Goal: Task Accomplishment & Management: Use online tool/utility

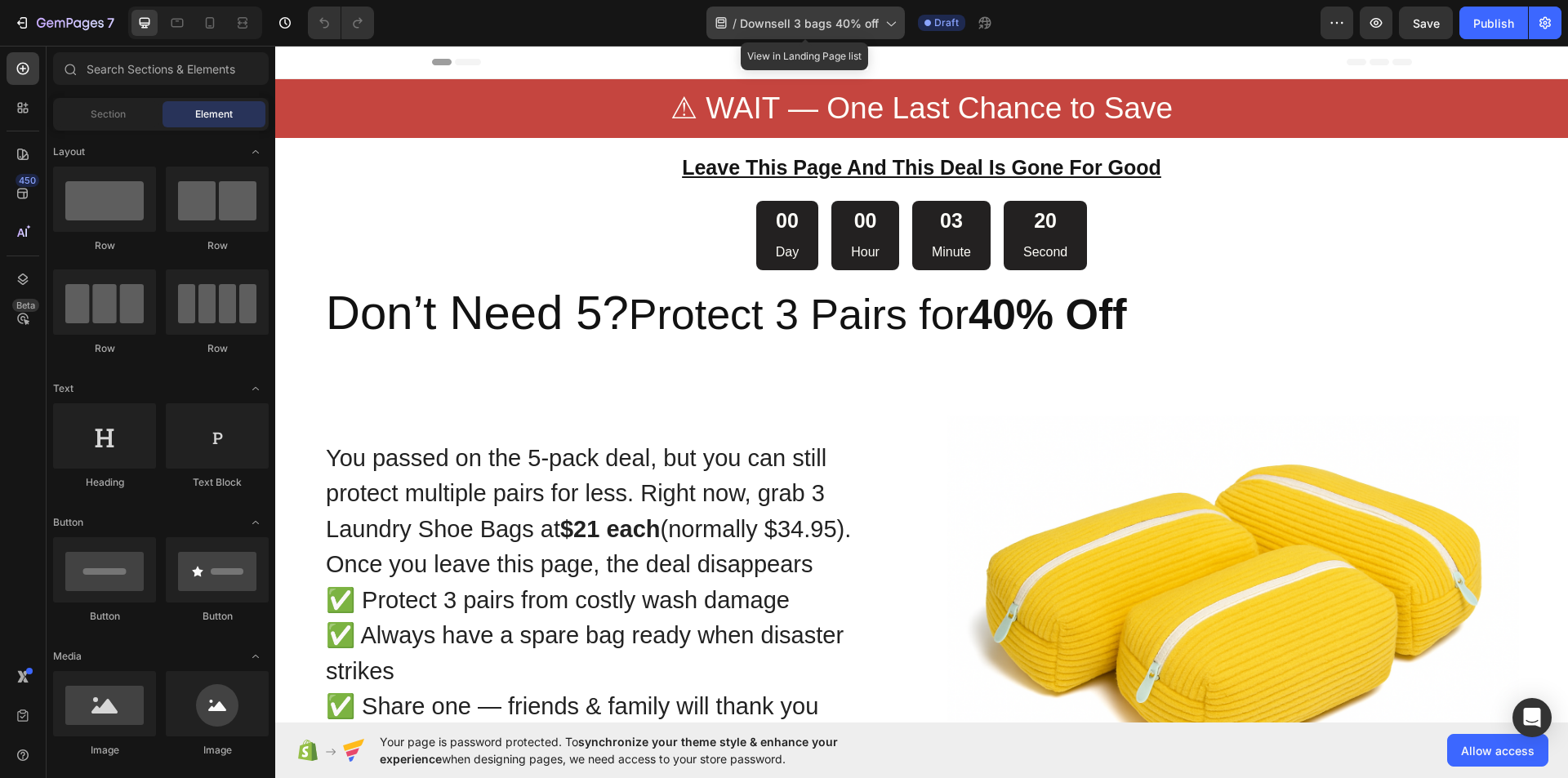
click at [835, 23] on span "Downsell 3 bags 40% off" at bounding box center [809, 23] width 138 height 17
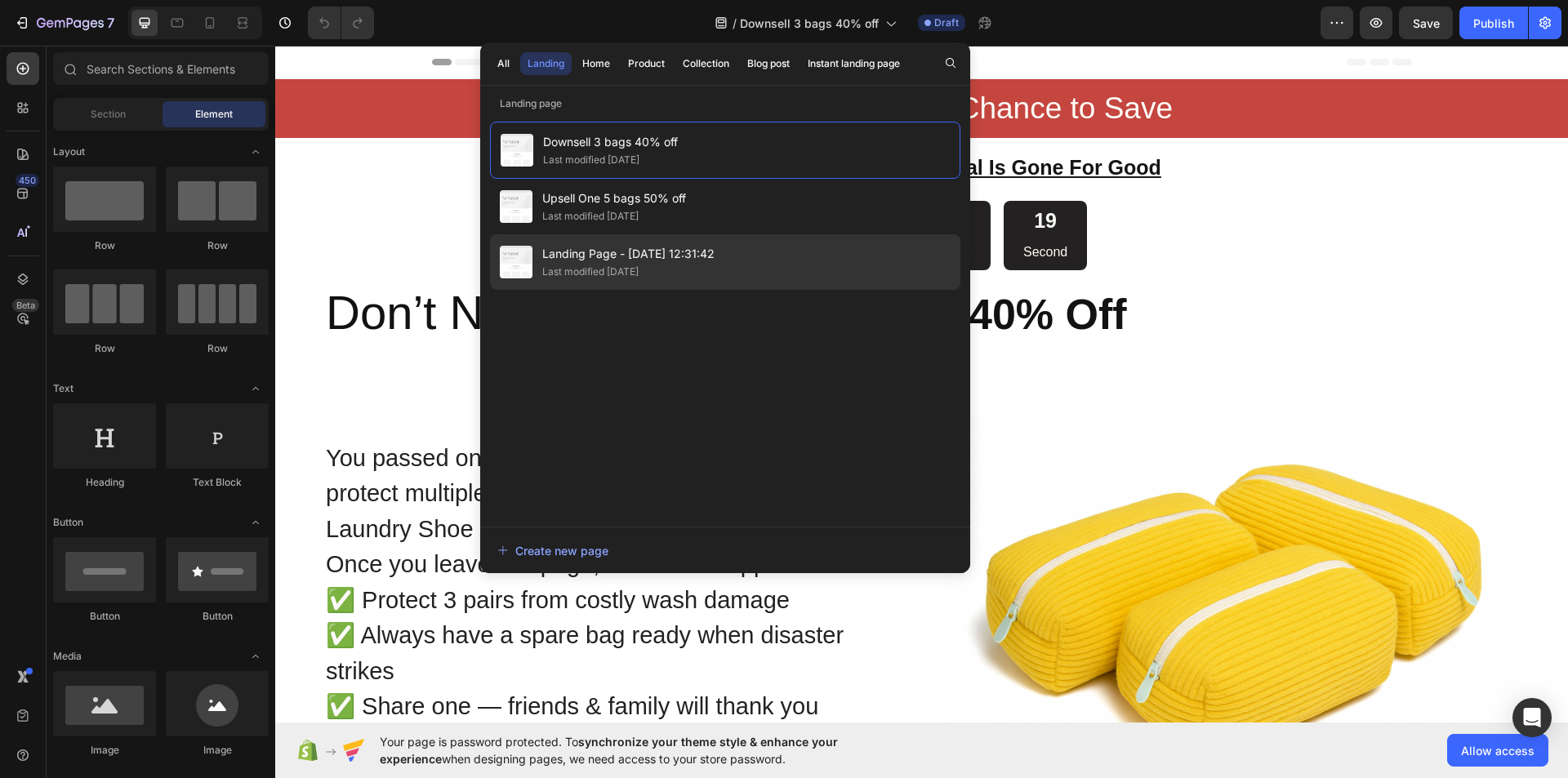
click at [742, 256] on div "Landing Page - Aug 17, 12:31:42 Last modified 7 days ago" at bounding box center [725, 262] width 470 height 55
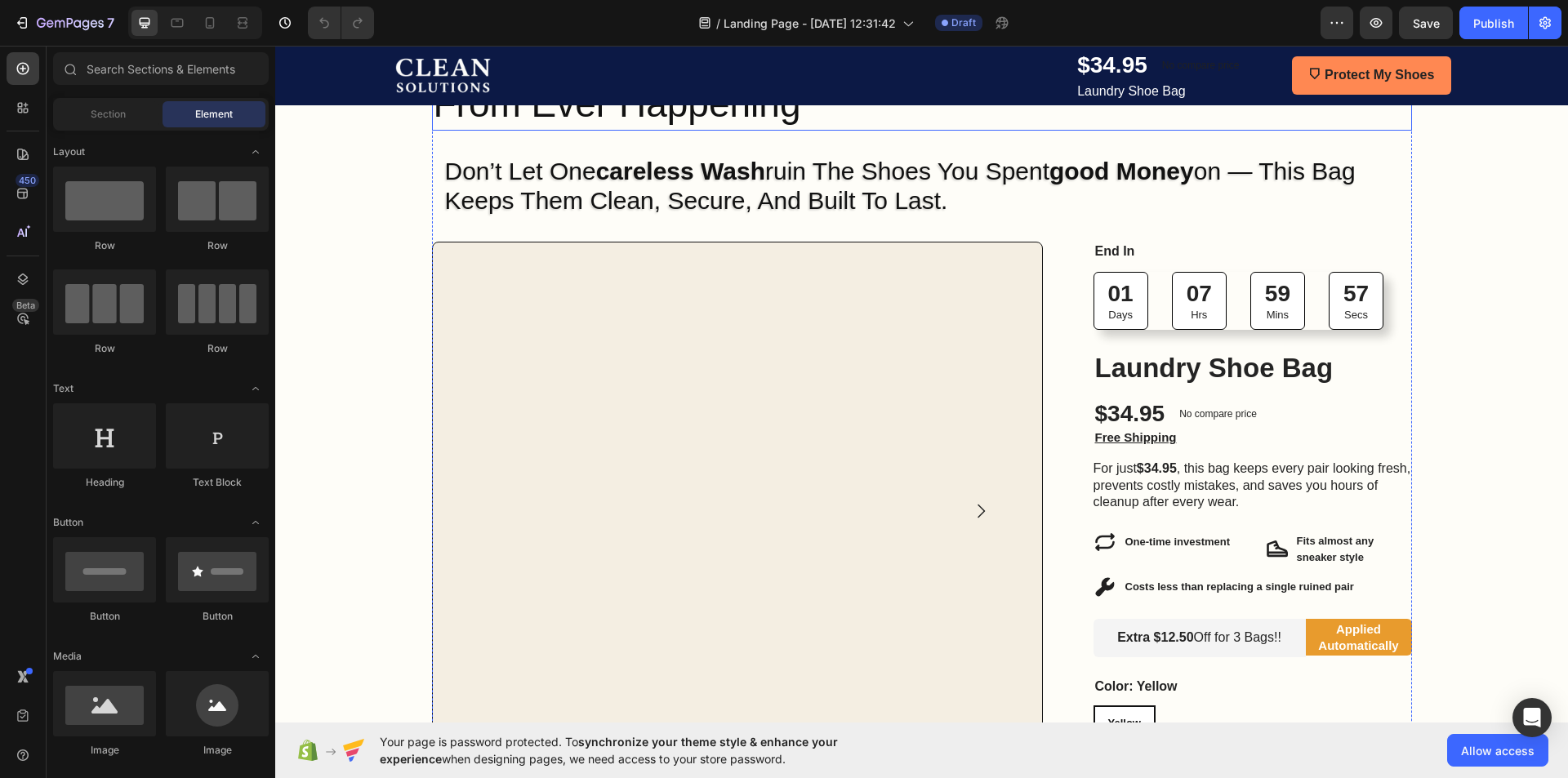
scroll to position [164, 0]
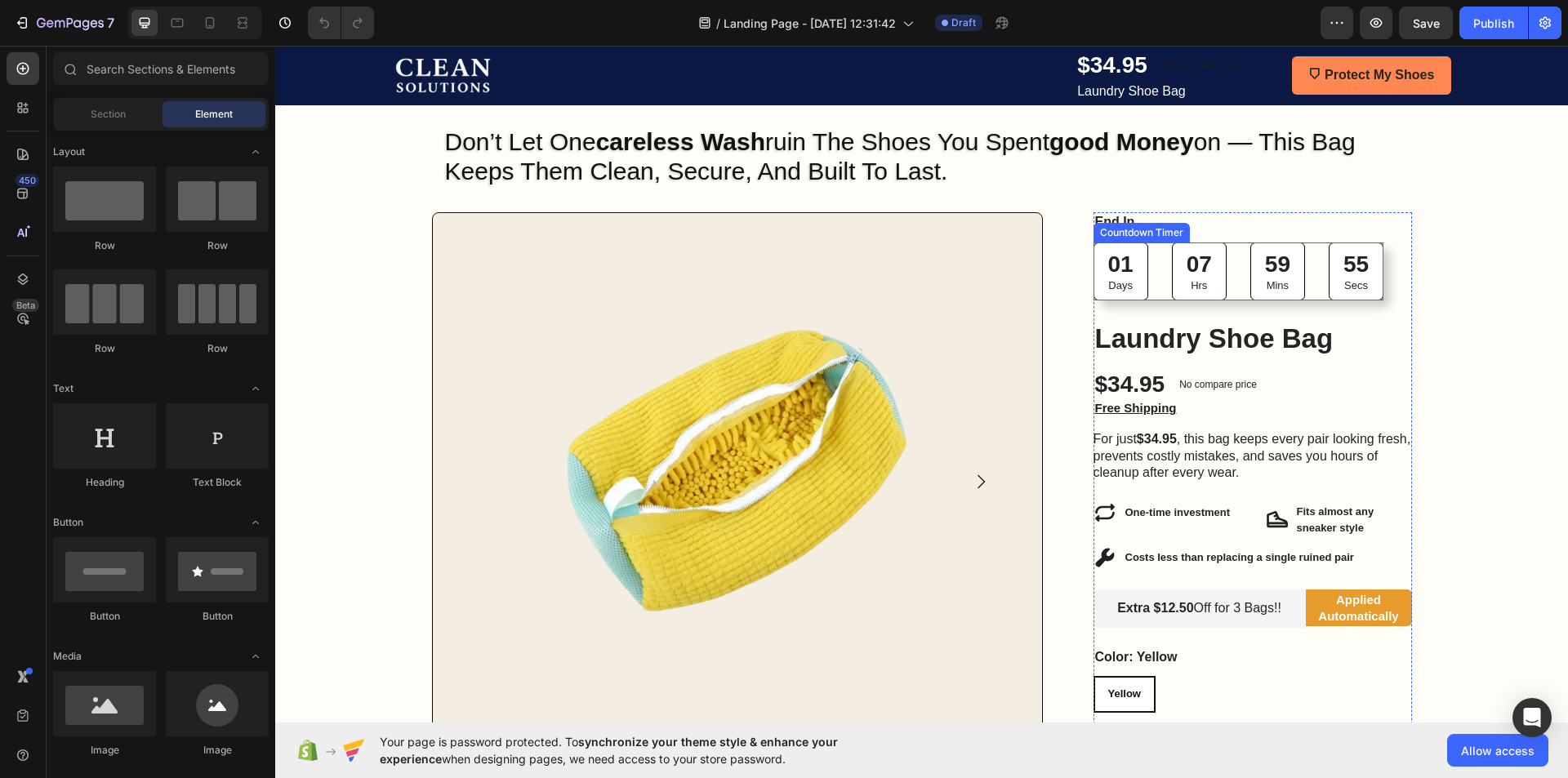
click at [1200, 254] on div "07" at bounding box center [1199, 264] width 25 height 29
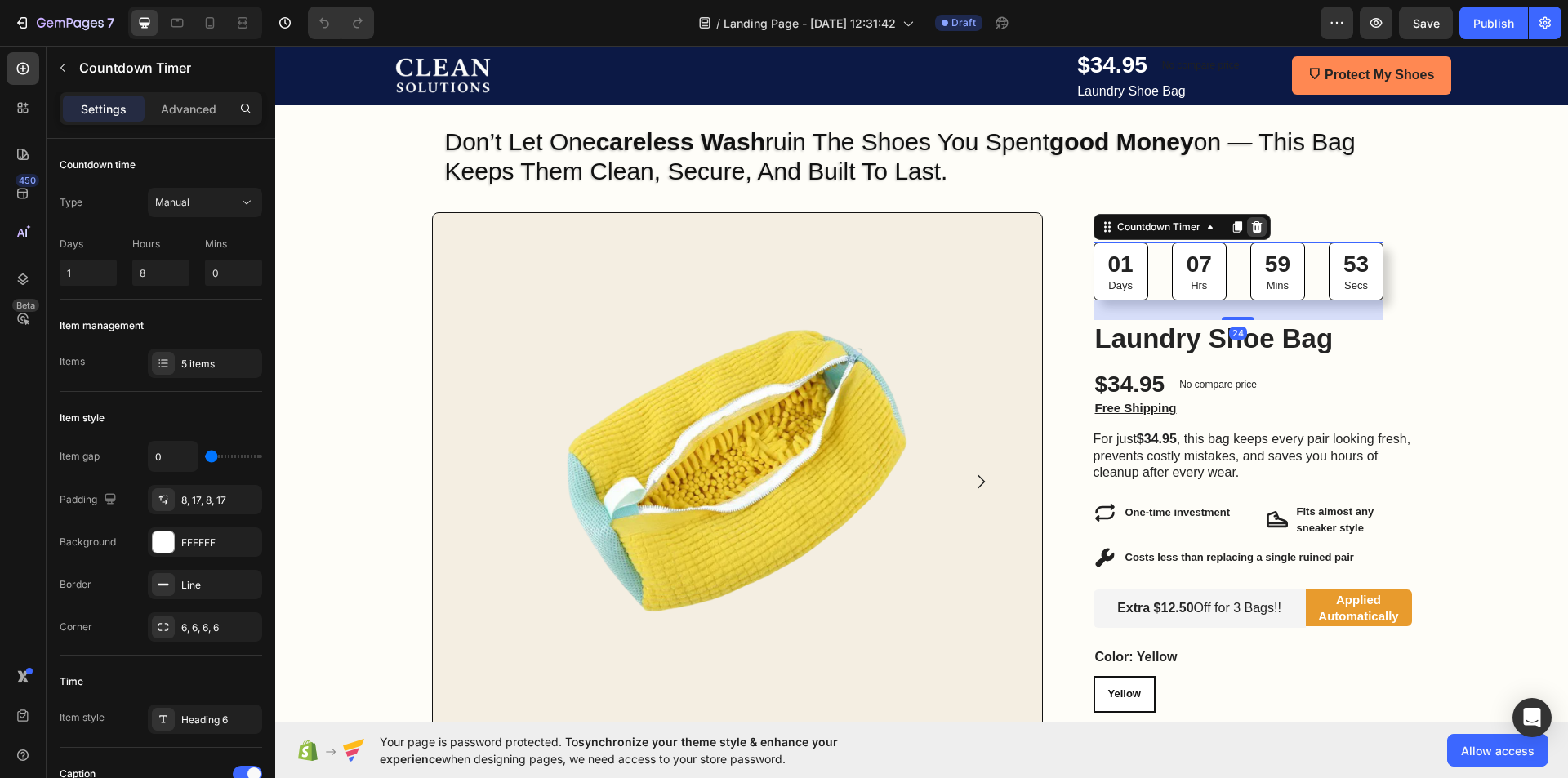
click at [1260, 231] on div at bounding box center [1257, 226] width 20 height 20
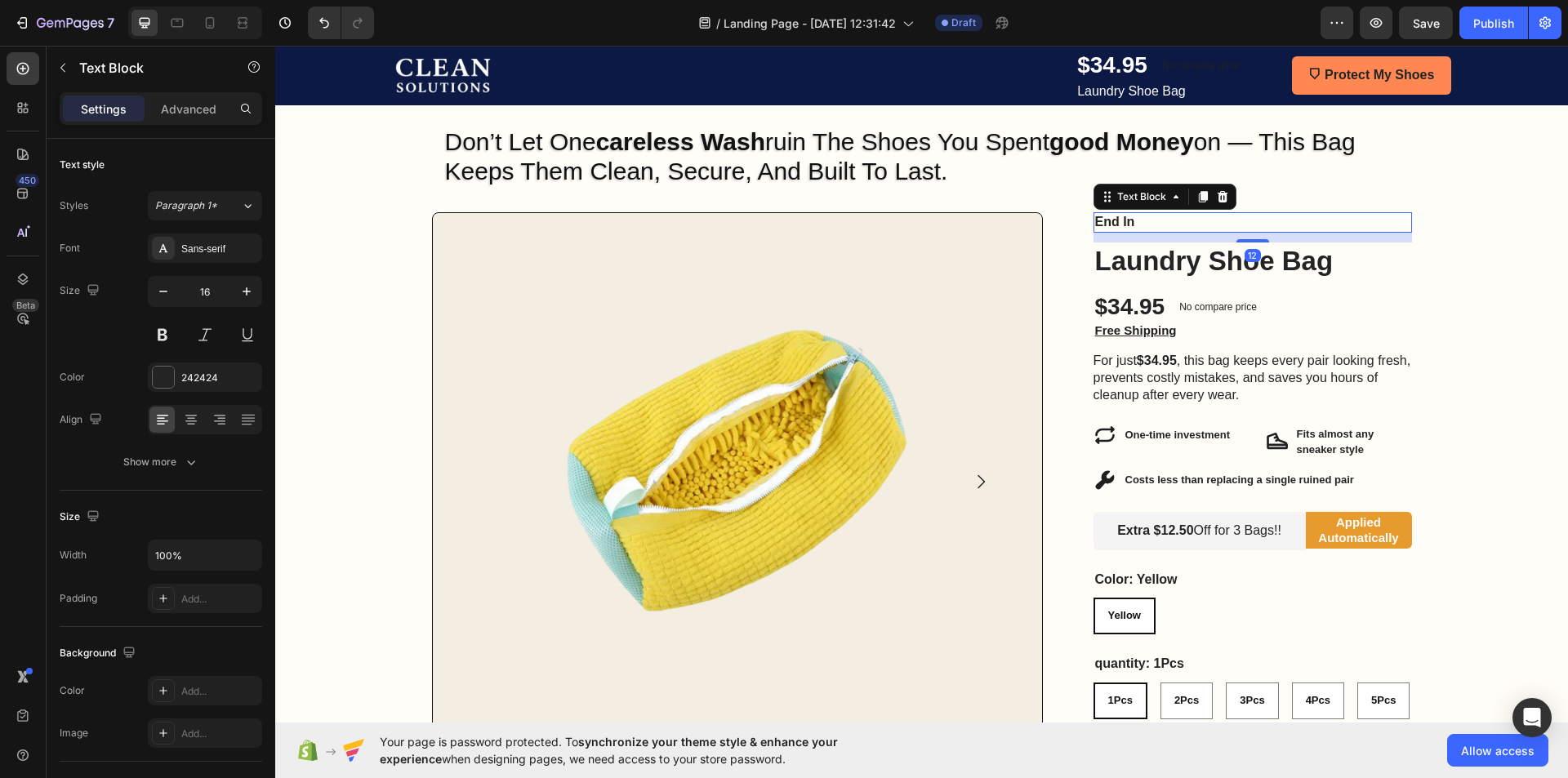
click at [1245, 220] on p "End In" at bounding box center [1252, 223] width 315 height 17
click at [1216, 200] on icon at bounding box center [1221, 196] width 10 height 11
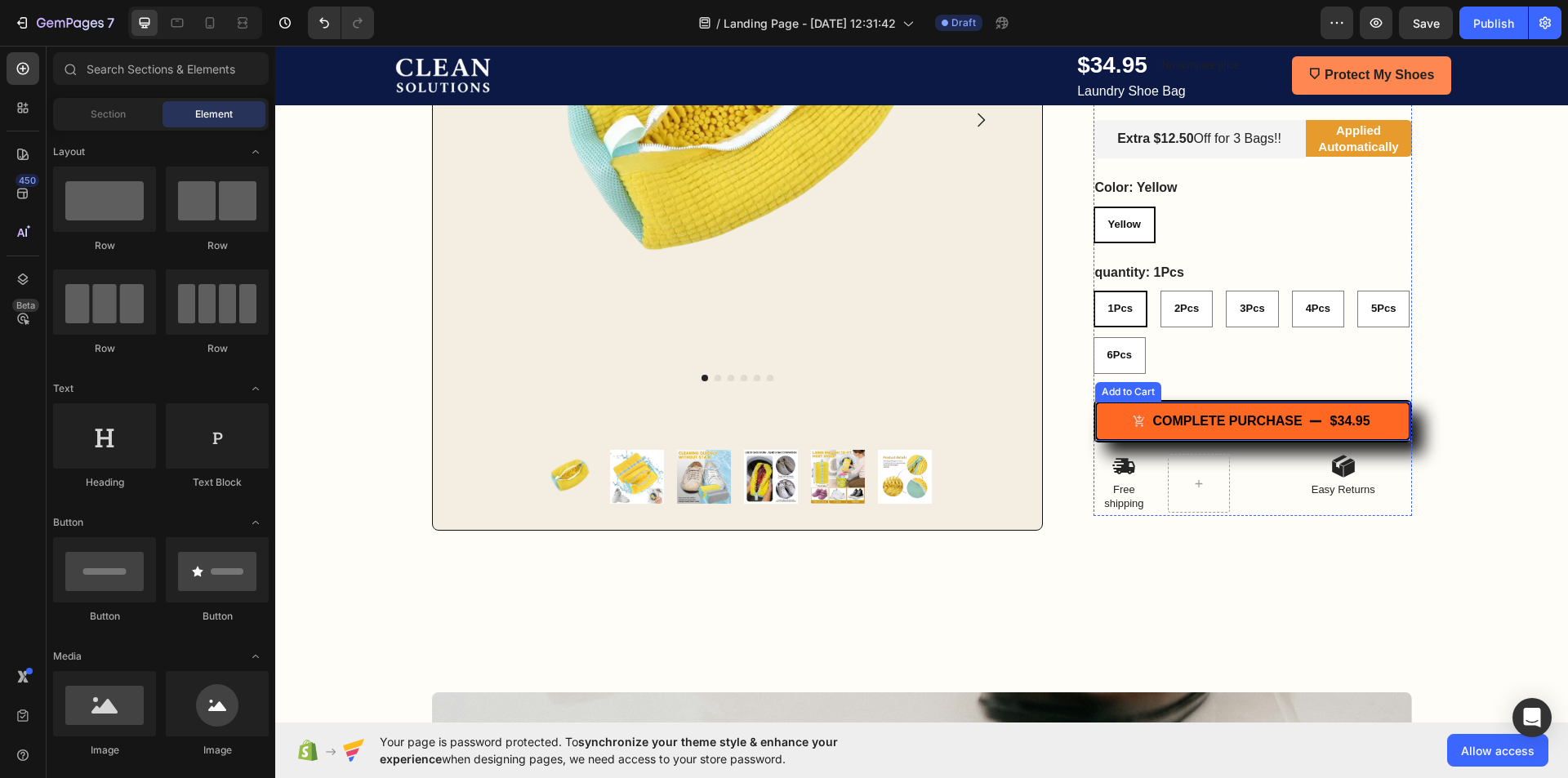
scroll to position [409, 0]
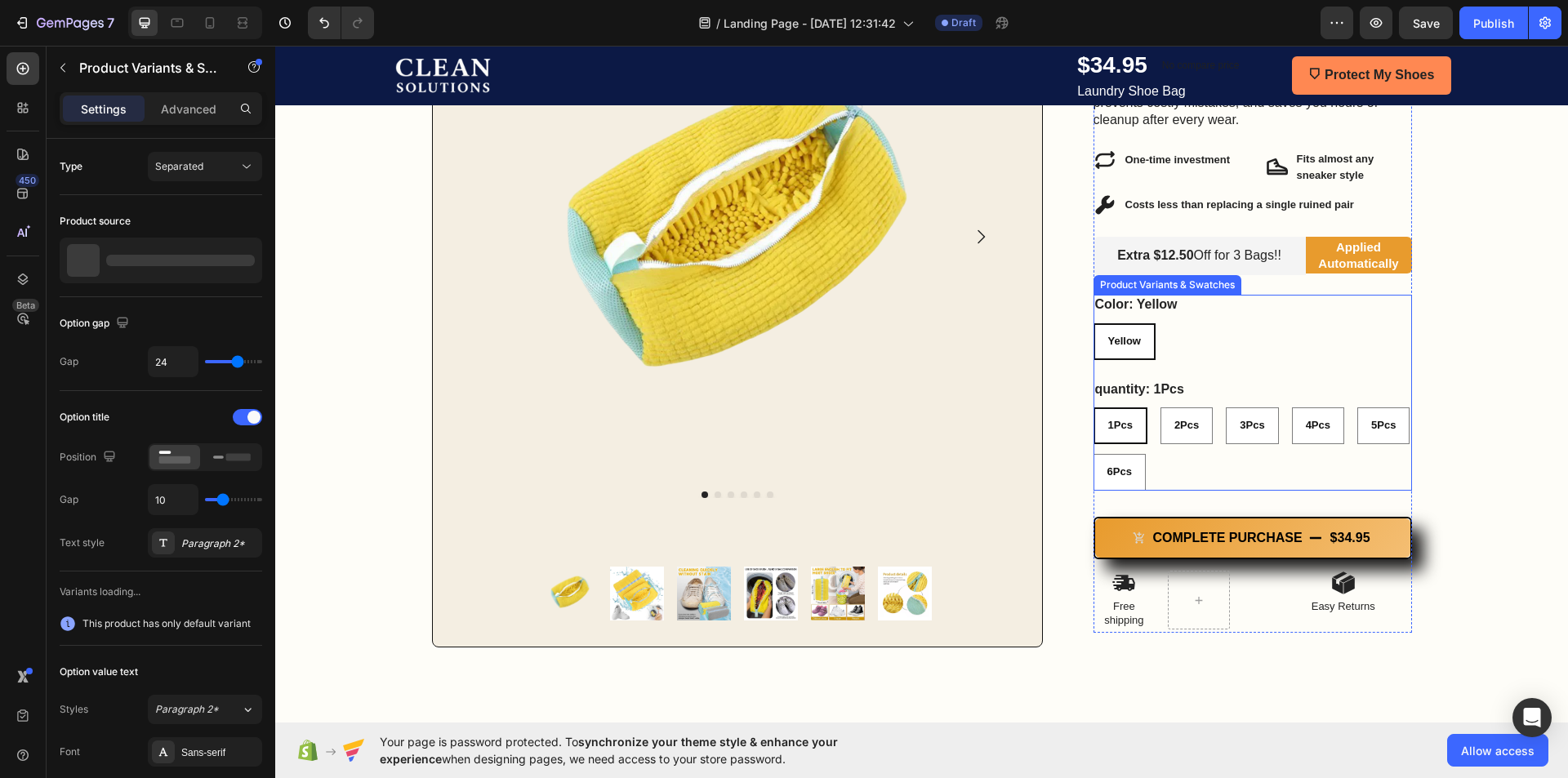
click at [1197, 450] on div "1Pcs 1Pcs 1Pcs 2Pcs 2Pcs 2Pcs 3Pcs 3Pcs 3Pcs 4Pcs 4Pcs 4Pcs 5Pcs 5Pcs 5Pcs 6Pcs…" at bounding box center [1252, 449] width 319 height 83
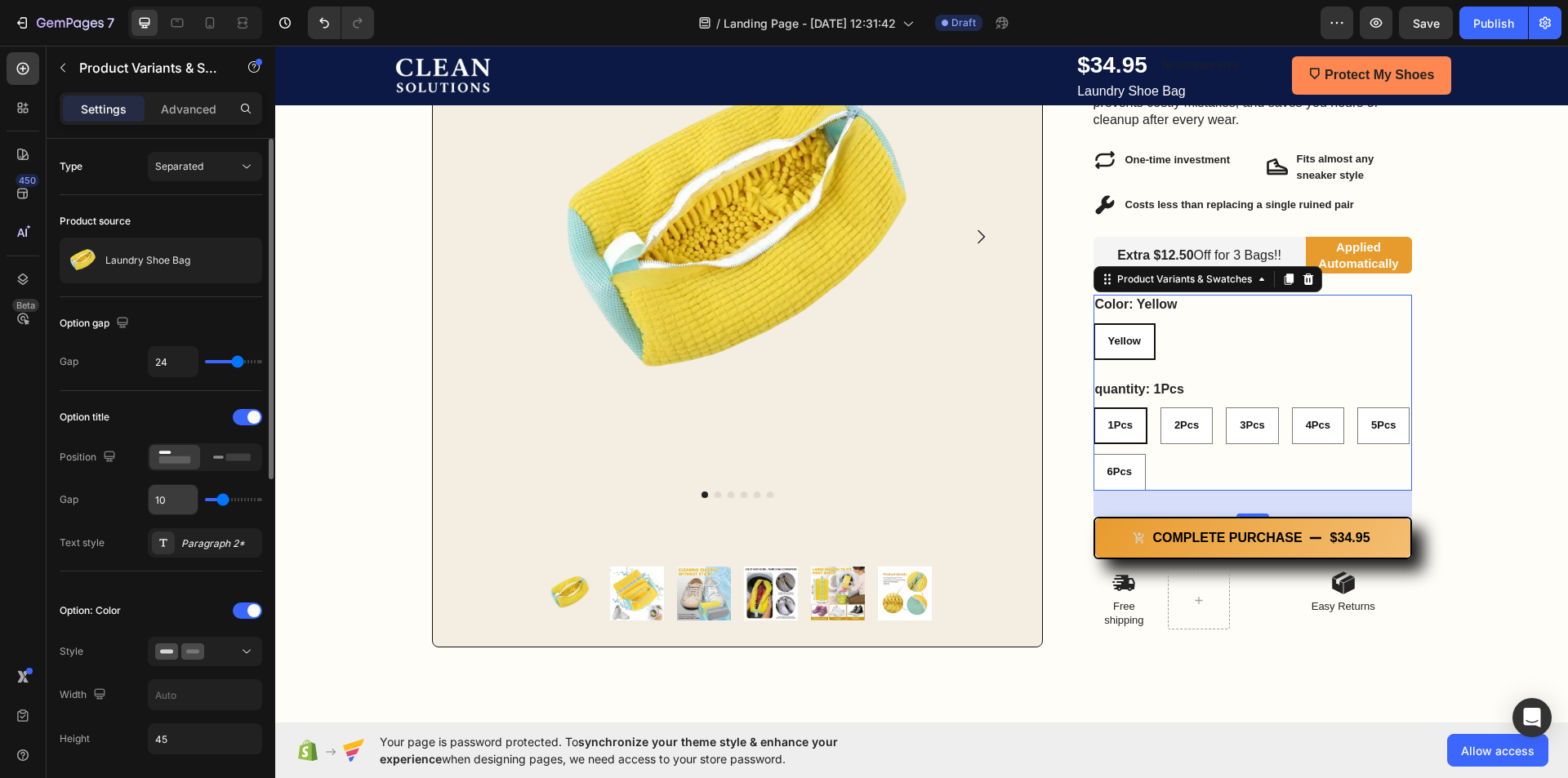
scroll to position [81, 0]
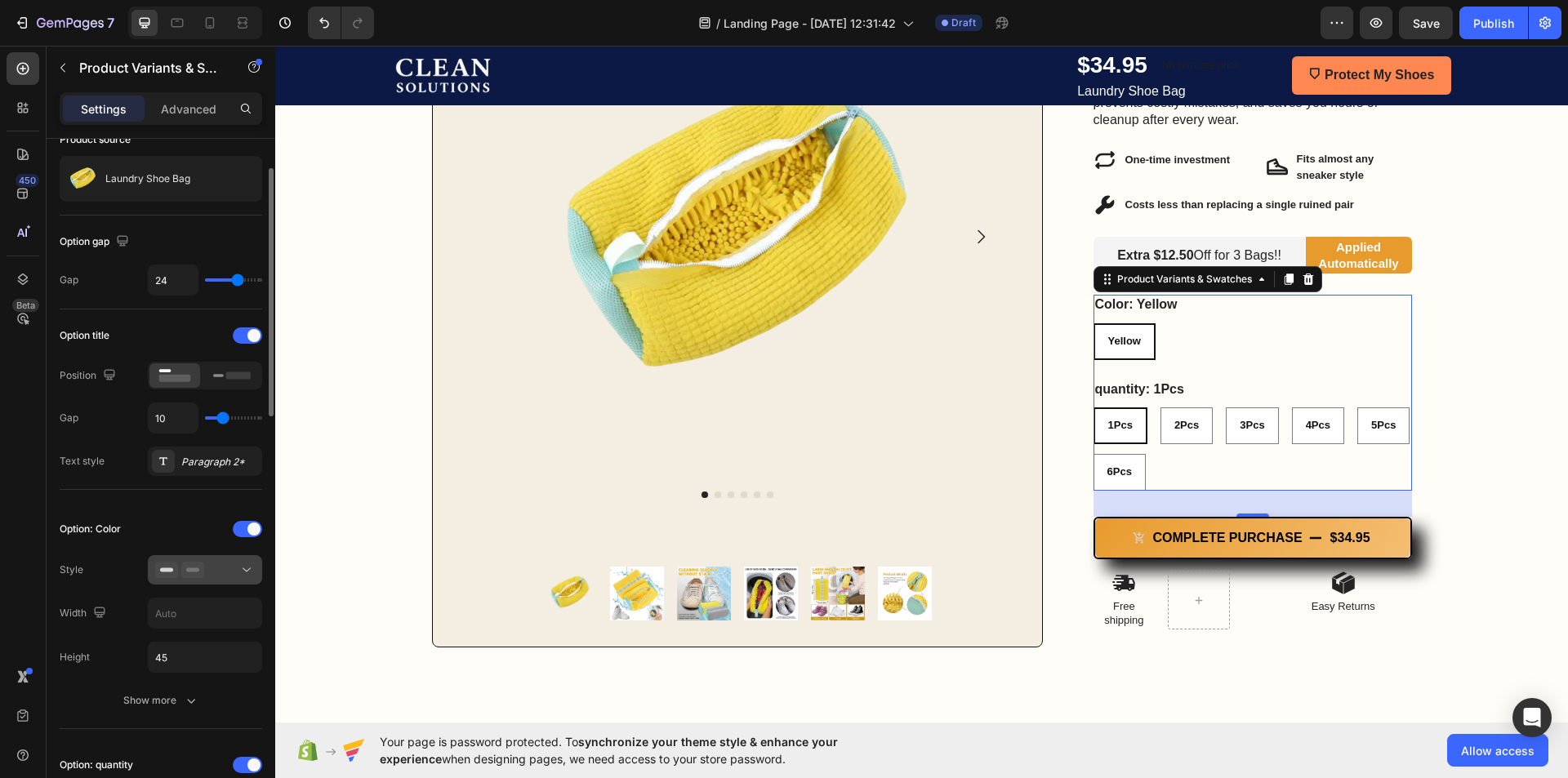
click at [195, 576] on icon at bounding box center [193, 569] width 22 height 16
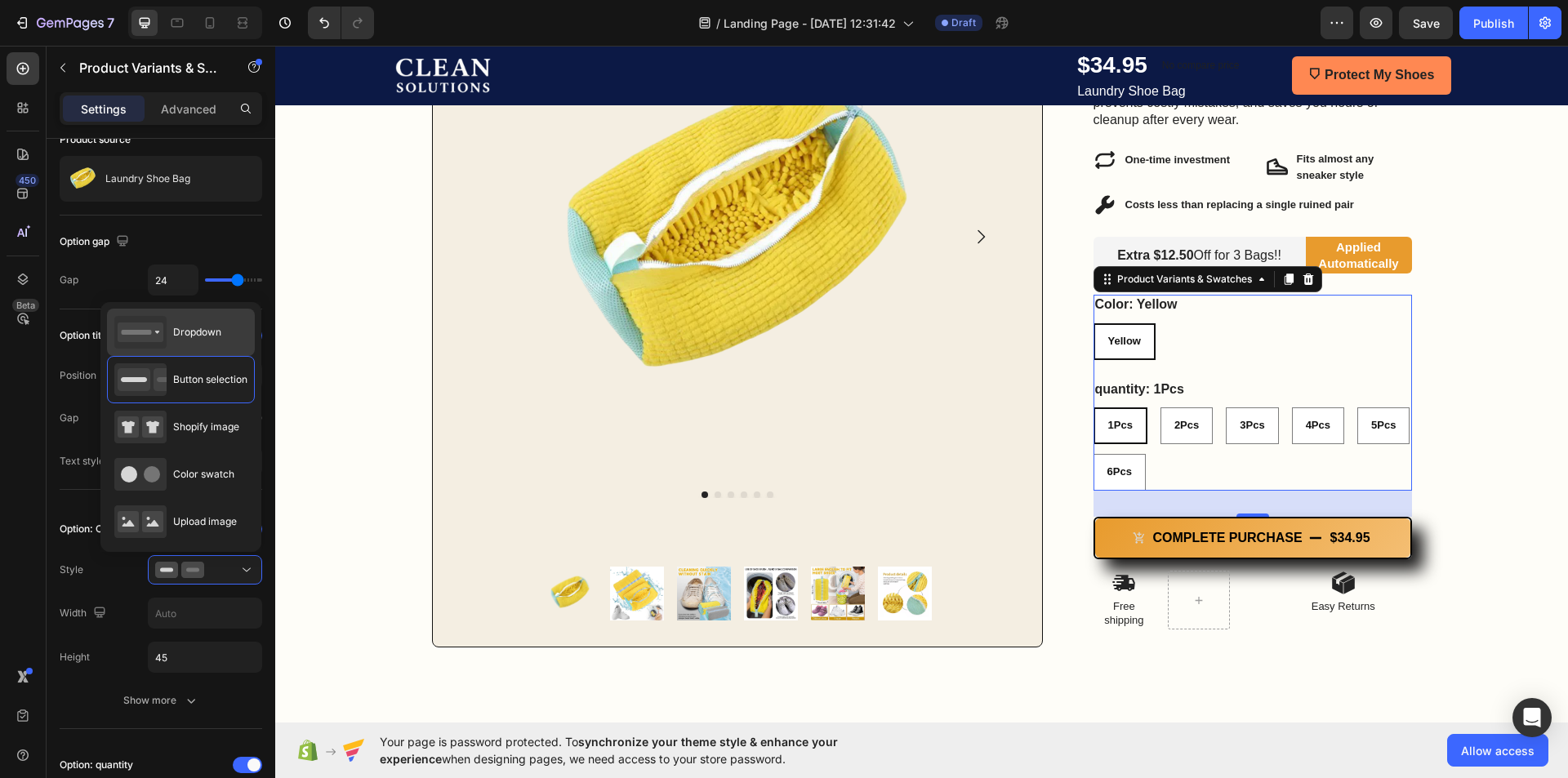
click at [214, 339] on span "Dropdown" at bounding box center [197, 333] width 49 height 15
type input "100%"
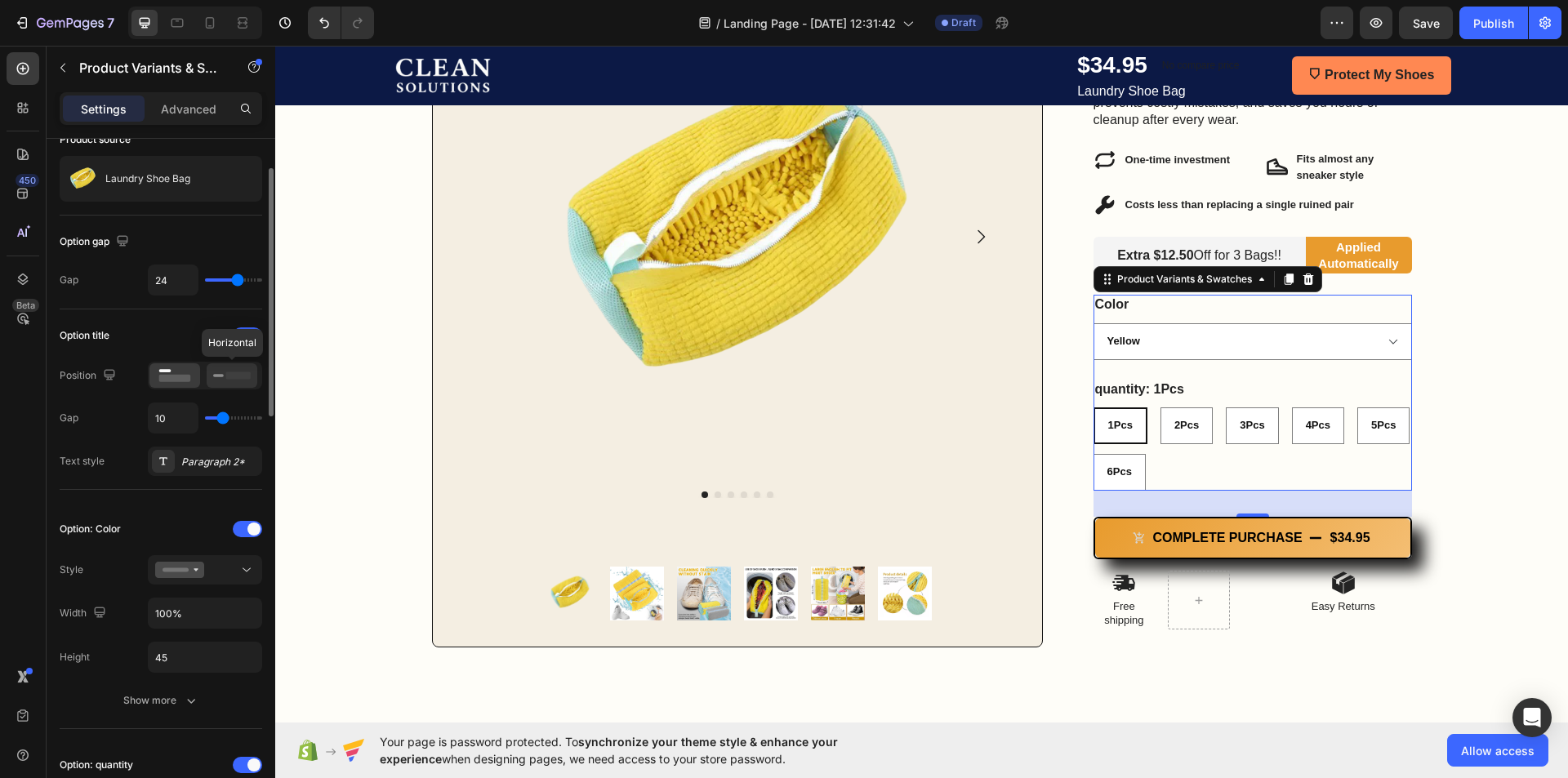
click at [216, 375] on rect at bounding box center [218, 375] width 10 height 3
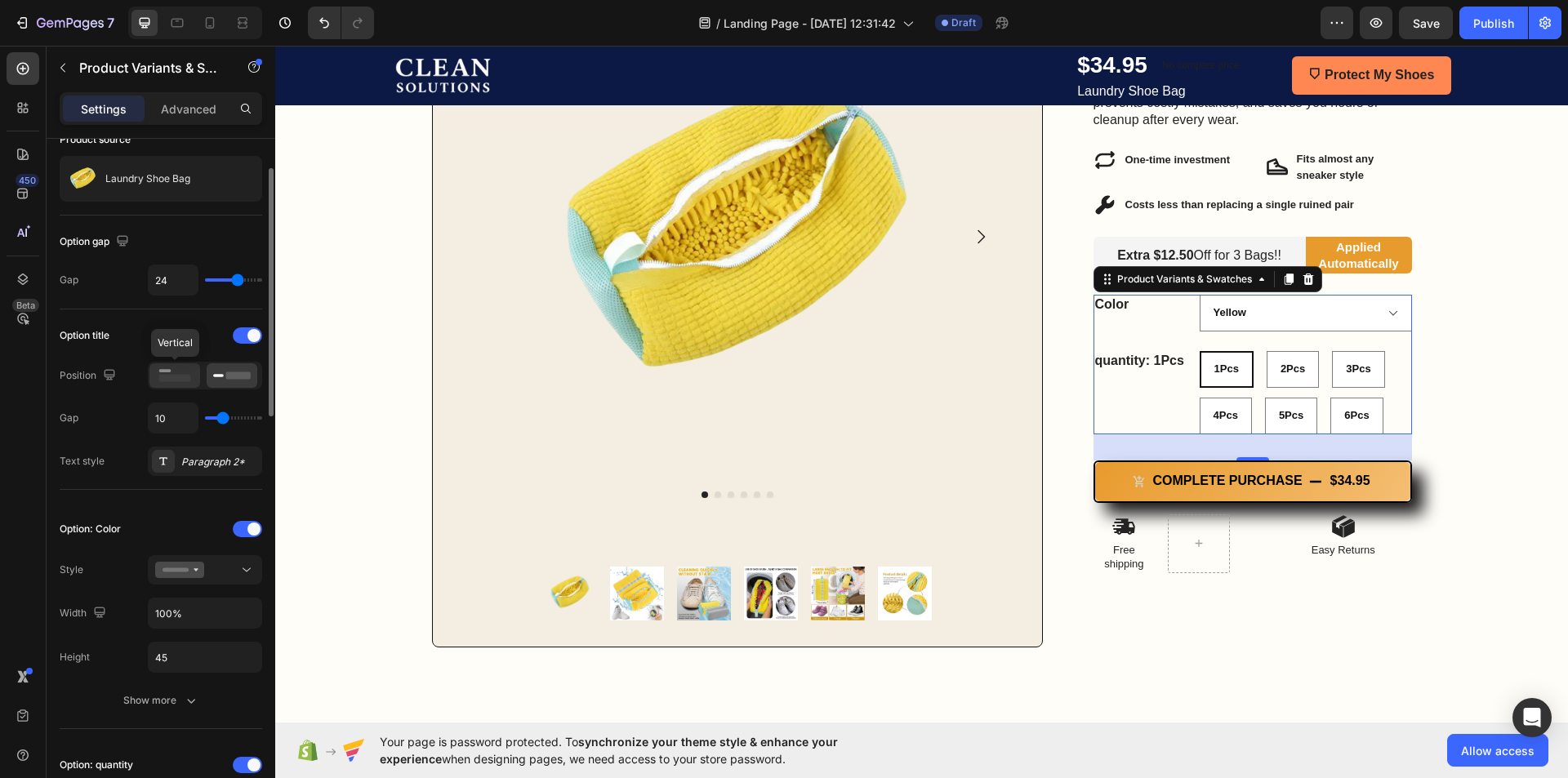
click at [187, 373] on icon at bounding box center [175, 375] width 37 height 18
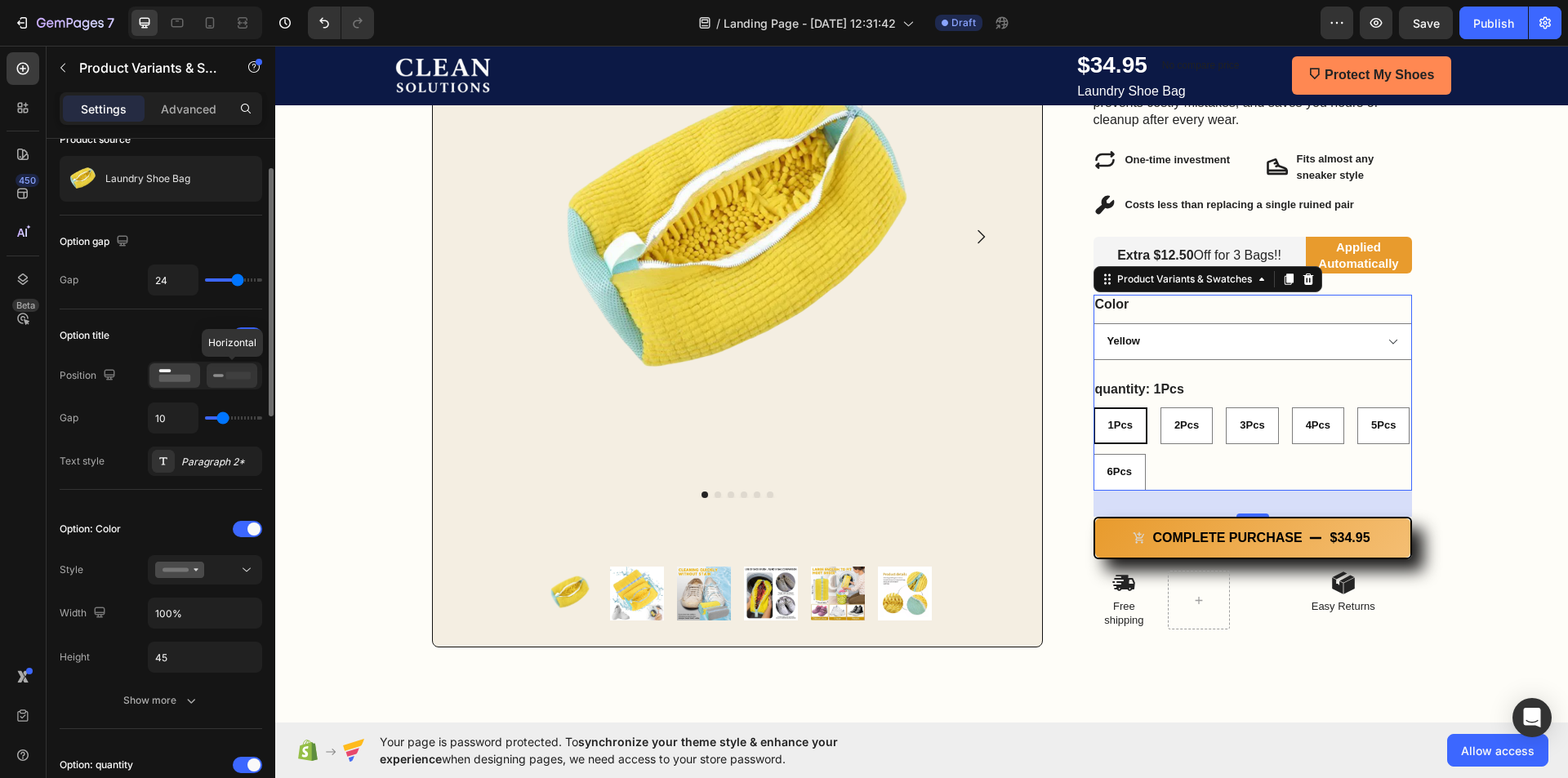
click at [218, 374] on icon at bounding box center [232, 375] width 37 height 18
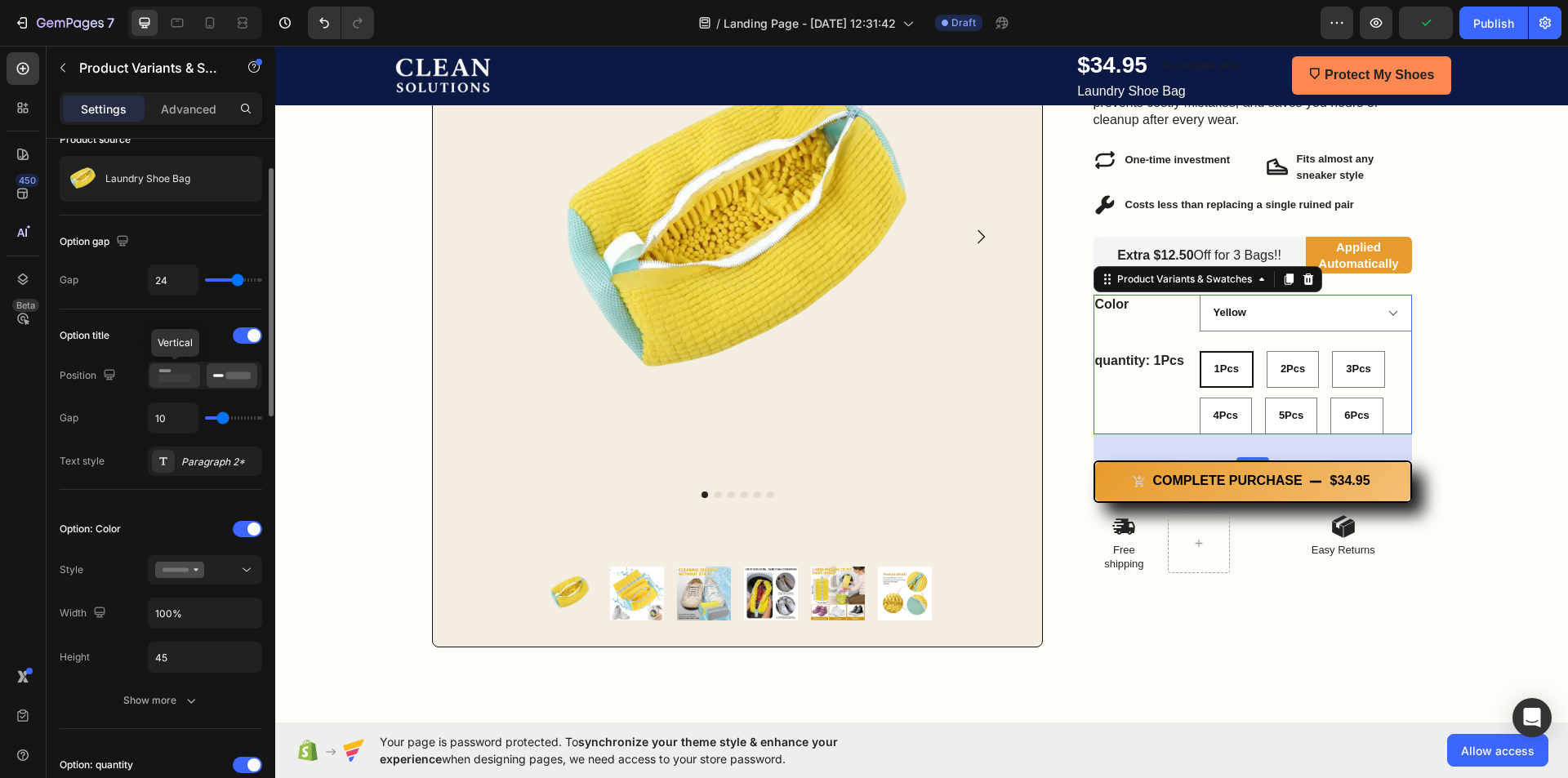
click at [187, 376] on rect at bounding box center [175, 379] width 32 height 7
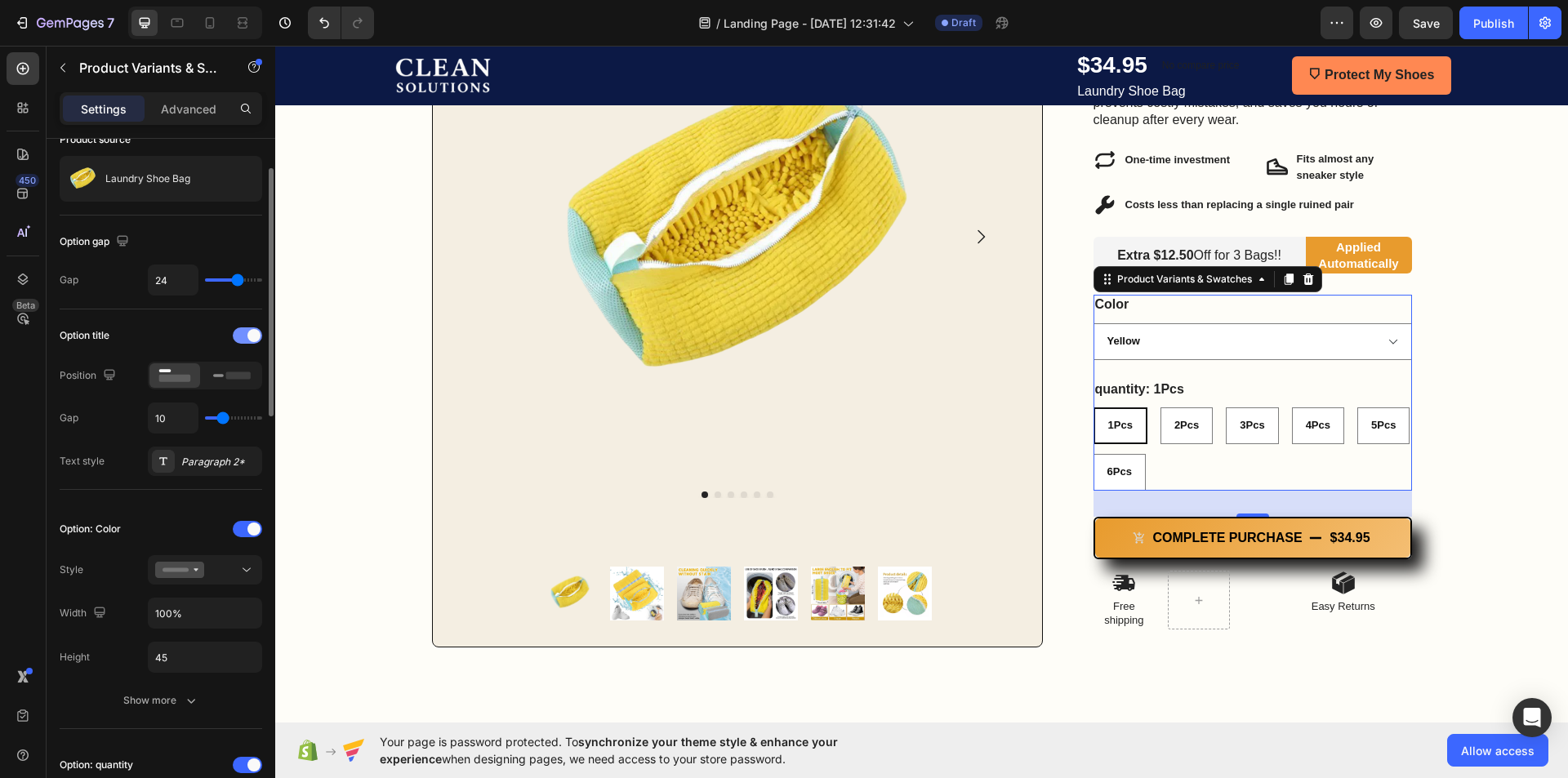
click at [236, 336] on div at bounding box center [247, 335] width 29 height 16
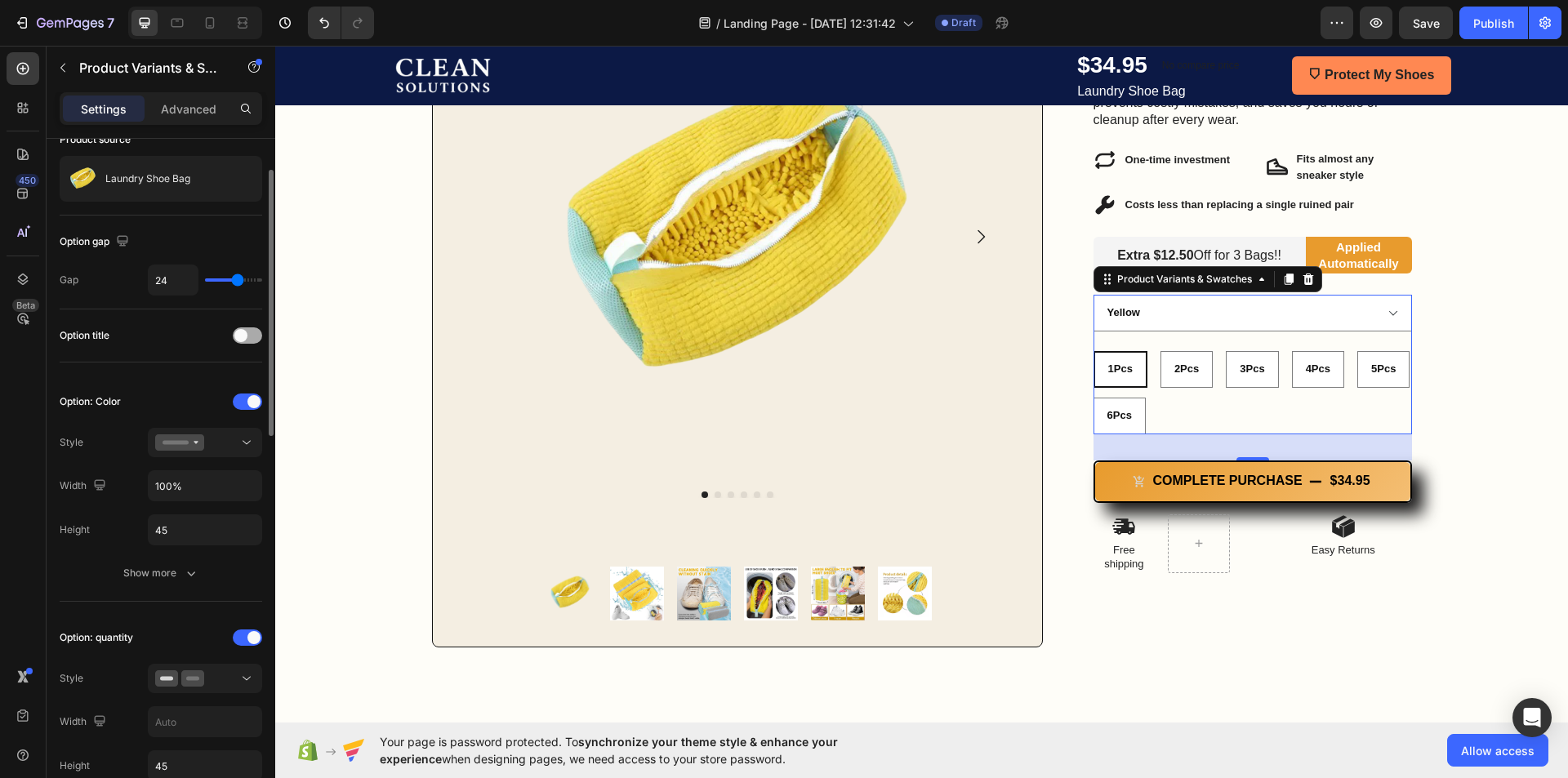
click at [236, 336] on span at bounding box center [241, 336] width 13 height 13
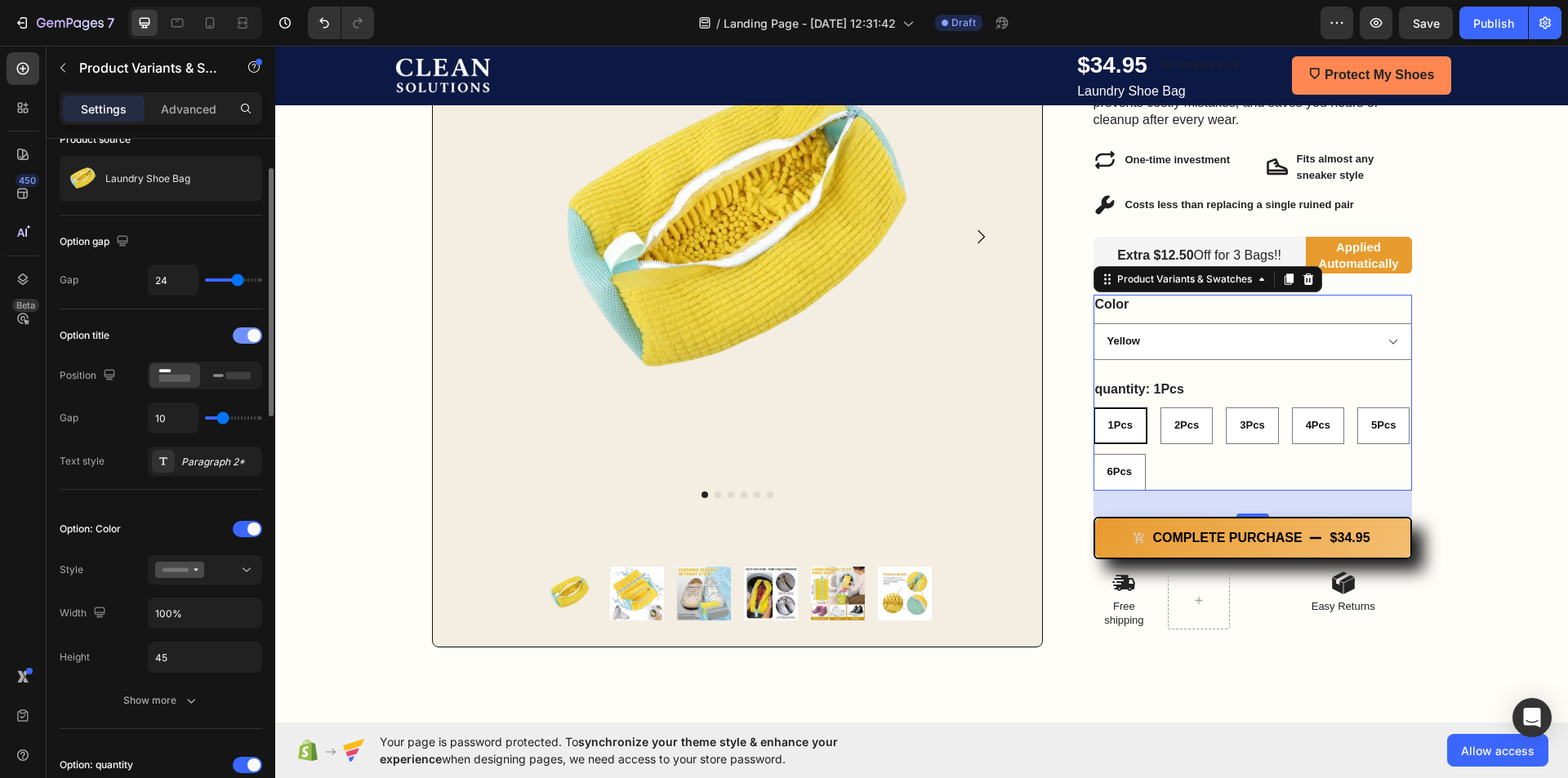
click at [236, 336] on div at bounding box center [247, 335] width 29 height 16
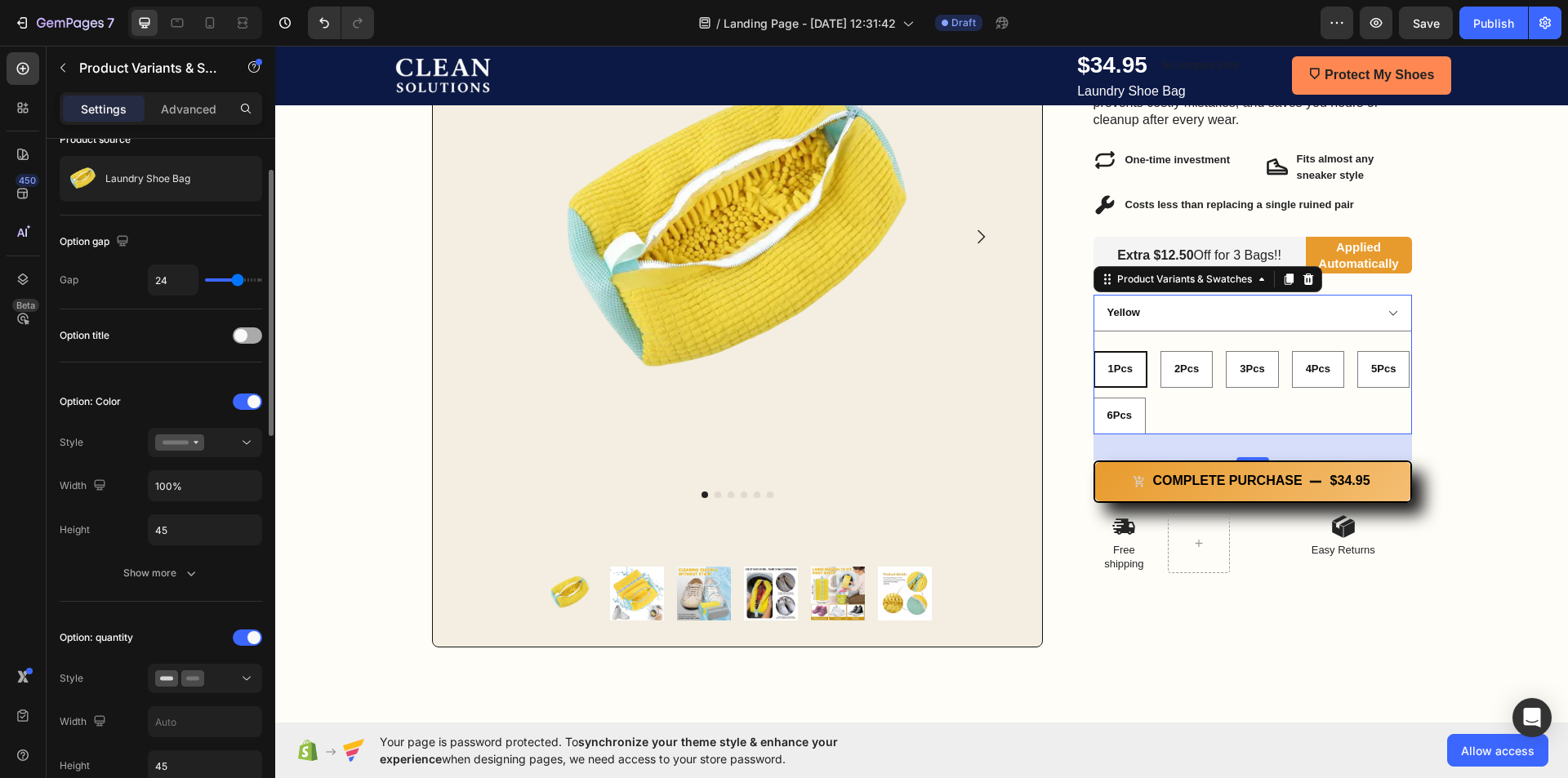
click at [236, 336] on span at bounding box center [241, 336] width 13 height 13
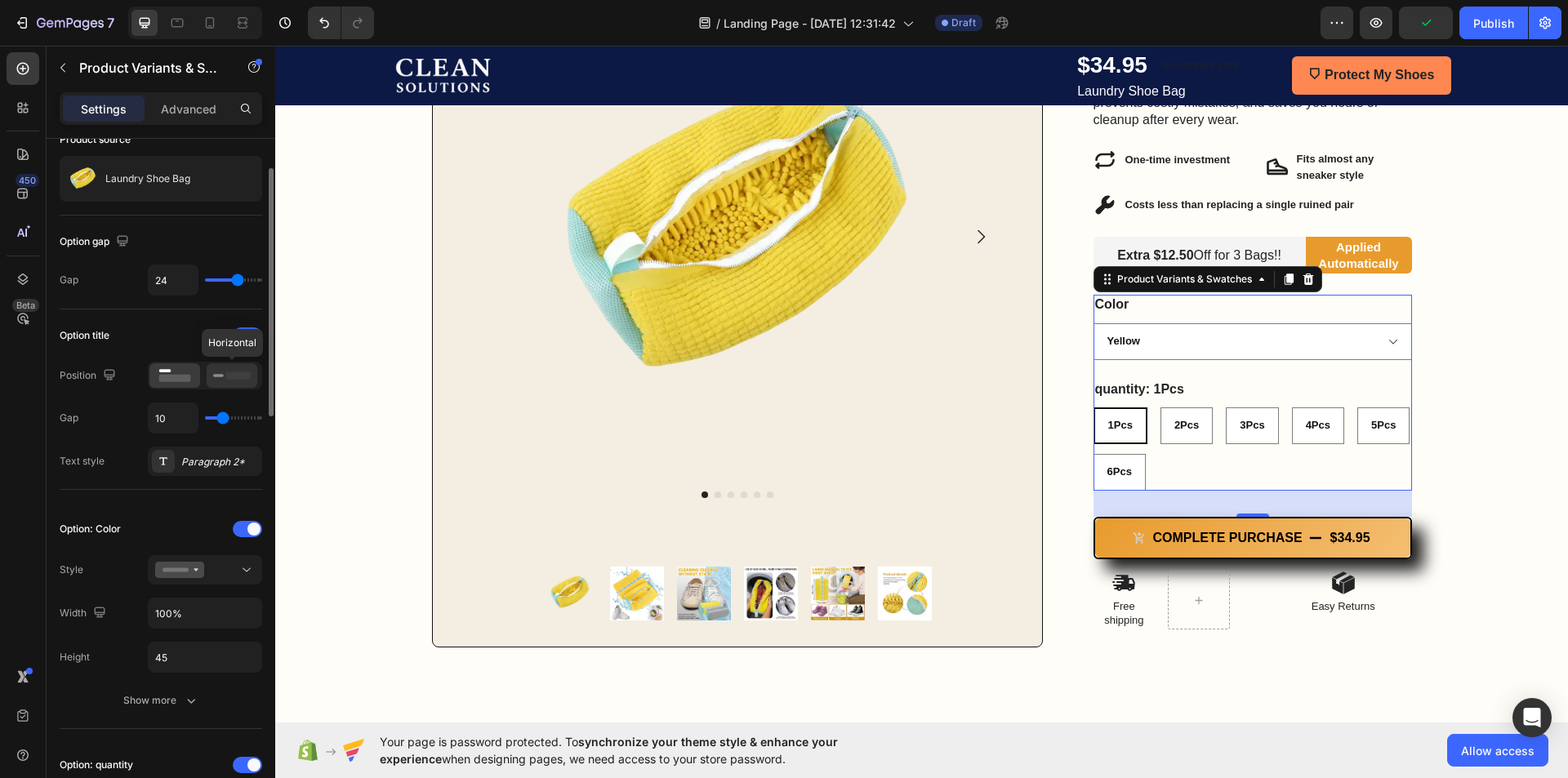
click at [231, 380] on icon at bounding box center [232, 375] width 37 height 18
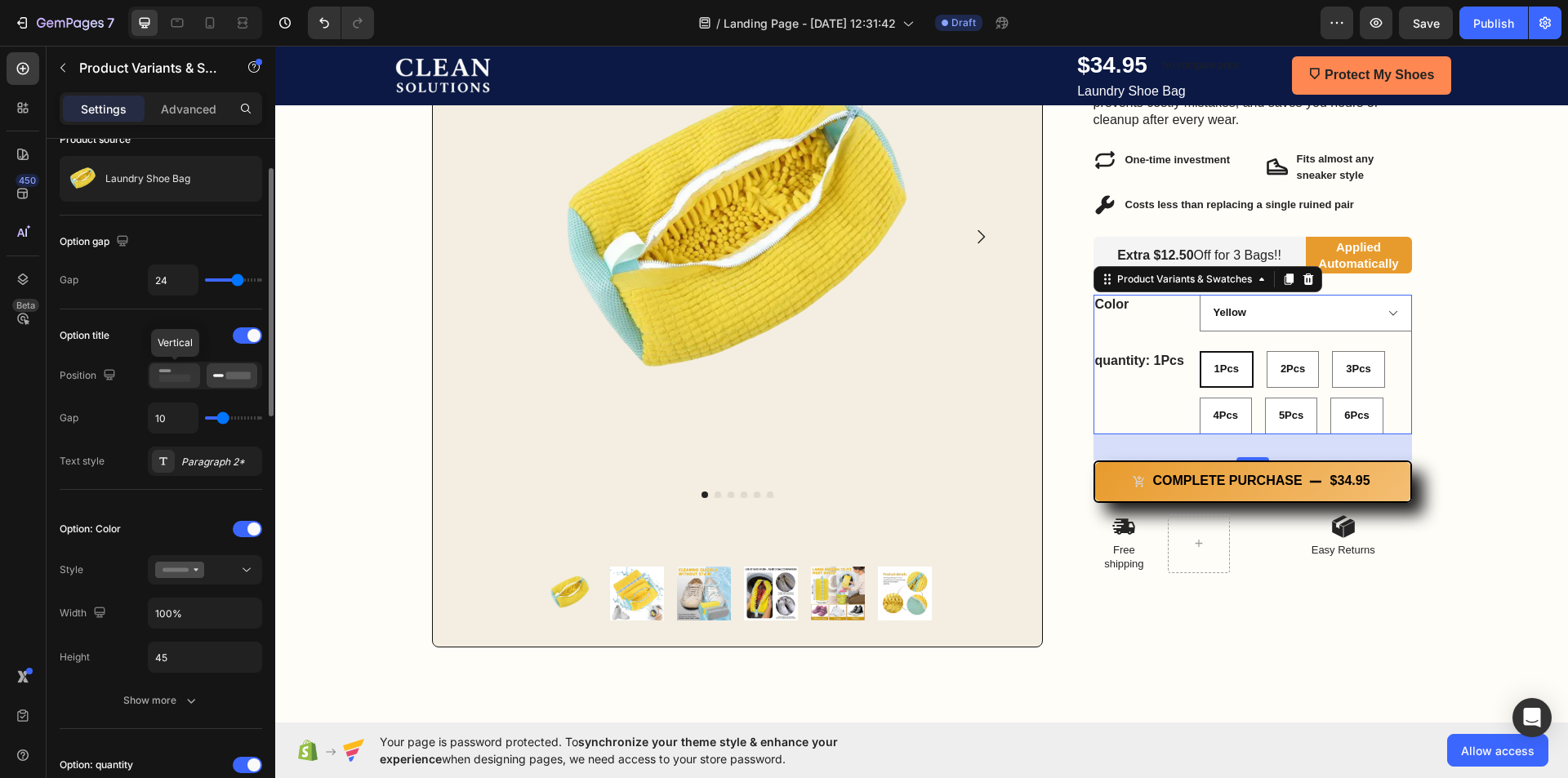
click at [190, 380] on rect at bounding box center [175, 379] width 32 height 7
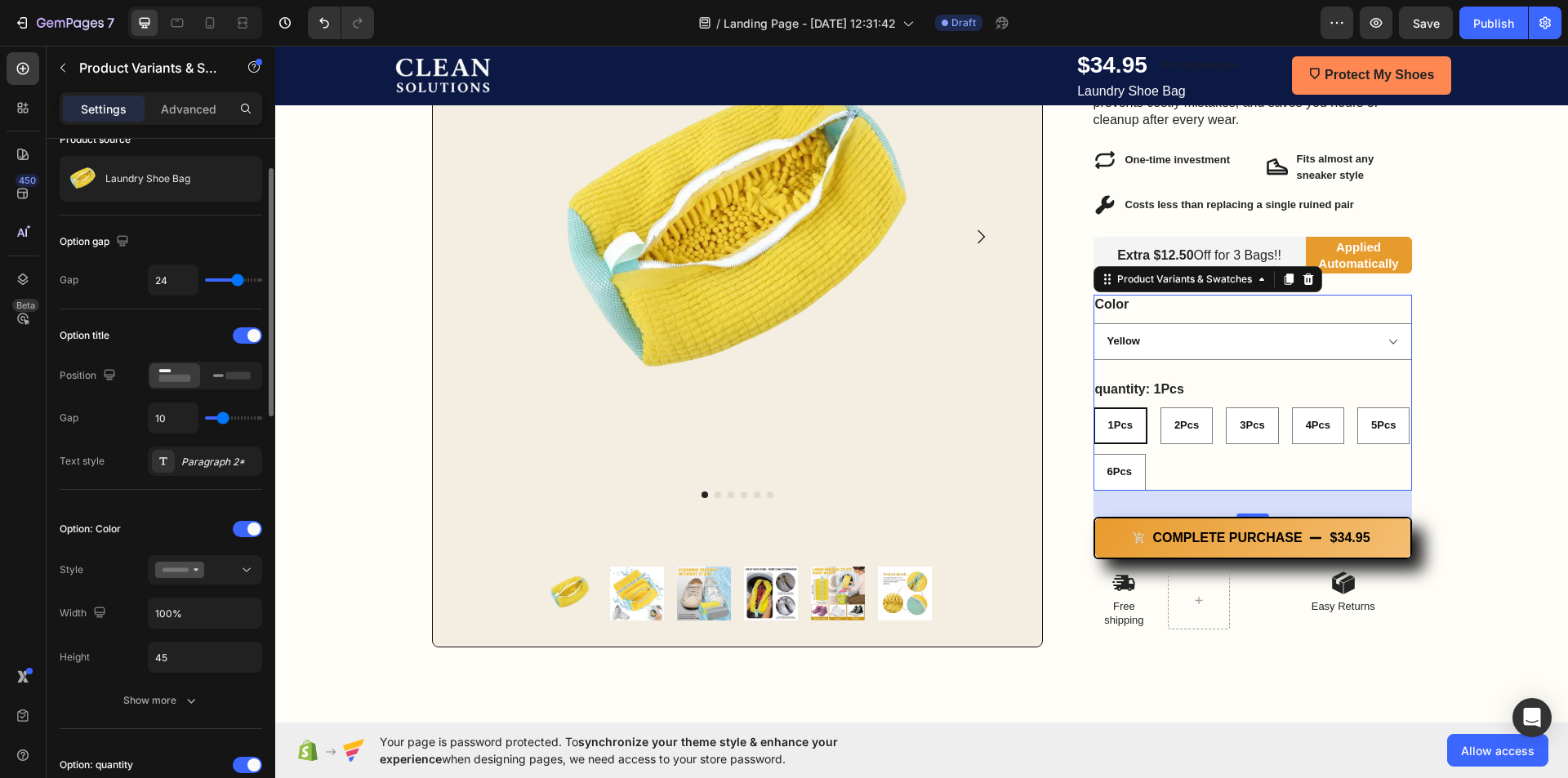
click at [115, 430] on div "Gap 10" at bounding box center [161, 418] width 203 height 31
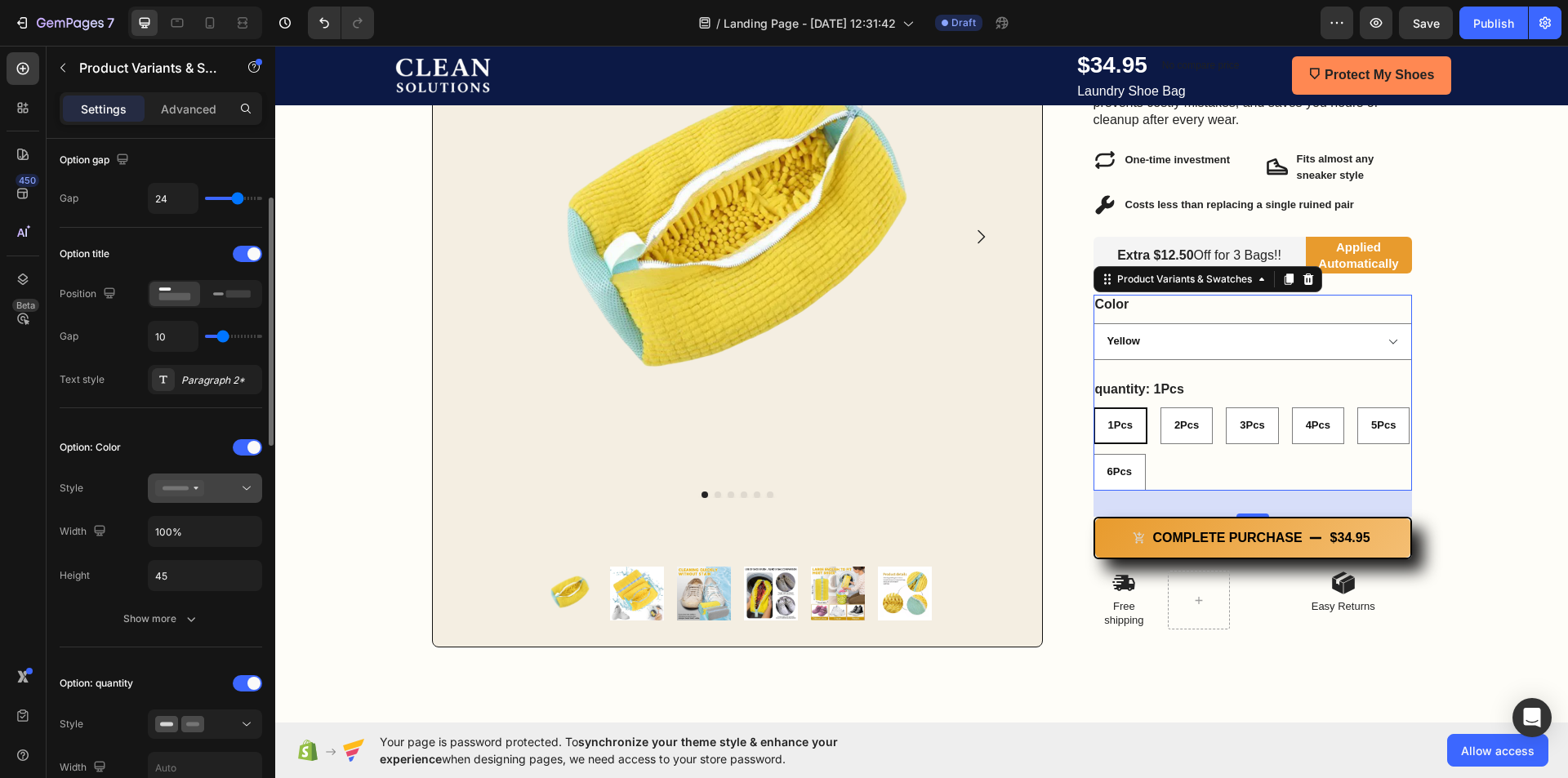
click at [205, 485] on div at bounding box center [205, 488] width 100 height 16
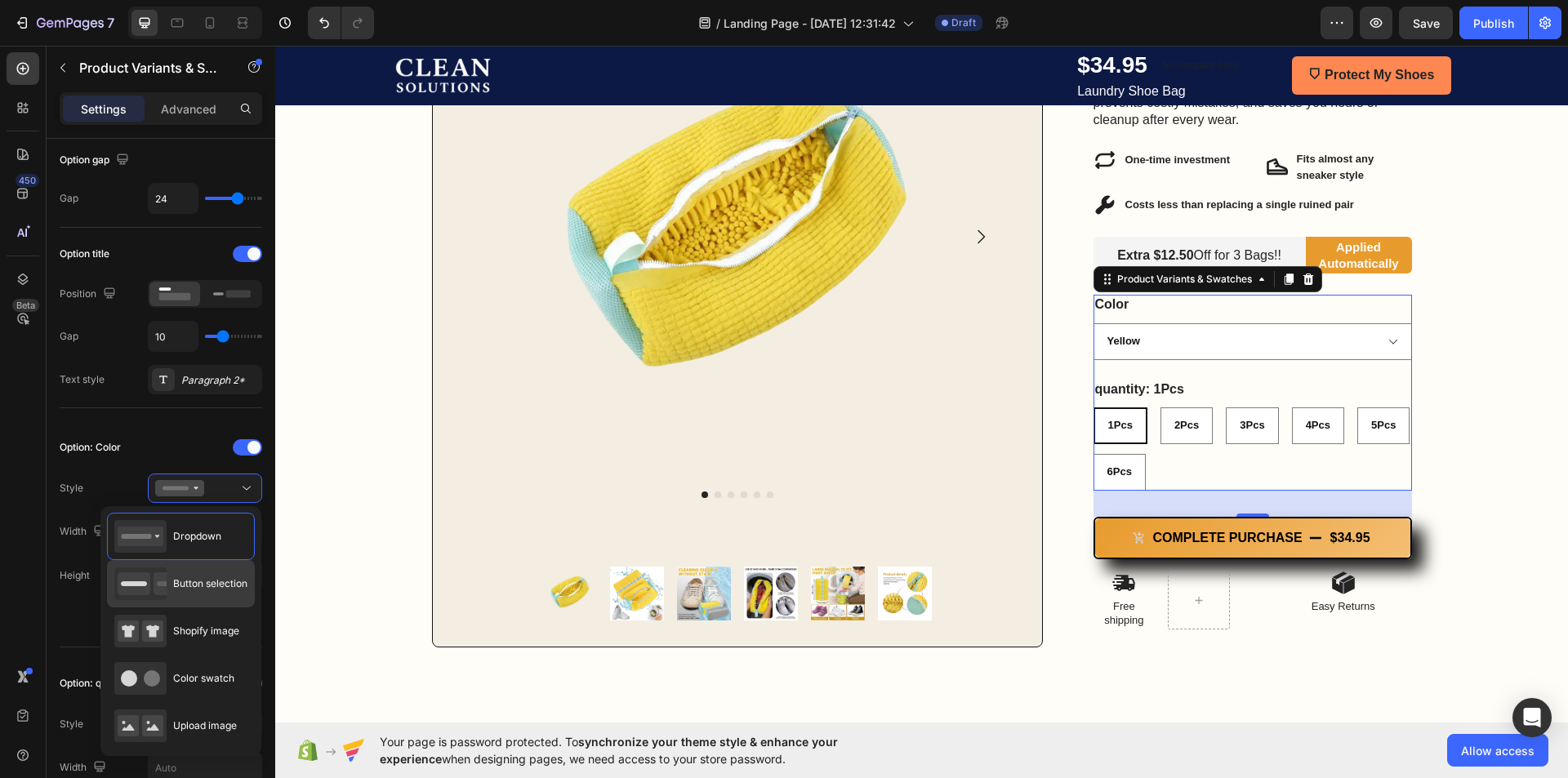
click at [203, 583] on span "Button selection" at bounding box center [209, 584] width 74 height 15
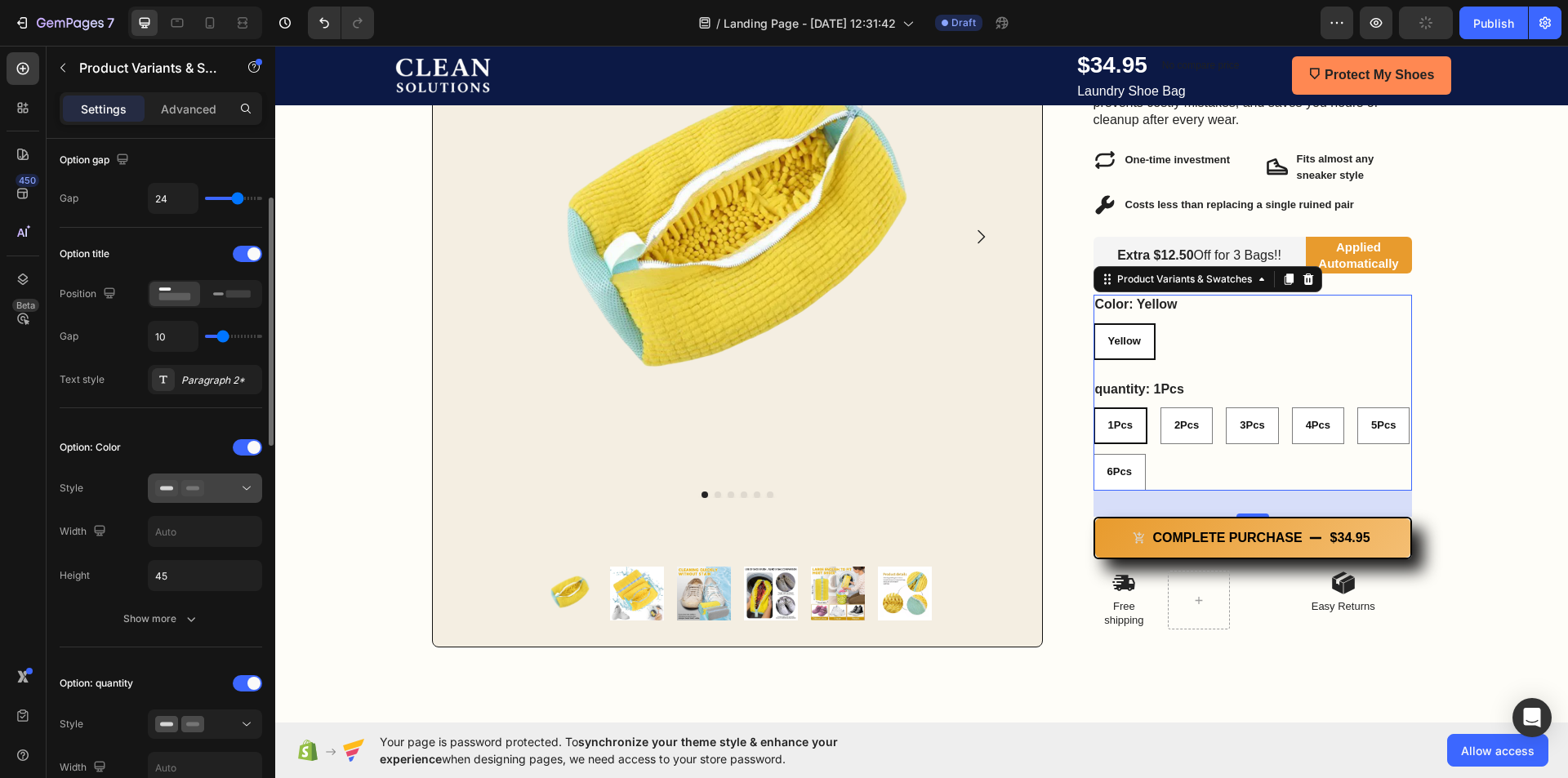
click at [204, 498] on button at bounding box center [205, 488] width 114 height 29
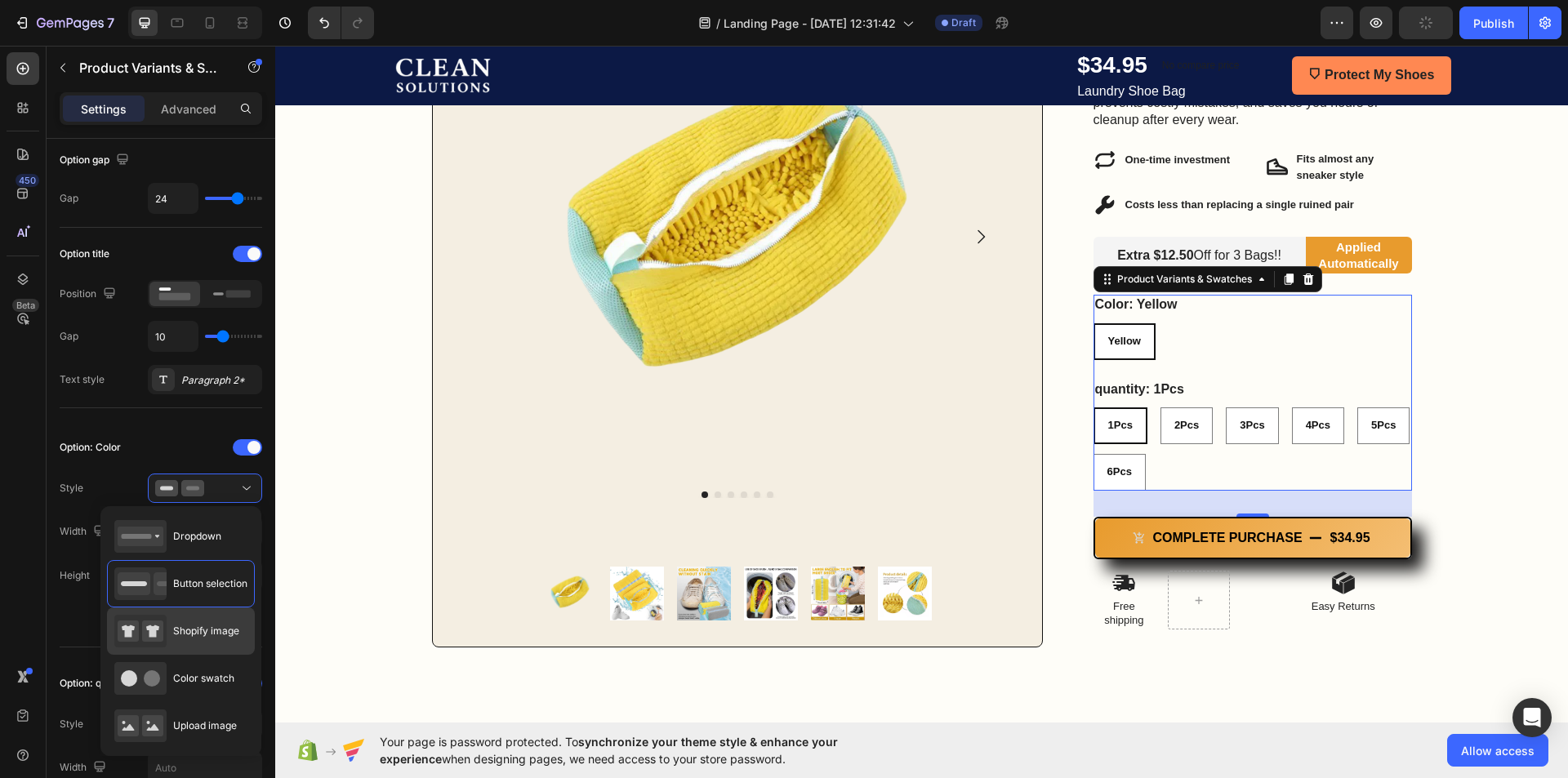
click at [192, 620] on div "Shopify image" at bounding box center [177, 631] width 125 height 33
type input "64"
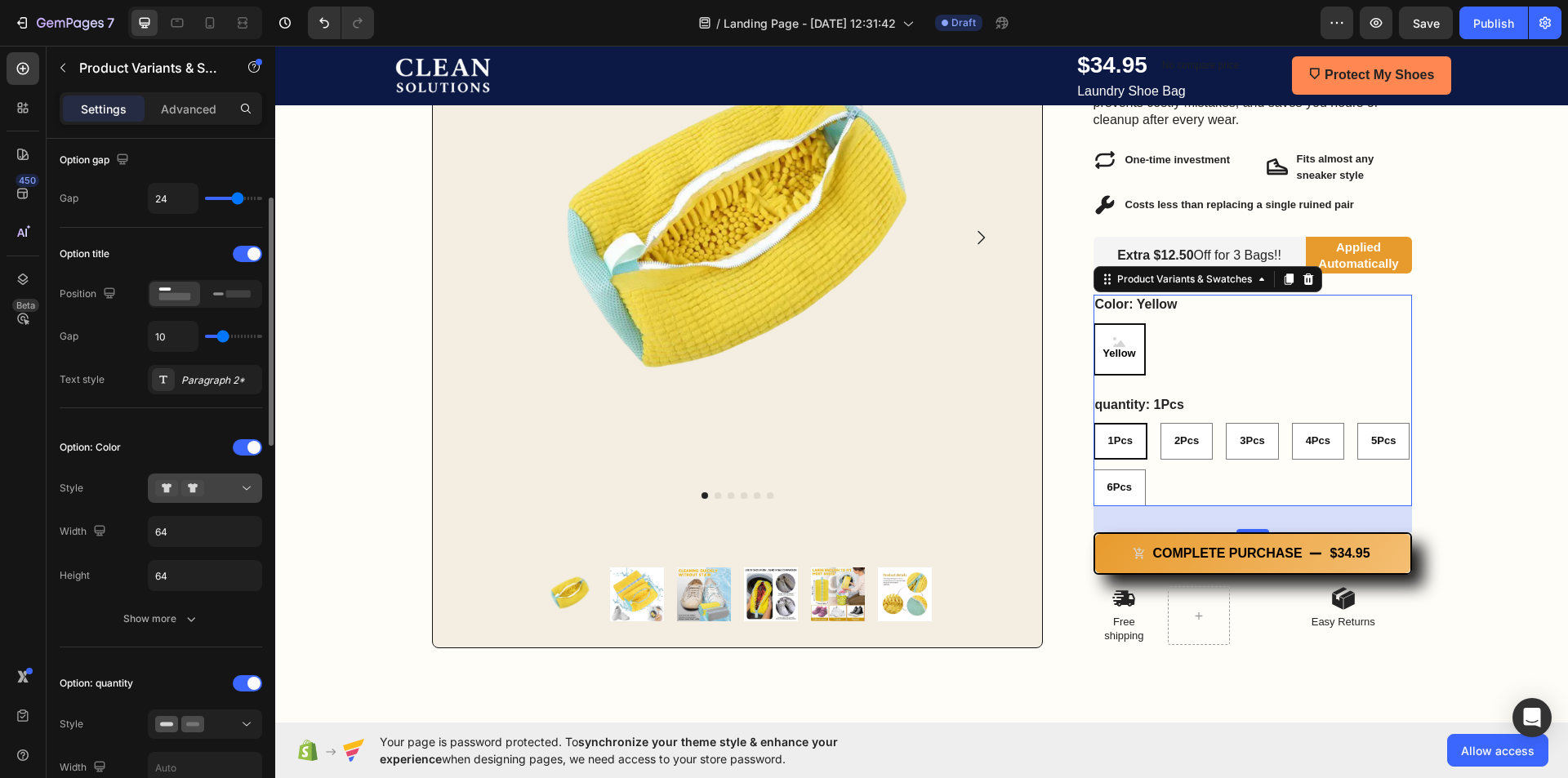
click at [212, 497] on div at bounding box center [205, 488] width 100 height 16
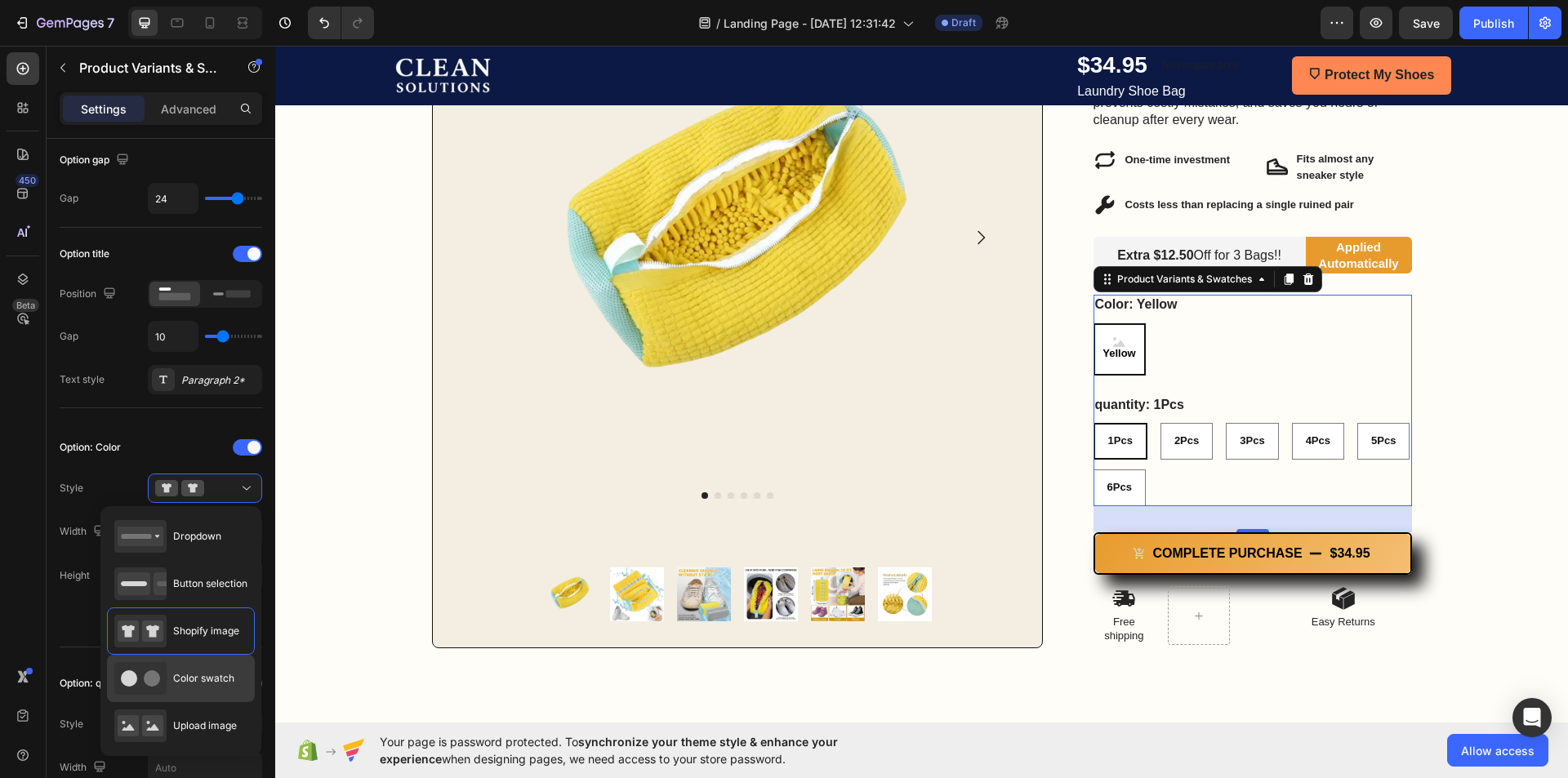
click at [209, 665] on div "Color swatch" at bounding box center [174, 678] width 120 height 33
type input "45"
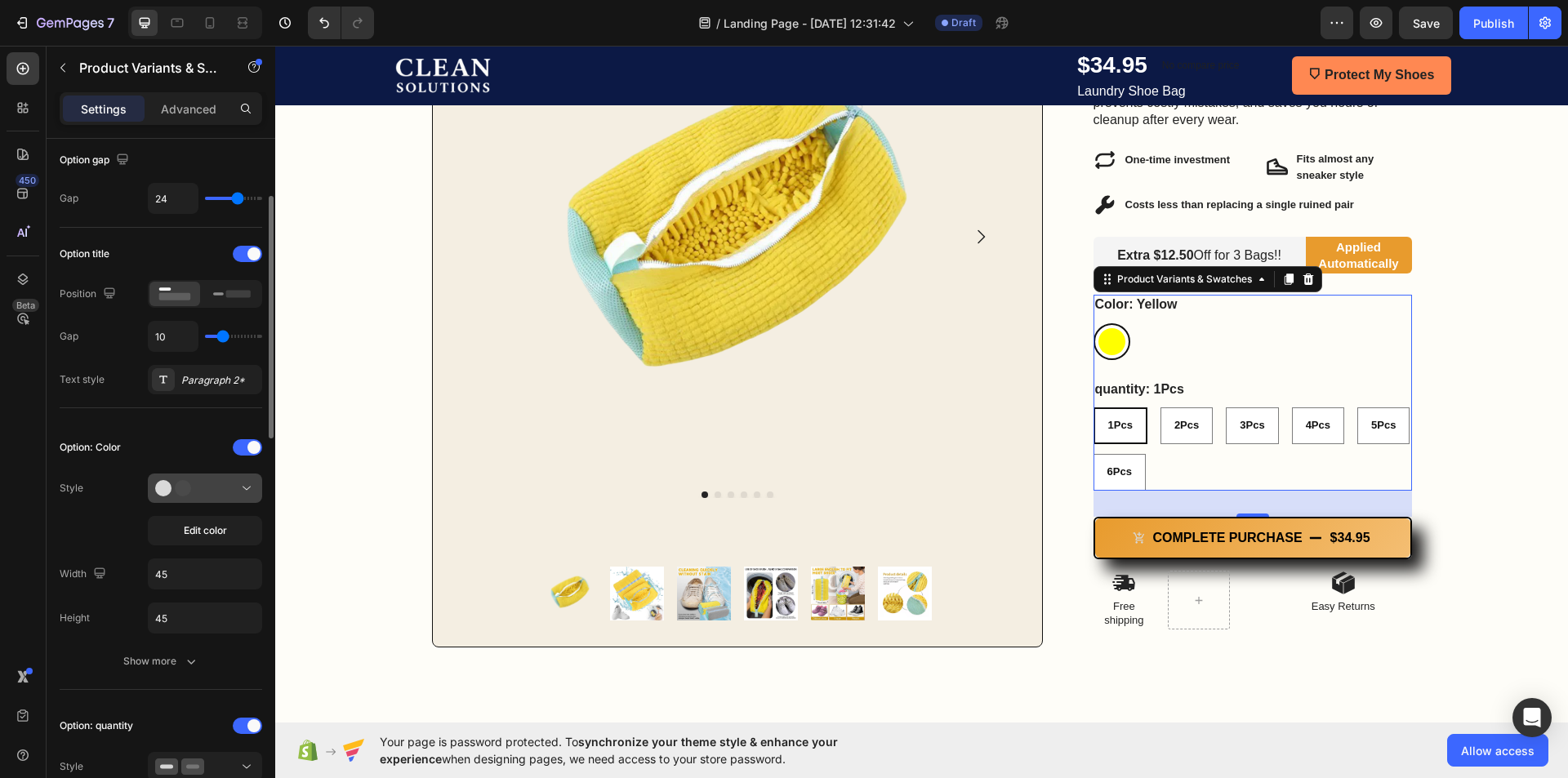
click at [221, 485] on div at bounding box center [205, 488] width 100 height 16
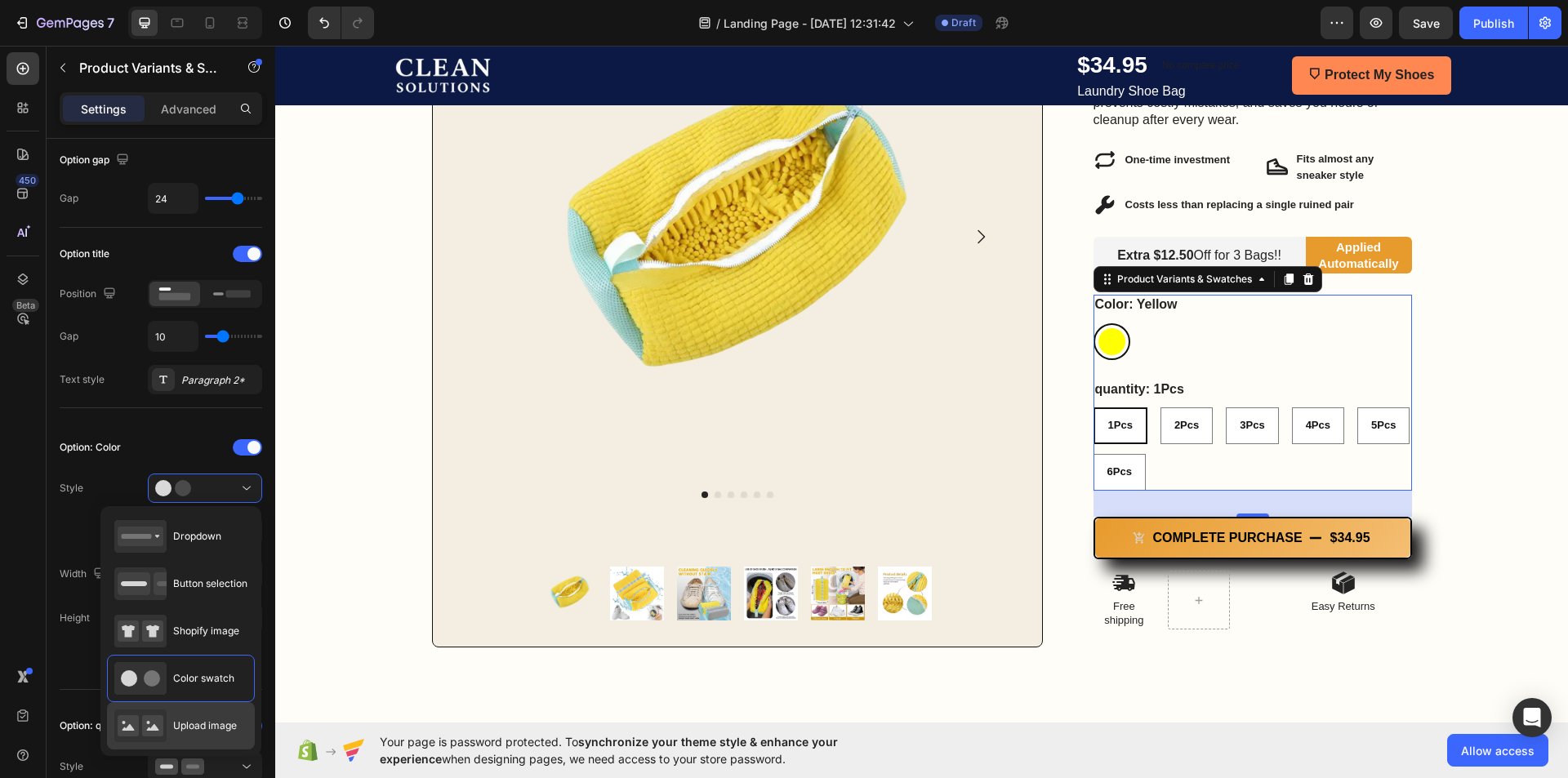
click at [187, 715] on div "Upload image" at bounding box center [175, 726] width 122 height 33
type input "64"
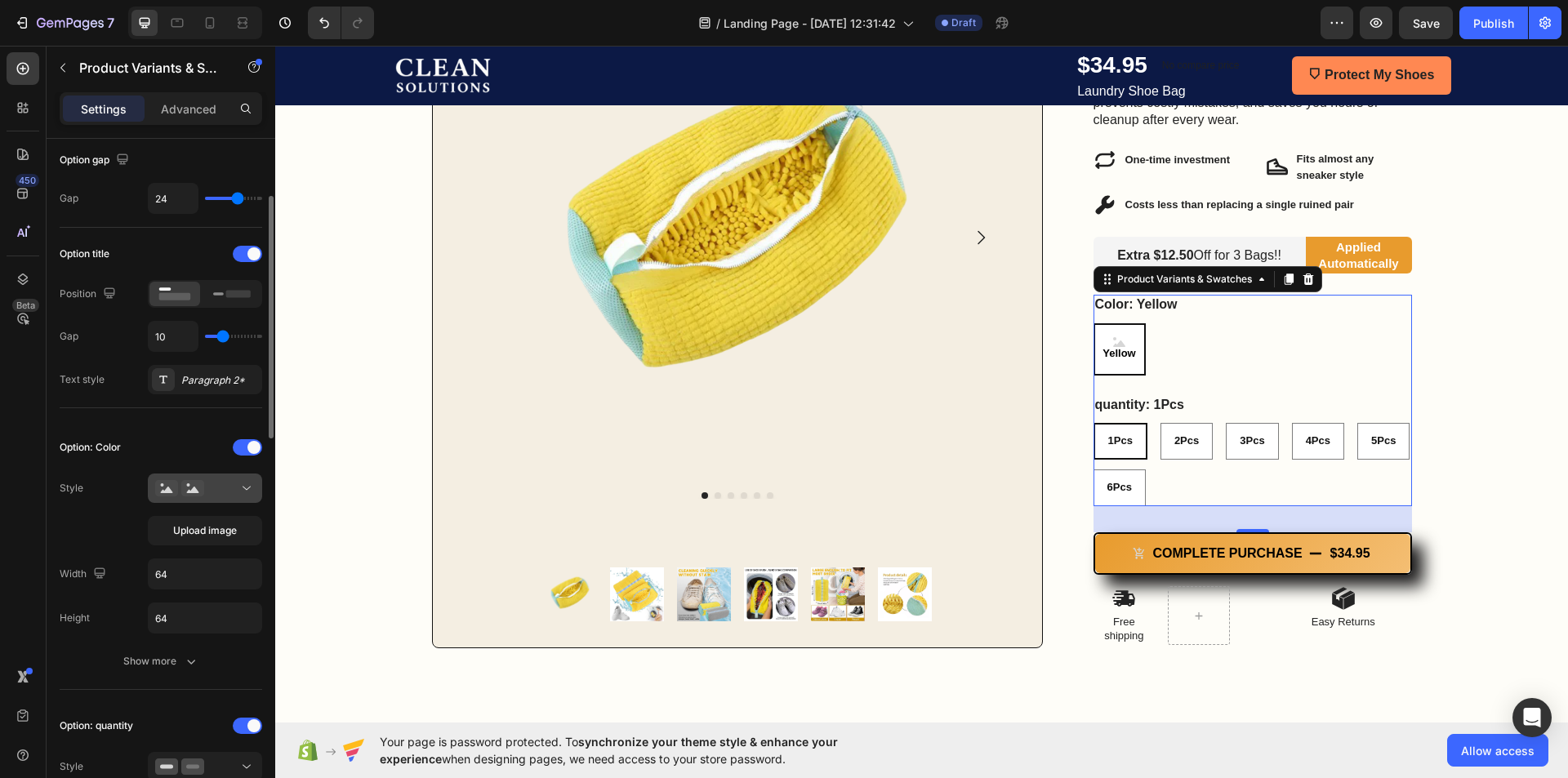
click at [226, 486] on div at bounding box center [205, 488] width 100 height 16
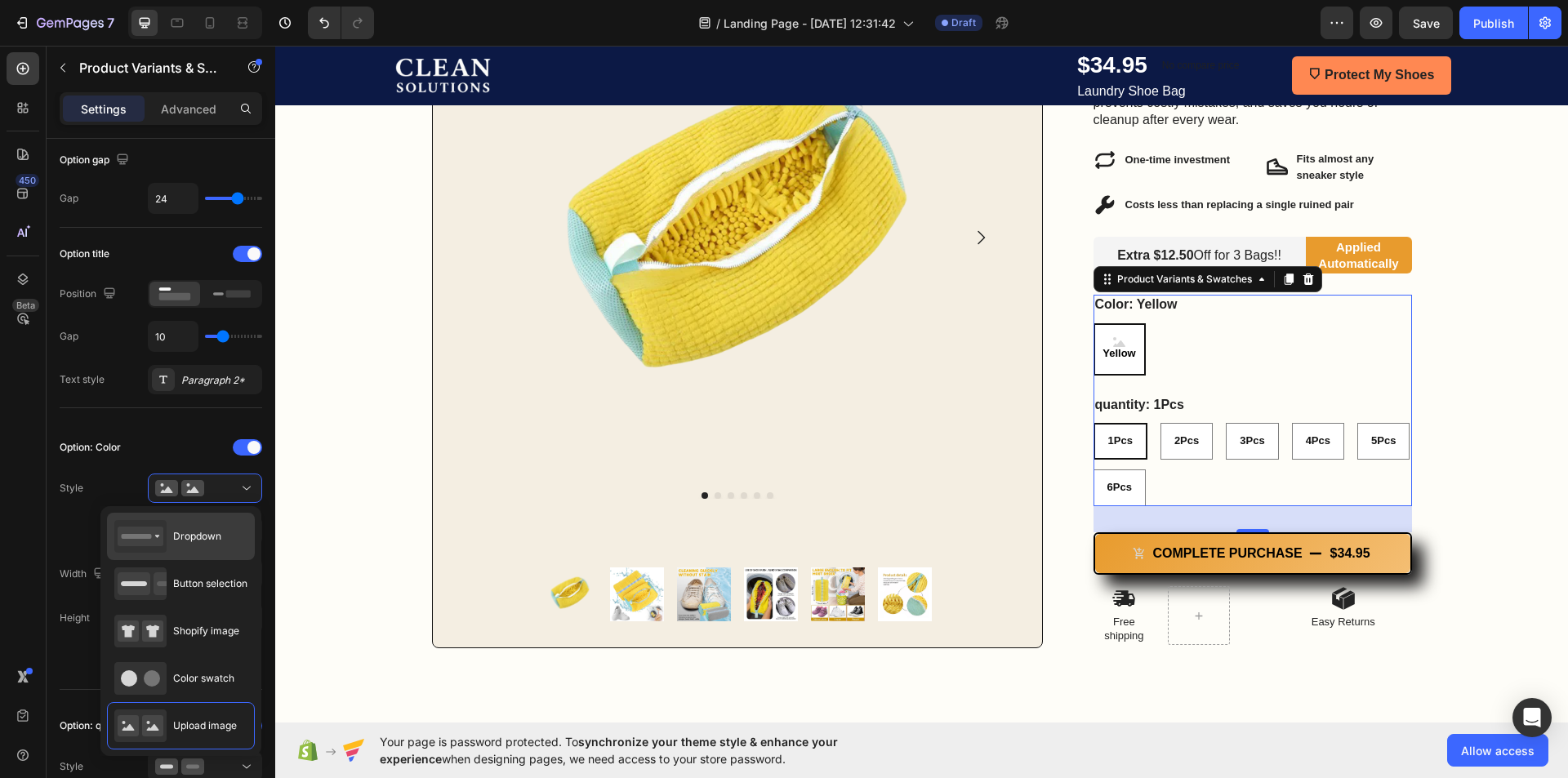
click at [214, 527] on div "Dropdown" at bounding box center [167, 536] width 107 height 33
type input "100%"
type input "45"
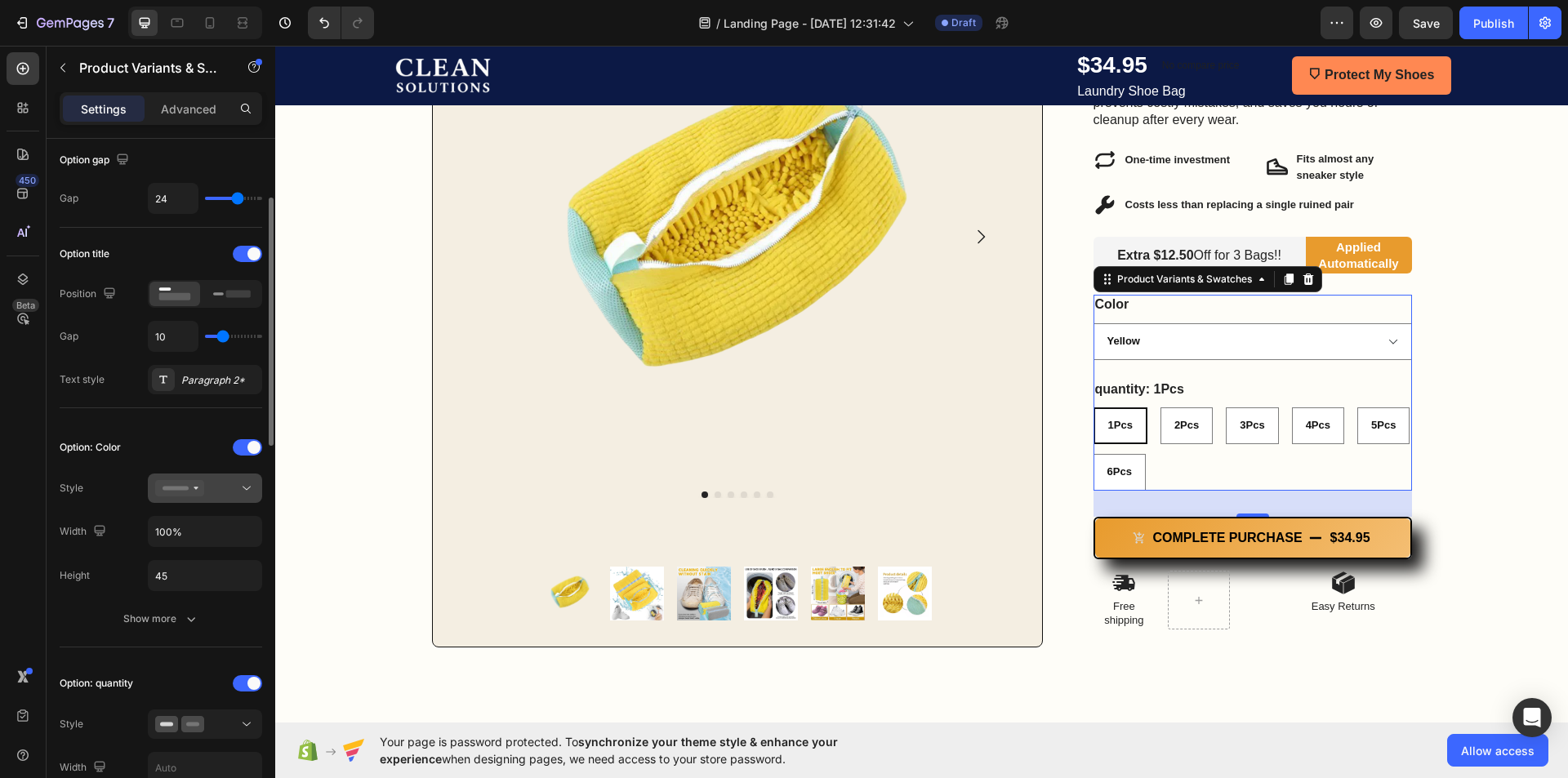
click at [218, 500] on button at bounding box center [205, 488] width 114 height 29
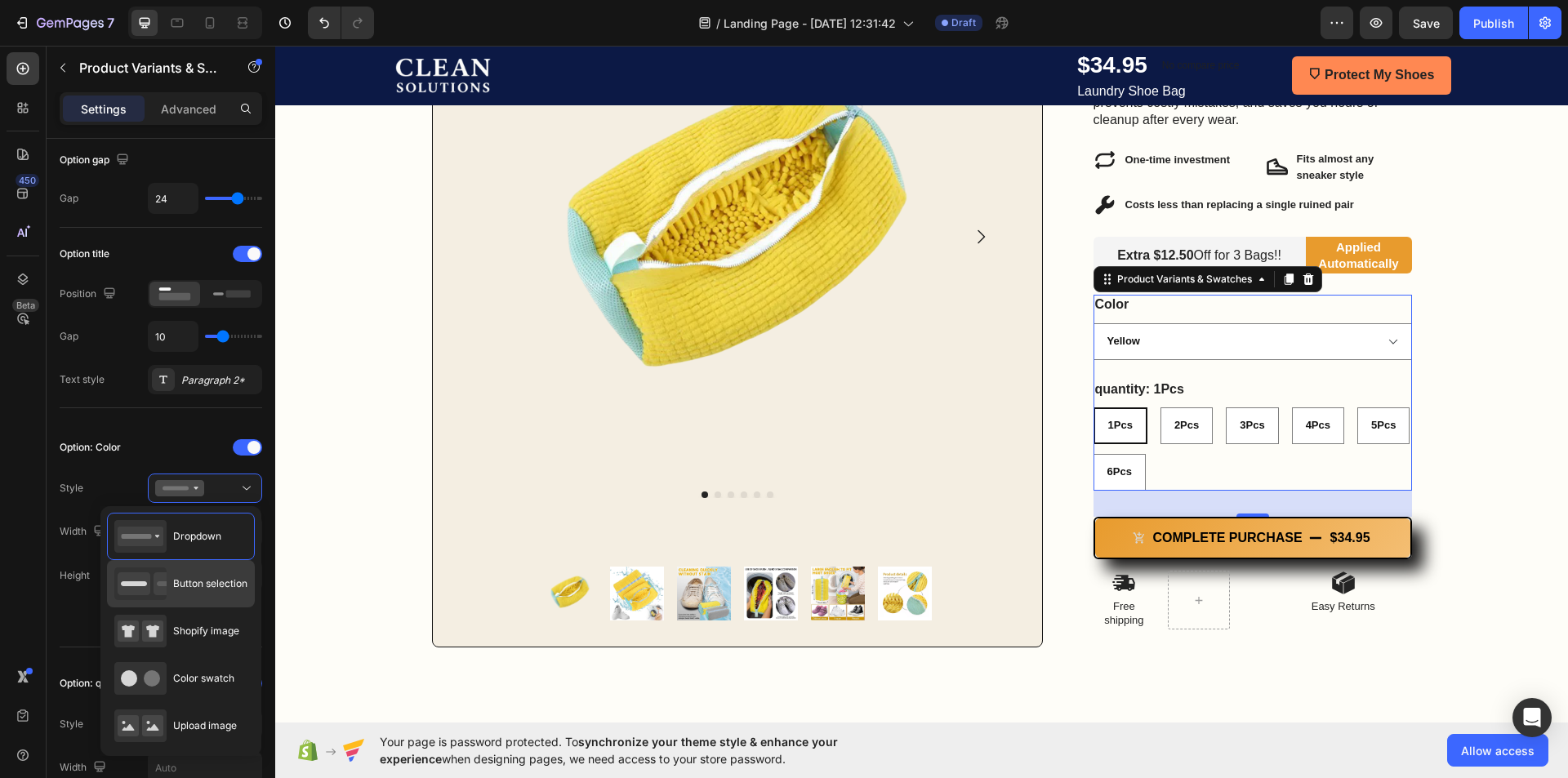
click at [190, 574] on div "Button selection" at bounding box center [180, 584] width 133 height 33
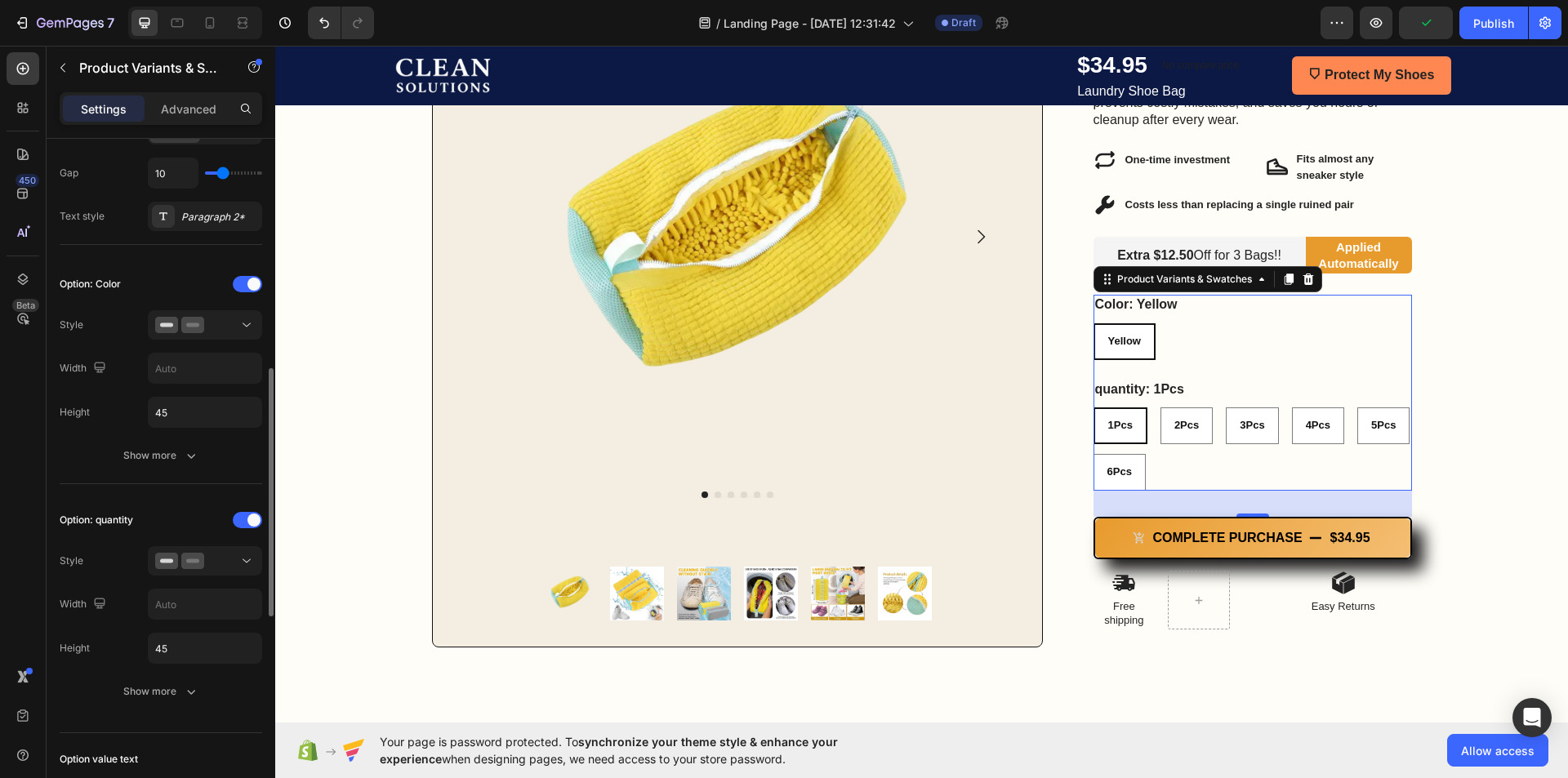
scroll to position [409, 0]
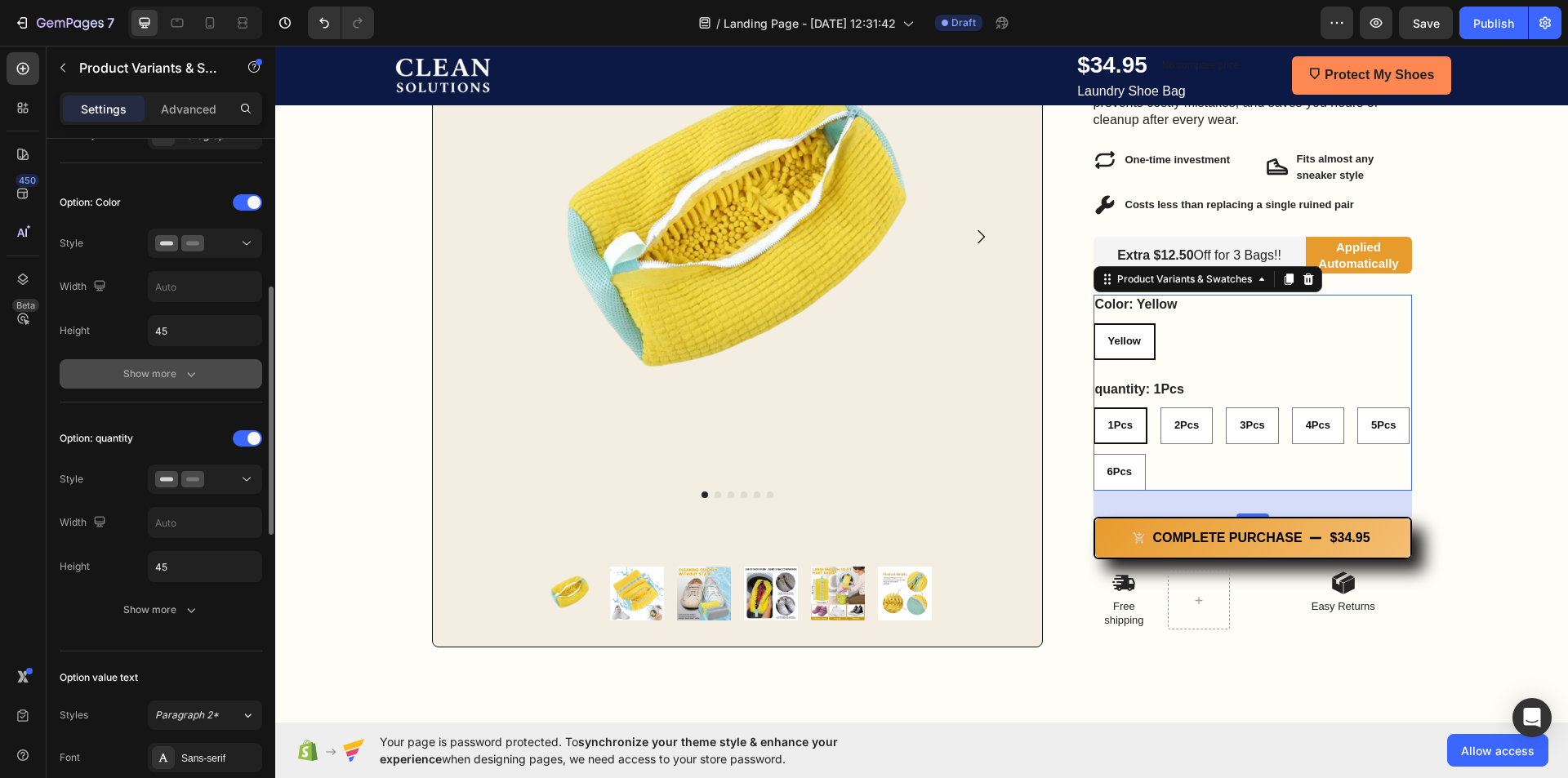
click at [147, 383] on button "Show more" at bounding box center [161, 373] width 203 height 29
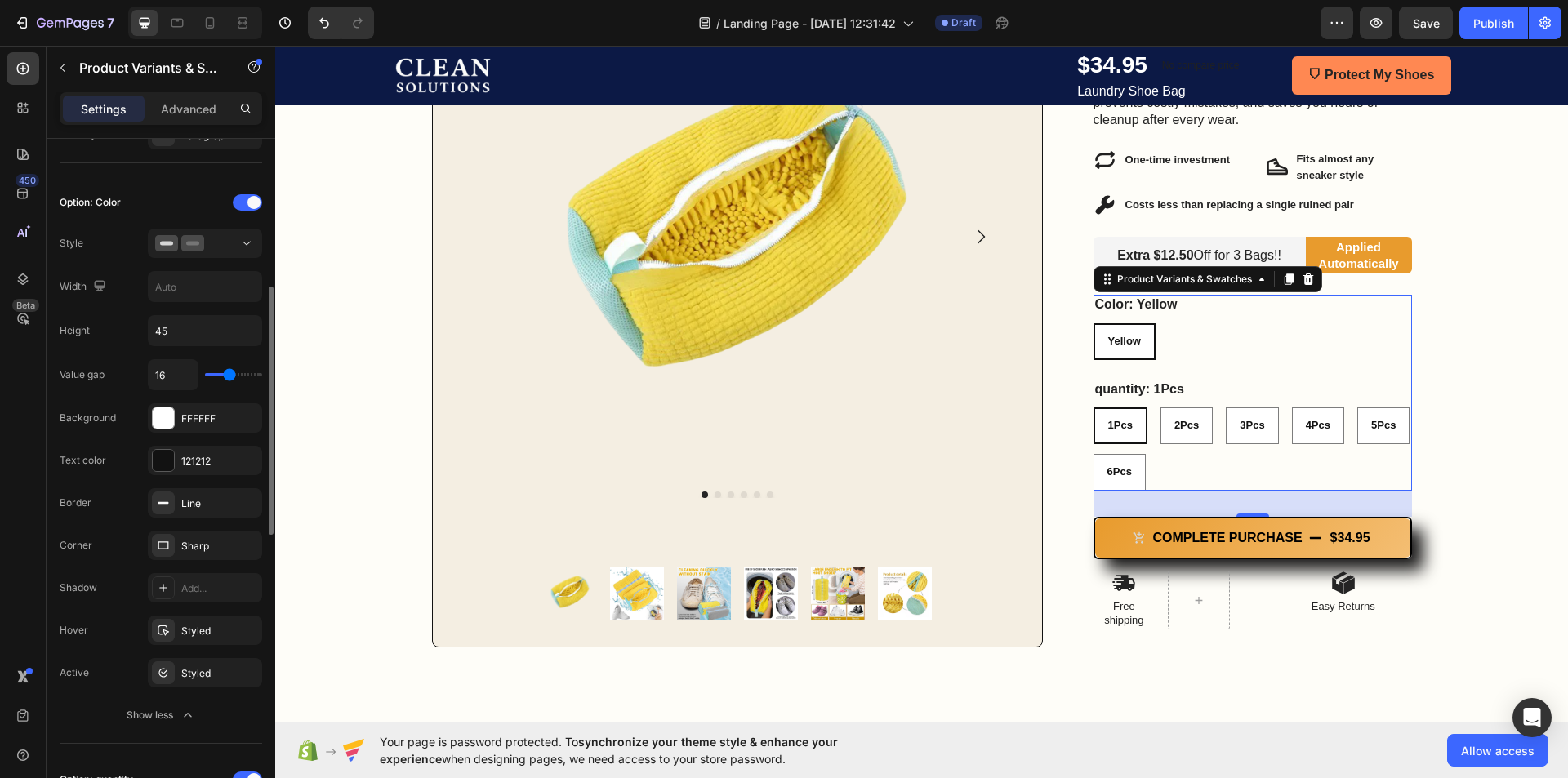
scroll to position [571, 0]
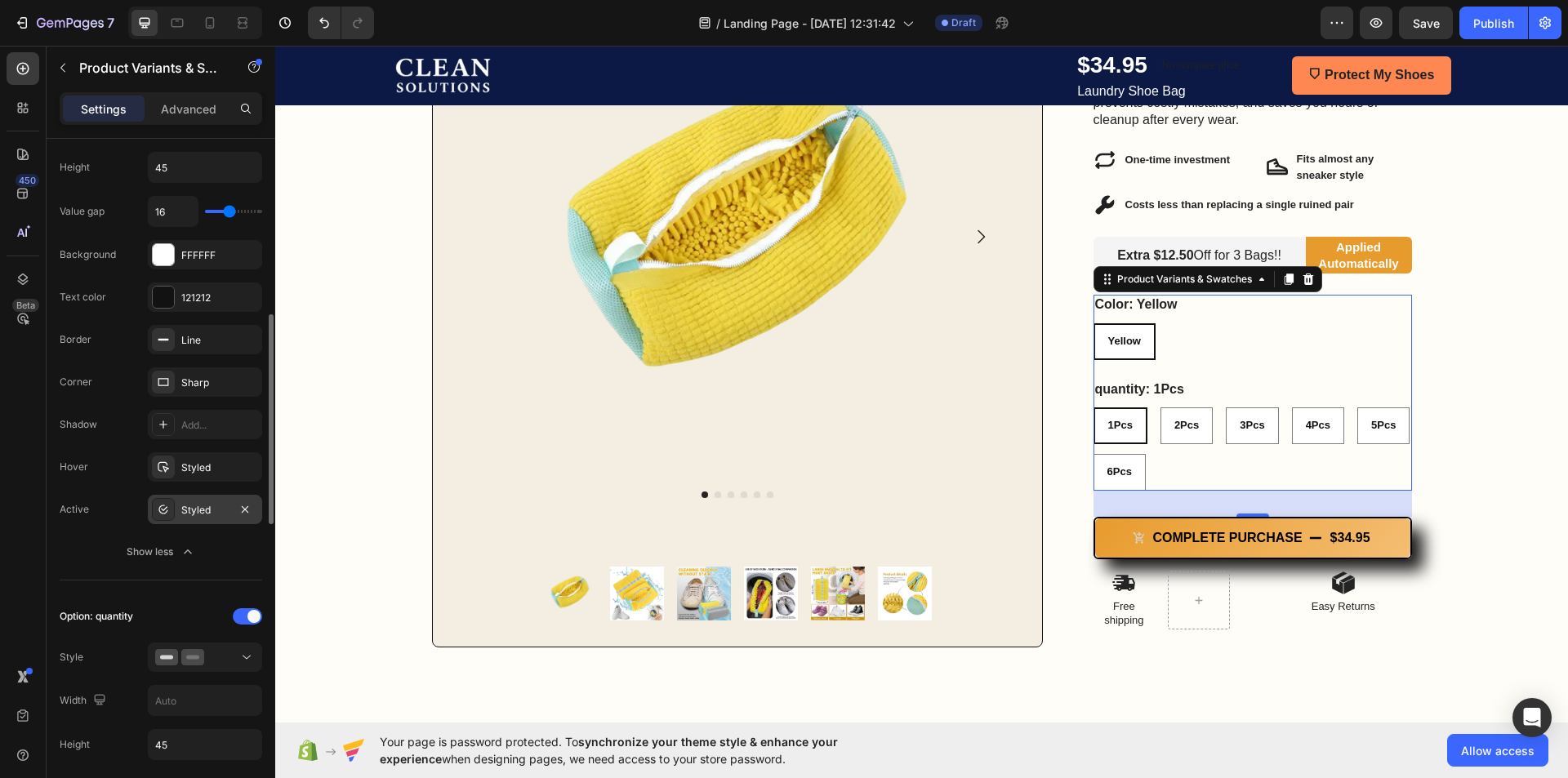
click at [191, 508] on div "Styled" at bounding box center [205, 511] width 48 height 15
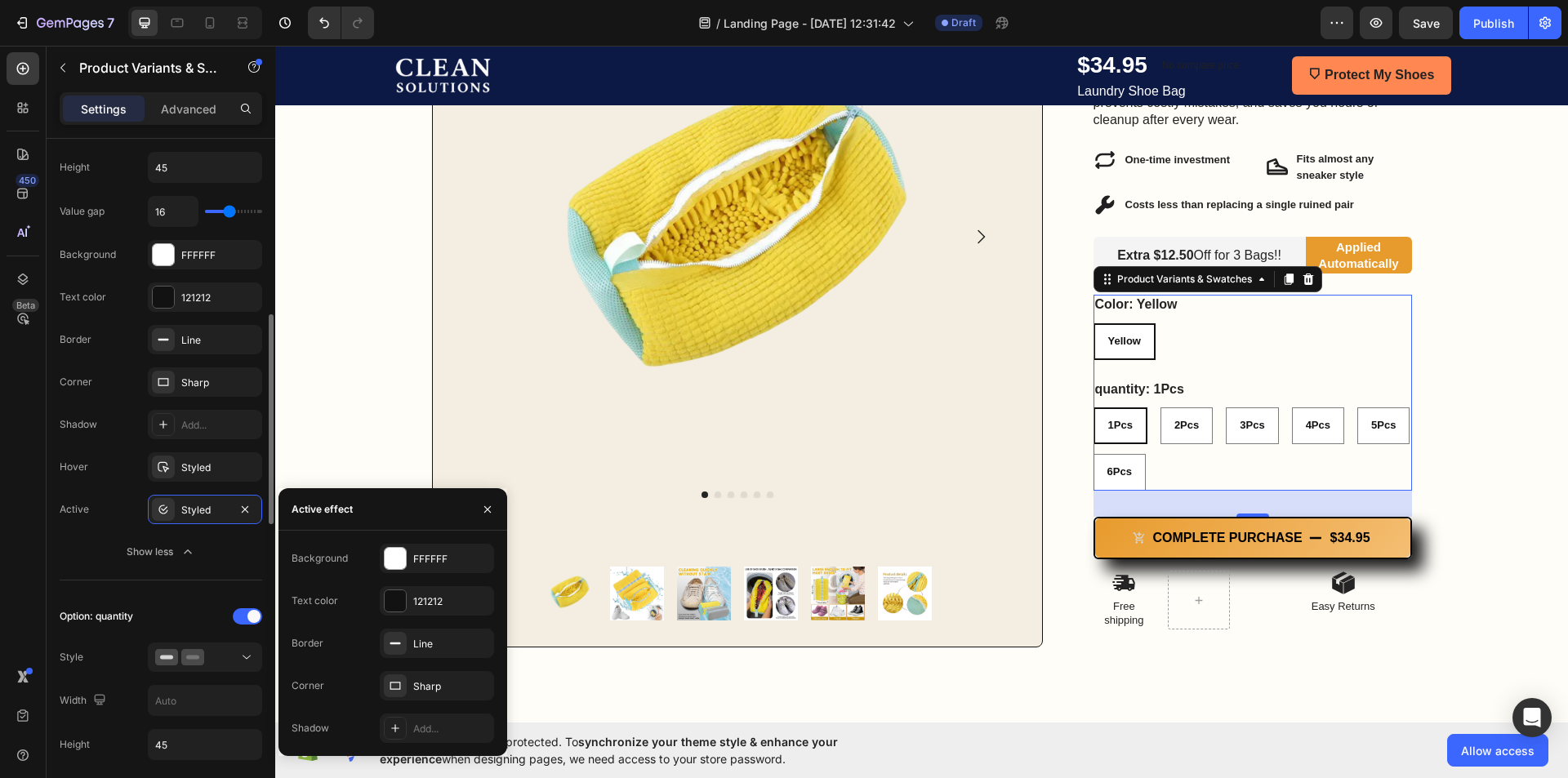
click at [129, 515] on div "Active Styled" at bounding box center [161, 509] width 203 height 29
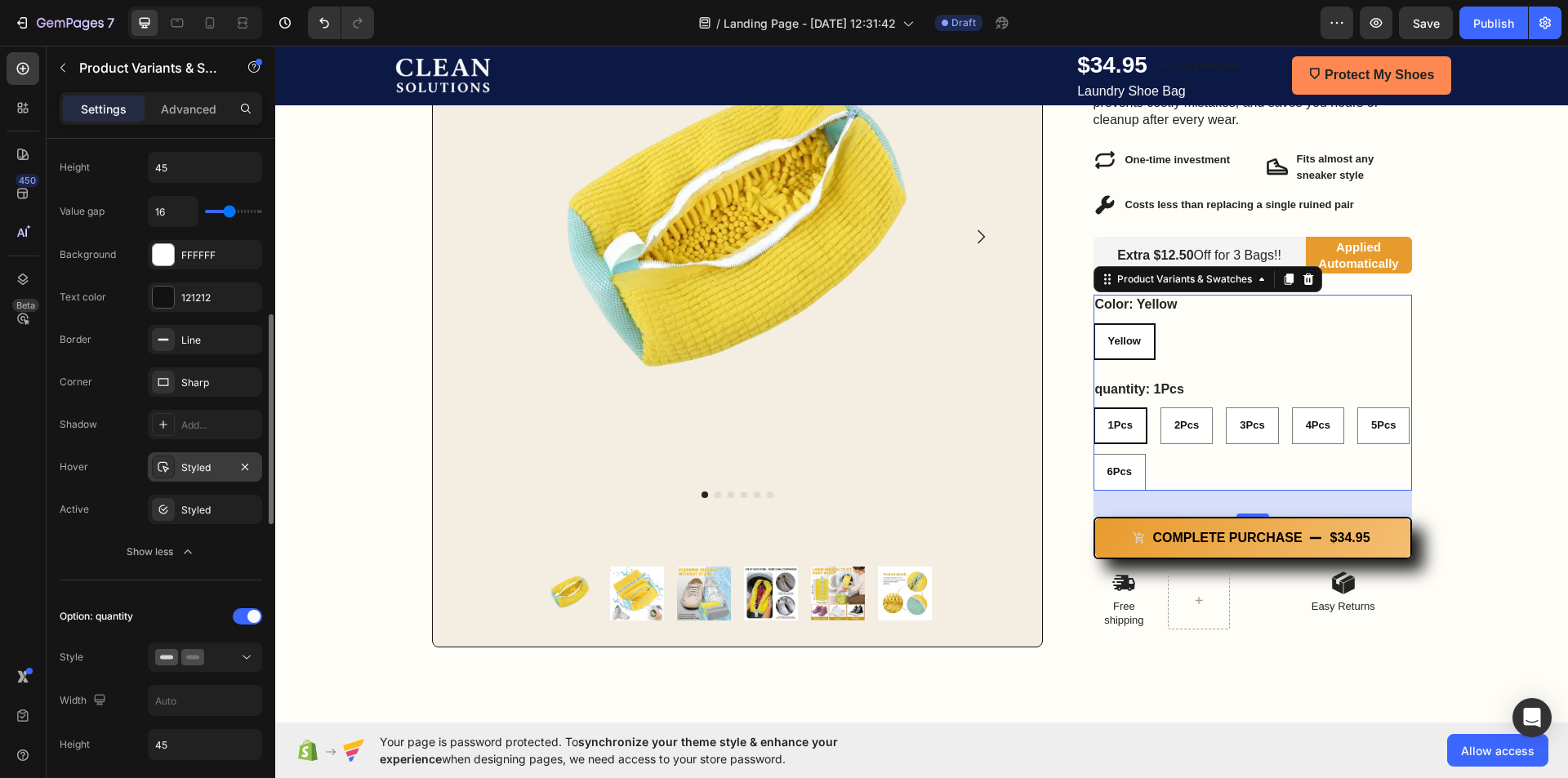
click at [194, 465] on div "Styled" at bounding box center [205, 468] width 48 height 15
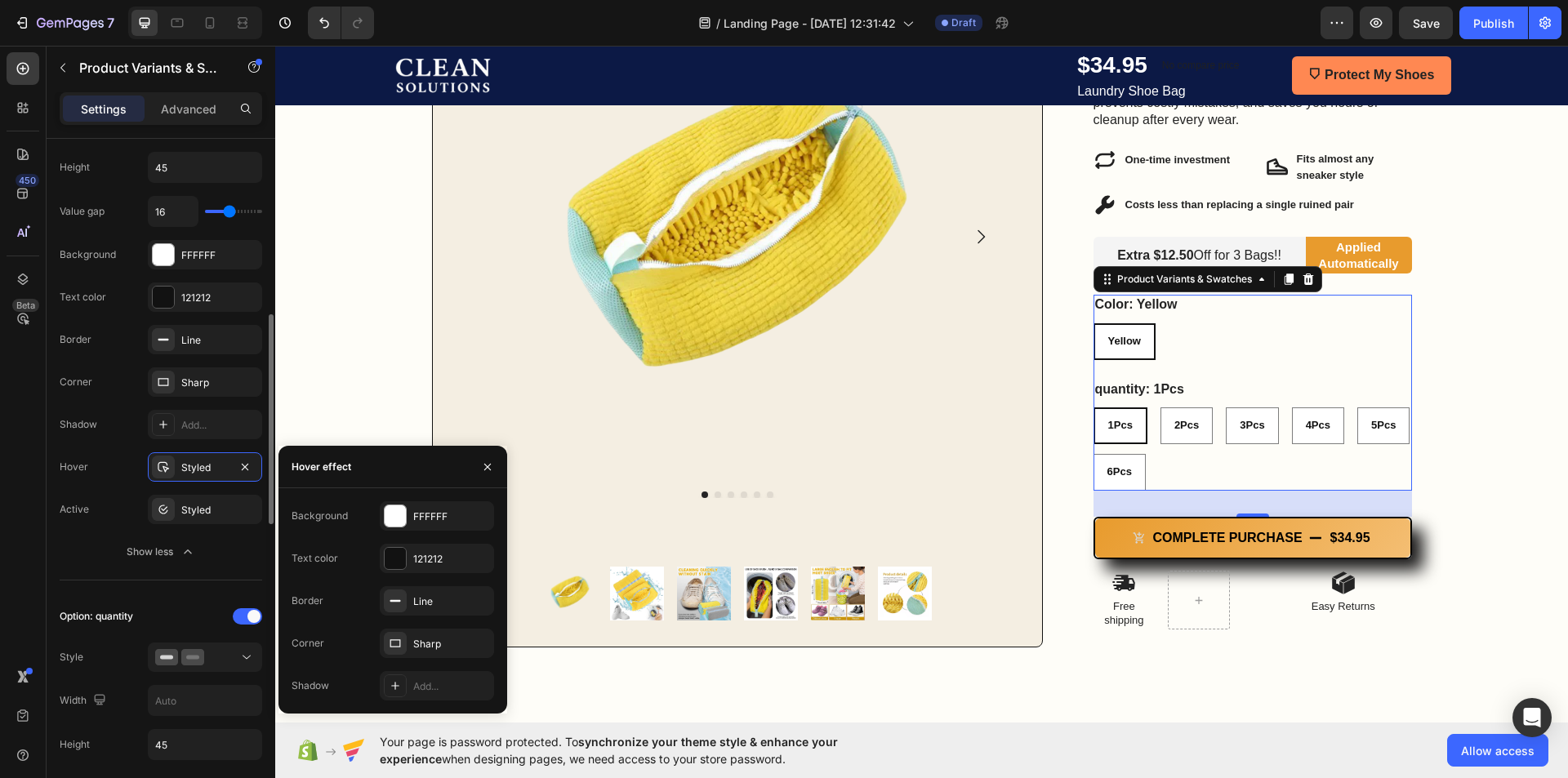
click at [94, 471] on div "Hover Styled" at bounding box center [161, 467] width 203 height 29
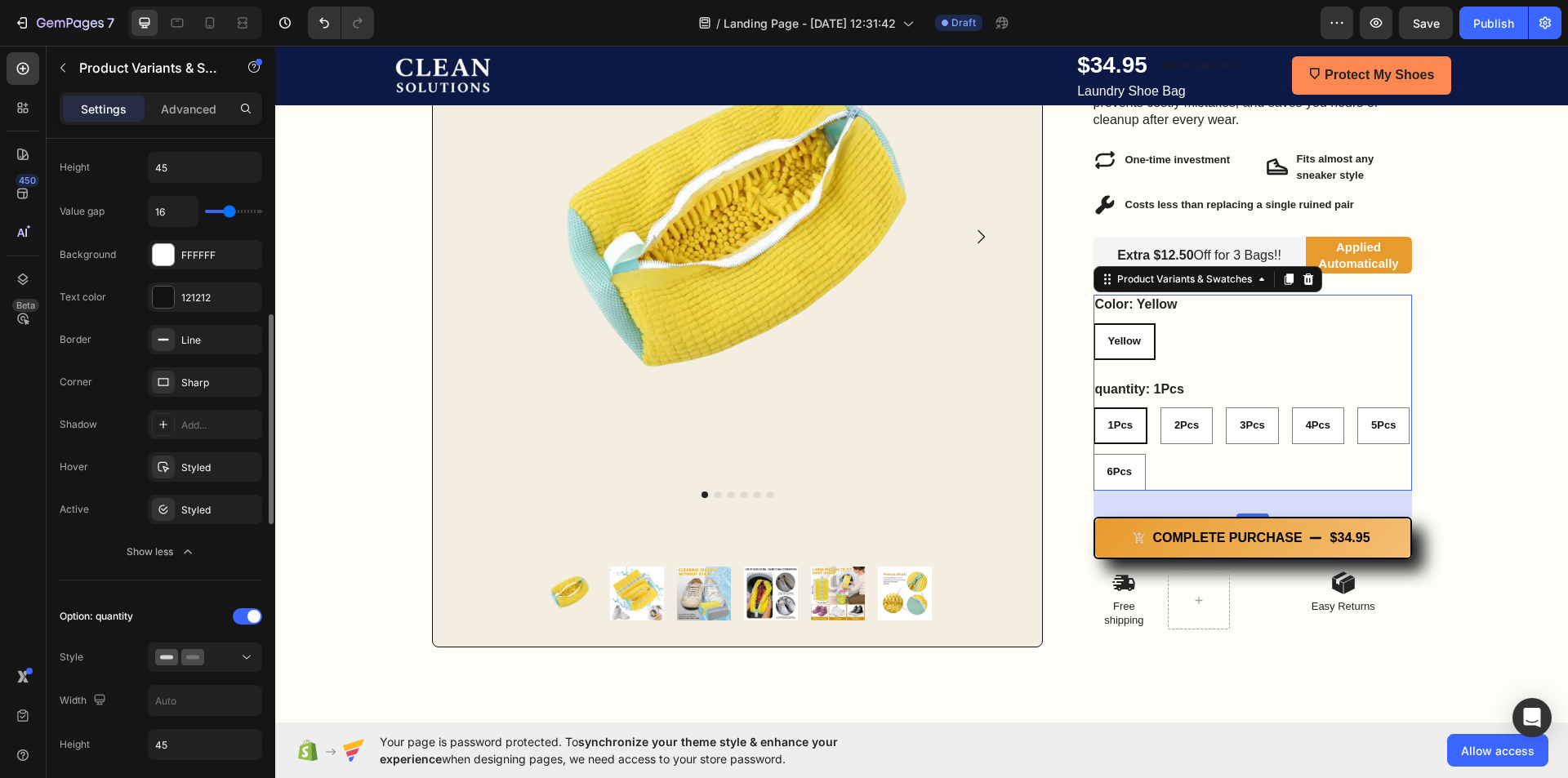
scroll to position [654, 0]
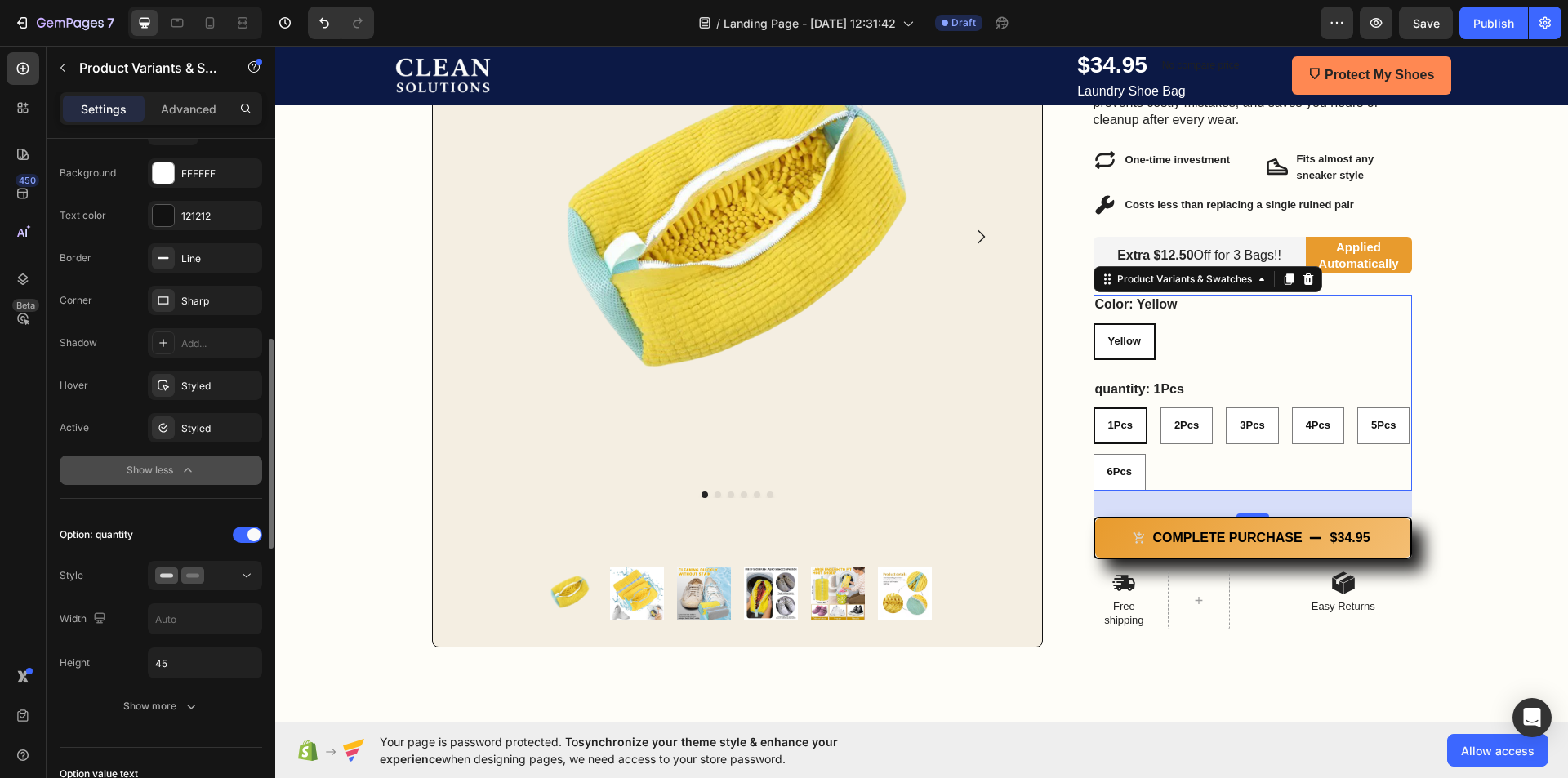
click at [171, 466] on div "Show less" at bounding box center [161, 469] width 69 height 16
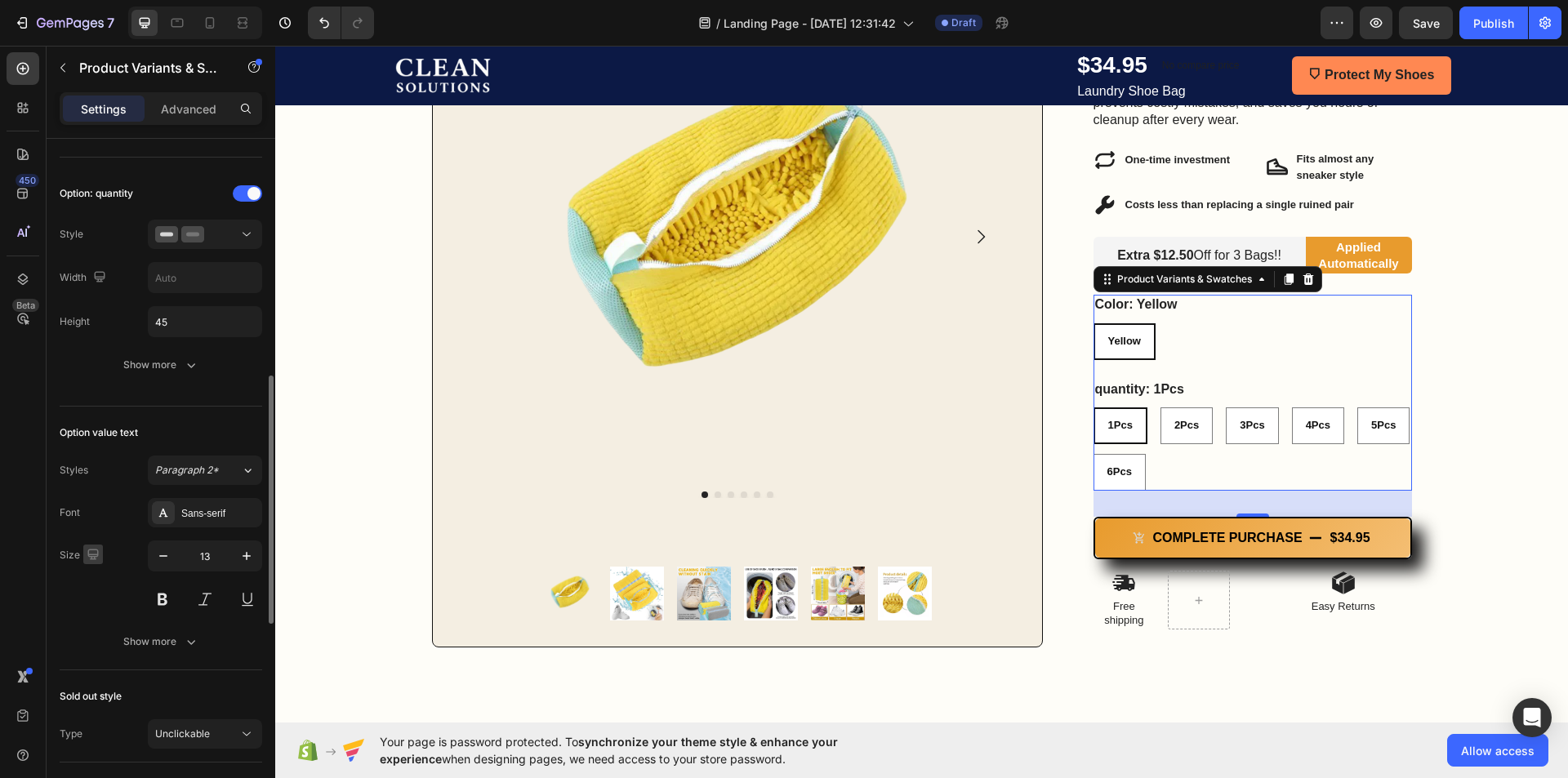
scroll to position [816, 0]
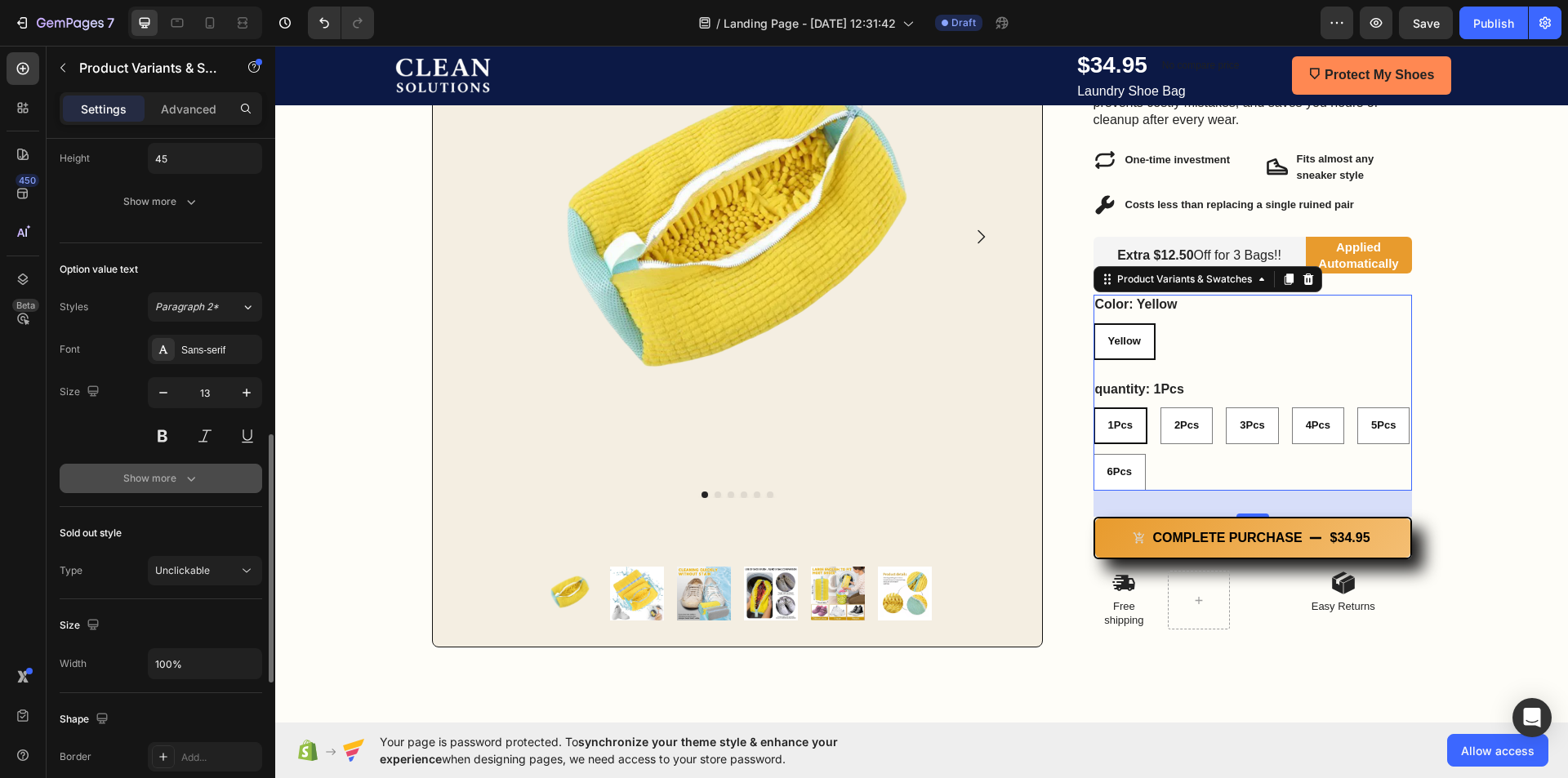
click at [176, 474] on div "Show more" at bounding box center [161, 478] width 76 height 16
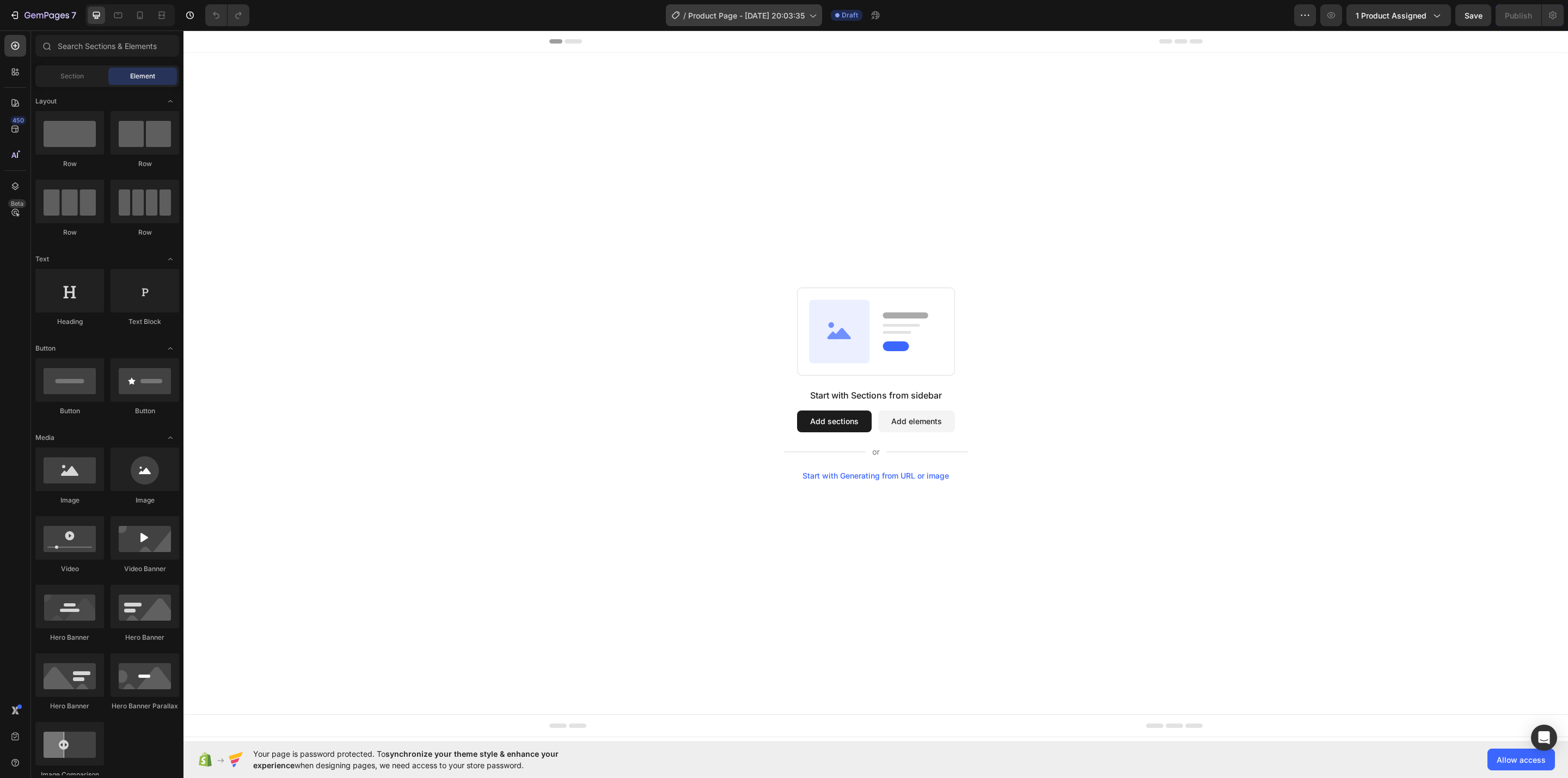
click at [804, 18] on span "Product Page - Aug 25, 20:03:35" at bounding box center [746, 16] width 117 height 11
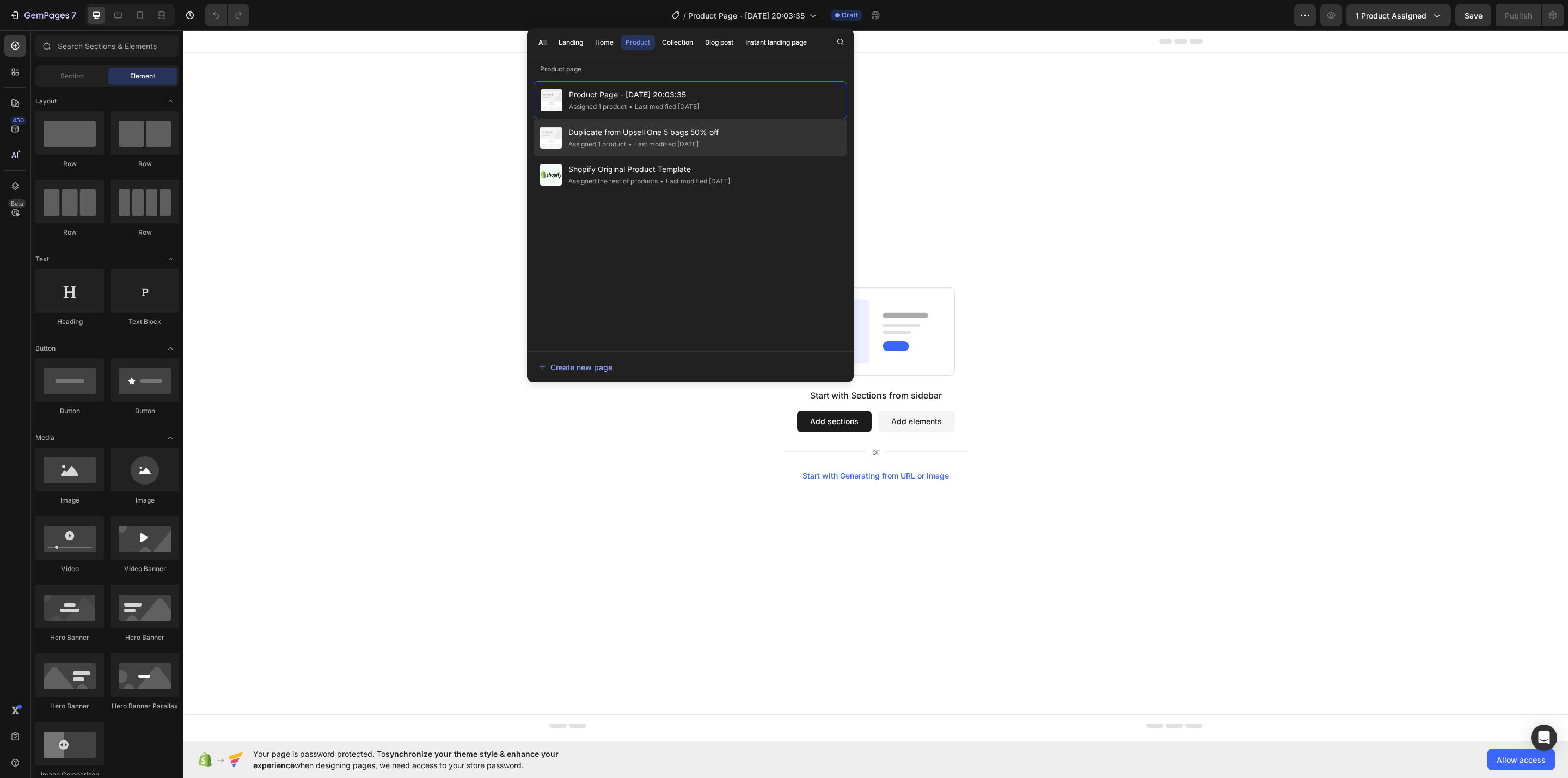
click at [651, 136] on span "Duplicate from Upsell One 5 bags 50% off" at bounding box center [643, 132] width 150 height 13
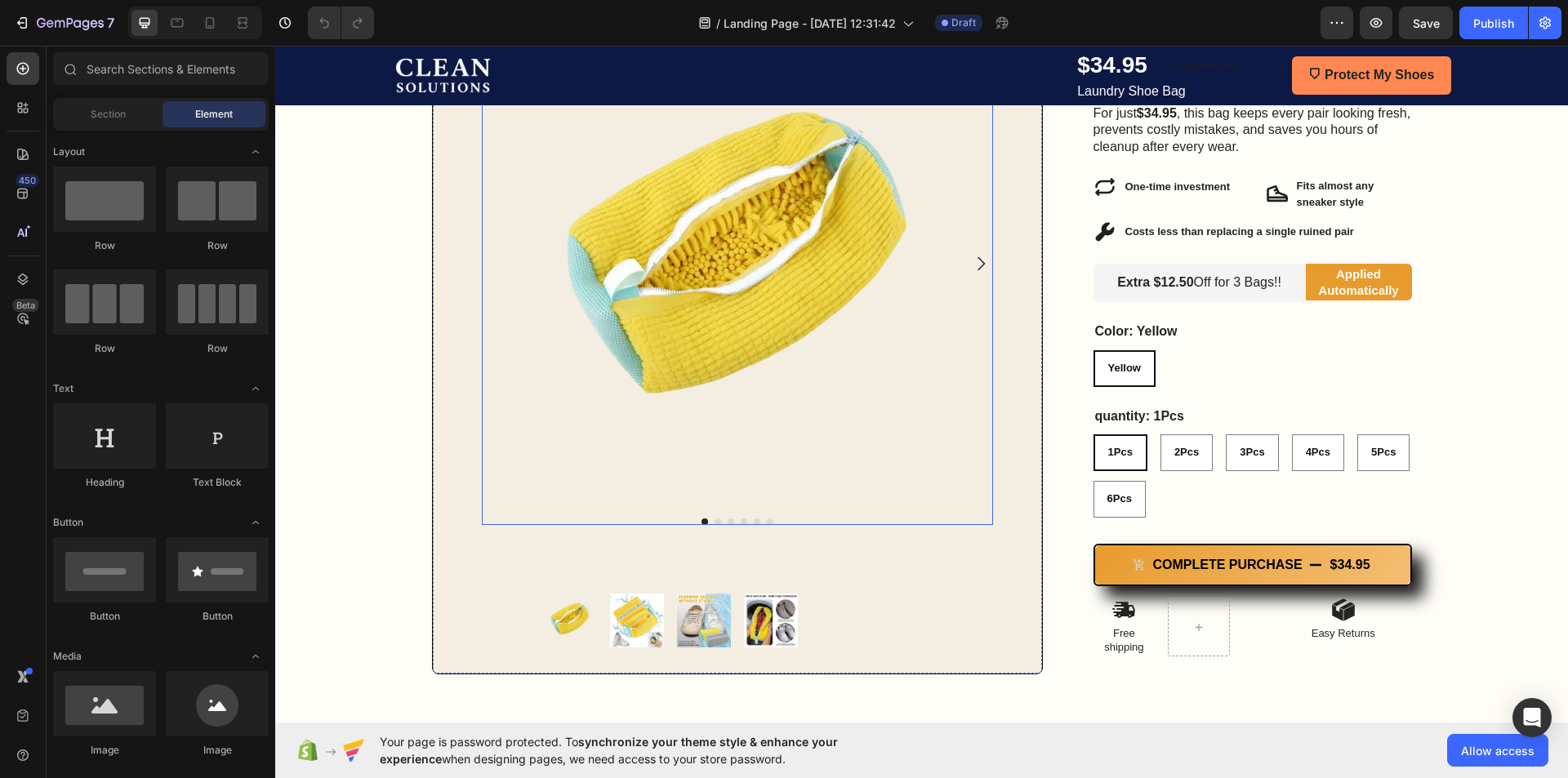
scroll to position [409, 0]
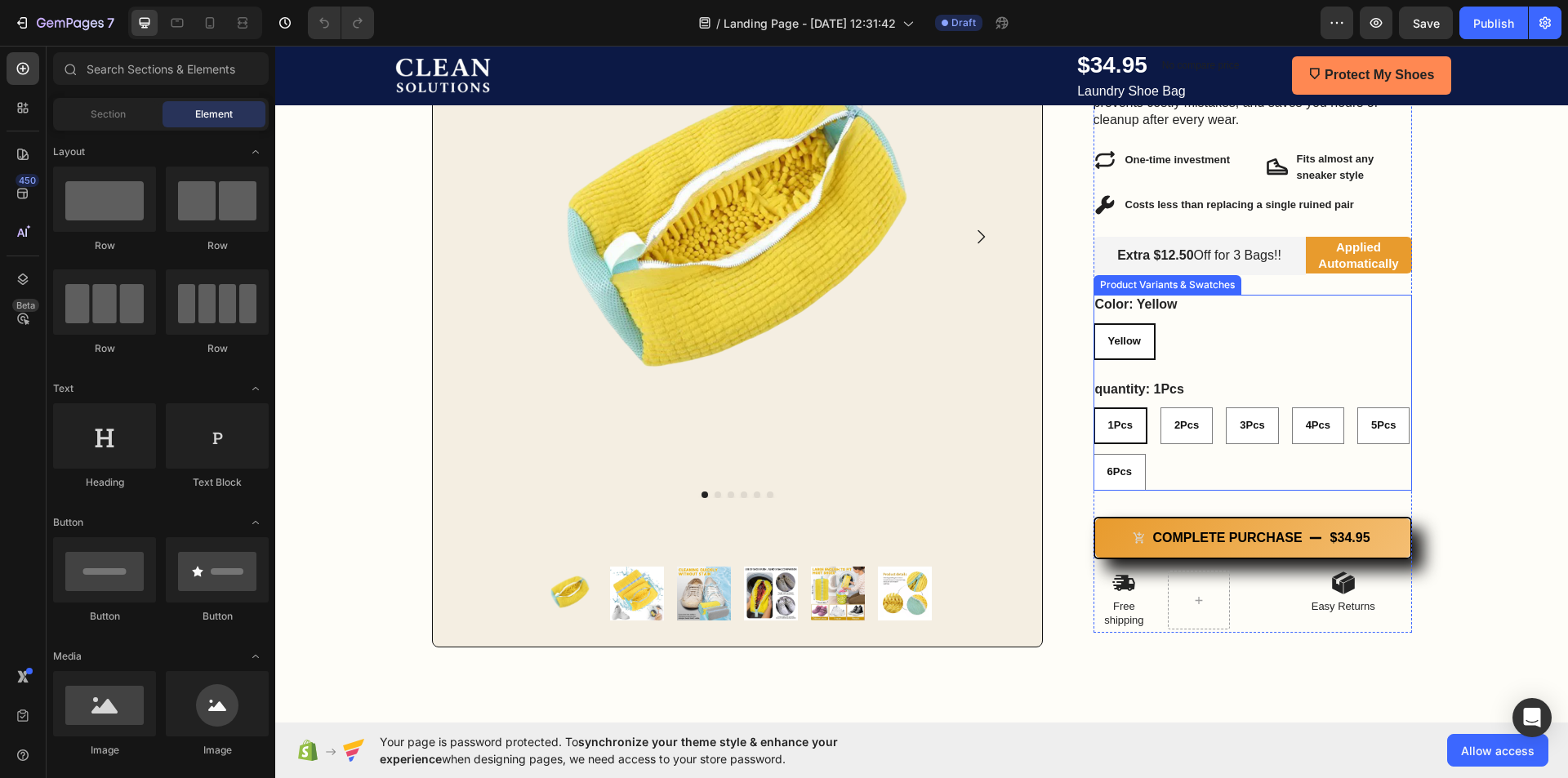
click at [1177, 459] on div "1Pcs 1Pcs 1Pcs 2Pcs 2Pcs 2Pcs 3Pcs 3Pcs 3Pcs 4Pcs 4Pcs 4Pcs 5Pcs 5Pcs 5Pcs 6Pcs…" at bounding box center [1252, 449] width 319 height 83
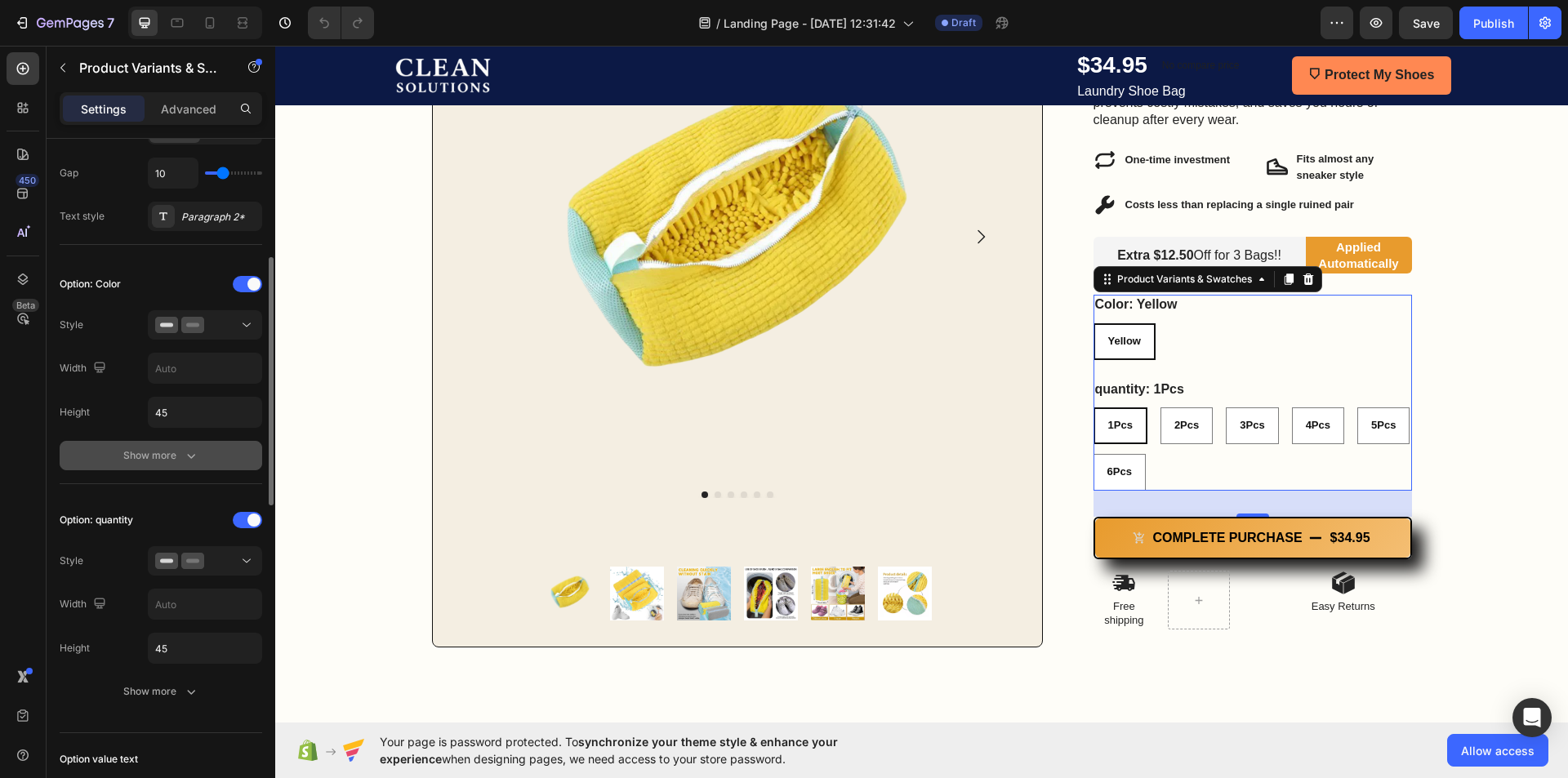
scroll to position [490, 0]
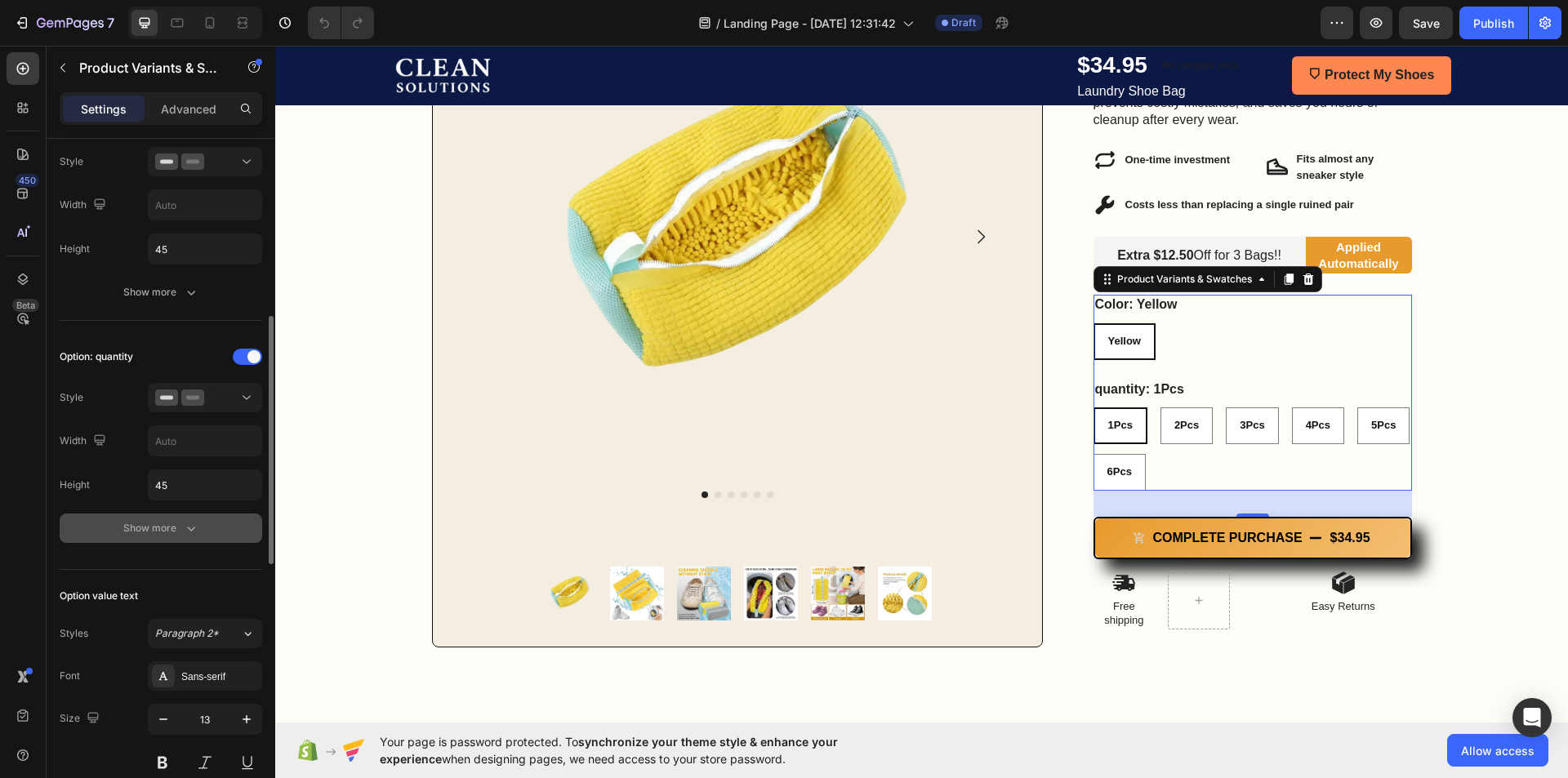
click at [173, 533] on div "Show more" at bounding box center [161, 527] width 76 height 16
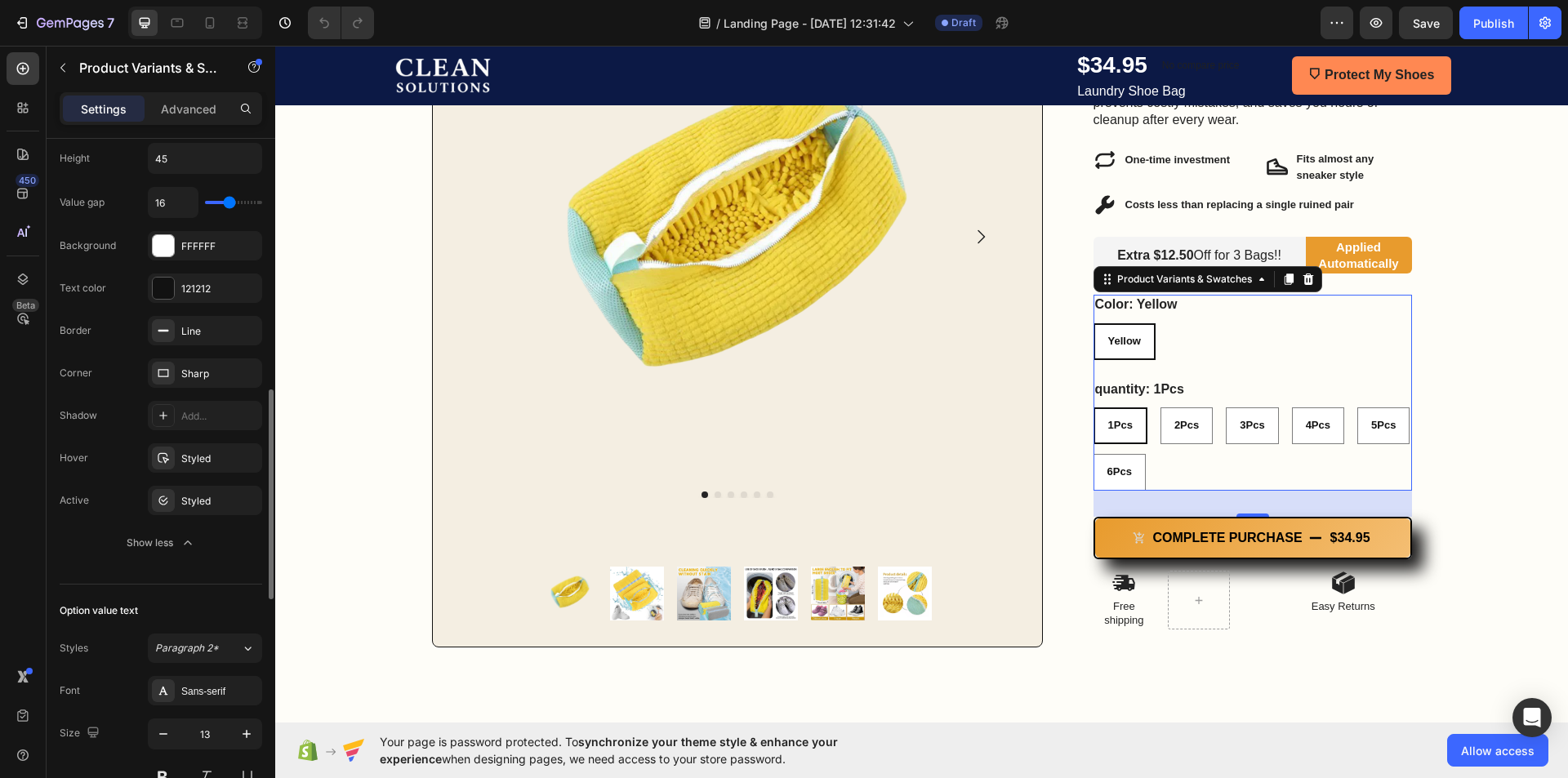
scroll to position [654, 0]
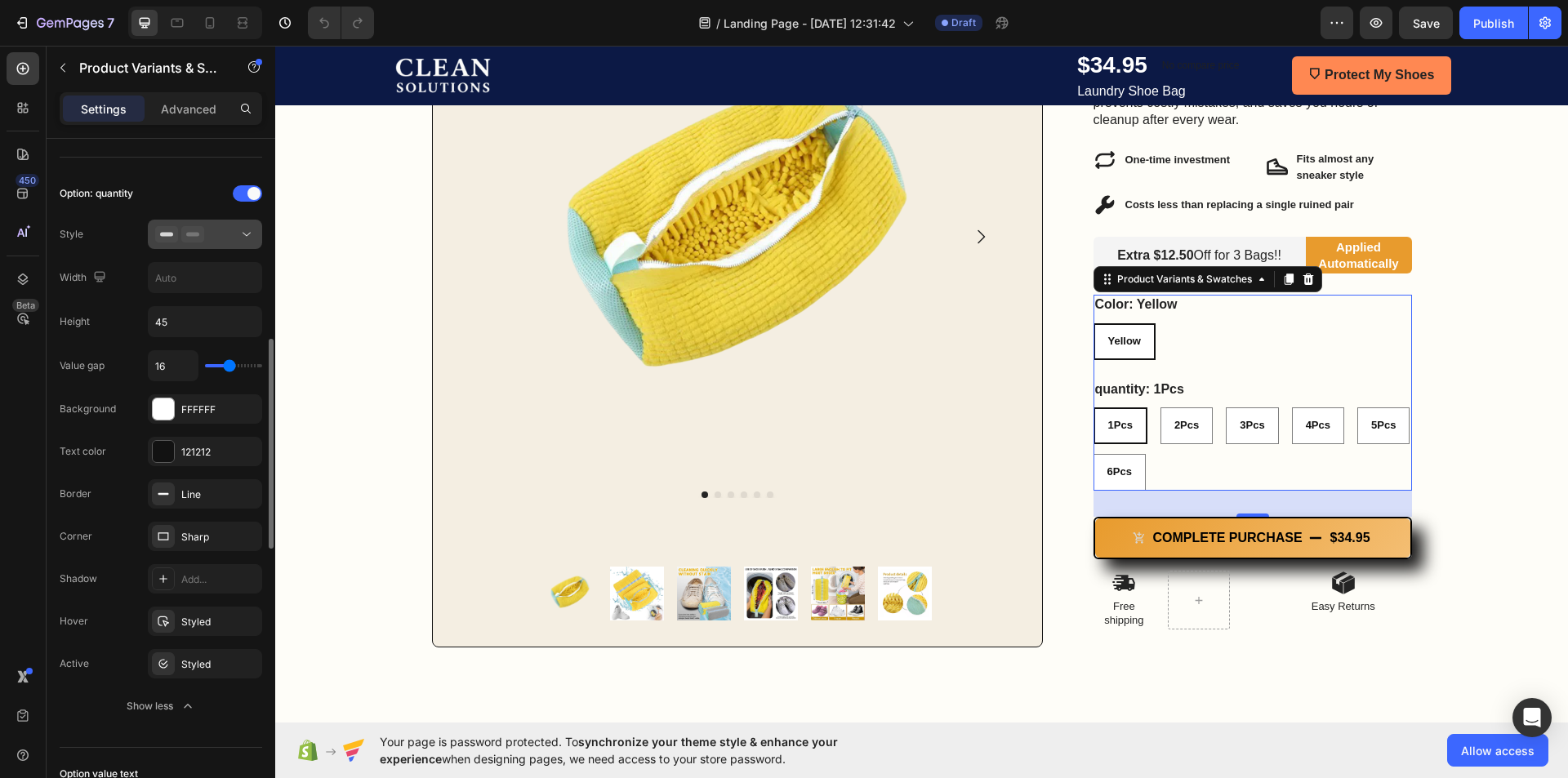
click at [218, 248] on button at bounding box center [205, 234] width 114 height 29
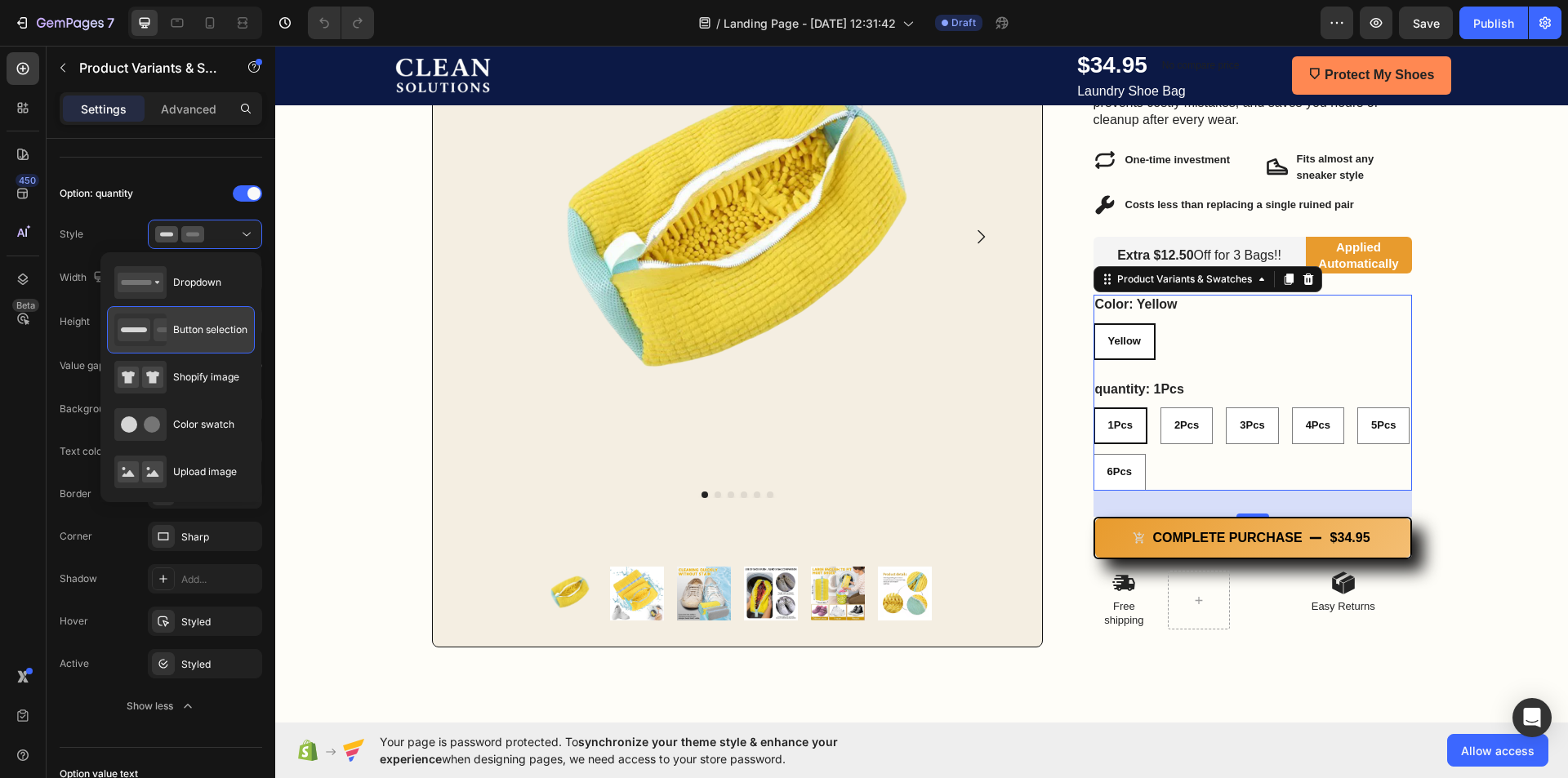
click at [197, 332] on span "Button selection" at bounding box center [209, 330] width 74 height 15
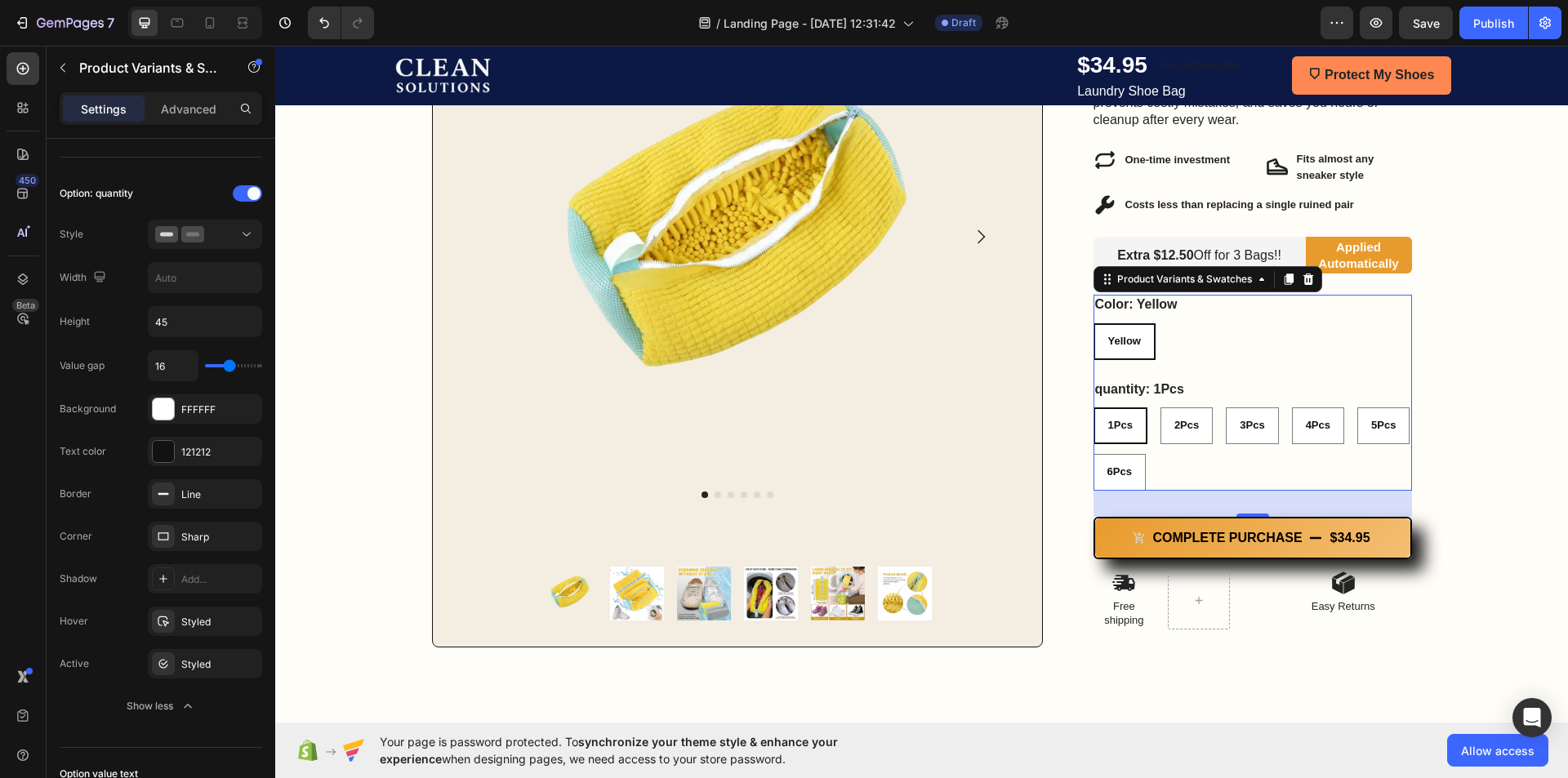
click at [199, 292] on div "Dropdown" at bounding box center [167, 282] width 107 height 33
type input "100%"
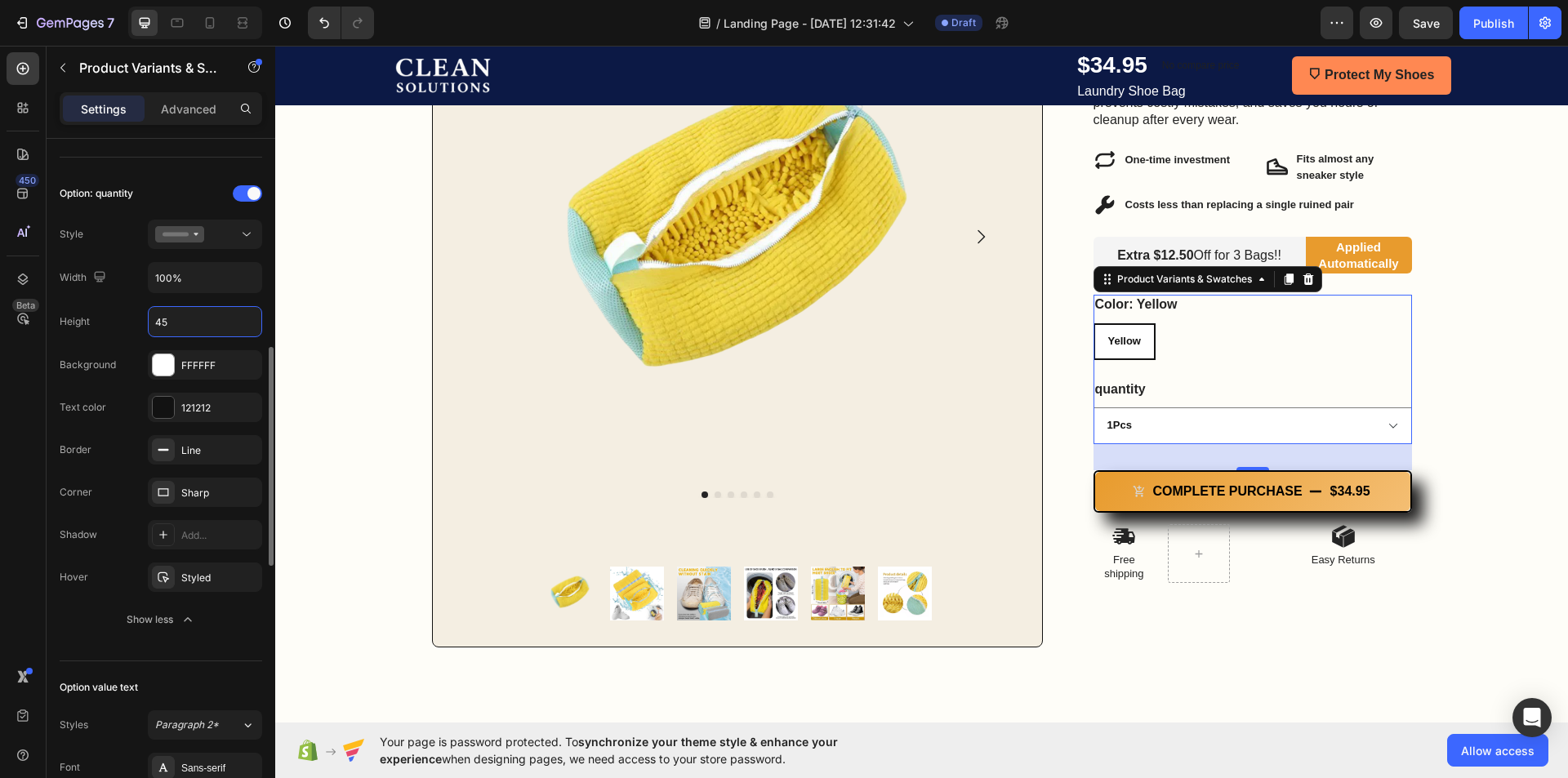
click at [196, 320] on input "45" at bounding box center [205, 321] width 113 height 29
click at [203, 277] on input "100%" at bounding box center [205, 277] width 113 height 29
click at [216, 238] on div at bounding box center [205, 234] width 100 height 16
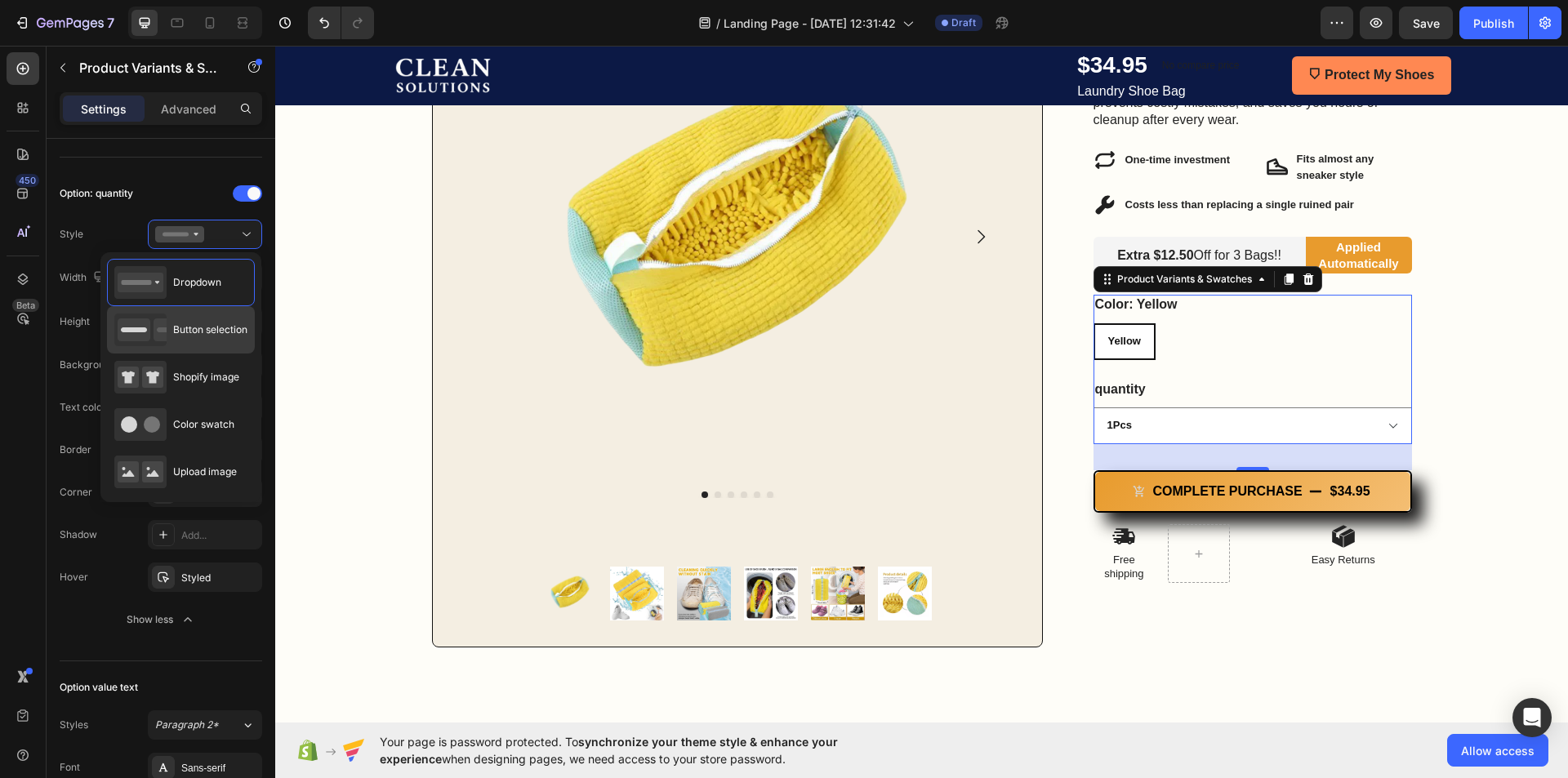
click at [193, 316] on div "Button selection" at bounding box center [180, 329] width 133 height 33
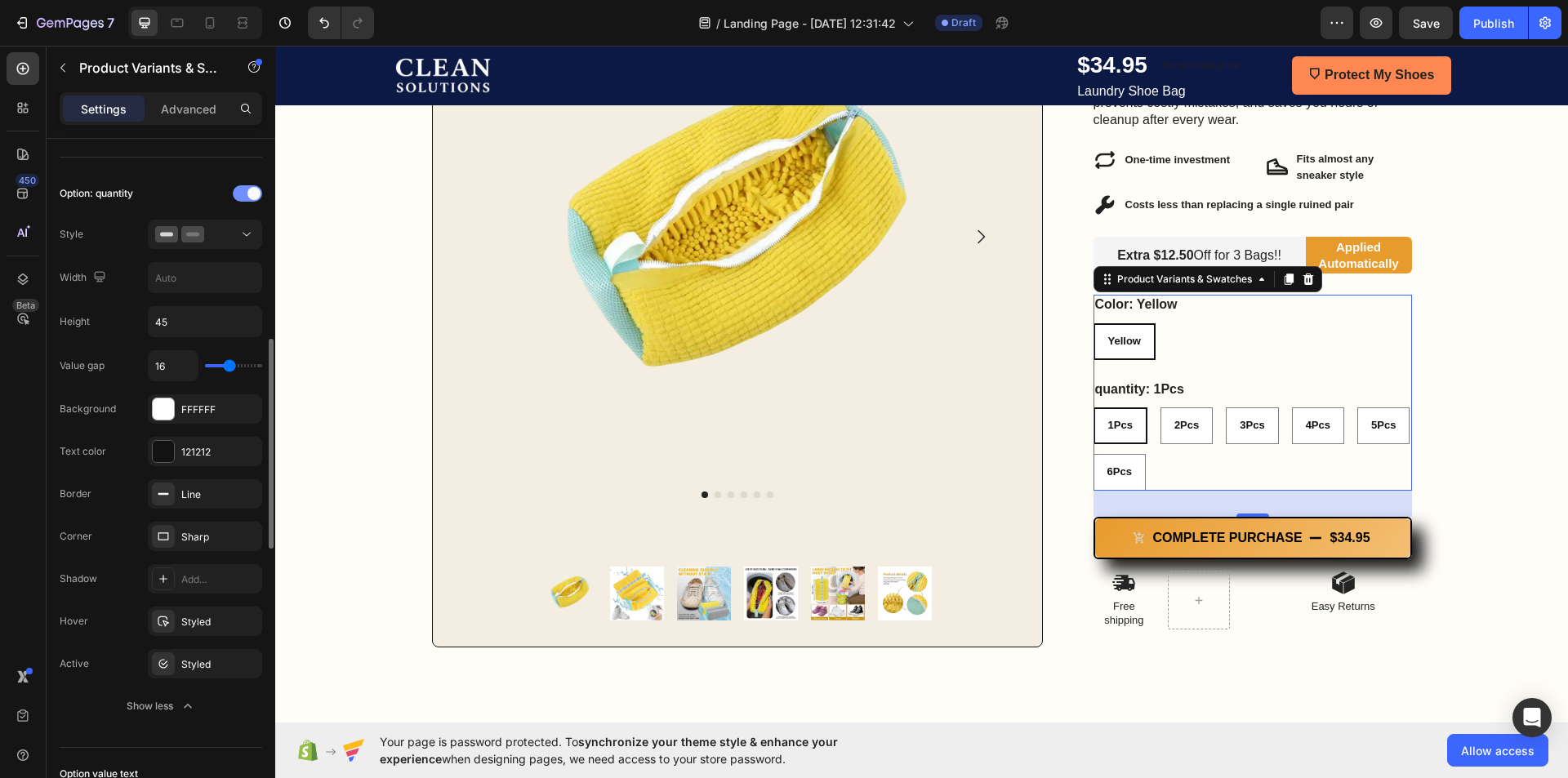
click at [249, 195] on span at bounding box center [254, 194] width 13 height 13
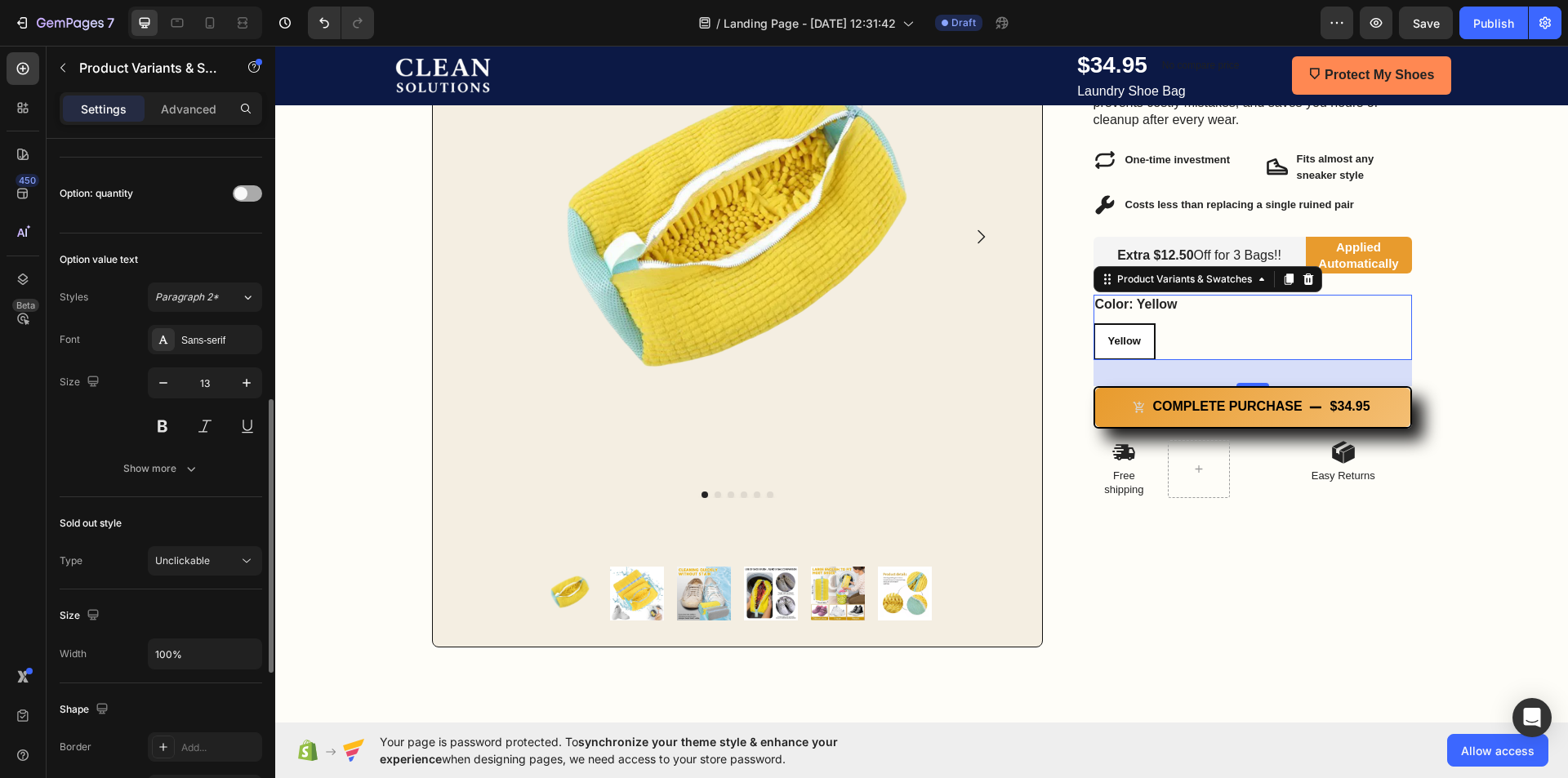
click at [249, 195] on div at bounding box center [247, 193] width 29 height 16
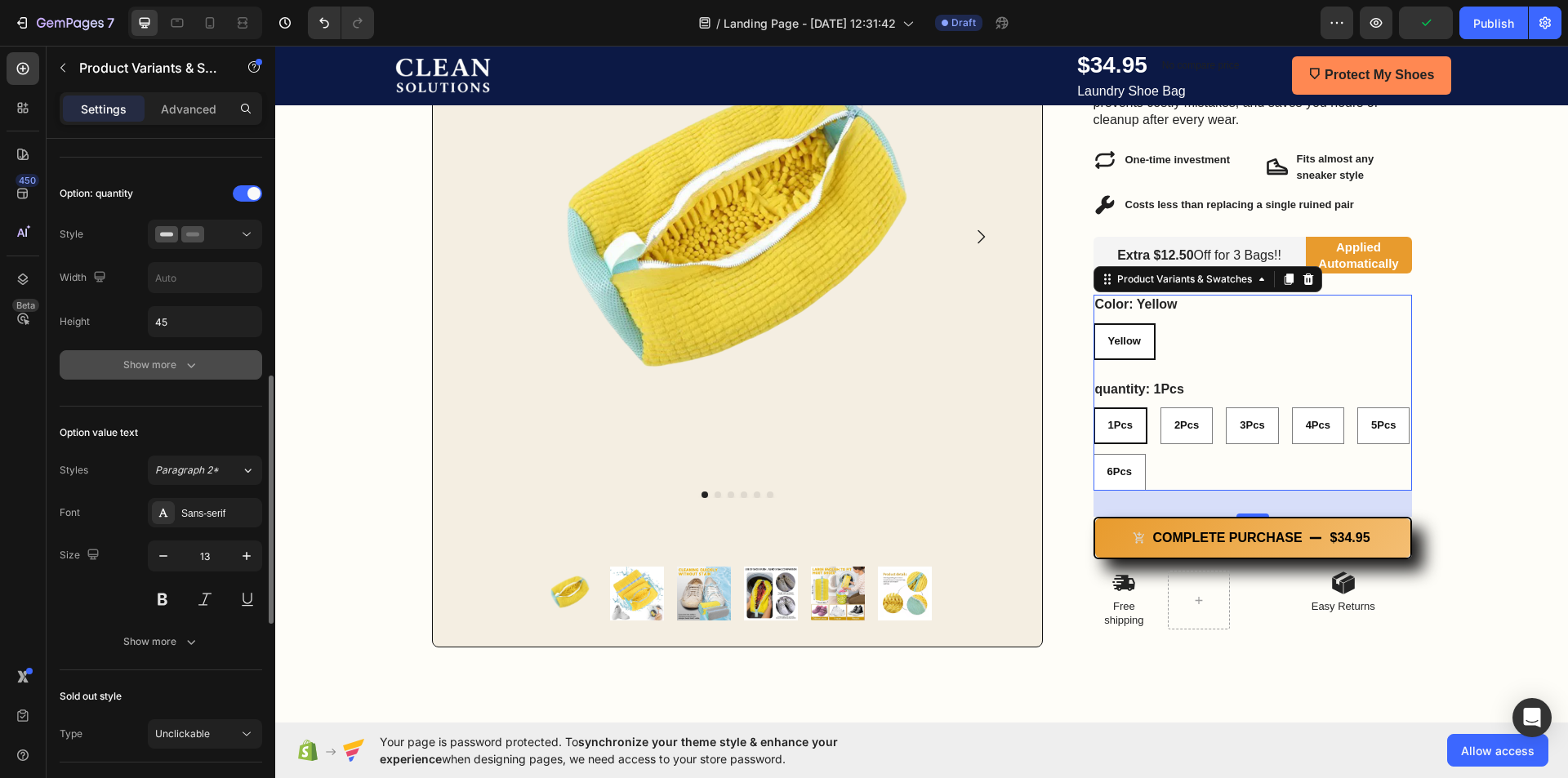
click at [216, 363] on button "Show more" at bounding box center [161, 365] width 203 height 29
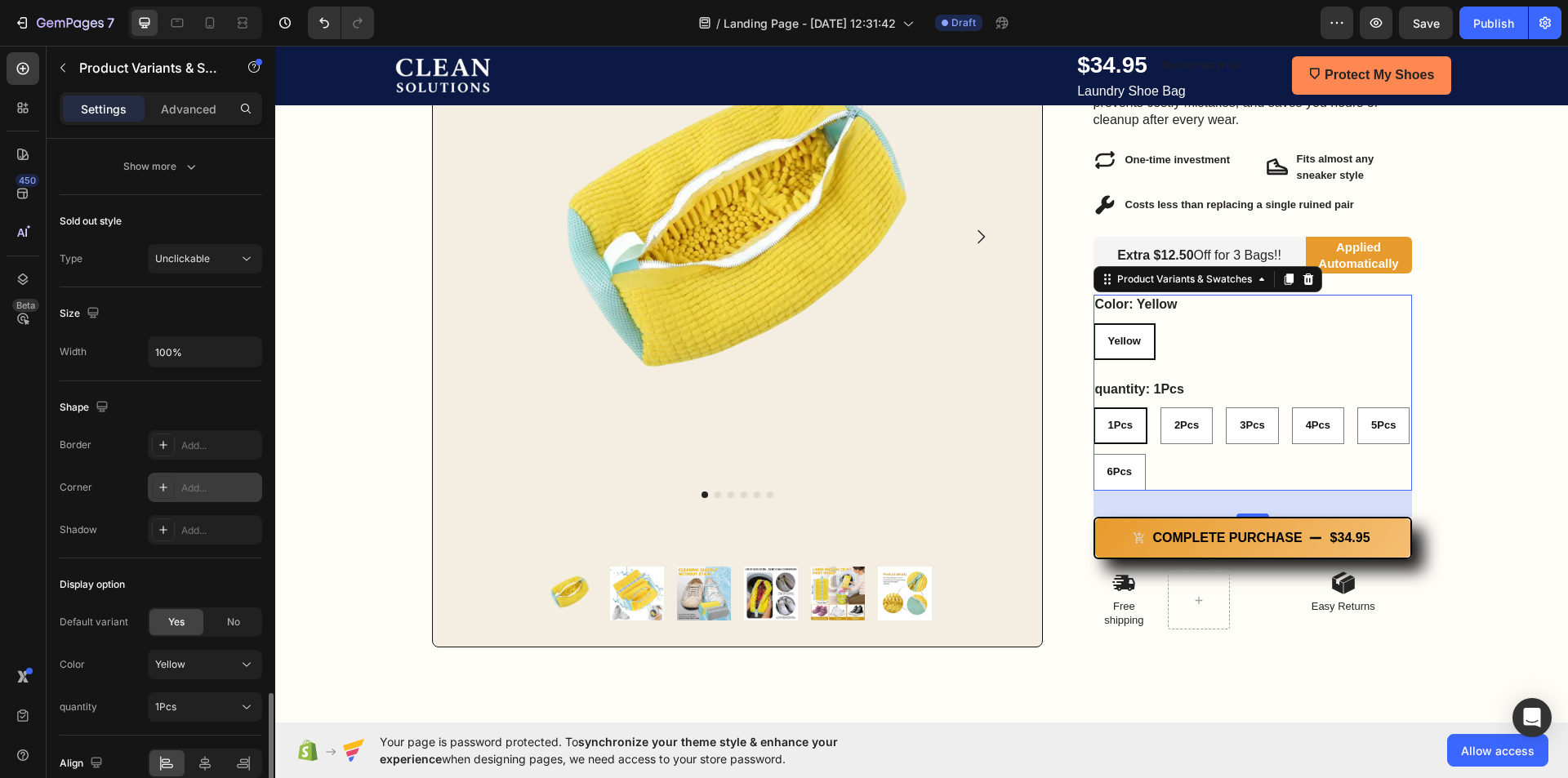
scroll to position [1549, 0]
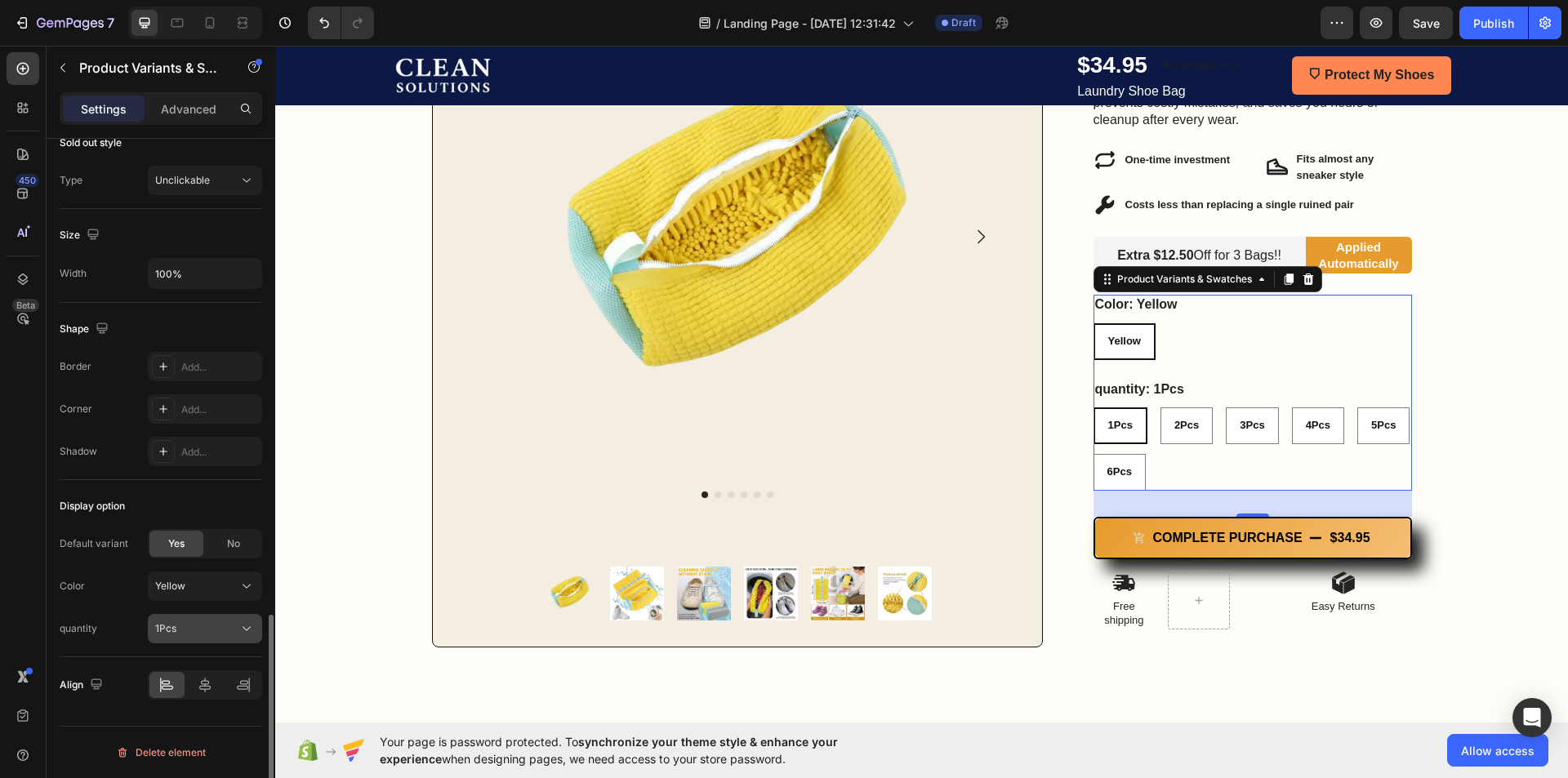
click at [182, 625] on div "1Pcs" at bounding box center [195, 629] width 80 height 15
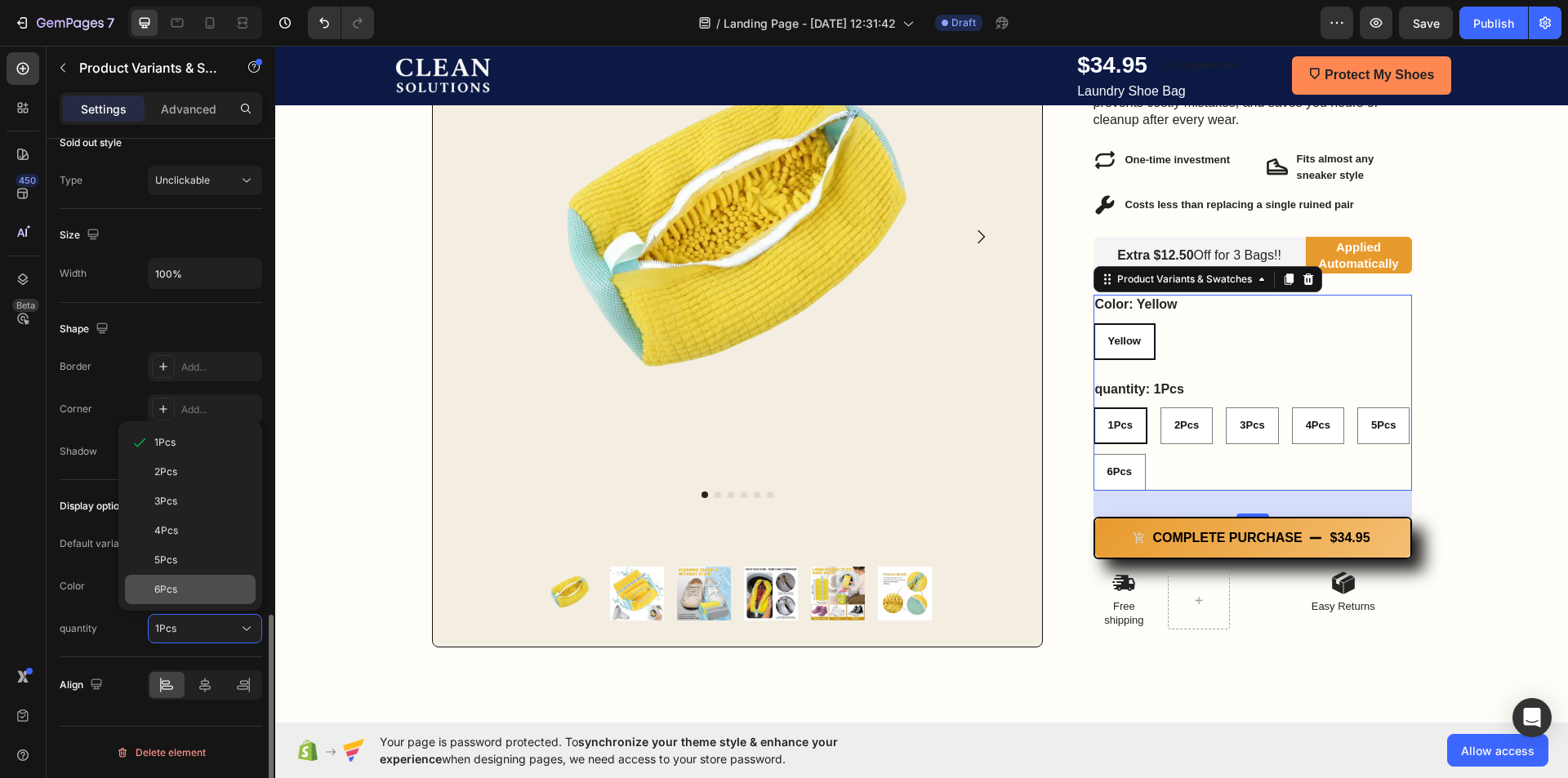
click at [190, 590] on div "6Pcs" at bounding box center [201, 590] width 94 height 15
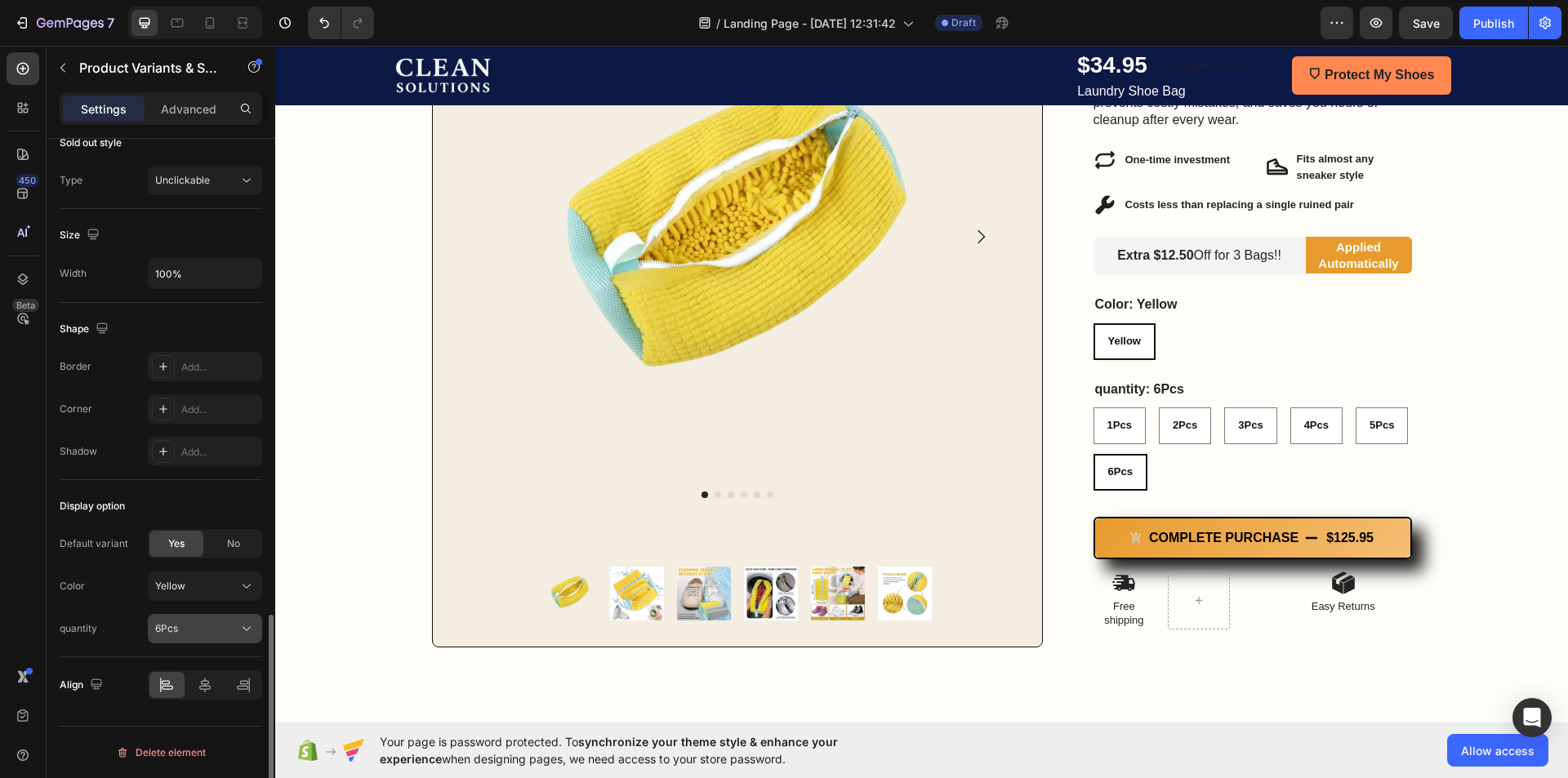
click at [187, 628] on div "6Pcs" at bounding box center [195, 629] width 80 height 15
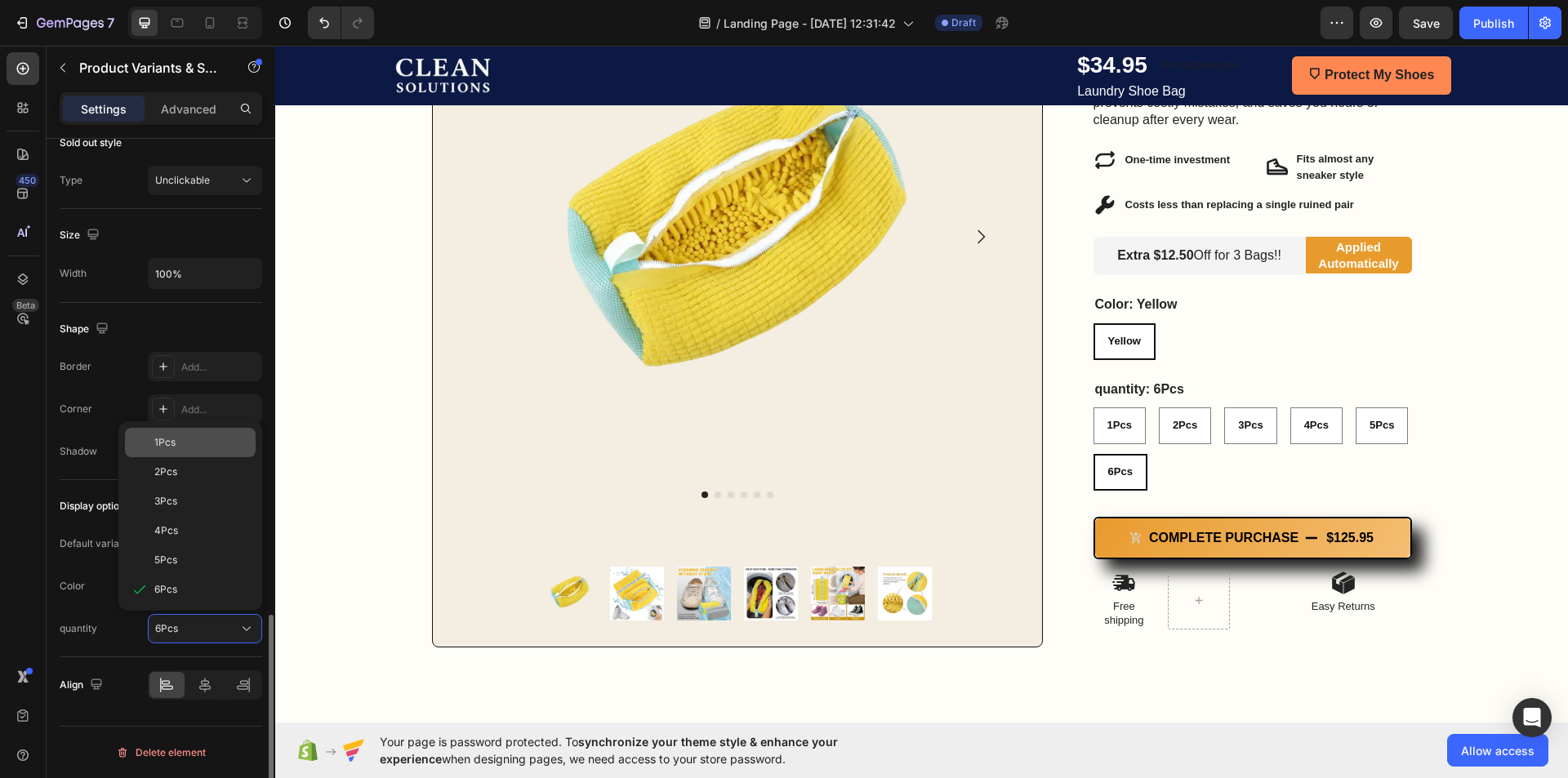
click at [192, 442] on div "1Pcs" at bounding box center [201, 443] width 94 height 15
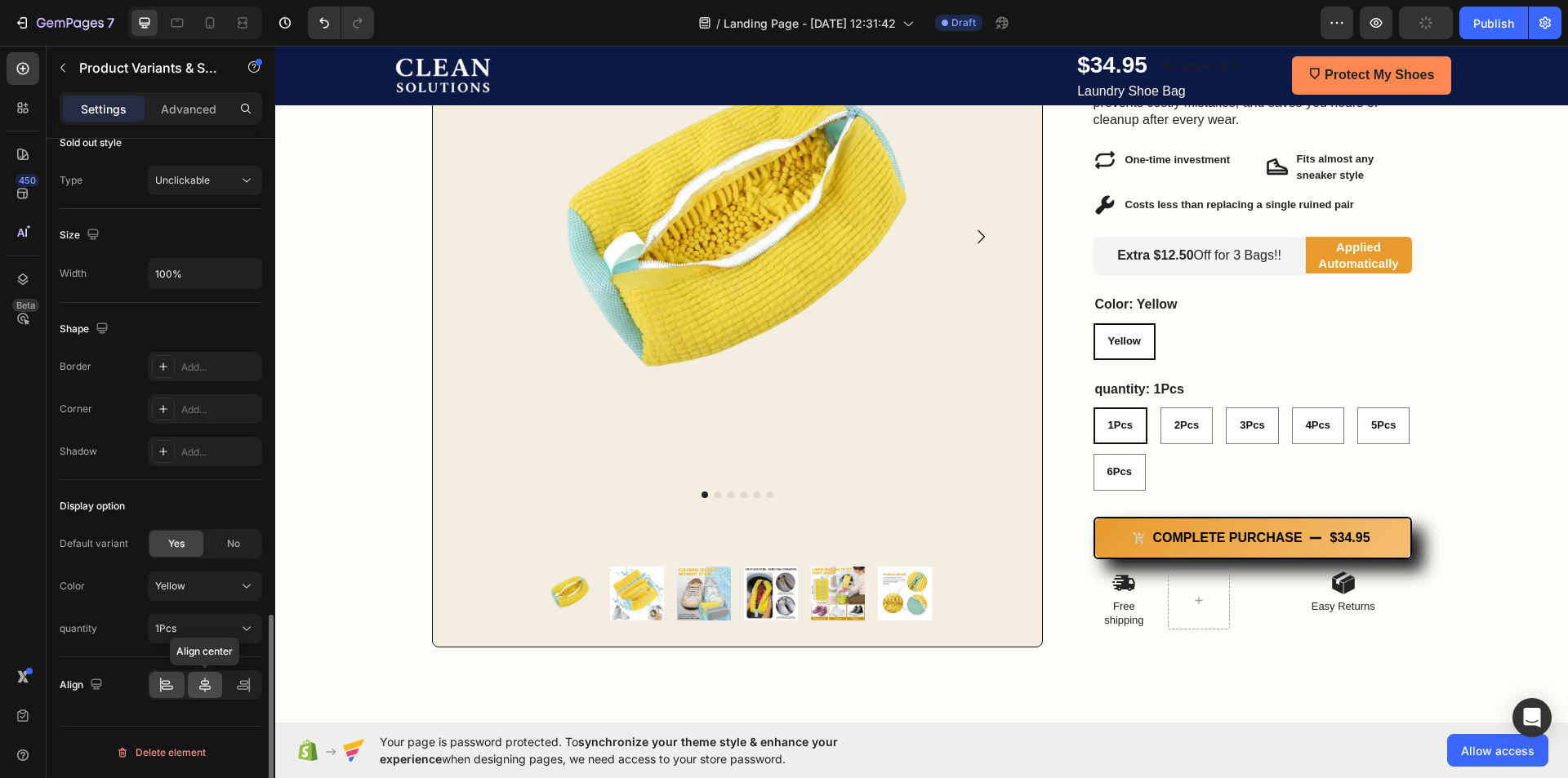
click at [203, 686] on icon at bounding box center [205, 685] width 11 height 15
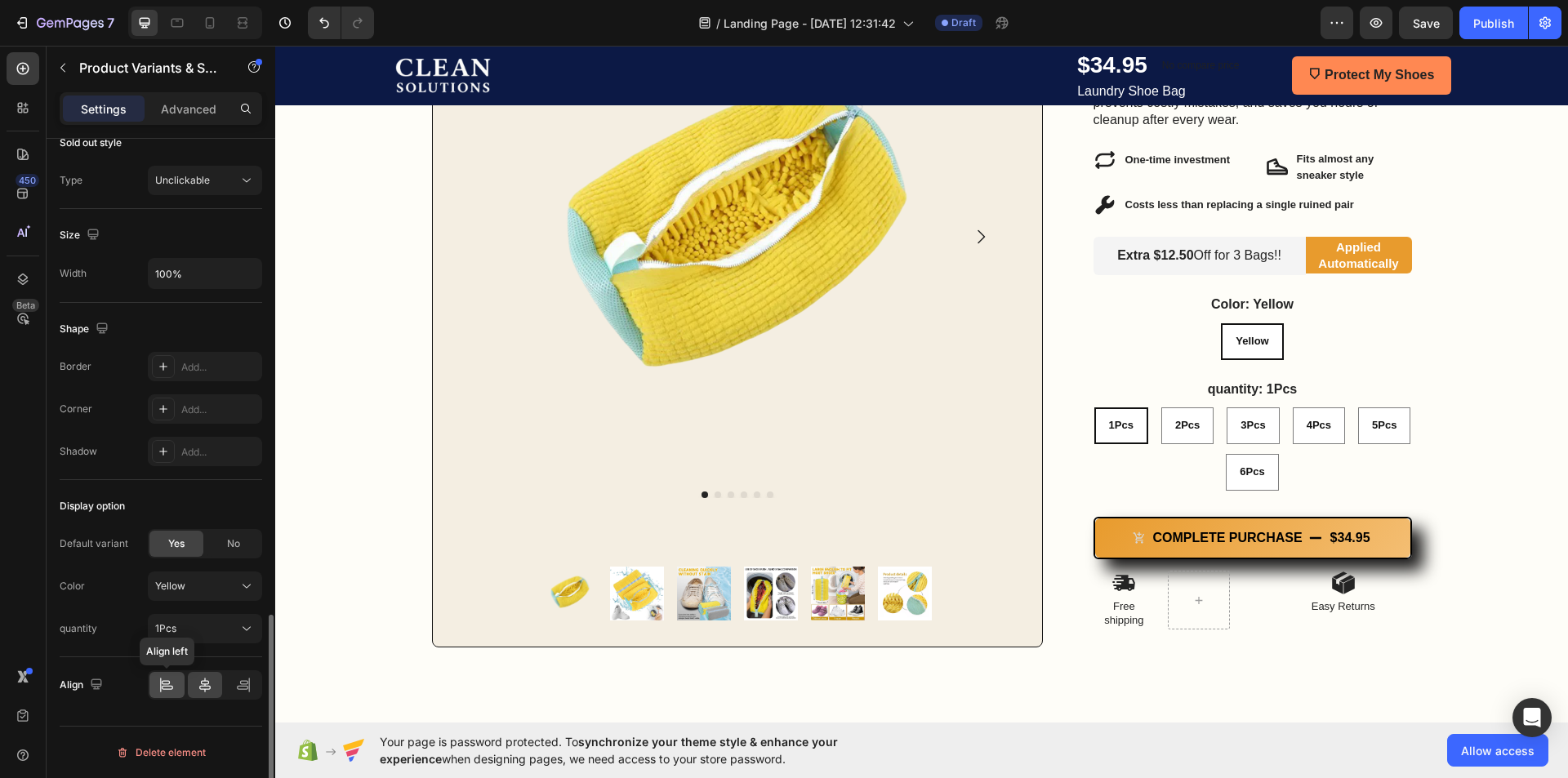
click at [180, 688] on div at bounding box center [167, 685] width 36 height 26
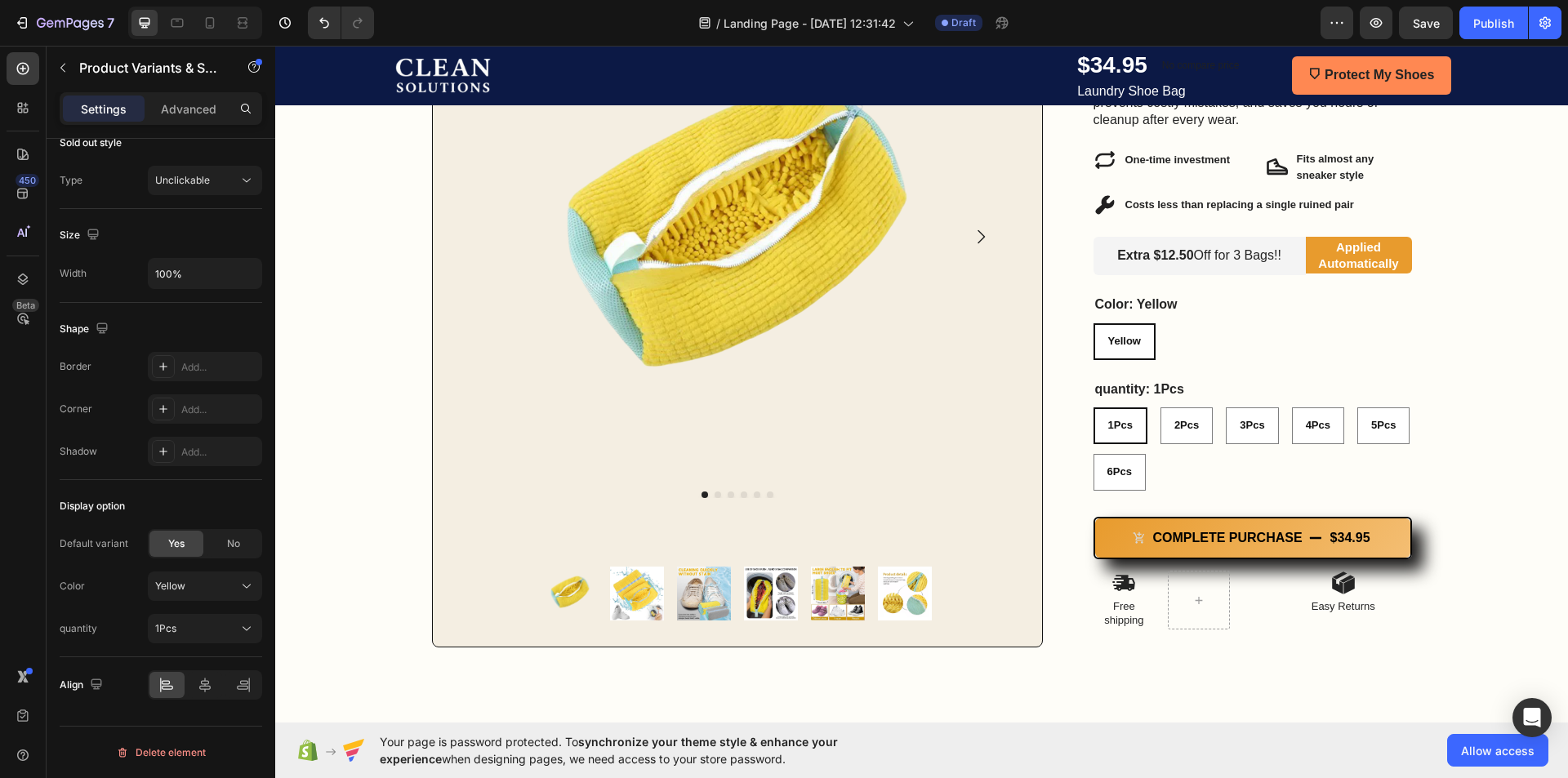
click at [113, 649] on div "Display option Default variant Yes No Color Yellow quantity 1Pcs" at bounding box center [161, 569] width 203 height 178
click at [1180, 667] on div "Image Row One Wash Can Ruin $500 Shoes — This Bag Stops That From Ever Happenin…" at bounding box center [921, 222] width 1293 height 983
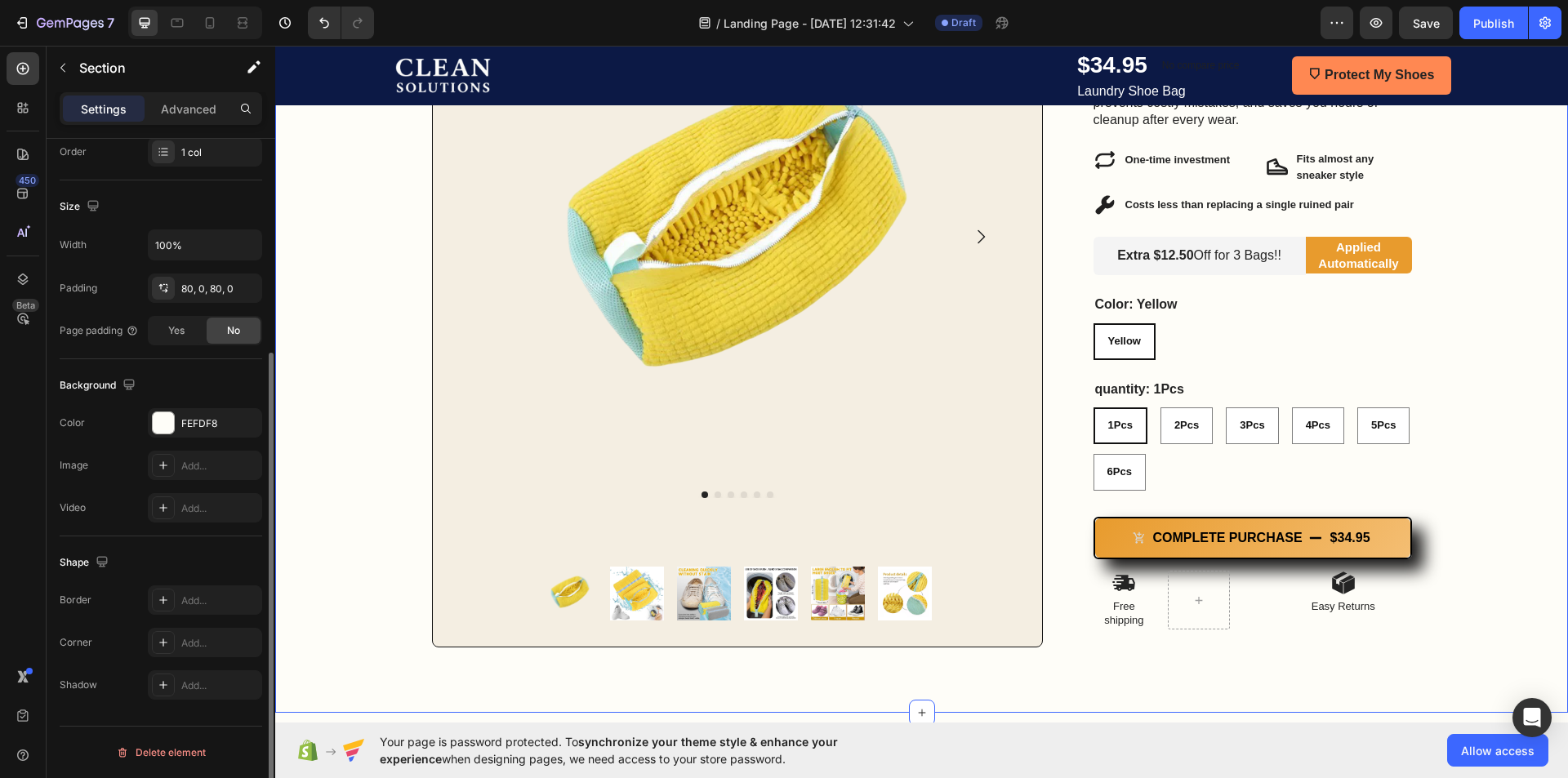
scroll to position [0, 0]
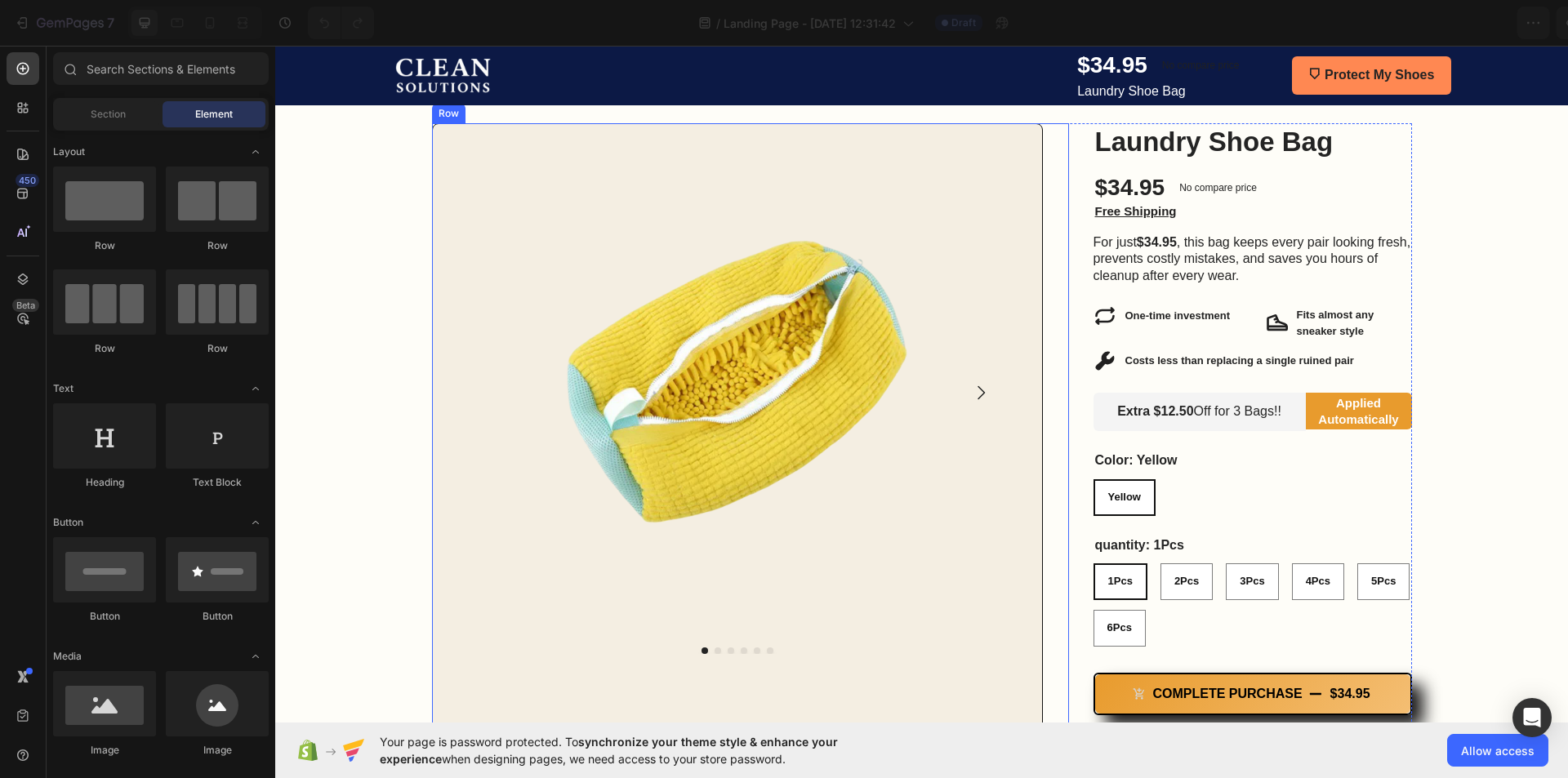
scroll to position [326, 0]
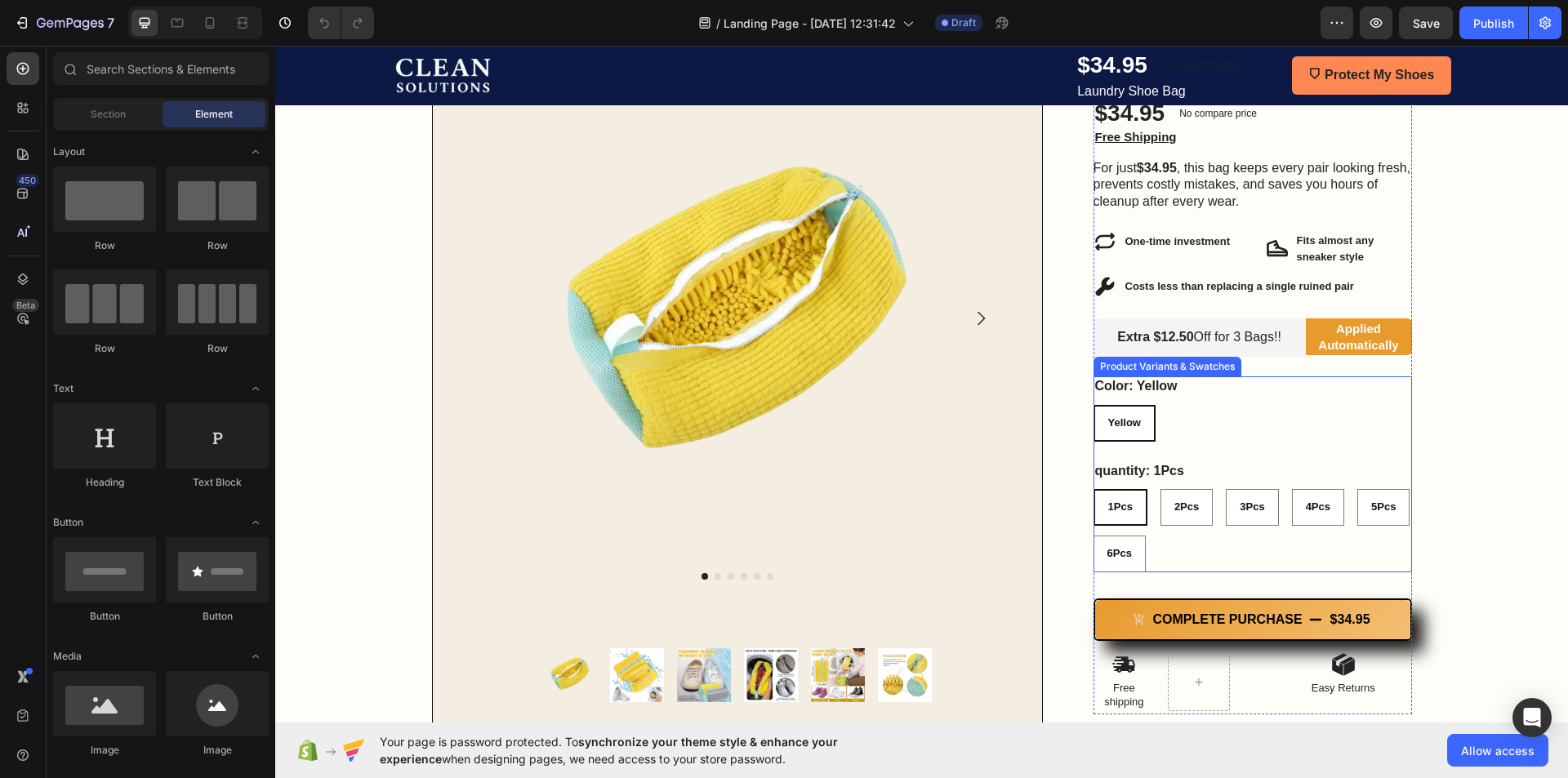
click at [1222, 457] on div "Color: Yellow Yellow Yellow Yellow quantity: 1Pcs 1Pcs 1Pcs 1Pcs 2Pcs 2Pcs 2Pcs…" at bounding box center [1252, 475] width 319 height 196
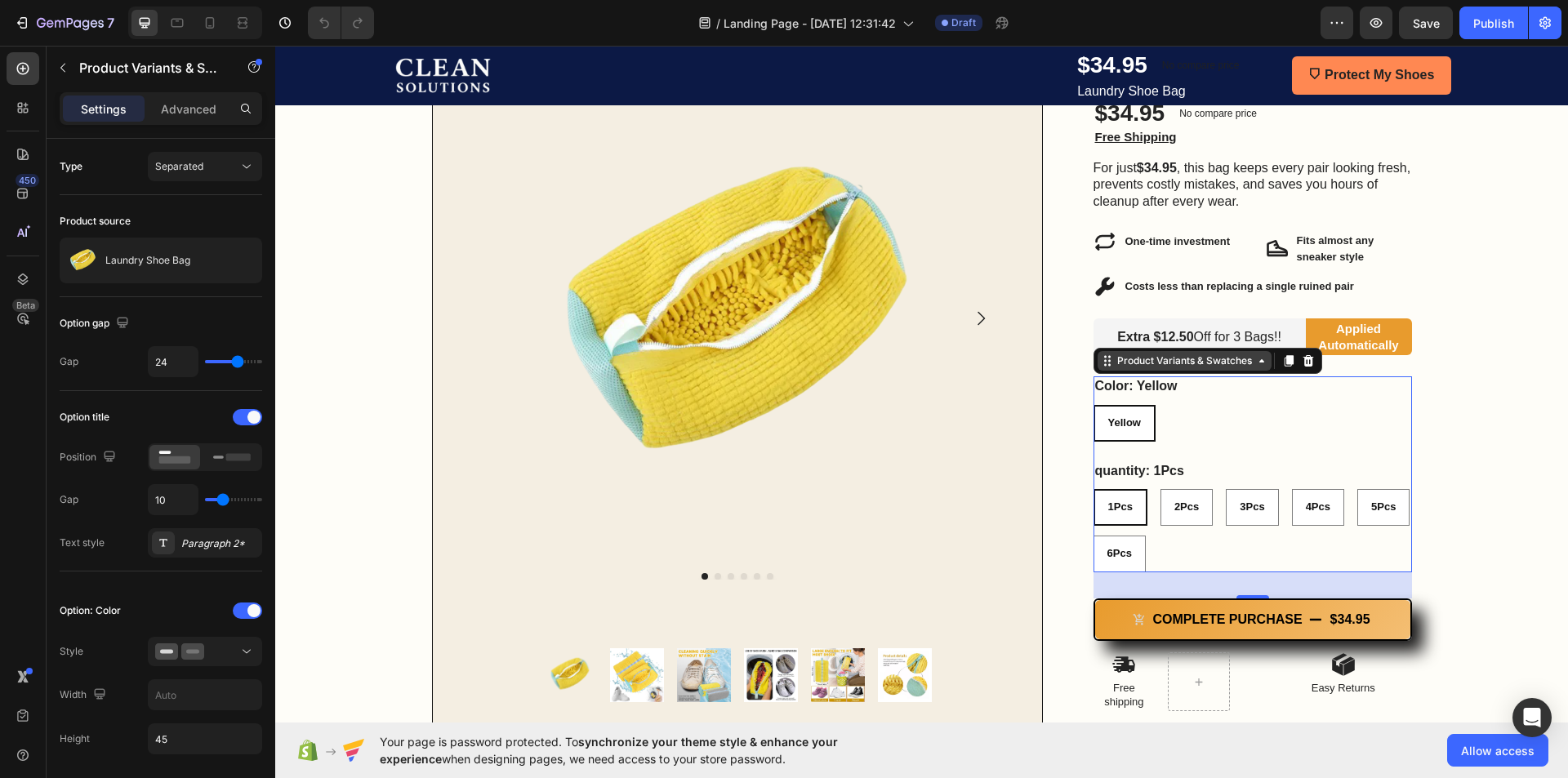
click at [1235, 359] on div "Product Variants & Swatches" at bounding box center [1184, 361] width 141 height 15
click at [1233, 364] on div "Product Variants & Swatches" at bounding box center [1184, 361] width 141 height 15
click at [1171, 525] on div "2Pcs" at bounding box center [1187, 507] width 52 height 36
click at [1160, 489] on input "2Pcs 2Pcs 2Pcs" at bounding box center [1159, 488] width 1 height 1
radio input "true"
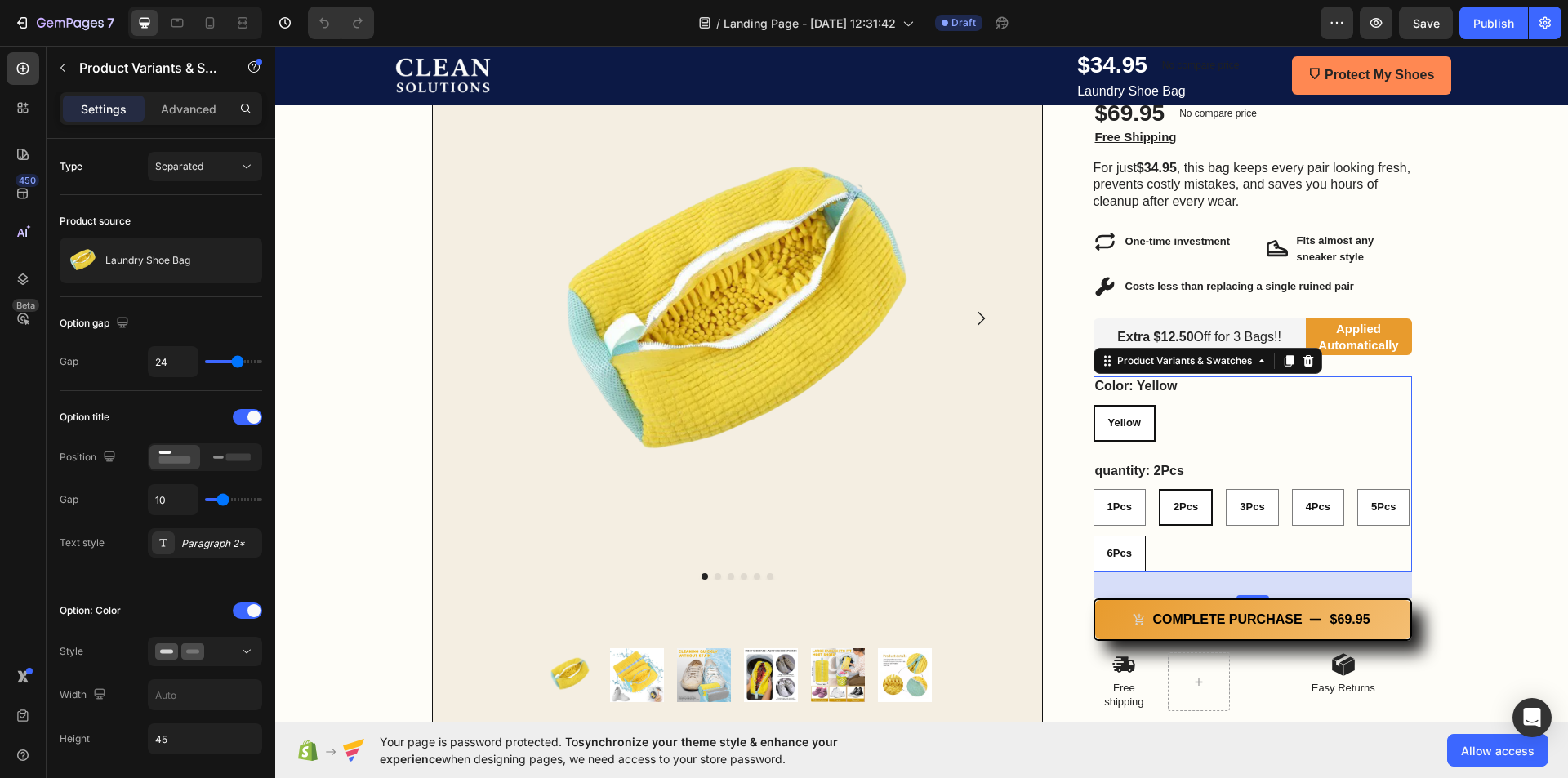
click at [1129, 553] on div "6Pcs" at bounding box center [1119, 554] width 50 height 27
click at [1093, 536] on input "6Pcs 6Pcs 6Pcs" at bounding box center [1093, 535] width 1 height 1
radio input "true"
click at [1109, 519] on div "1Pcs" at bounding box center [1119, 507] width 50 height 27
click at [1093, 489] on input "1Pcs 1Pcs 1Pcs" at bounding box center [1093, 488] width 1 height 1
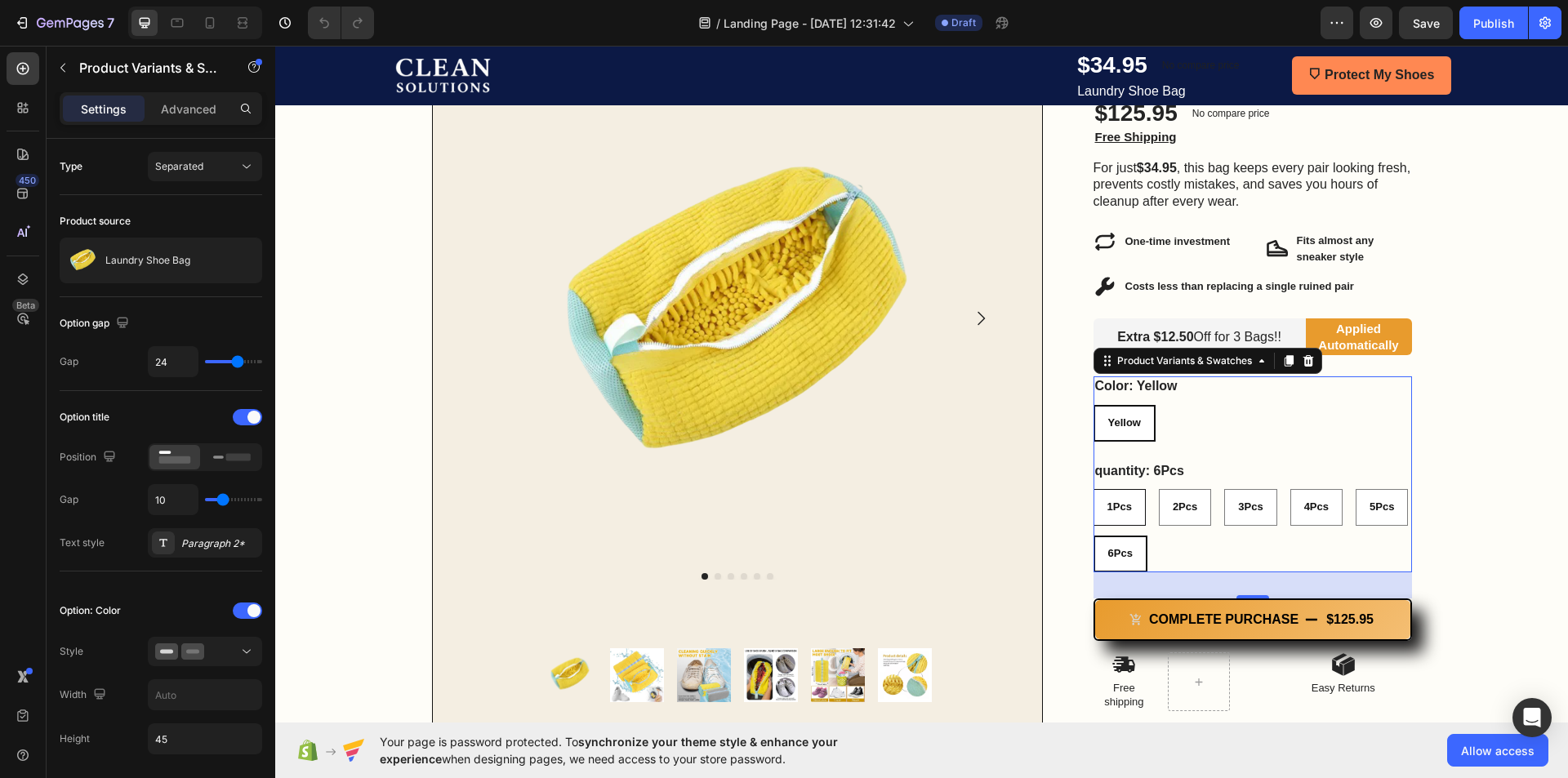
radio input "true"
click at [1107, 549] on span "6Pcs" at bounding box center [1119, 553] width 24 height 12
click at [1093, 536] on input "6Pcs 6Pcs 6Pcs" at bounding box center [1093, 535] width 1 height 1
radio input "true"
click at [1148, 516] on div "1Pcs 1Pcs 1Pcs 2Pcs 2Pcs 2Pcs 3Pcs 3Pcs 3Pcs 4Pcs 4Pcs 4Pcs 5Pcs 5Pcs 5Pcs 6Pcs…" at bounding box center [1252, 530] width 319 height 83
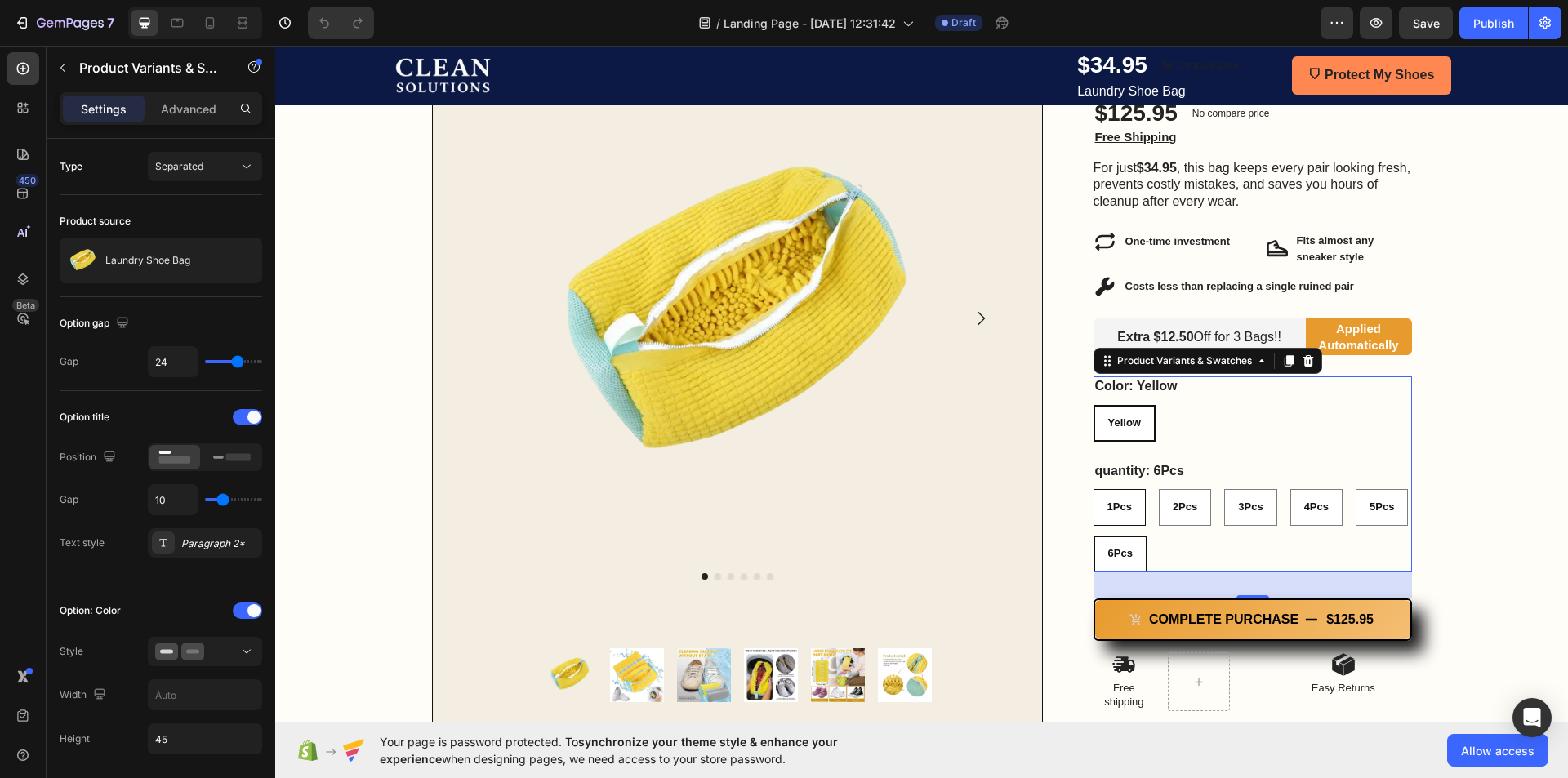
click at [1119, 525] on div "1Pcs" at bounding box center [1119, 507] width 52 height 36
click at [1093, 489] on input "1Pcs 1Pcs 1Pcs" at bounding box center [1093, 488] width 1 height 1
radio input "true"
click at [1345, 21] on icon "button" at bounding box center [1336, 22] width 16 height 16
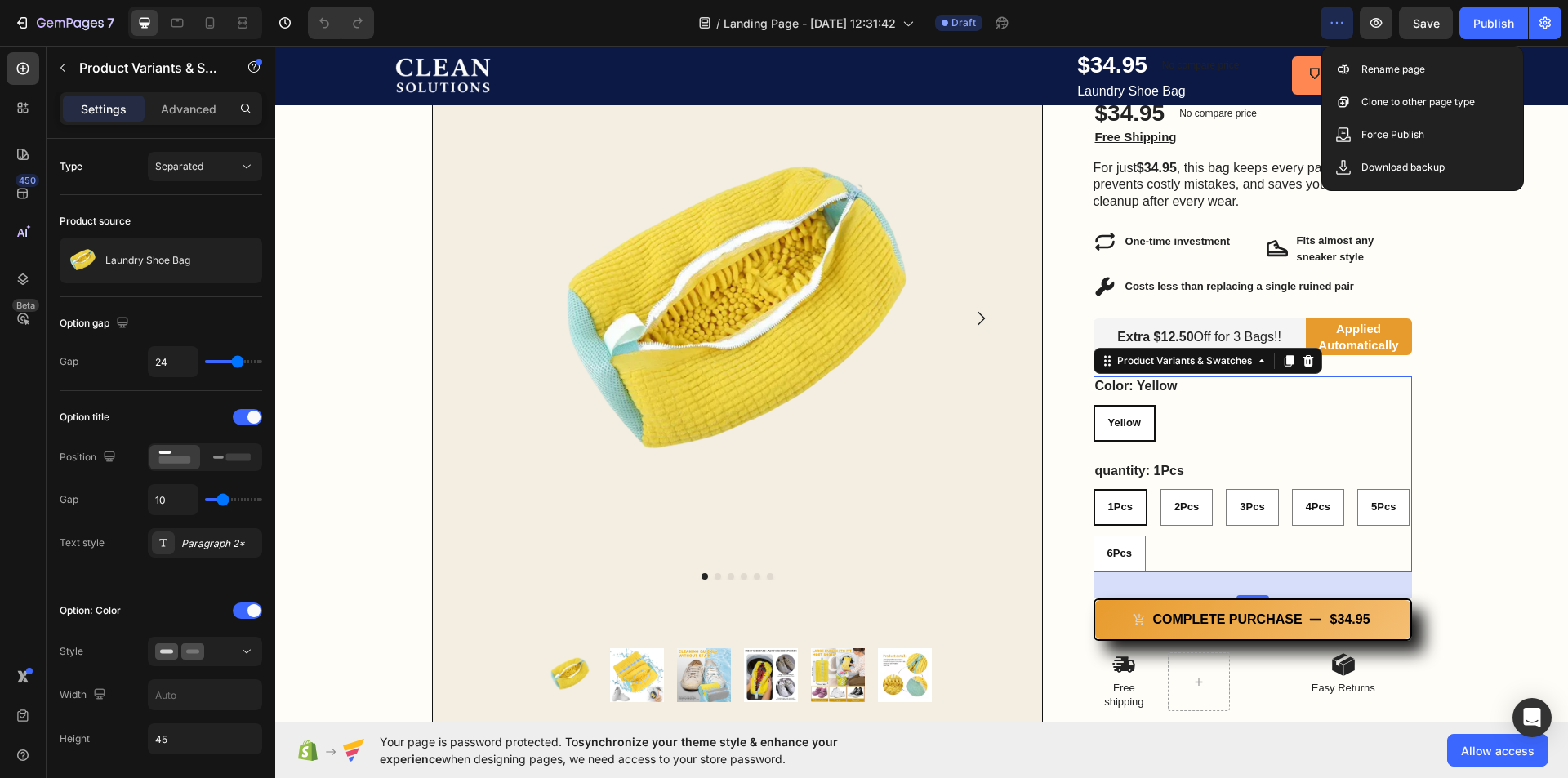
click at [1358, 50] on div "Save Preview View live page View history Rename page Clone to other page type F…" at bounding box center [1422, 118] width 203 height 145
click at [1358, 86] on div "Rename page" at bounding box center [1422, 102] width 188 height 33
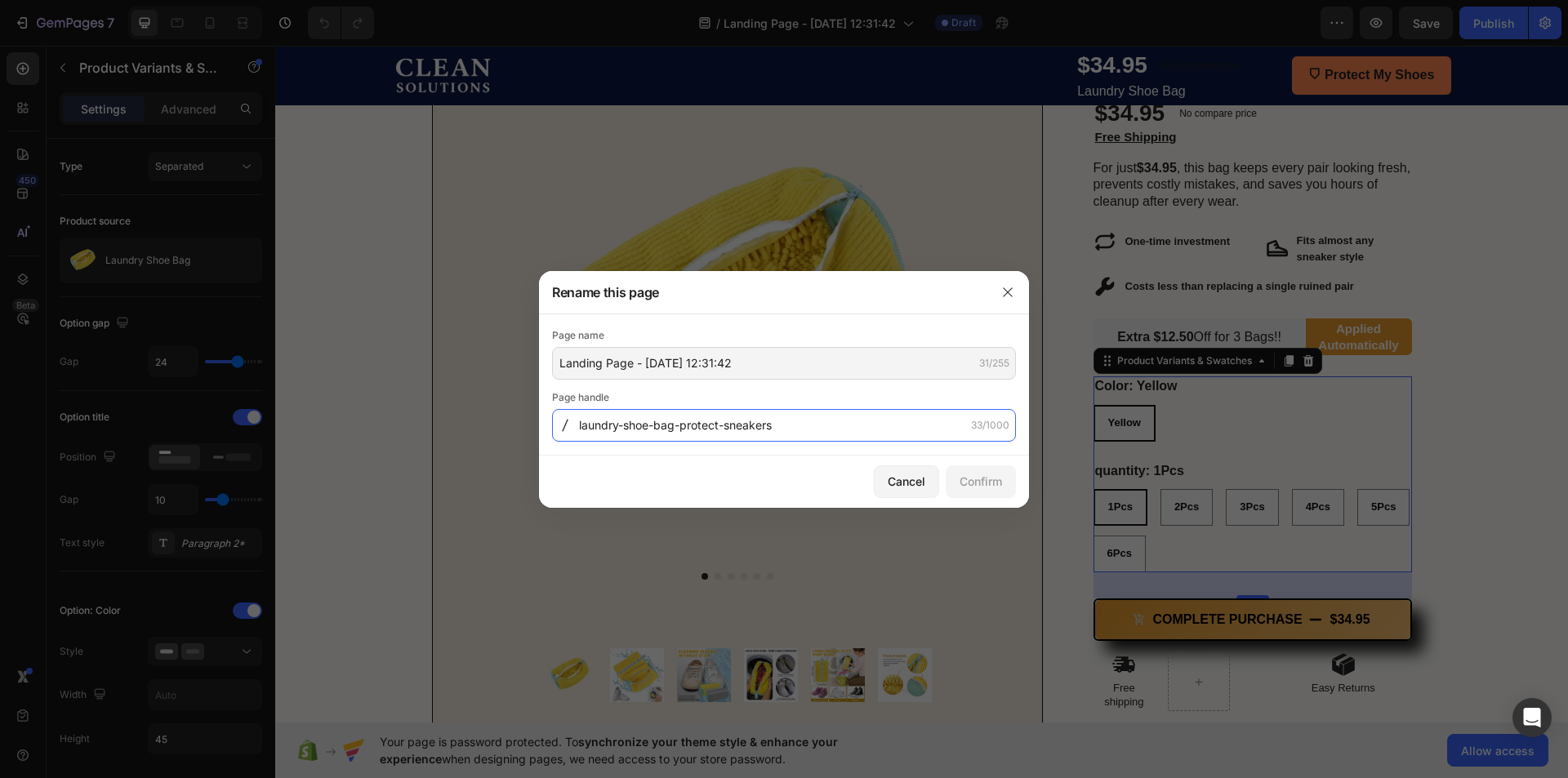
click at [820, 435] on input "laundry-shoe-bag-protect-sneakers" at bounding box center [784, 425] width 464 height 33
click at [808, 388] on div "Page name Landing Page - Aug 17, 12:31:42 31/255 Page handle laundry-shoe-bag-p…" at bounding box center [784, 384] width 464 height 114
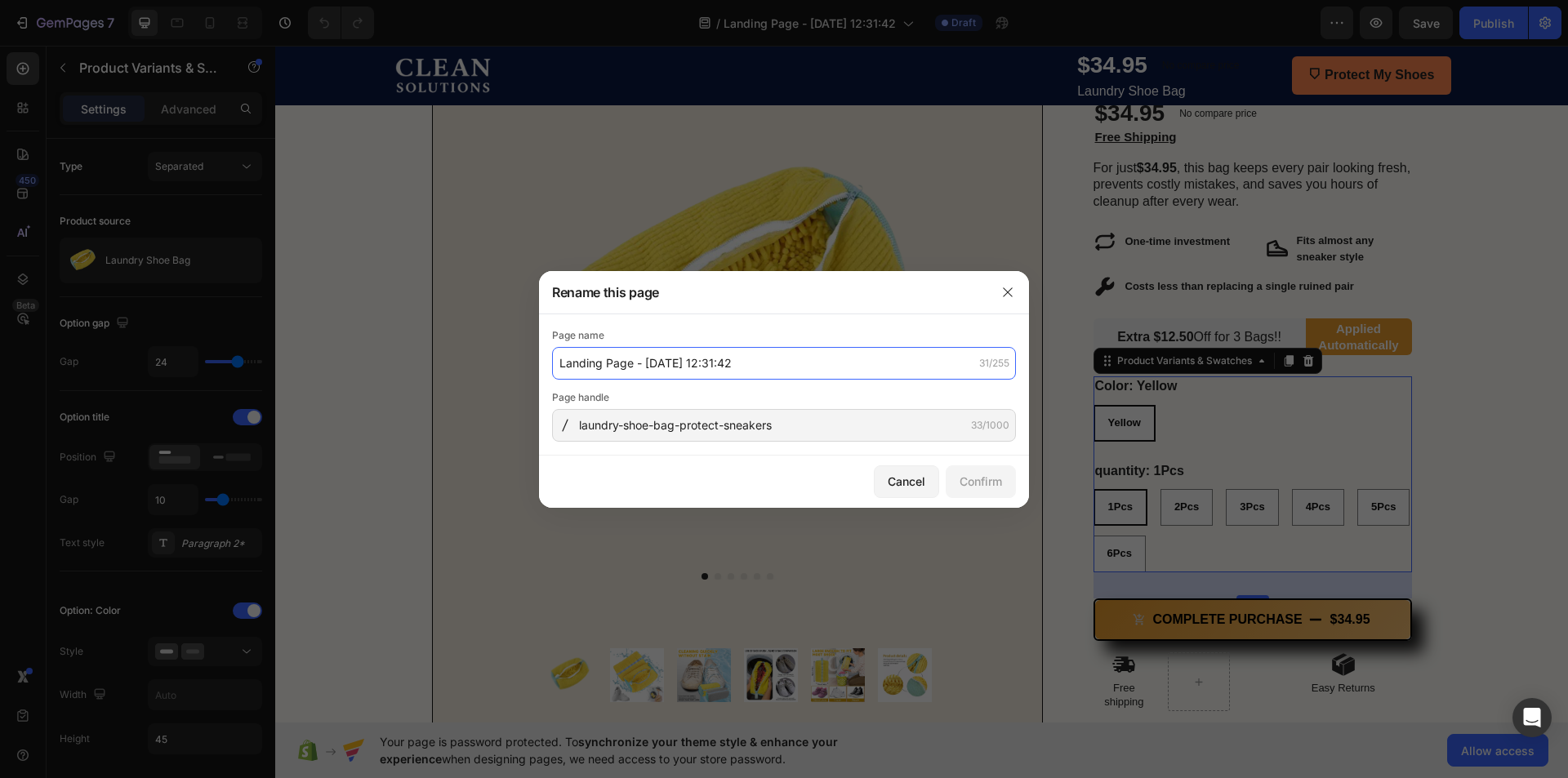
click at [801, 371] on input "Landing Page - Aug 17, 12:31:42" at bounding box center [784, 363] width 464 height 33
click at [767, 369] on input "Landing Page - Aug 17, 12:31:42" at bounding box center [784, 363] width 464 height 33
click at [767, 367] on input "Landing Page - Aug 17, 12:31:42" at bounding box center [784, 363] width 464 height 33
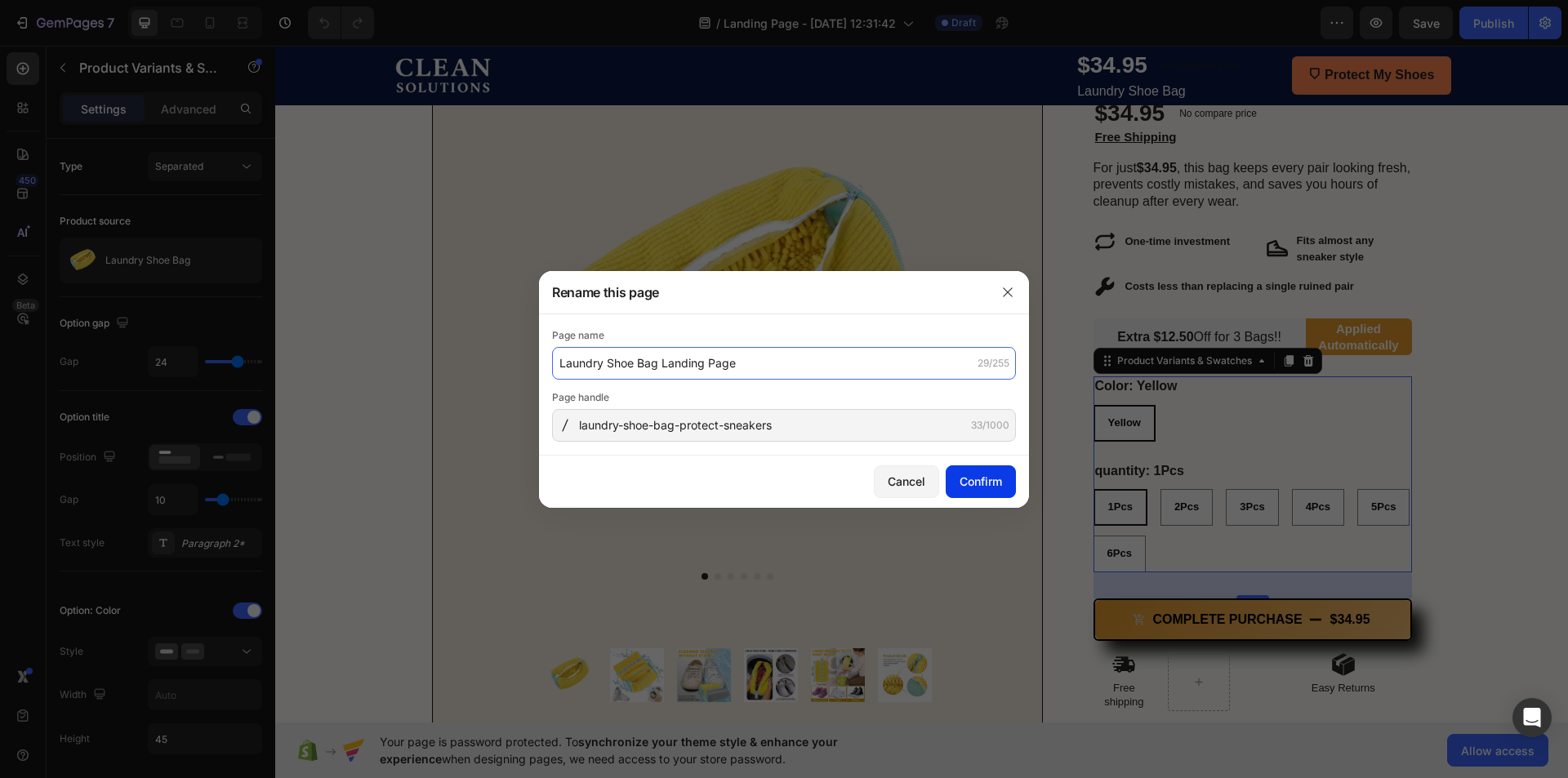
type input "Laundry Shoe Bag Landing Page"
click at [977, 481] on div "Confirm" at bounding box center [980, 482] width 42 height 17
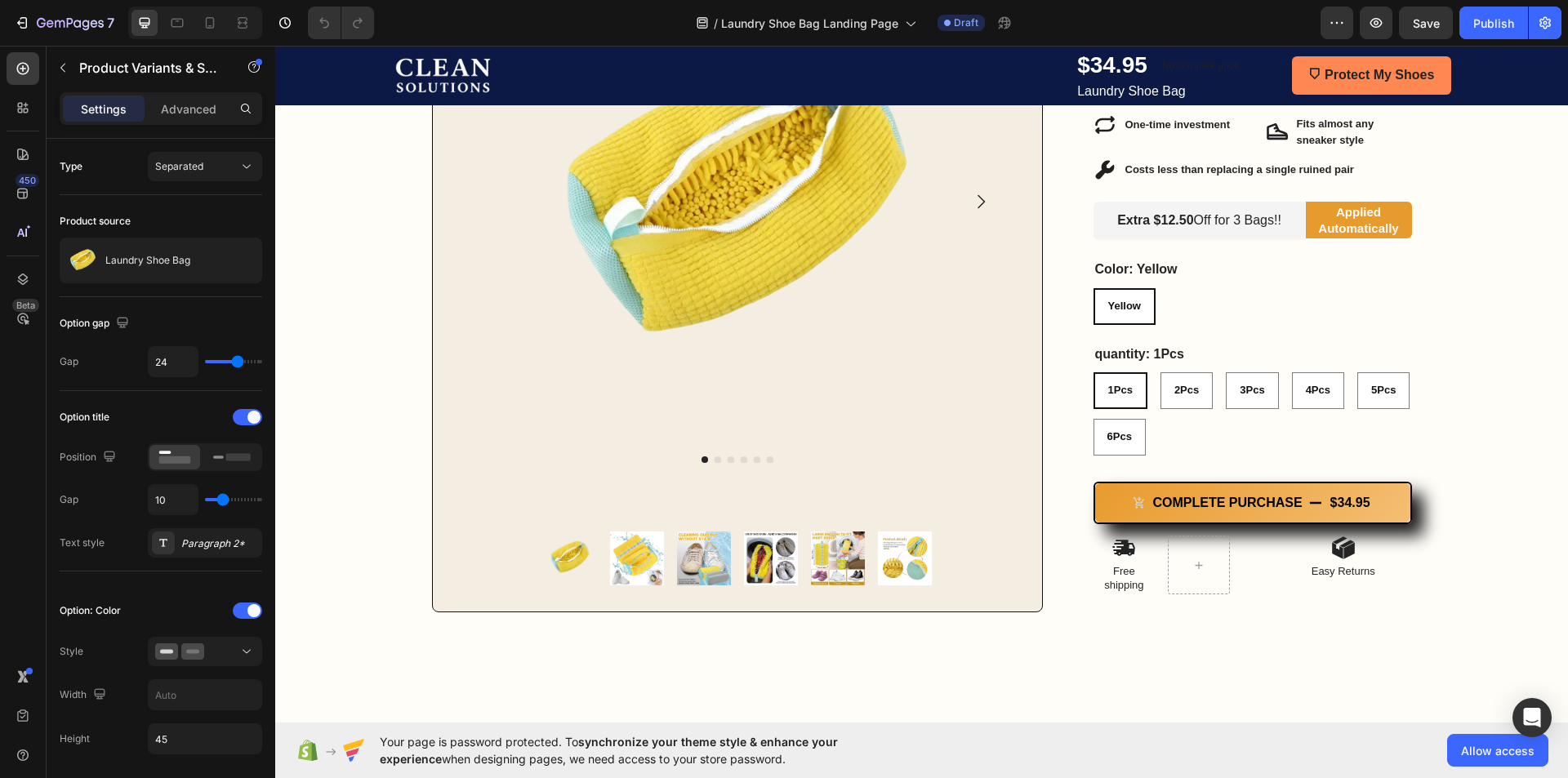
scroll to position [490, 0]
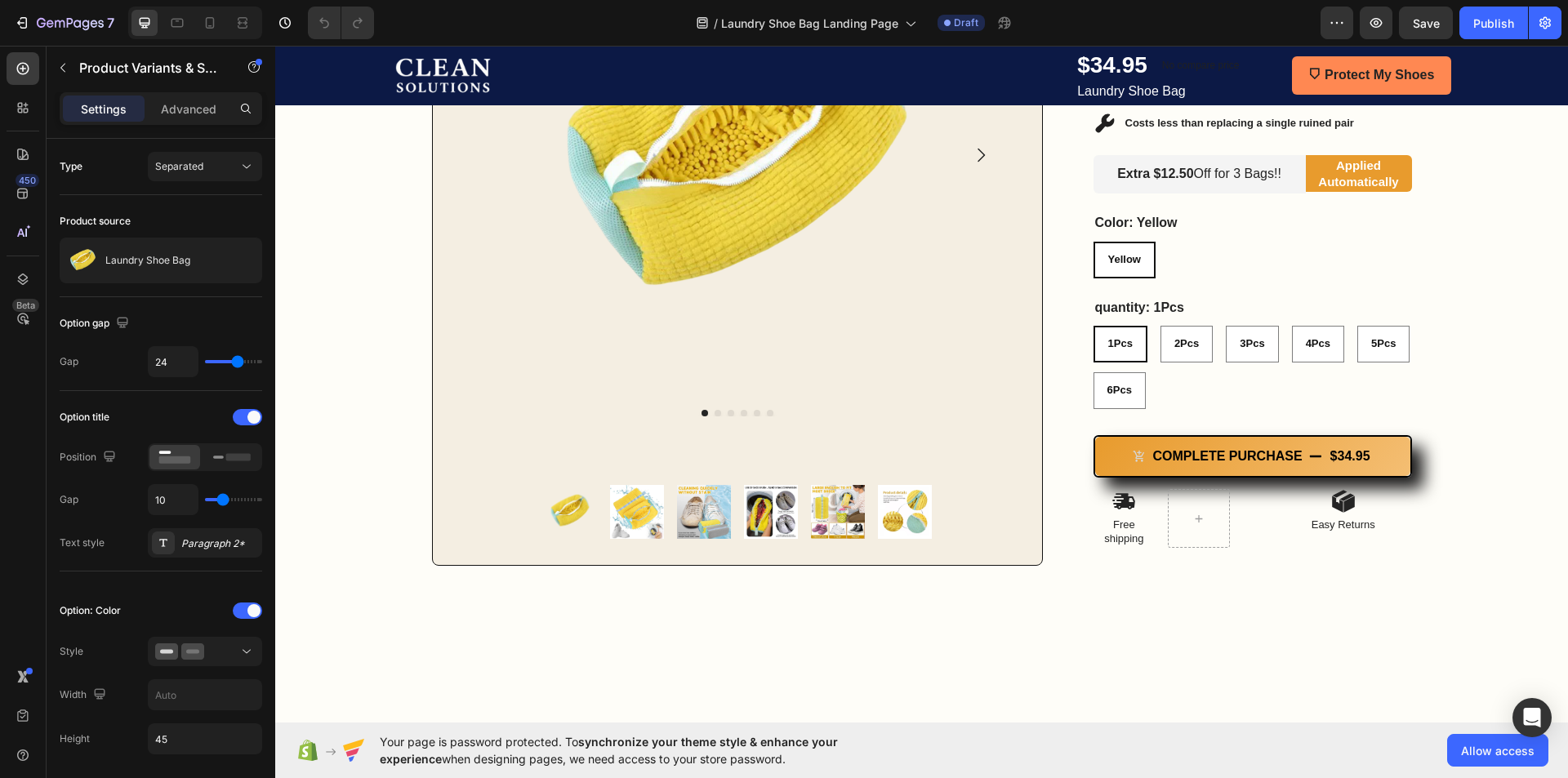
click at [1218, 296] on div "Color: Yellow Yellow Yellow Yellow quantity: 1Pcs 1Pcs 1Pcs 1Pcs 2Pcs 2Pcs 2Pcs…" at bounding box center [1252, 311] width 319 height 196
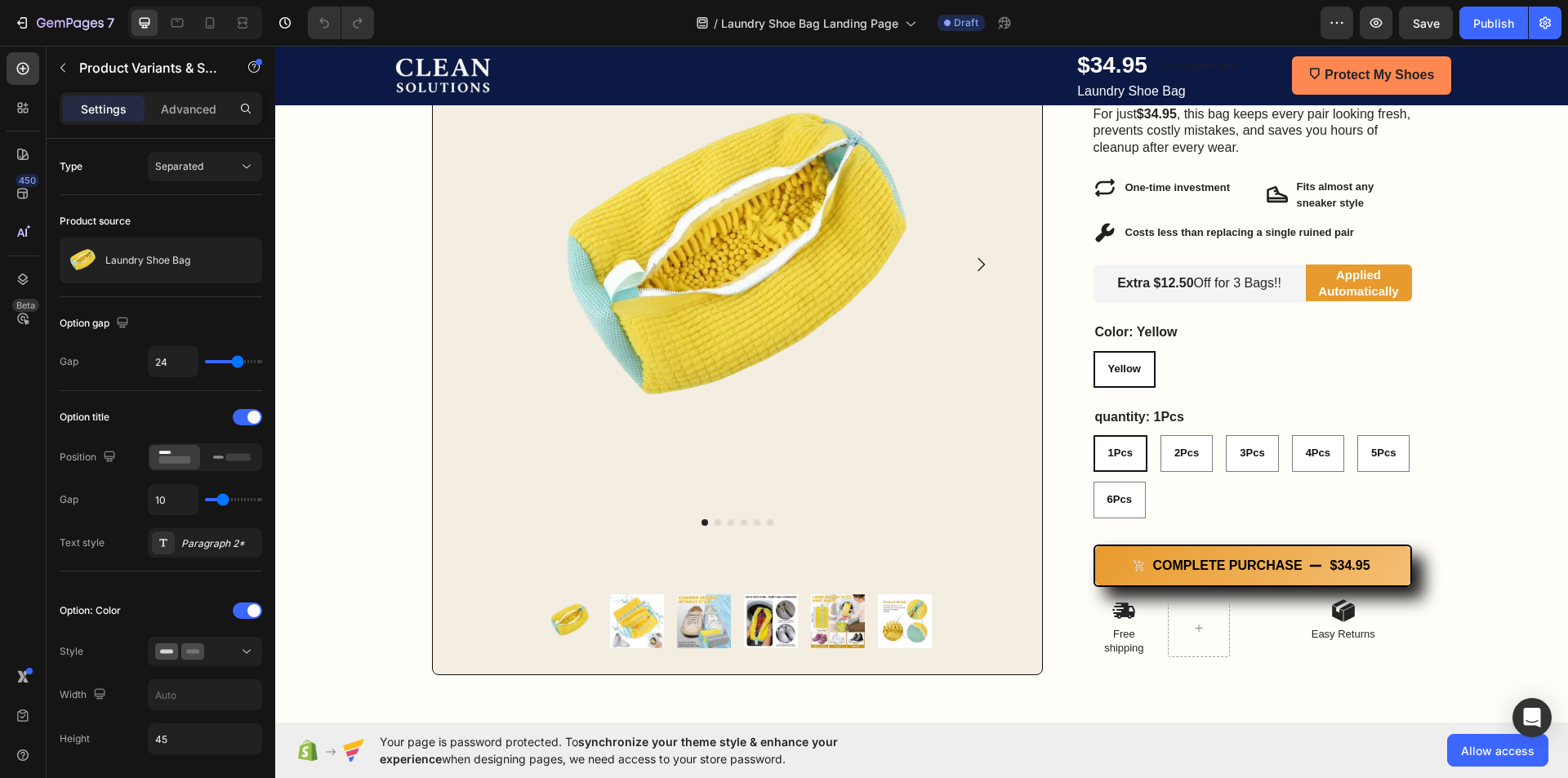
scroll to position [326, 0]
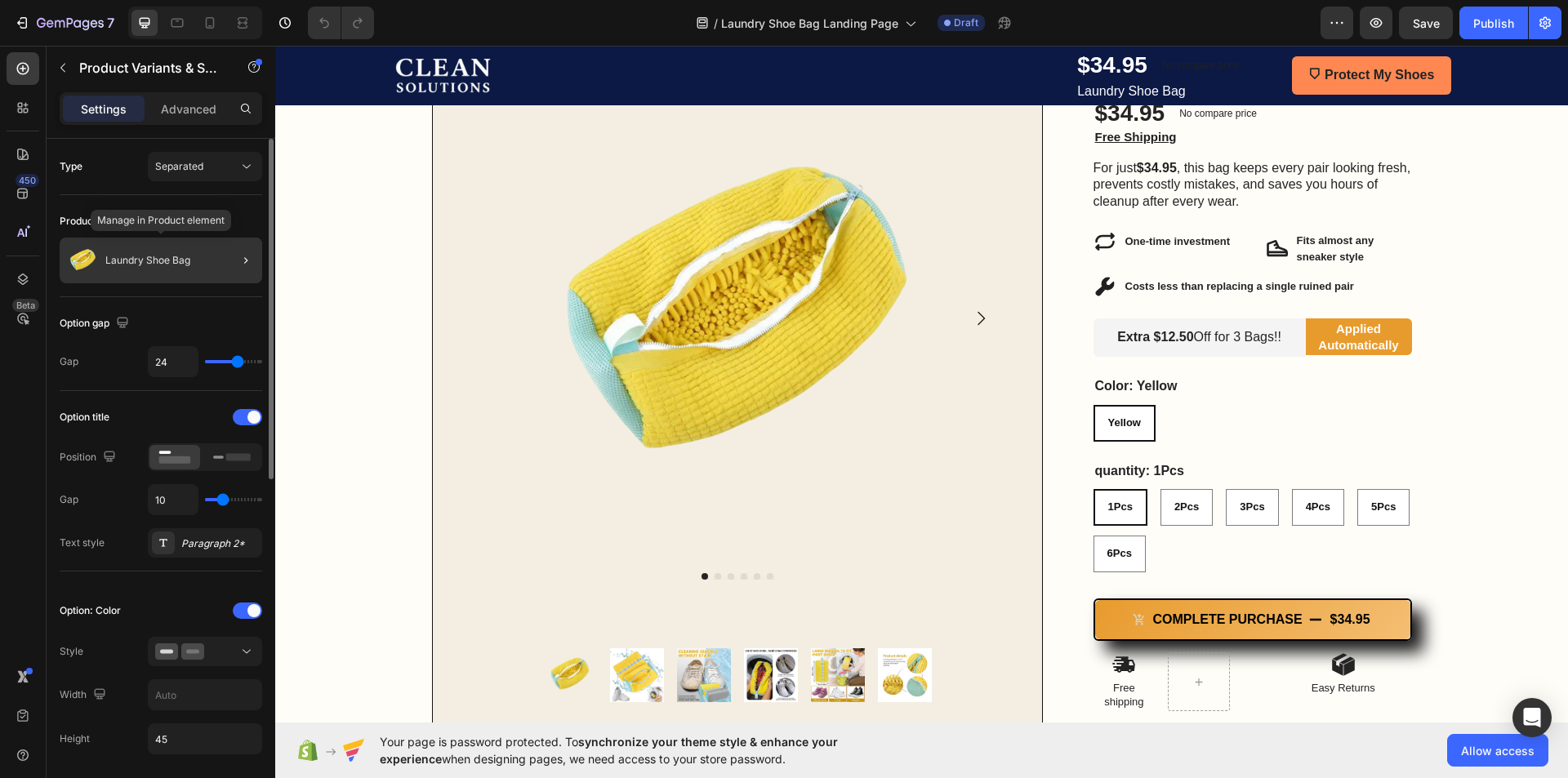
click at [178, 249] on div "Laundry Shoe Bag" at bounding box center [161, 260] width 203 height 46
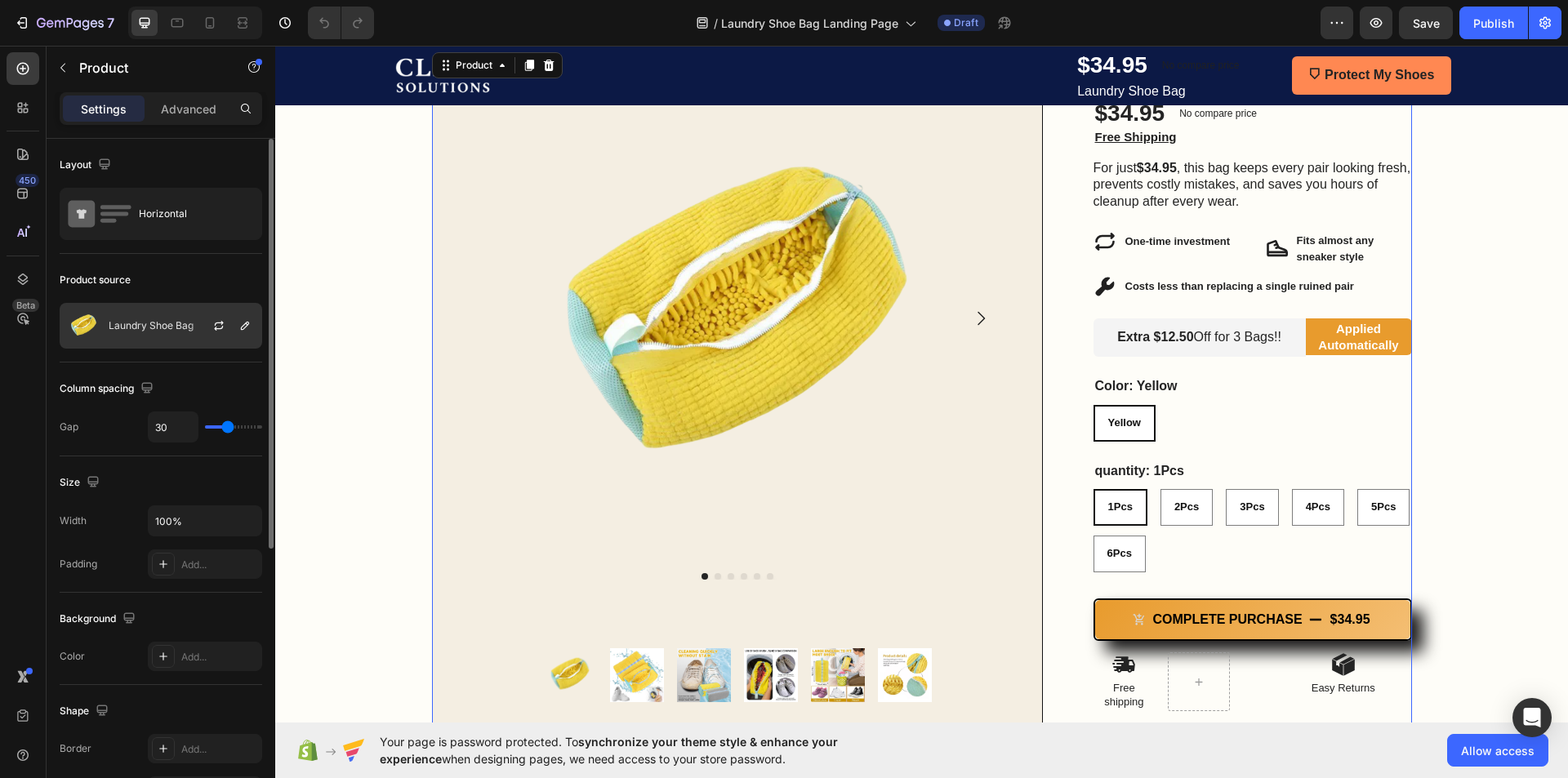
click at [170, 327] on p "Laundry Shoe Bag" at bounding box center [151, 325] width 85 height 11
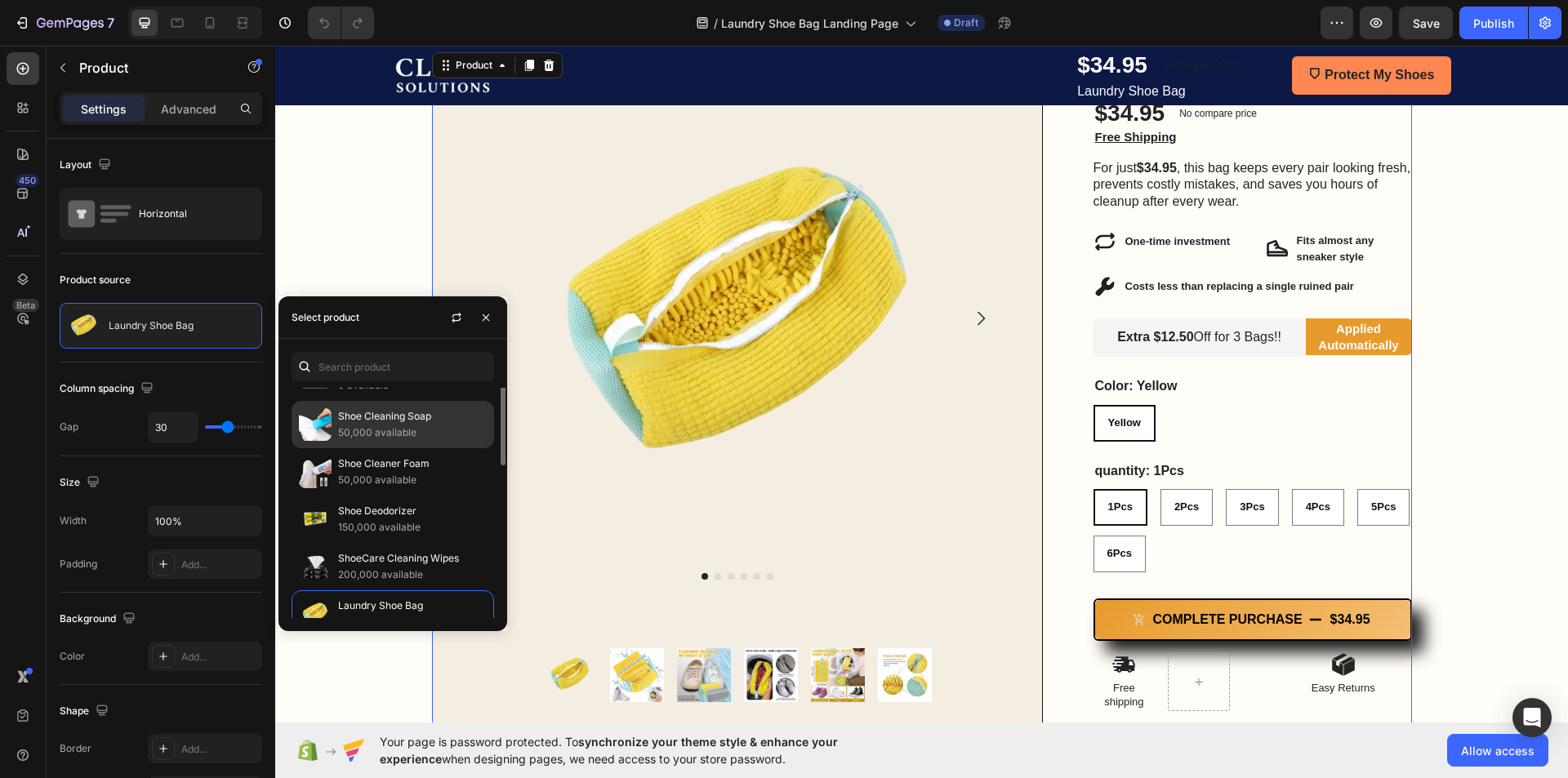
scroll to position [101, 0]
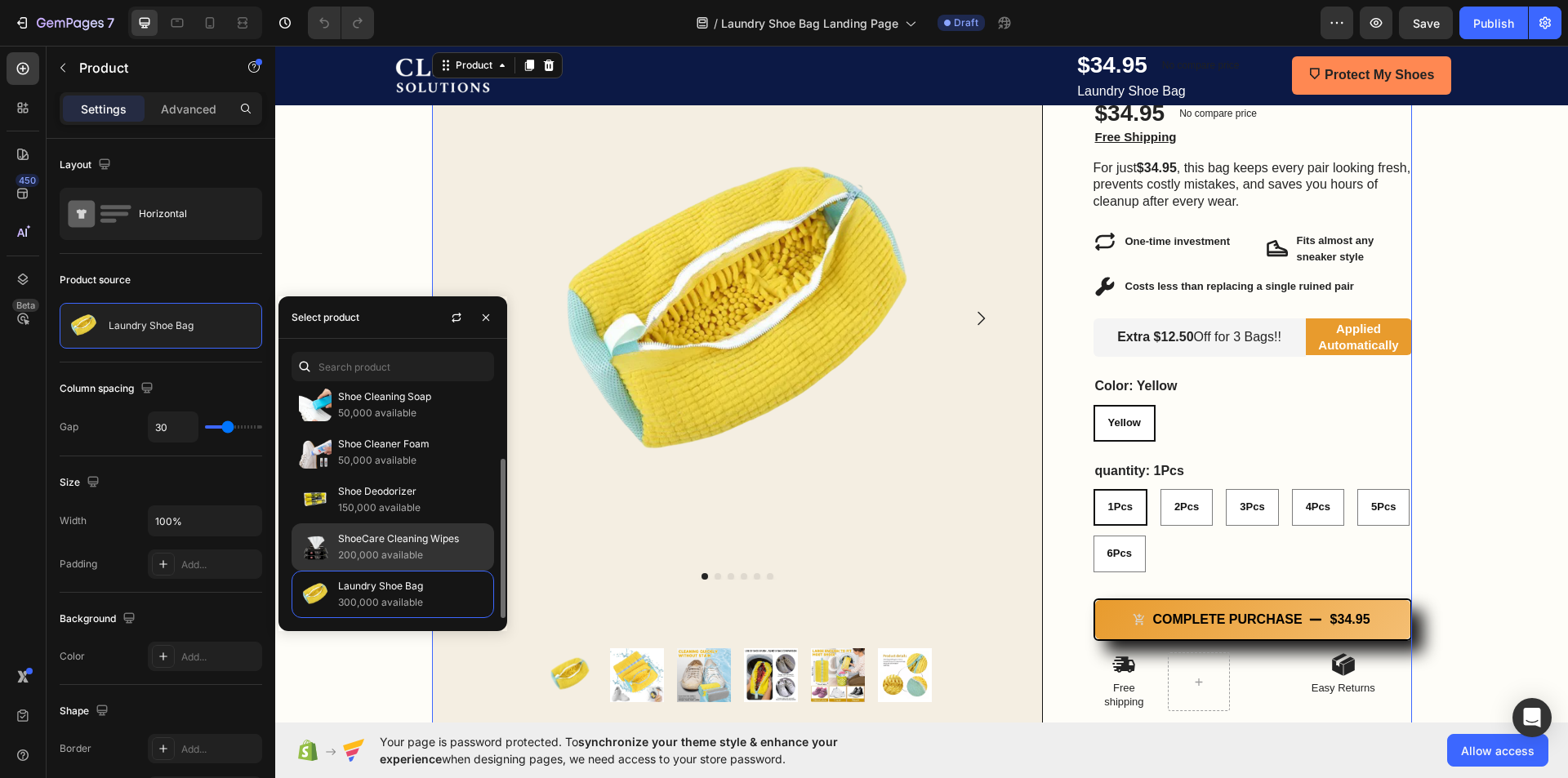
click at [396, 536] on p "ShoeCare Cleaning Wipes" at bounding box center [412, 539] width 149 height 16
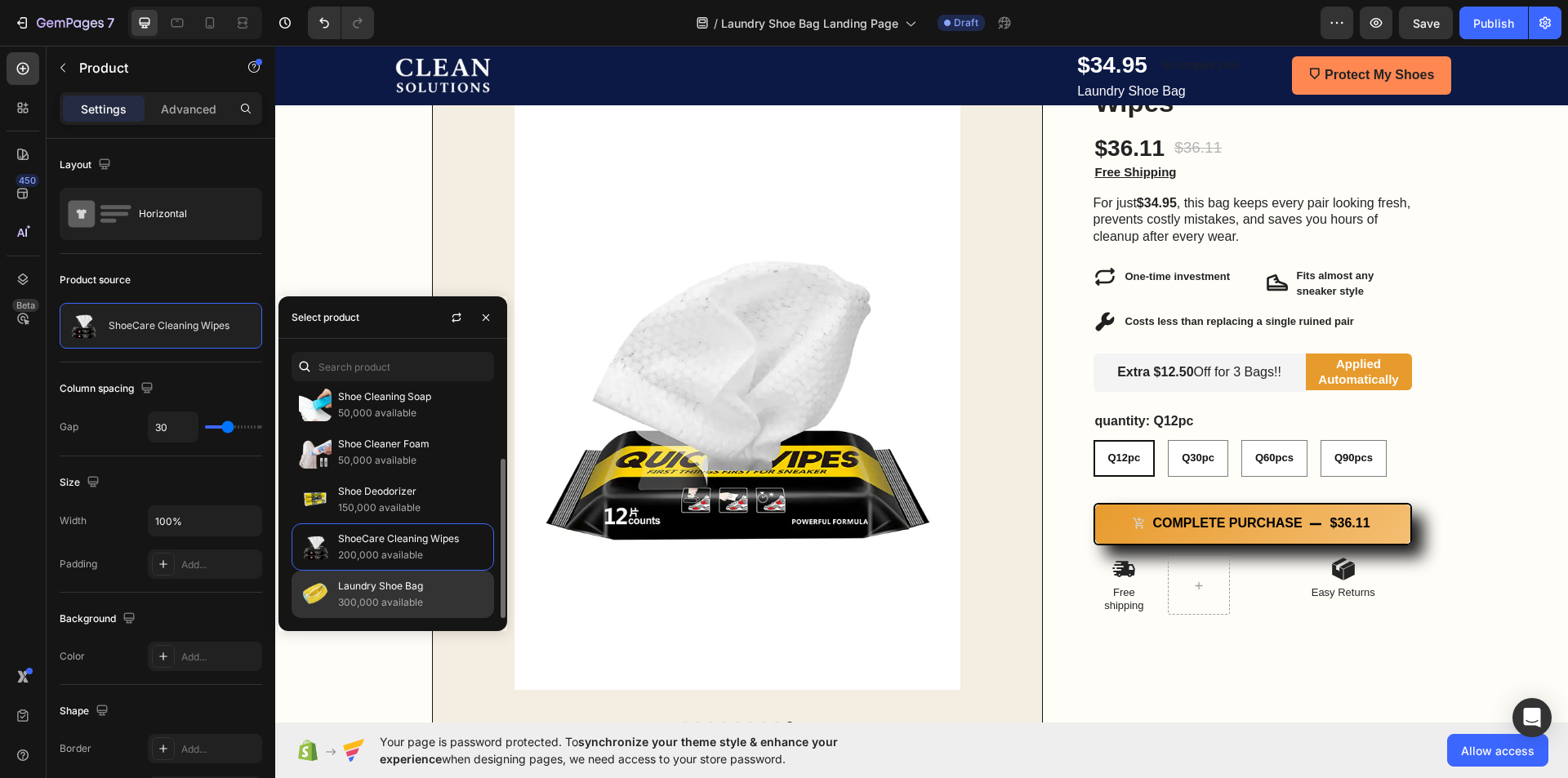
click at [379, 583] on p "Laundry Shoe Bag" at bounding box center [412, 585] width 149 height 16
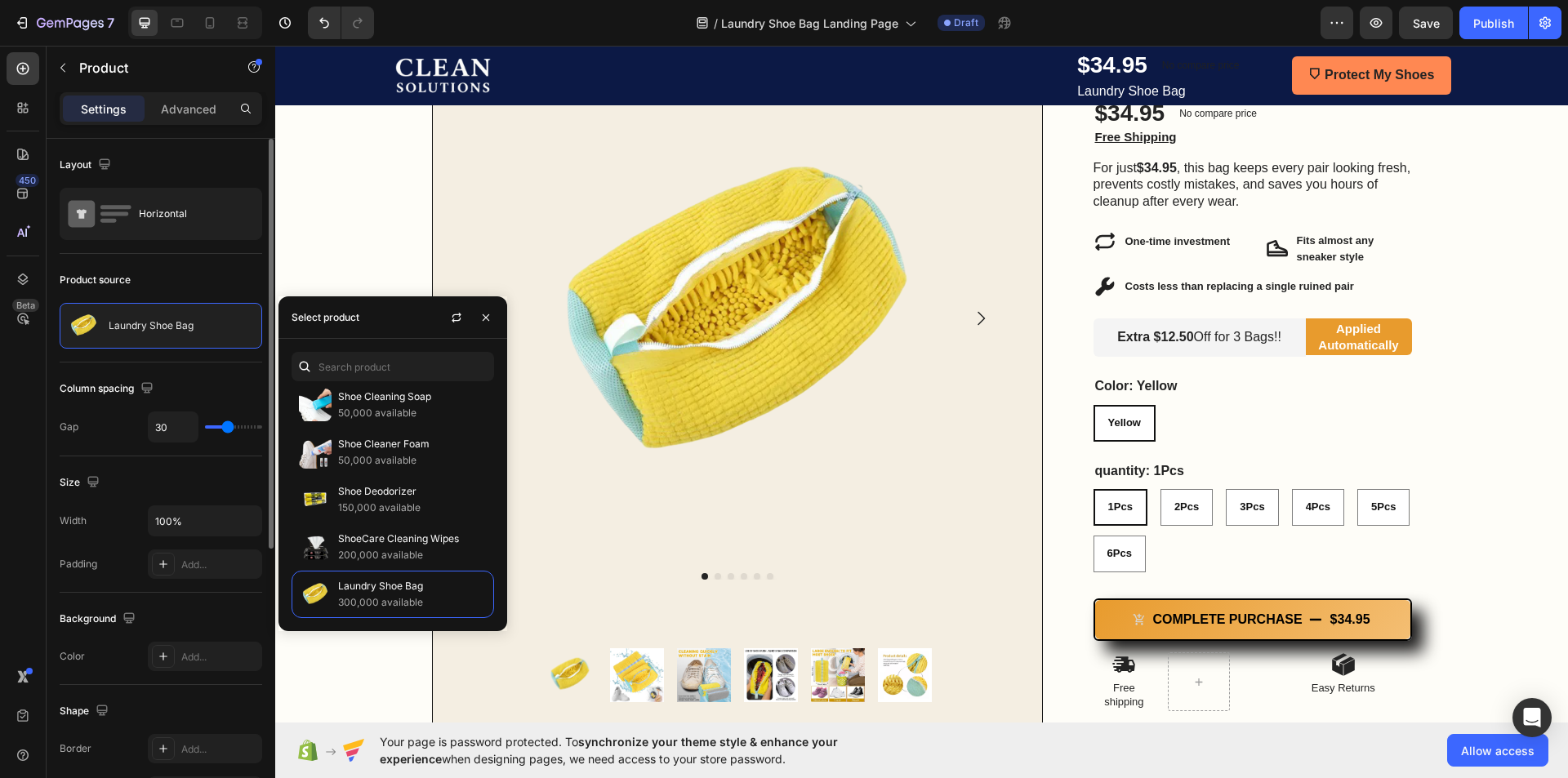
click at [195, 275] on div "Product source" at bounding box center [161, 281] width 203 height 26
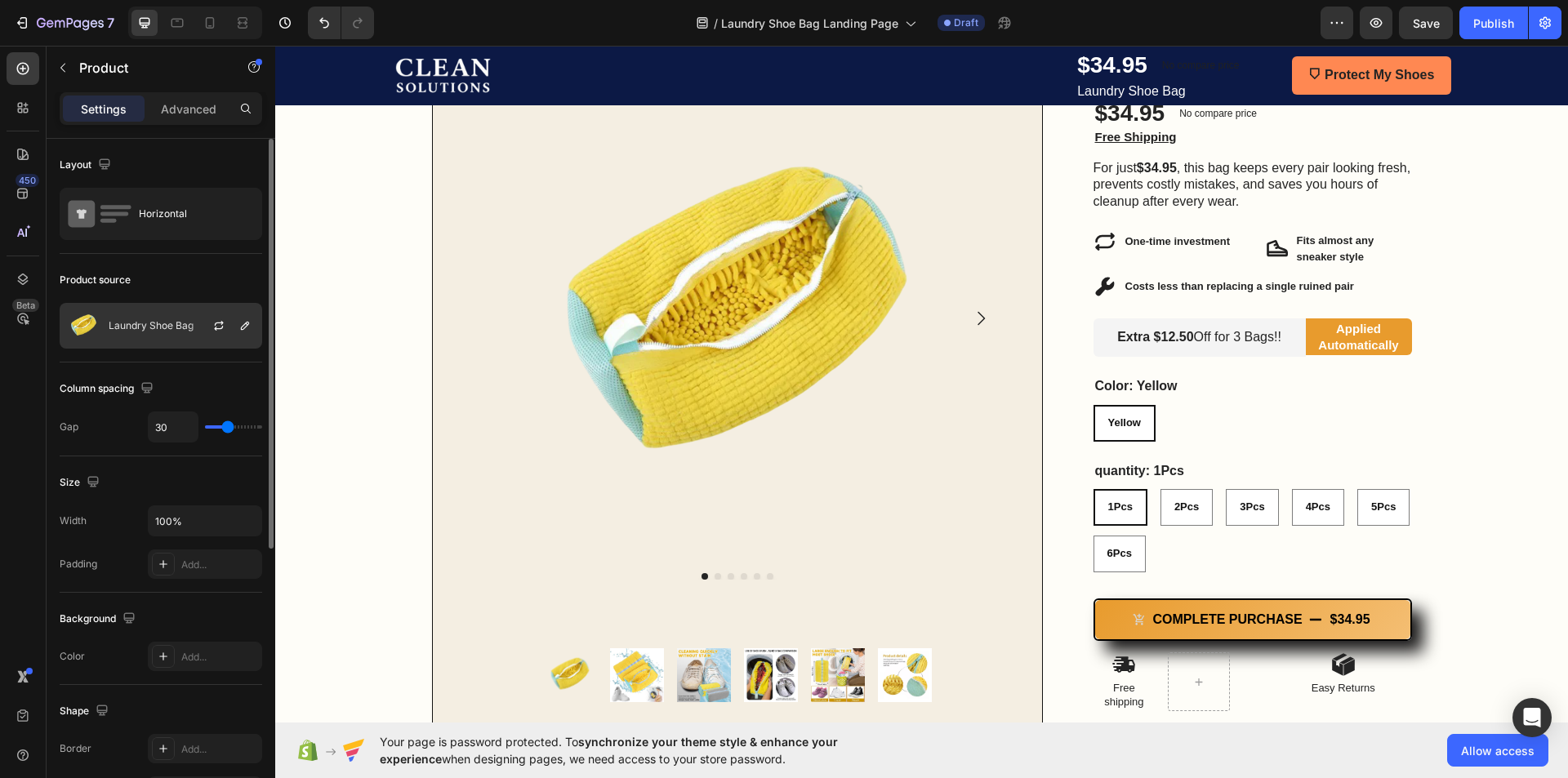
click at [180, 322] on p "Laundry Shoe Bag" at bounding box center [151, 325] width 85 height 11
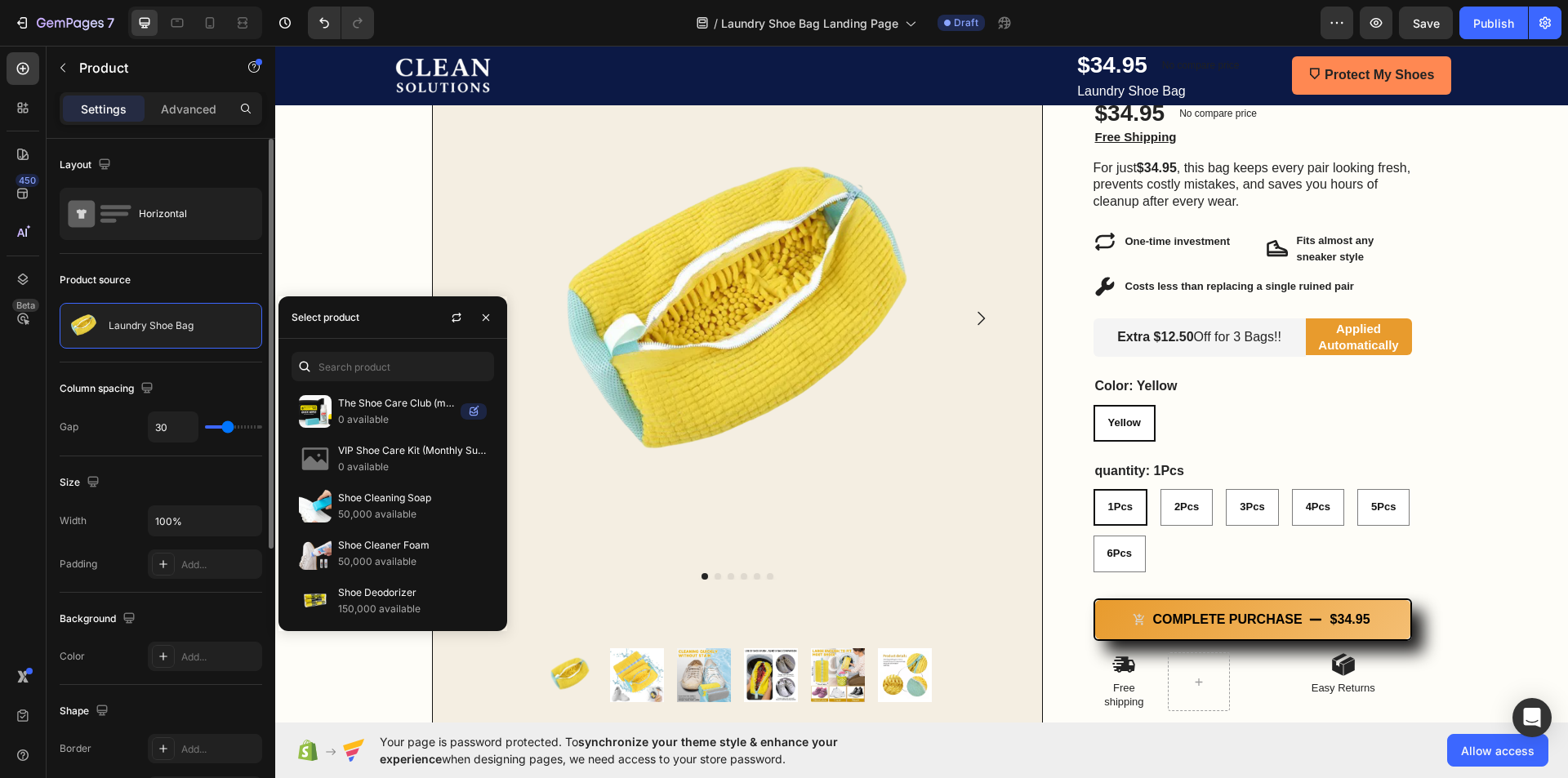
click at [214, 287] on div "Product source" at bounding box center [161, 281] width 203 height 26
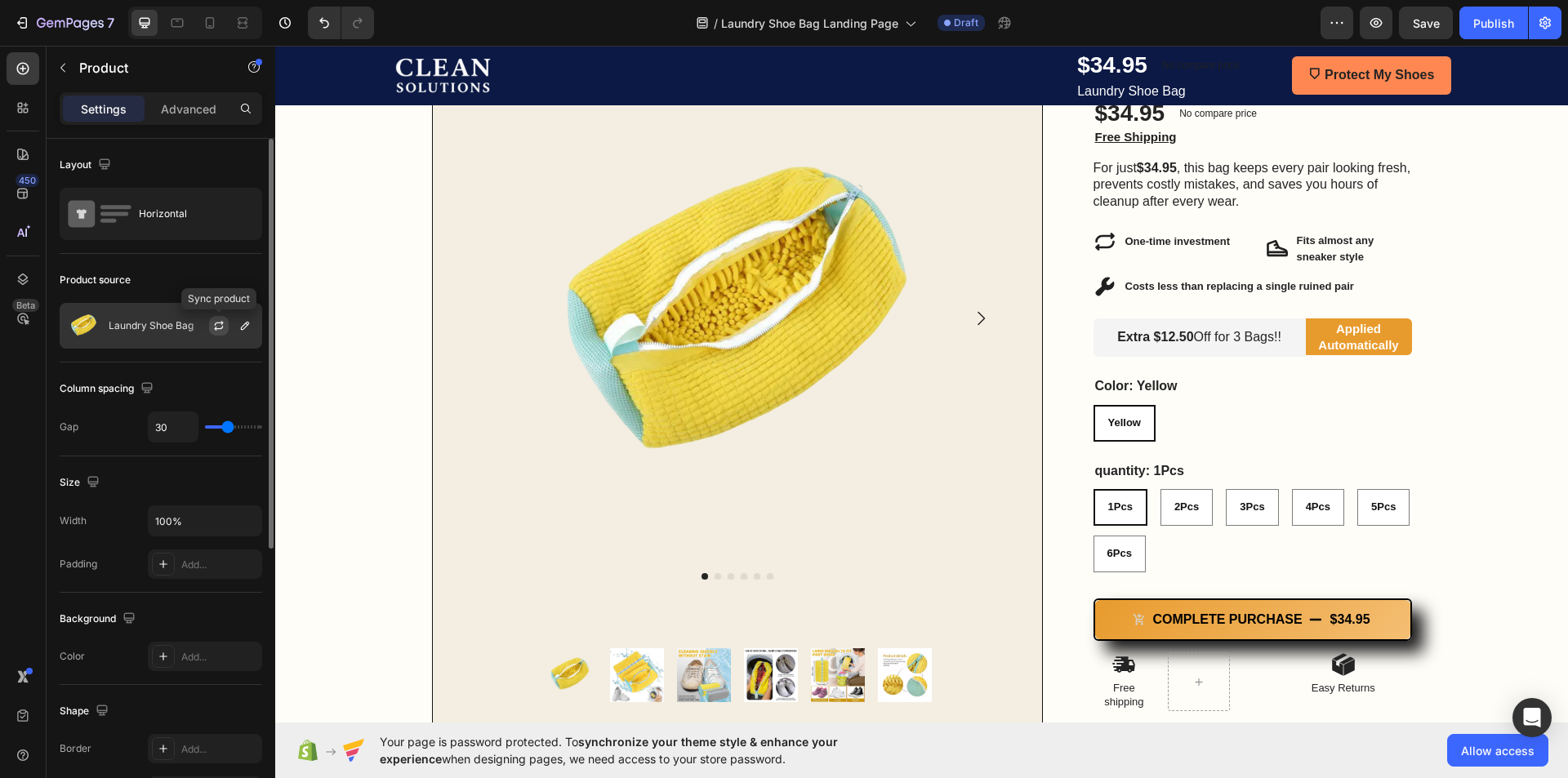
click at [223, 332] on icon "button" at bounding box center [219, 325] width 13 height 13
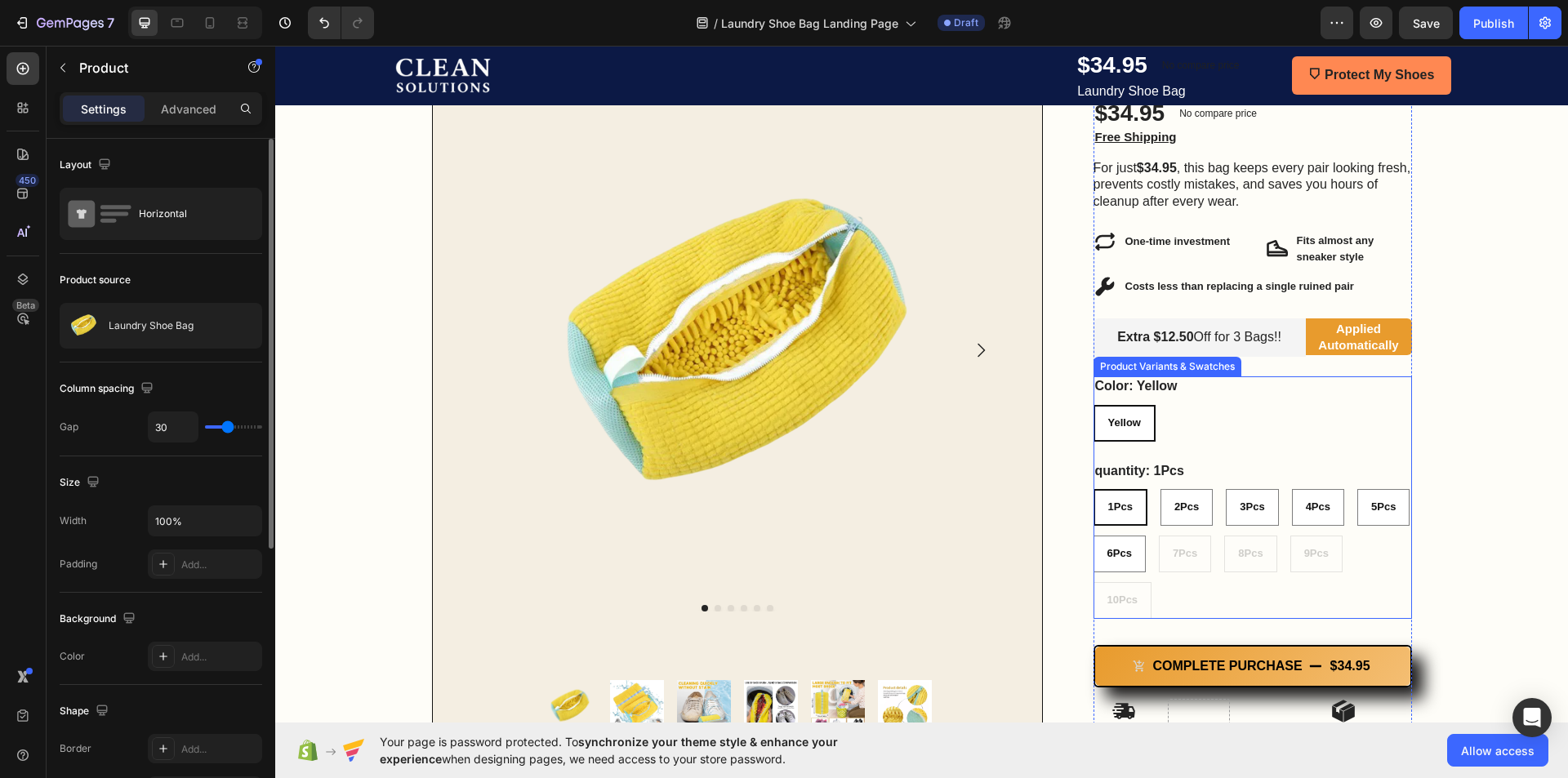
click at [1208, 578] on div "1Pcs 1Pcs 1Pcs 2Pcs 2Pcs 2Pcs 3Pcs 3Pcs 3Pcs 4Pcs 4Pcs 4Pcs 5Pcs 5Pcs 5Pcs 6Pcs…" at bounding box center [1252, 554] width 319 height 130
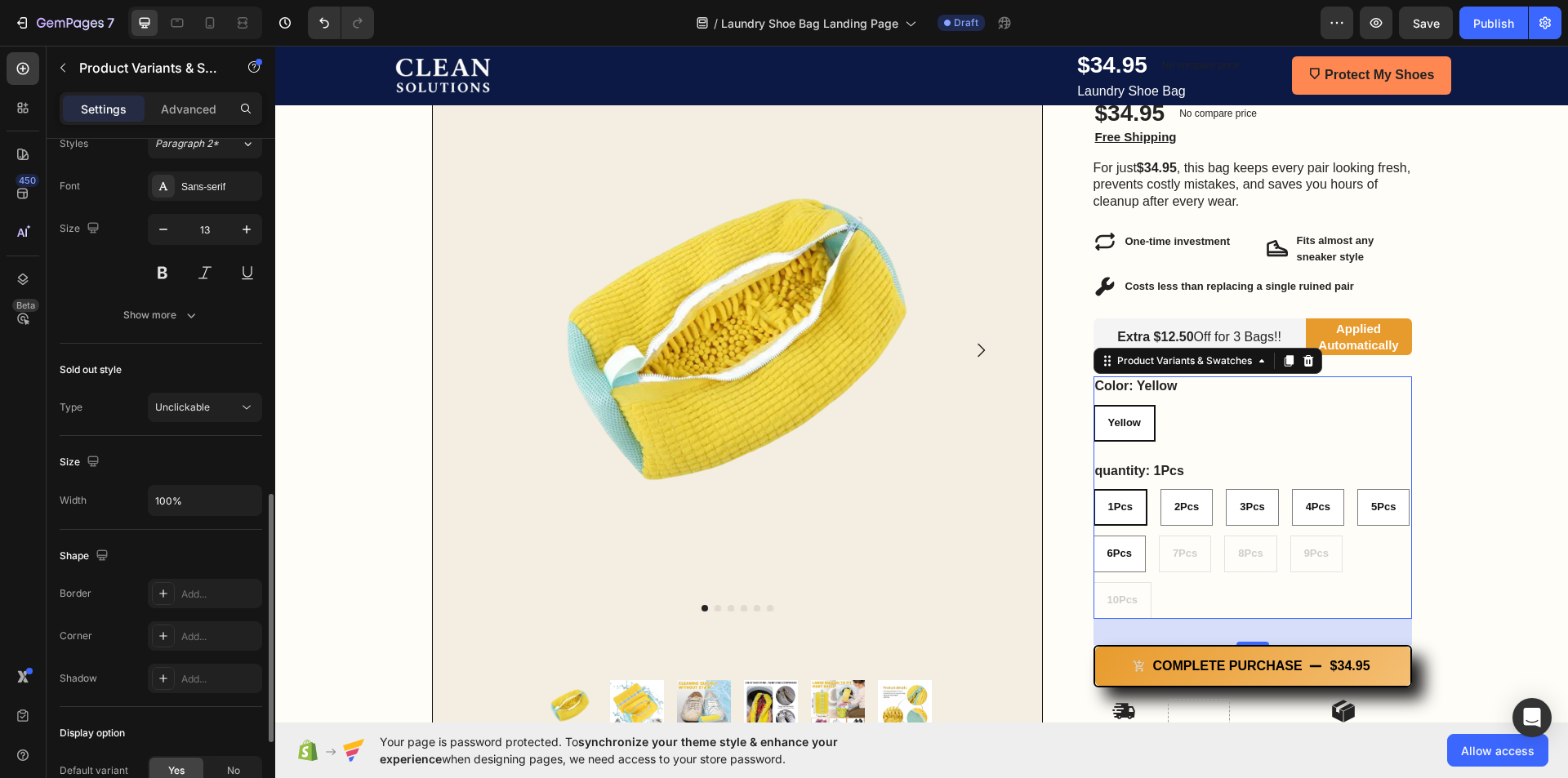
scroll to position [1207, 0]
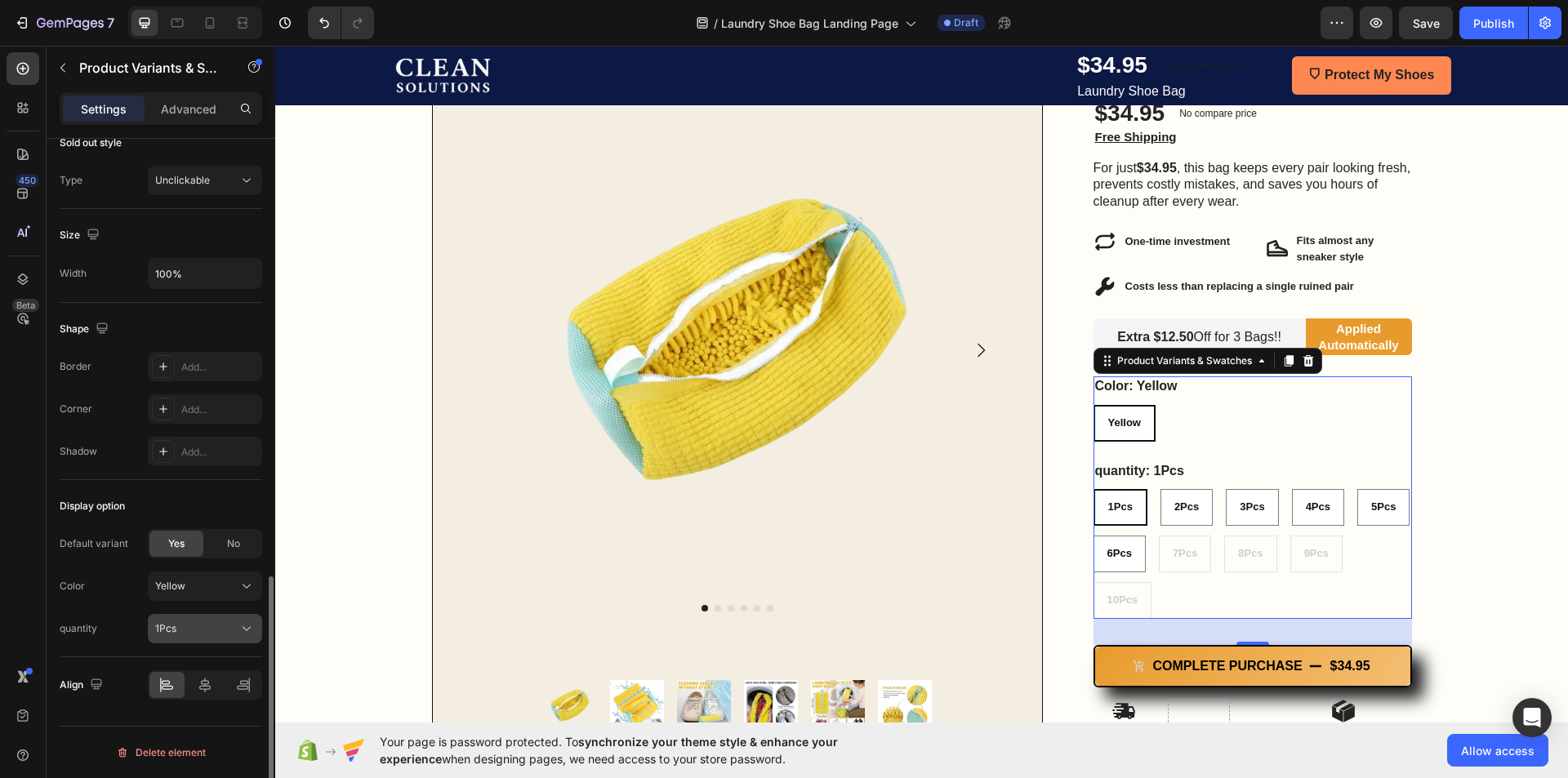
click at [221, 625] on div "1Pcs" at bounding box center [195, 629] width 80 height 15
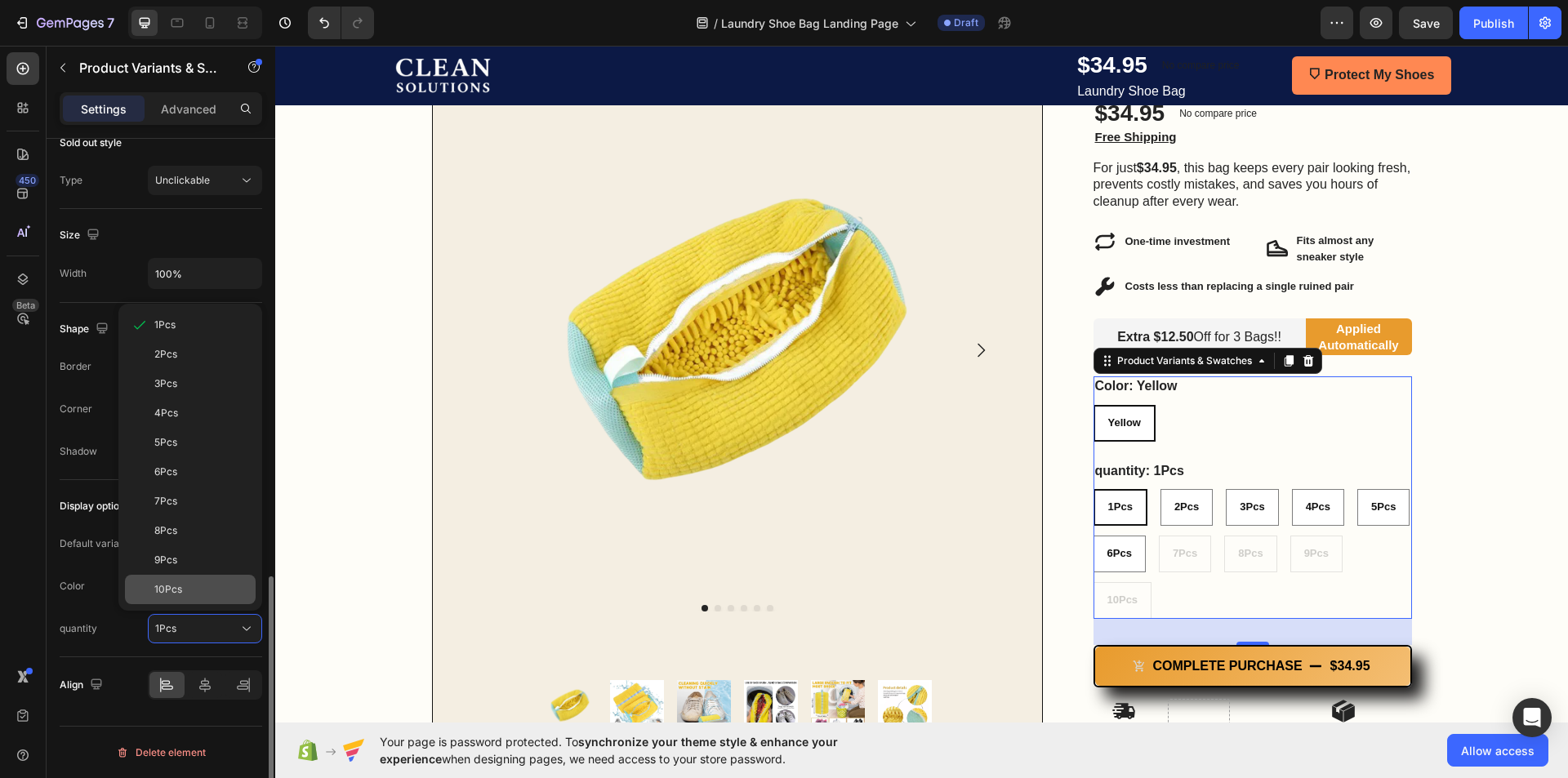
click at [218, 595] on div "10Pcs" at bounding box center [201, 590] width 94 height 15
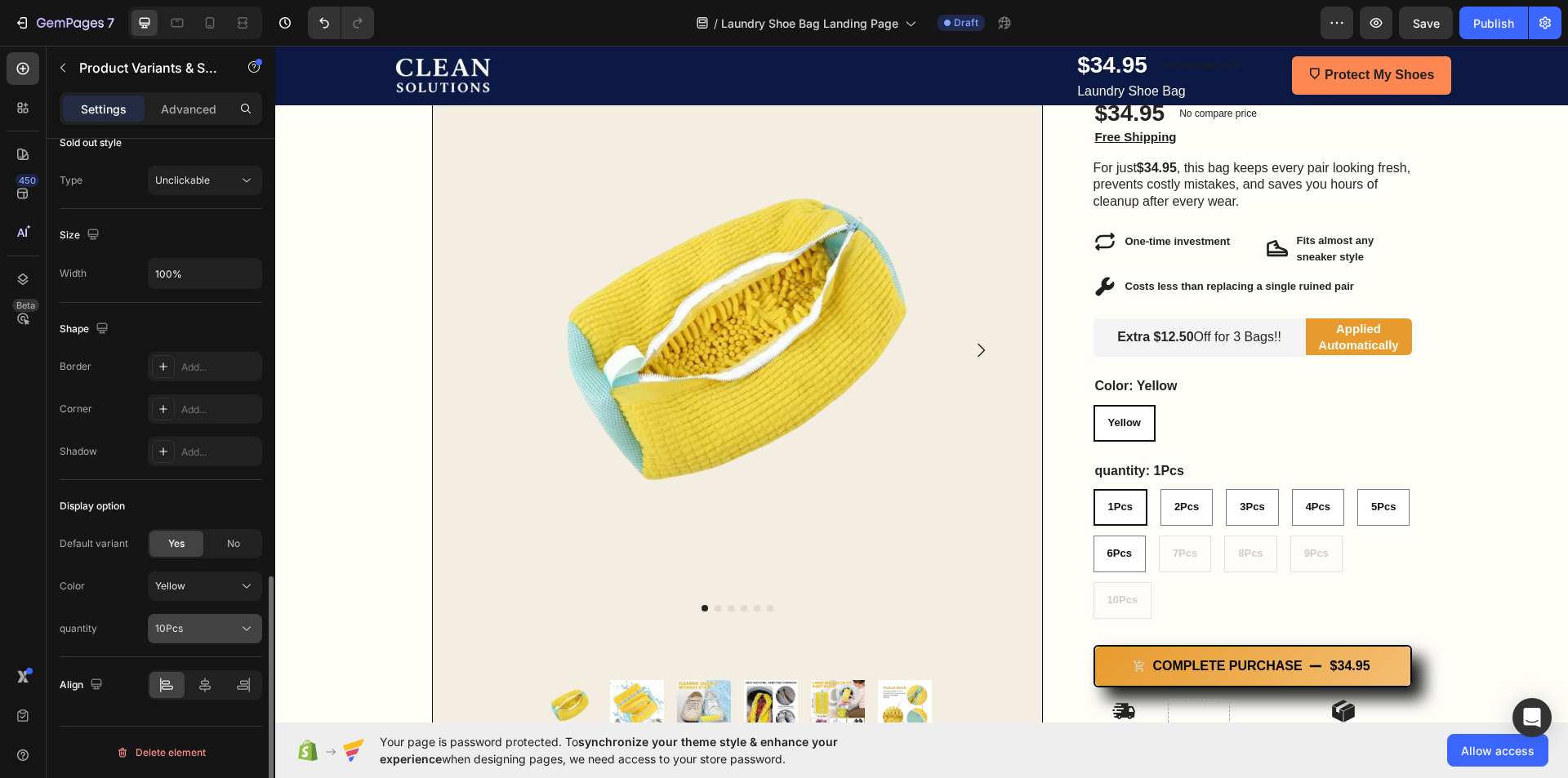
click at [216, 618] on button "10Pcs" at bounding box center [205, 628] width 114 height 29
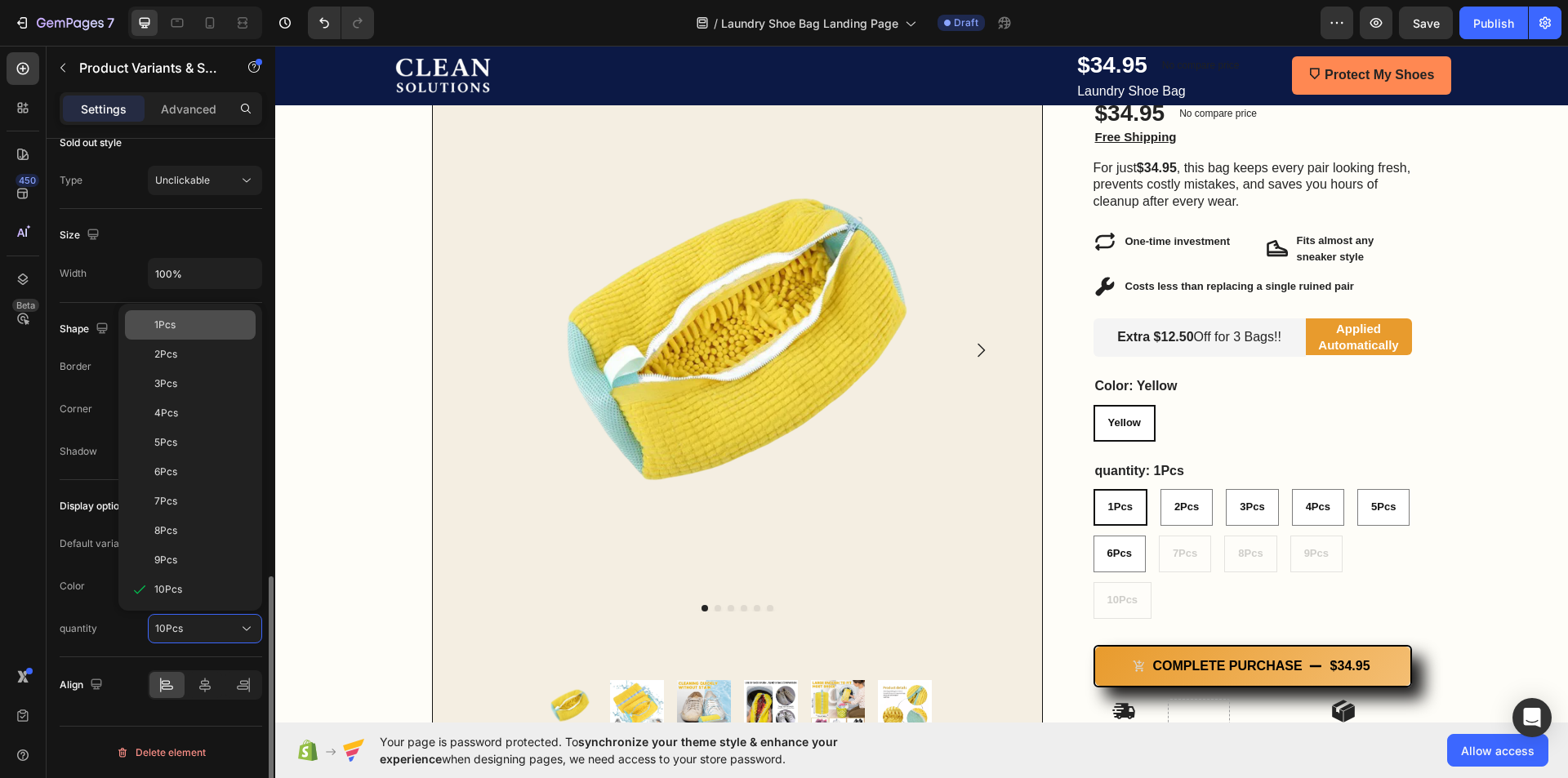
click at [204, 329] on div "1Pcs" at bounding box center [201, 325] width 94 height 15
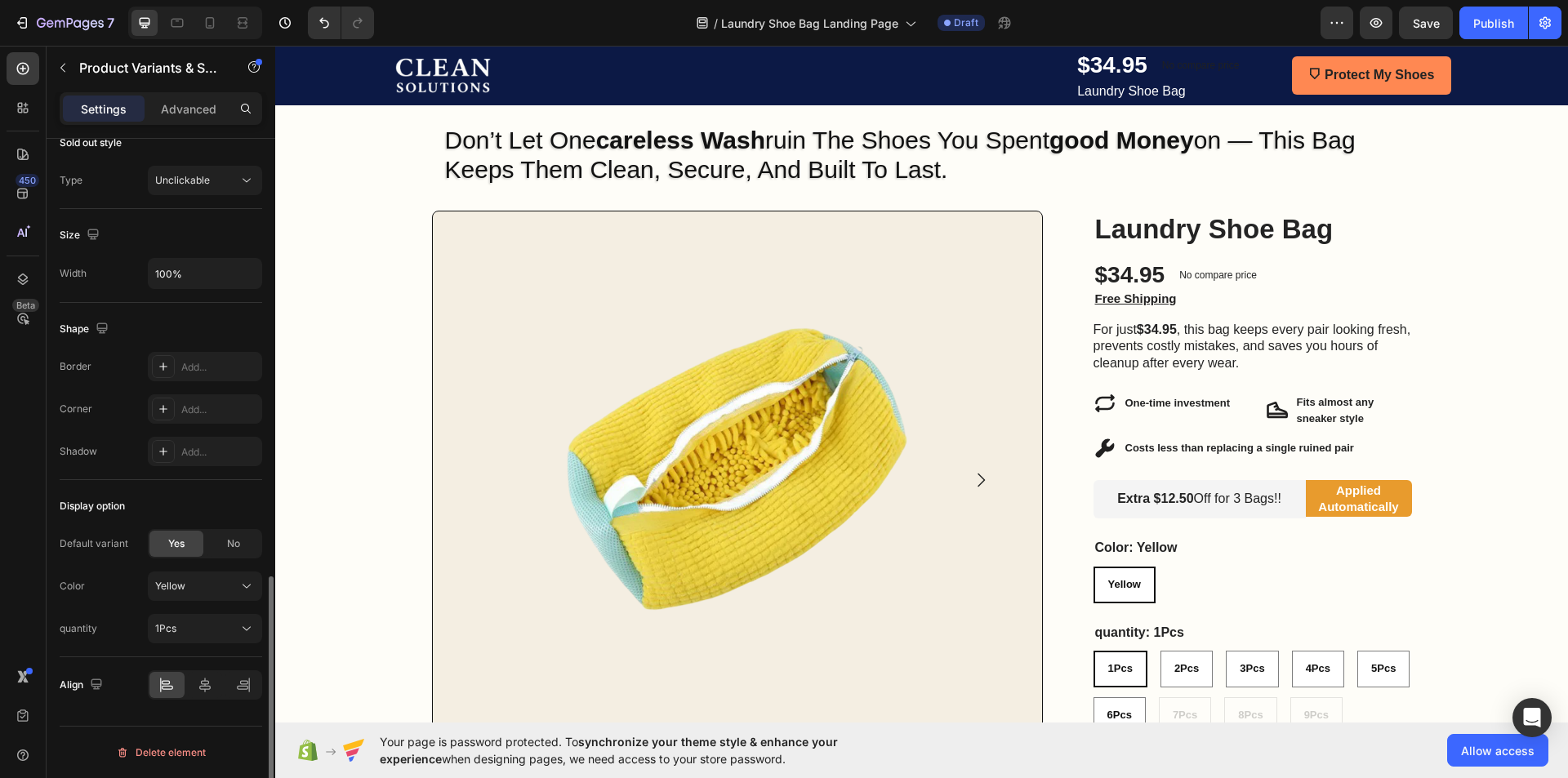
scroll to position [81, 0]
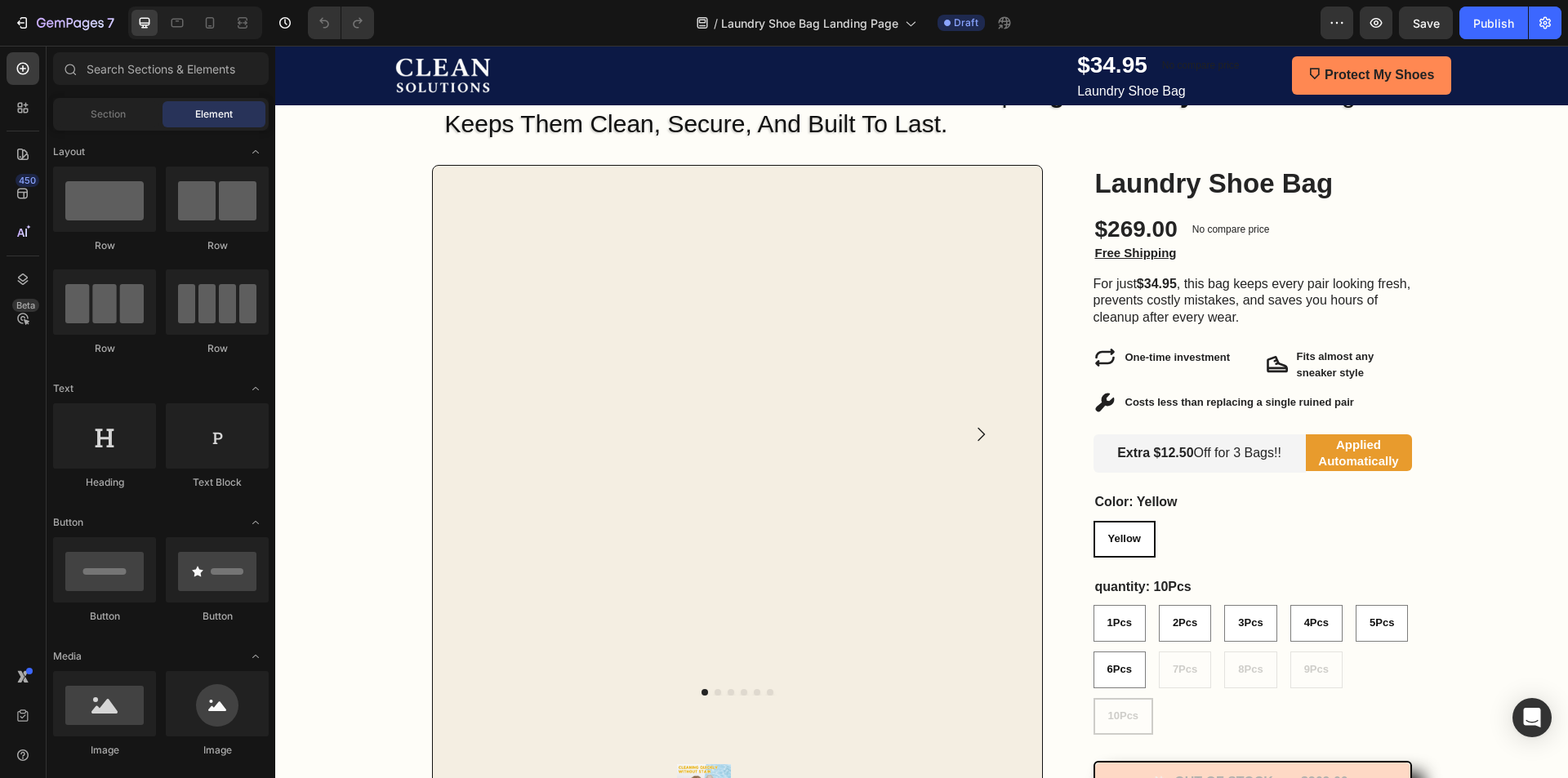
scroll to position [326, 0]
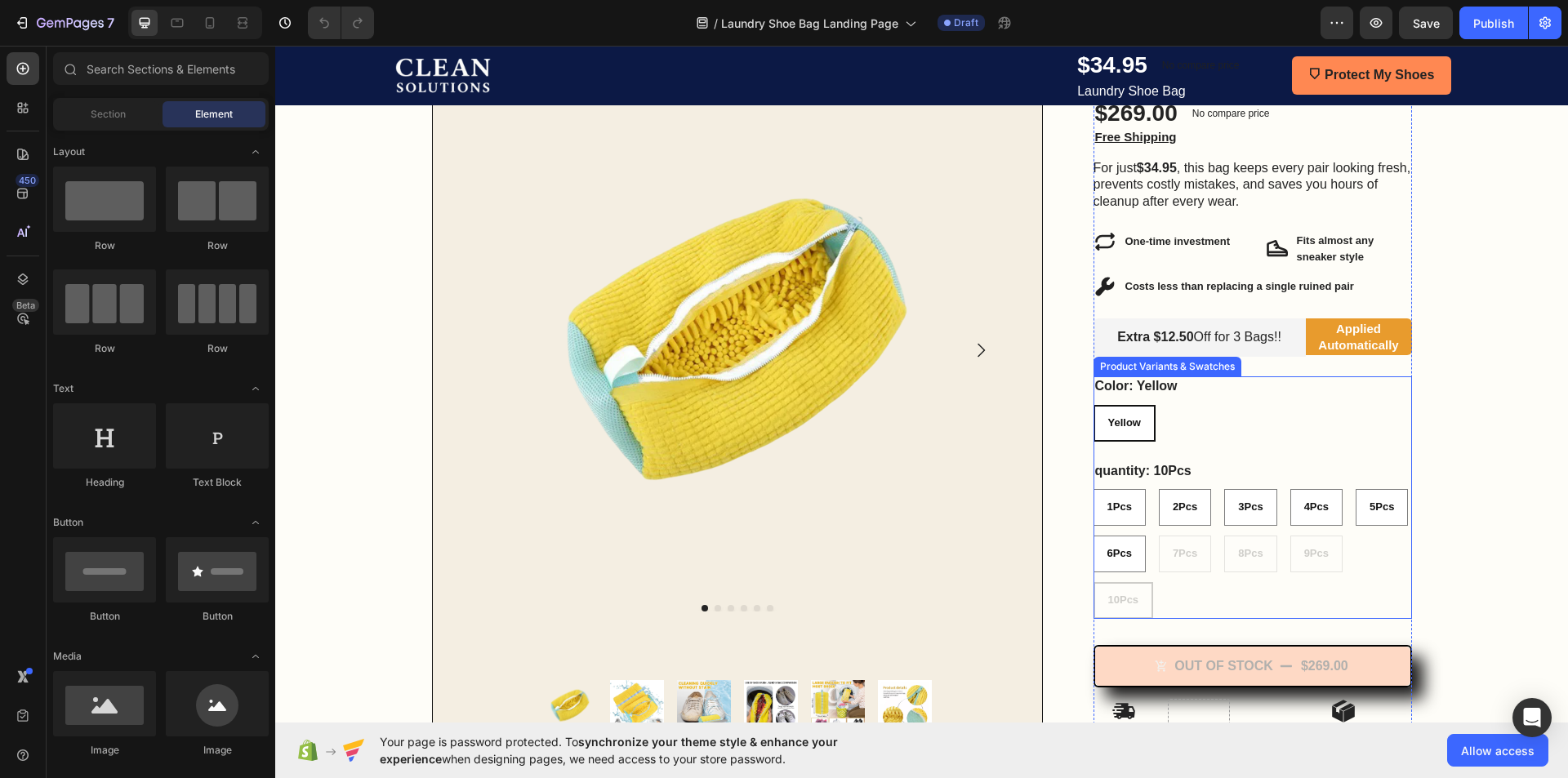
click at [1191, 578] on div "1Pcs 1Pcs 1Pcs 2Pcs 2Pcs 2Pcs 3Pcs 3Pcs 3Pcs 4Pcs 4Pcs 4Pcs 5Pcs 5Pcs 5Pcs 6Pcs…" at bounding box center [1252, 554] width 319 height 130
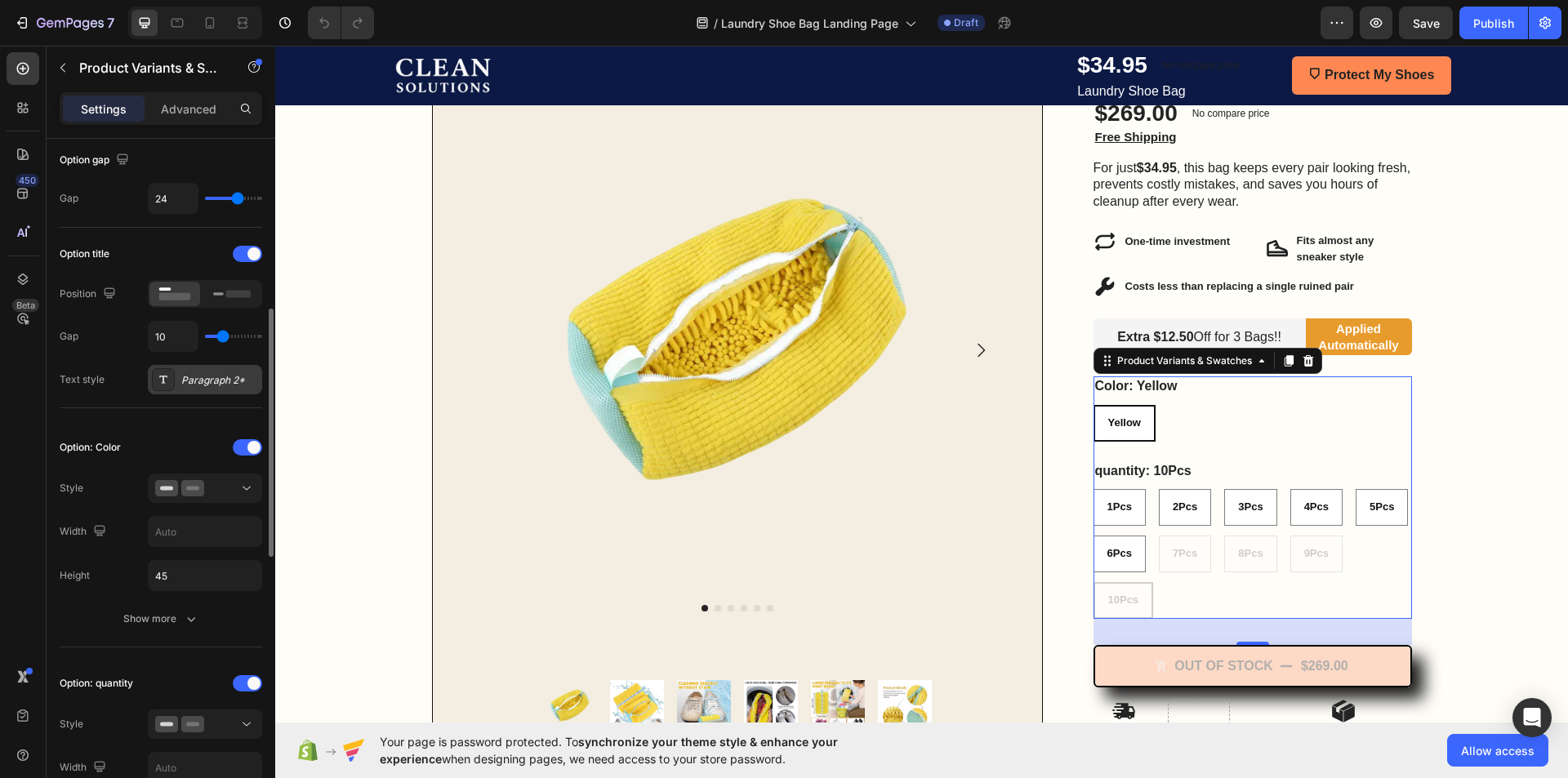
scroll to position [245, 0]
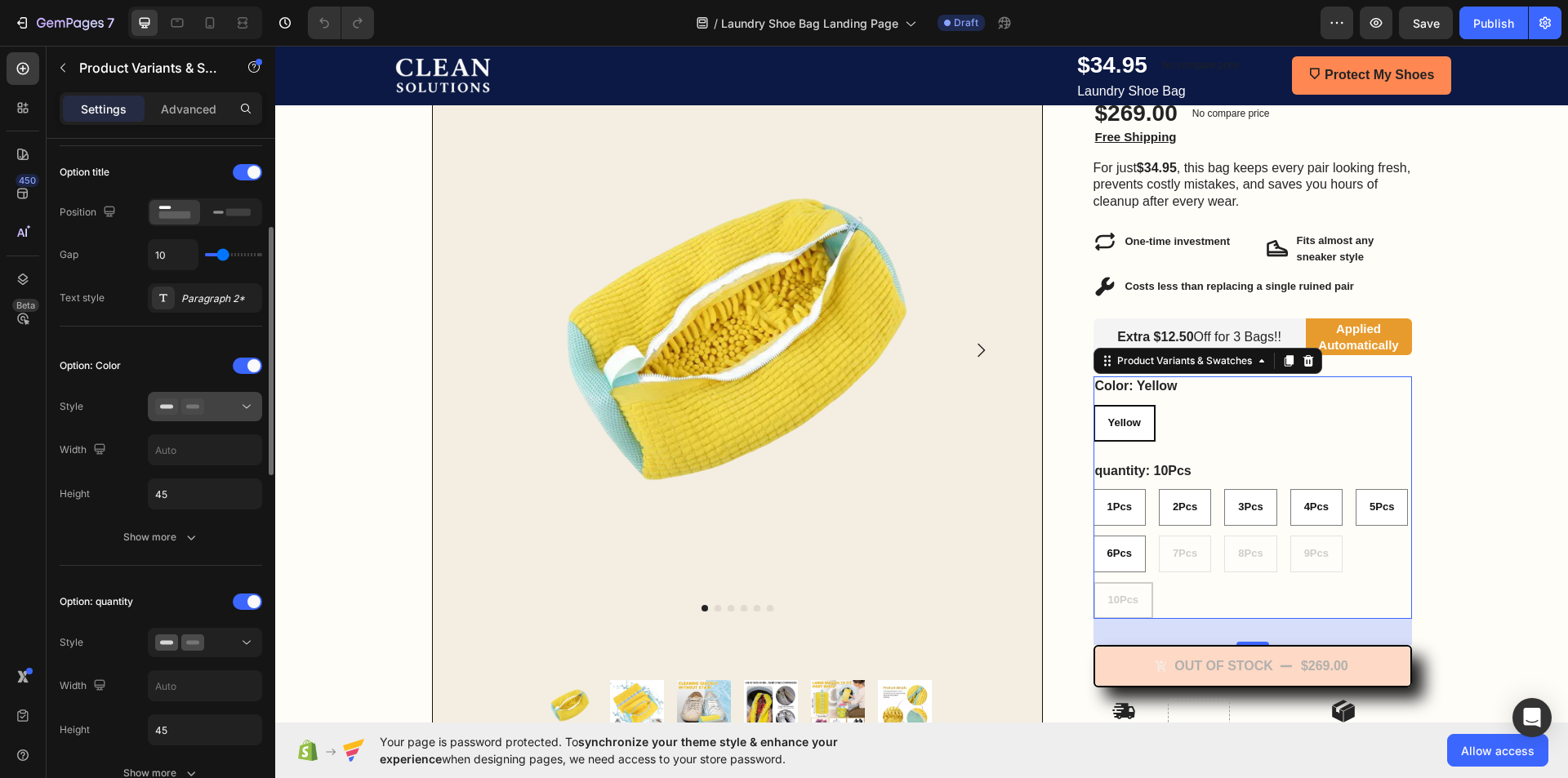
click at [204, 409] on div at bounding box center [205, 406] width 100 height 16
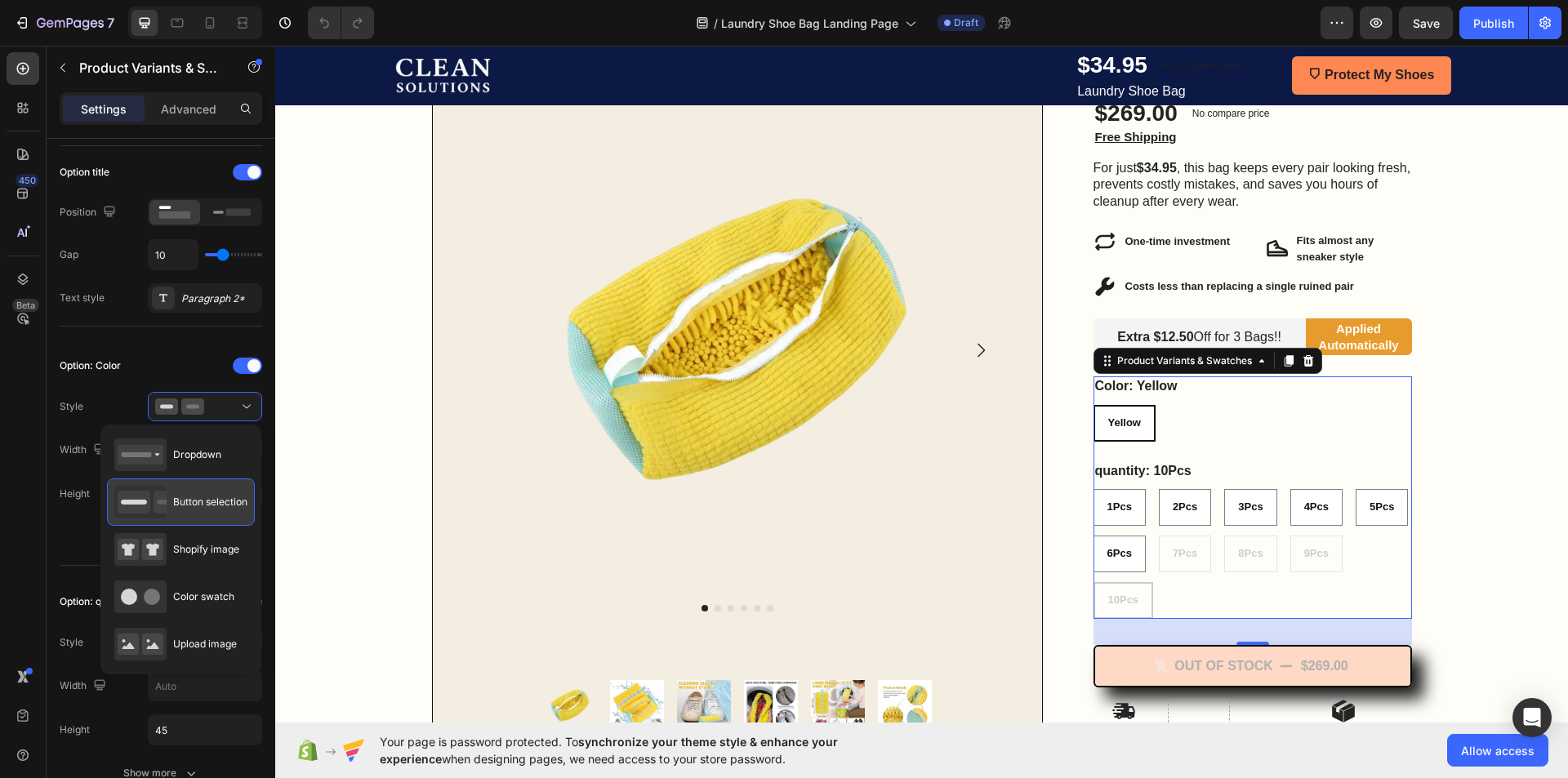
click at [184, 491] on div "Button selection" at bounding box center [180, 502] width 133 height 33
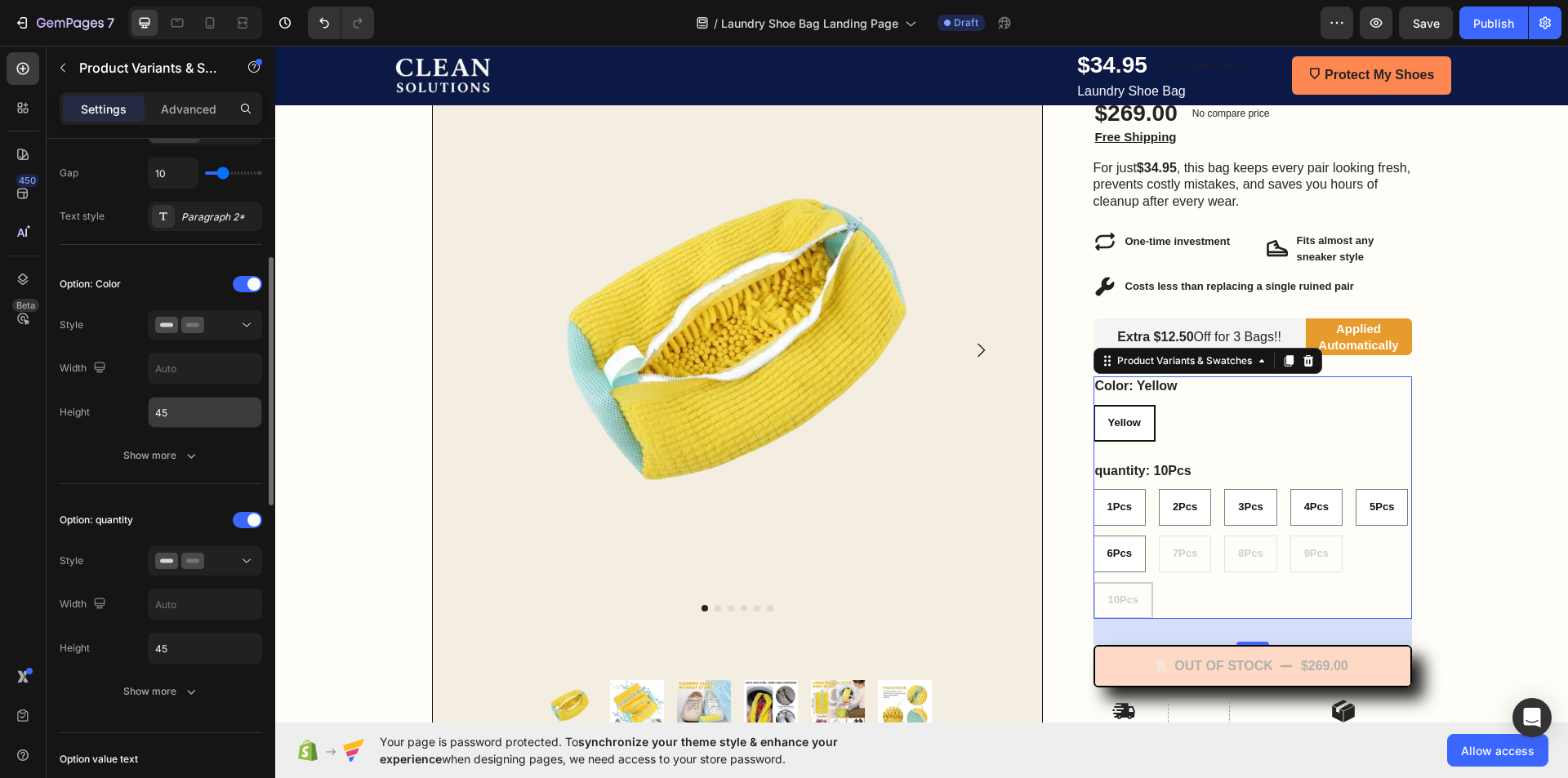
scroll to position [409, 0]
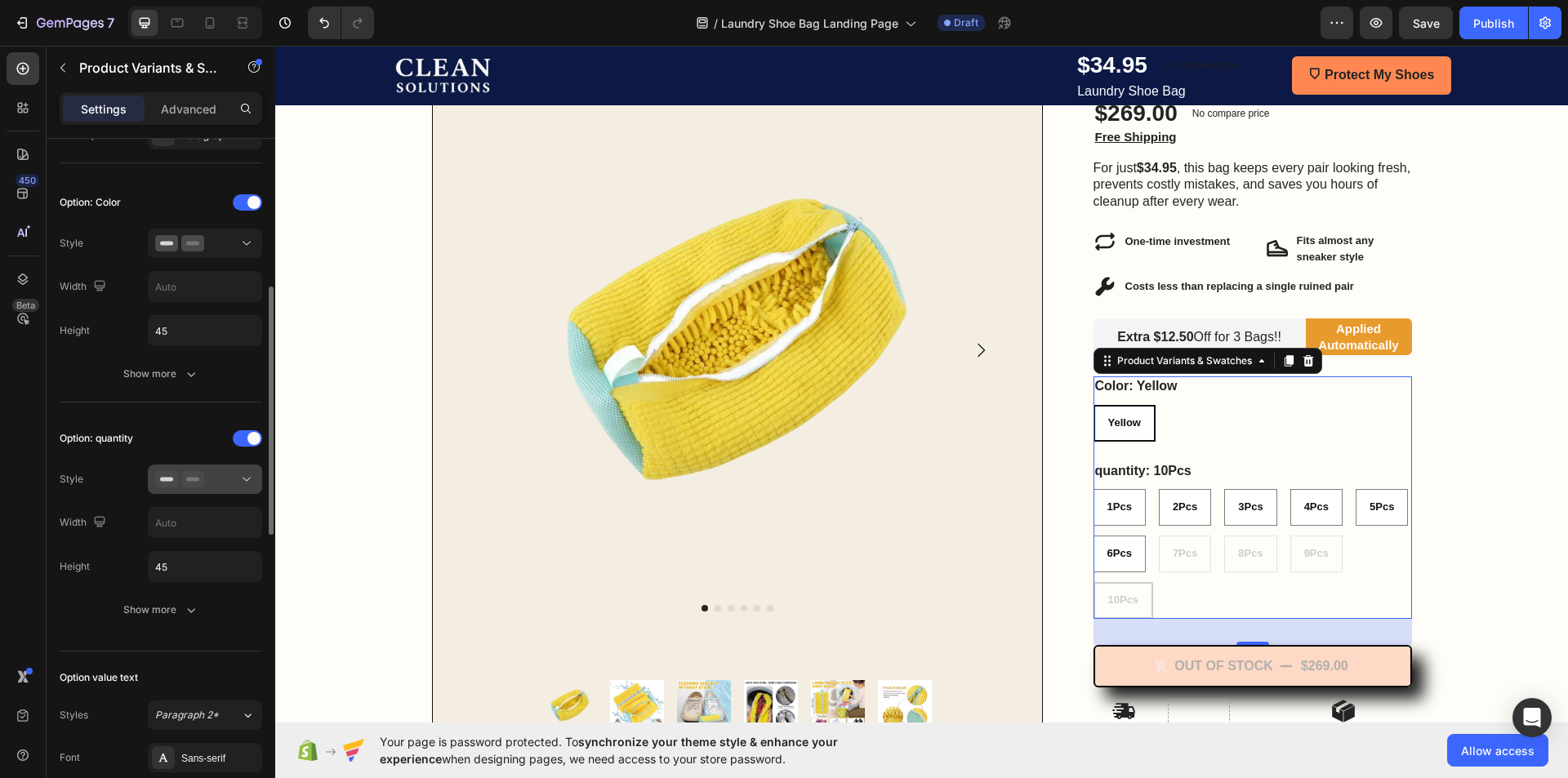
click at [195, 478] on rect at bounding box center [193, 480] width 13 height 4
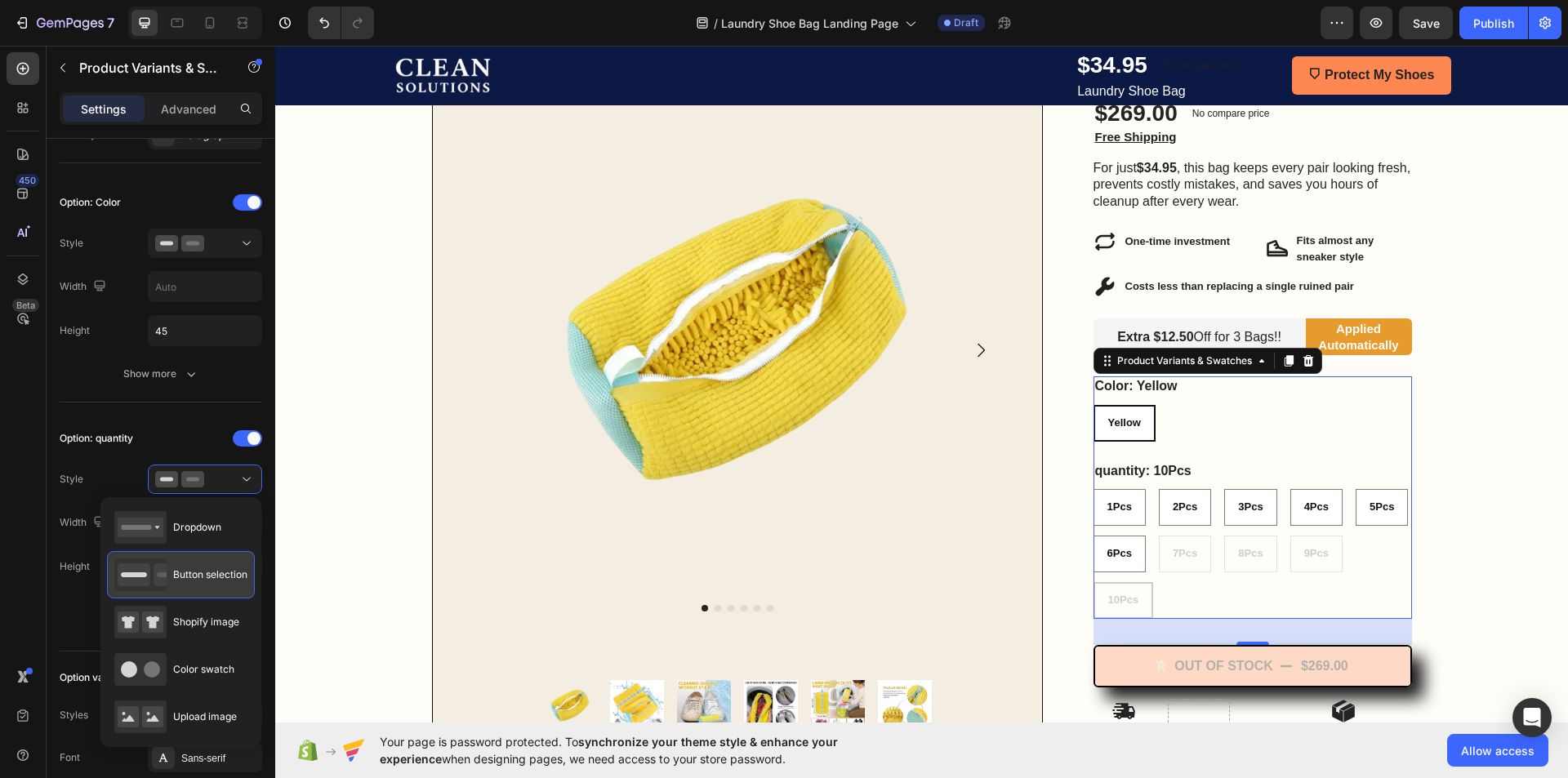
click at [203, 565] on div "Button selection" at bounding box center [180, 574] width 133 height 33
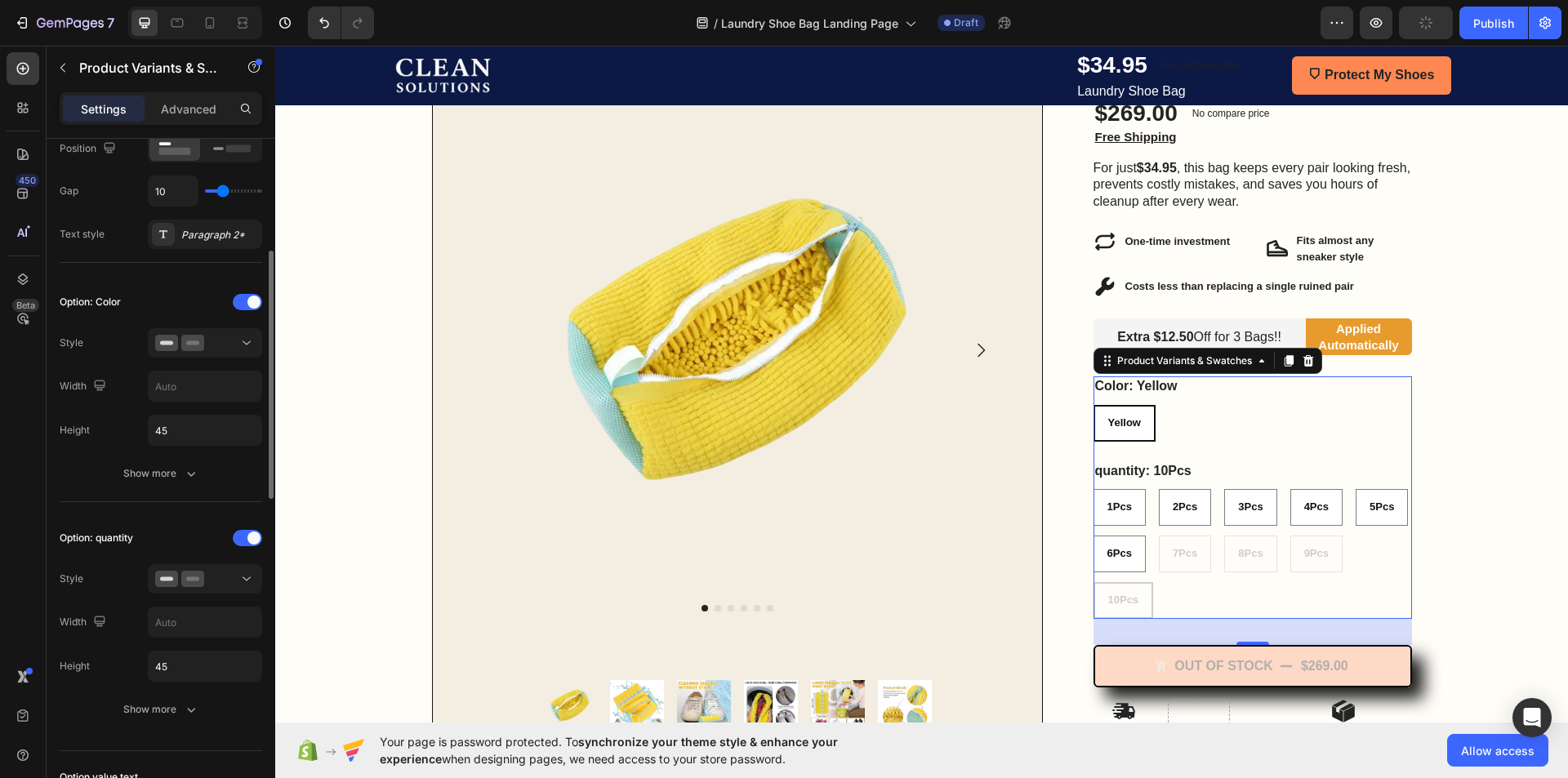
scroll to position [554, 0]
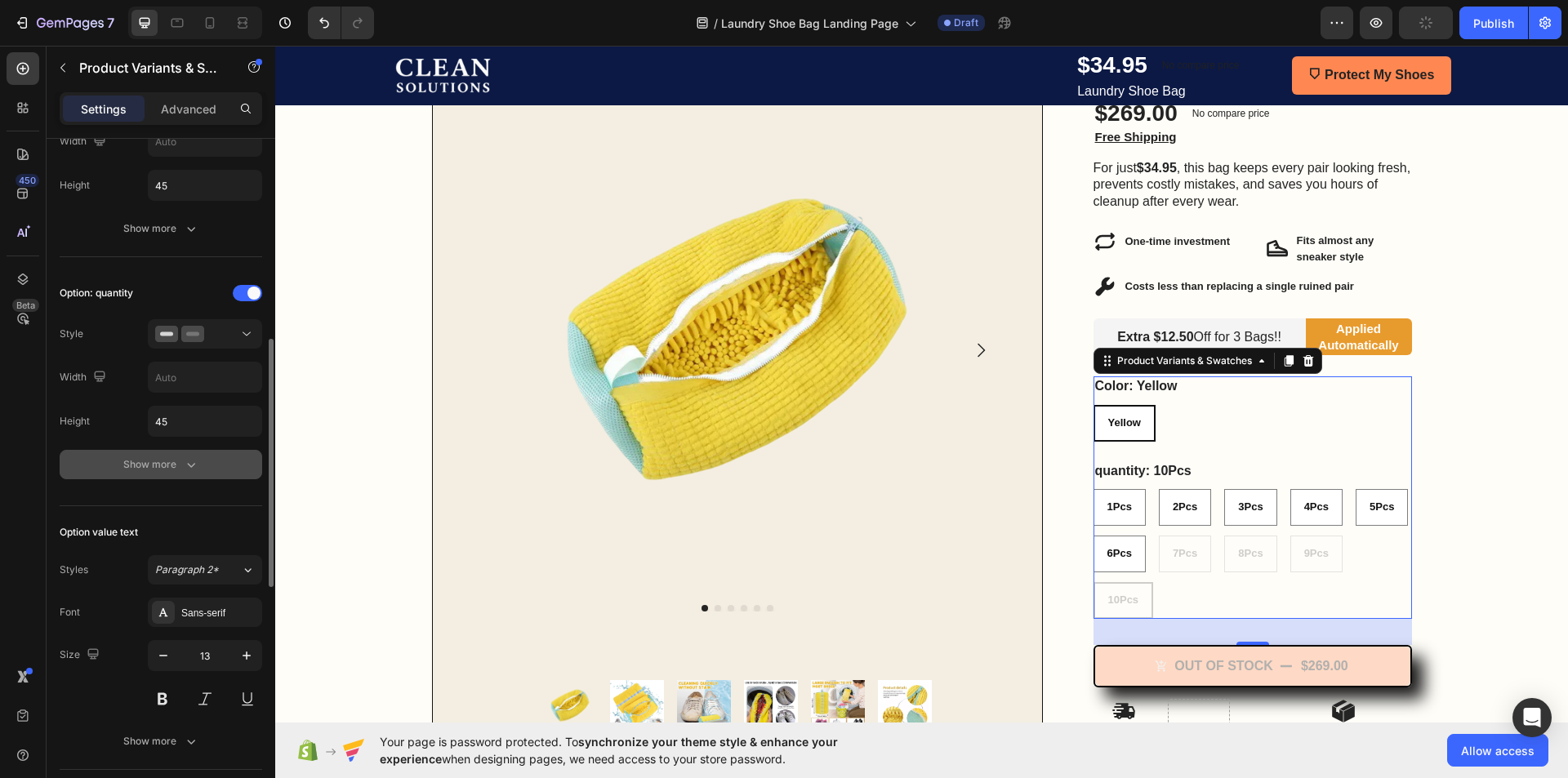
click at [180, 453] on button "Show more" at bounding box center [161, 464] width 203 height 29
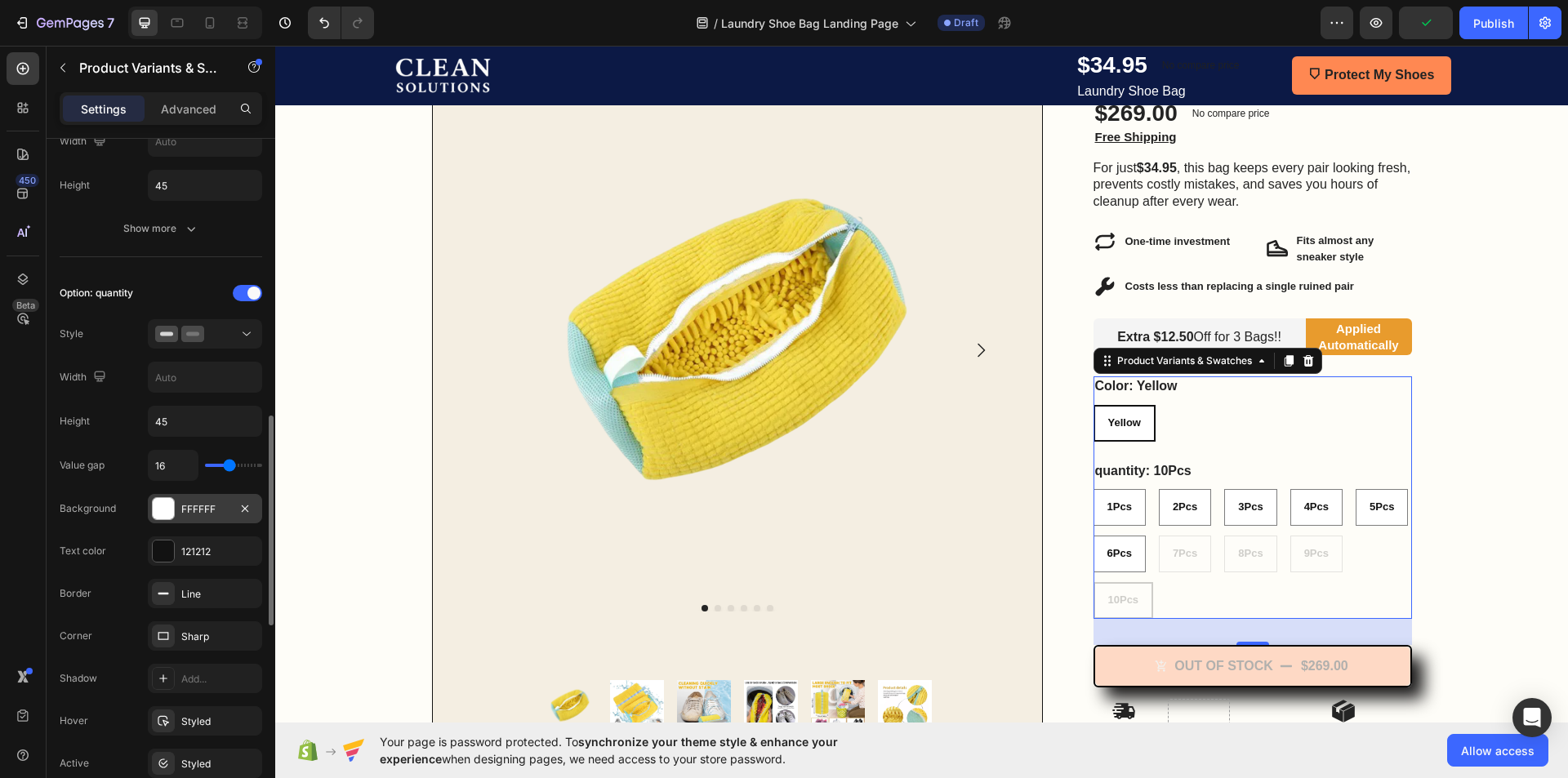
scroll to position [636, 0]
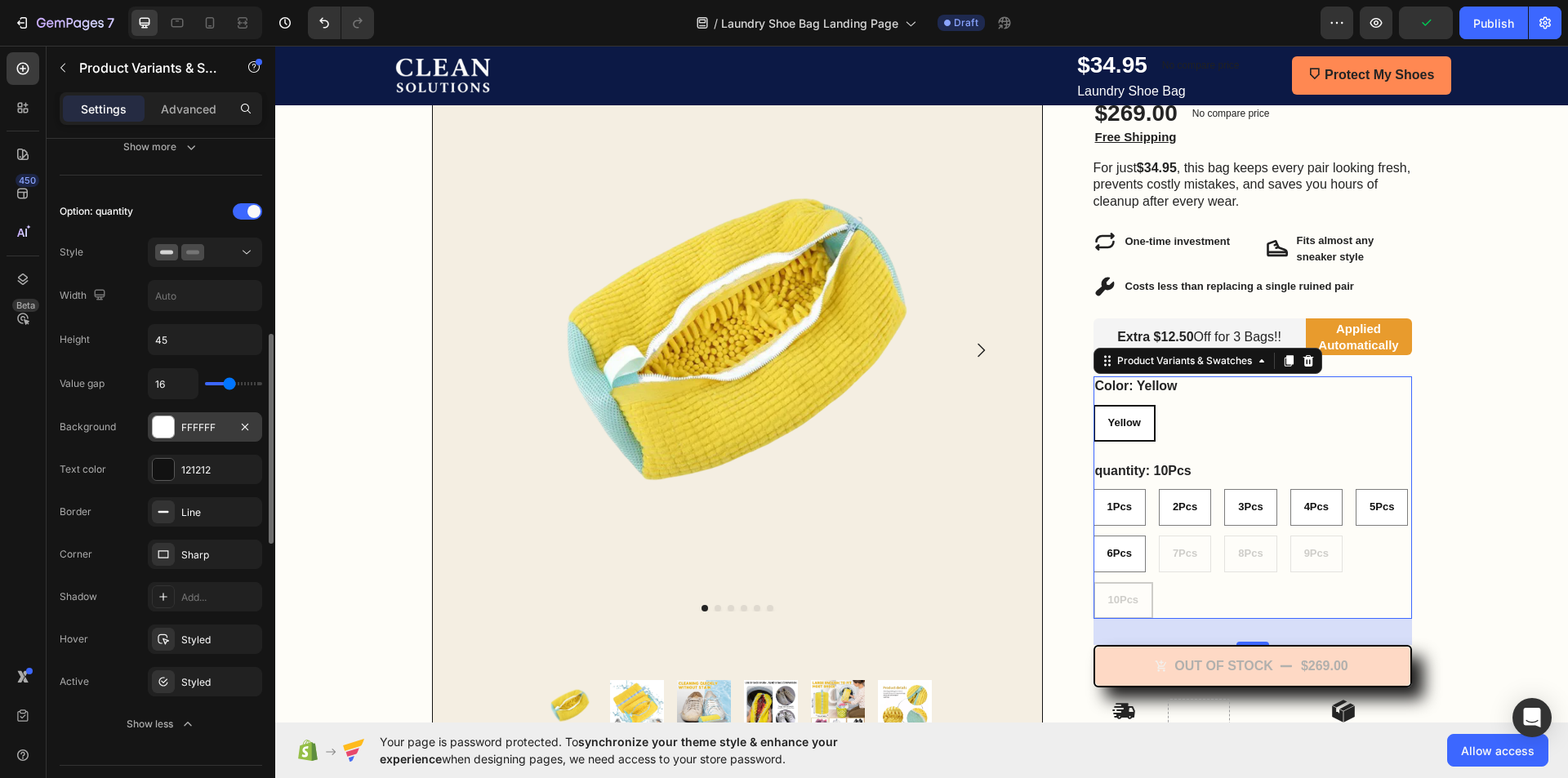
click at [184, 416] on div "FFFFFF" at bounding box center [205, 426] width 114 height 29
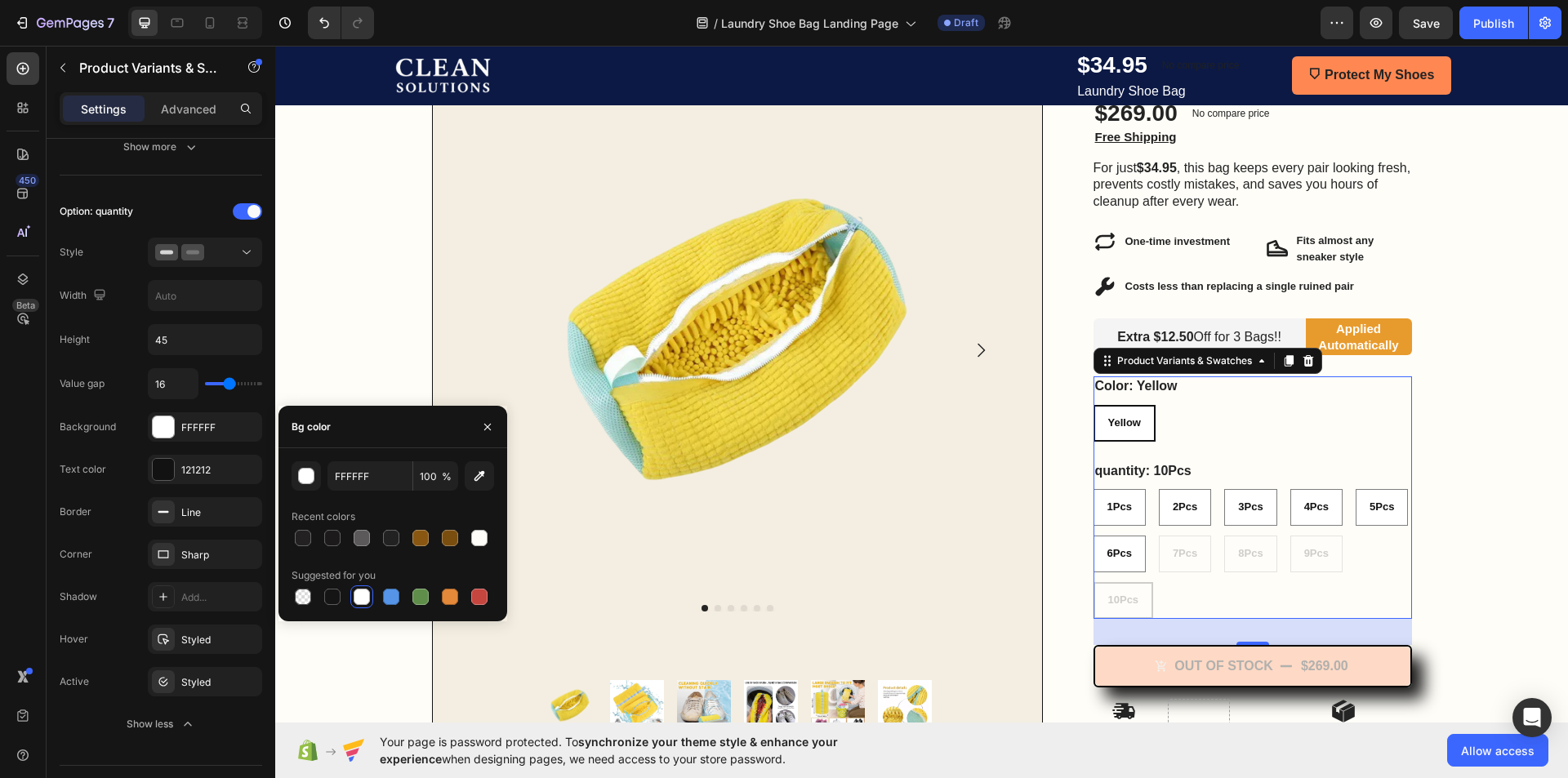
click at [361, 598] on div at bounding box center [361, 597] width 16 height 16
click at [209, 473] on div "121212" at bounding box center [205, 470] width 48 height 15
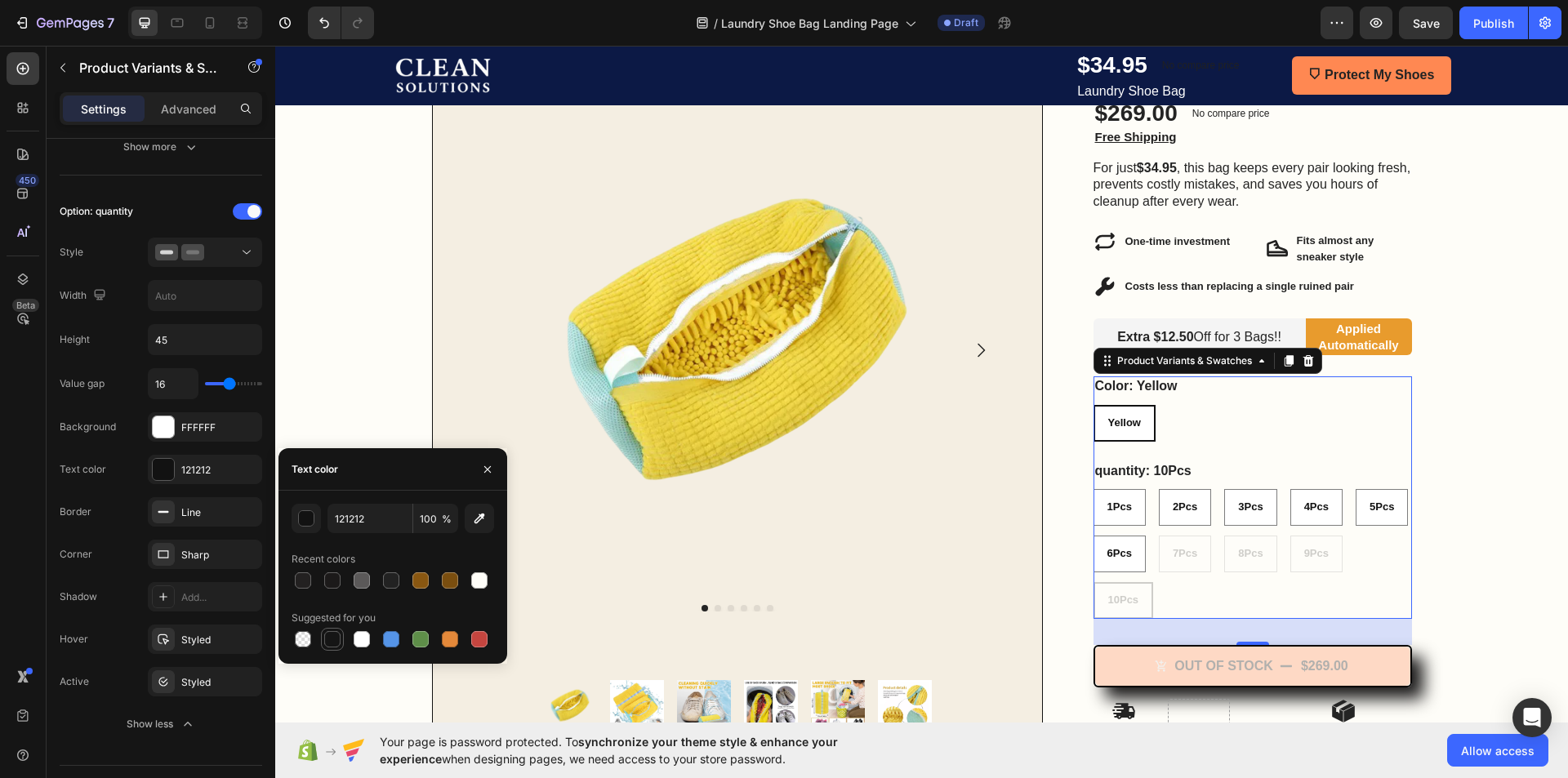
click at [326, 629] on div at bounding box center [332, 640] width 22 height 22
type input "121212"
click at [121, 540] on div "Text color 121212" at bounding box center [161, 554] width 203 height 29
click at [25, 497] on div "450 Beta" at bounding box center [22, 356] width 33 height 609
click at [124, 537] on div "Value gap 16 Background FFFFFF Text color 121212 Border Line Corner Sharp Shado…" at bounding box center [161, 554] width 203 height 371
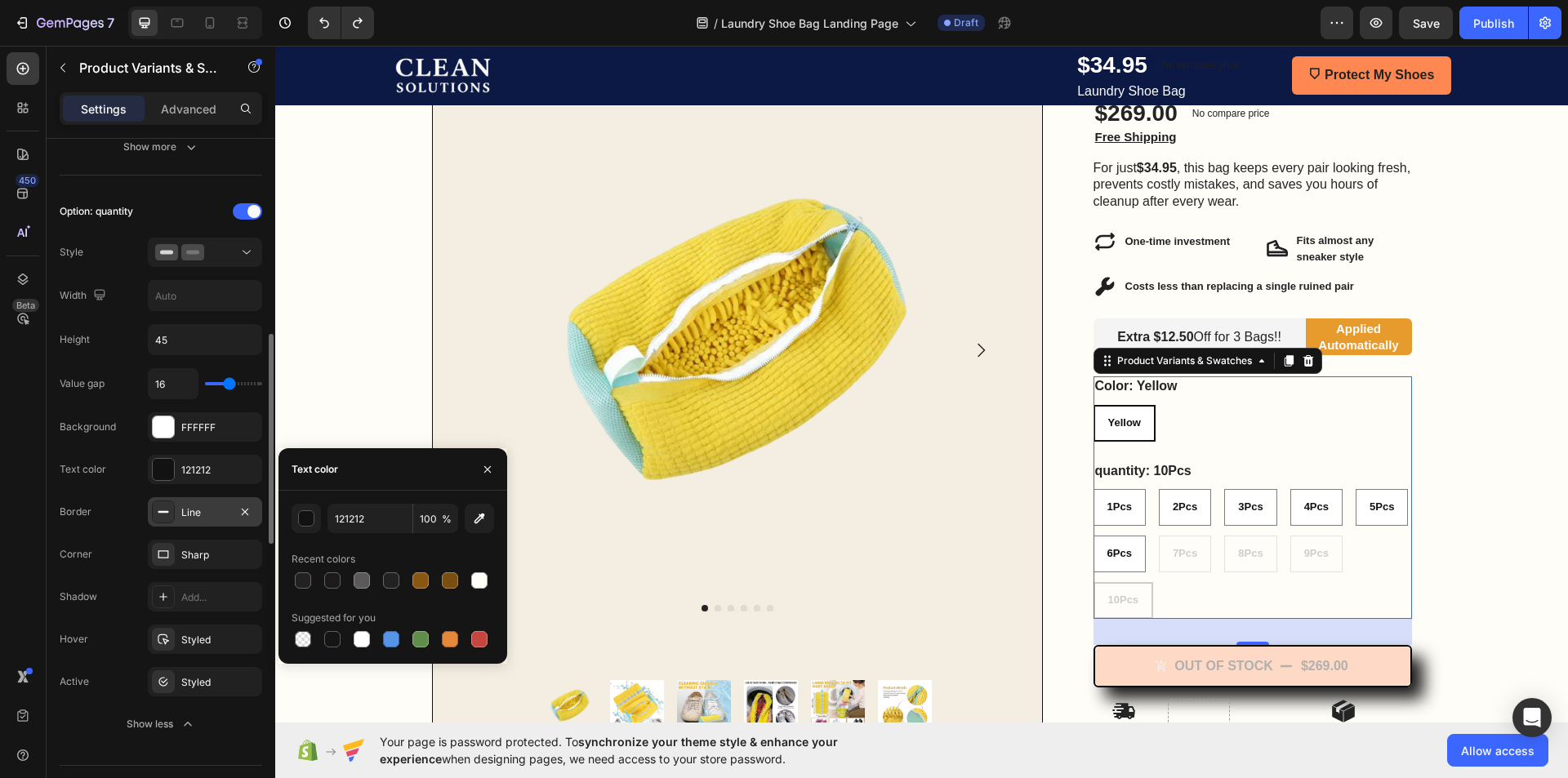
click at [169, 514] on icon at bounding box center [164, 512] width 13 height 13
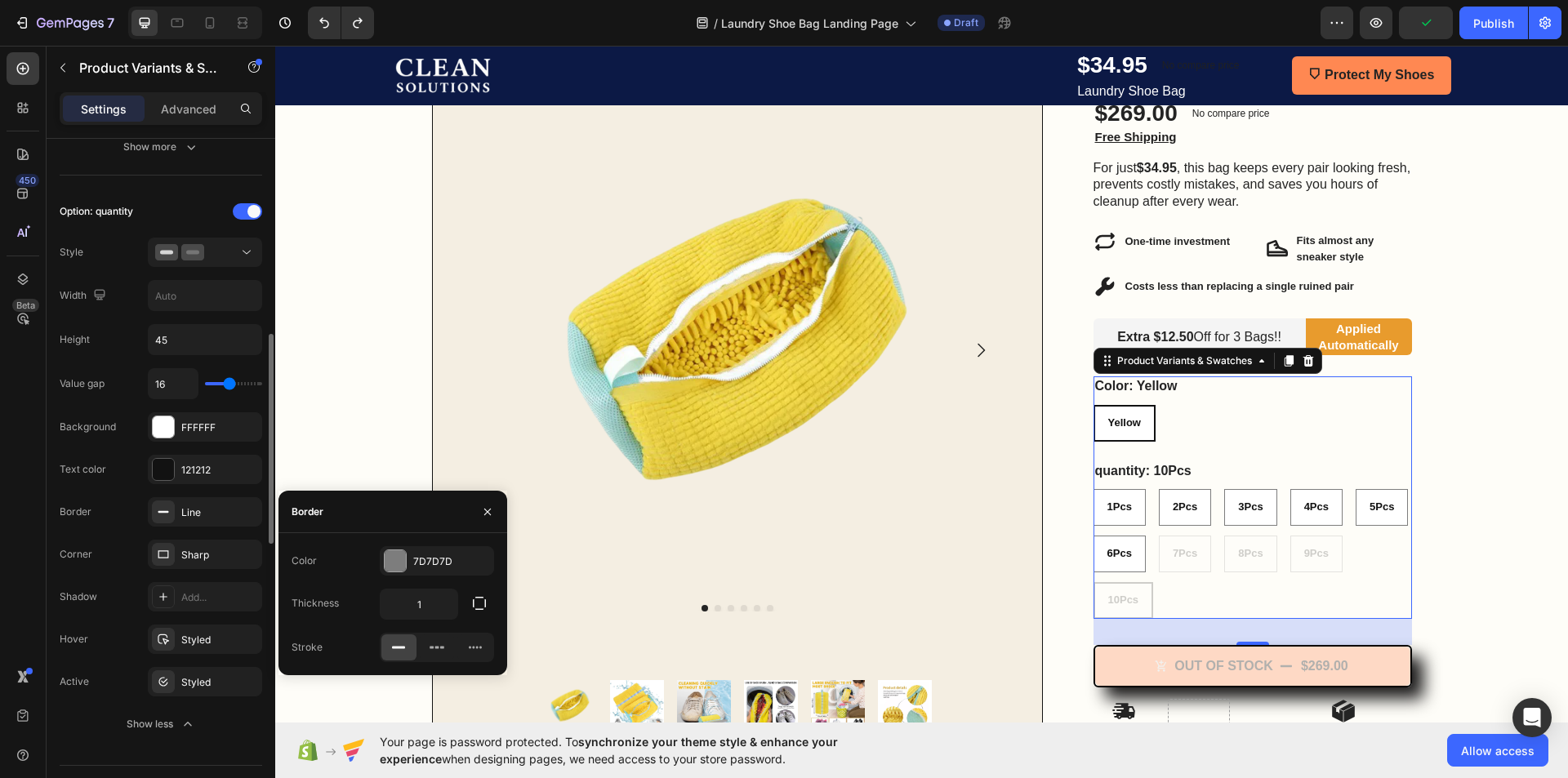
click at [138, 668] on div "Shadow Add..." at bounding box center [161, 682] width 203 height 29
click at [1168, 550] on div "1Pcs 1Pcs 1Pcs 2Pcs 2Pcs 2Pcs 3Pcs 3Pcs 3Pcs 4Pcs 4Pcs 4Pcs 5Pcs 5Pcs 5Pcs 6Pcs…" at bounding box center [1252, 554] width 319 height 130
click at [1205, 590] on div "1Pcs 1Pcs 1Pcs 2Pcs 2Pcs 2Pcs 3Pcs 3Pcs 3Pcs 4Pcs 4Pcs 4Pcs 5Pcs 5Pcs 5Pcs 6Pcs…" at bounding box center [1252, 554] width 319 height 130
click at [1051, 598] on div "Product Images Product Images Row Row" at bounding box center [750, 421] width 637 height 681
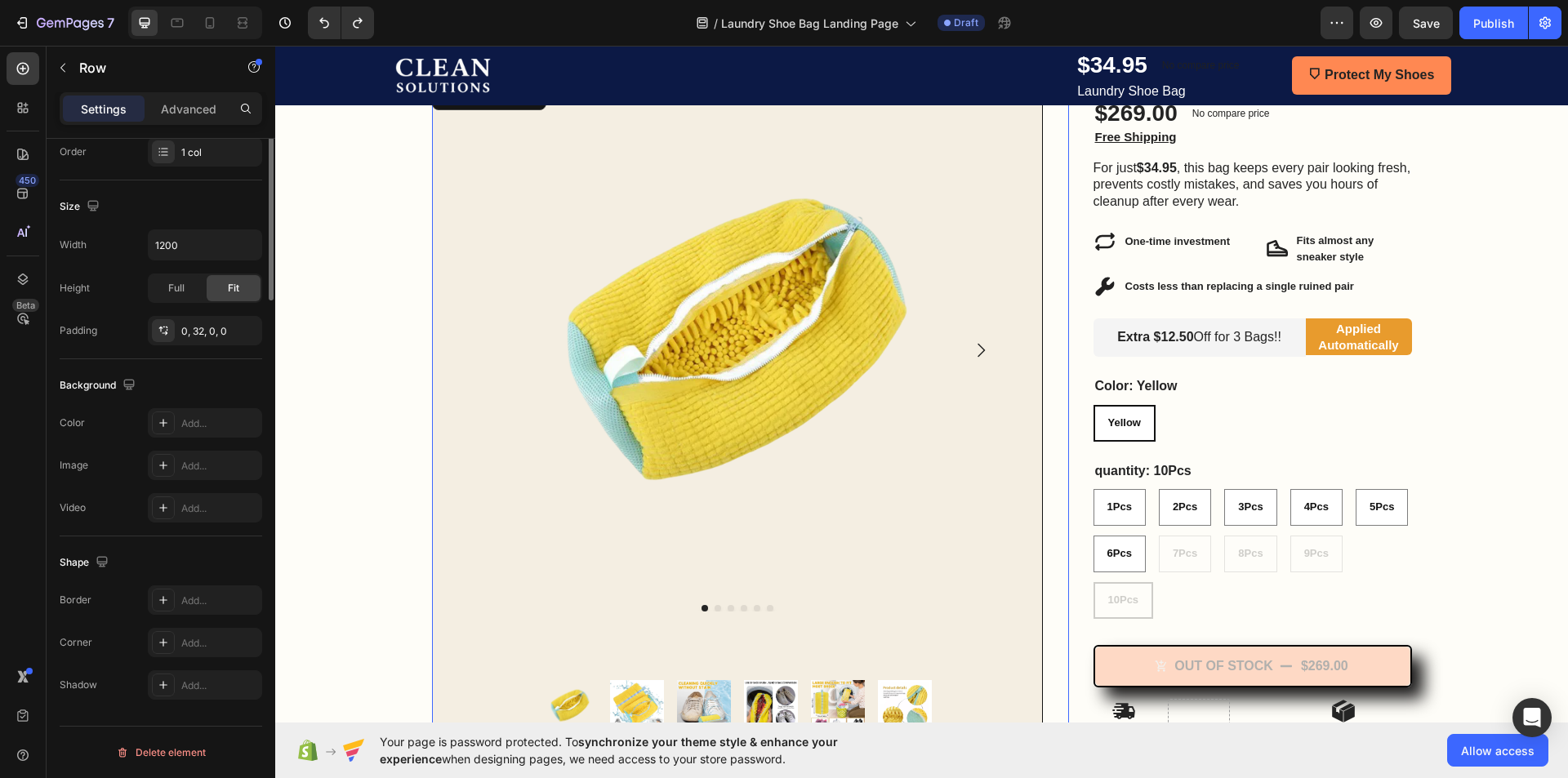
scroll to position [0, 0]
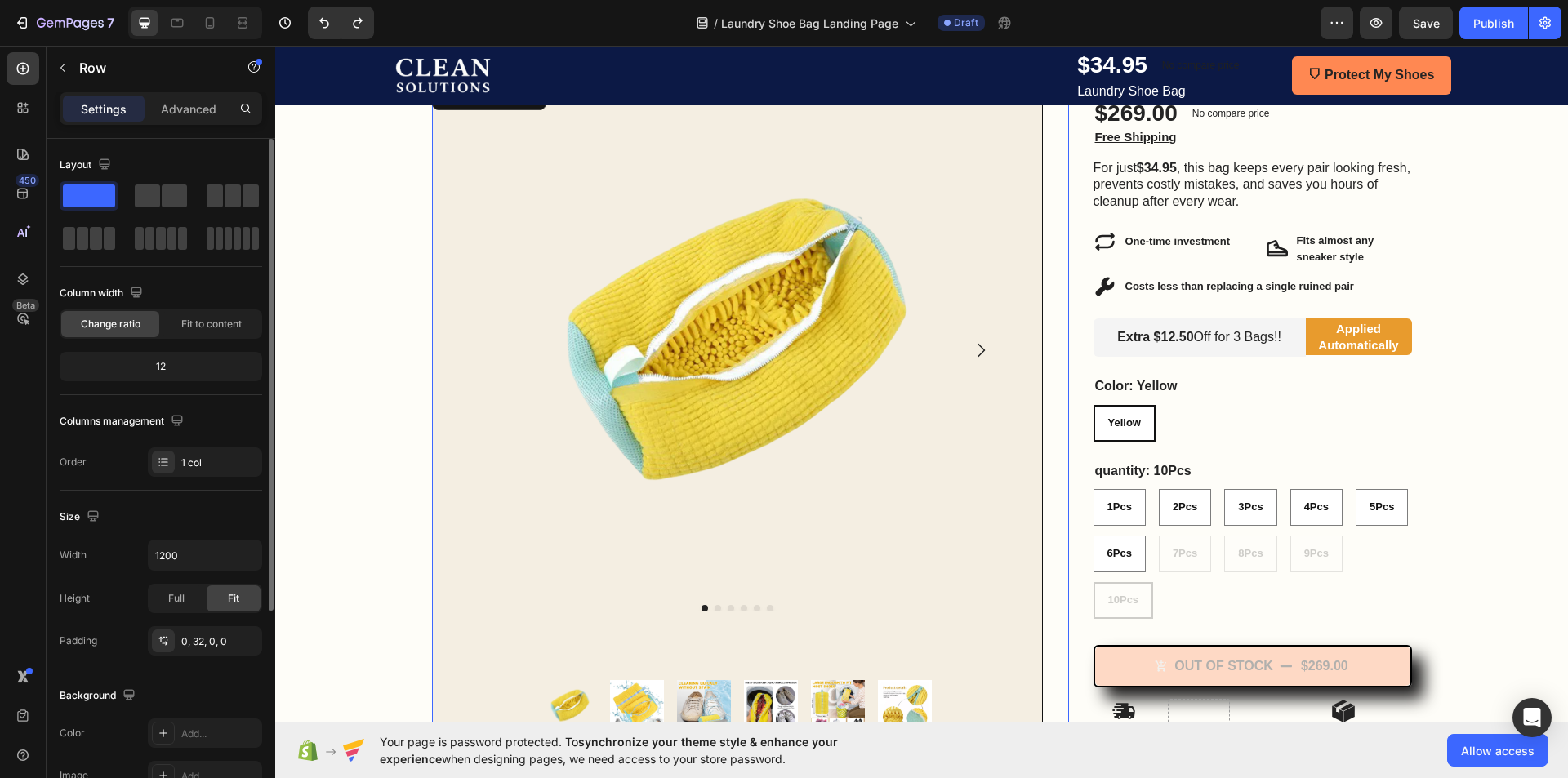
click at [1139, 584] on div "1Pcs 1Pcs 1Pcs 2Pcs 2Pcs 2Pcs 3Pcs 3Pcs 3Pcs 4Pcs 4Pcs 4Pcs 5Pcs 5Pcs 5Pcs 6Pcs…" at bounding box center [1252, 554] width 319 height 130
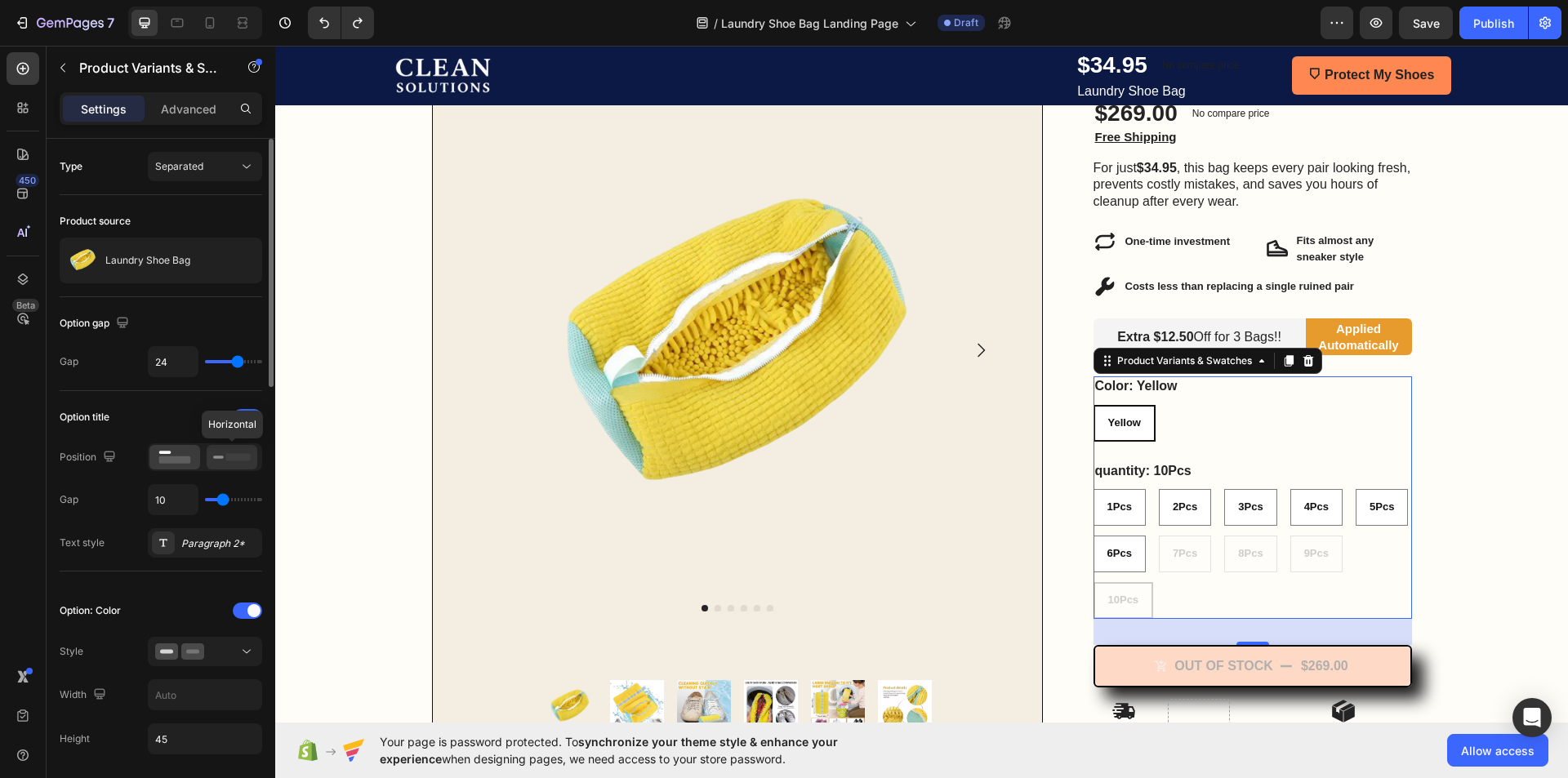
click at [235, 467] on icon at bounding box center [232, 456] width 37 height 18
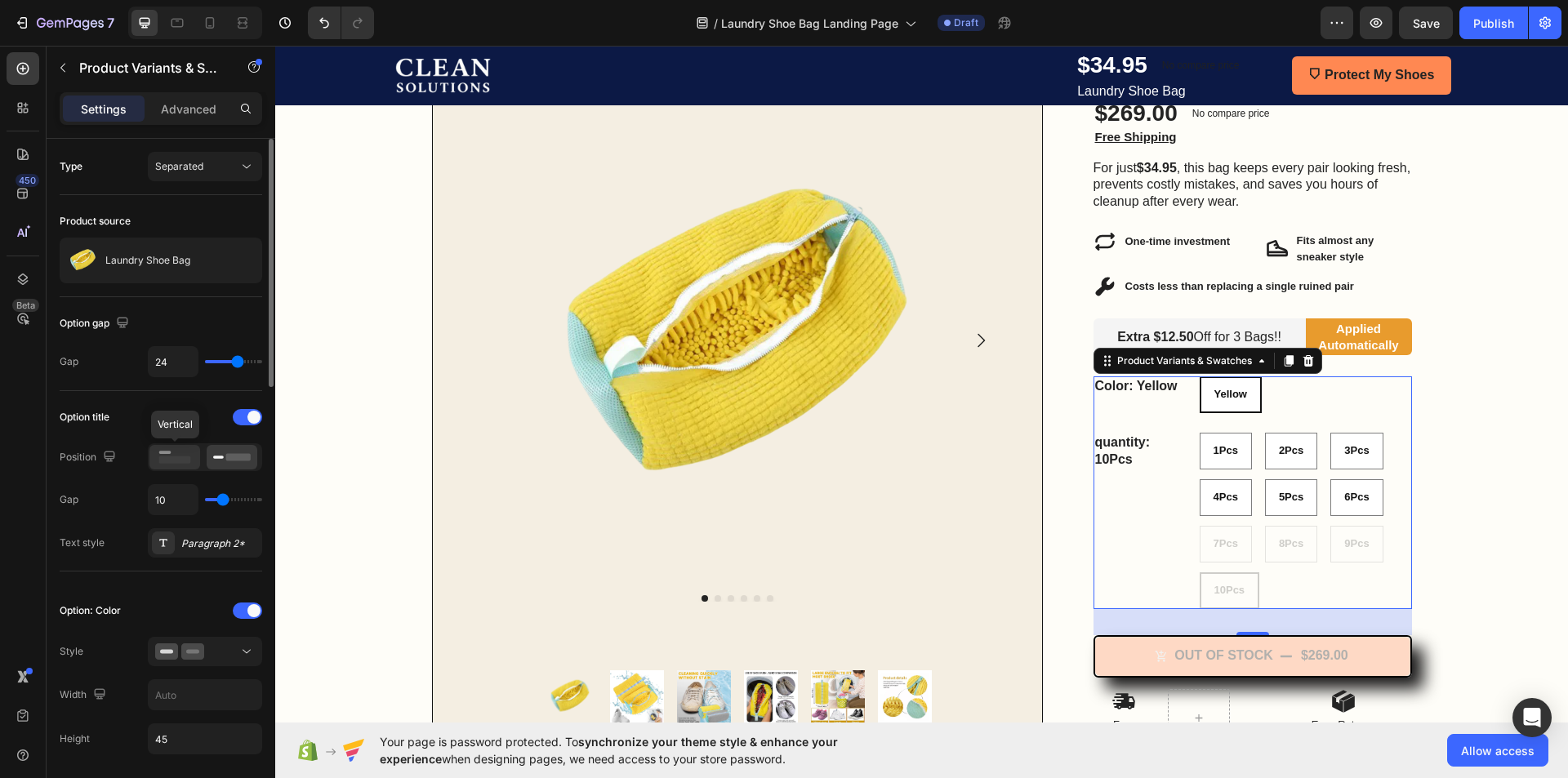
click at [188, 454] on icon at bounding box center [175, 456] width 37 height 18
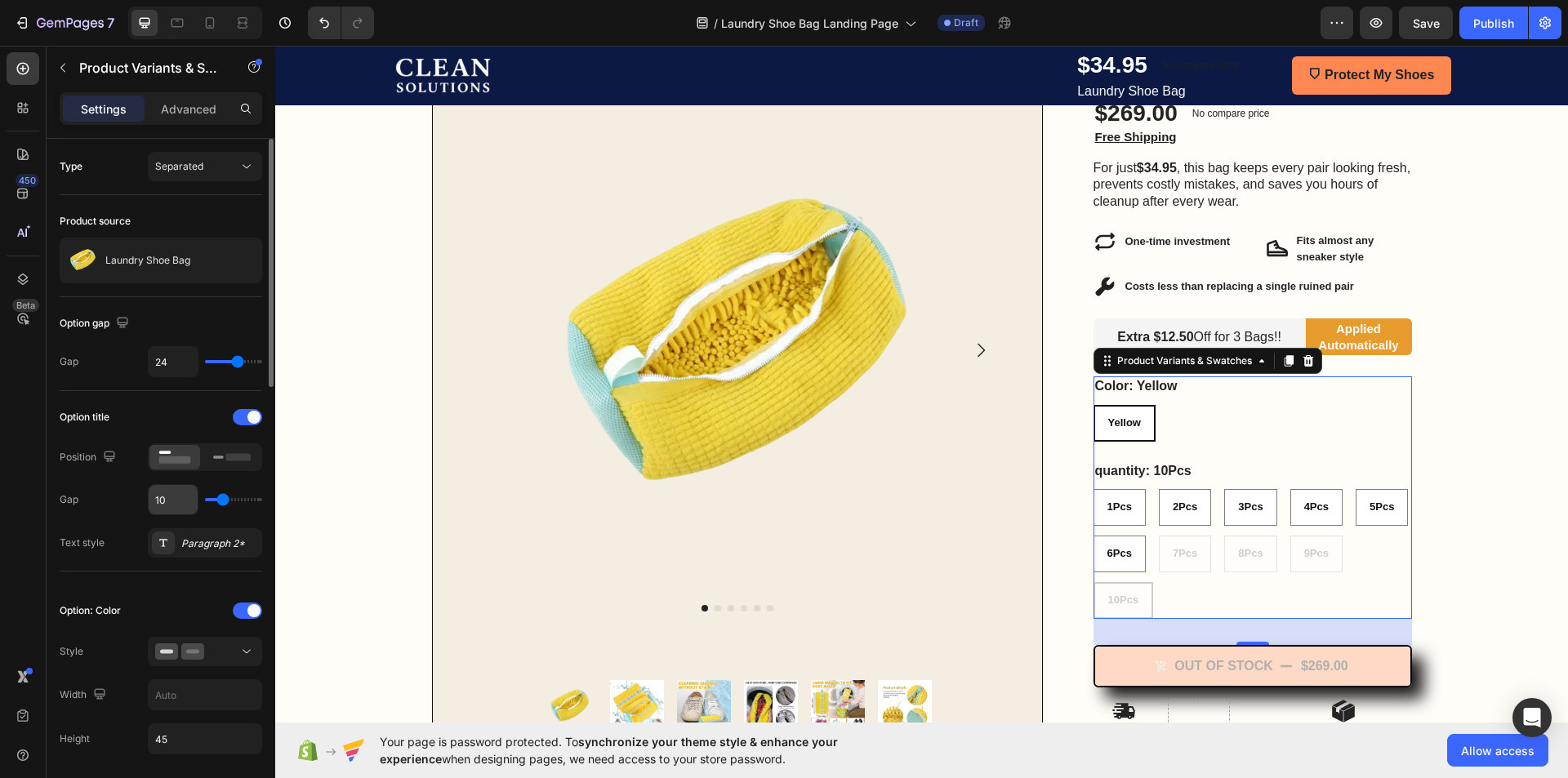
click at [188, 497] on input "10" at bounding box center [173, 499] width 49 height 29
type input "9"
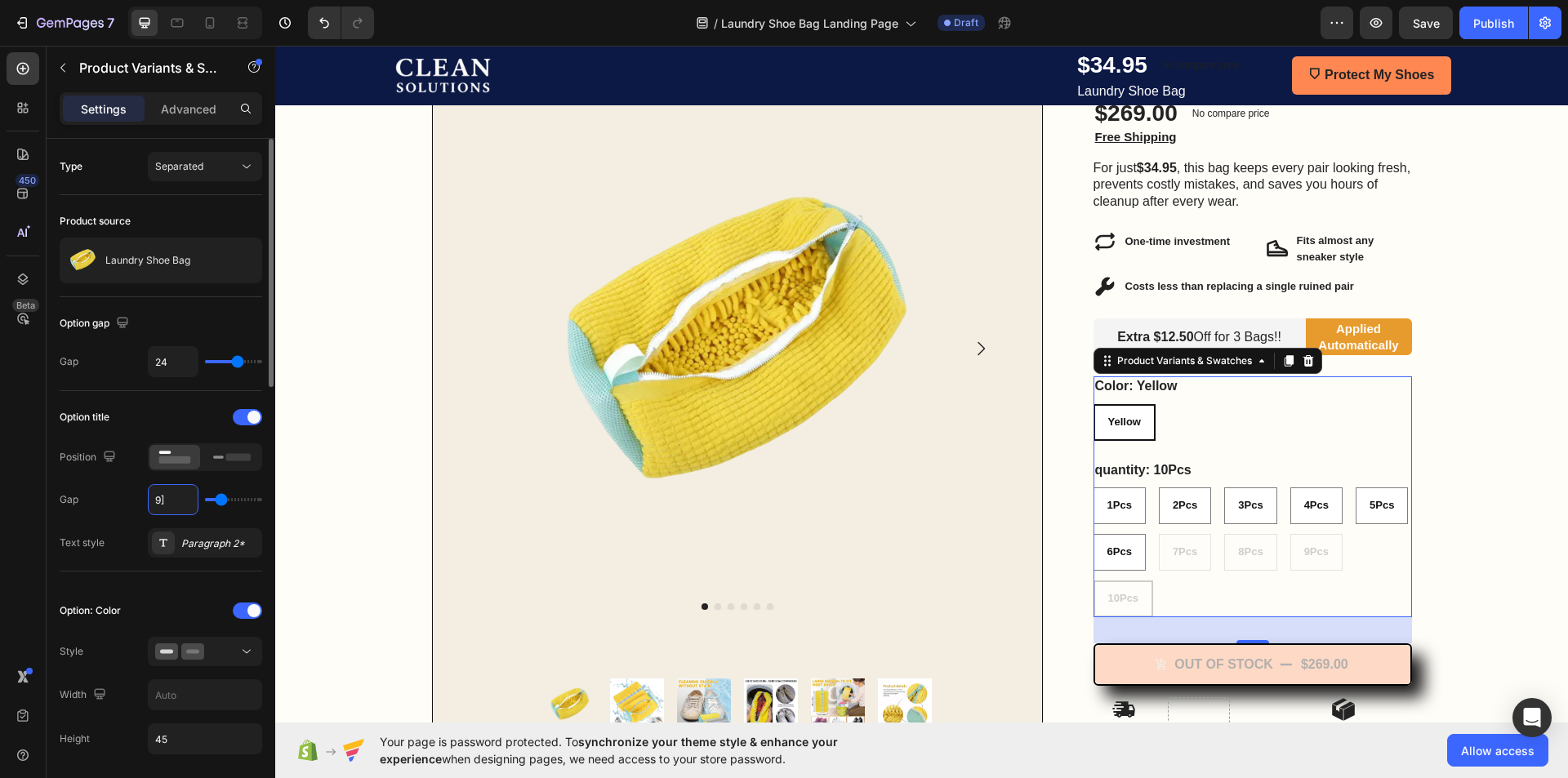
type input "9"
type input "0"
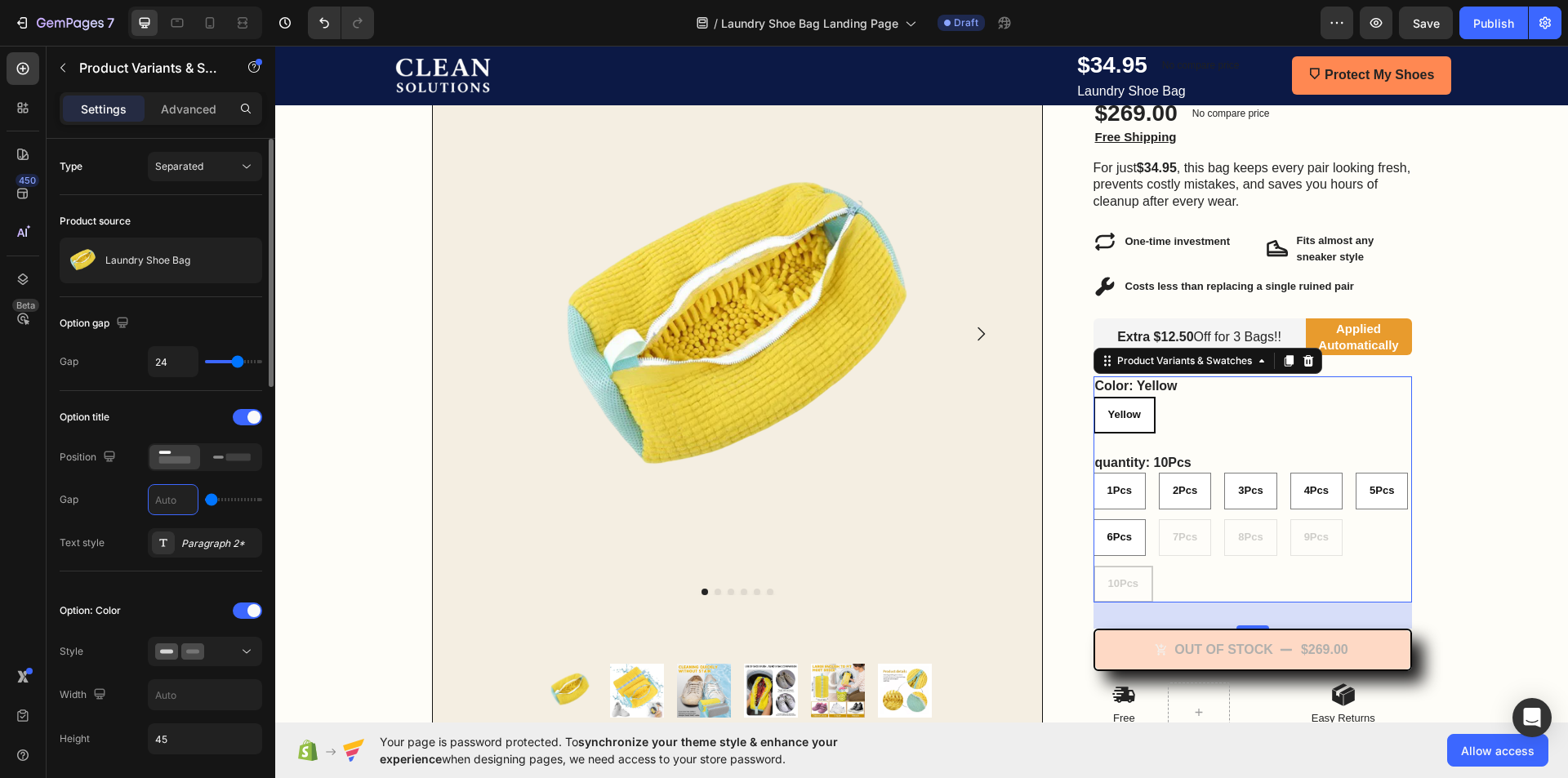
type input "1"
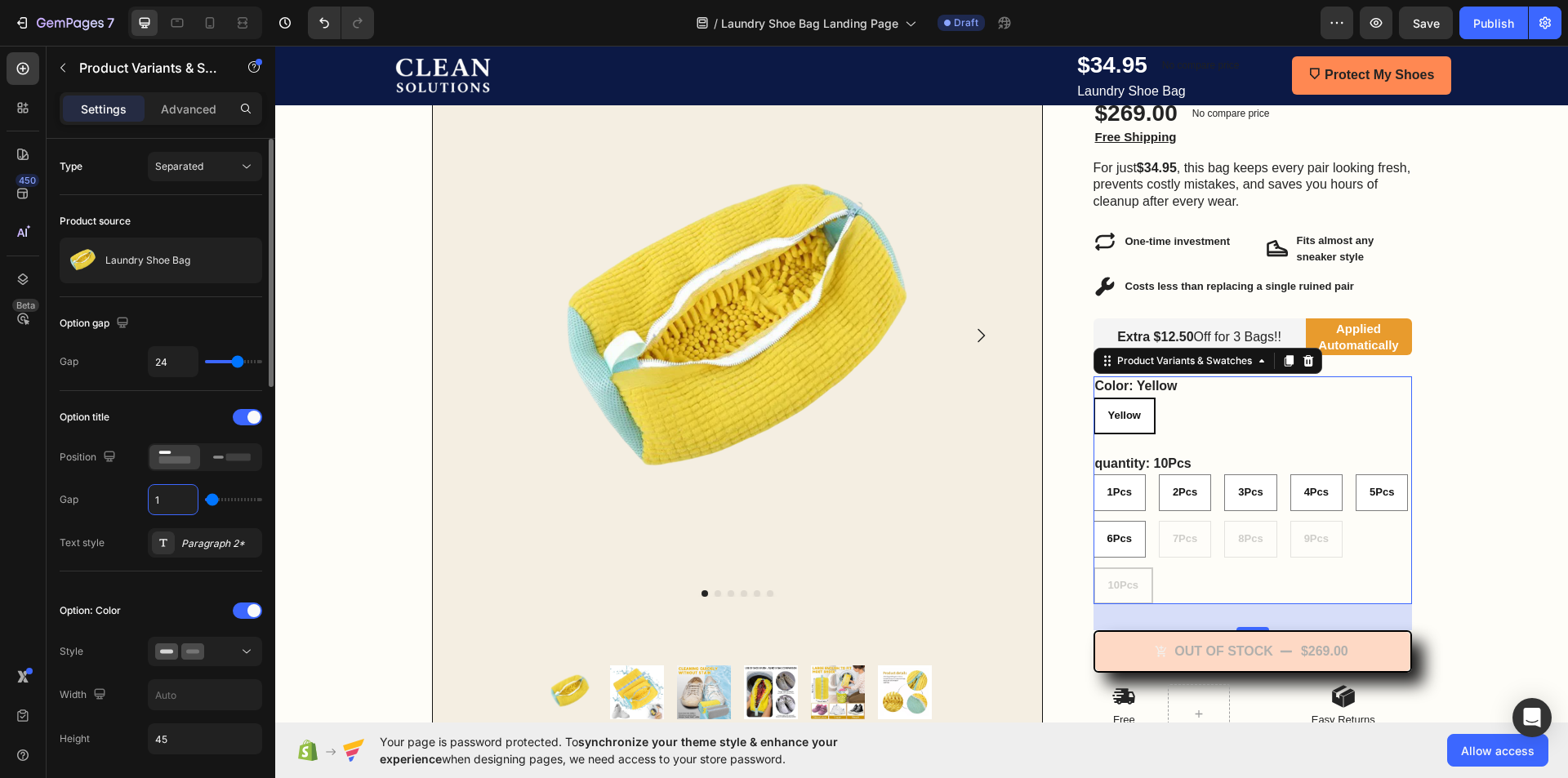
type input "0"
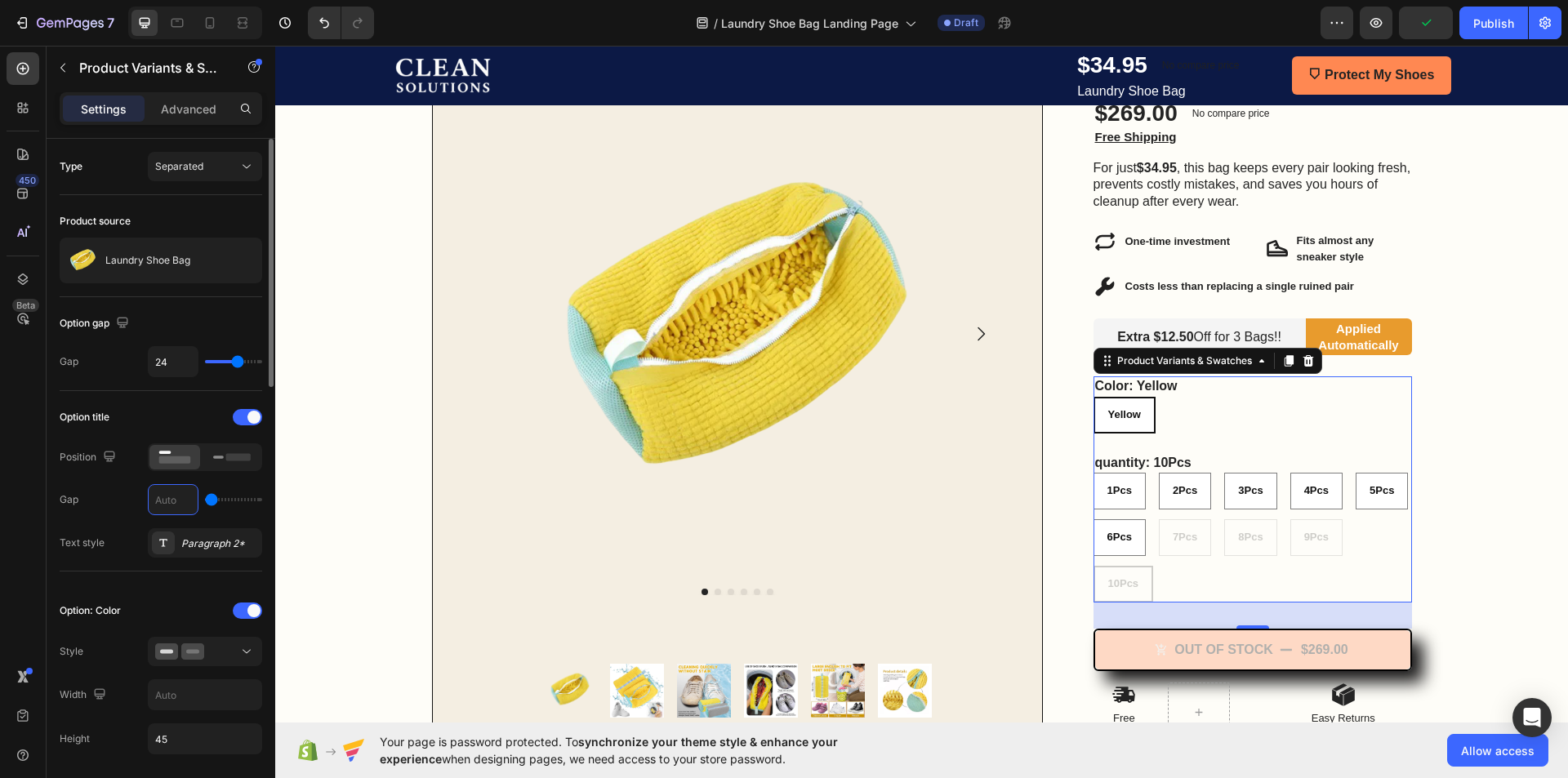
type input "1"
type input "10"
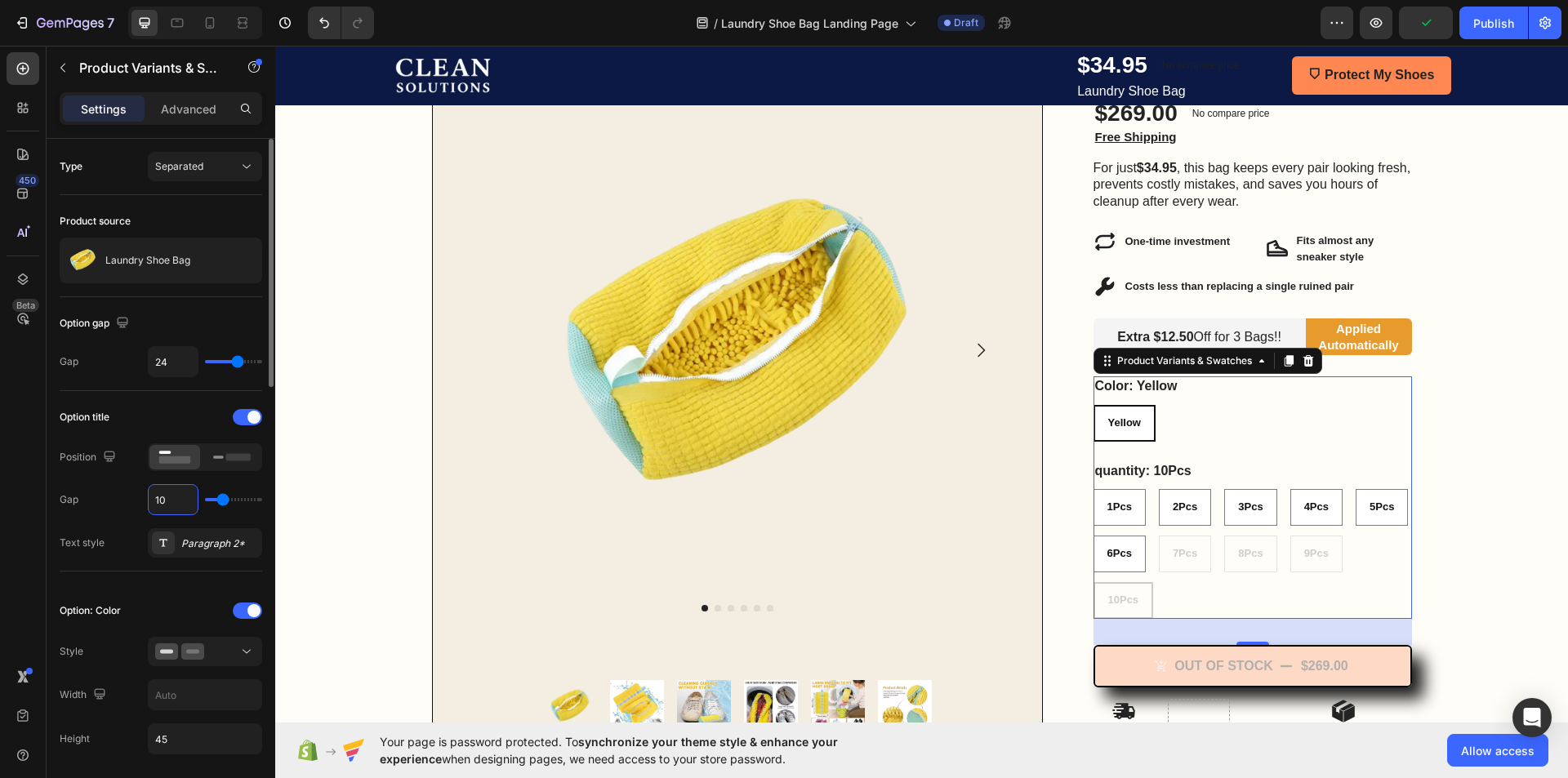
click at [124, 493] on div "Gap 10" at bounding box center [161, 499] width 203 height 31
type input "18"
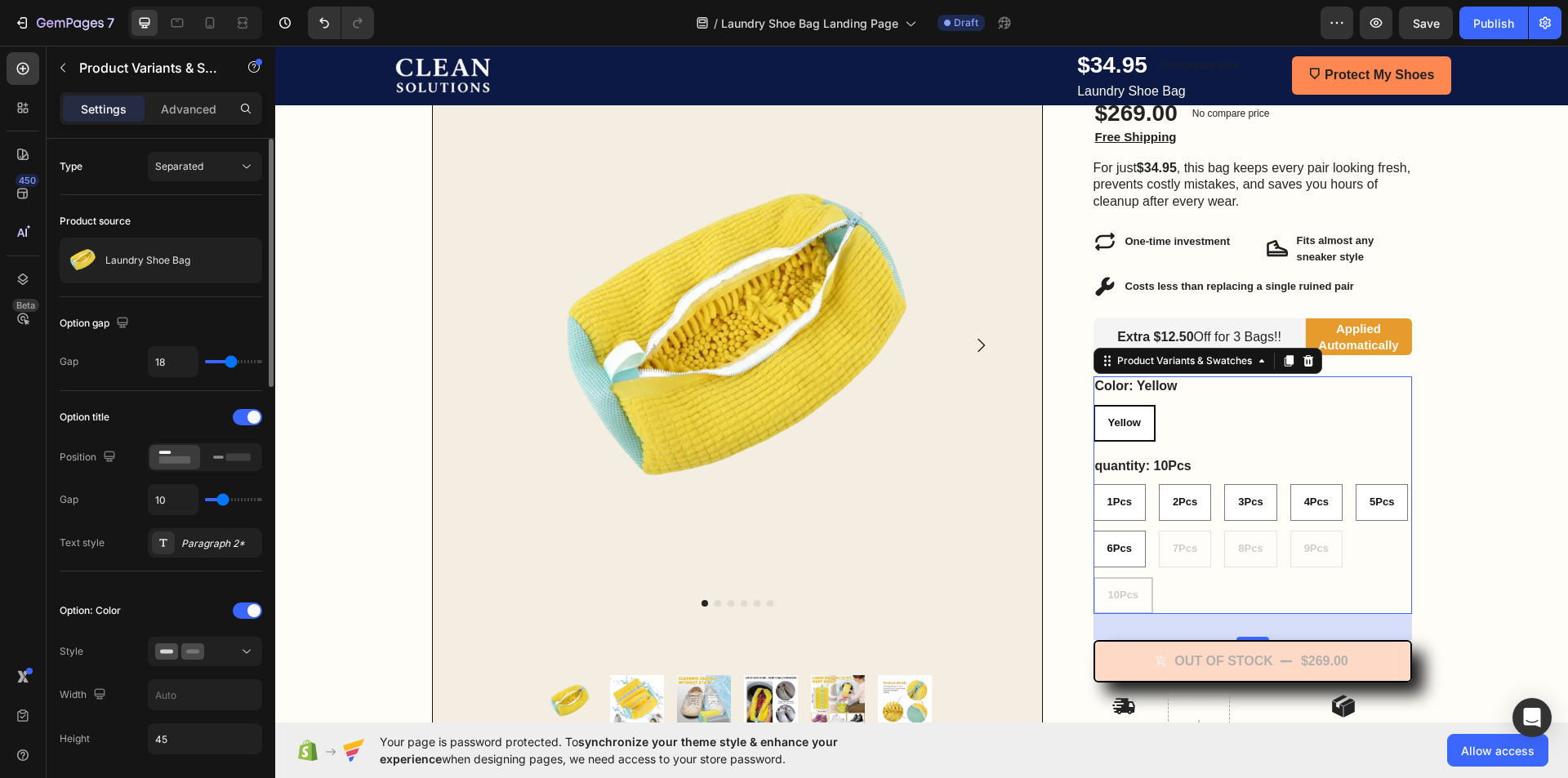
type input "17"
type input "16"
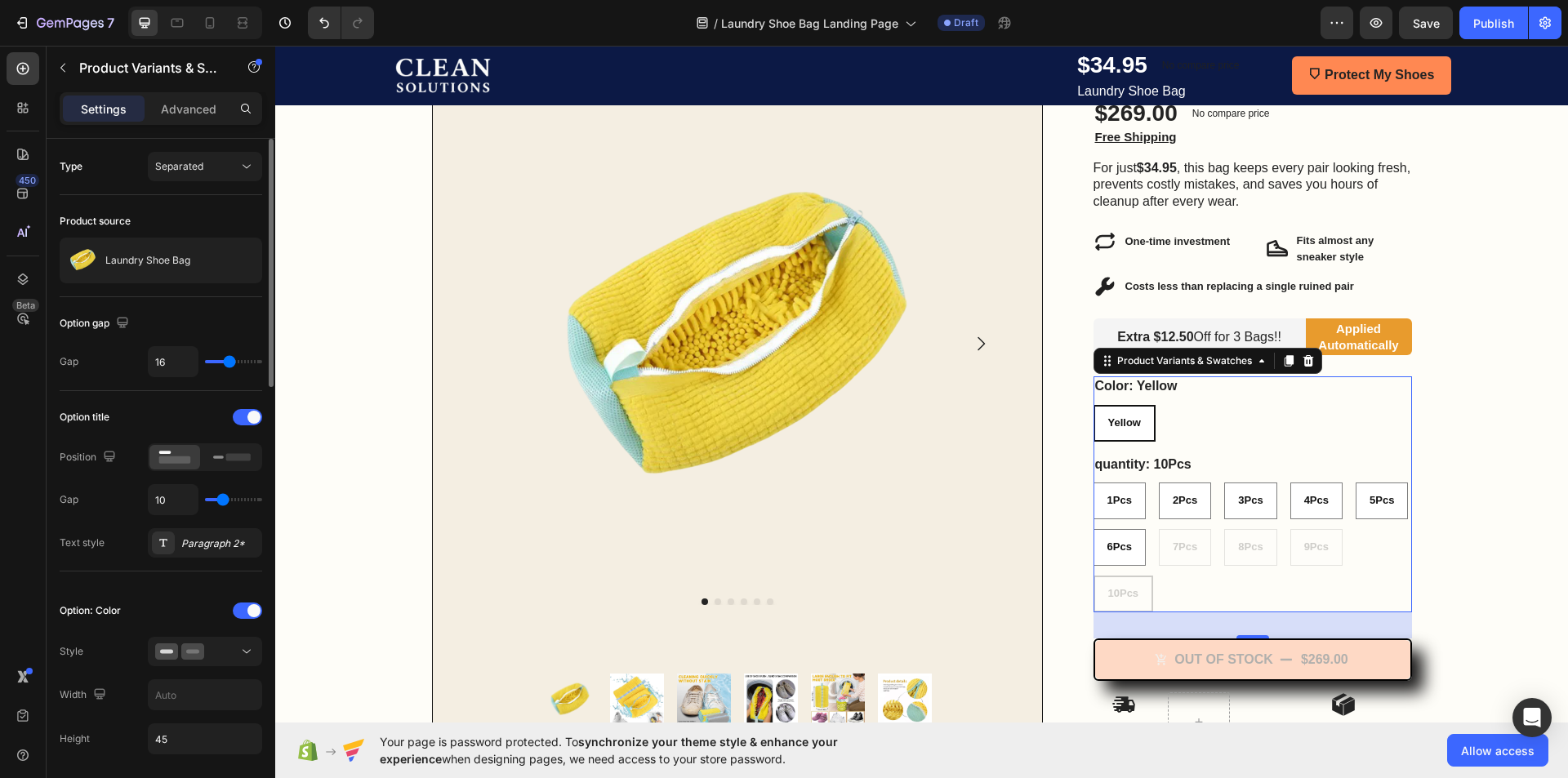
type input "14"
type input "13"
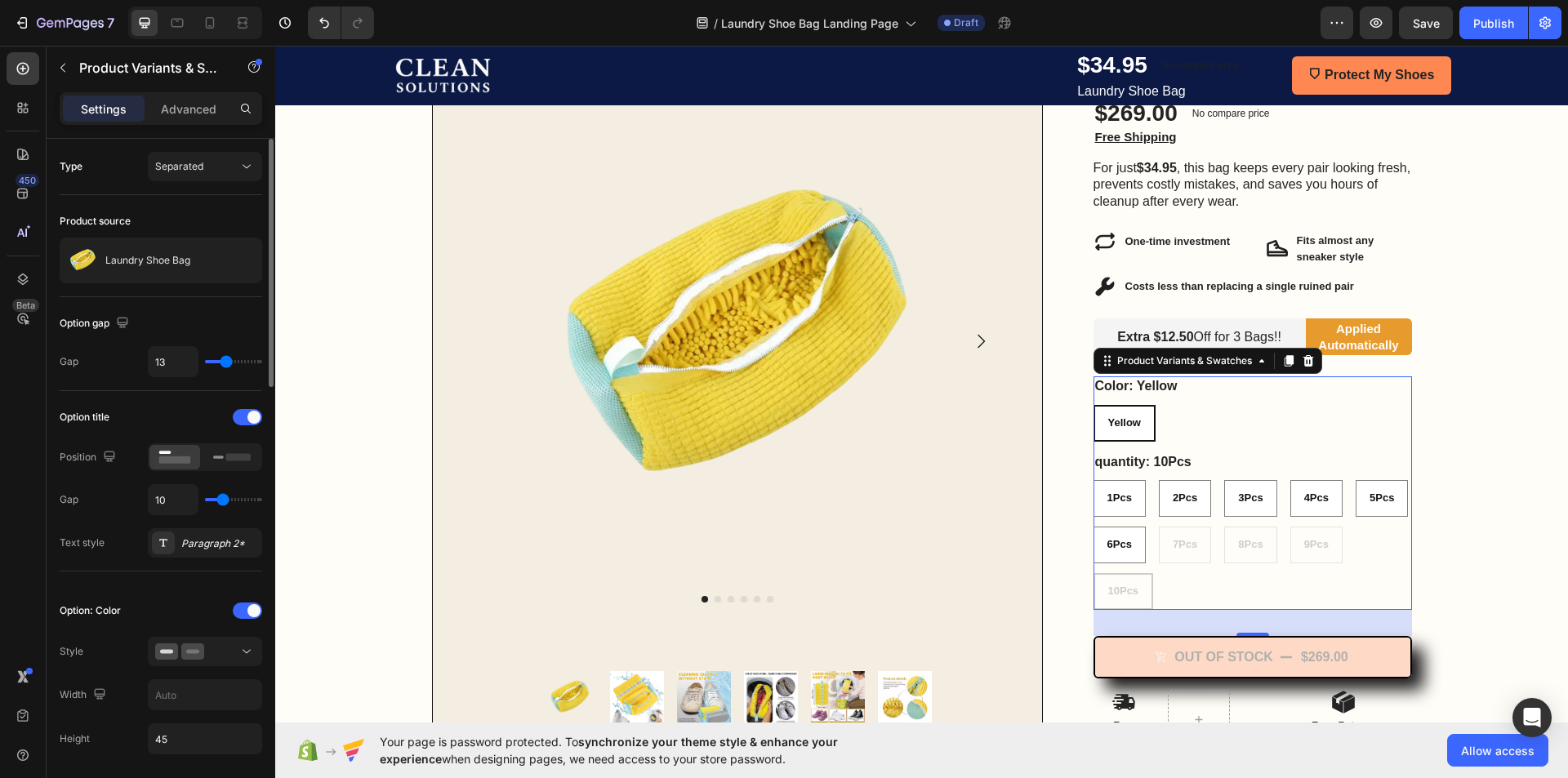
type input "12"
type input "10"
type input "9"
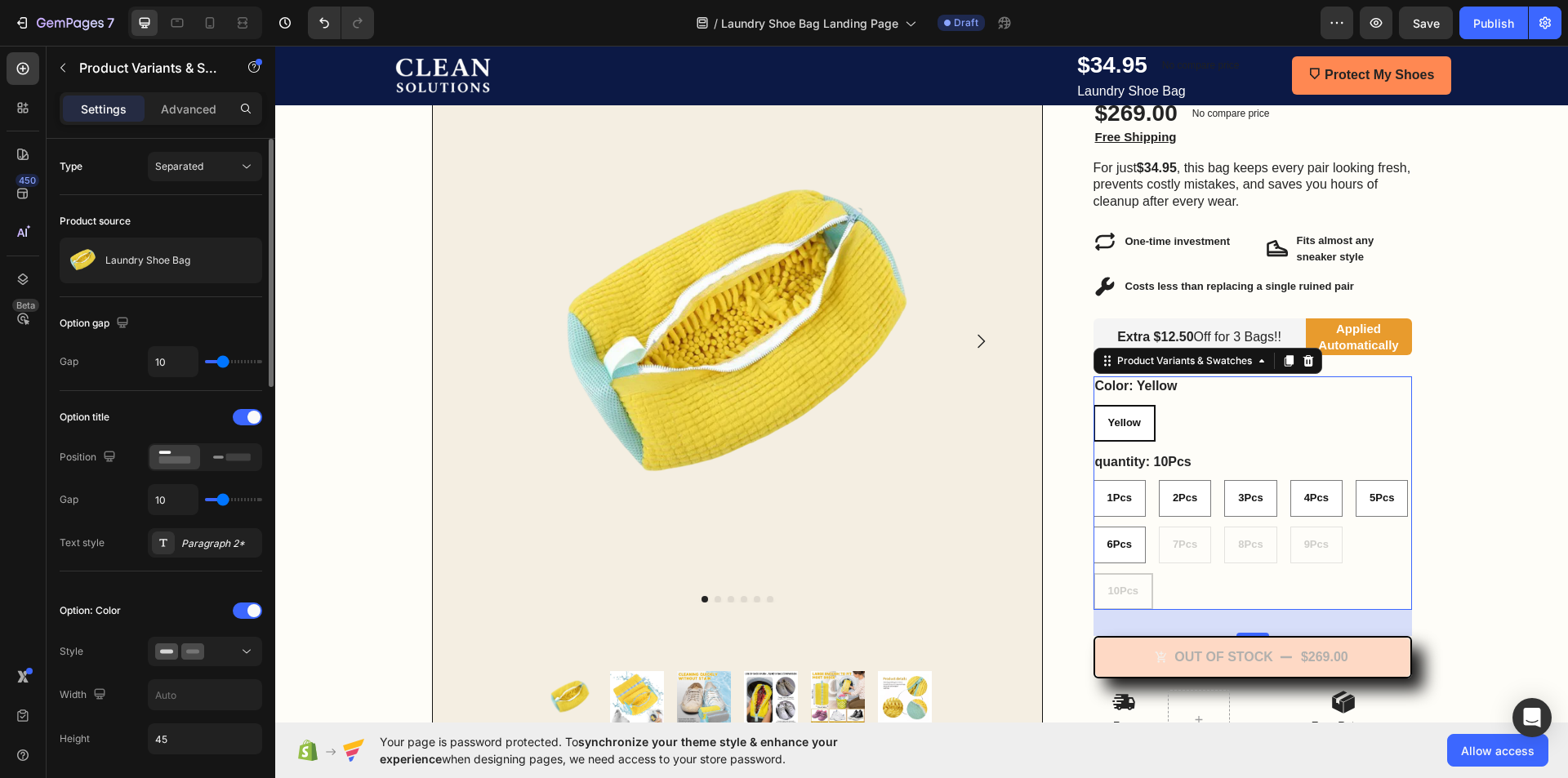
type input "9"
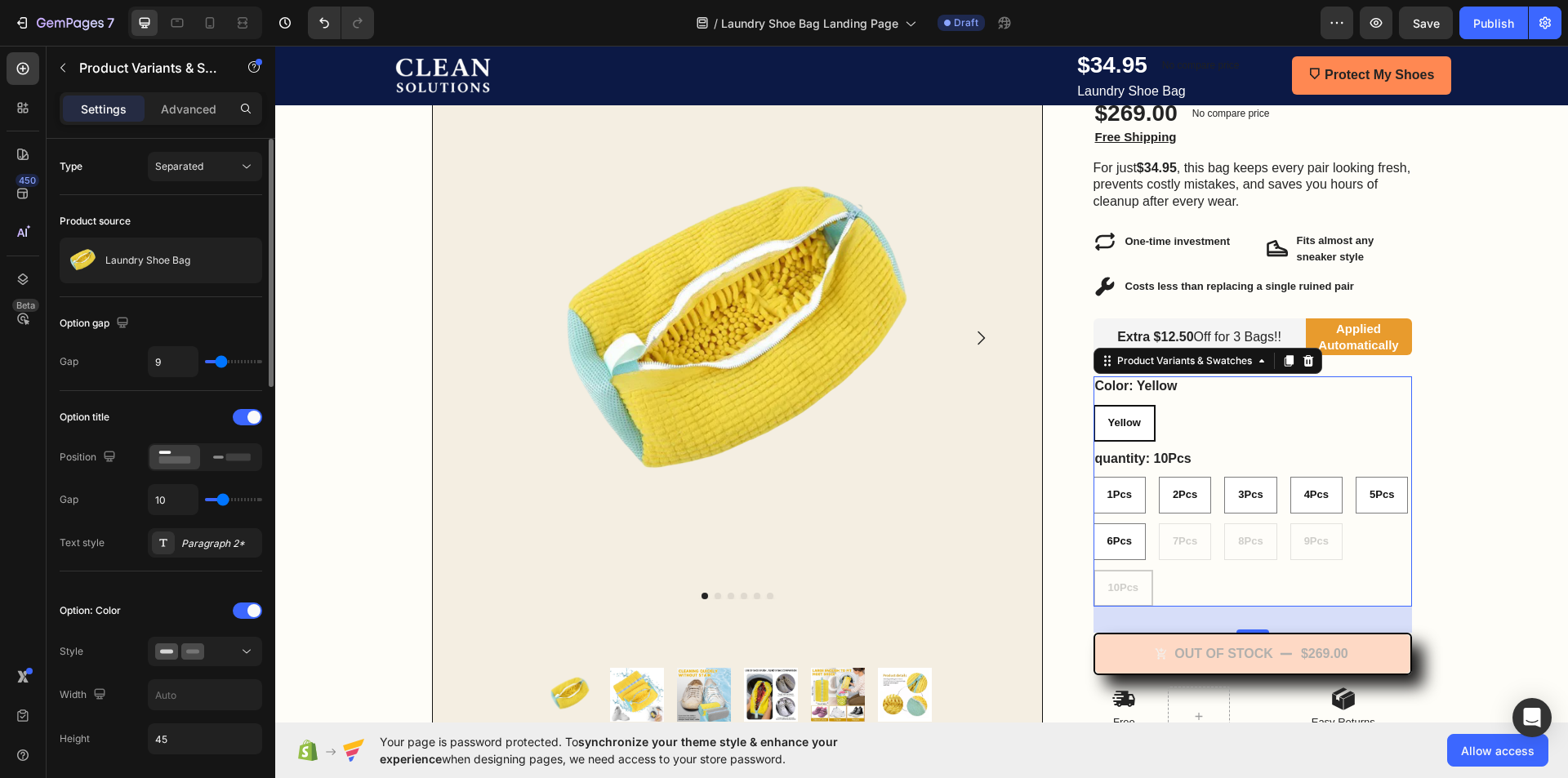
type input "8"
type input "7"
type input "6"
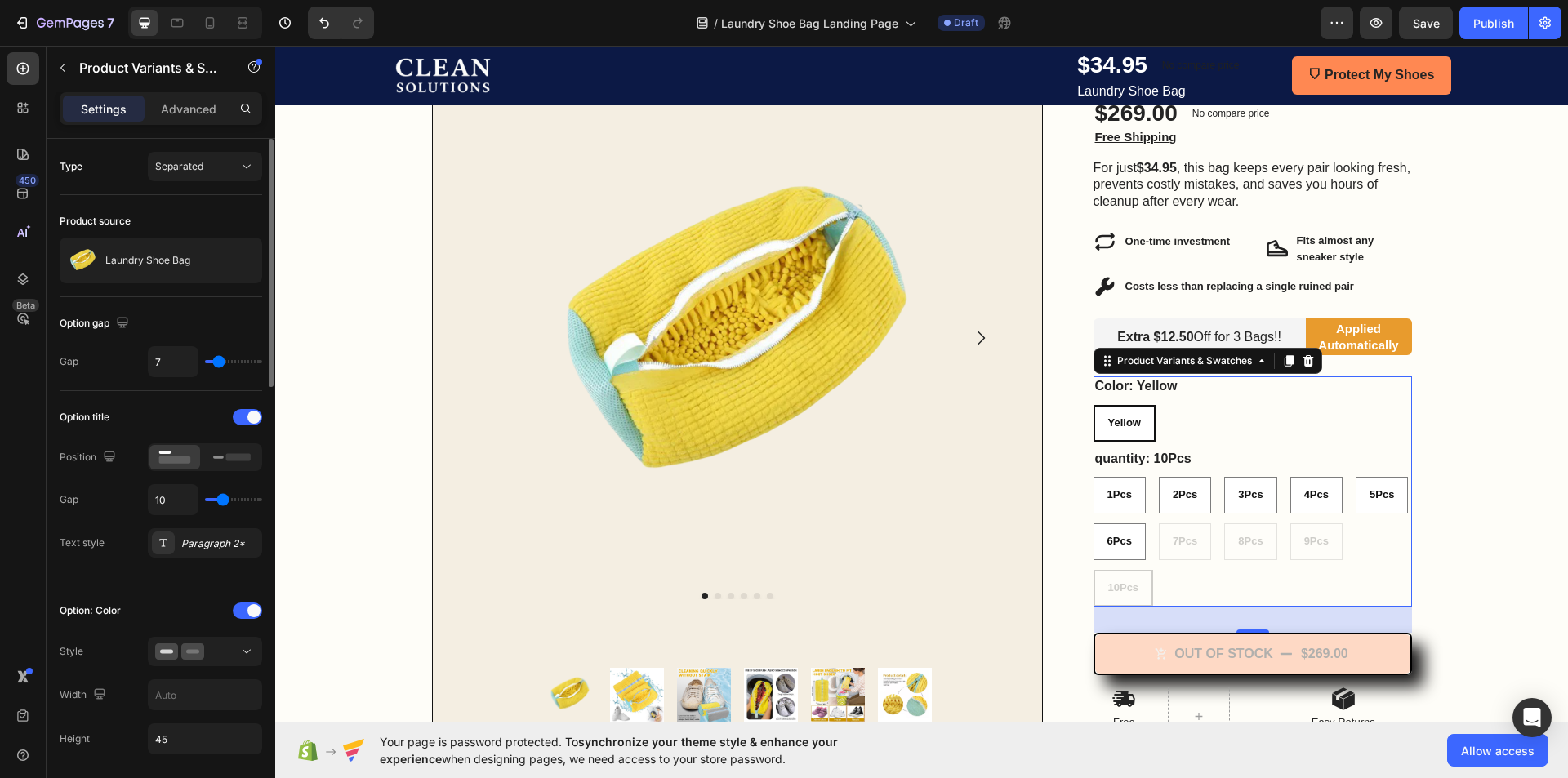
type input "6"
type input "5"
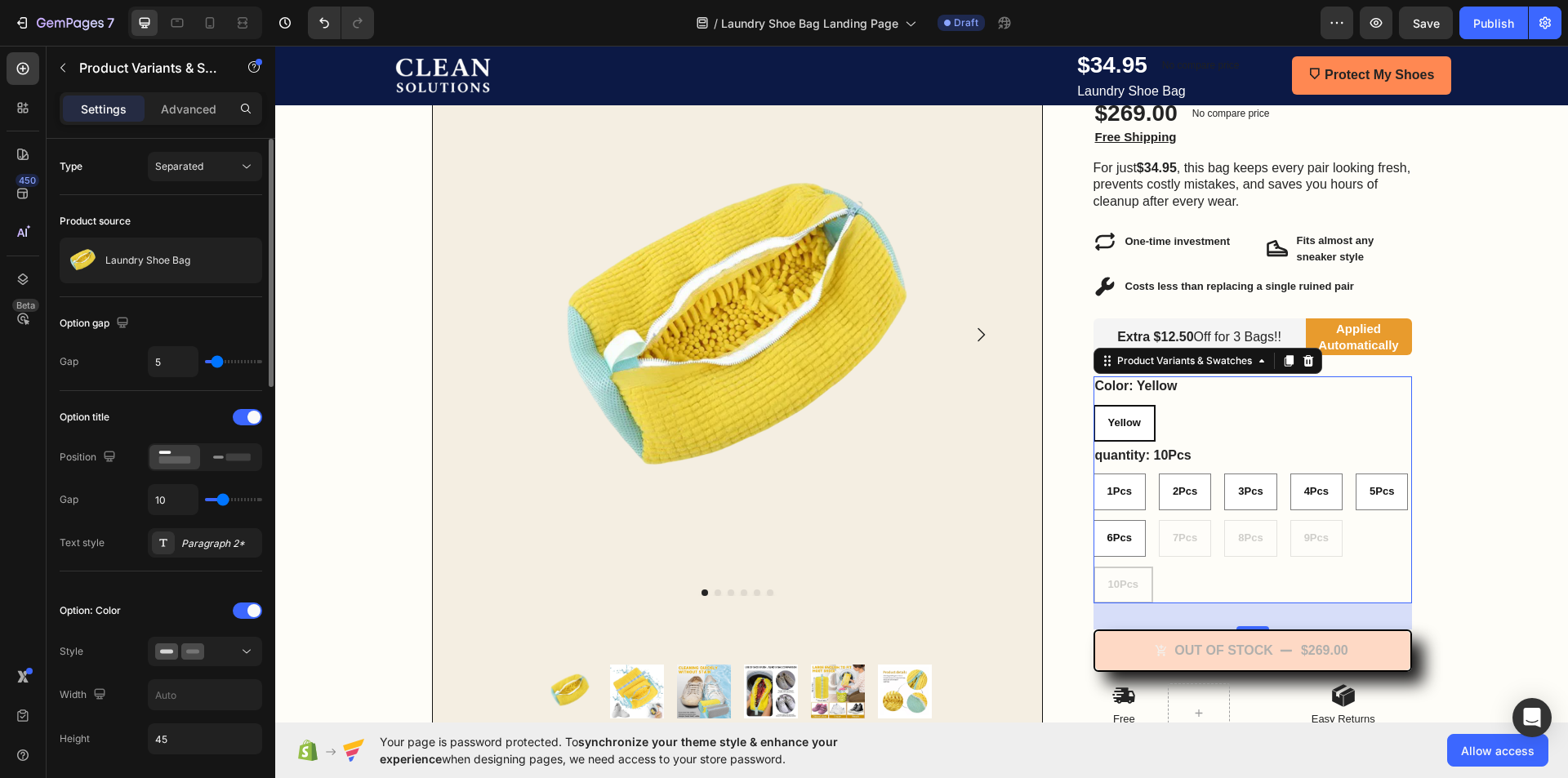
type input "4"
type input "3"
type input "2"
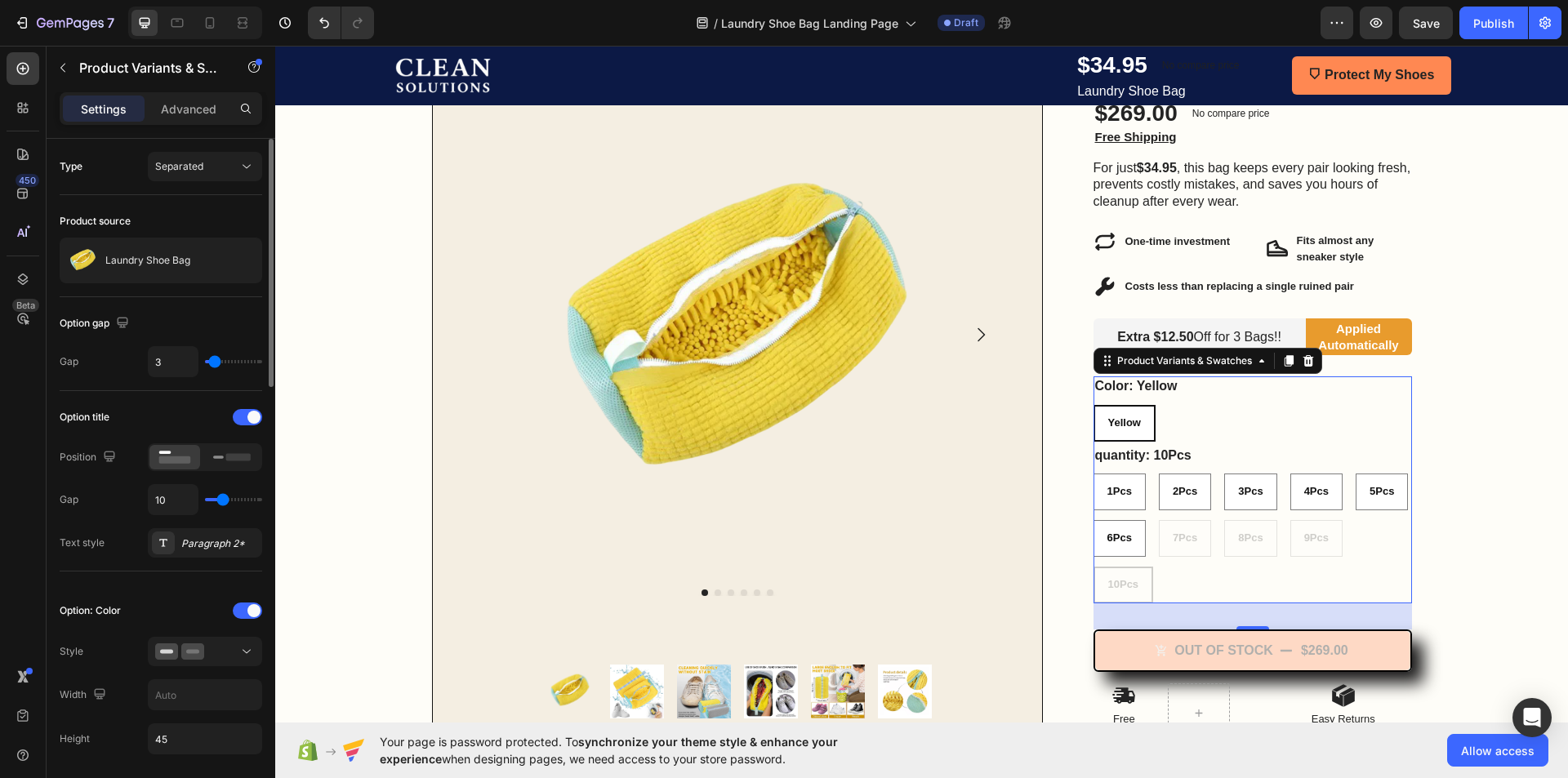
type input "2"
type input "1"
type input "0"
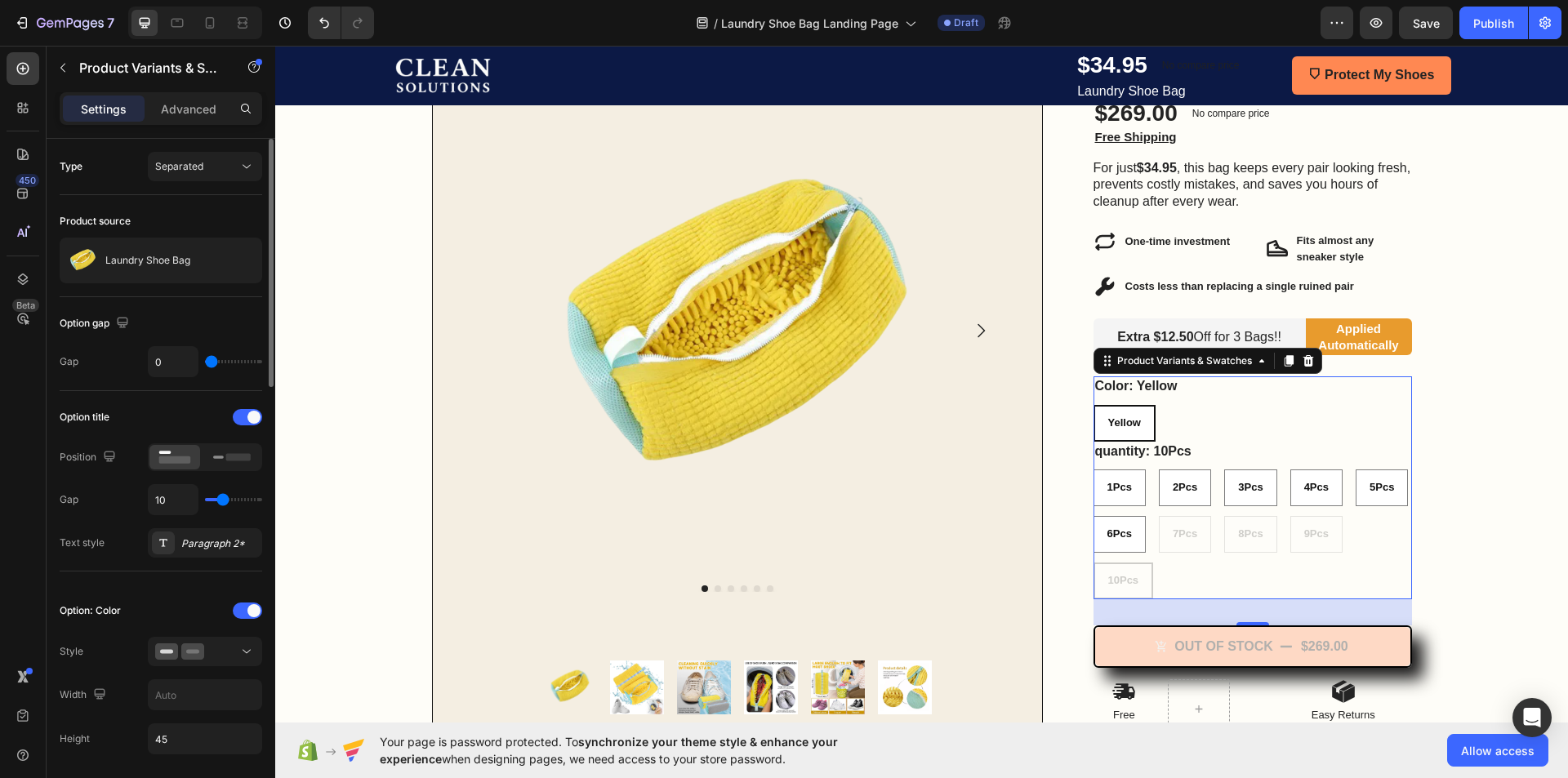
drag, startPoint x: 232, startPoint y: 365, endPoint x: 195, endPoint y: 367, distance: 37.1
type input "0"
click at [205, 364] on input "range" at bounding box center [233, 361] width 57 height 3
type input "24"
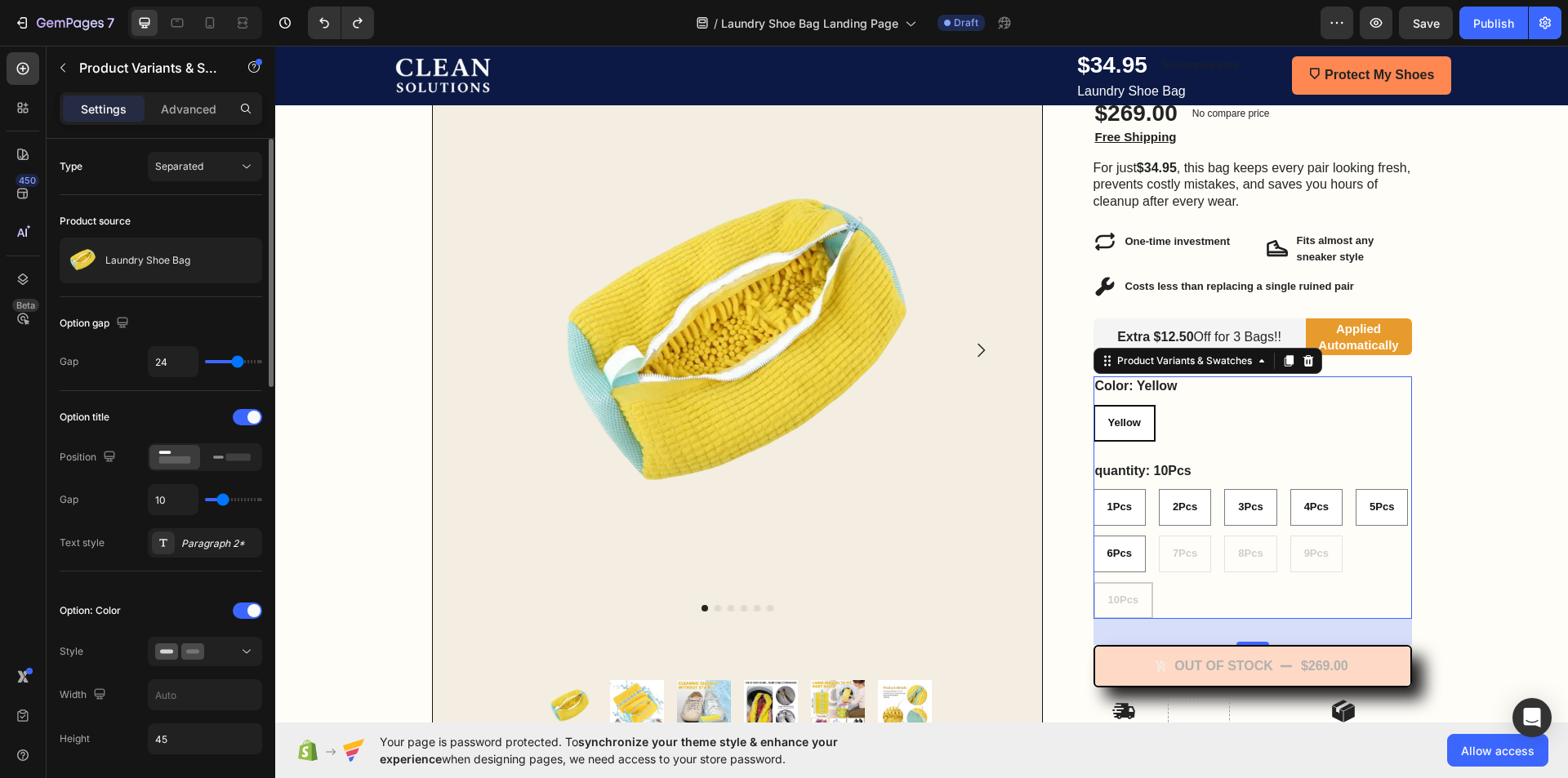
click at [91, 470] on div "Position" at bounding box center [90, 457] width 60 height 26
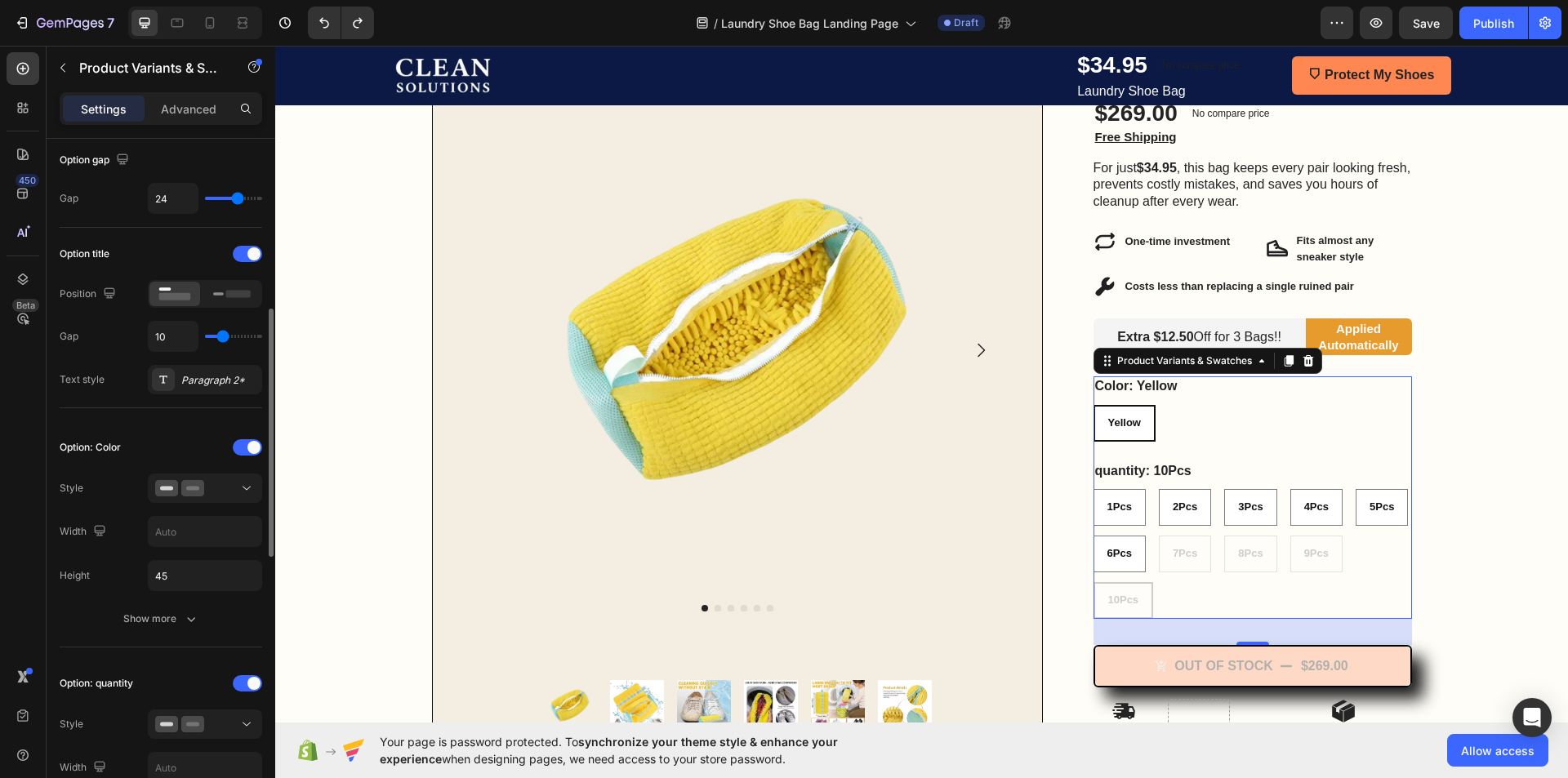
scroll to position [245, 0]
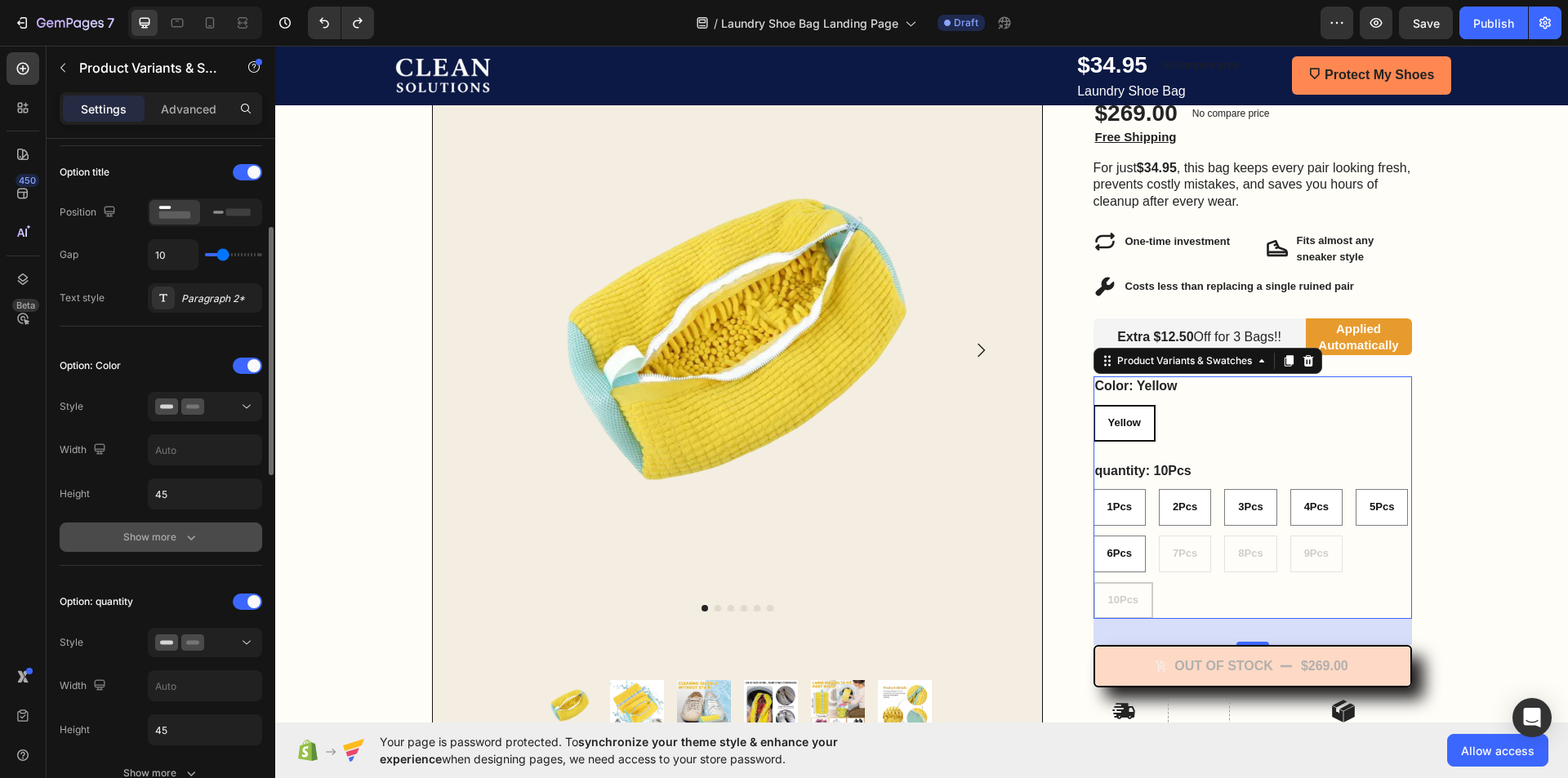
click at [175, 542] on div "Show more" at bounding box center [161, 537] width 76 height 16
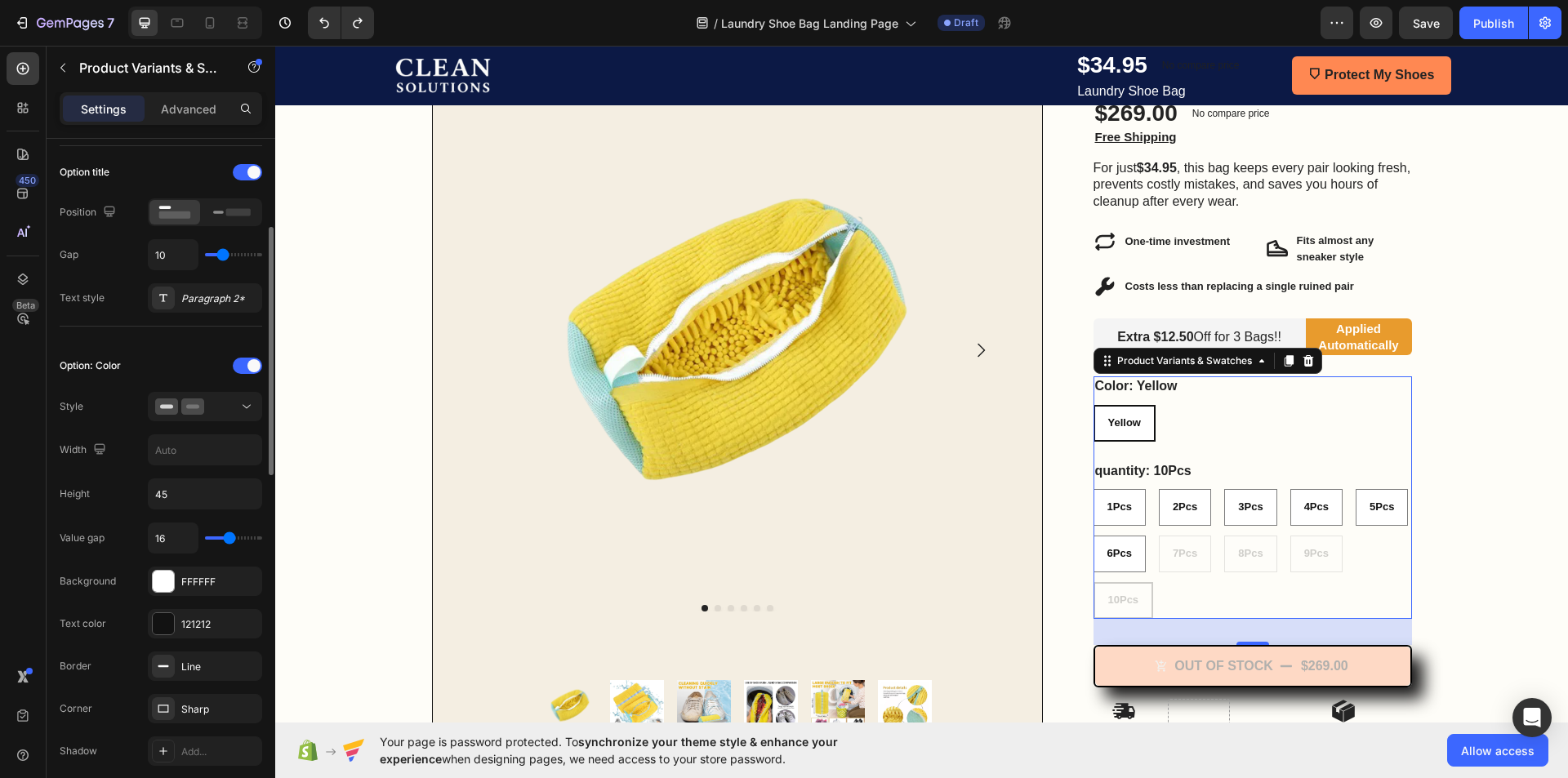
type input "13"
type input "12"
type input "11"
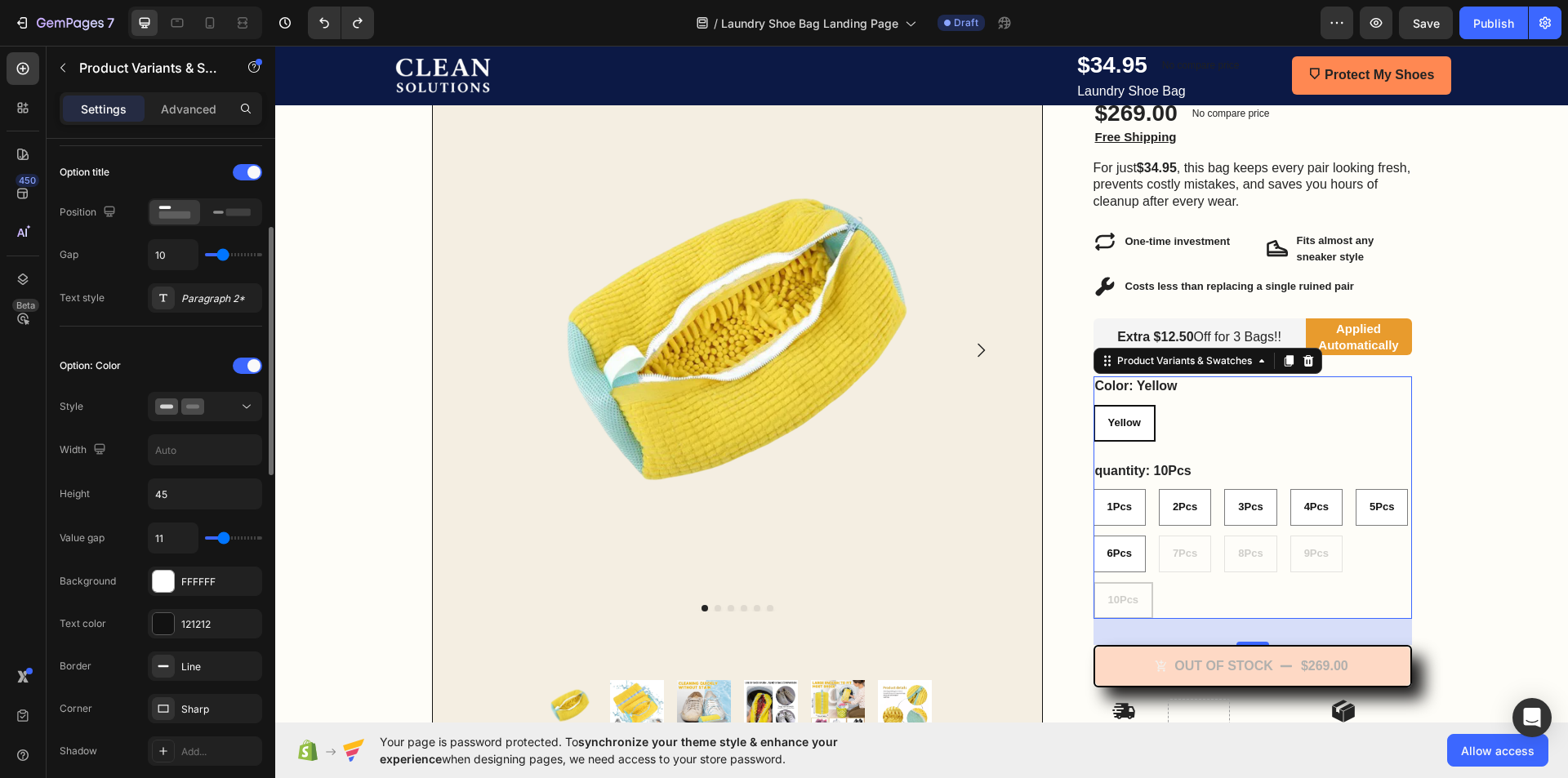
type input "11"
click at [223, 540] on input "range" at bounding box center [233, 538] width 57 height 3
type input "10"
type input "8"
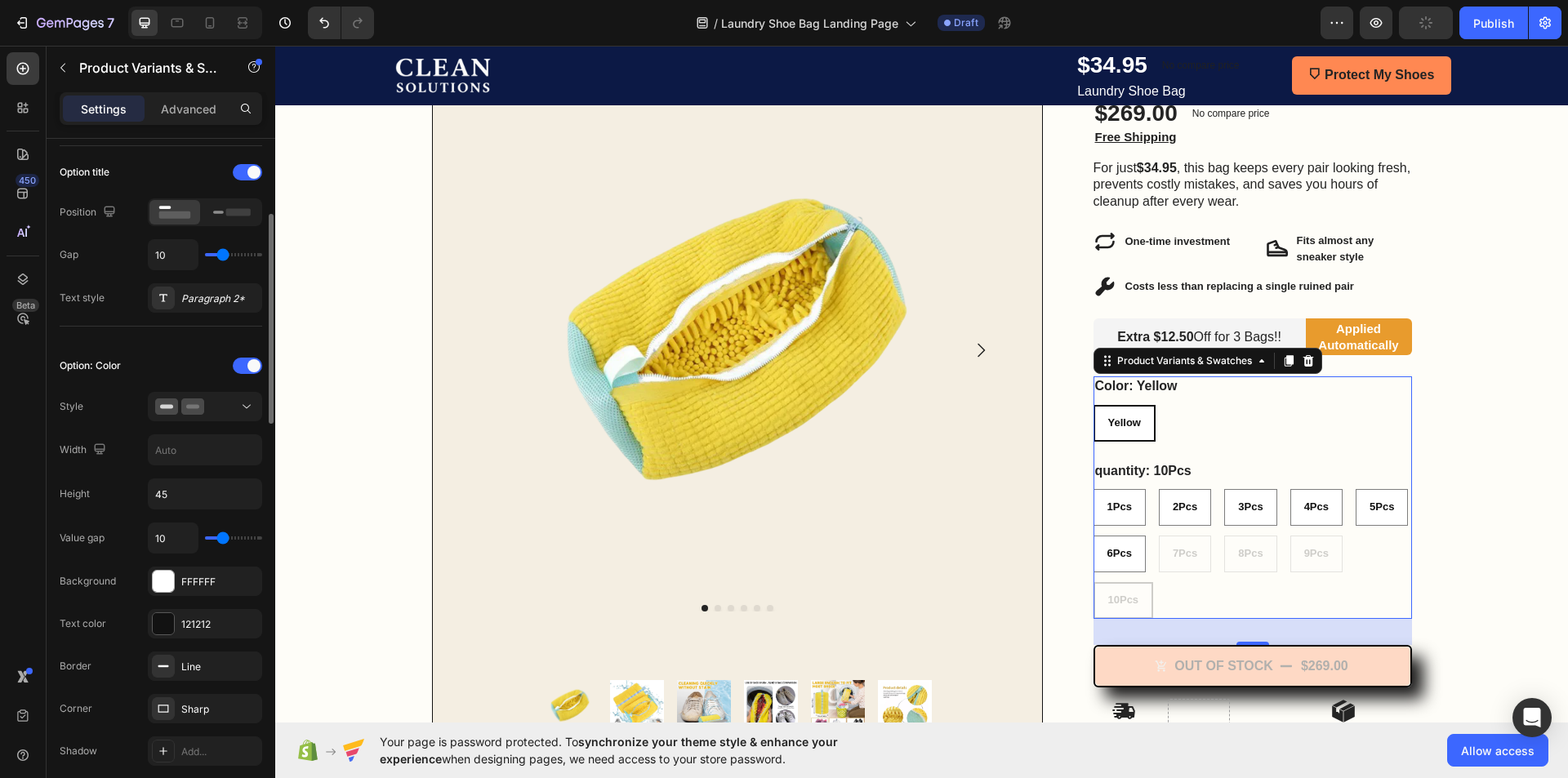
type input "8"
type input "7"
type input "6"
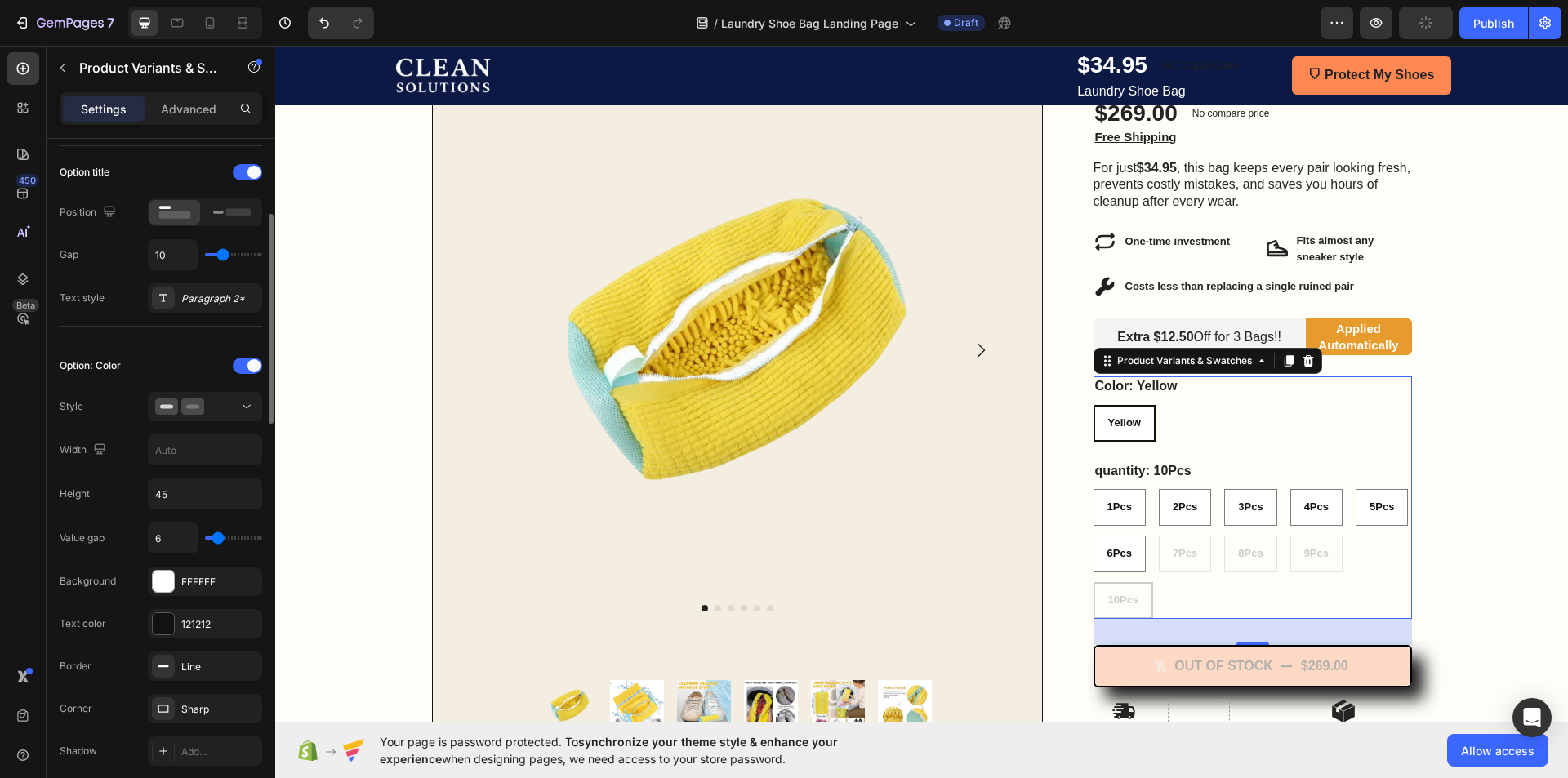
type input "4"
type input "3"
drag, startPoint x: 223, startPoint y: 540, endPoint x: 215, endPoint y: 540, distance: 8.0
type input "3"
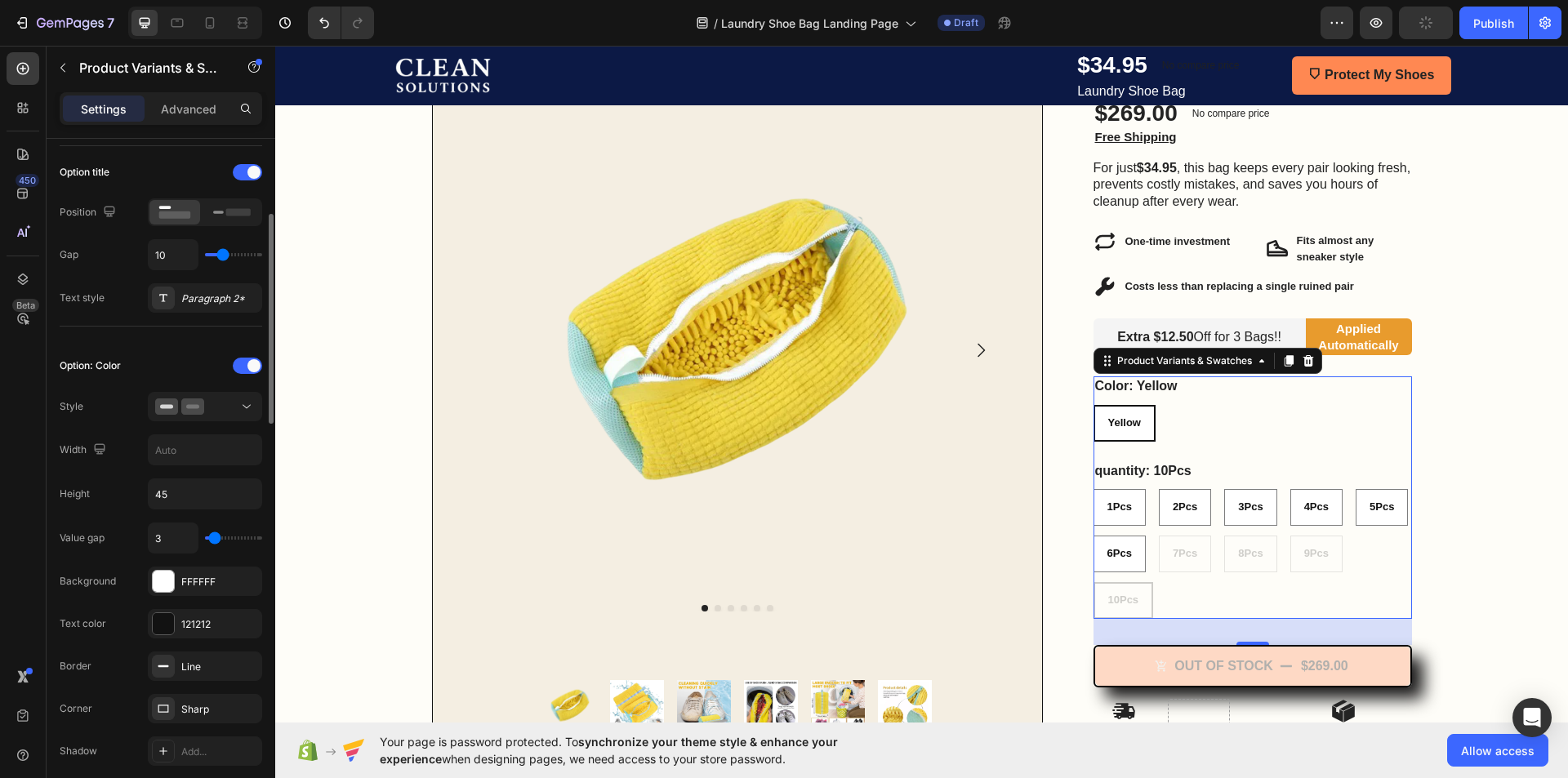
click at [215, 540] on input "range" at bounding box center [233, 538] width 57 height 3
type input "11"
type input "16"
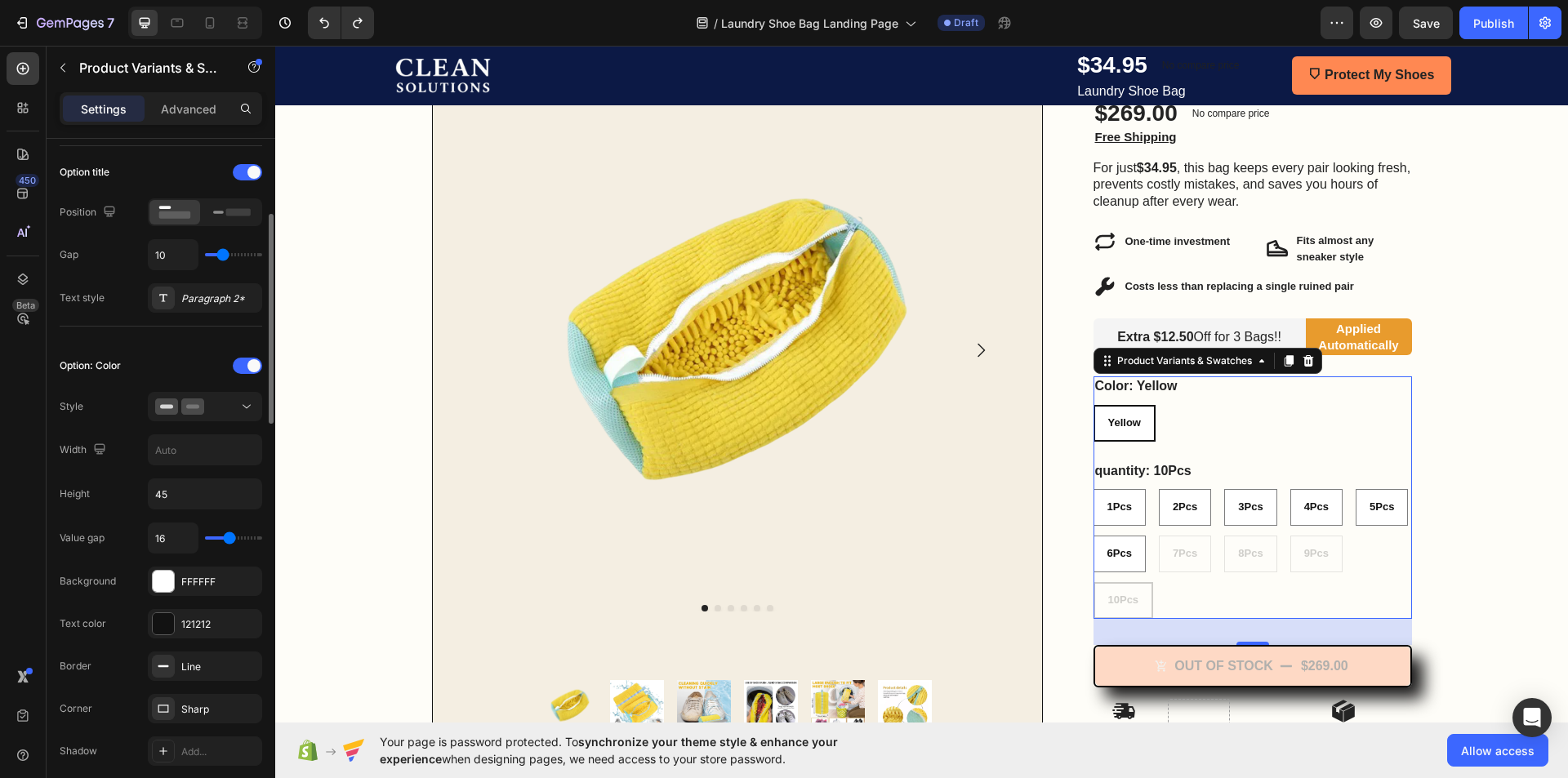
click at [135, 567] on div "Value gap 16" at bounding box center [161, 581] width 203 height 29
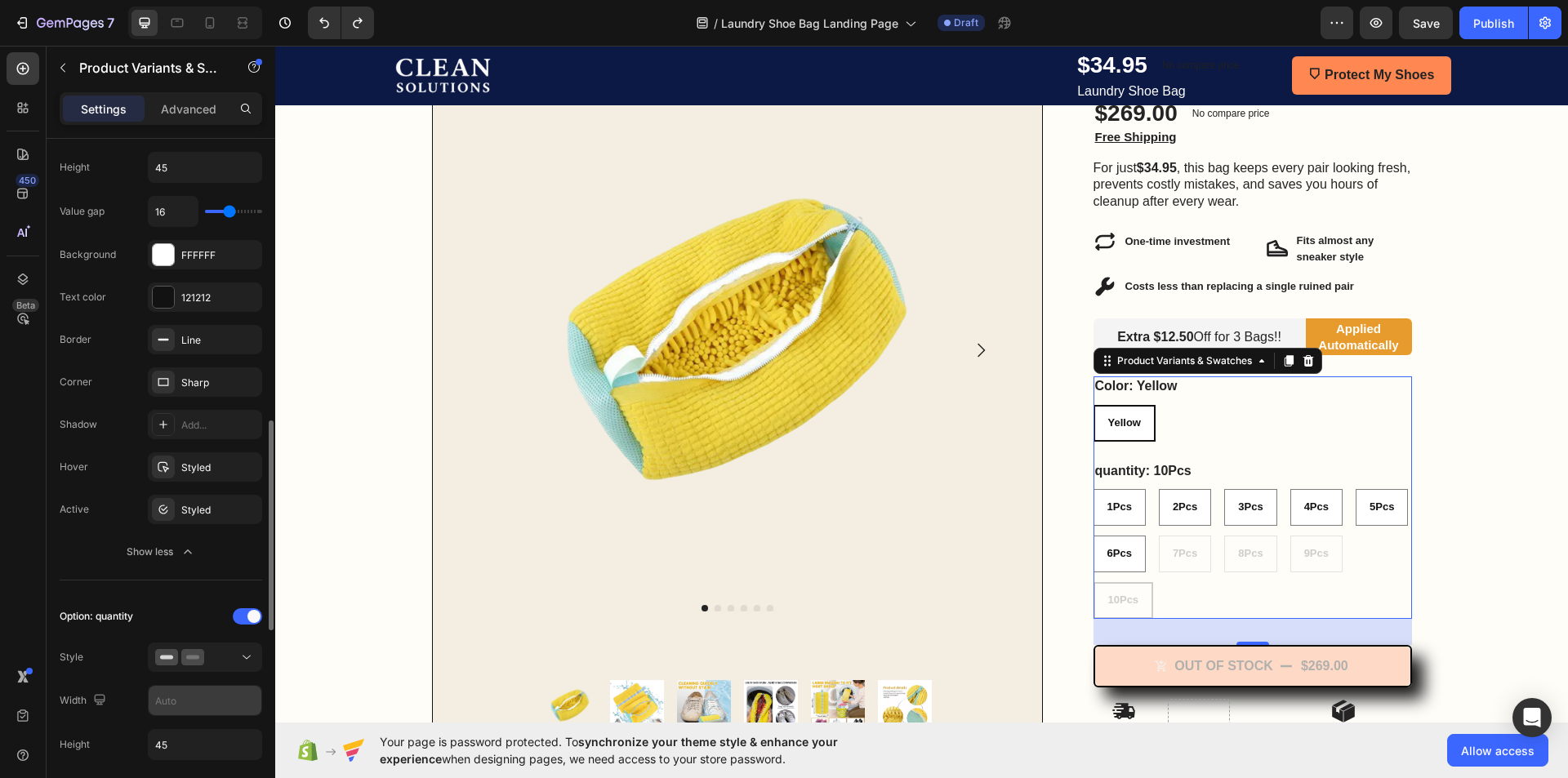
scroll to position [654, 0]
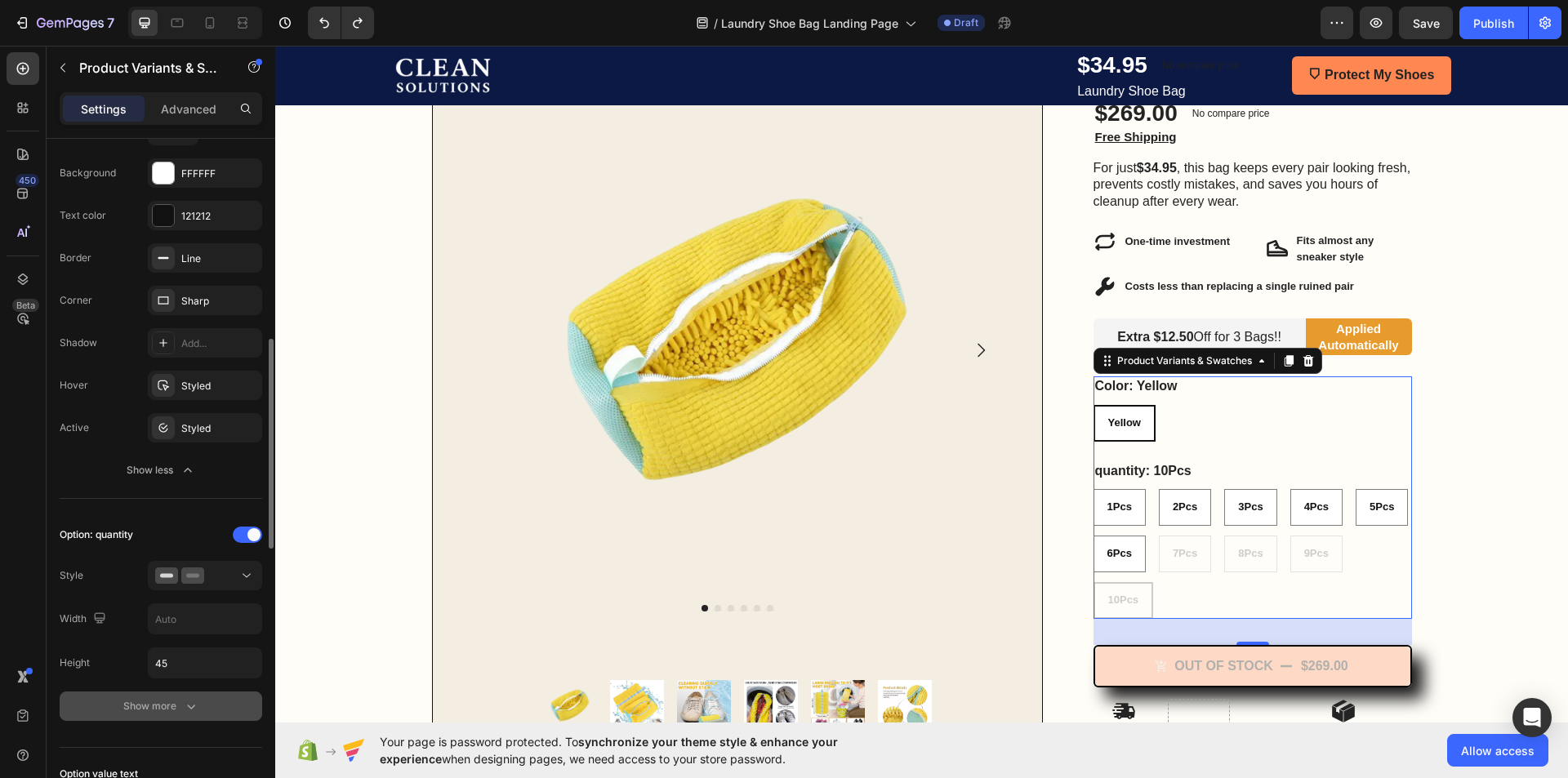
click at [184, 713] on icon "button" at bounding box center [191, 706] width 16 height 16
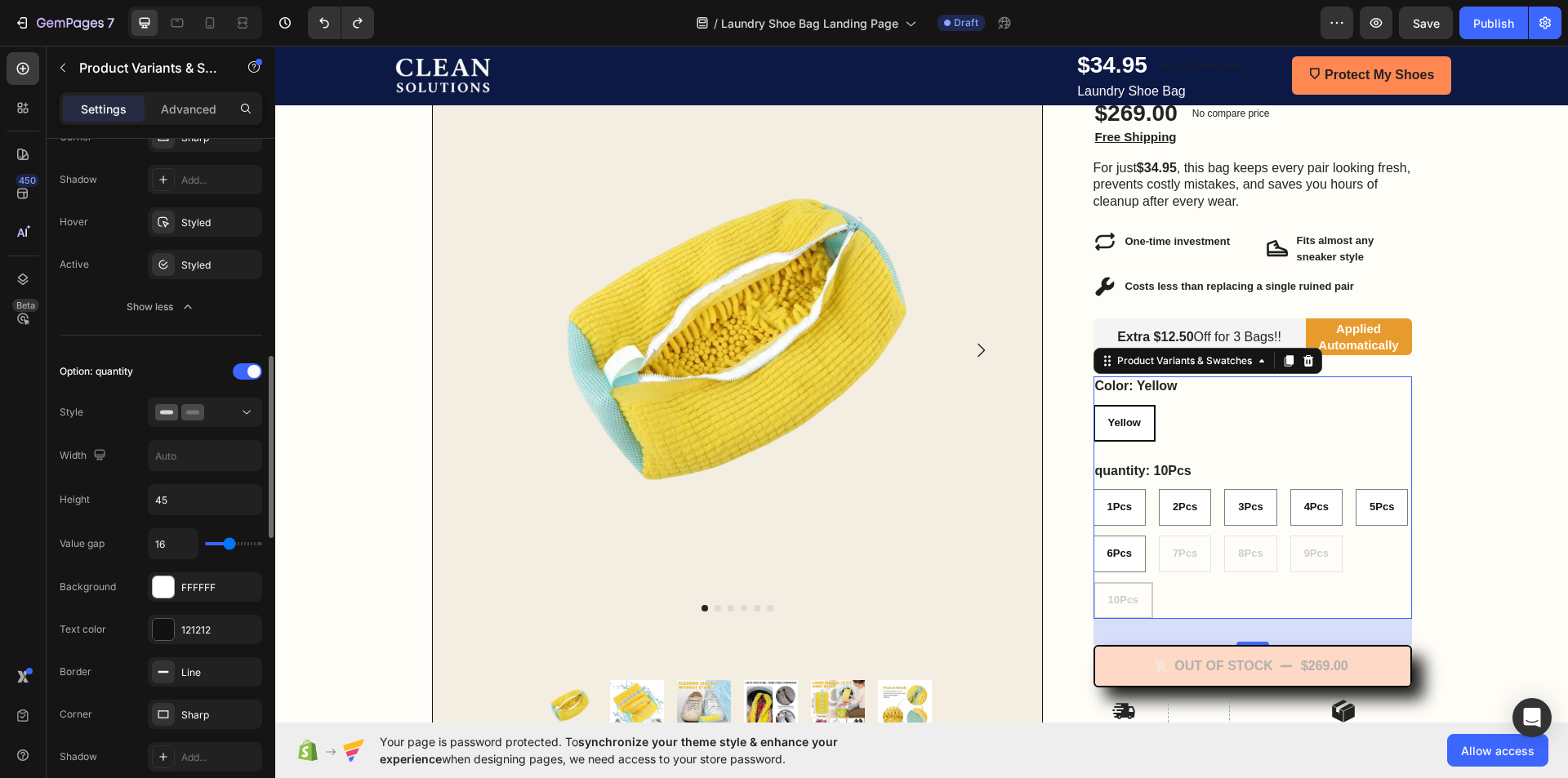
scroll to position [980, 0]
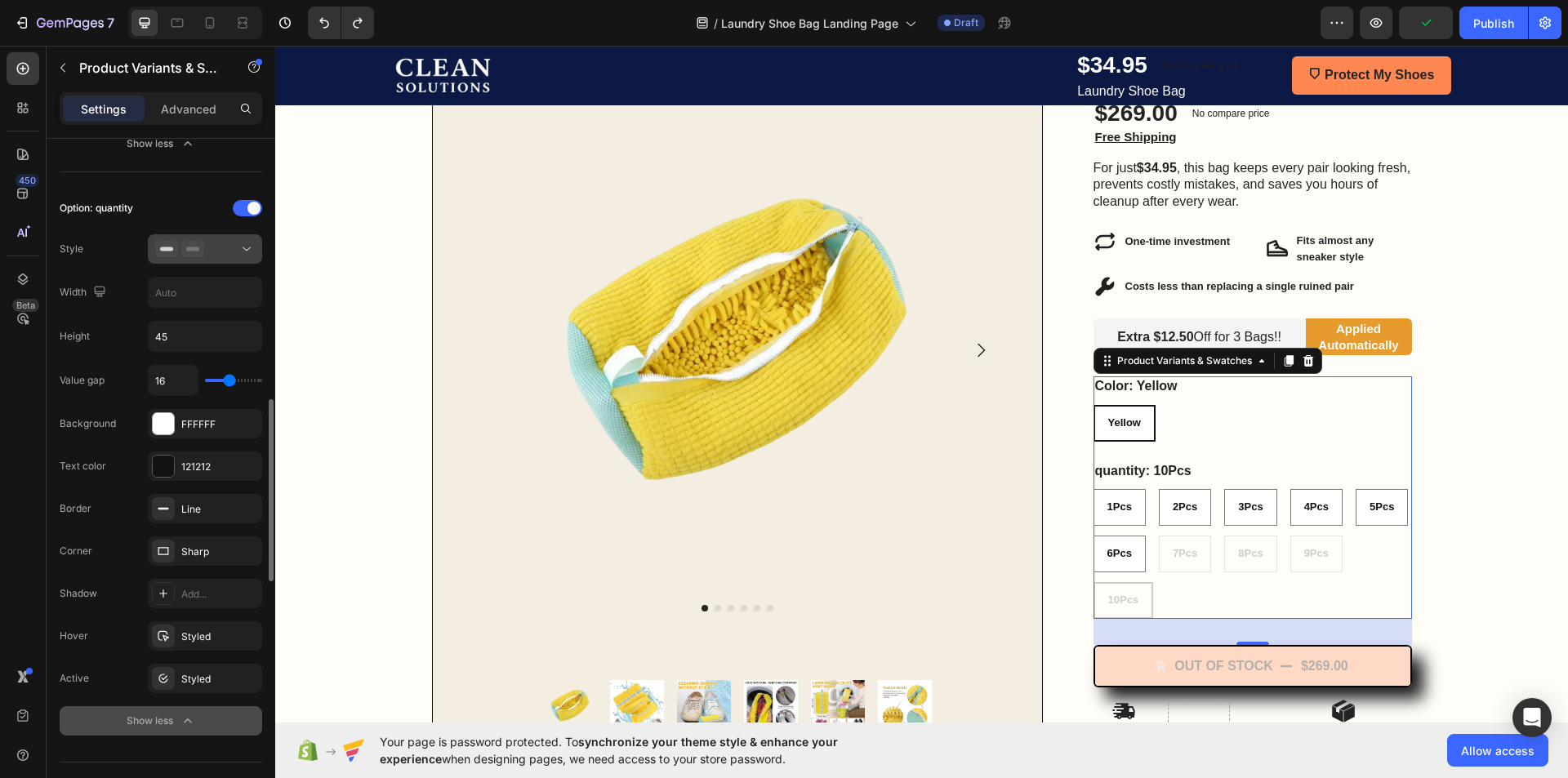
click at [242, 262] on button at bounding box center [205, 249] width 114 height 29
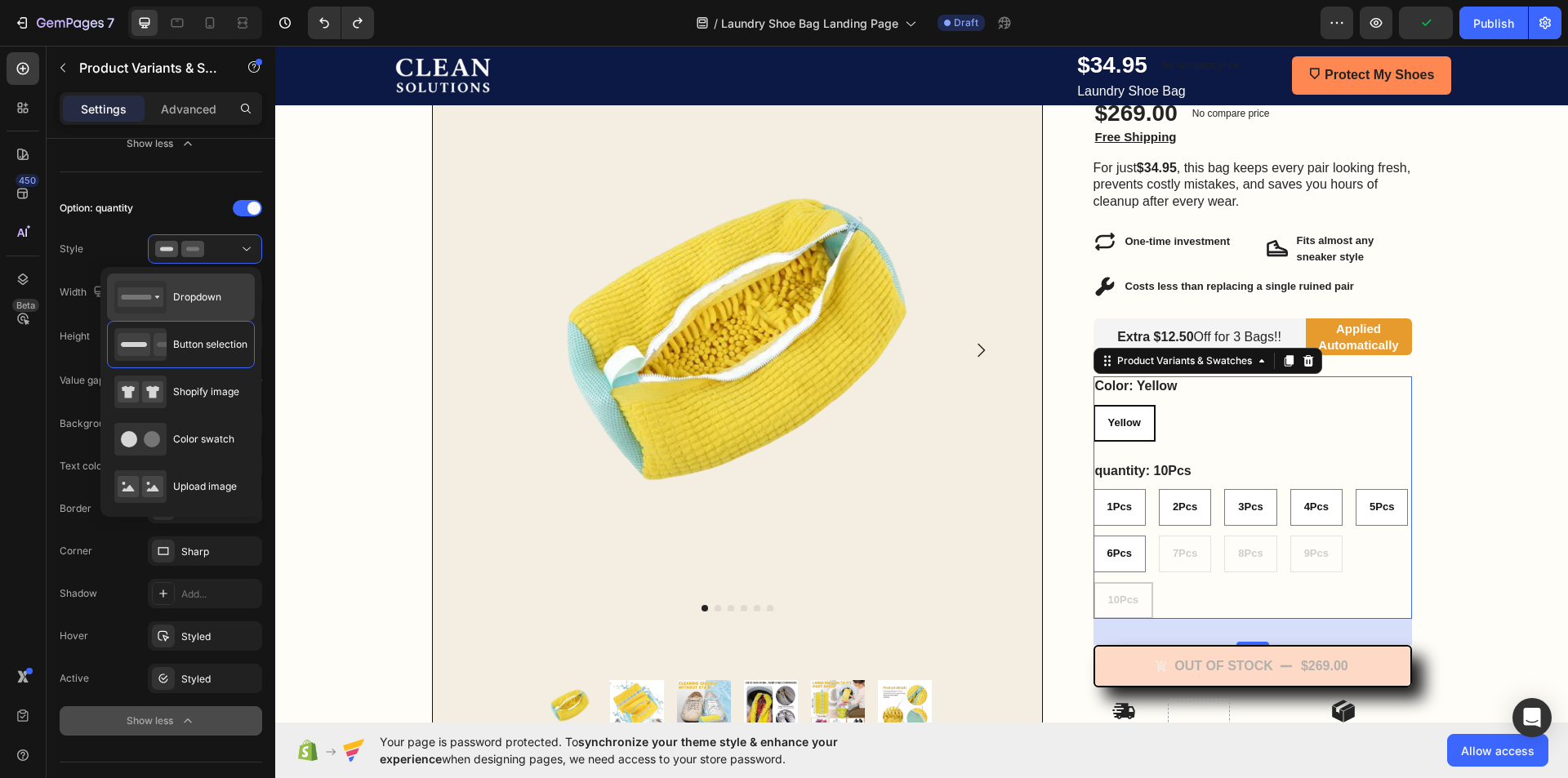
click at [237, 292] on div "Dropdown" at bounding box center [180, 297] width 148 height 48
type input "100%"
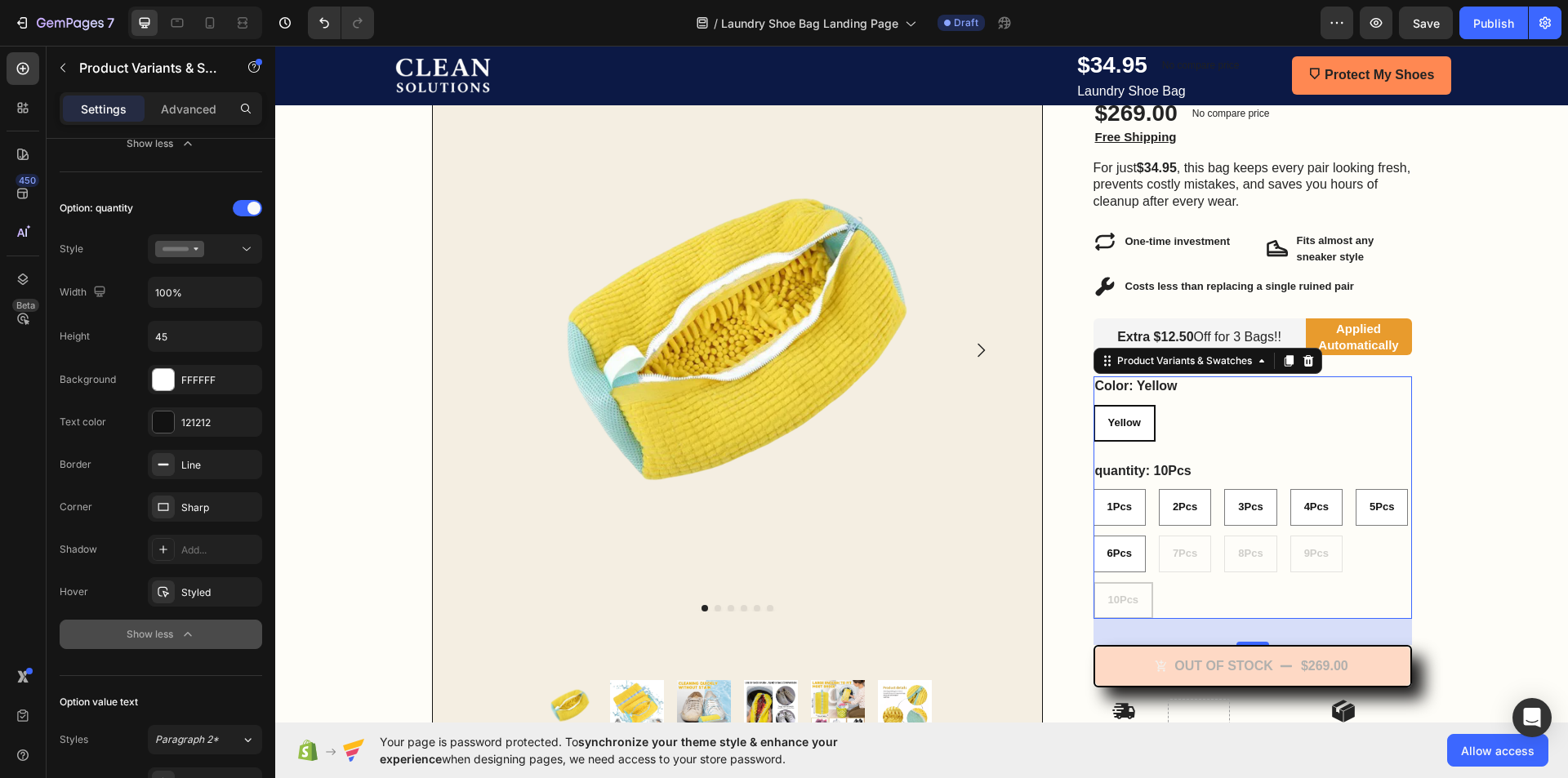
select select "10Pcs"
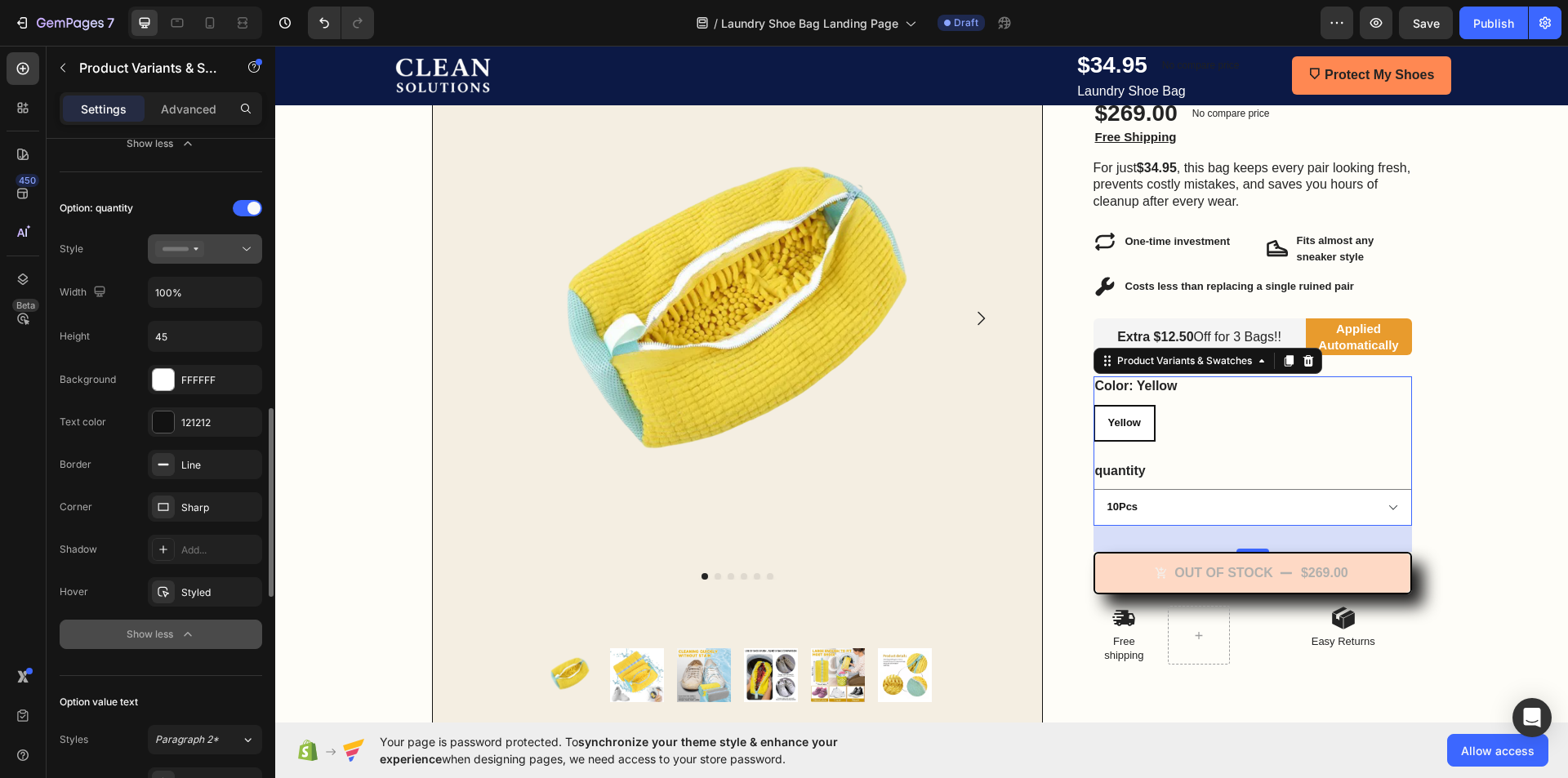
click at [229, 255] on div at bounding box center [205, 249] width 100 height 16
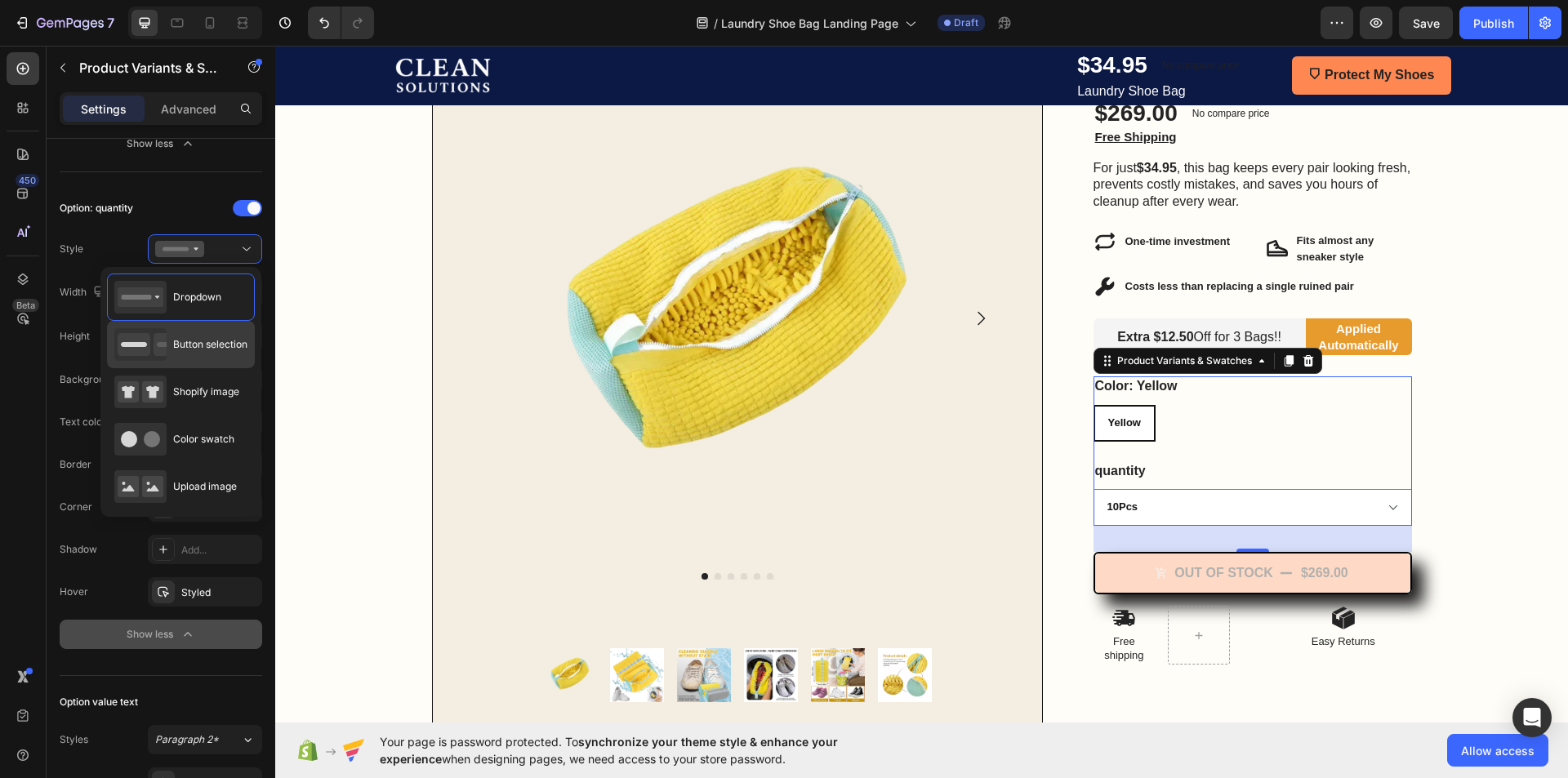
click at [227, 333] on div "Button selection" at bounding box center [180, 344] width 133 height 33
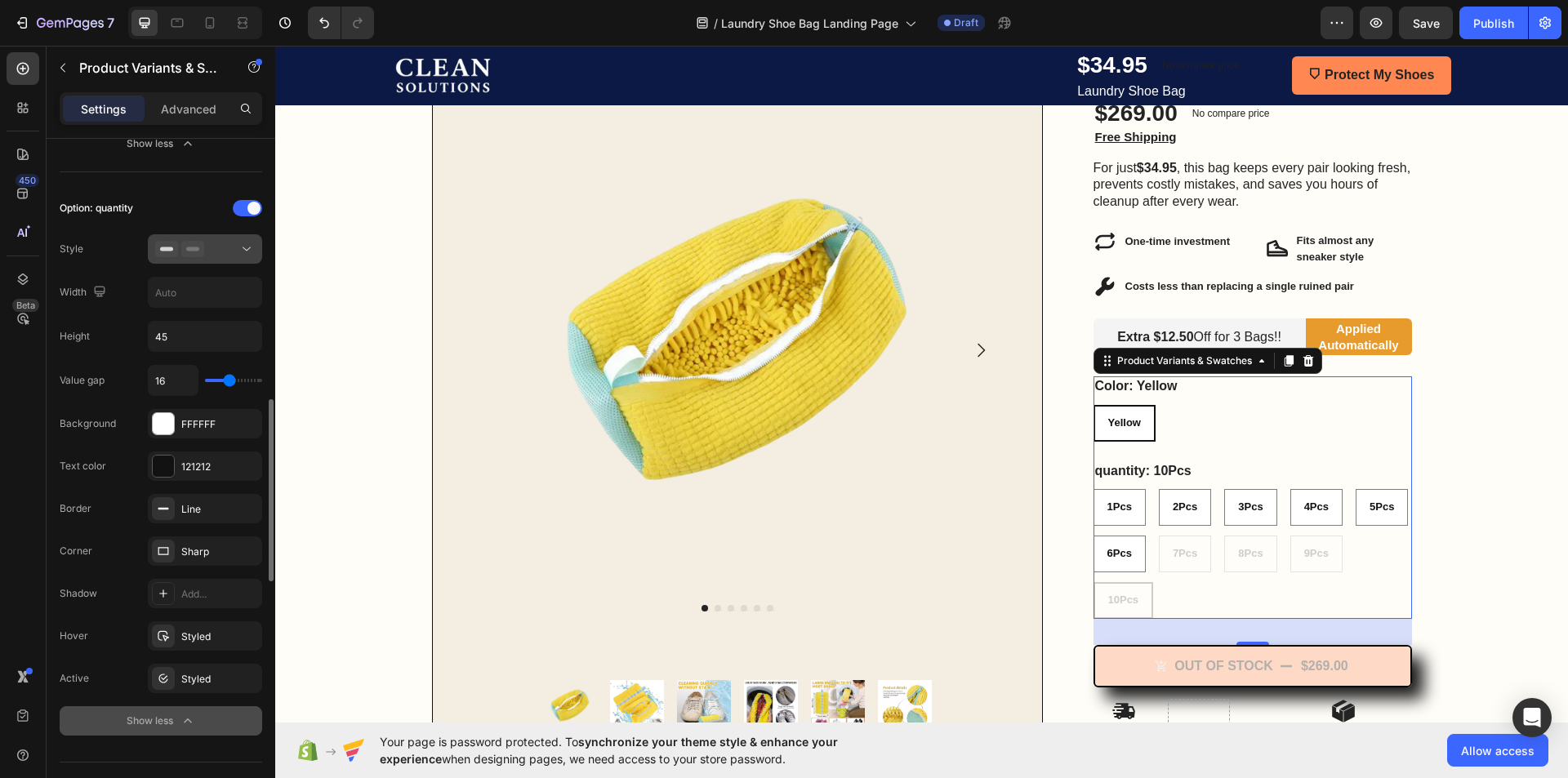
click at [229, 253] on div at bounding box center [205, 249] width 100 height 16
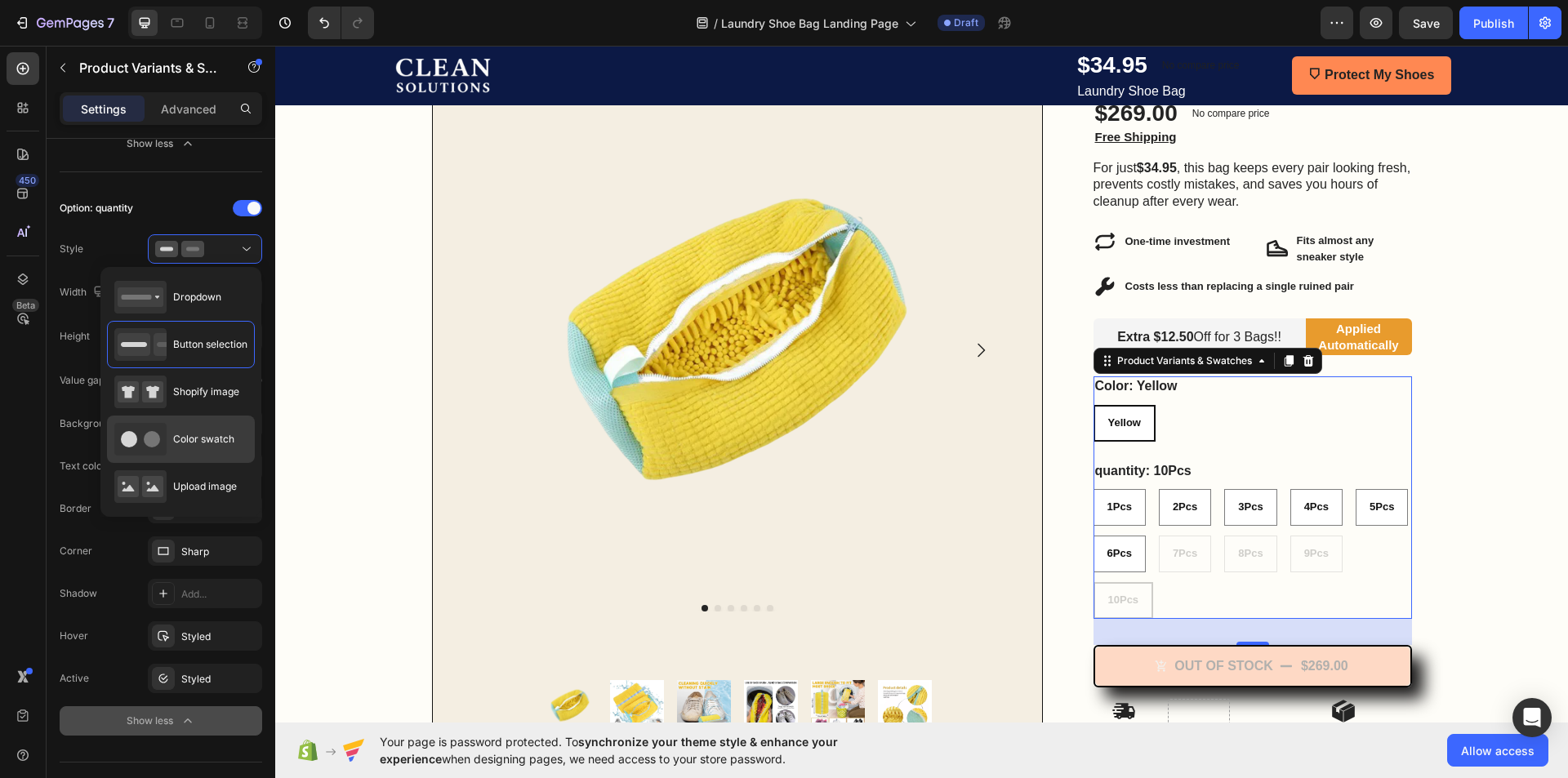
click at [206, 425] on div "Color swatch" at bounding box center [174, 439] width 120 height 33
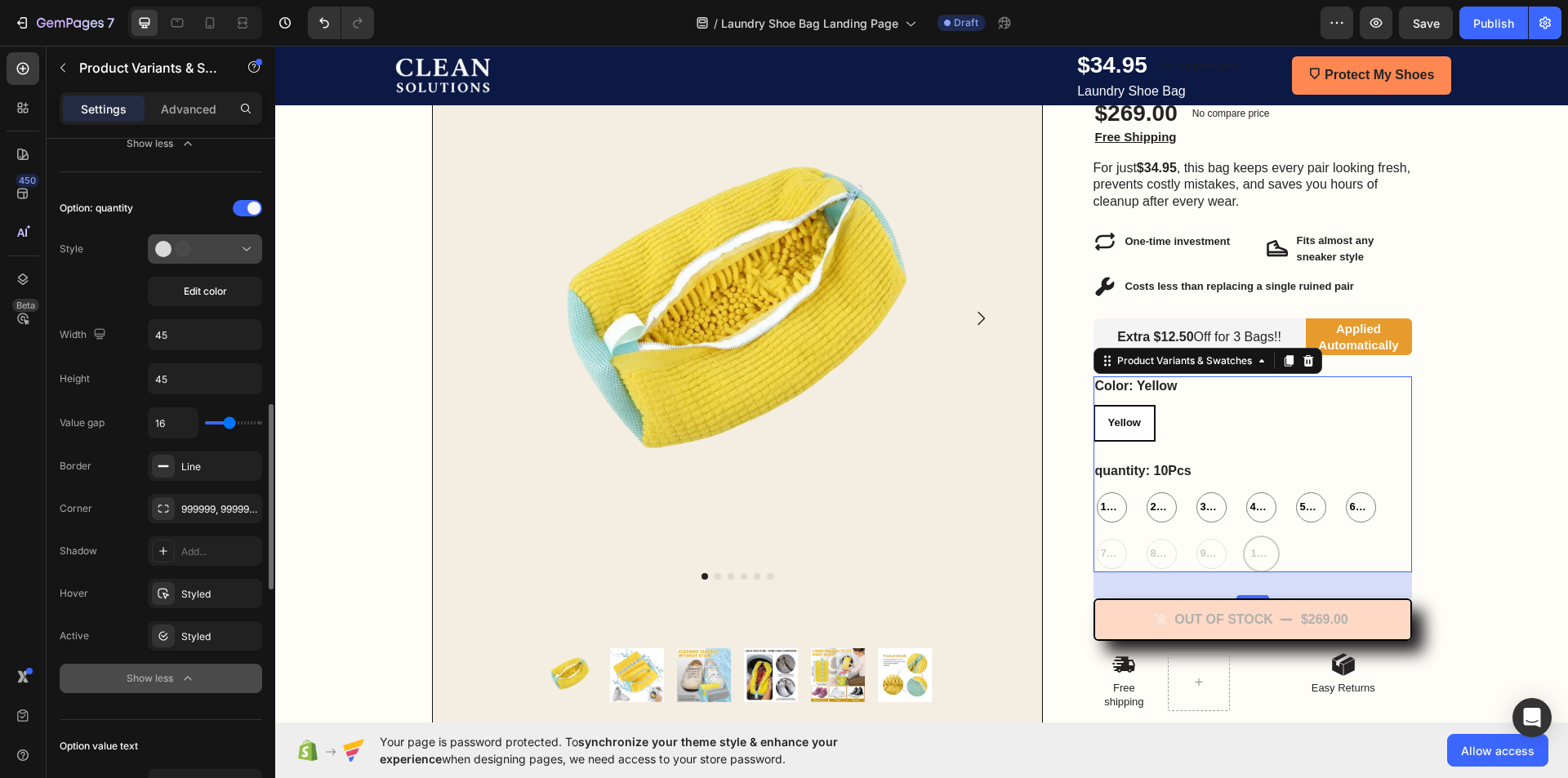
click at [223, 253] on div at bounding box center [205, 249] width 100 height 16
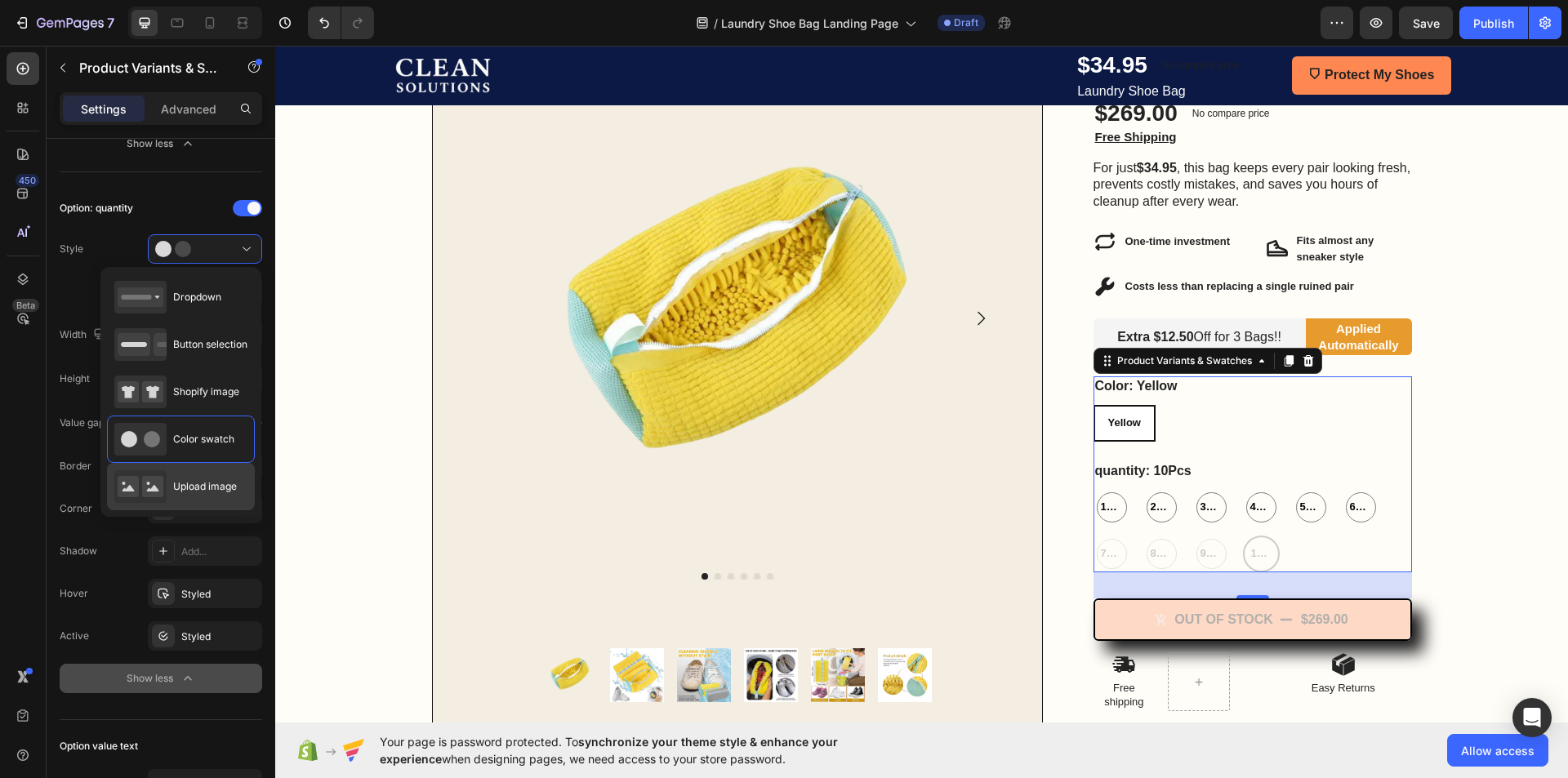
click at [210, 481] on span "Upload image" at bounding box center [205, 487] width 64 height 15
type input "64"
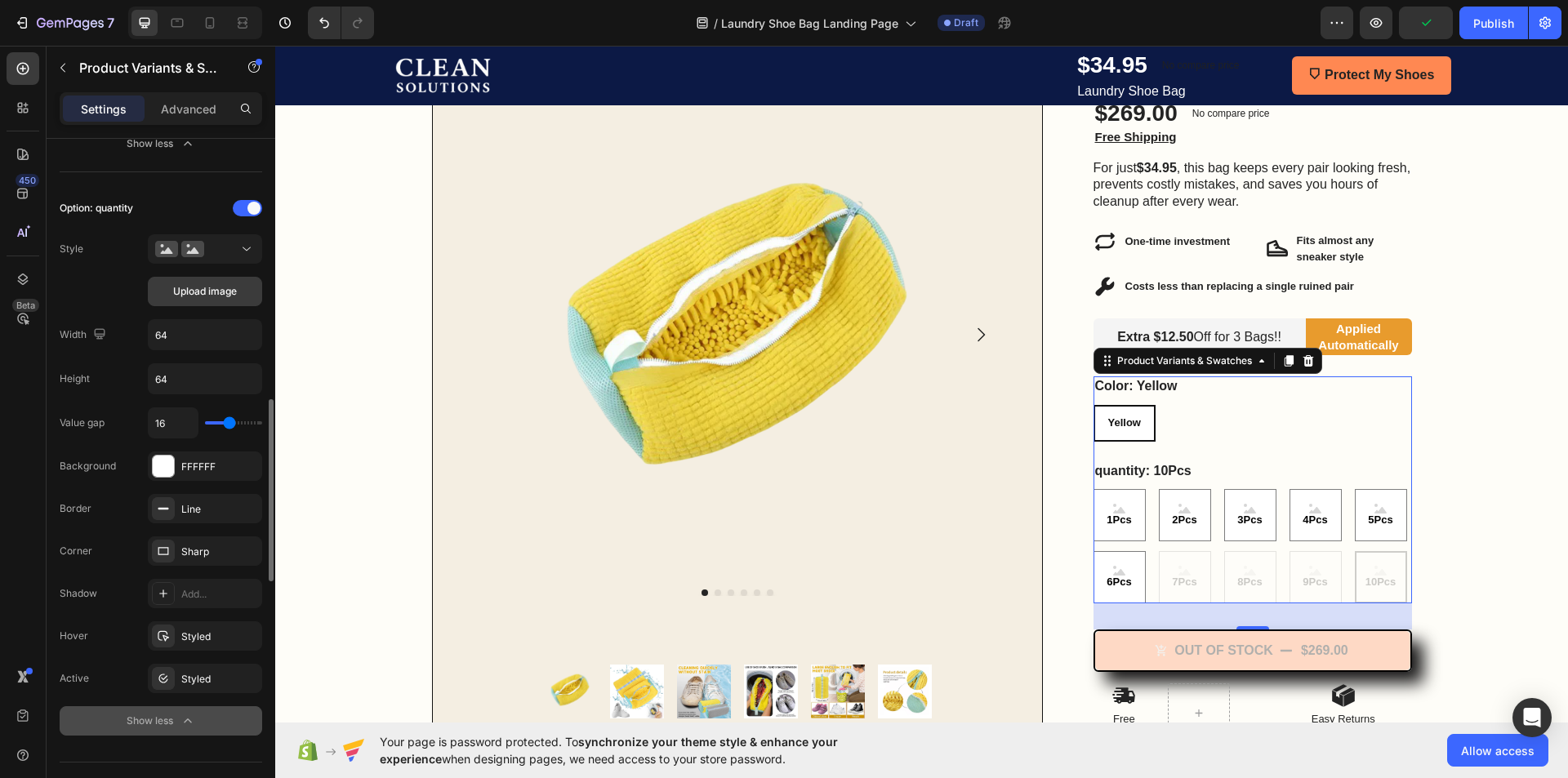
click at [226, 289] on span "Upload image" at bounding box center [205, 292] width 64 height 15
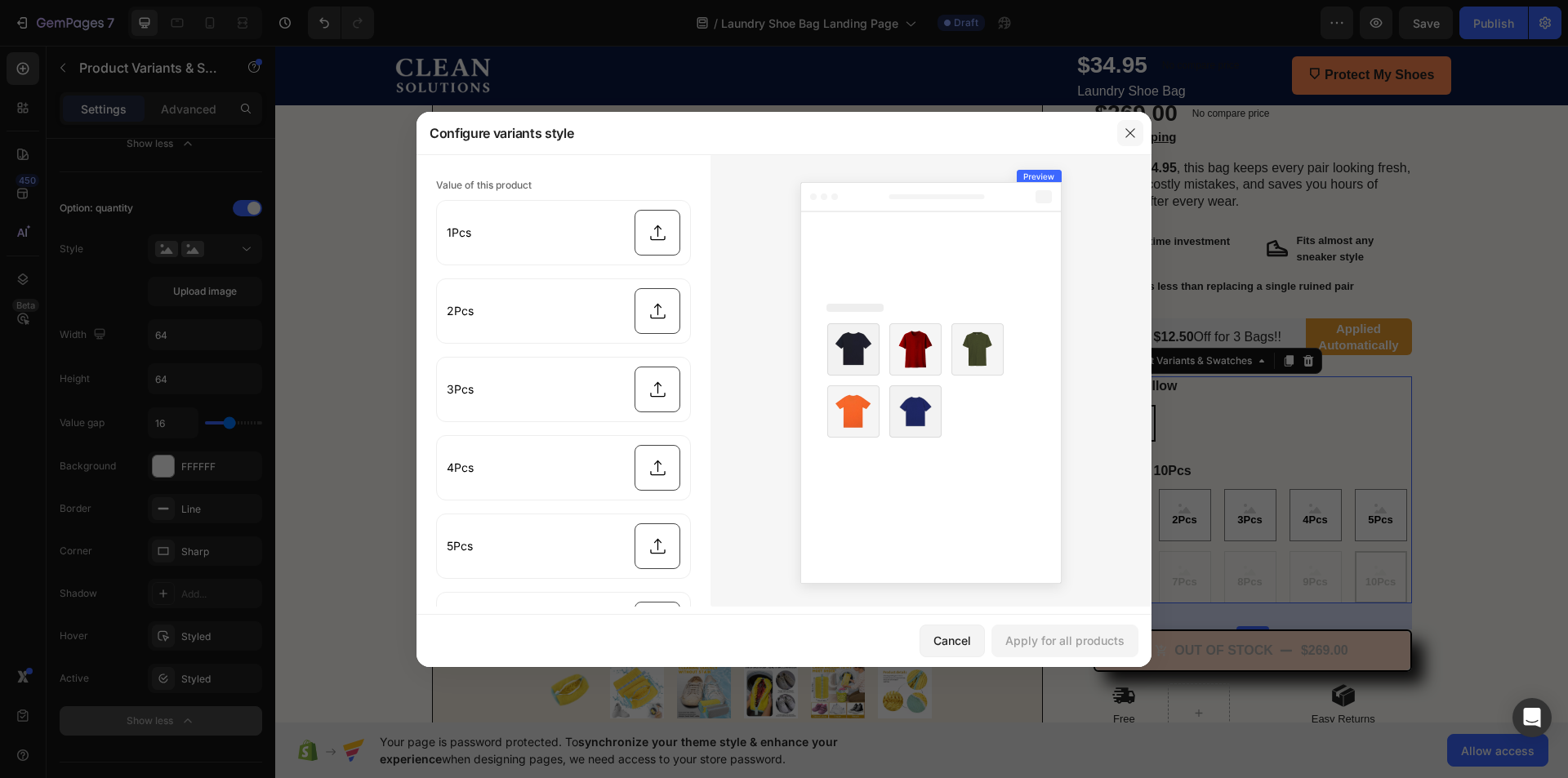
click at [1139, 133] on button "button" at bounding box center [1130, 133] width 26 height 26
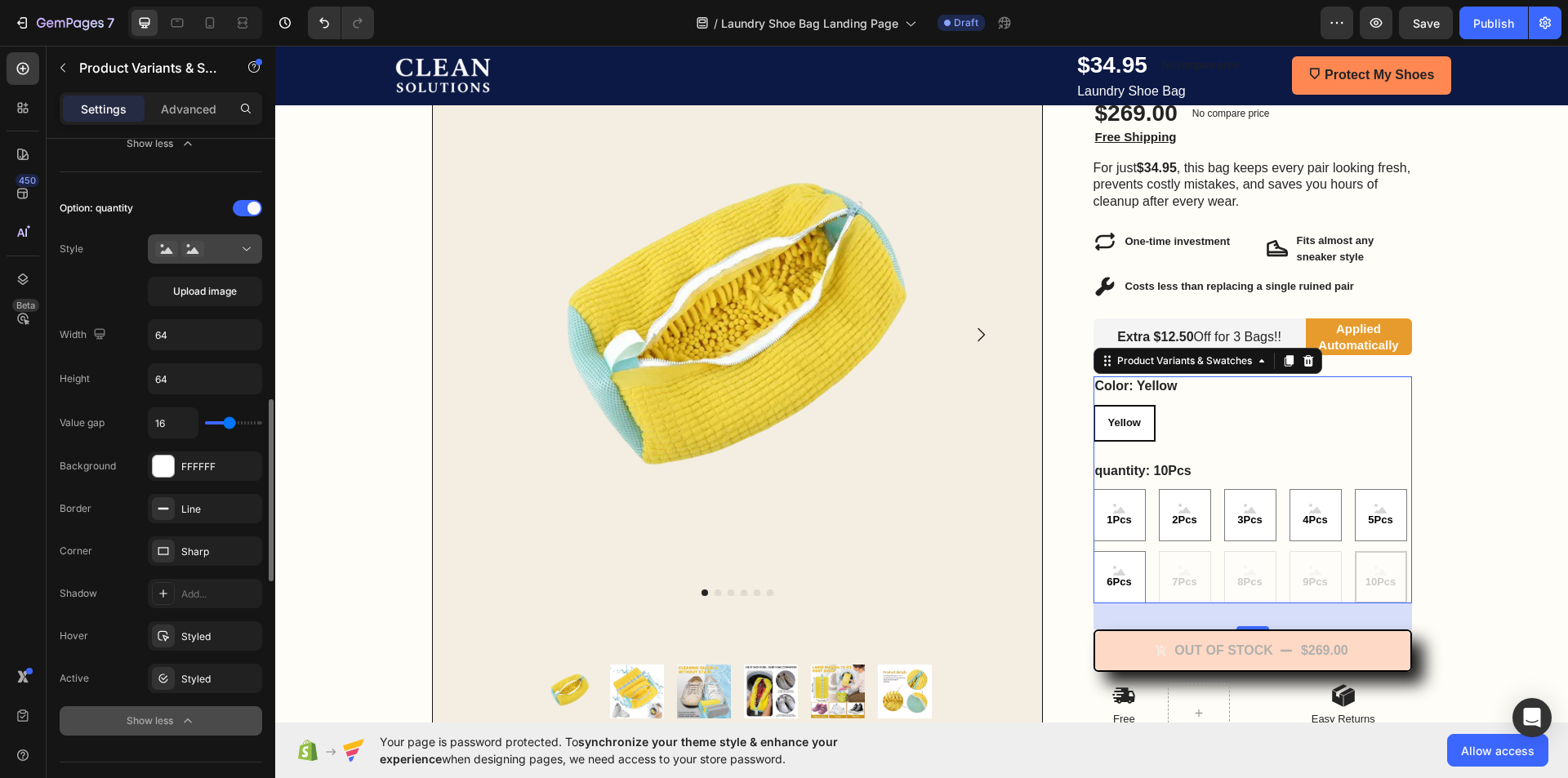
click at [233, 260] on button at bounding box center [205, 249] width 114 height 29
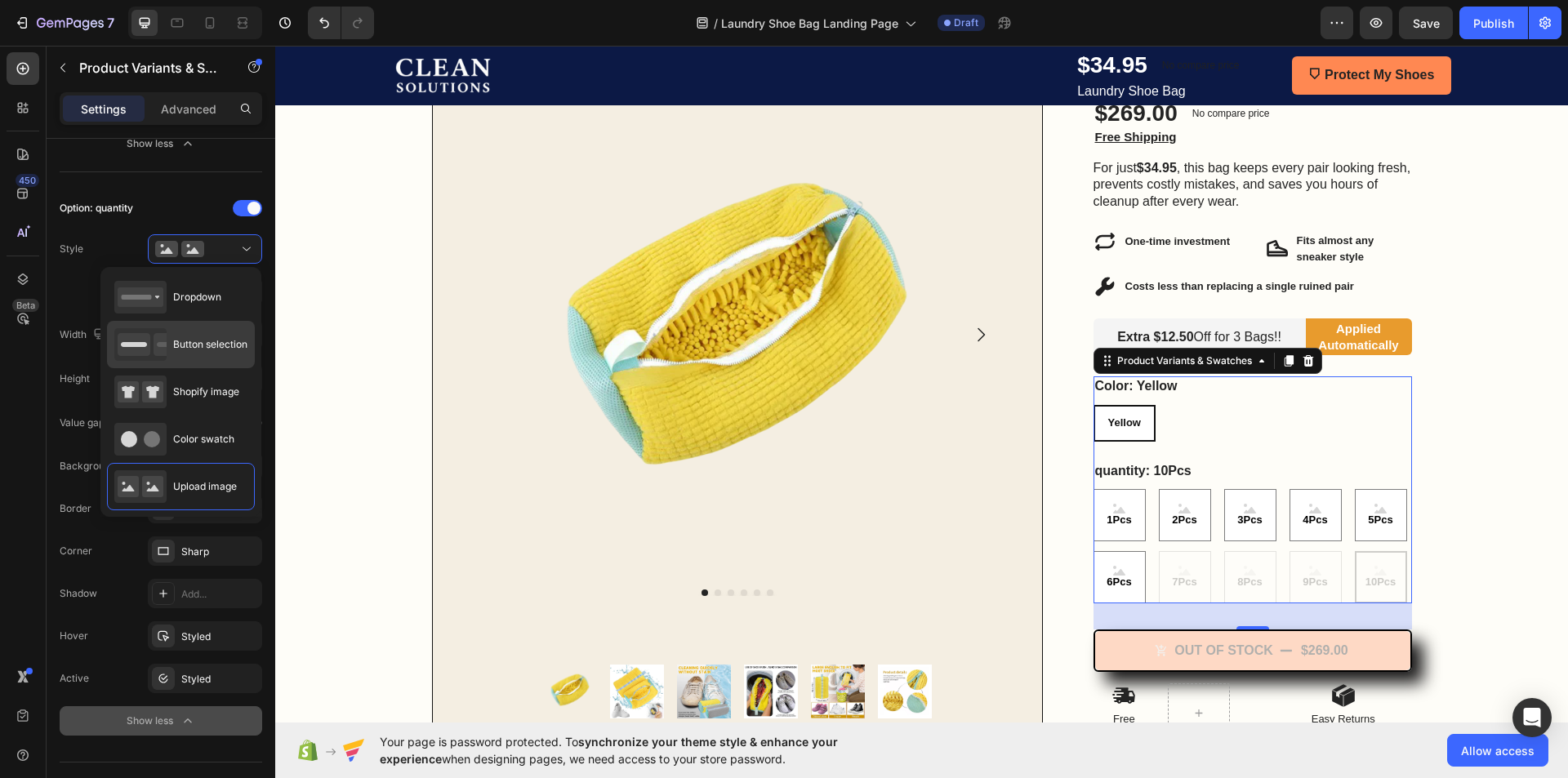
click at [216, 368] on div "Button selection" at bounding box center [180, 392] width 148 height 48
type input "45"
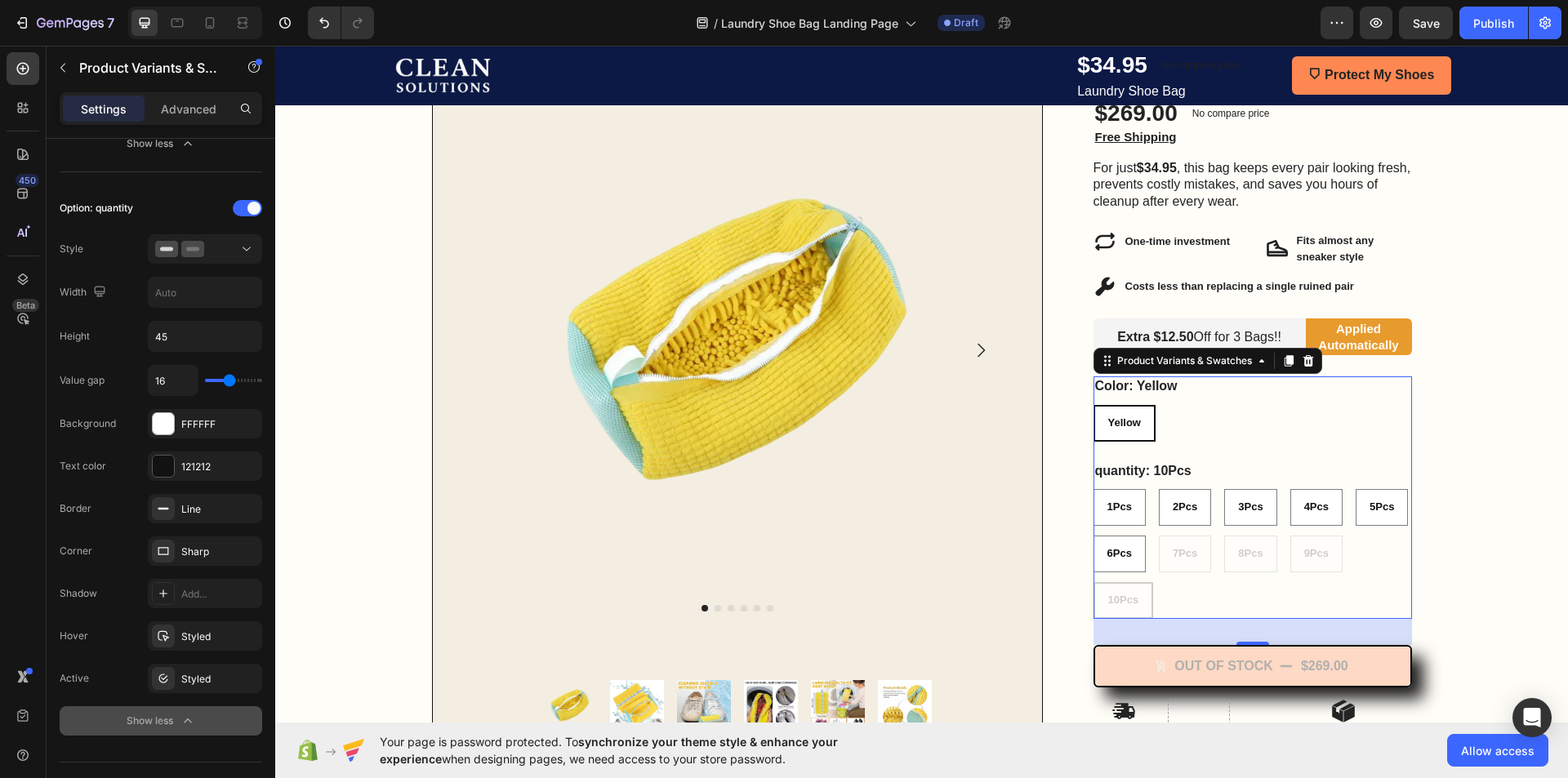
click at [1199, 552] on div "1Pcs 1Pcs 1Pcs 2Pcs 2Pcs 2Pcs 3Pcs 3Pcs 3Pcs 4Pcs 4Pcs 4Pcs 5Pcs 5Pcs 5Pcs 6Pcs…" at bounding box center [1252, 554] width 319 height 130
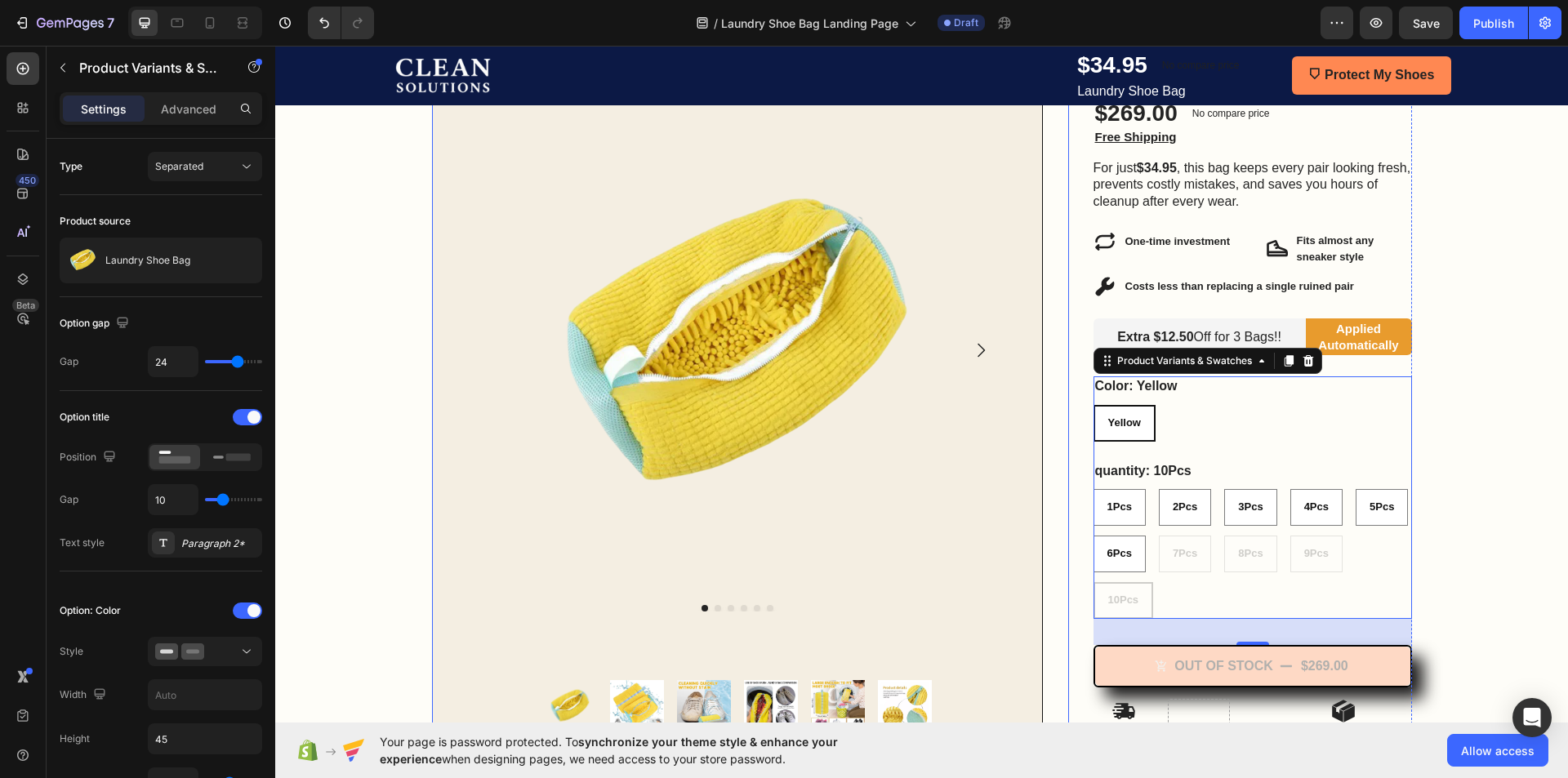
click at [1054, 552] on div "Product Images Product Images Row Row" at bounding box center [750, 421] width 637 height 681
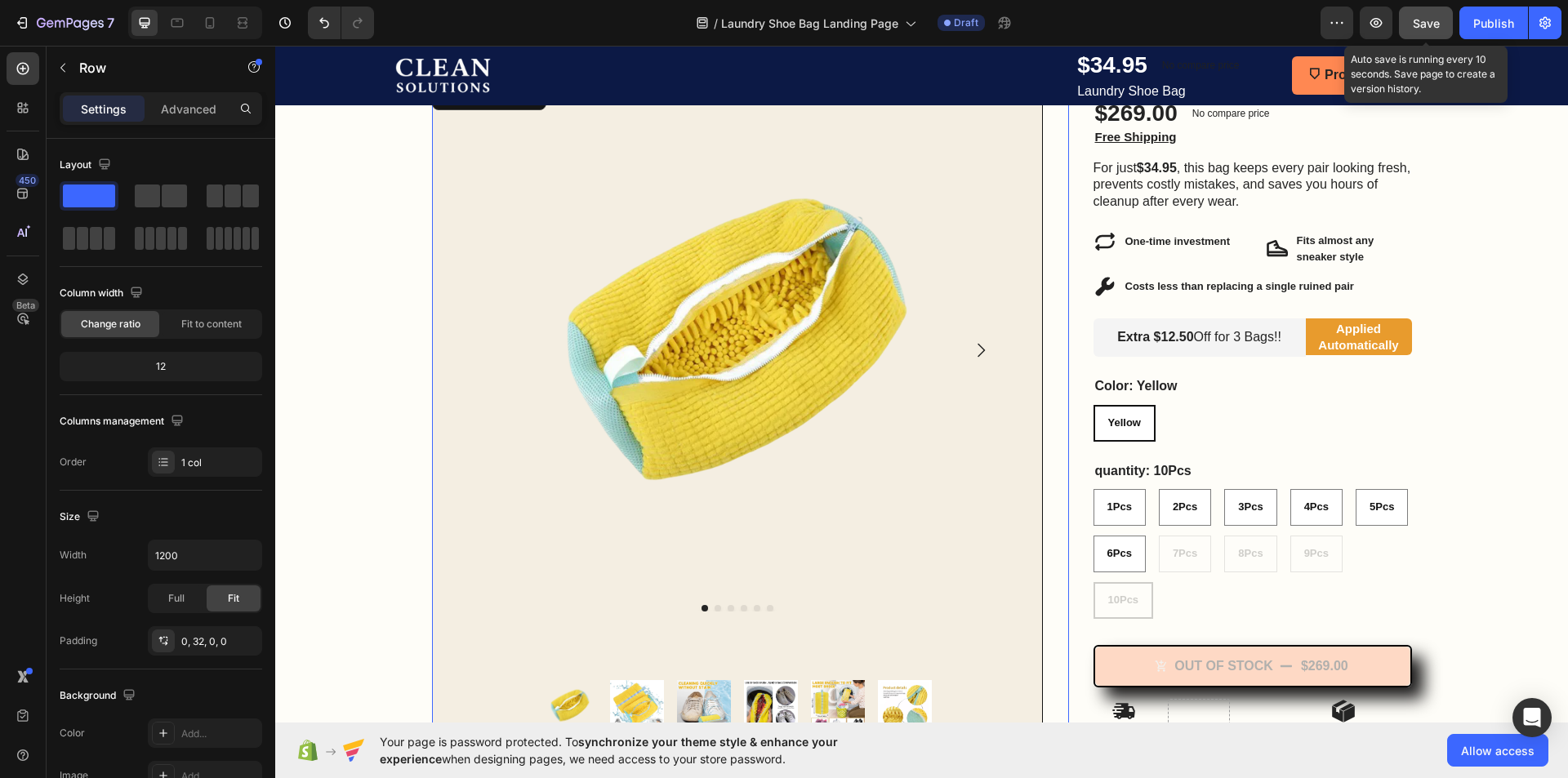
click at [1449, 16] on button "Save" at bounding box center [1426, 22] width 54 height 33
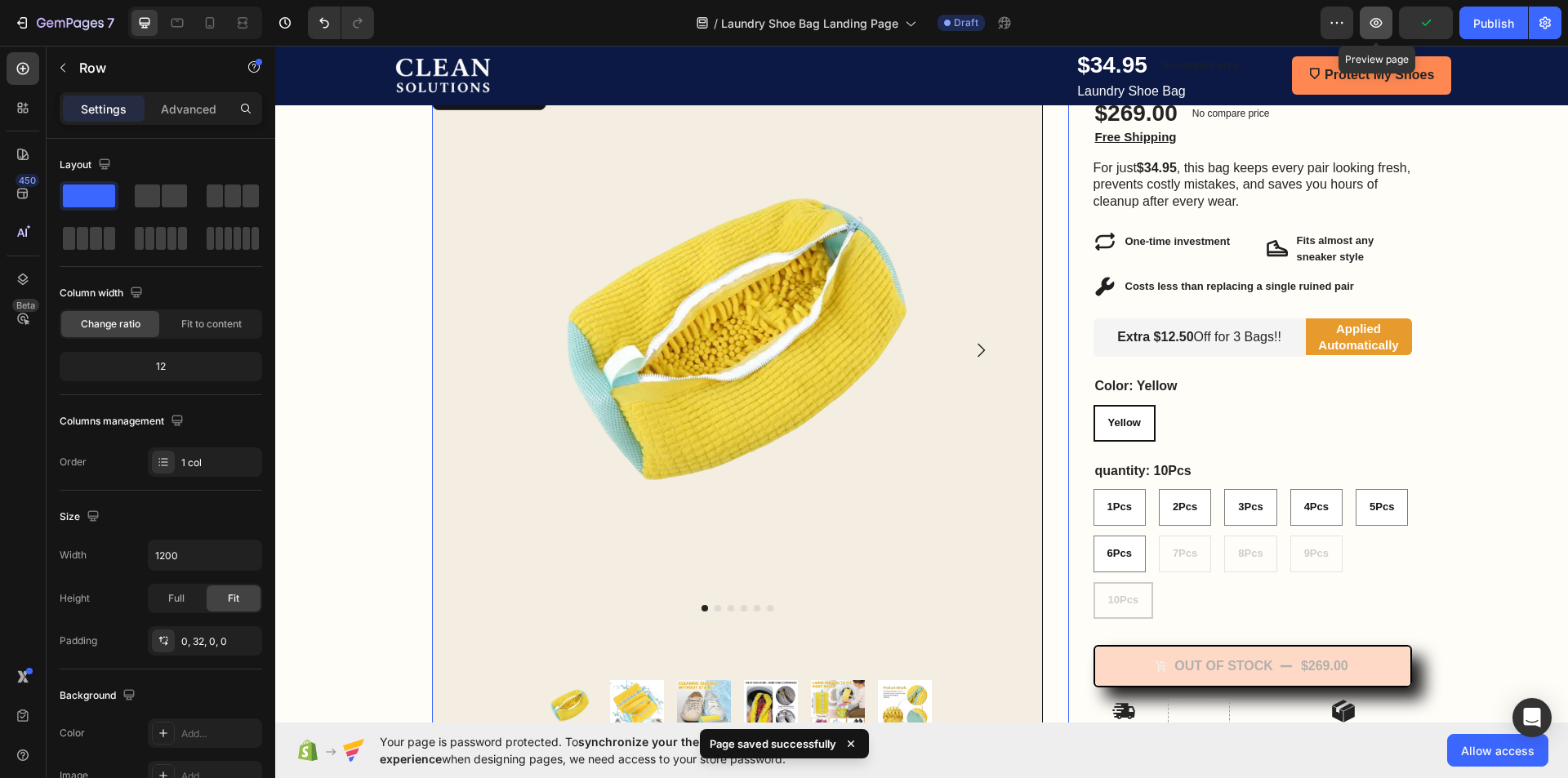
click at [1371, 36] on button "button" at bounding box center [1375, 22] width 33 height 33
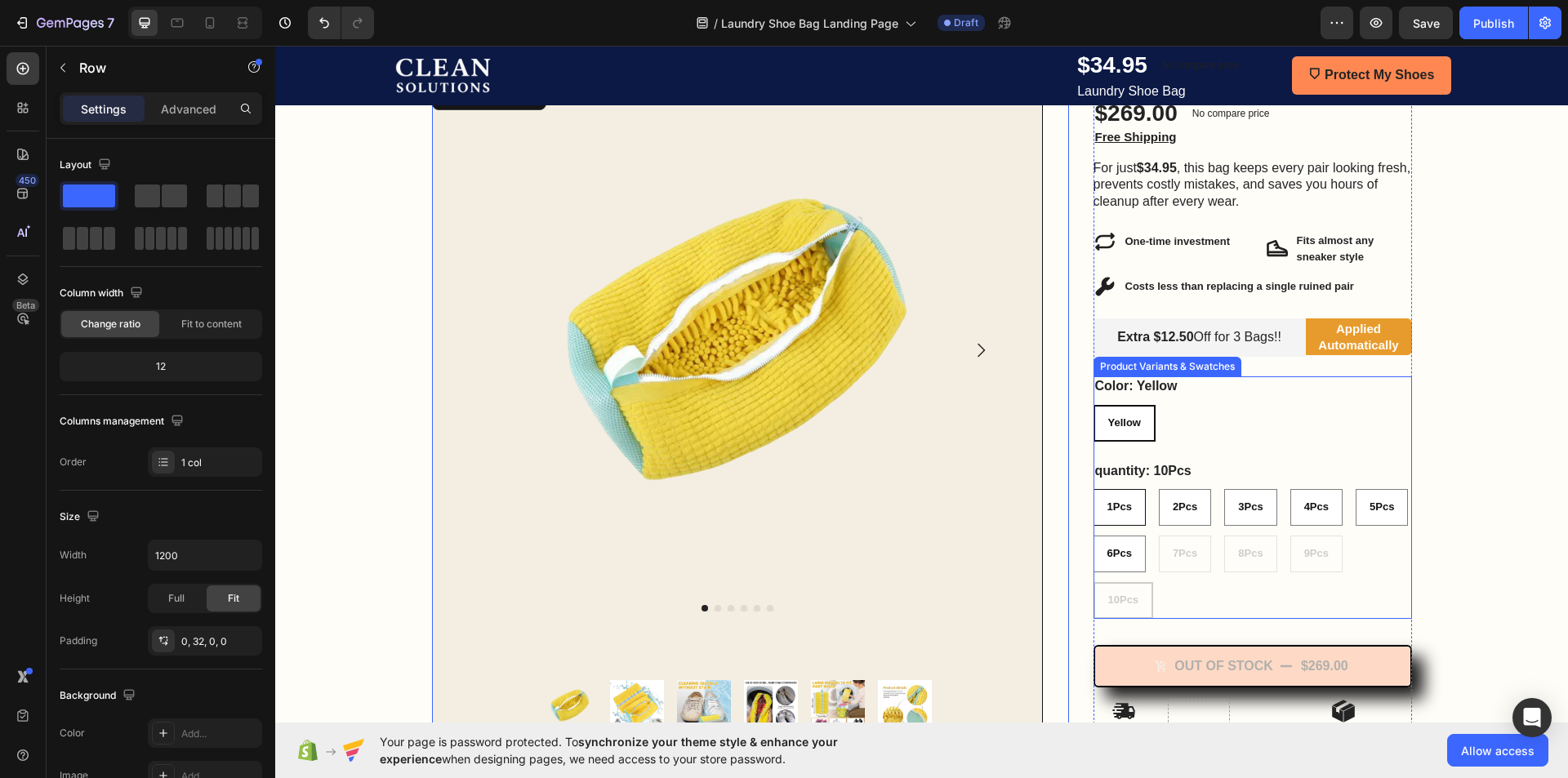
click at [1114, 522] on div "1Pcs" at bounding box center [1119, 507] width 52 height 36
click at [1093, 489] on input "1Pcs 1Pcs 1Pcs" at bounding box center [1093, 488] width 1 height 1
radio input "true"
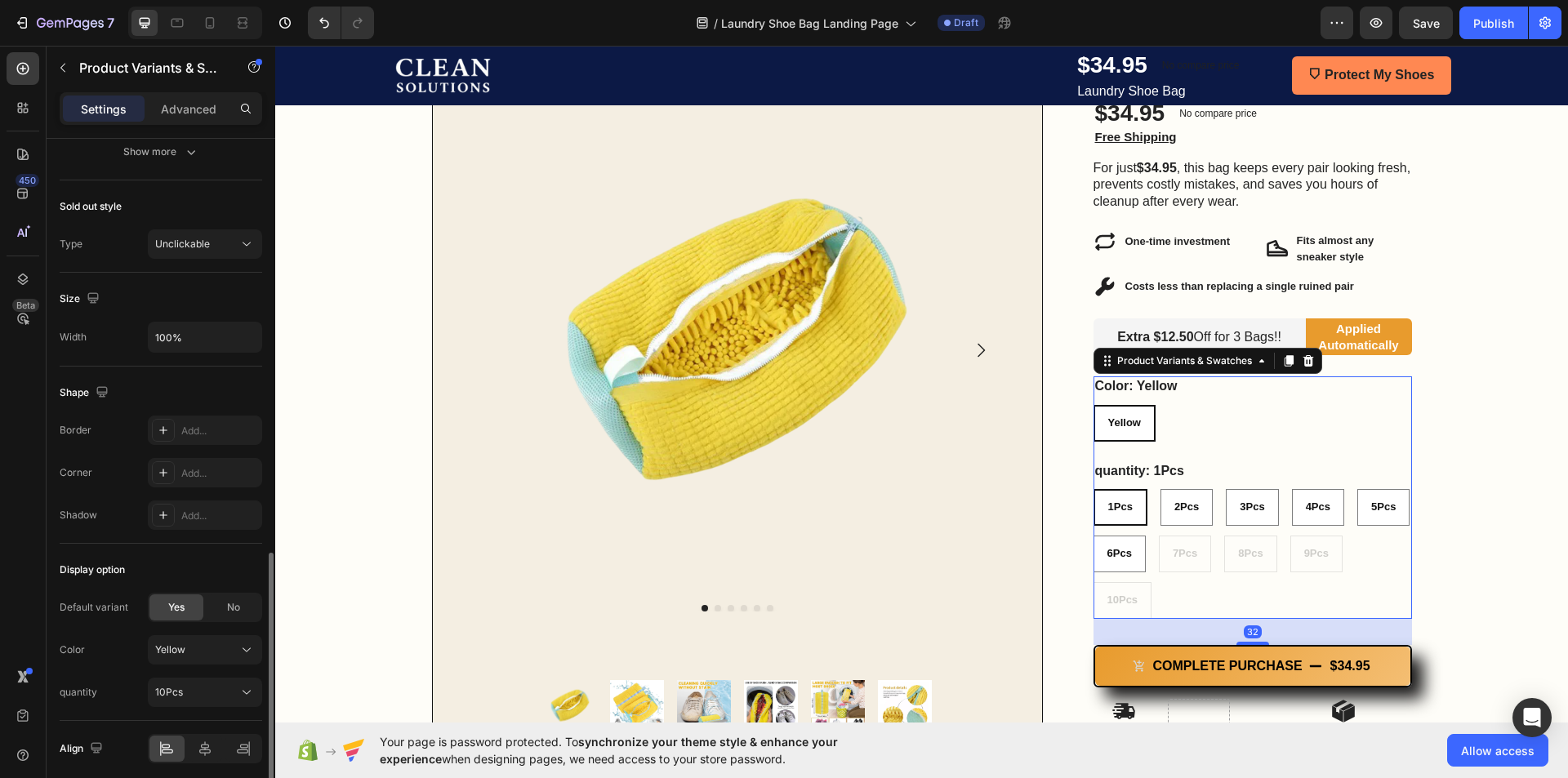
scroll to position [1207, 0]
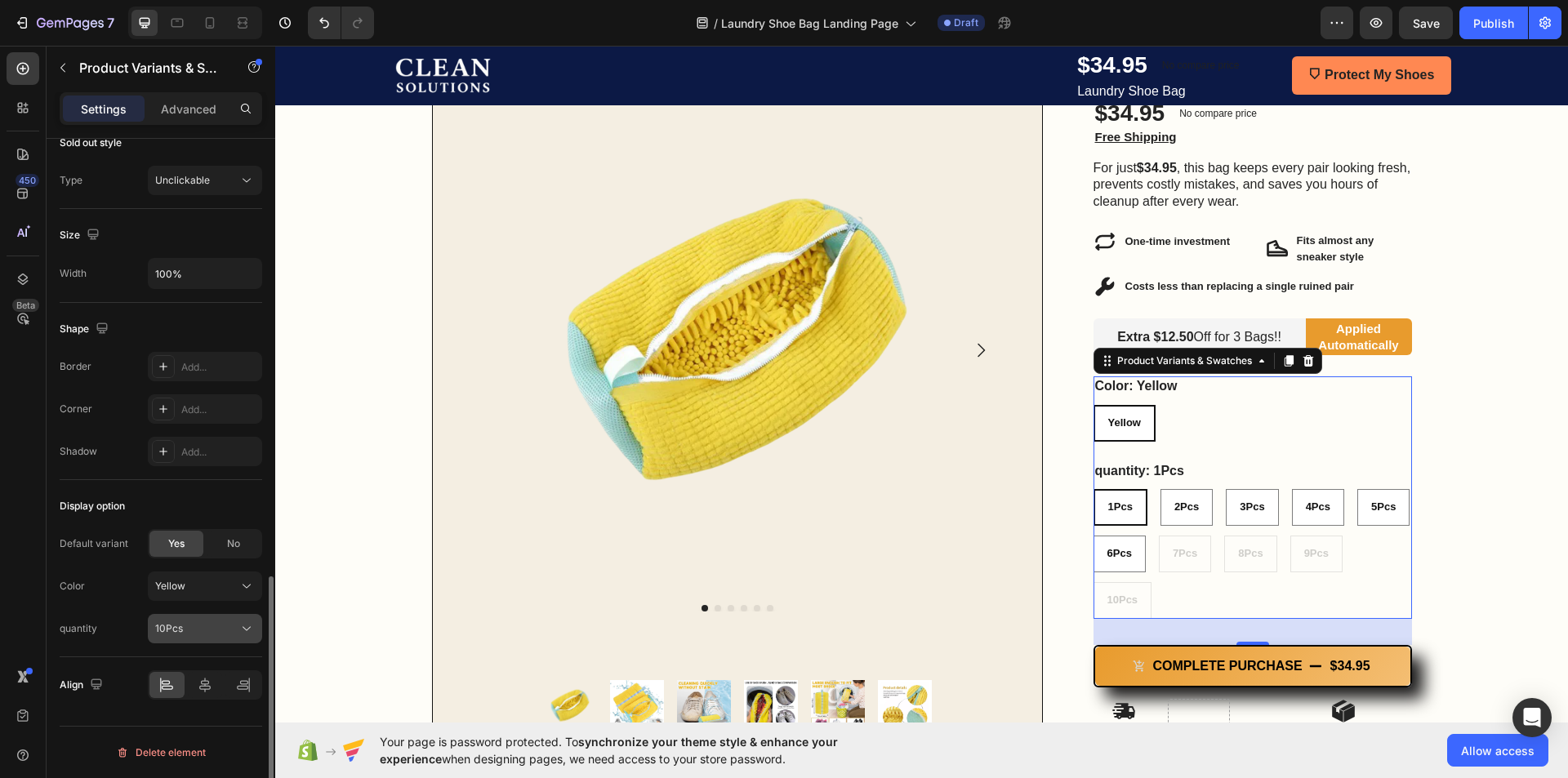
click at [237, 628] on div "10Pcs" at bounding box center [205, 628] width 100 height 16
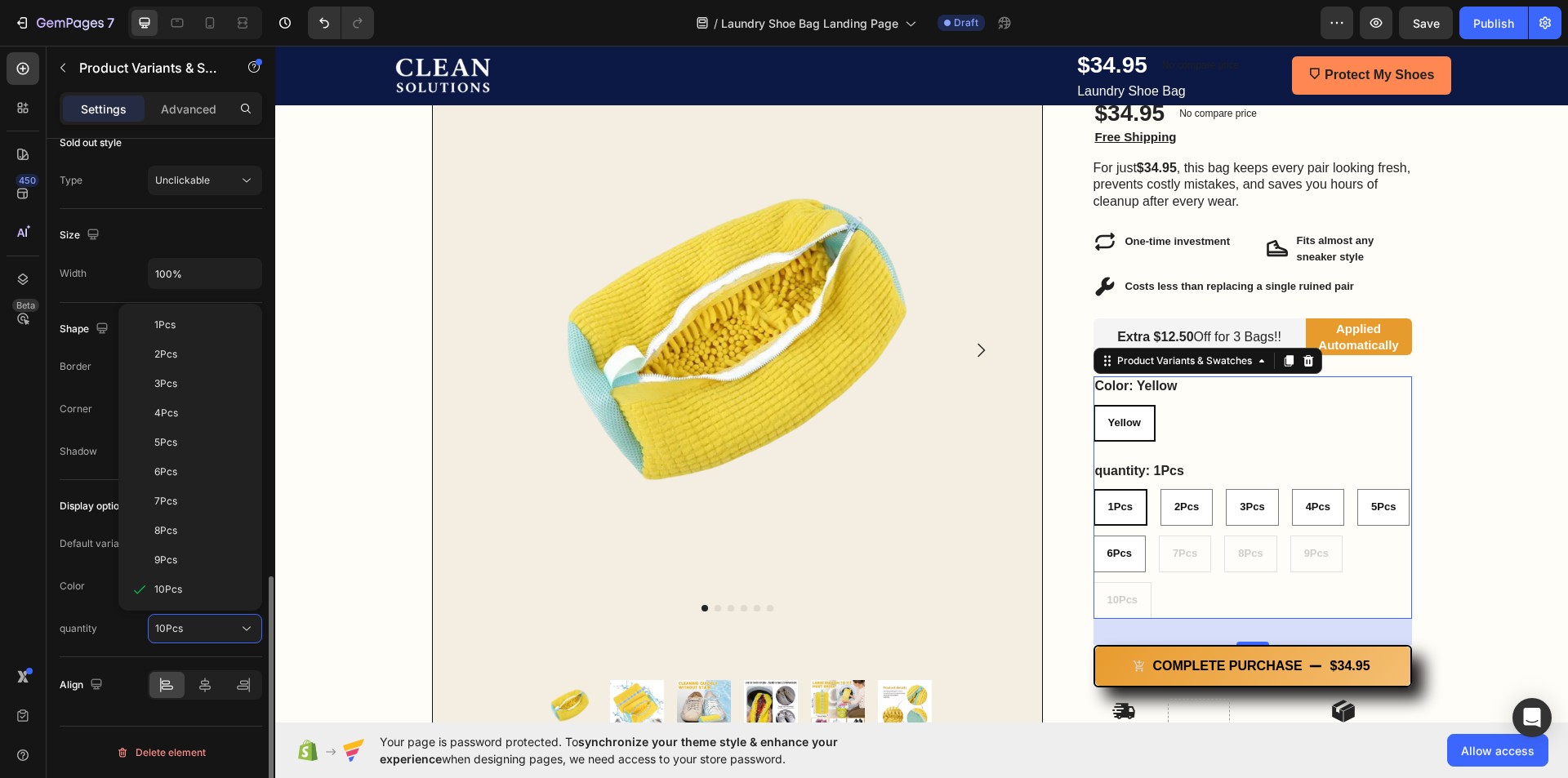
click at [201, 334] on div "1Pcs" at bounding box center [191, 324] width 131 height 29
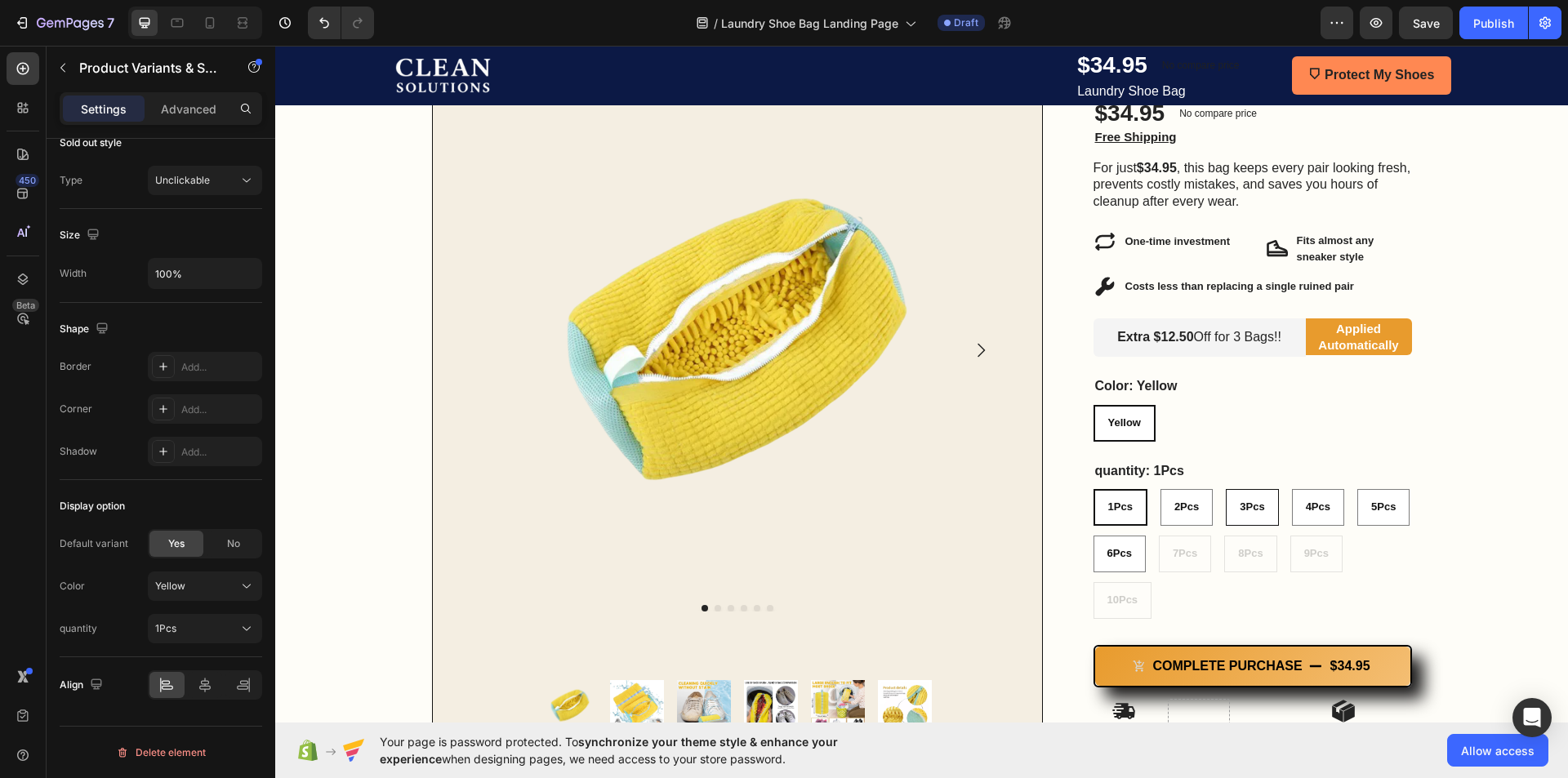
click at [1263, 509] on div "3Pcs" at bounding box center [1252, 507] width 50 height 27
click at [1226, 489] on input "3Pcs 3Pcs 3Pcs" at bounding box center [1225, 488] width 1 height 1
radio input "true"
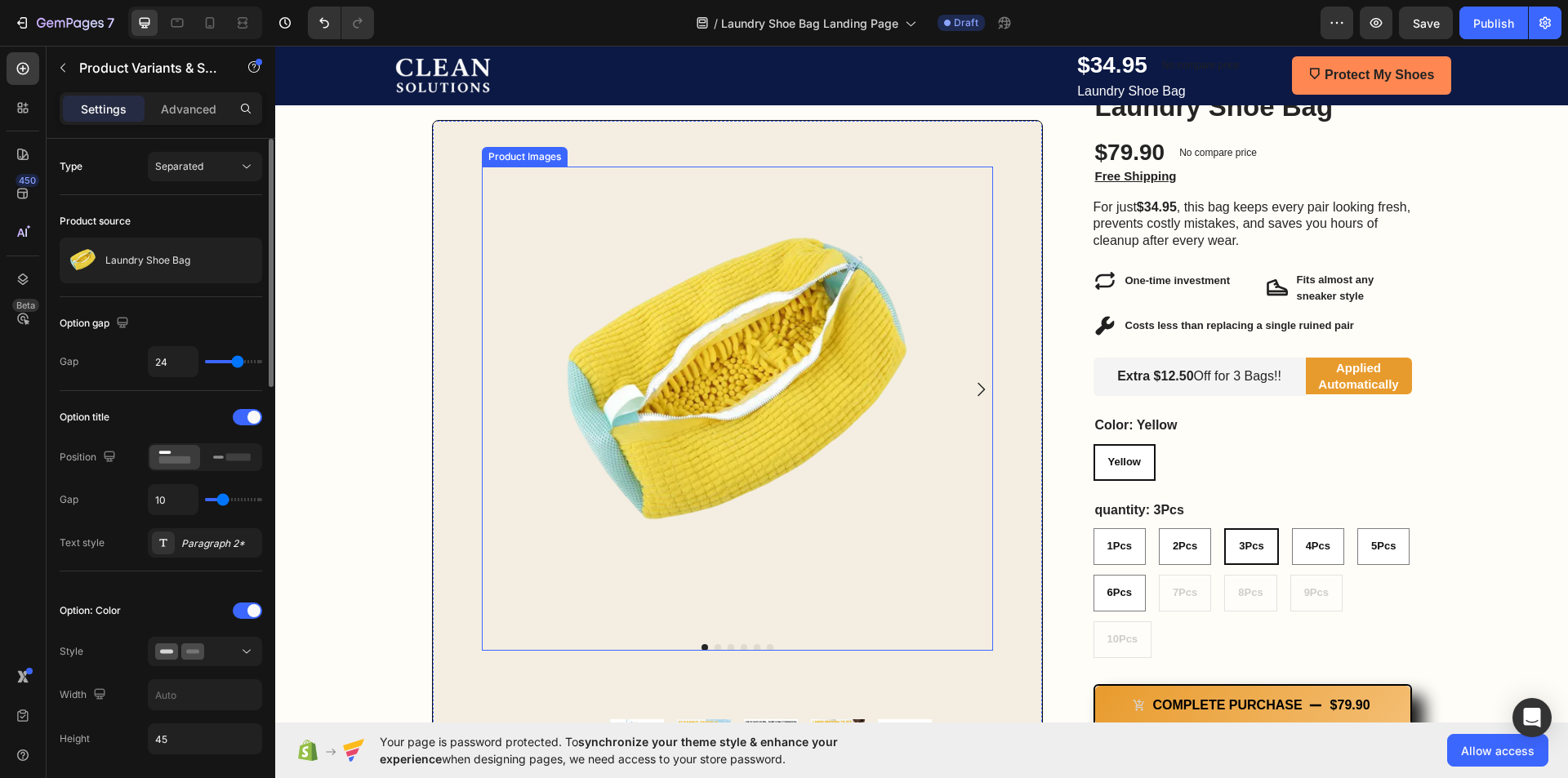
scroll to position [245, 0]
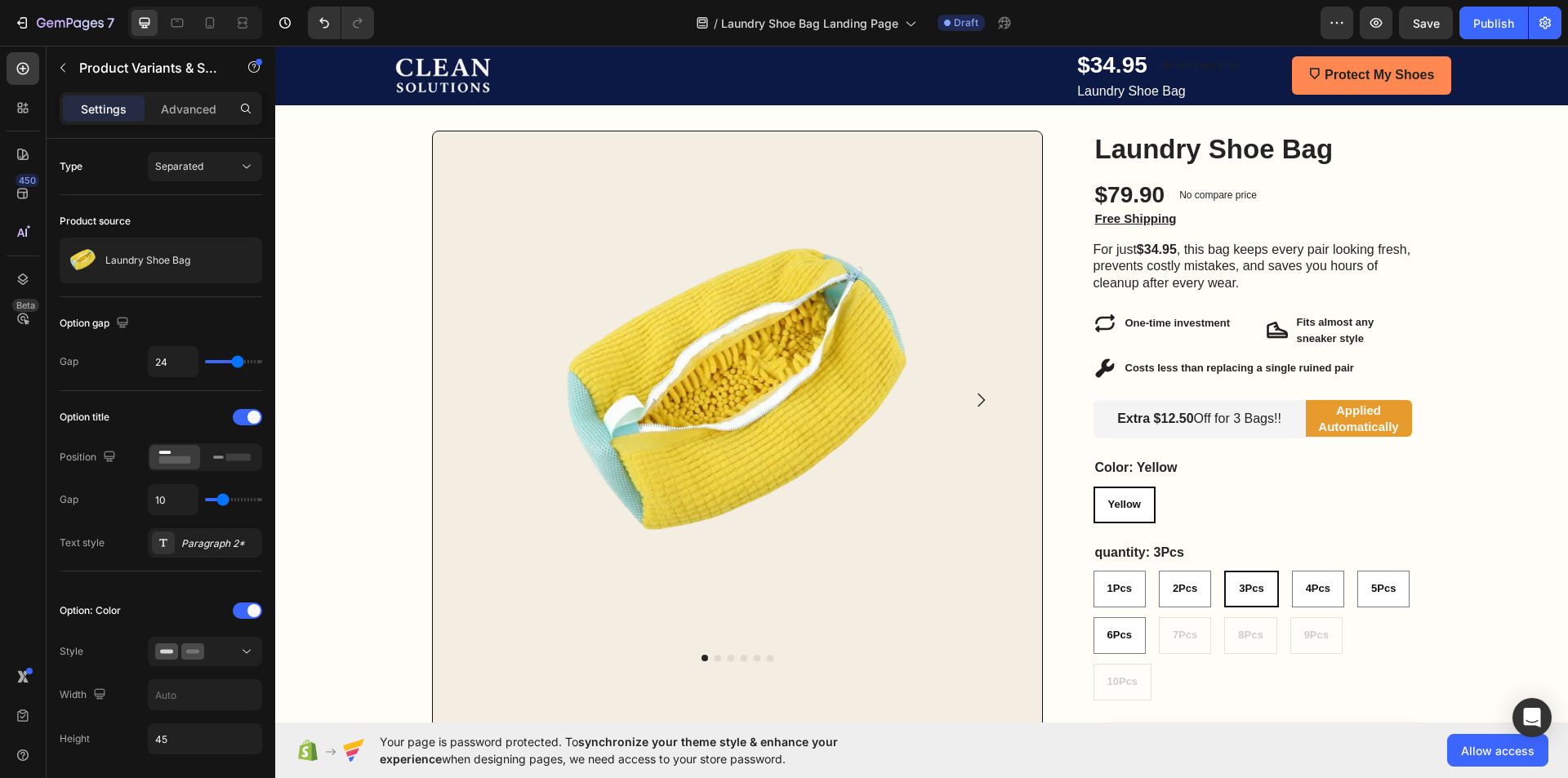
click at [1255, 592] on span "3Pcs" at bounding box center [1251, 588] width 24 height 12
click at [1224, 571] on input "3Pcs 3Pcs 3Pcs" at bounding box center [1223, 570] width 1 height 1
click at [1255, 592] on span "3Pcs" at bounding box center [1251, 588] width 24 height 12
click at [1224, 571] on input "3Pcs 3Pcs 3Pcs" at bounding box center [1223, 570] width 1 height 1
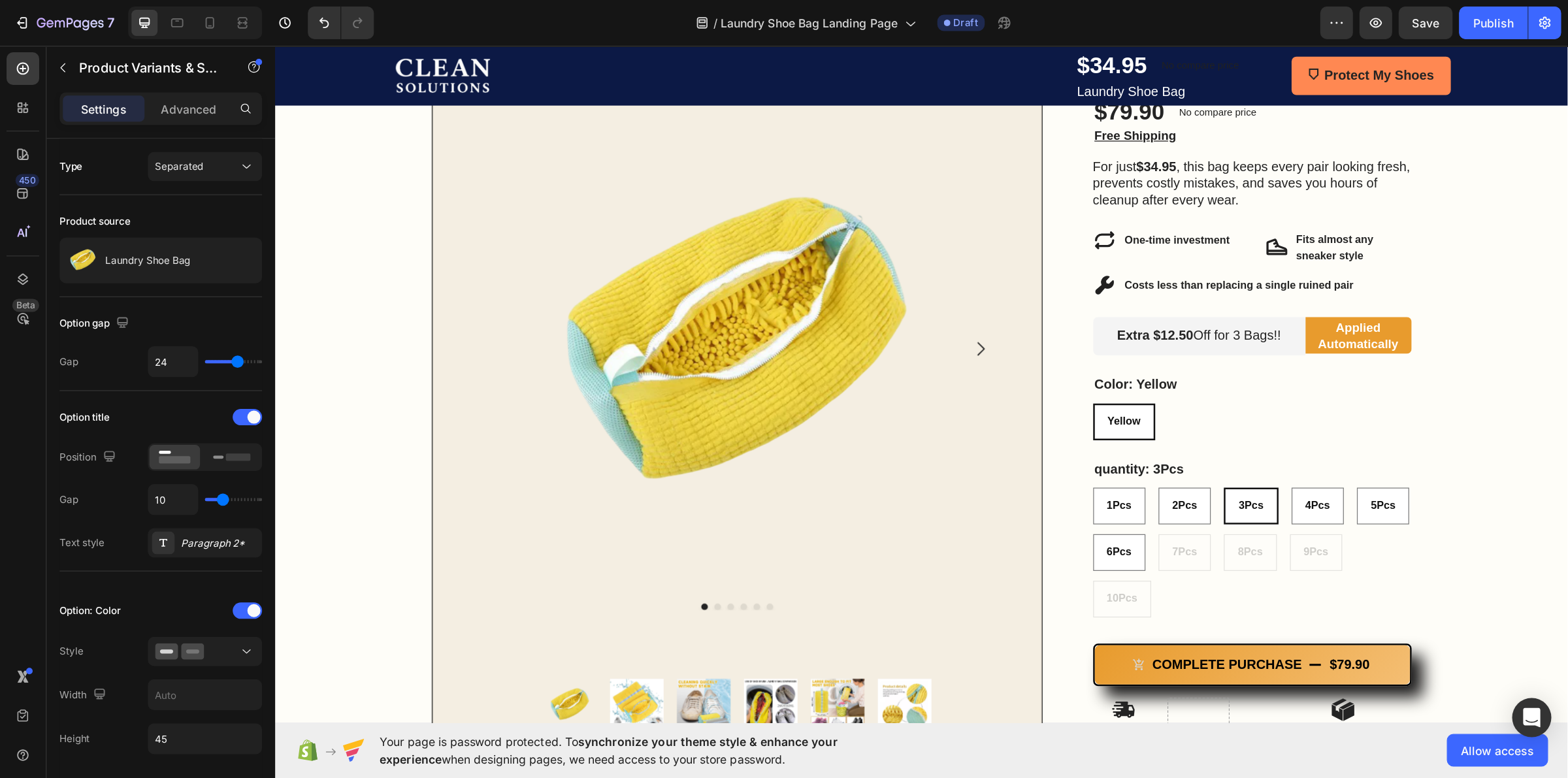
scroll to position [261, 0]
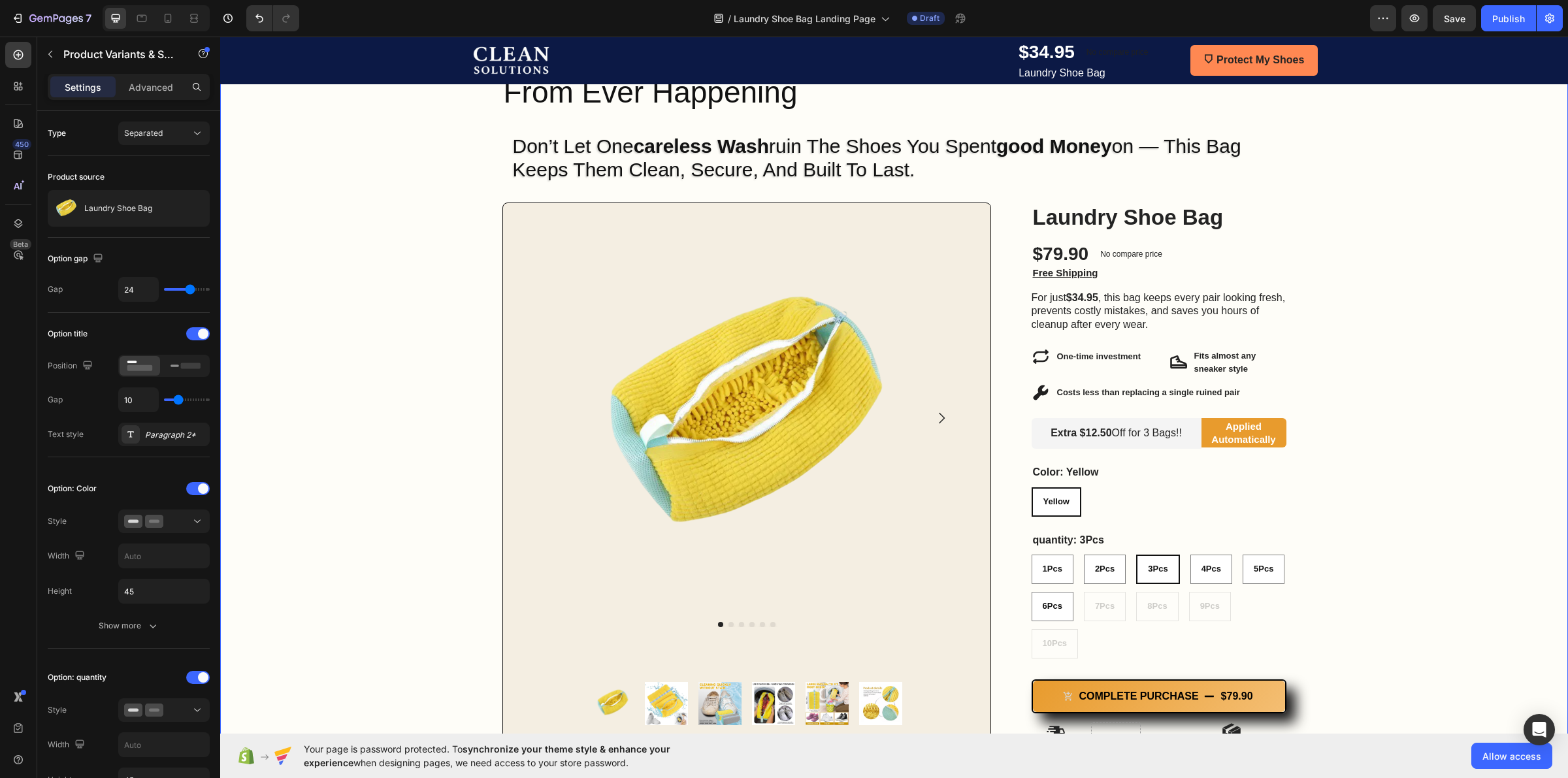
click at [1254, 510] on div "Image Row One Wash Can Ruin $500 Shoes — This Bag Stops That From Ever Happenin…" at bounding box center [894, 418] width 1348 height 707
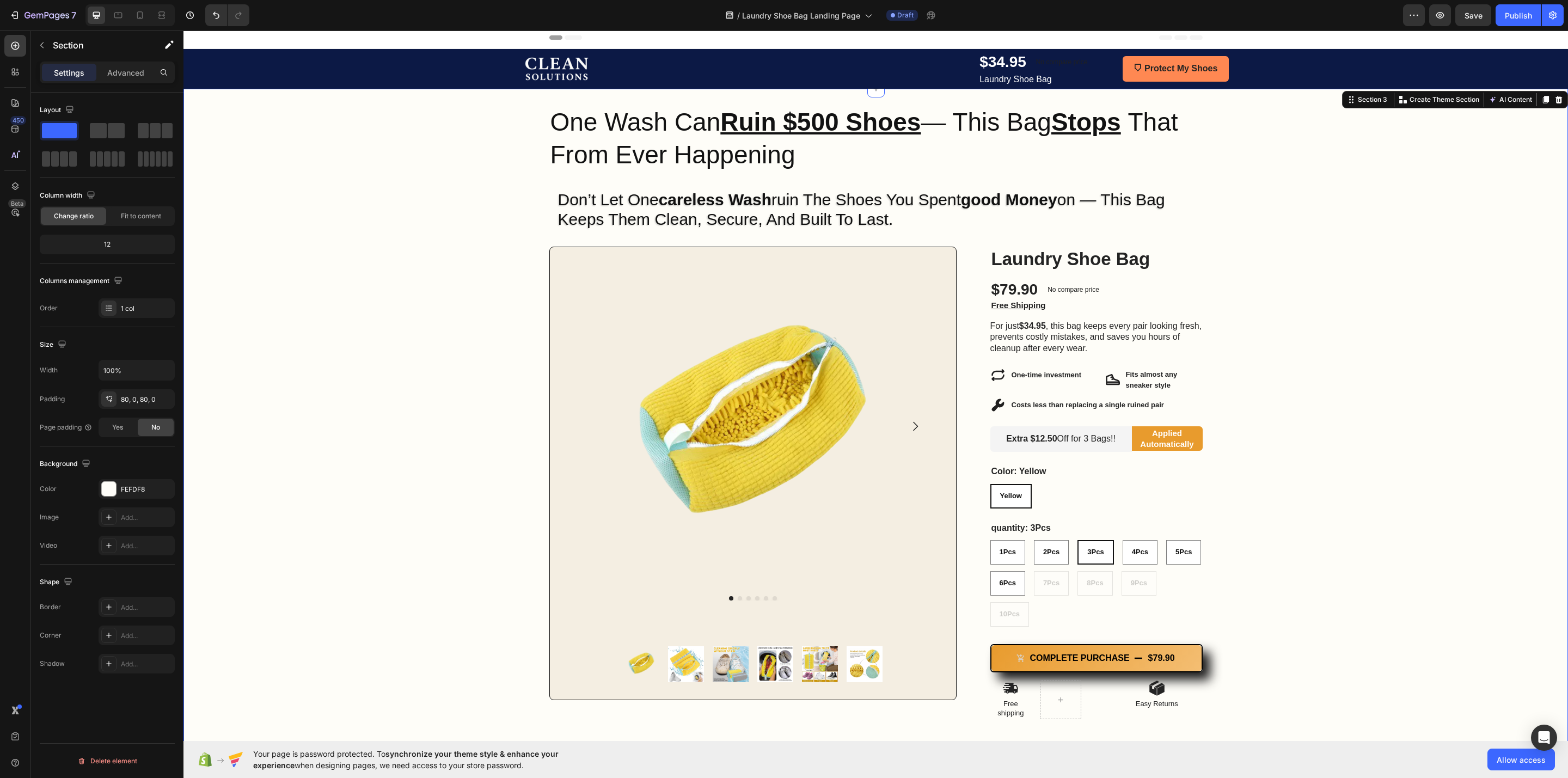
scroll to position [0, 0]
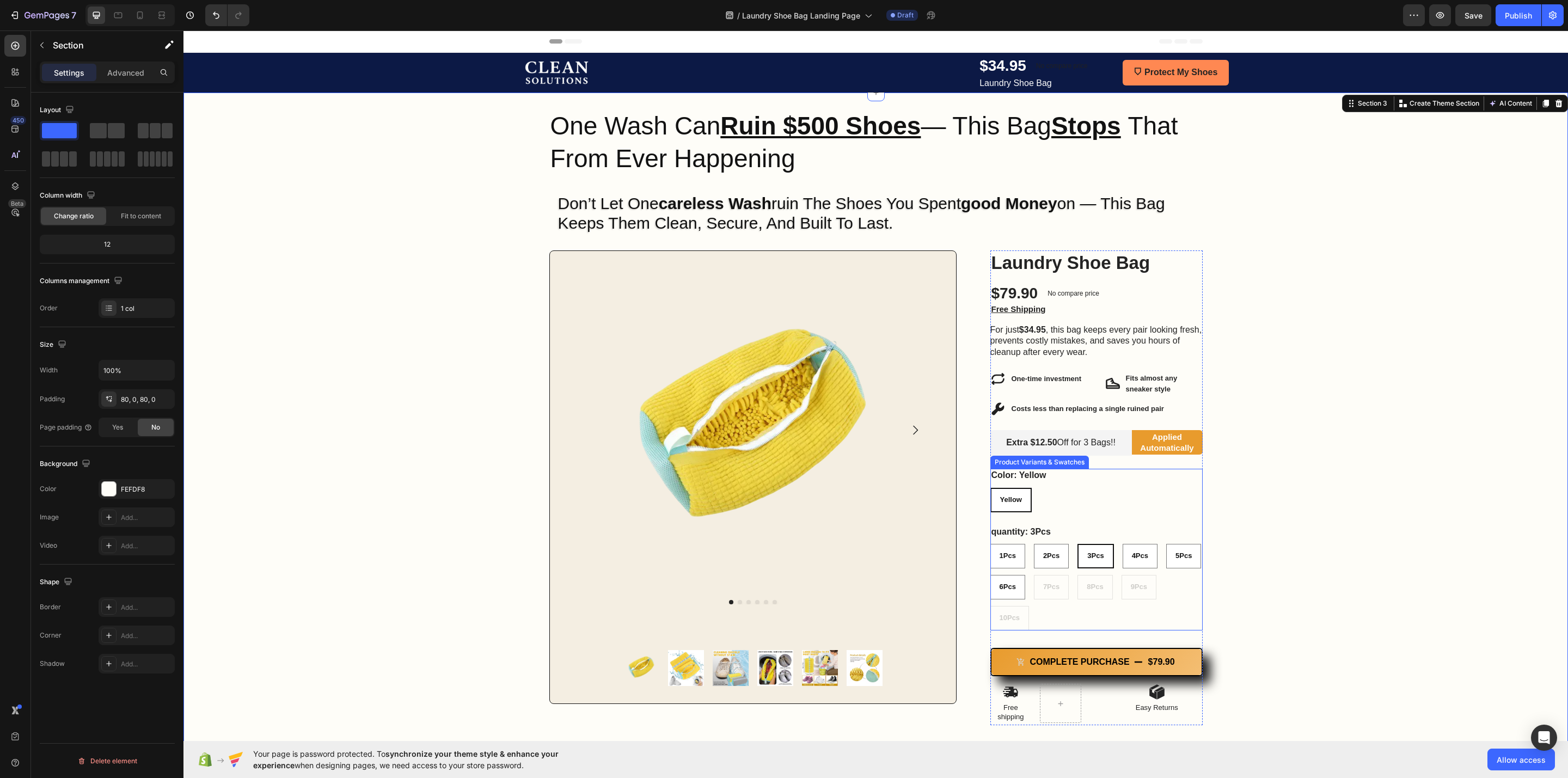
click at [1045, 518] on div "1Pcs 1Pcs 1Pcs 2Pcs 2Pcs 2Pcs 3Pcs 3Pcs 3Pcs 4Pcs 4Pcs 4Pcs 5Pcs 5Pcs 5Pcs 6Pcs…" at bounding box center [1097, 587] width 213 height 87
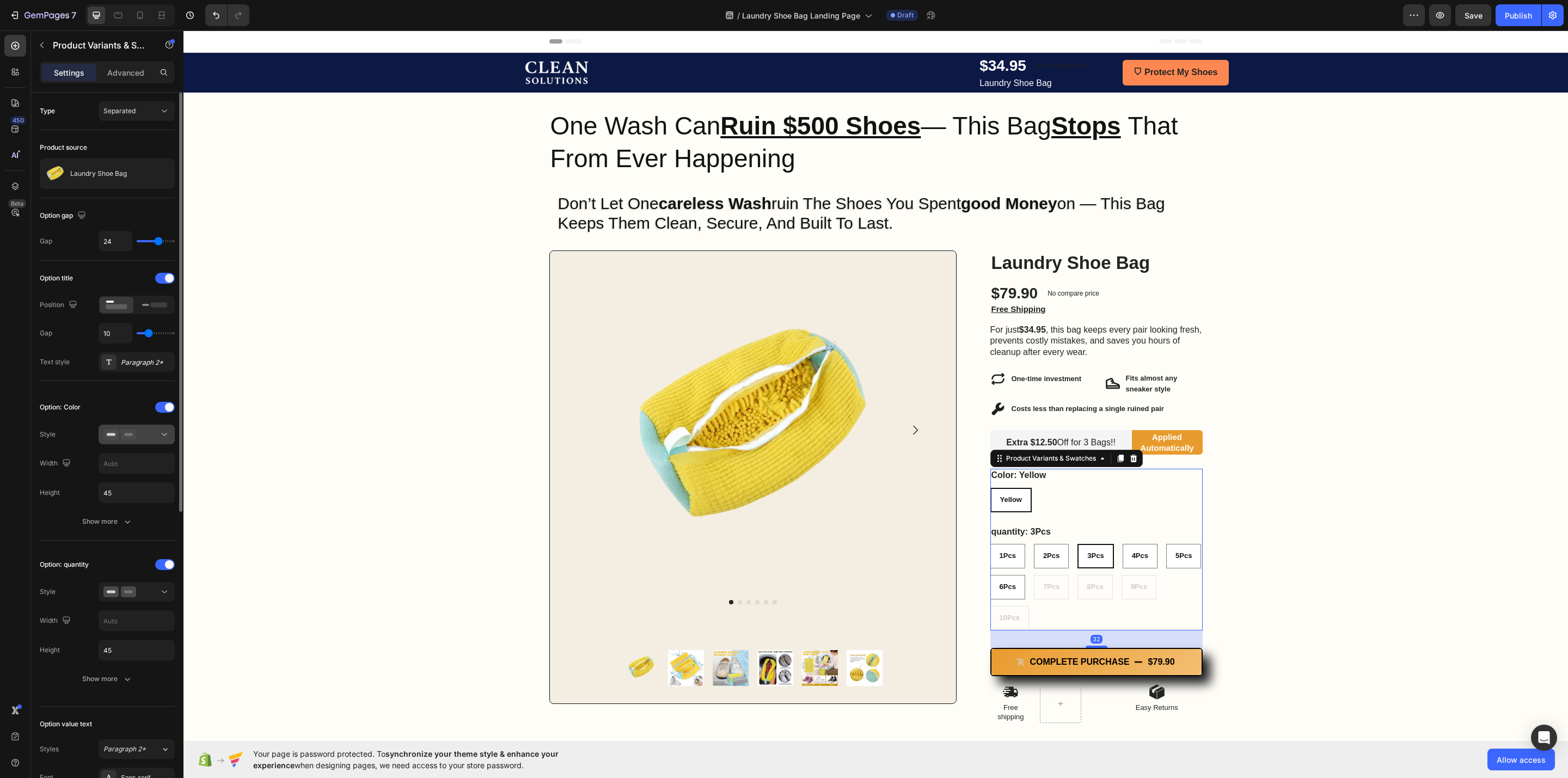
click at [151, 435] on div at bounding box center [137, 434] width 67 height 11
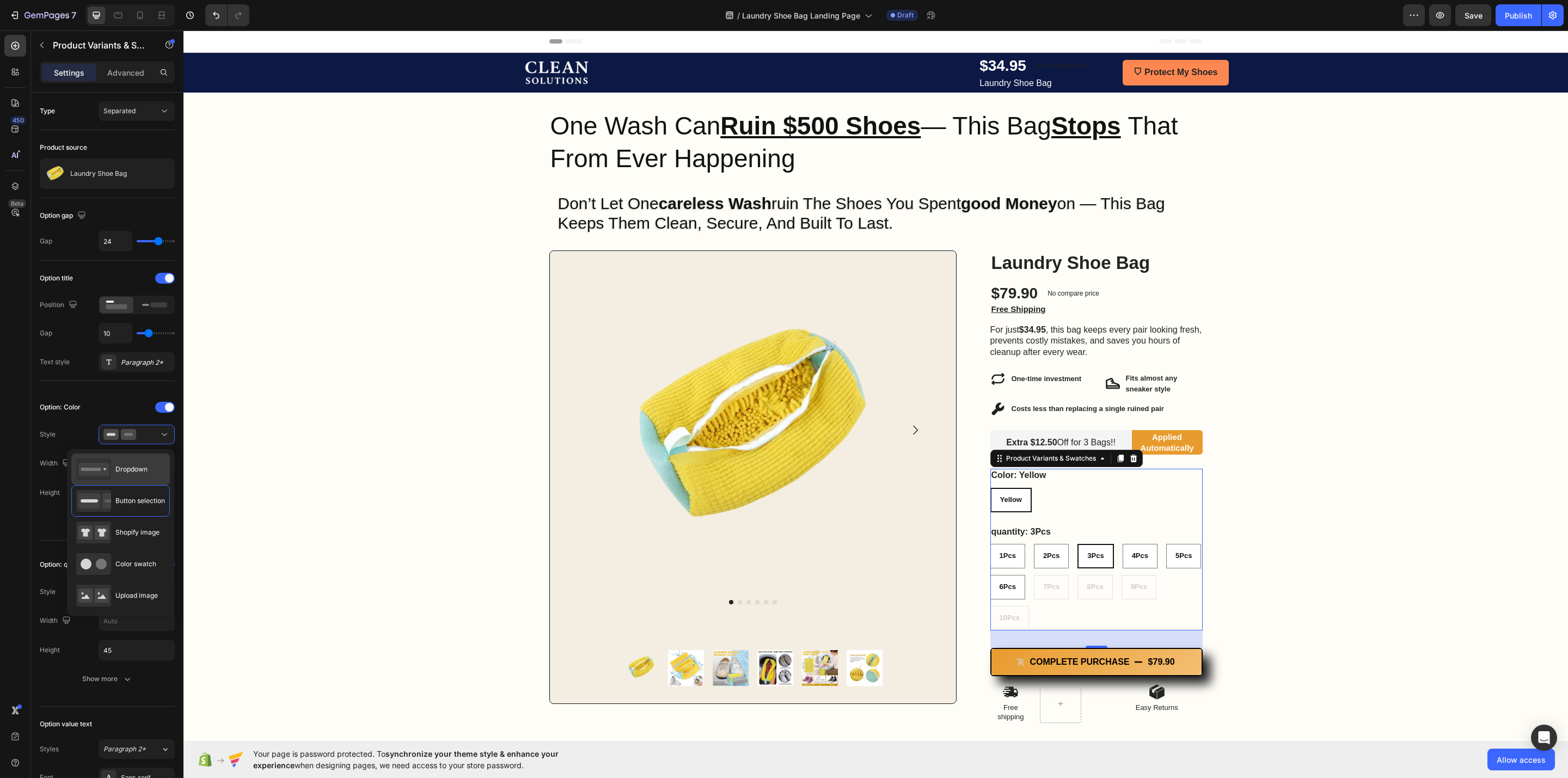
click at [138, 481] on div "Dropdown" at bounding box center [120, 469] width 99 height 32
type input "100%"
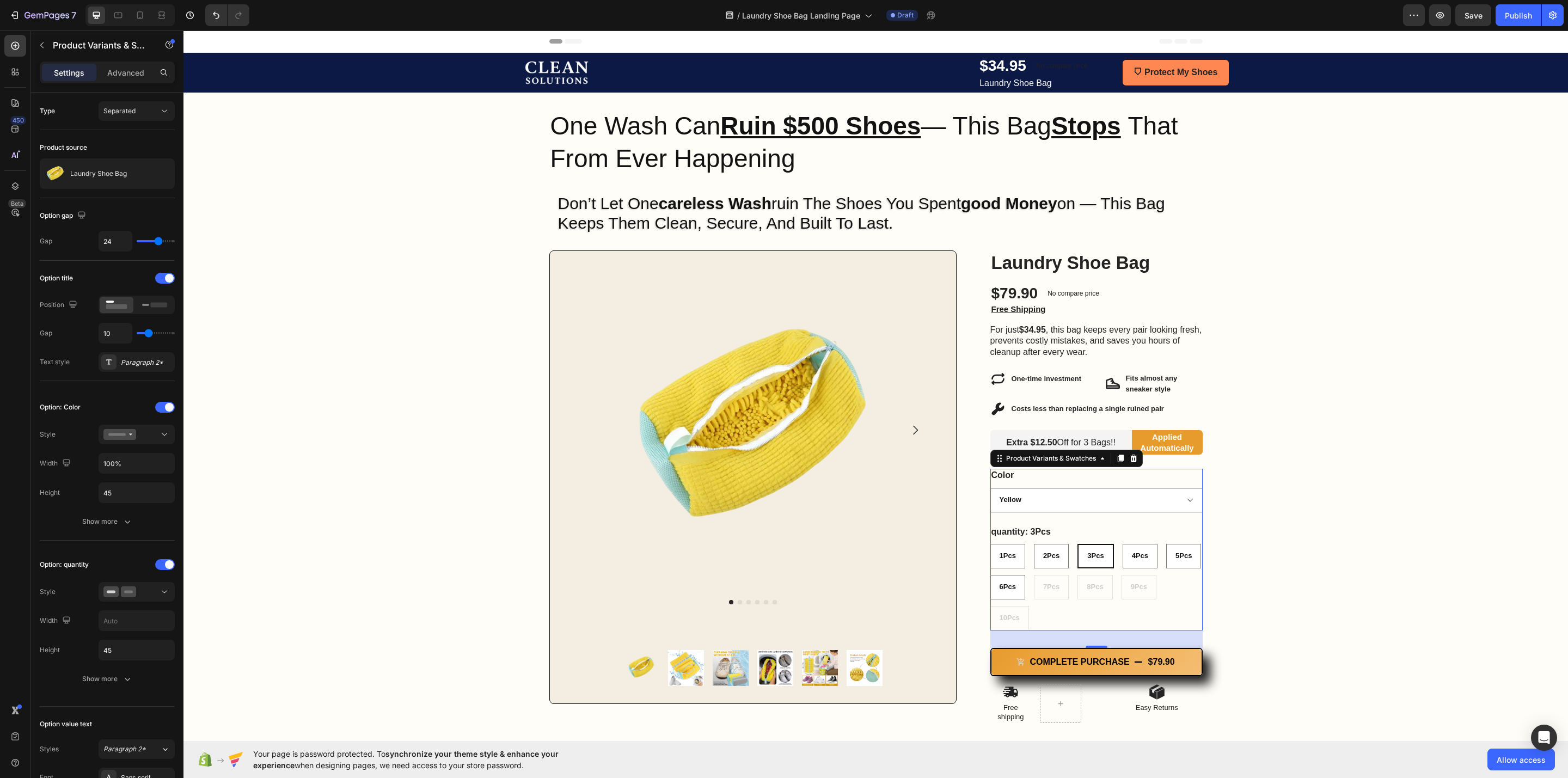
click at [1045, 496] on select "Yellow" at bounding box center [1097, 500] width 213 height 24
click at [1045, 497] on select "Yellow" at bounding box center [1097, 500] width 213 height 24
click at [153, 443] on button at bounding box center [137, 434] width 76 height 19
click at [145, 517] on div "Button selection" at bounding box center [120, 532] width 99 height 32
click at [140, 518] on div at bounding box center [137, 592] width 67 height 11
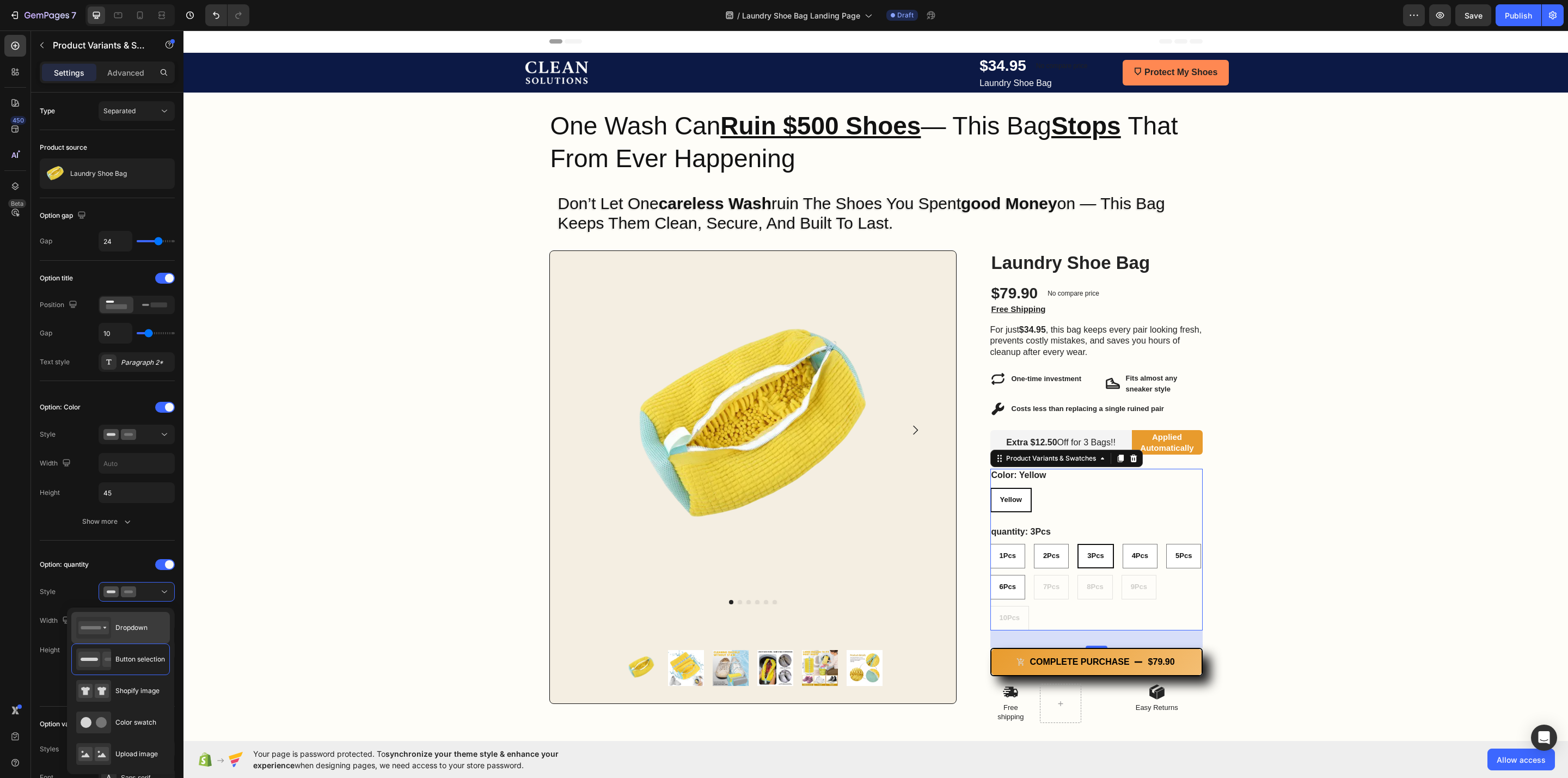
click at [130, 518] on span "Dropdown" at bounding box center [132, 628] width 32 height 10
type input "100%"
select select "3Pcs"
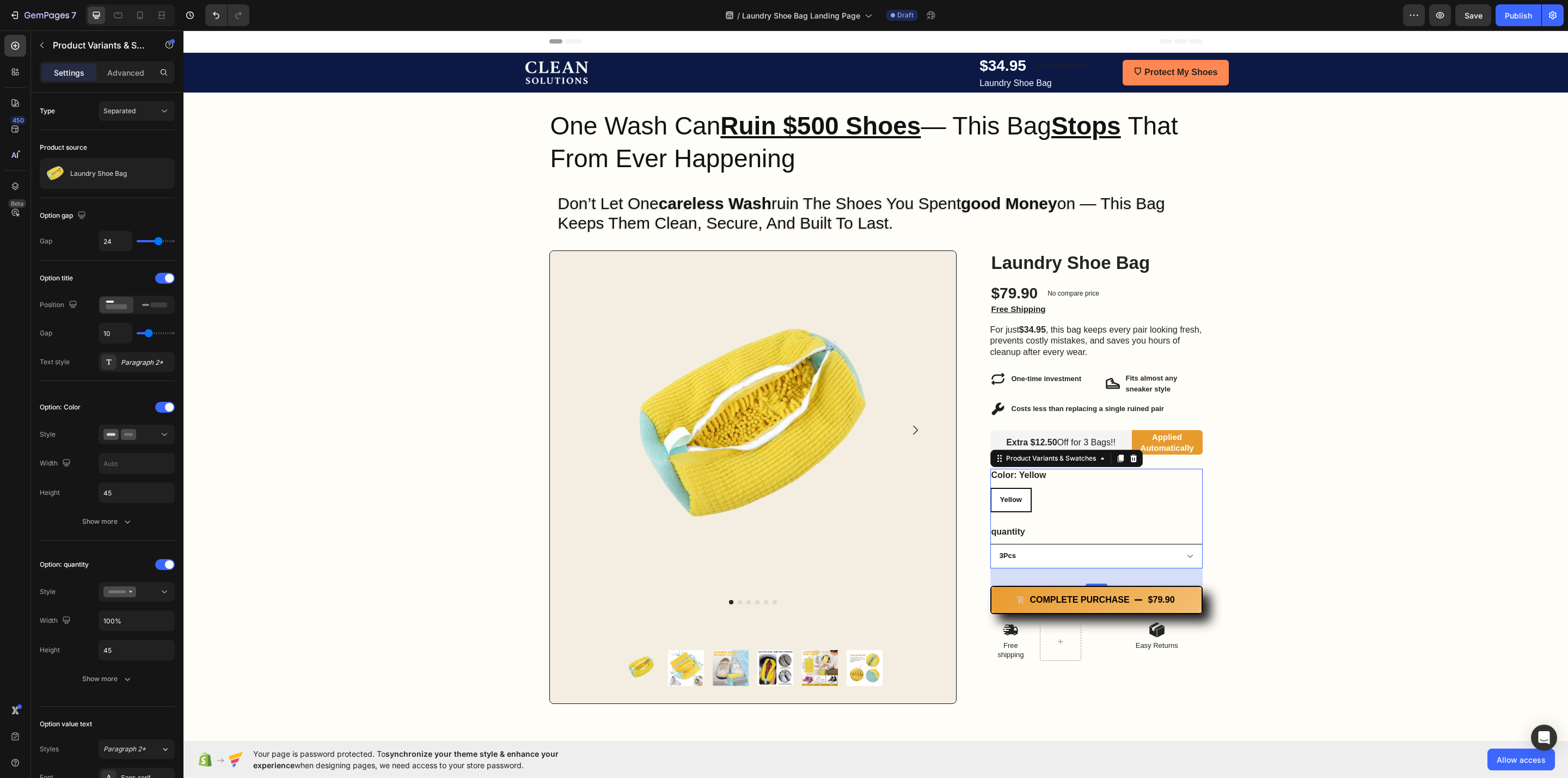
click at [1018, 518] on select "1Pcs 2Pcs 3Pcs 4Pcs 5Pcs 6Pcs 7Pcs 8Pcs 9Pcs 10Pcs" at bounding box center [1097, 556] width 213 height 24
click at [132, 518] on icon "button" at bounding box center [127, 678] width 11 height 11
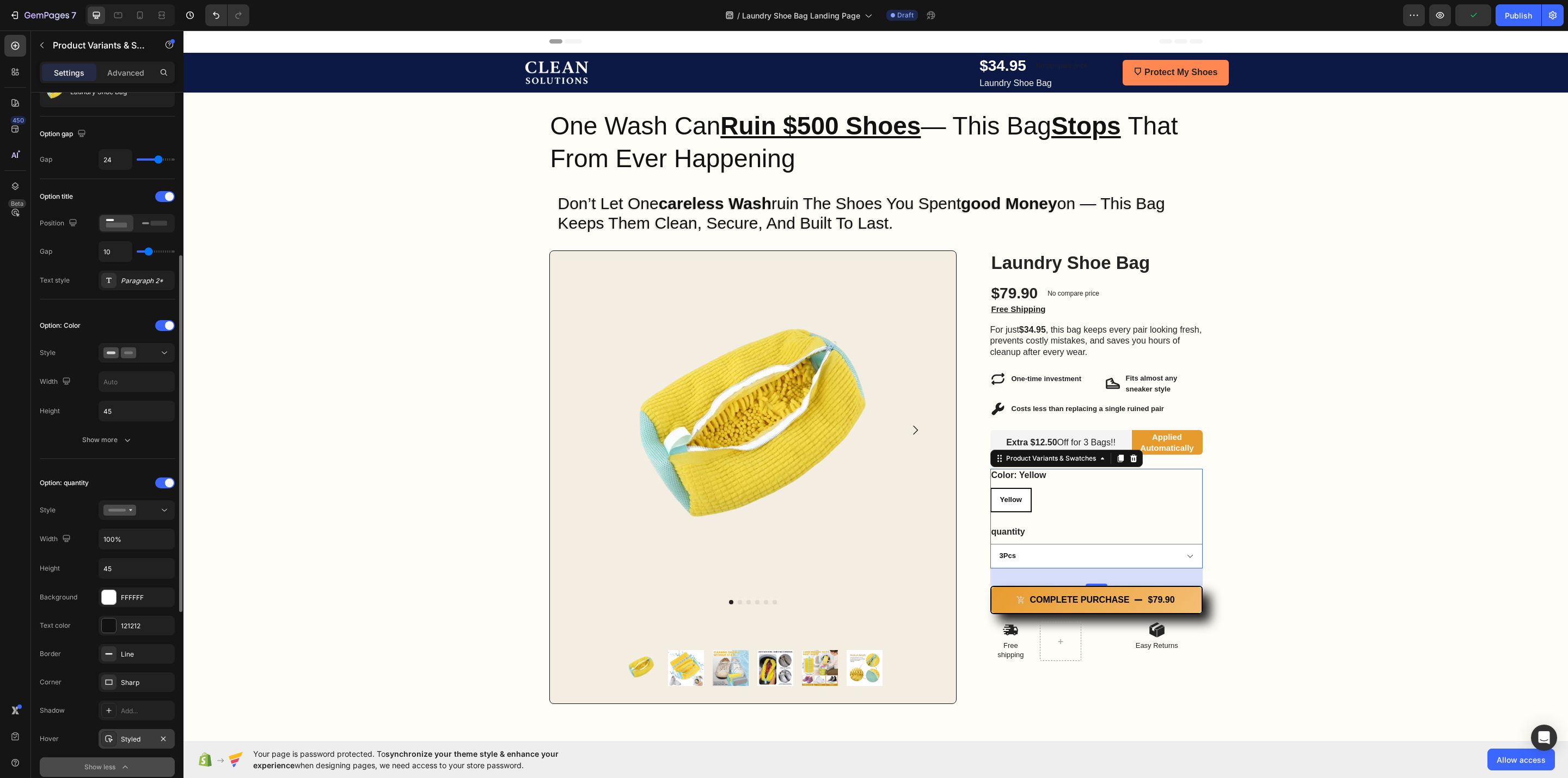
scroll to position [163, 0]
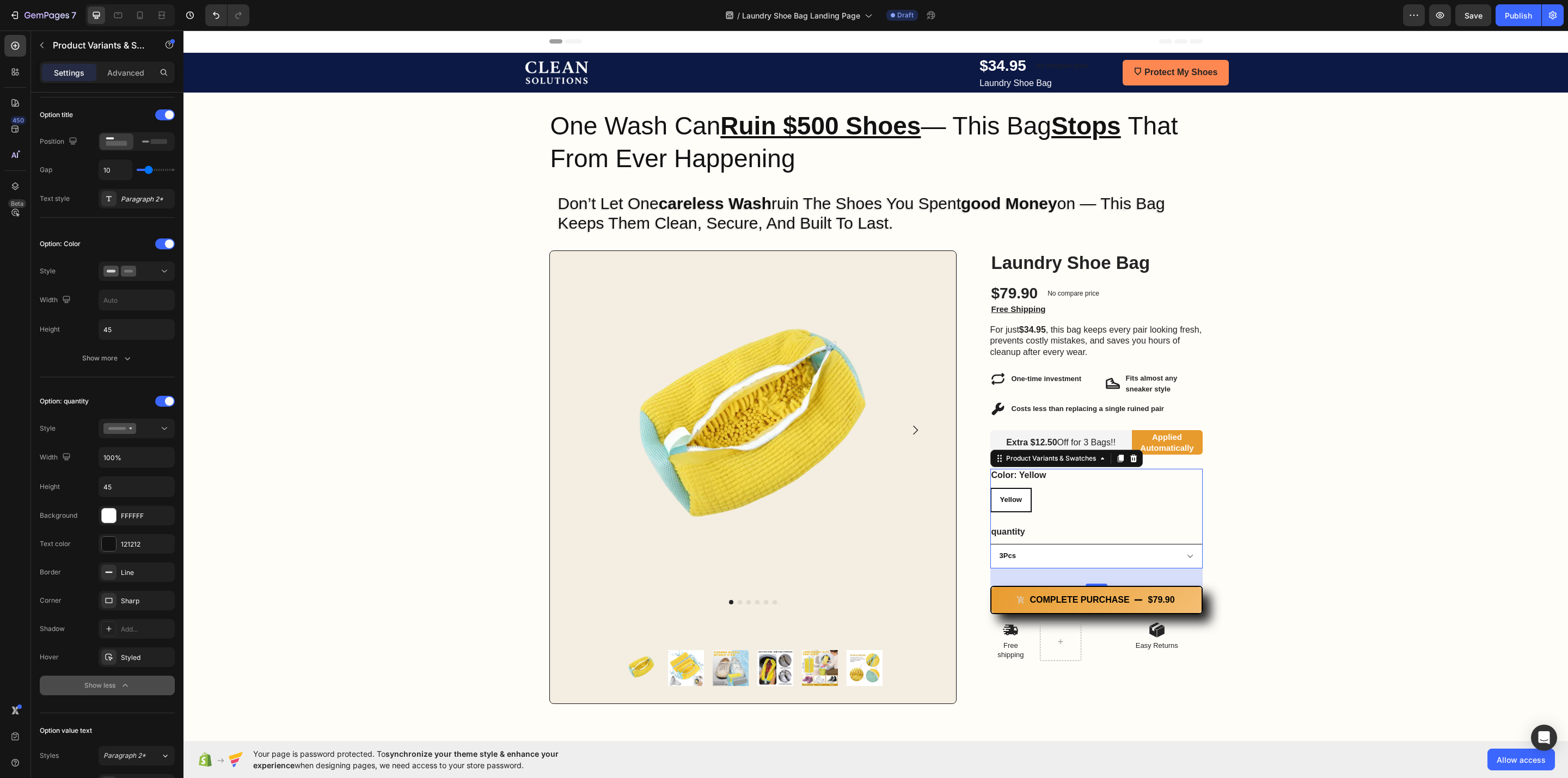
click at [1045, 518] on select "1Pcs 2Pcs 3Pcs 4Pcs 5Pcs 6Pcs 7Pcs 8Pcs 9Pcs 10Pcs" at bounding box center [1097, 556] width 213 height 24
click at [1045, 518] on div "quantity 1Pcs 2Pcs 3Pcs 4Pcs 5Pcs 6Pcs 7Pcs 8Pcs 9Pcs 10Pcs" at bounding box center [1097, 547] width 213 height 44
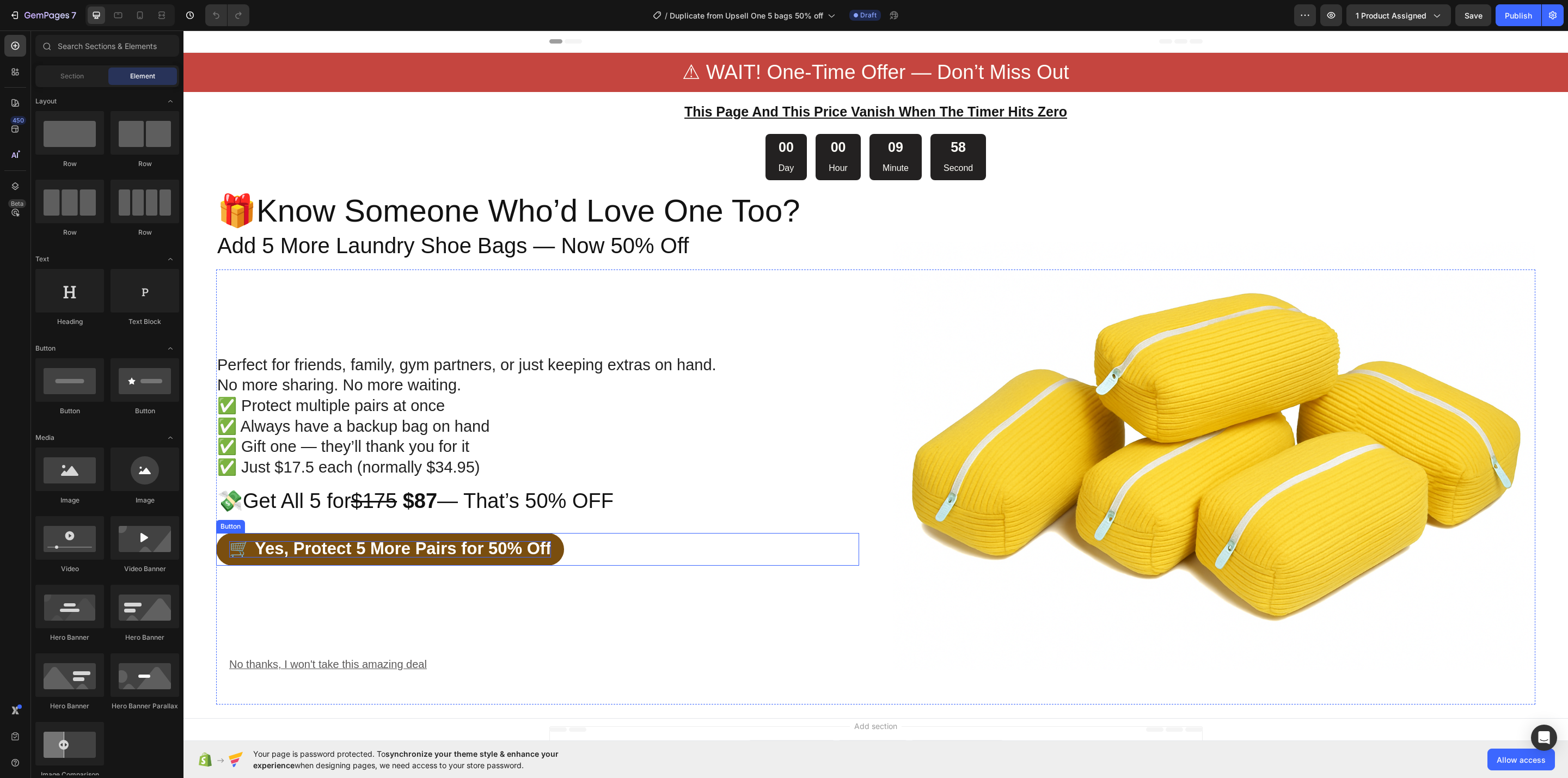
click at [379, 544] on span "🛒 Yes, Protect 5 More Pairs for 50% Off" at bounding box center [390, 549] width 322 height 19
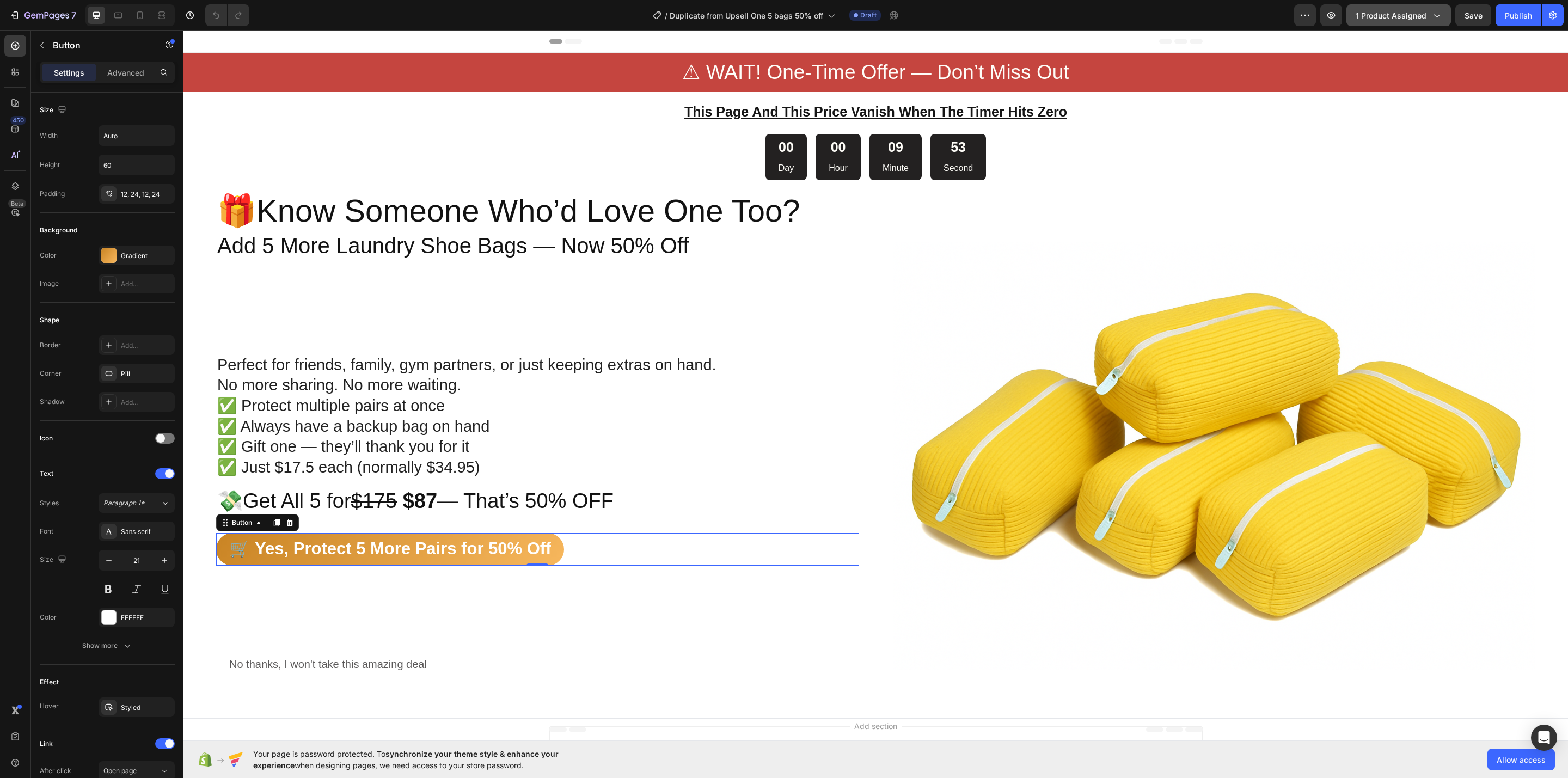
click at [1365, 6] on button "1 product assigned" at bounding box center [1399, 15] width 105 height 22
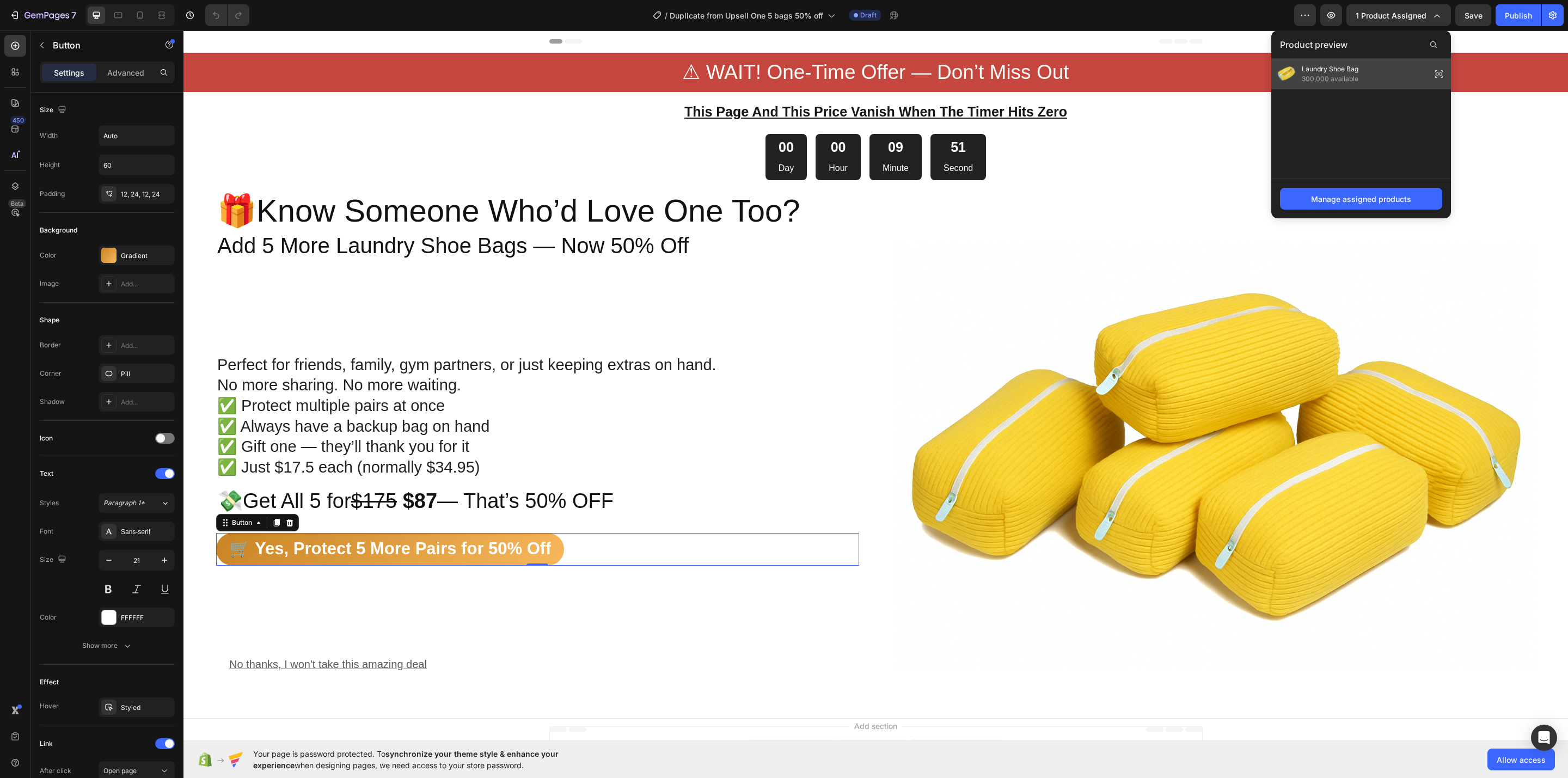
click at [1357, 70] on span "Laundry Shoe Bag" at bounding box center [1330, 69] width 57 height 10
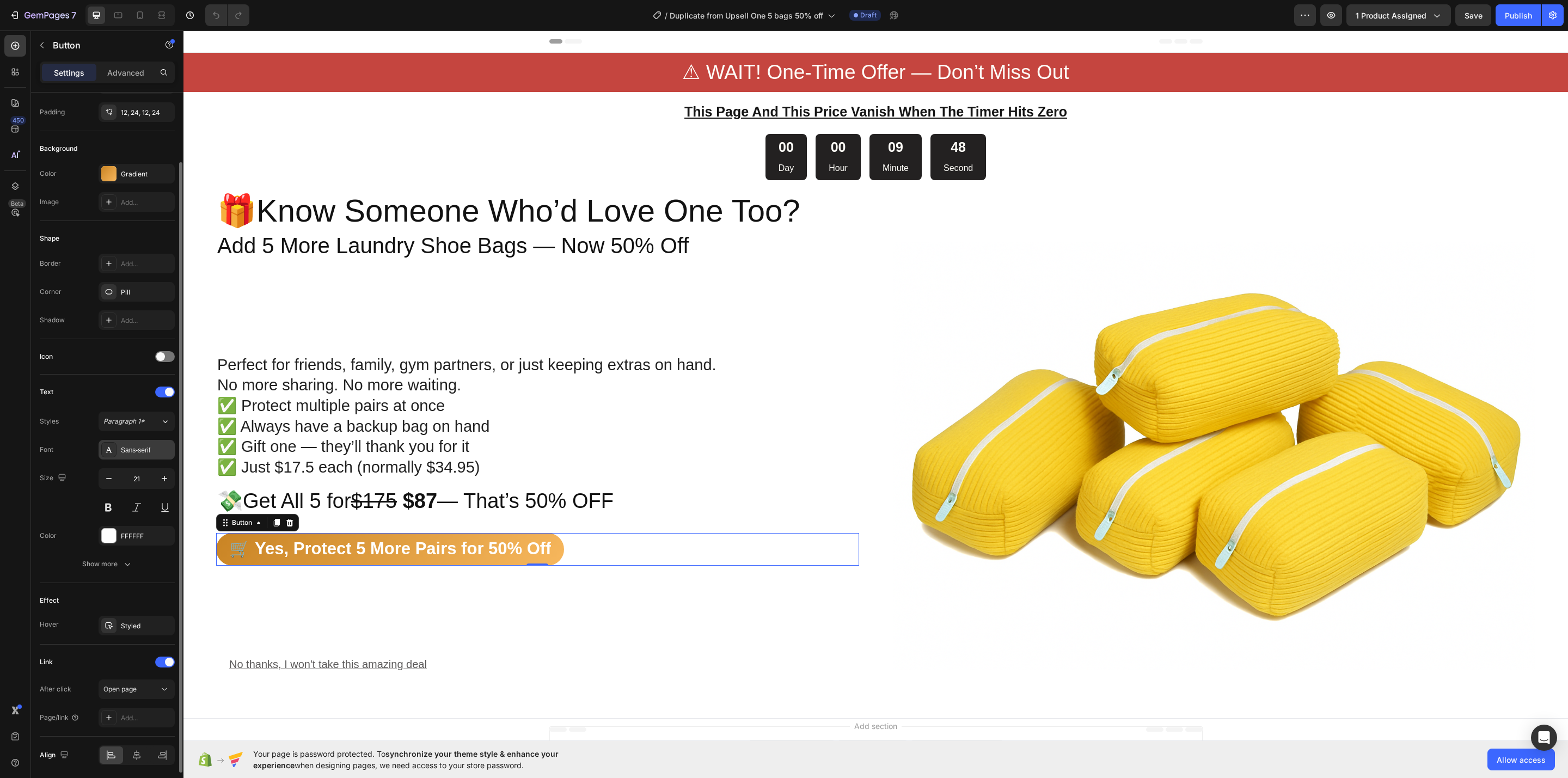
scroll to position [124, 0]
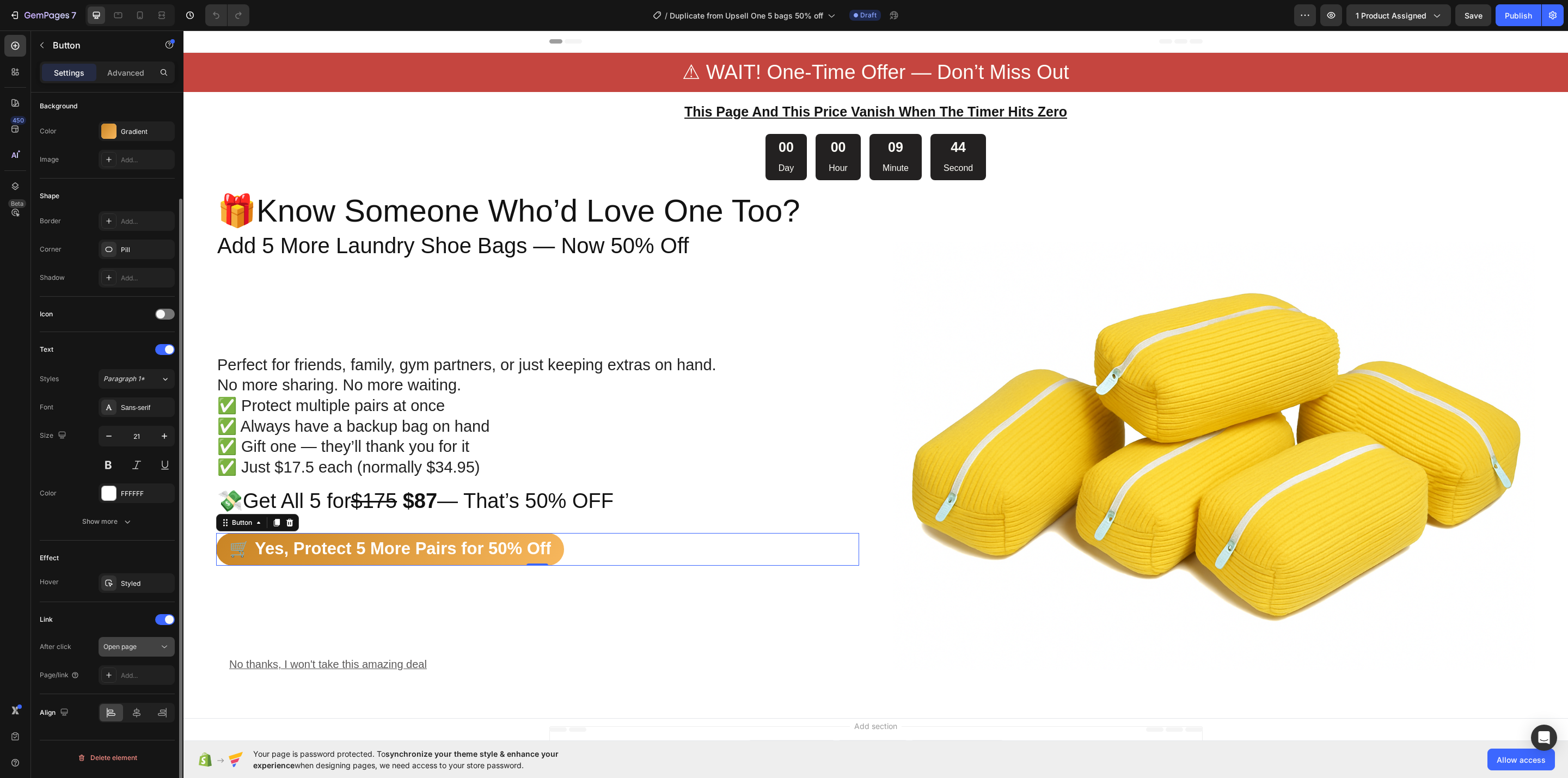
click at [131, 656] on button "Open page" at bounding box center [137, 646] width 76 height 19
click at [135, 651] on span "Open page" at bounding box center [120, 646] width 33 height 8
click at [135, 671] on div "Add..." at bounding box center [137, 675] width 76 height 19
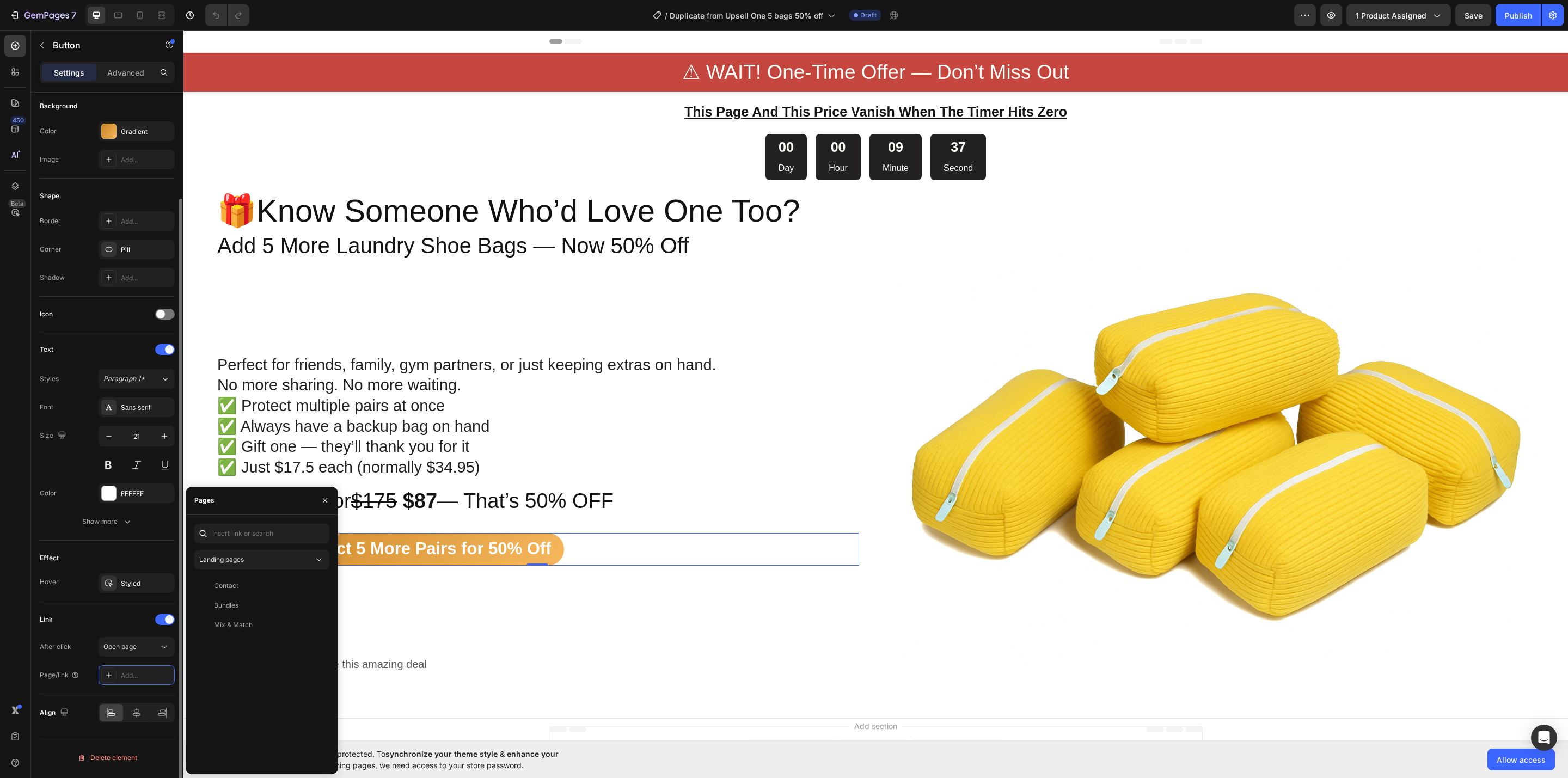
click at [135, 665] on div "After click Open page Page/link Add..." at bounding box center [107, 661] width 135 height 48
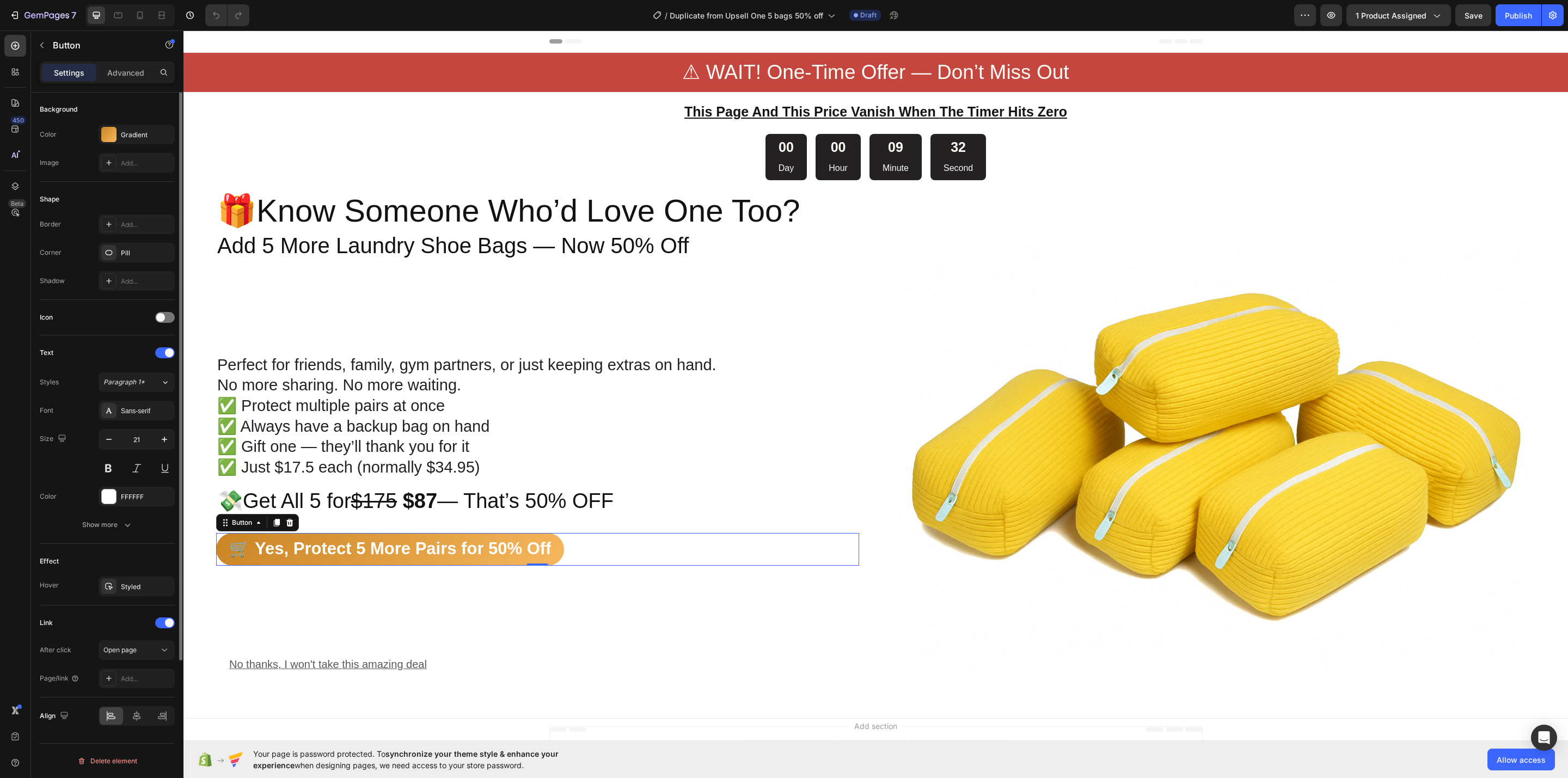
scroll to position [0, 0]
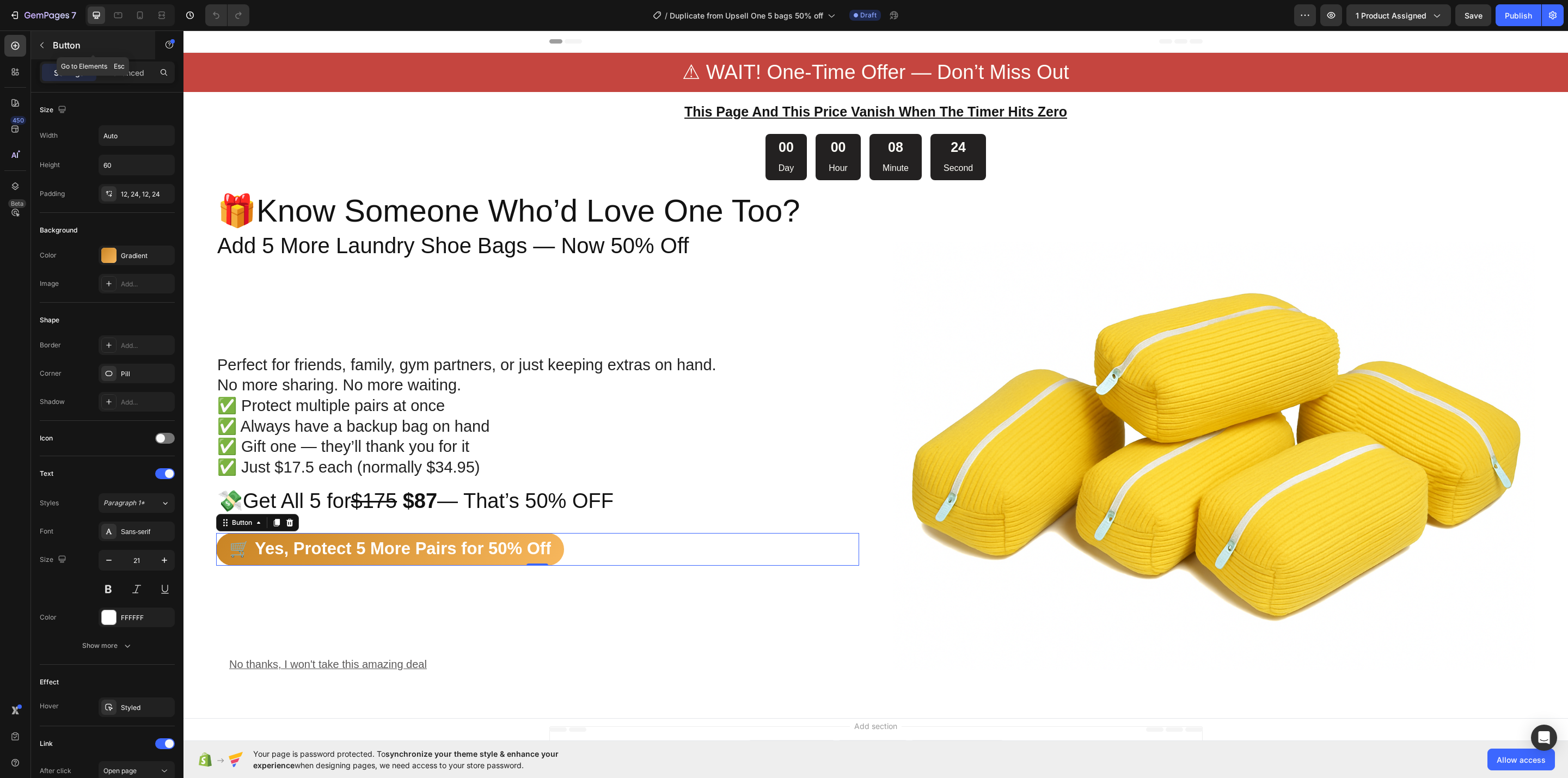
click at [36, 45] on button "button" at bounding box center [42, 46] width 17 height 17
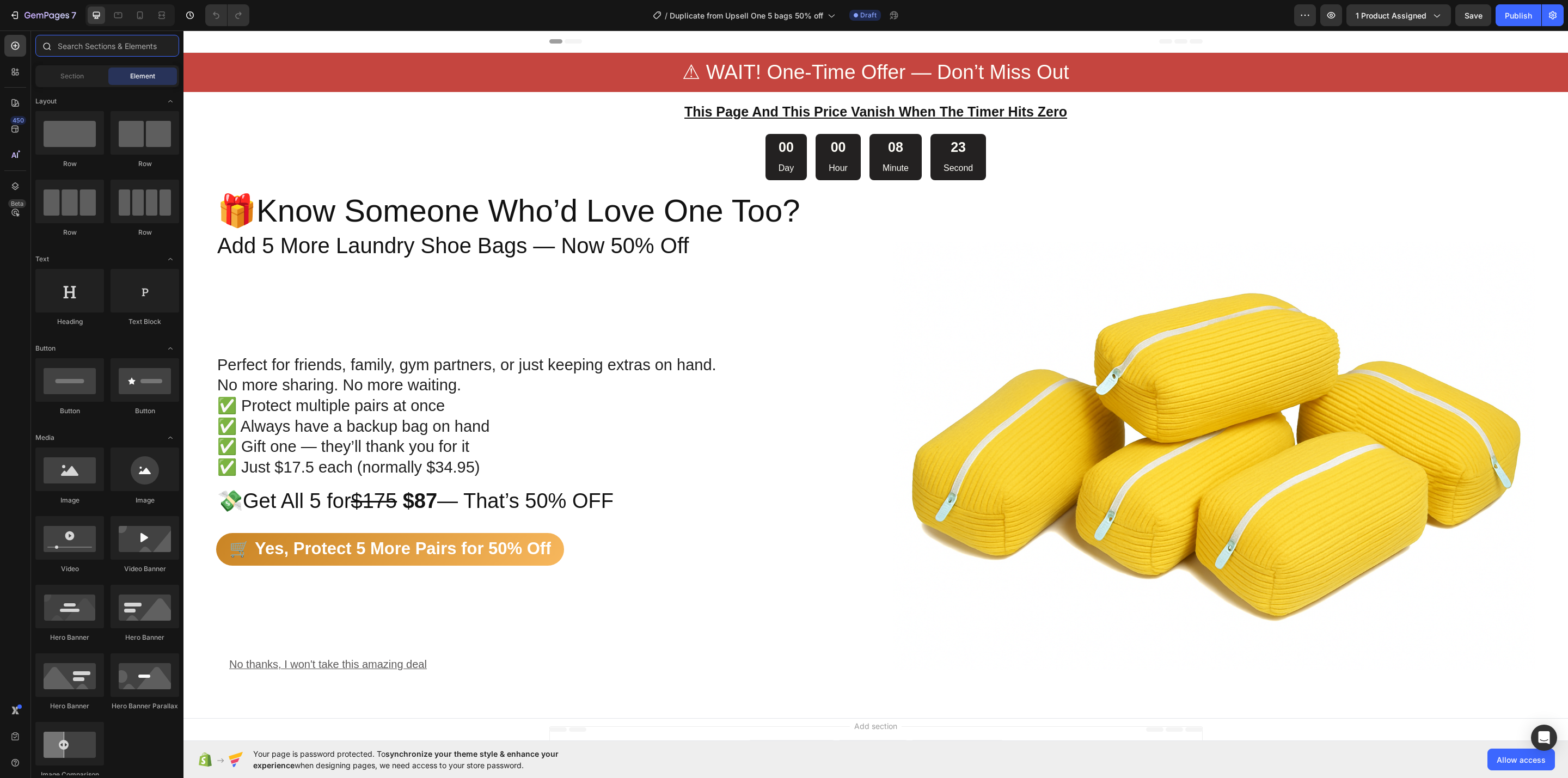
click at [89, 45] on input "text" at bounding box center [107, 46] width 144 height 22
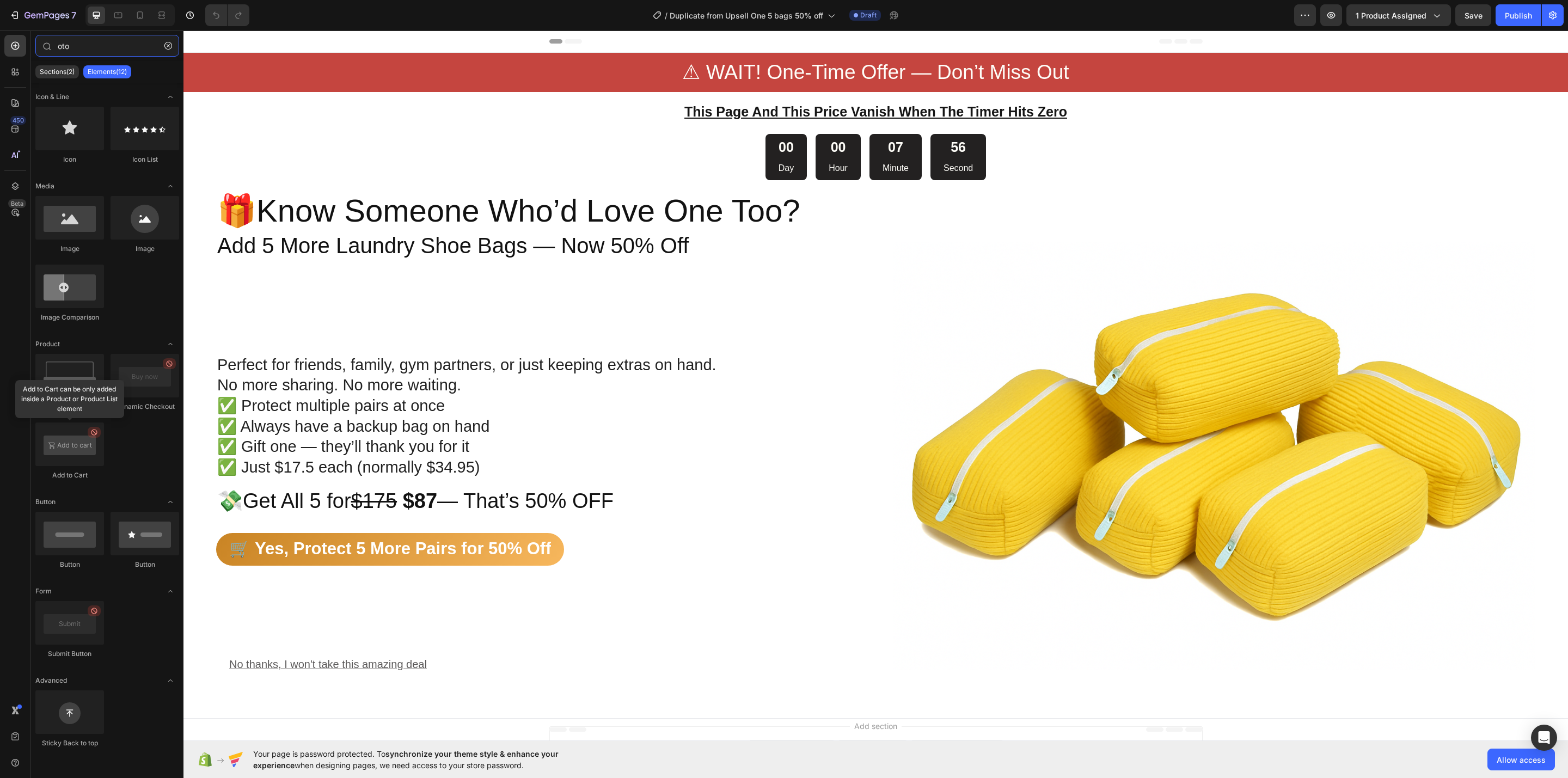
type input "oto"
drag, startPoint x: 67, startPoint y: 444, endPoint x: 139, endPoint y: 489, distance: 84.9
click at [139, 690] on div "Sticky Add to Cart Dynamic Checkout Add to Cart" at bounding box center [107, 724] width 144 height 67
click at [307, 526] on div "Perfect for friends, family, gym partners, or just keeping extras on hand. No m…" at bounding box center [537, 487] width 643 height 435
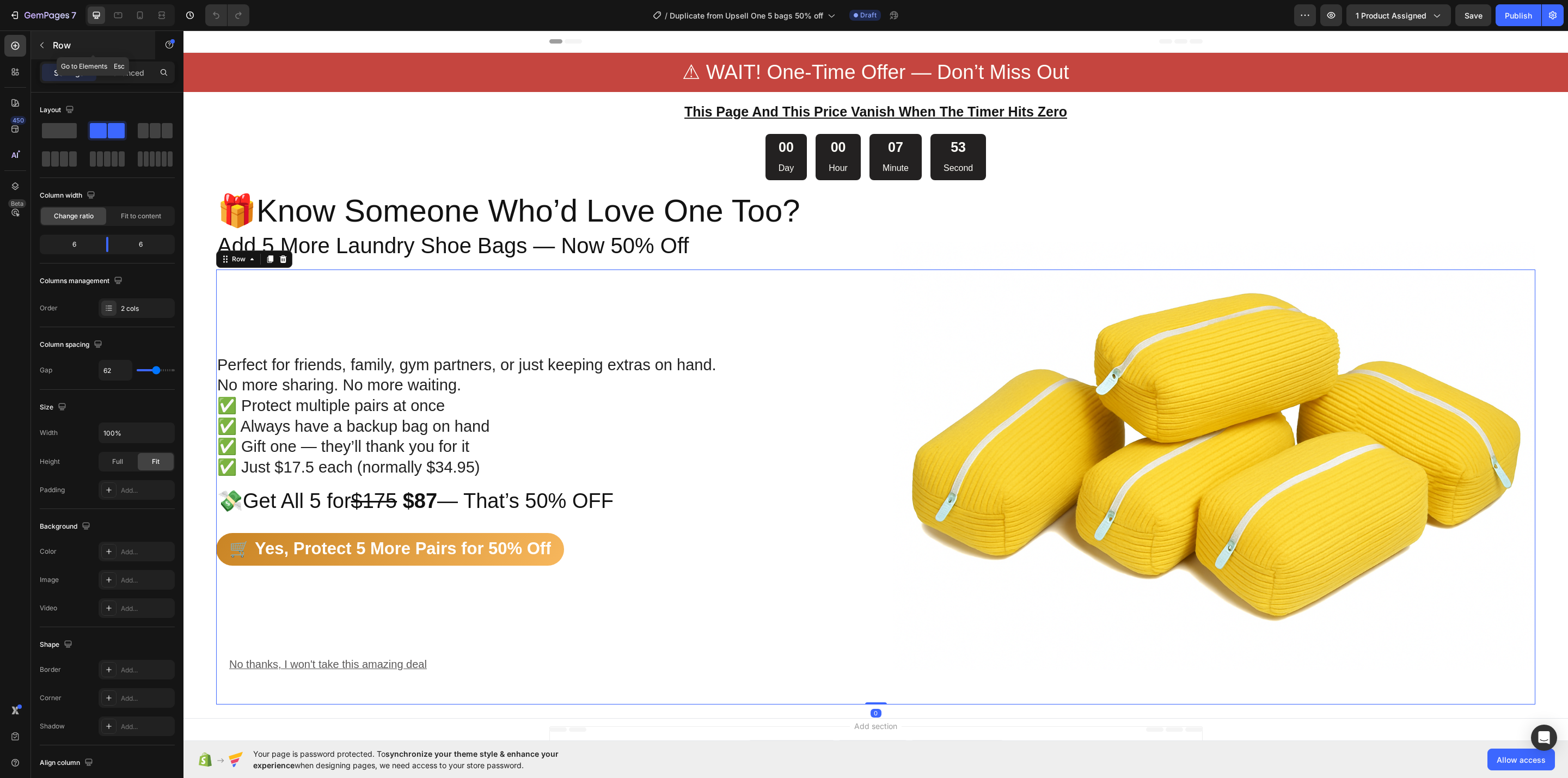
click at [39, 37] on button "button" at bounding box center [42, 46] width 17 height 17
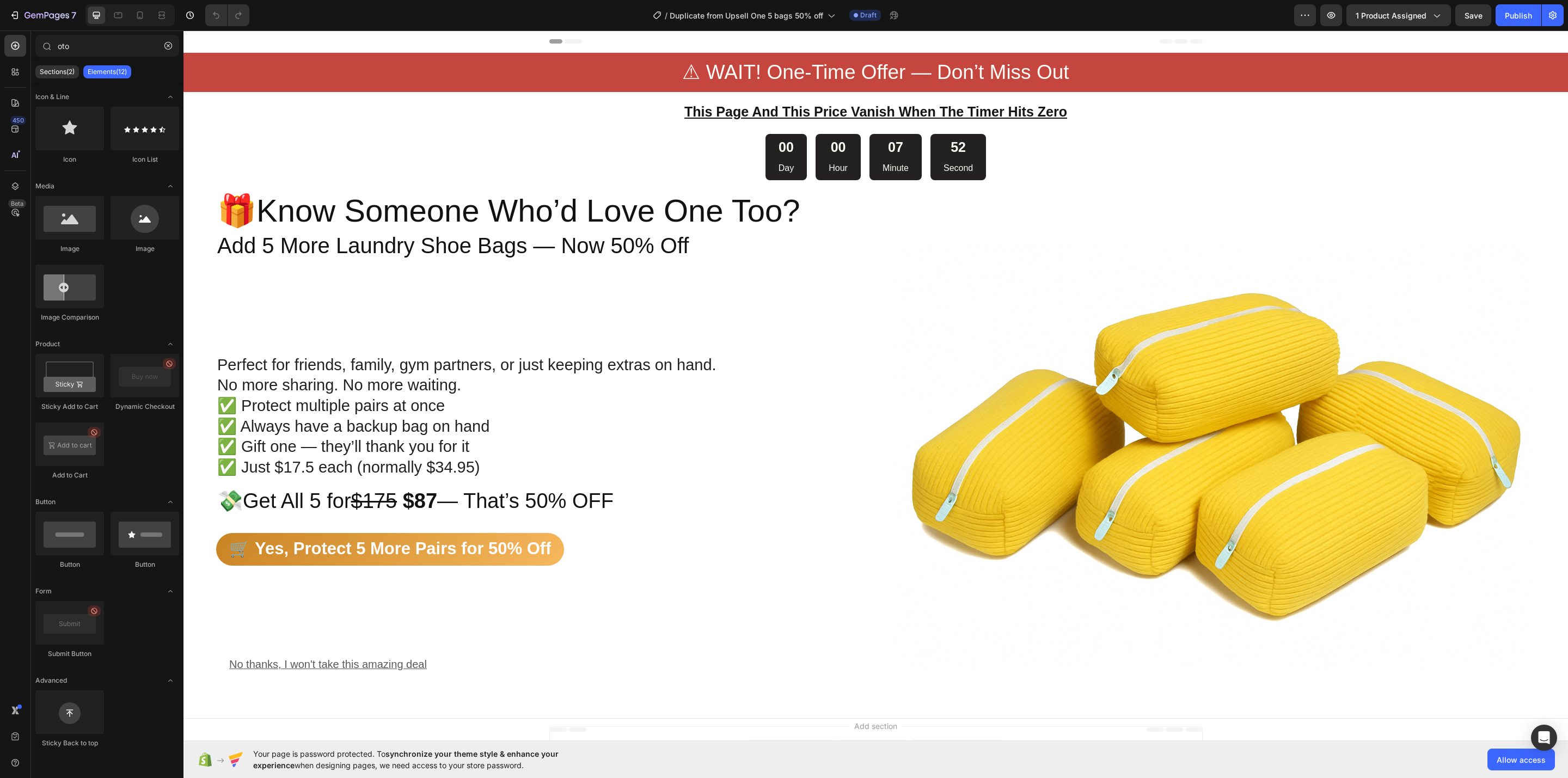
click at [72, 459] on div at bounding box center [70, 444] width 69 height 44
click at [60, 628] on div at bounding box center [70, 623] width 69 height 44
click at [778, 19] on span "Duplicate from Upsell One 5 bags 50% off" at bounding box center [746, 16] width 153 height 11
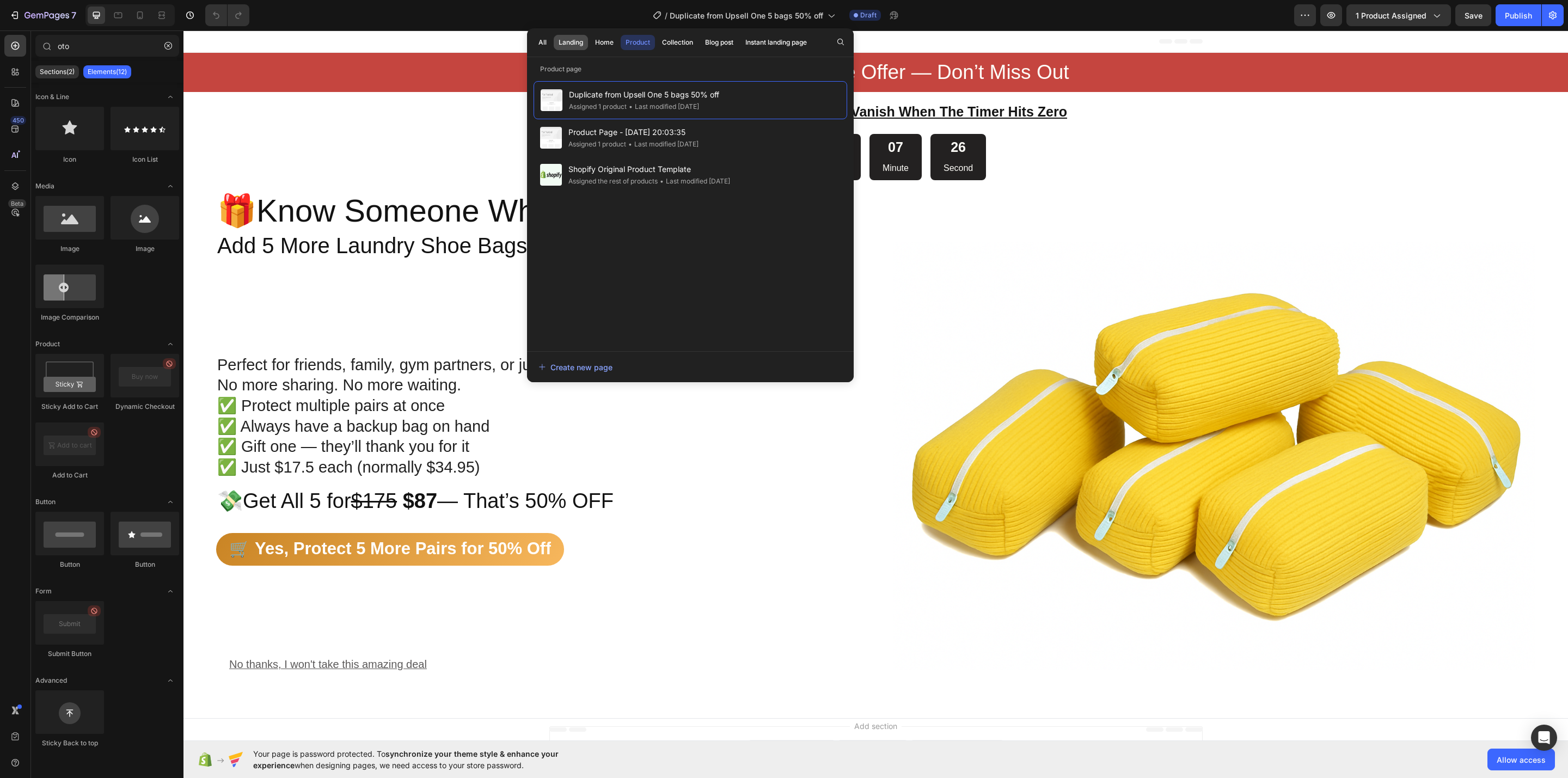
click at [572, 46] on div "Landing" at bounding box center [570, 42] width 24 height 10
click at [574, 132] on span "Downsell 3 bags 40% off" at bounding box center [613, 131] width 90 height 13
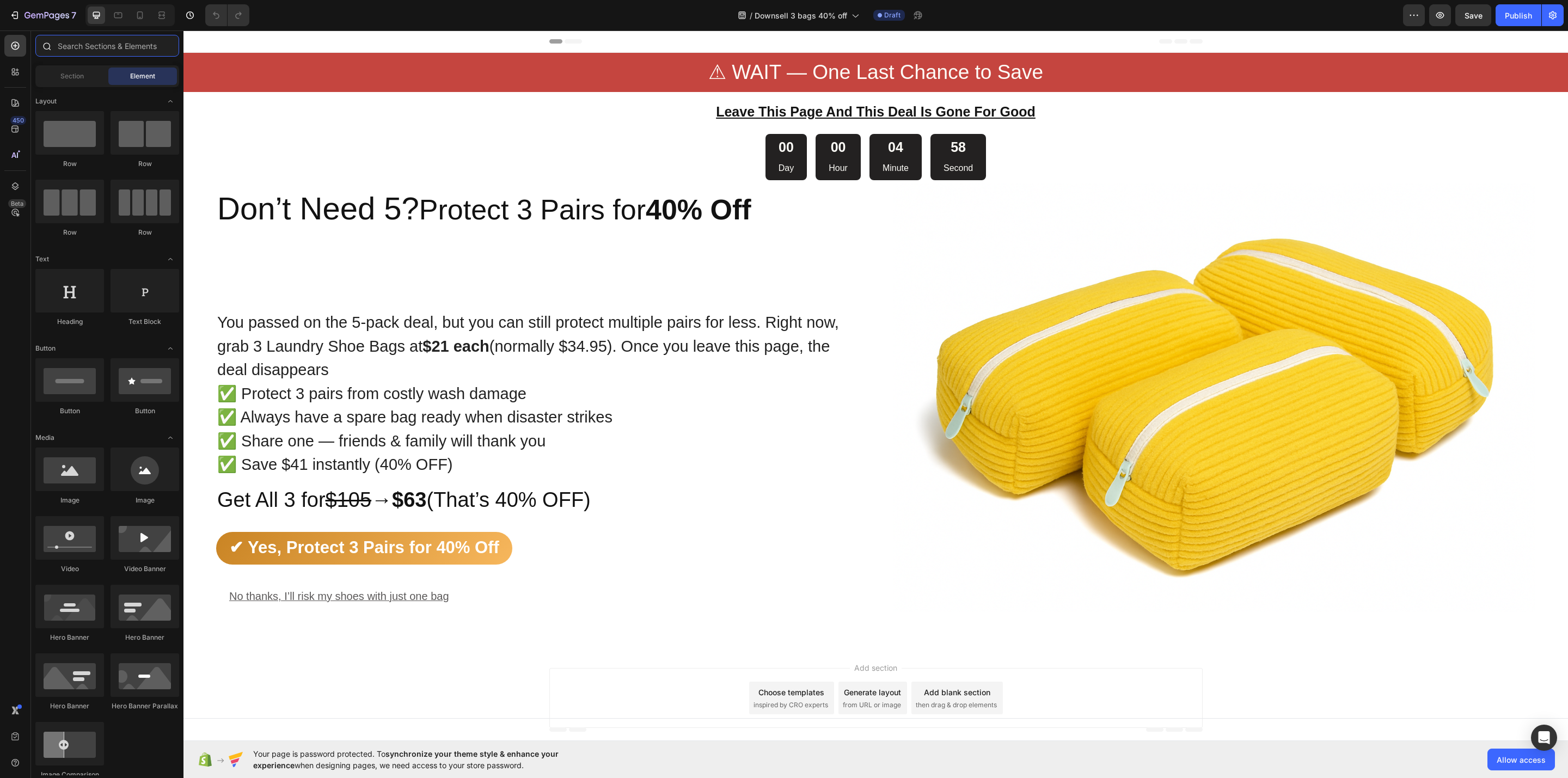
click at [110, 43] on input "text" at bounding box center [107, 46] width 144 height 22
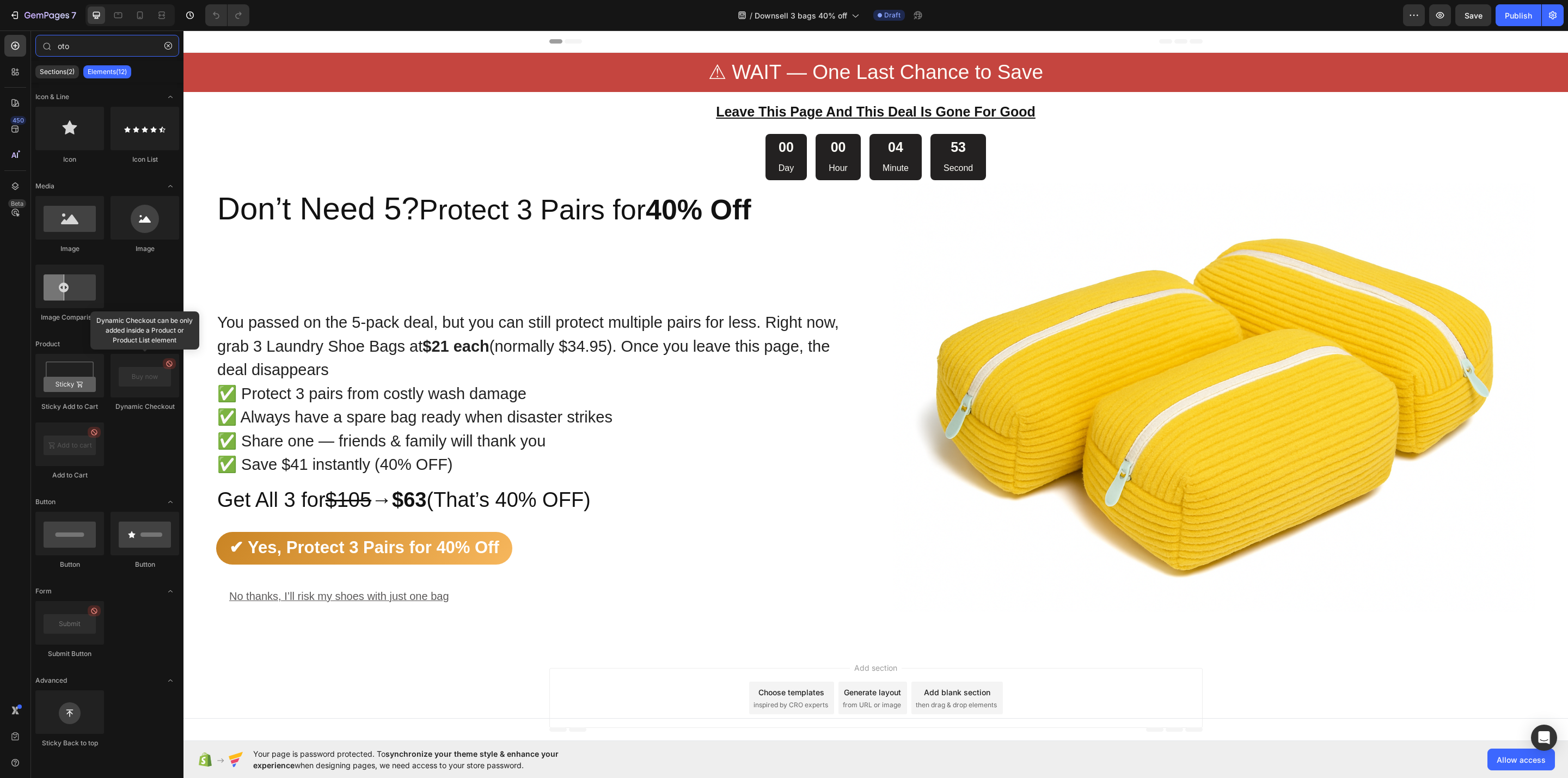
type input "oto"
click at [152, 672] on div "Icon & Line Icon Icon List Media Image Image Image Comparison Product Sticky Ad…" at bounding box center [107, 427] width 153 height 688
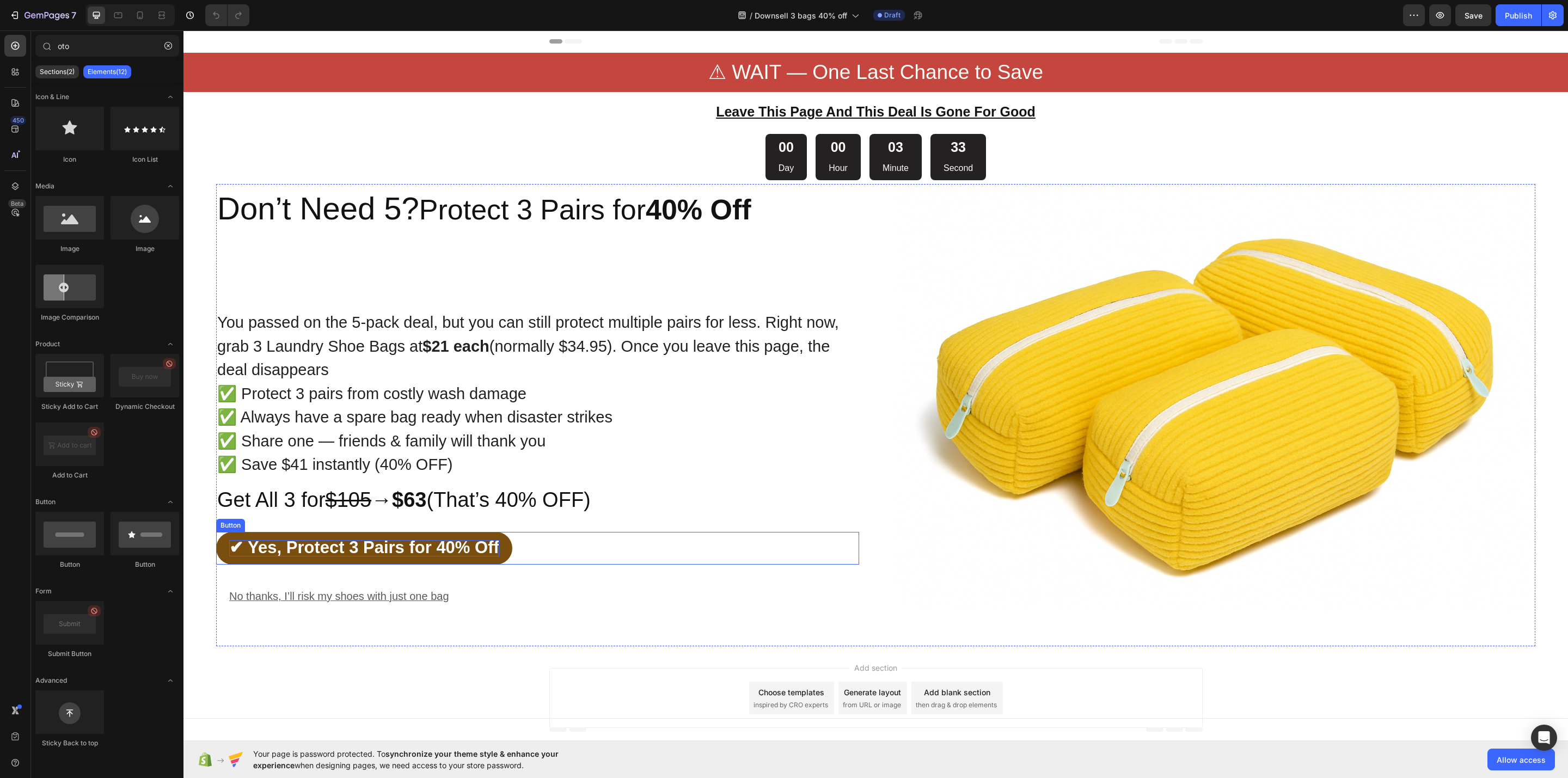
click at [461, 540] on span "✔ Yes, Protect 3 Pairs for 40% Off" at bounding box center [364, 547] width 270 height 19
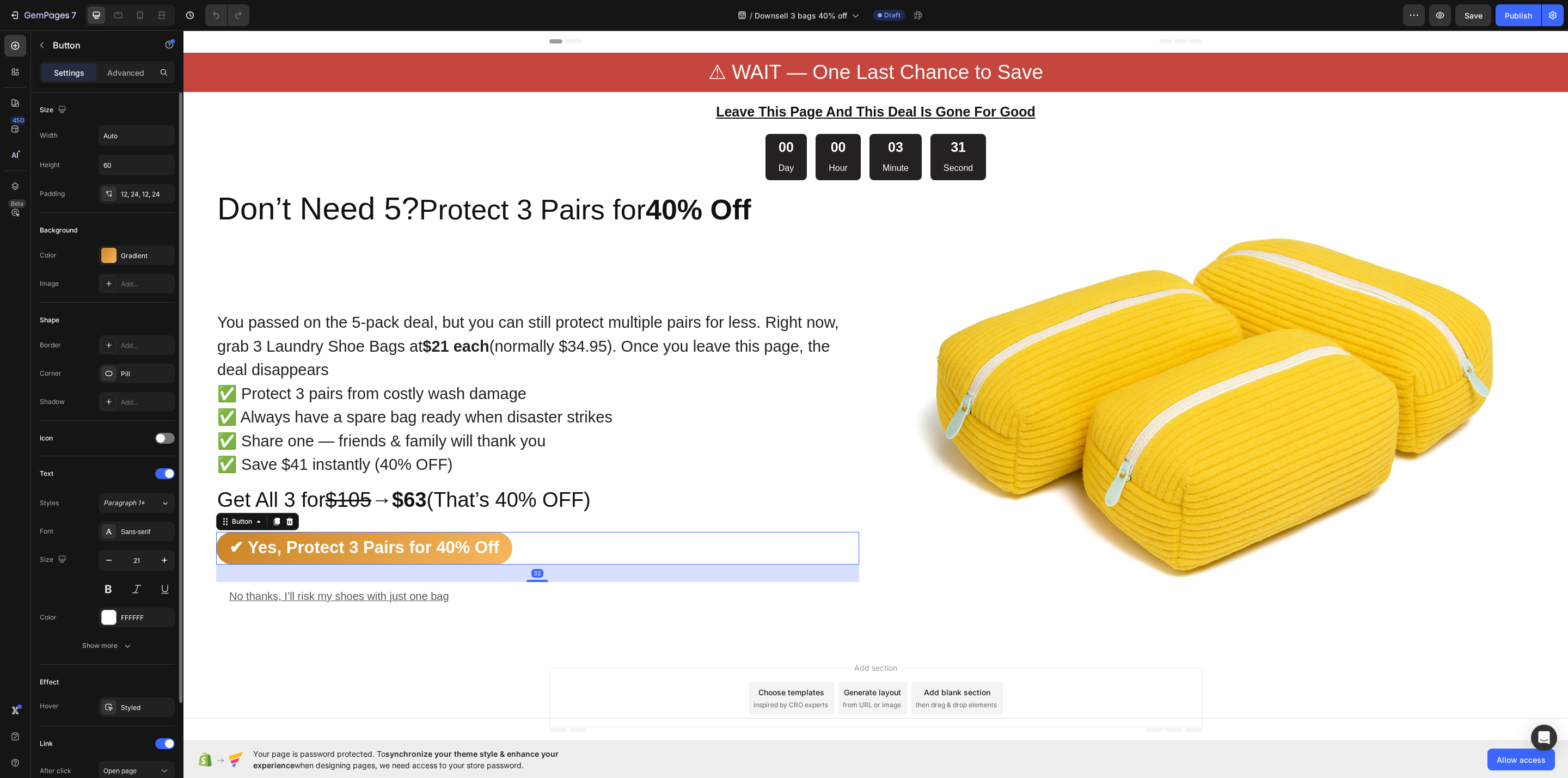
scroll to position [124, 0]
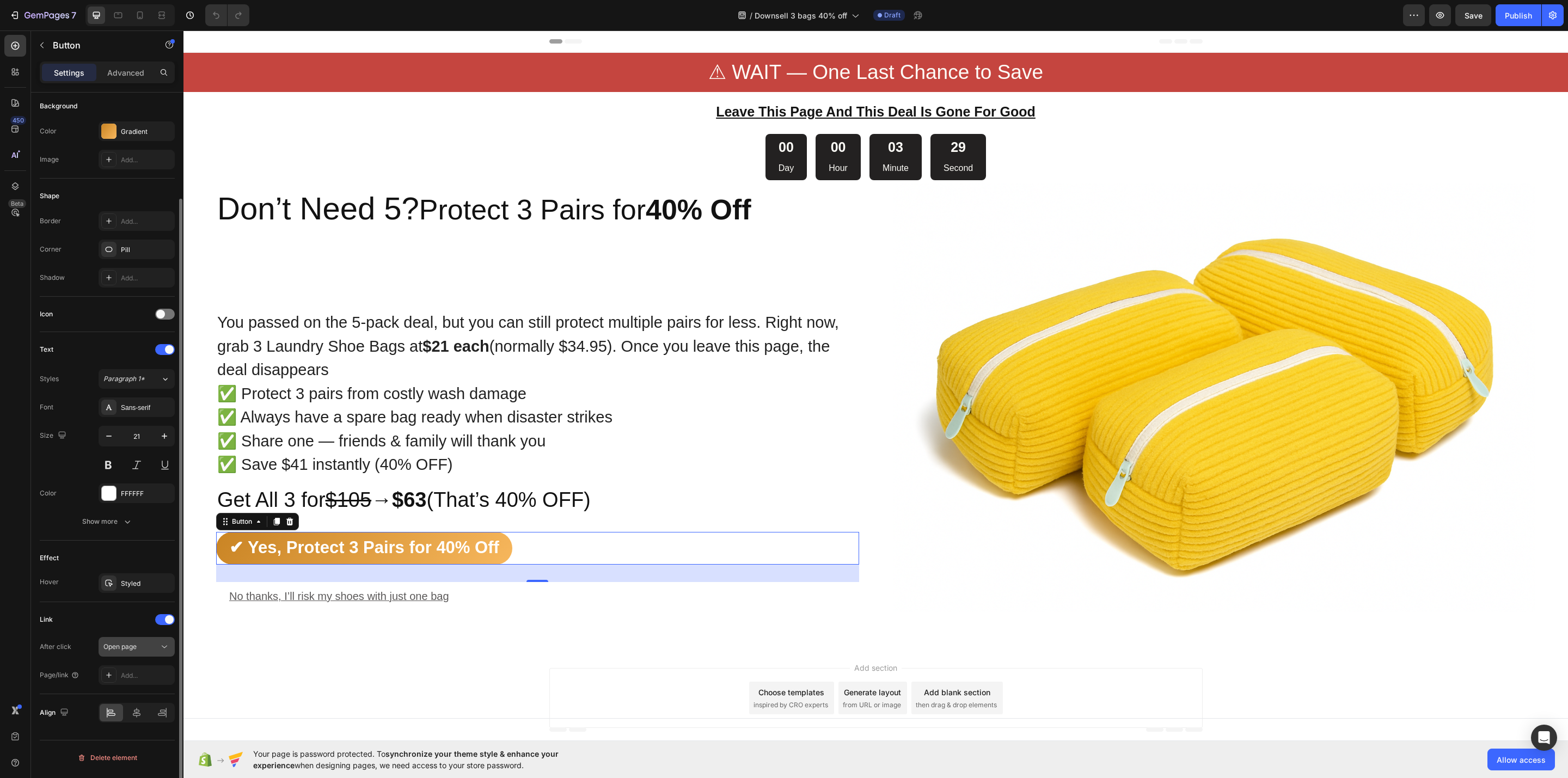
click at [134, 656] on button "Open page" at bounding box center [137, 646] width 76 height 19
click at [129, 643] on button "Open page" at bounding box center [137, 646] width 76 height 19
click at [105, 587] on icon at bounding box center [109, 583] width 9 height 9
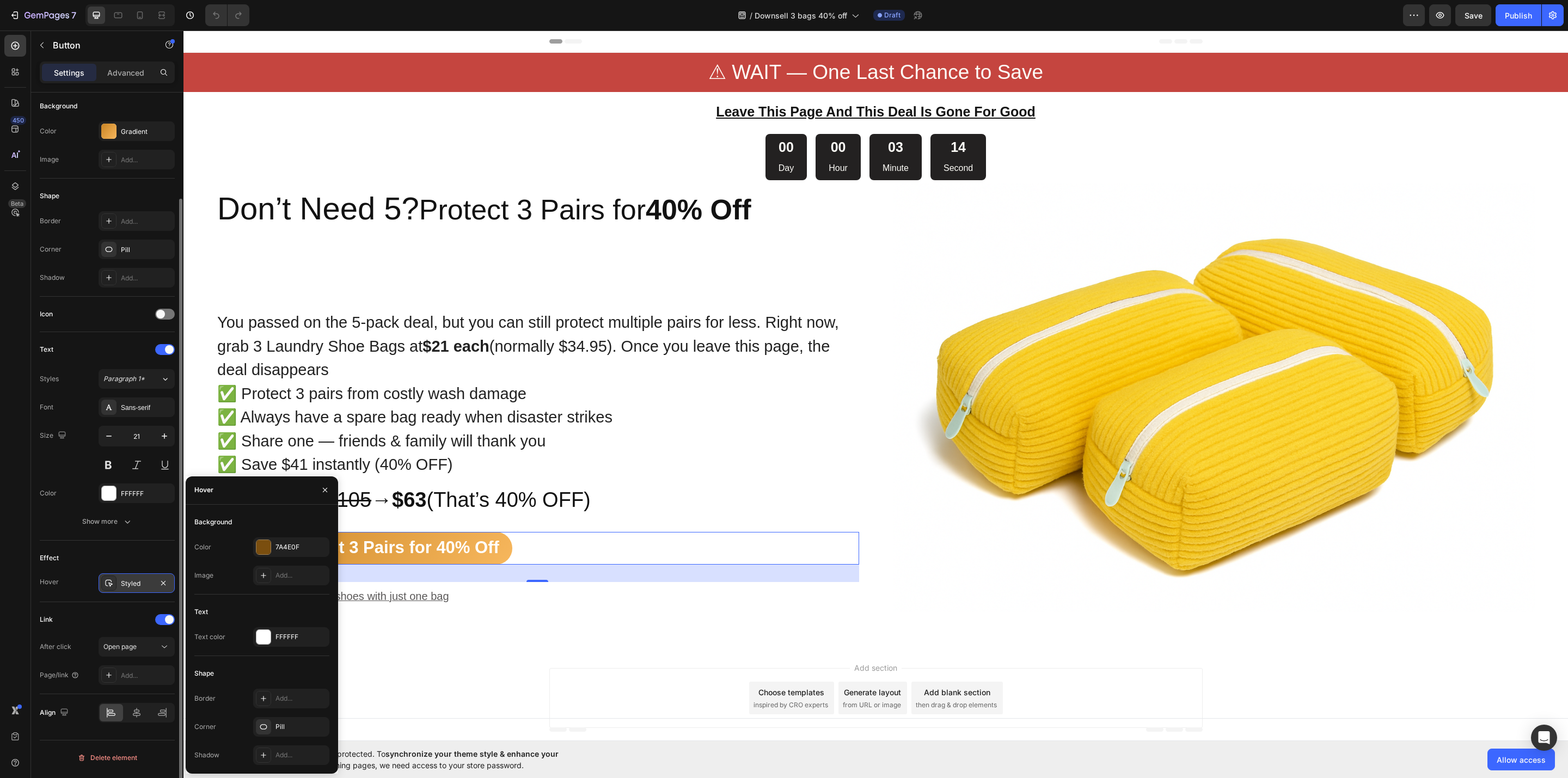
click at [105, 587] on icon at bounding box center [109, 583] width 9 height 9
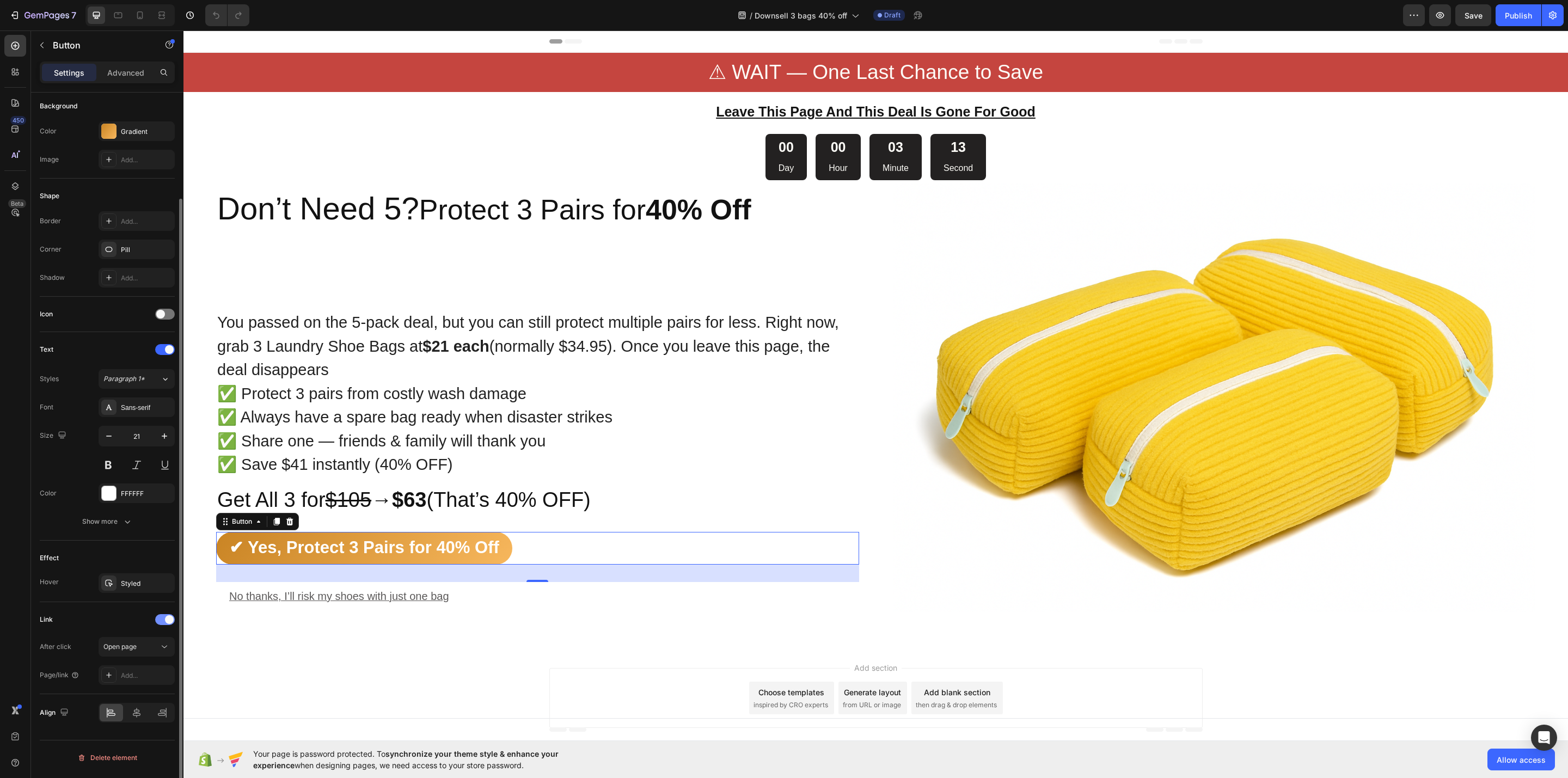
click at [157, 625] on div at bounding box center [165, 619] width 19 height 11
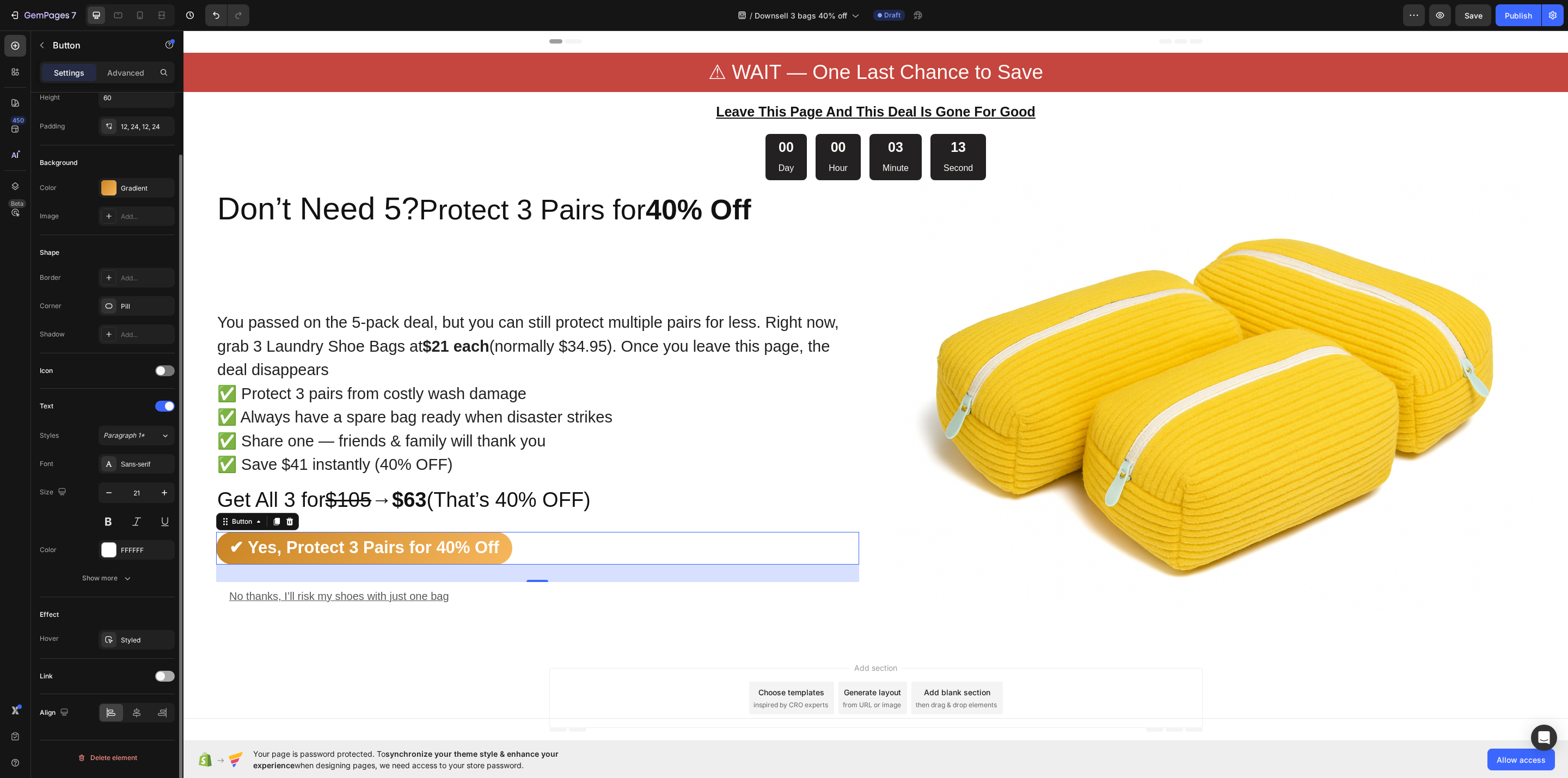
scroll to position [67, 0]
click at [166, 670] on div "Link" at bounding box center [107, 676] width 135 height 36
click at [166, 673] on div "Link" at bounding box center [107, 676] width 135 height 17
click at [166, 677] on div at bounding box center [165, 676] width 19 height 11
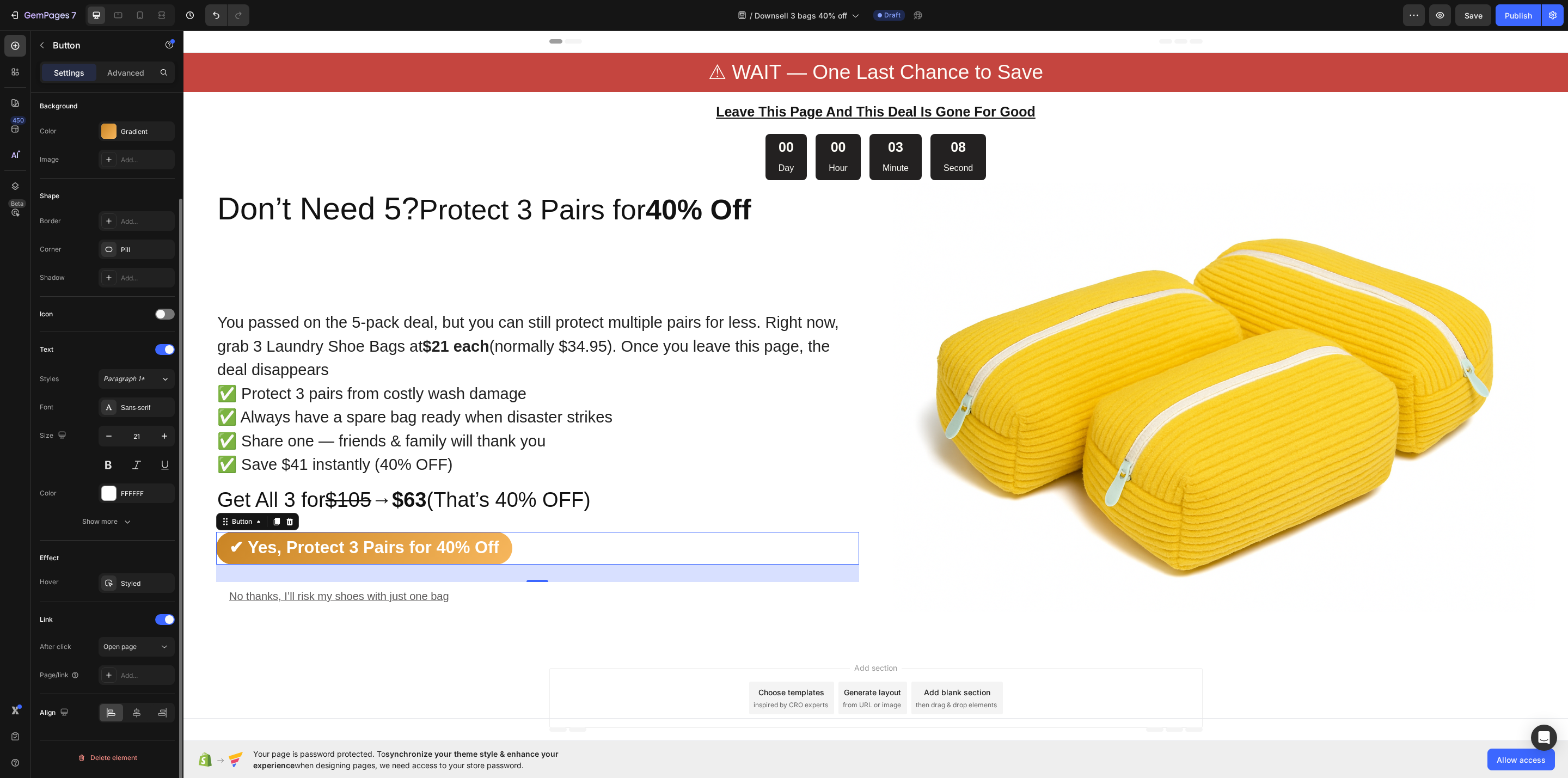
click at [125, 667] on div "After click Open page Page/link Add..." at bounding box center [107, 661] width 135 height 48
click at [123, 670] on div "Add..." at bounding box center [137, 675] width 76 height 19
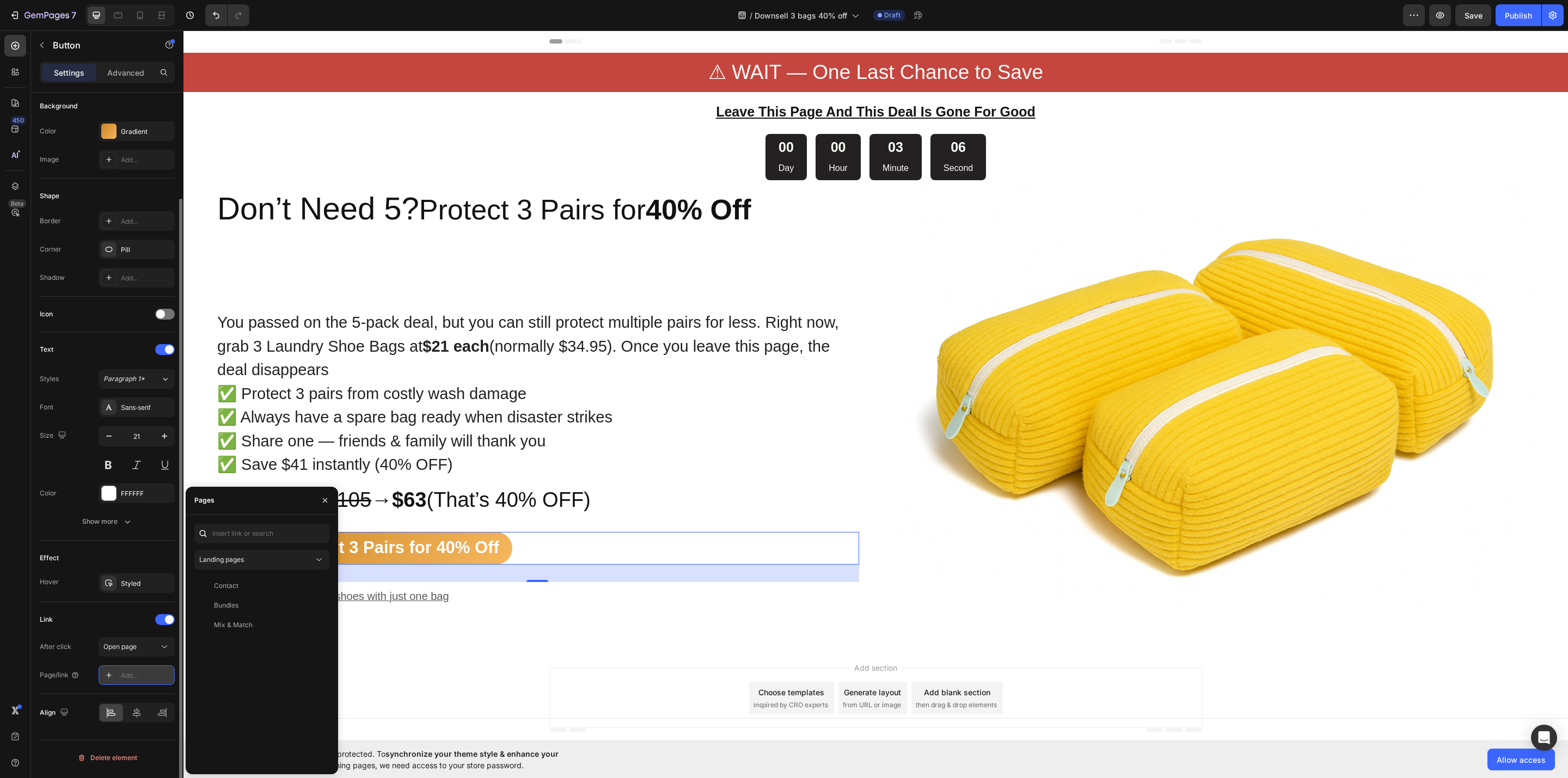
click at [123, 670] on div "Add..." at bounding box center [137, 675] width 76 height 19
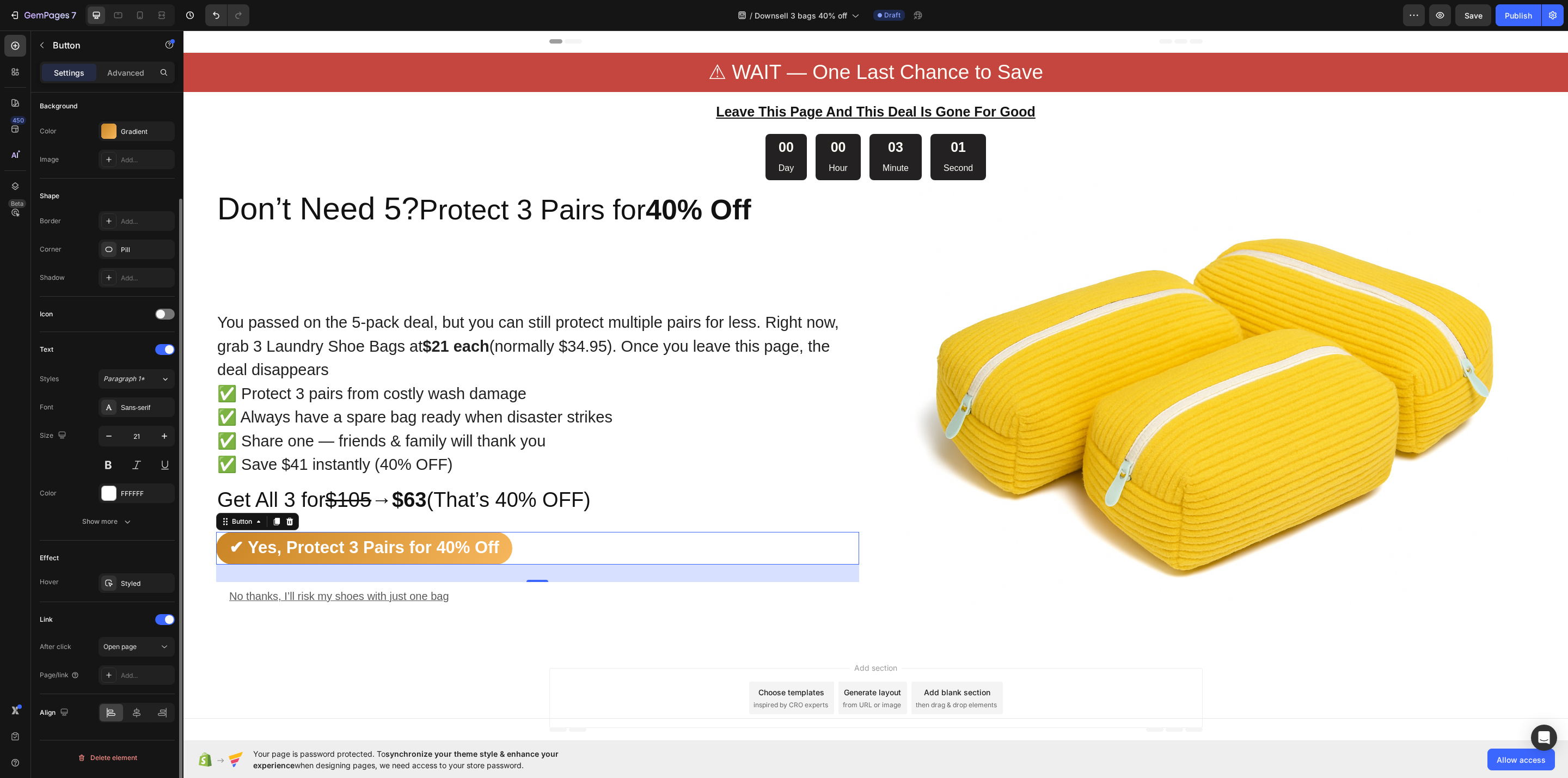
scroll to position [0, 0]
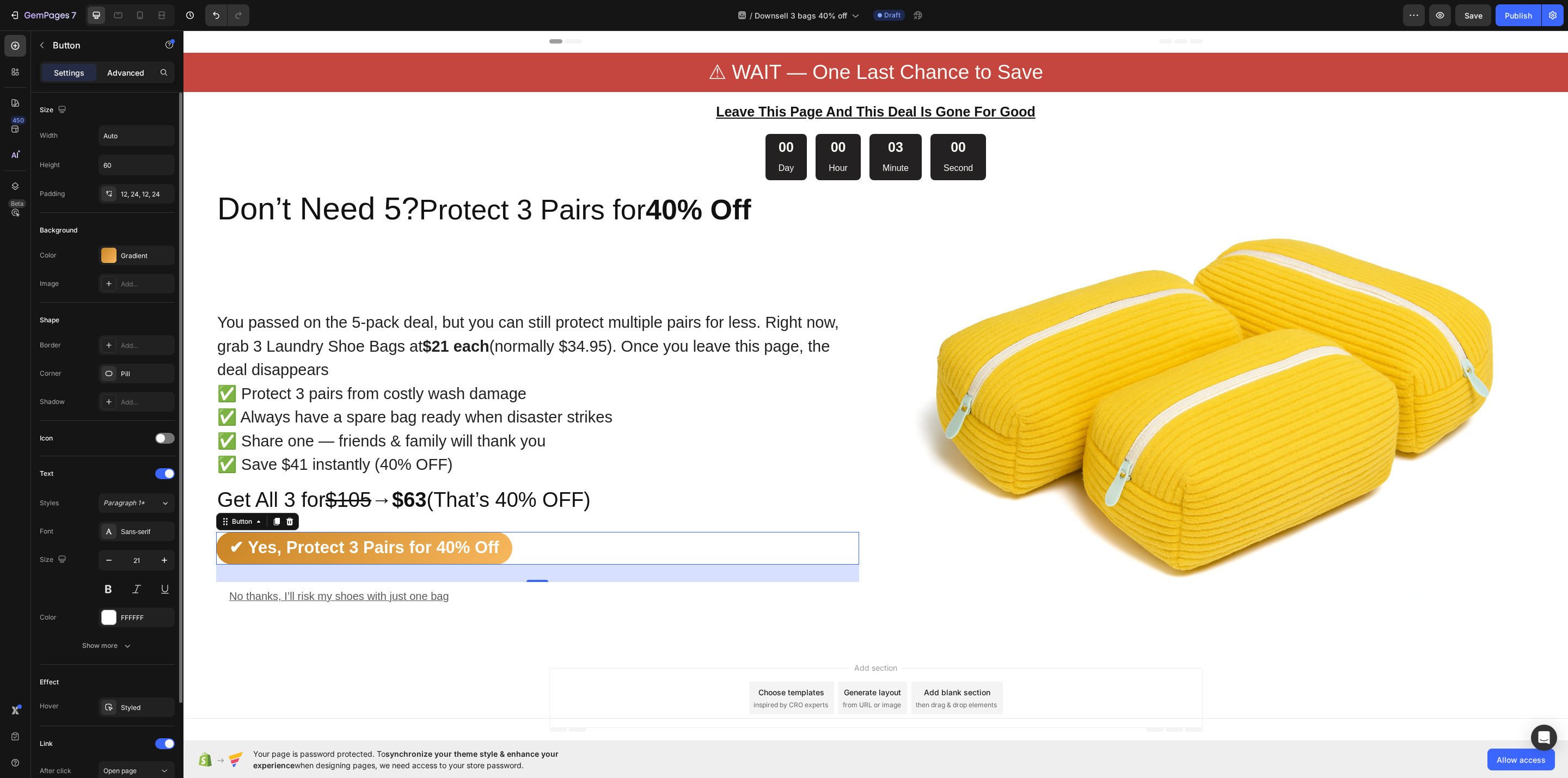
click at [115, 69] on p "Advanced" at bounding box center [125, 72] width 37 height 11
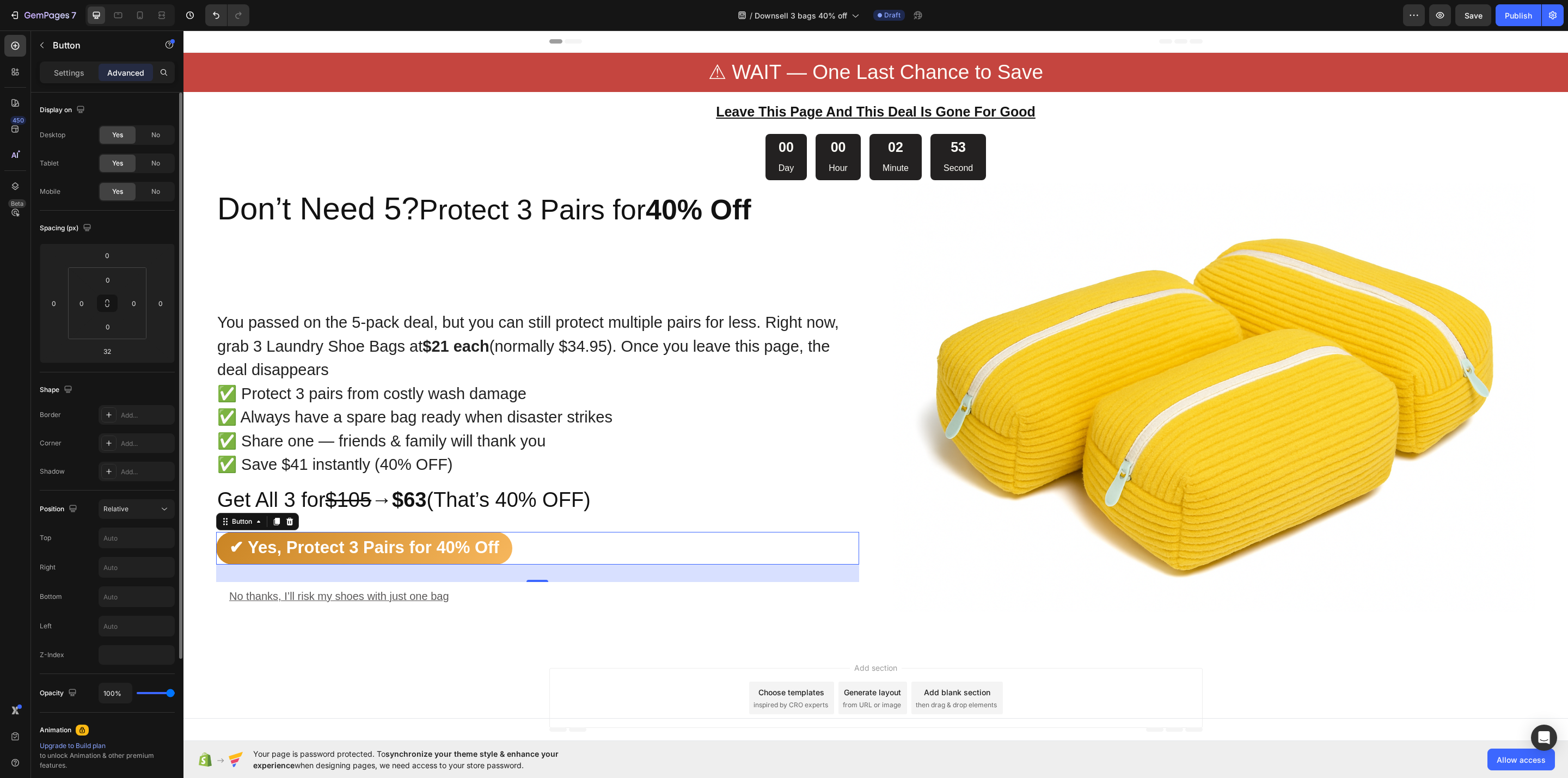
scroll to position [82, 0]
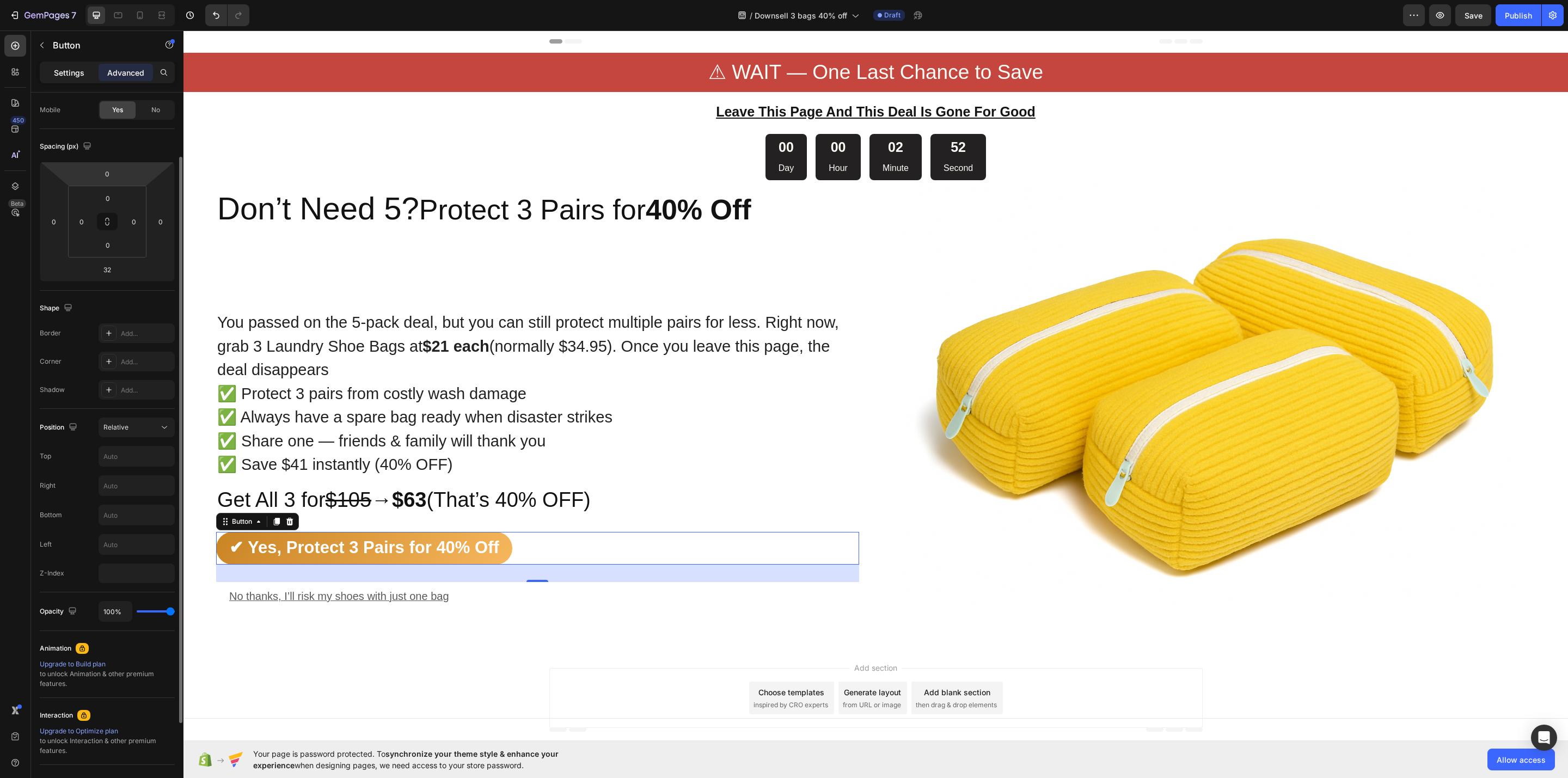
click at [67, 69] on p "Settings" at bounding box center [69, 72] width 31 height 11
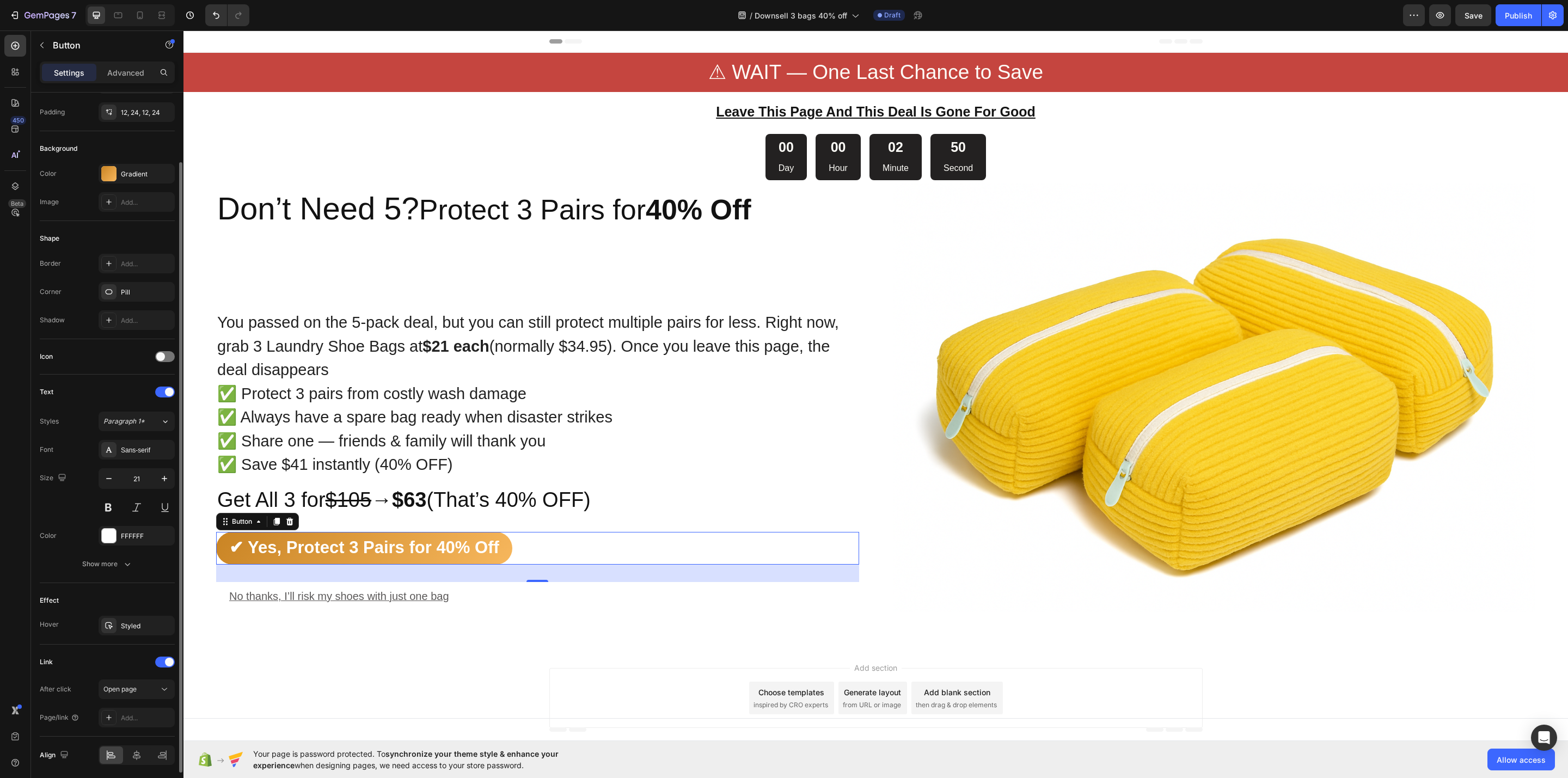
scroll to position [124, 0]
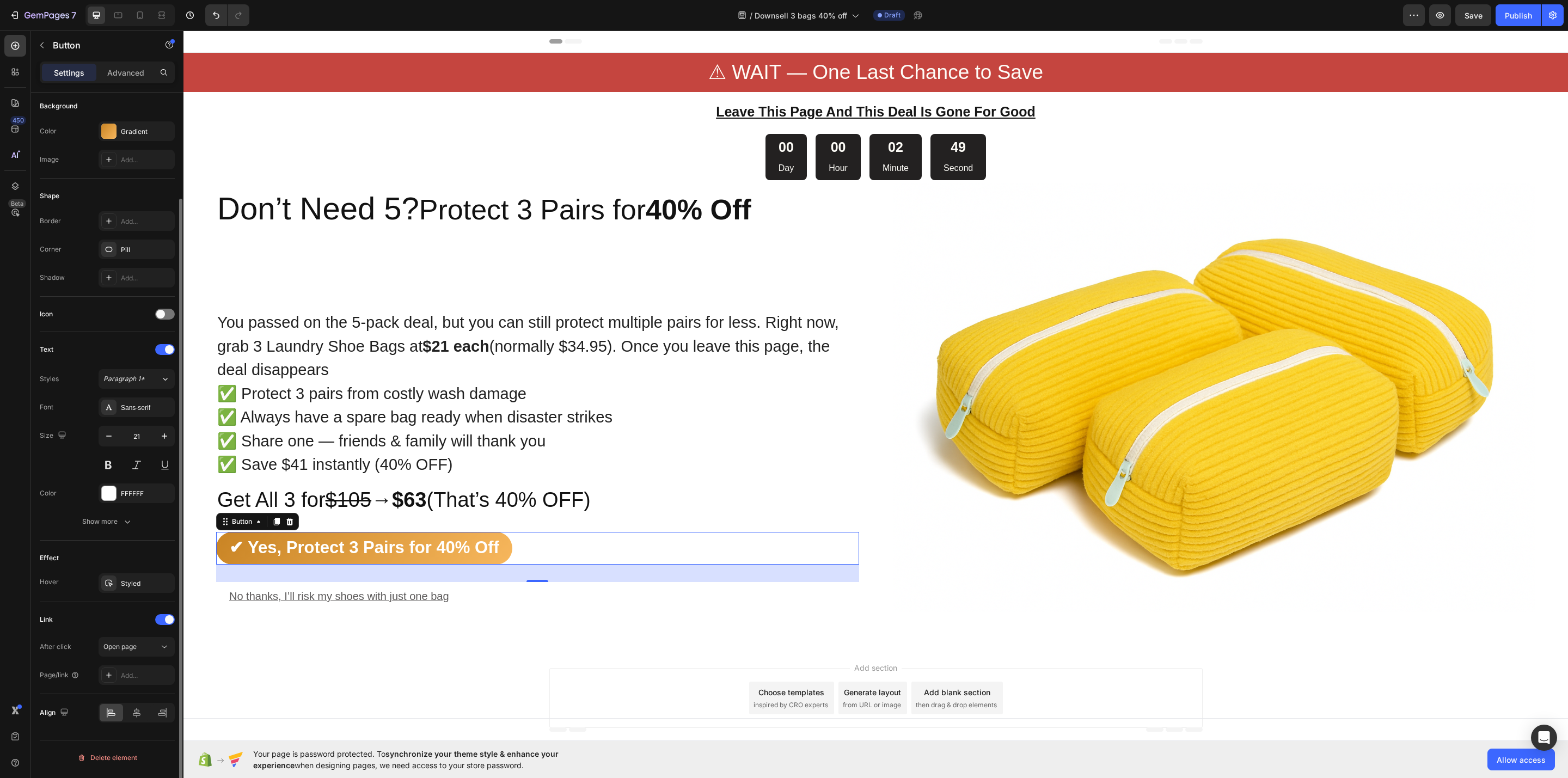
click at [133, 510] on div "Font Sans-serif Size 21 Color FFFFFF Show more" at bounding box center [107, 464] width 135 height 134
click at [131, 513] on div "Font Sans-serif Size 21 Color FFFFFF Show more" at bounding box center [107, 464] width 135 height 134
click at [129, 519] on icon "button" at bounding box center [127, 521] width 11 height 11
click at [131, 665] on icon "button" at bounding box center [125, 665] width 11 height 11
click at [127, 647] on span "Open page" at bounding box center [120, 646] width 33 height 8
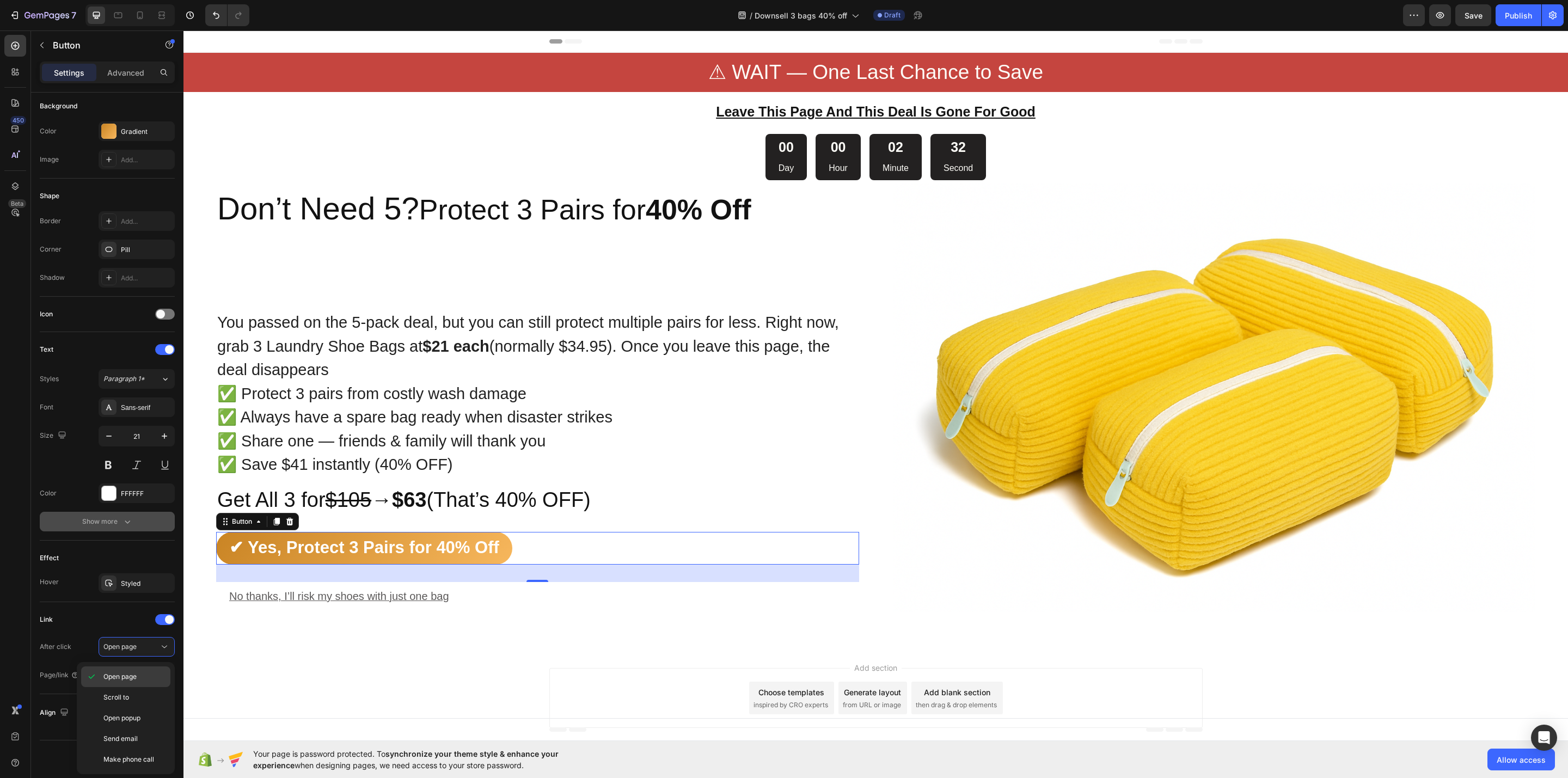
click at [146, 681] on p "Open page" at bounding box center [135, 677] width 62 height 10
click at [1408, 11] on icon "button" at bounding box center [1413, 15] width 11 height 11
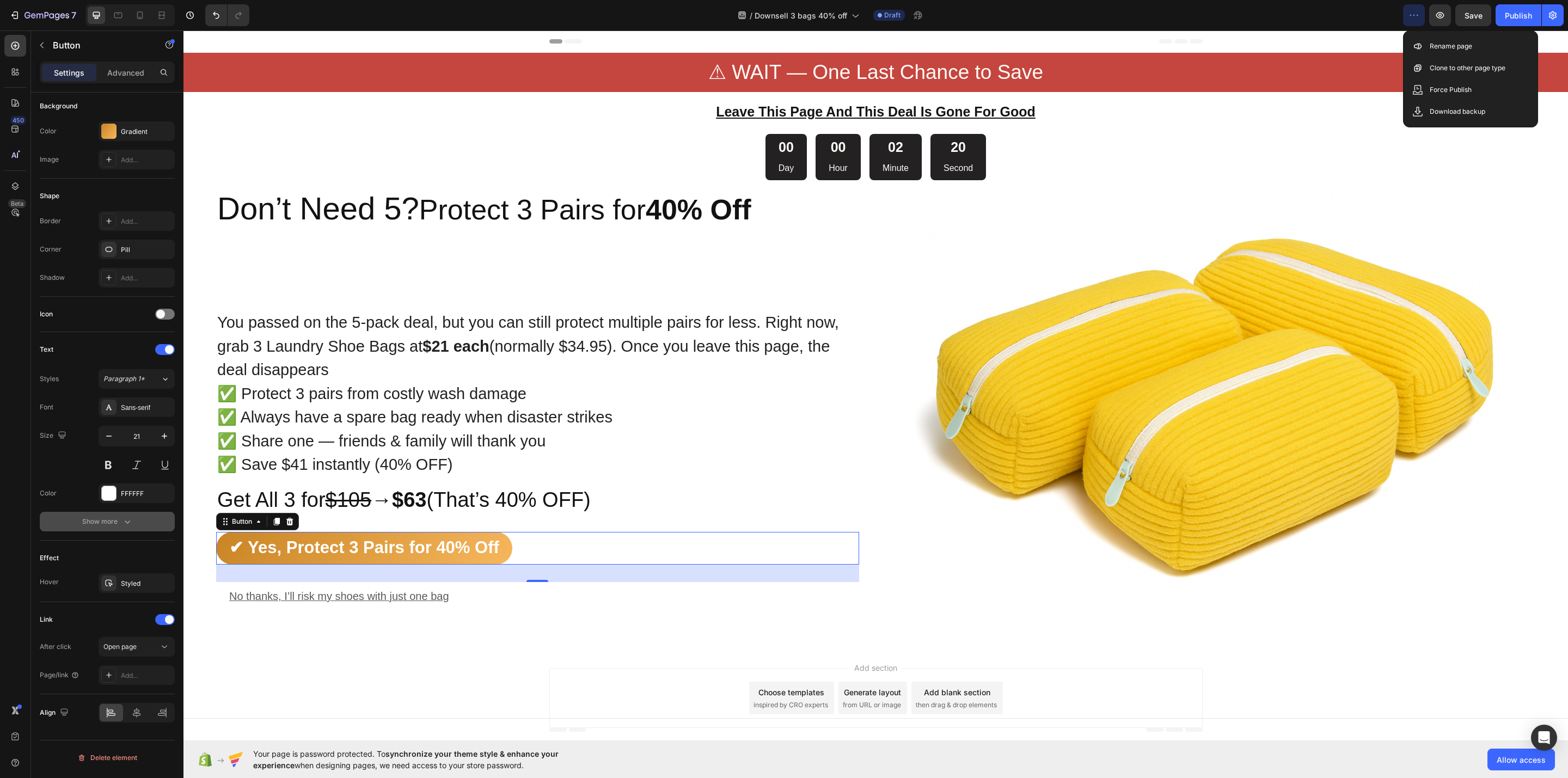
click at [1405, 10] on button "button" at bounding box center [1414, 15] width 22 height 22
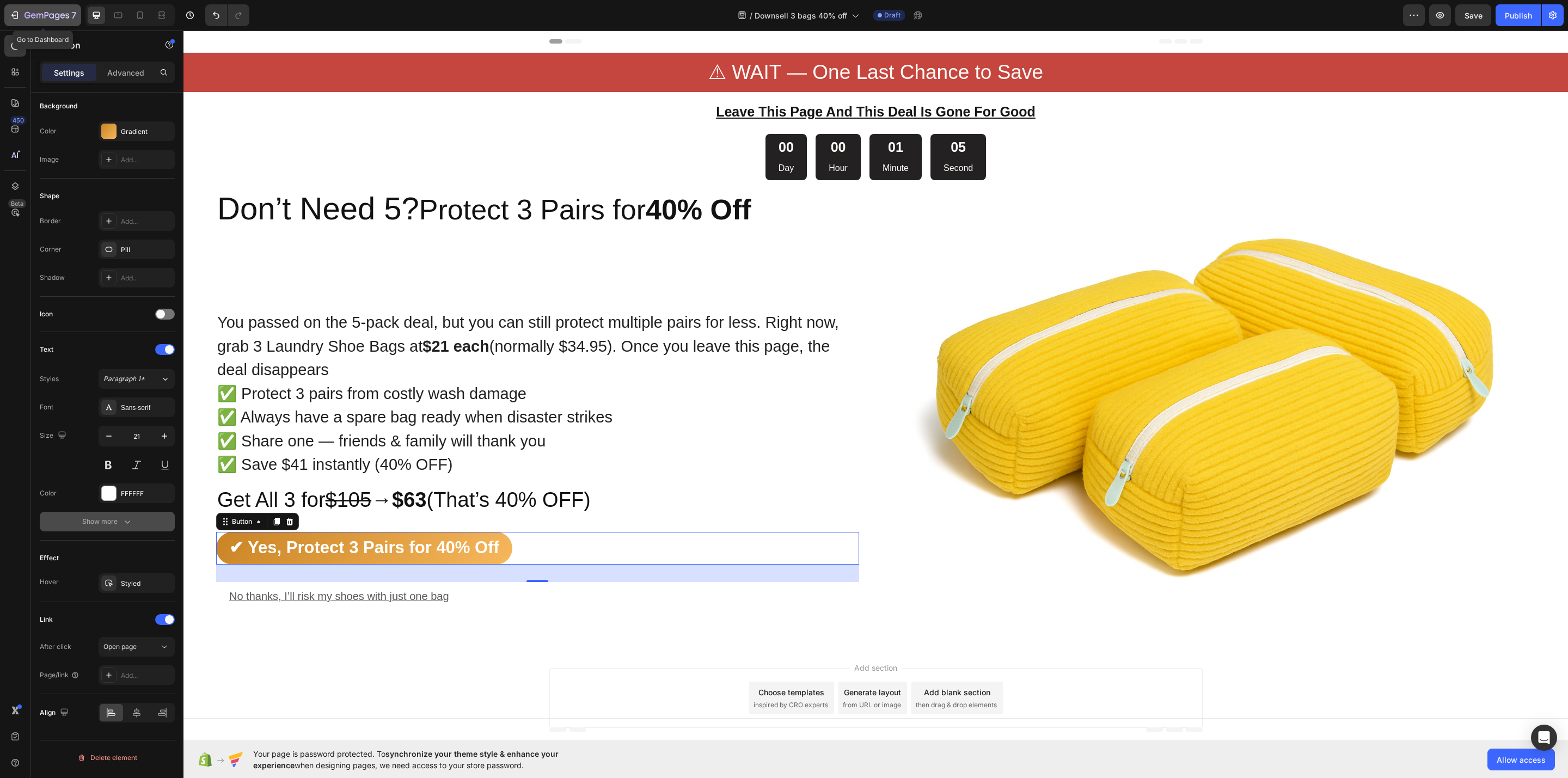
click at [12, 18] on icon "button" at bounding box center [14, 15] width 11 height 11
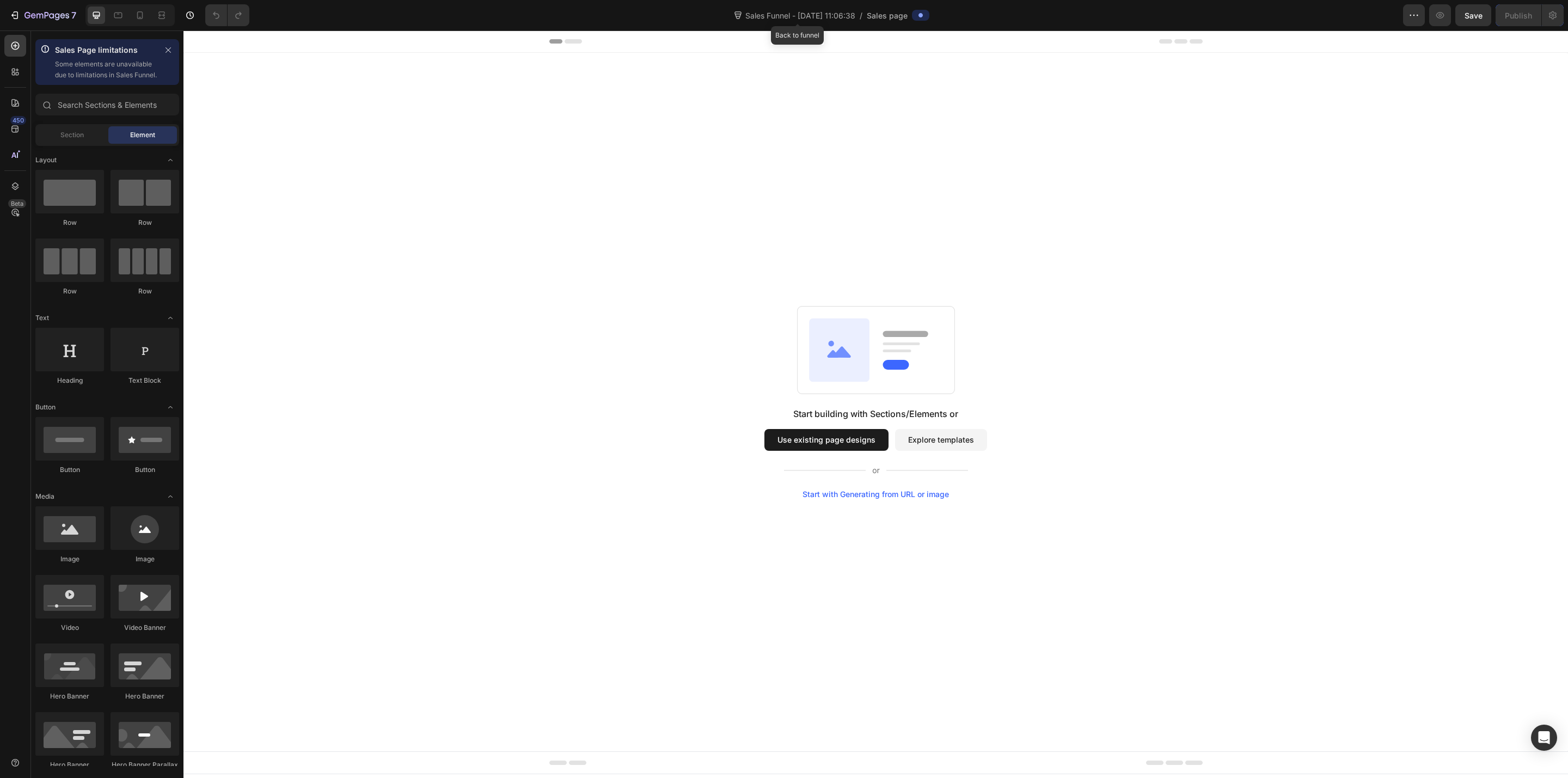
click at [852, 19] on span "Sales Funnel - [DATE] 11:06:38" at bounding box center [800, 16] width 114 height 11
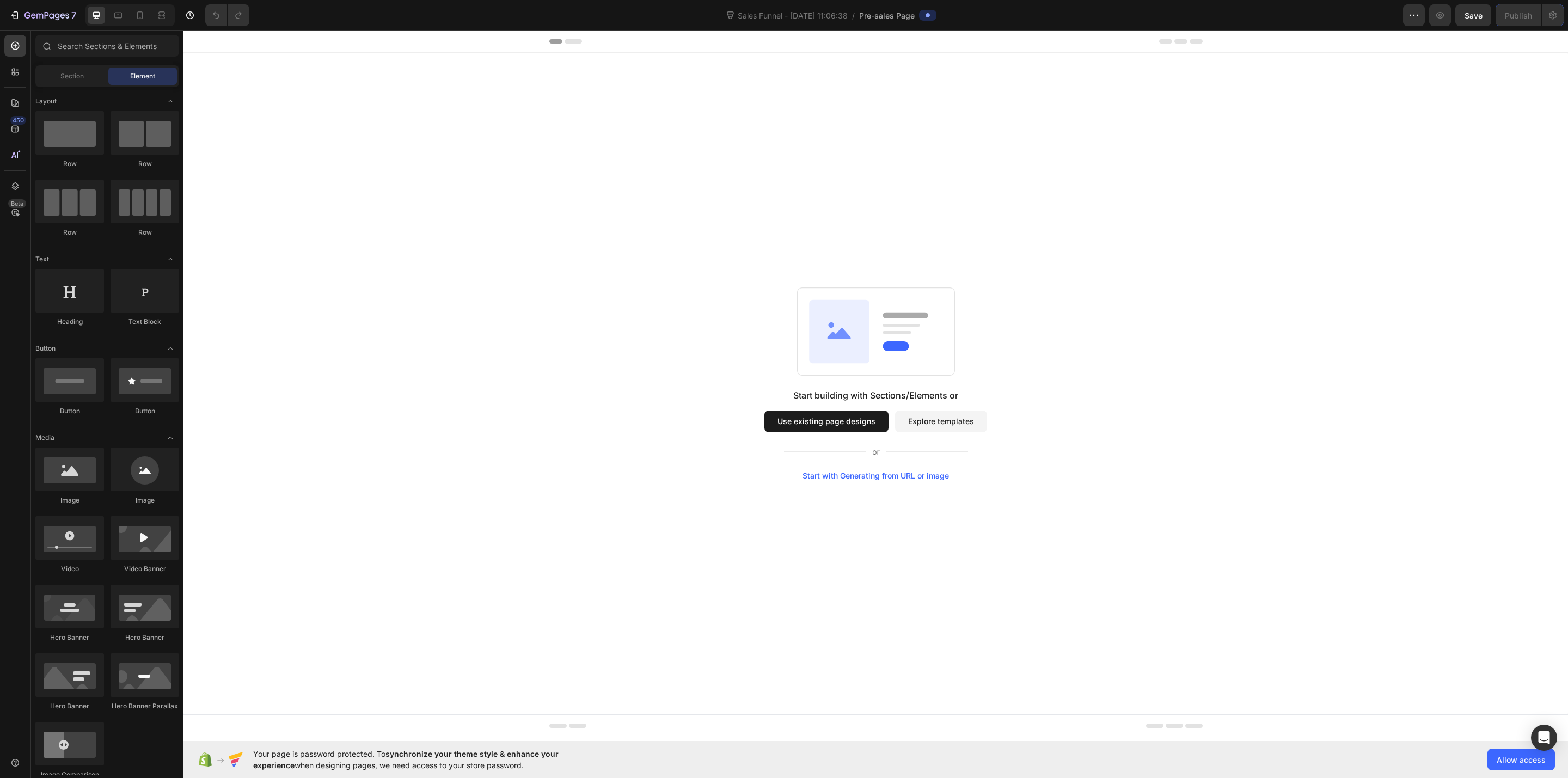
click at [841, 418] on button "Use existing page designs" at bounding box center [826, 421] width 124 height 22
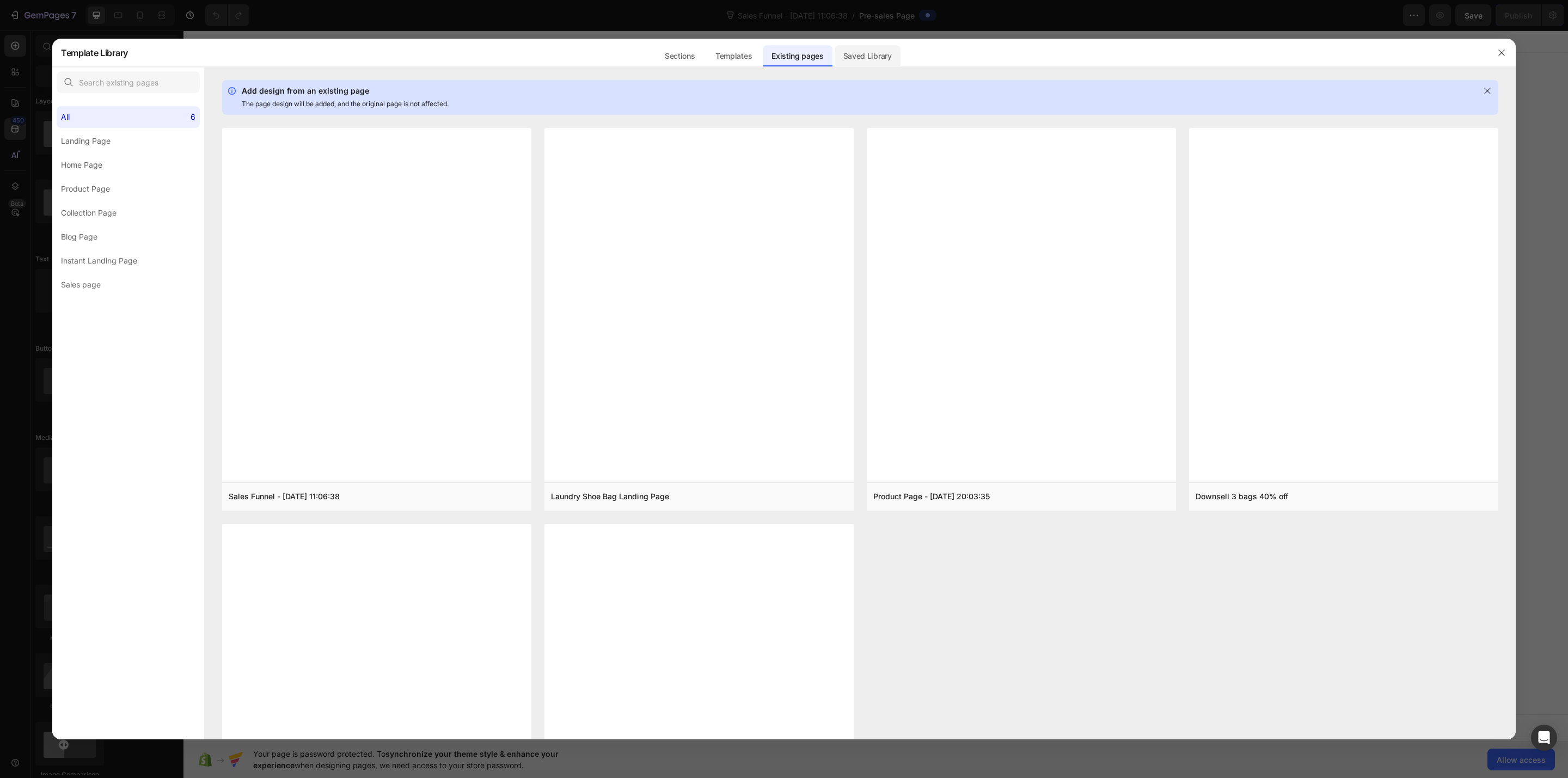
click at [845, 59] on div "Saved Library" at bounding box center [868, 55] width 66 height 22
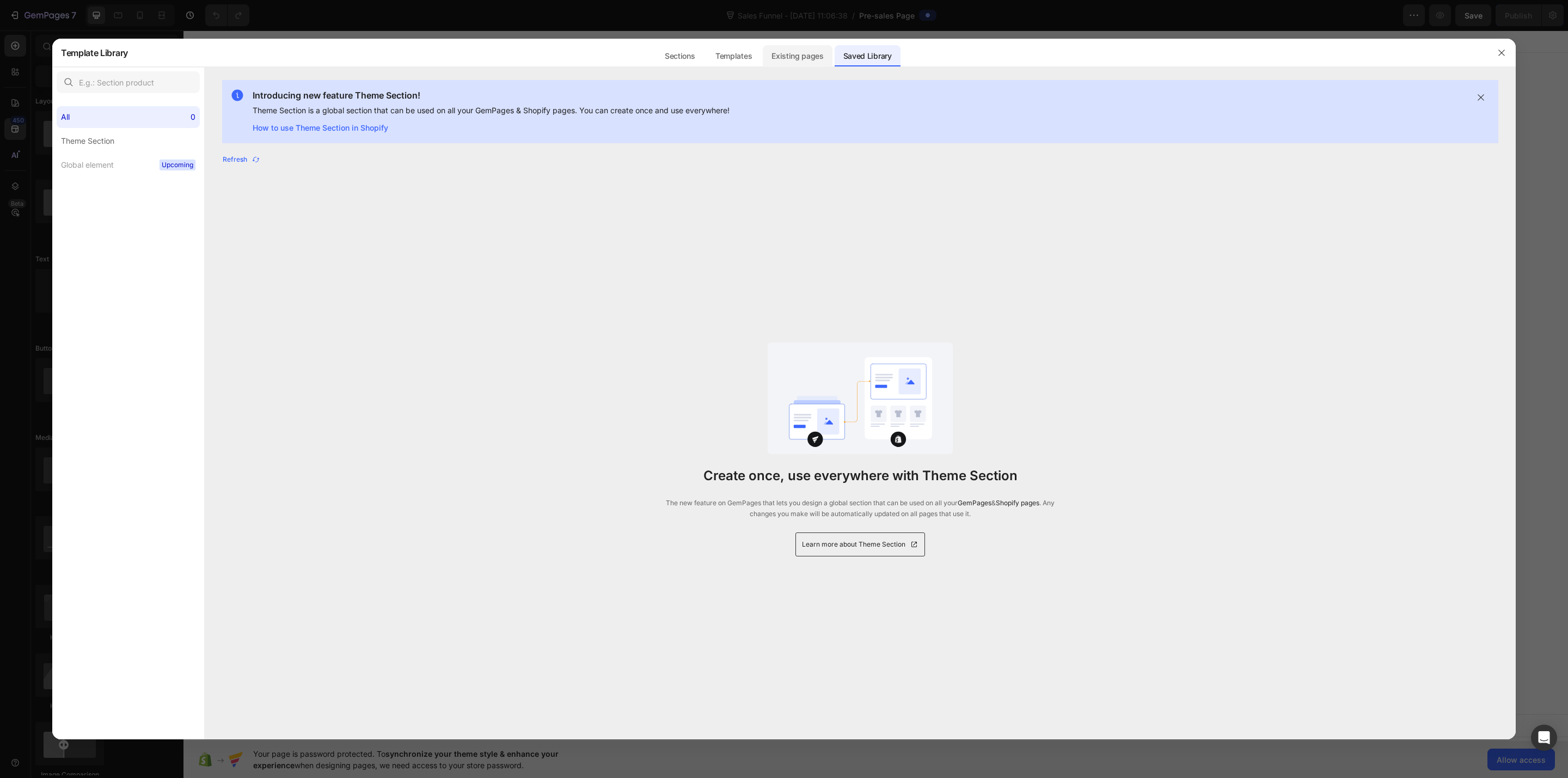
click at [809, 56] on div "Existing pages" at bounding box center [798, 55] width 70 height 22
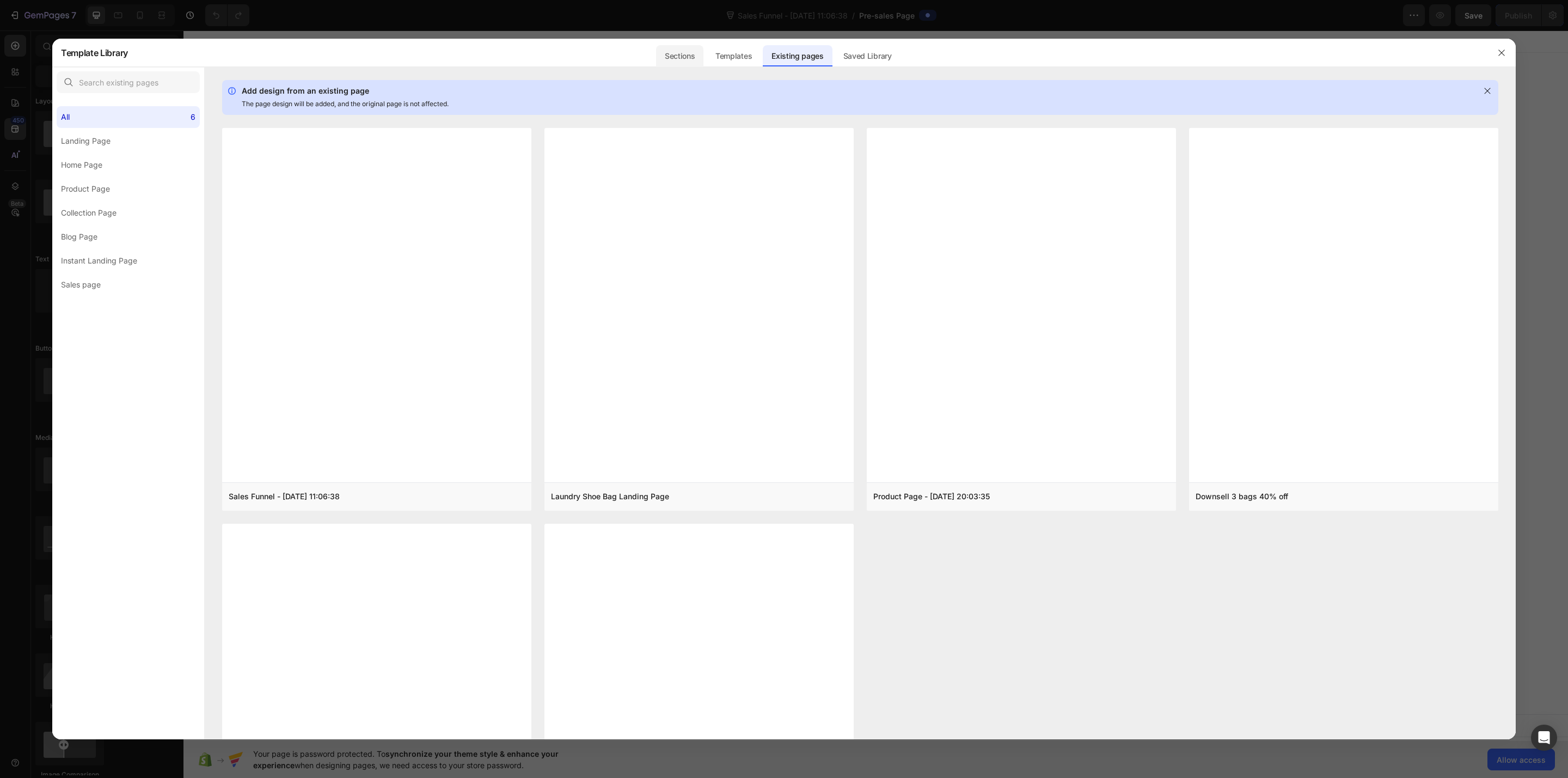
click at [699, 54] on div "Sections" at bounding box center [680, 55] width 47 height 22
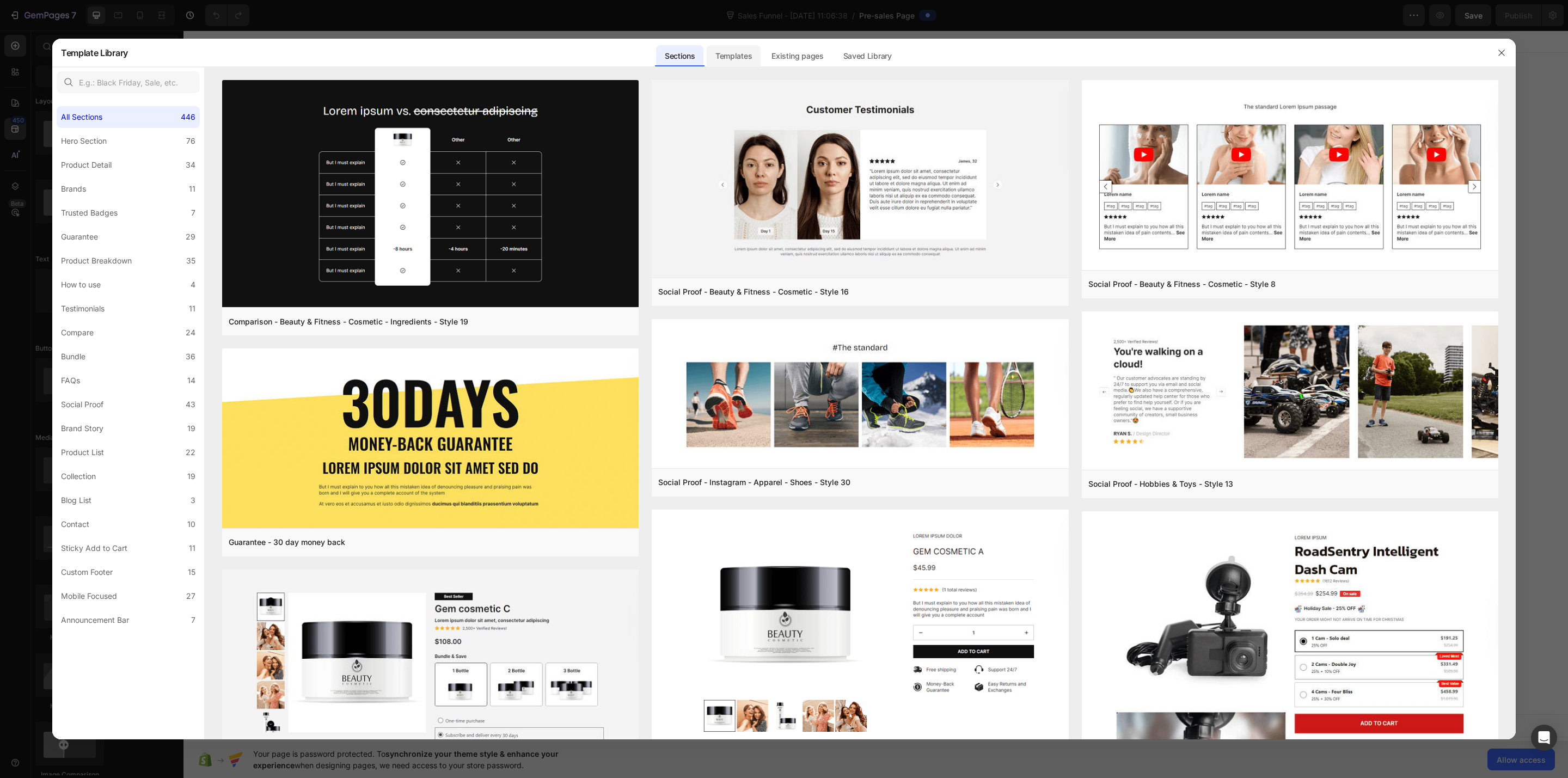
click at [729, 55] on div "Templates" at bounding box center [734, 55] width 54 height 22
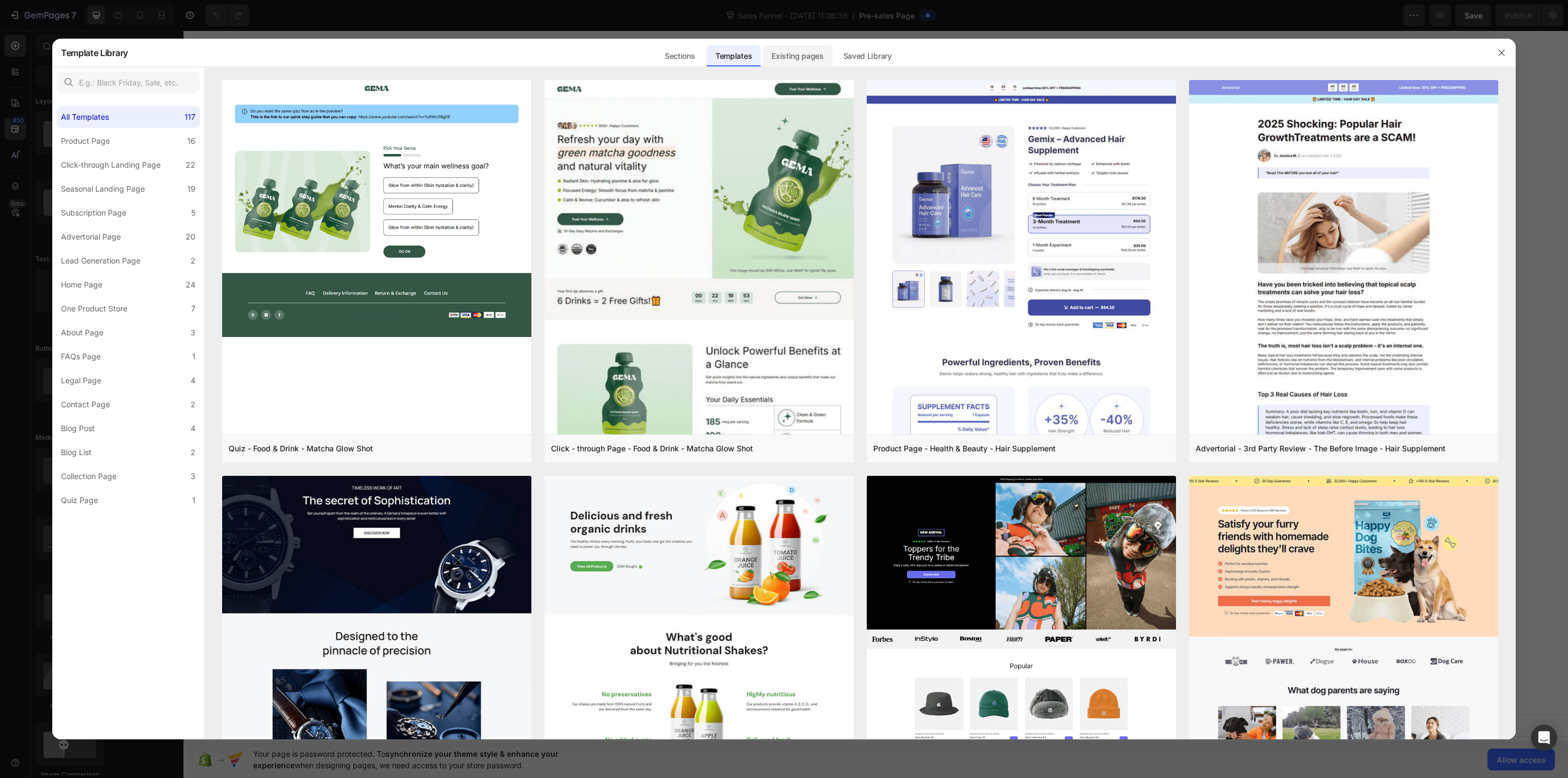
click at [775, 50] on div "Existing pages" at bounding box center [798, 55] width 70 height 22
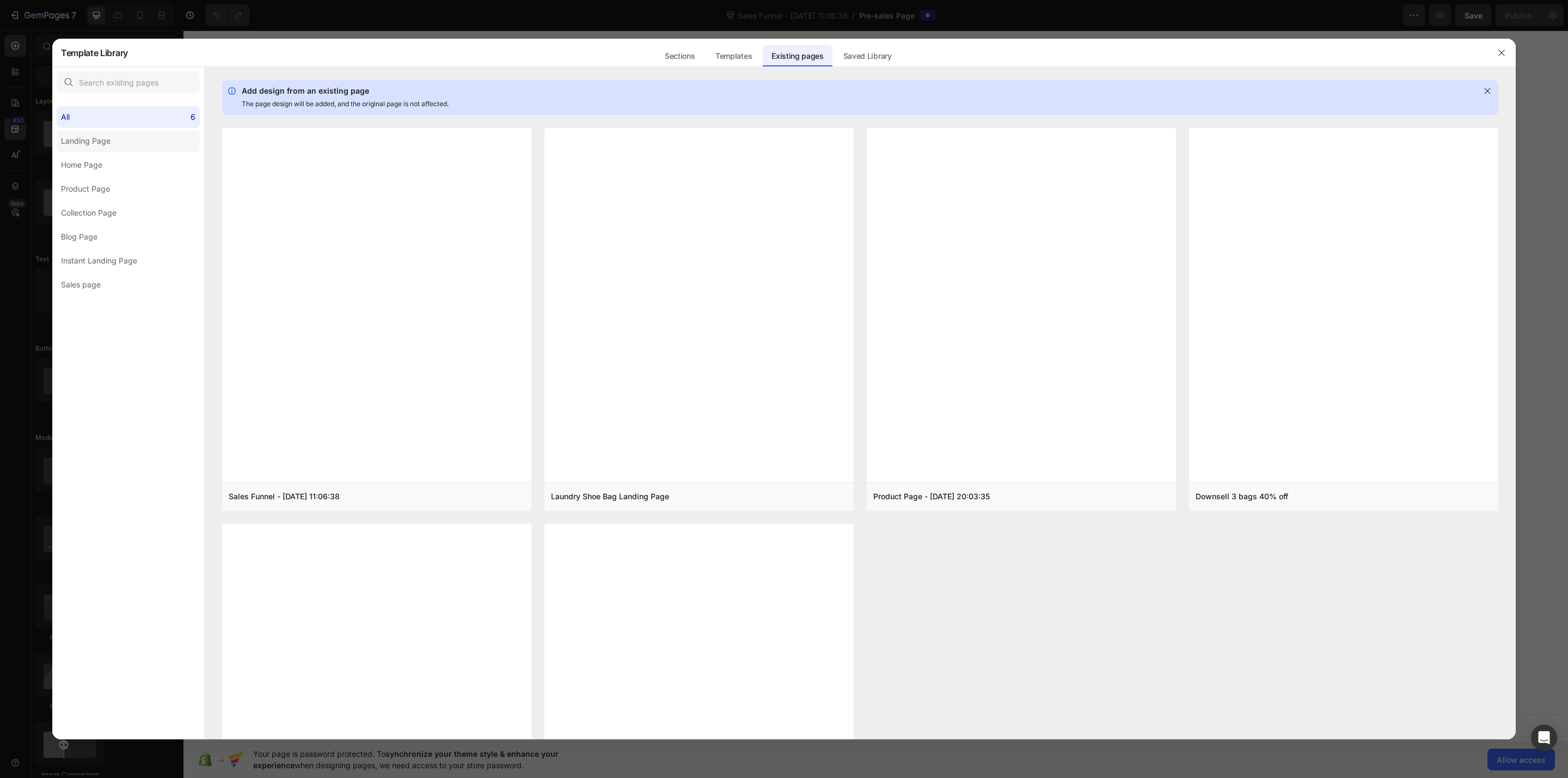
click at [111, 143] on div "Landing Page" at bounding box center [88, 141] width 54 height 13
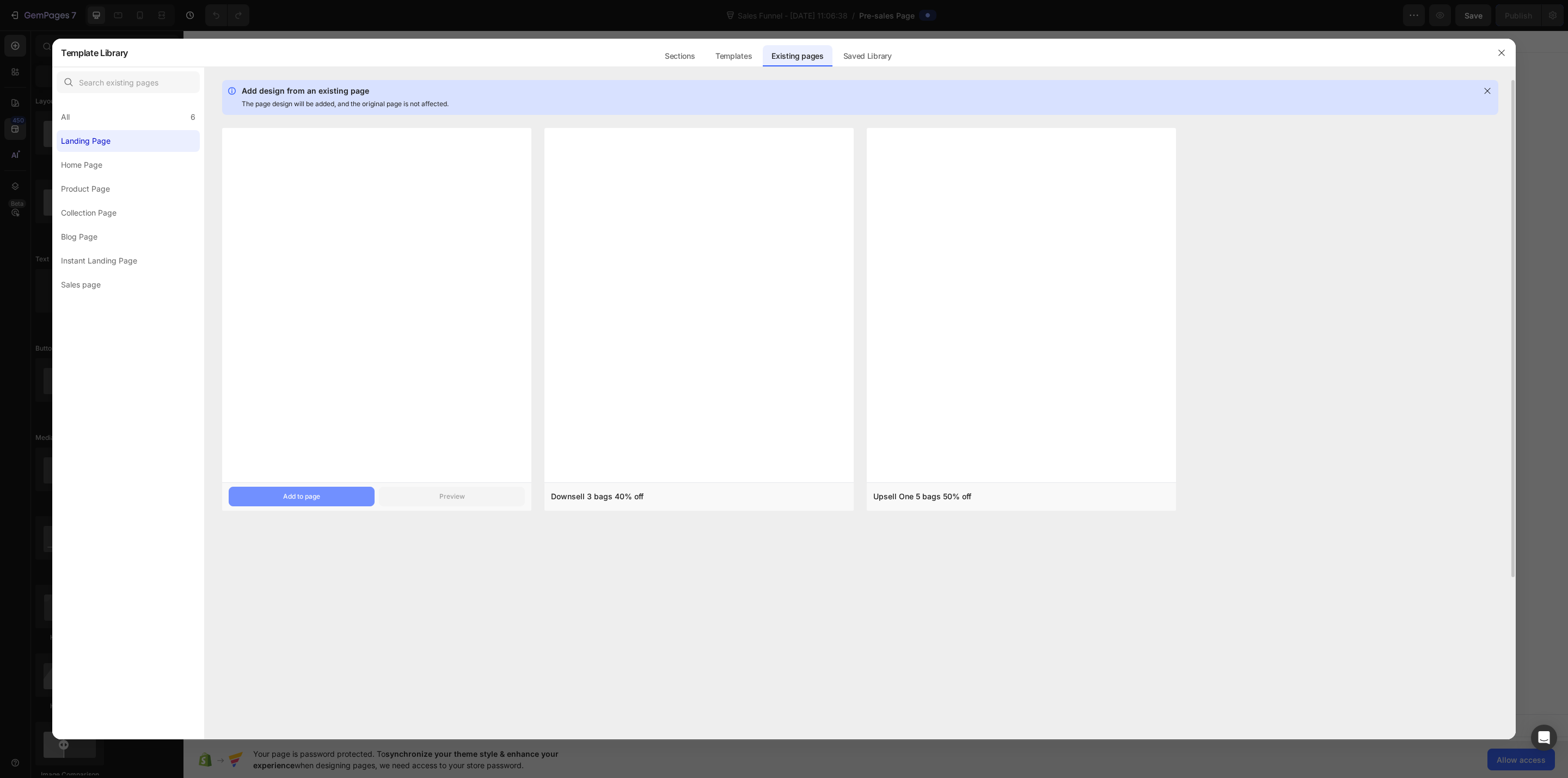
click at [305, 497] on div "Add to page" at bounding box center [301, 497] width 37 height 10
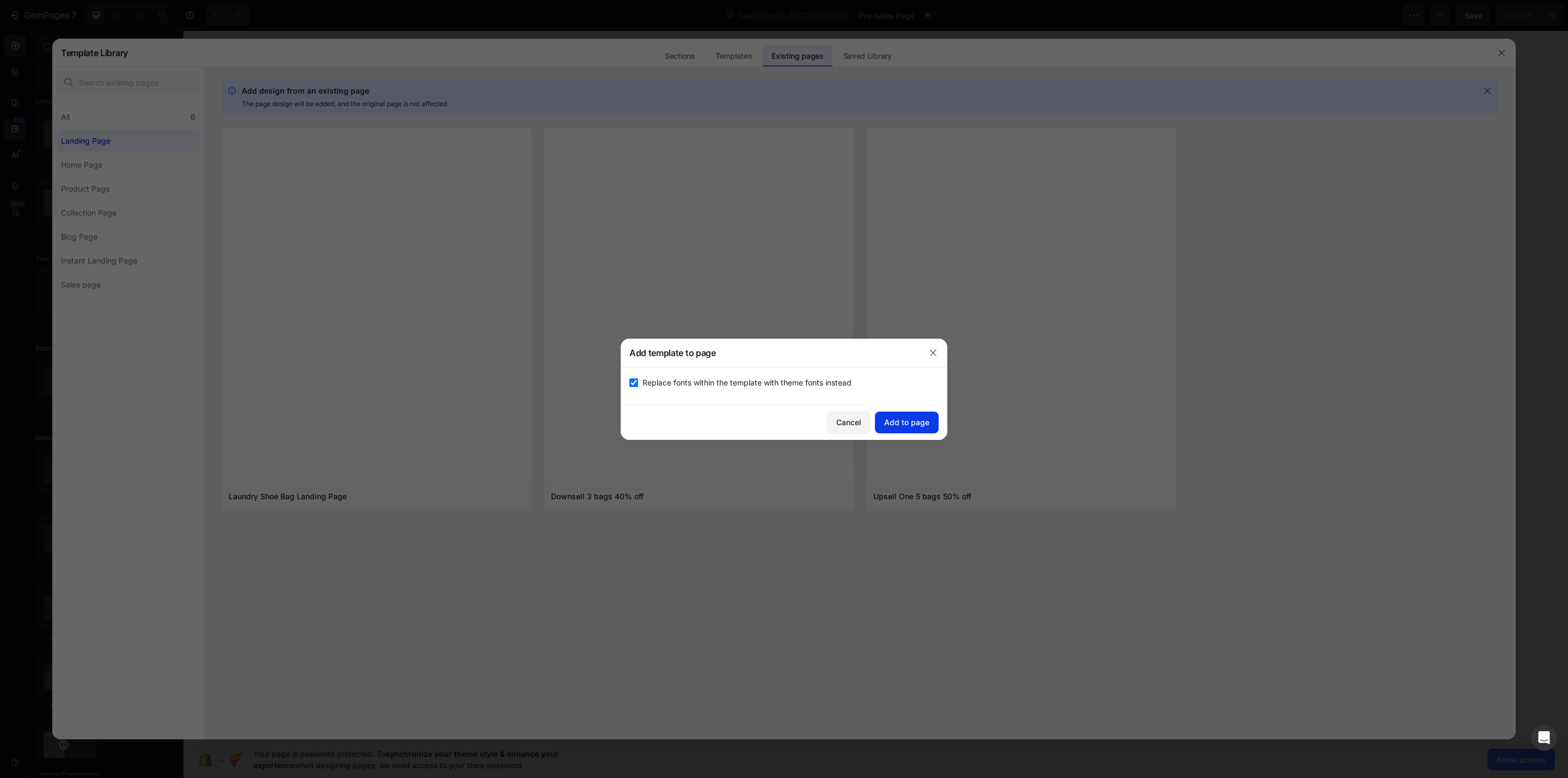
click at [904, 425] on div "Add to page" at bounding box center [907, 422] width 45 height 11
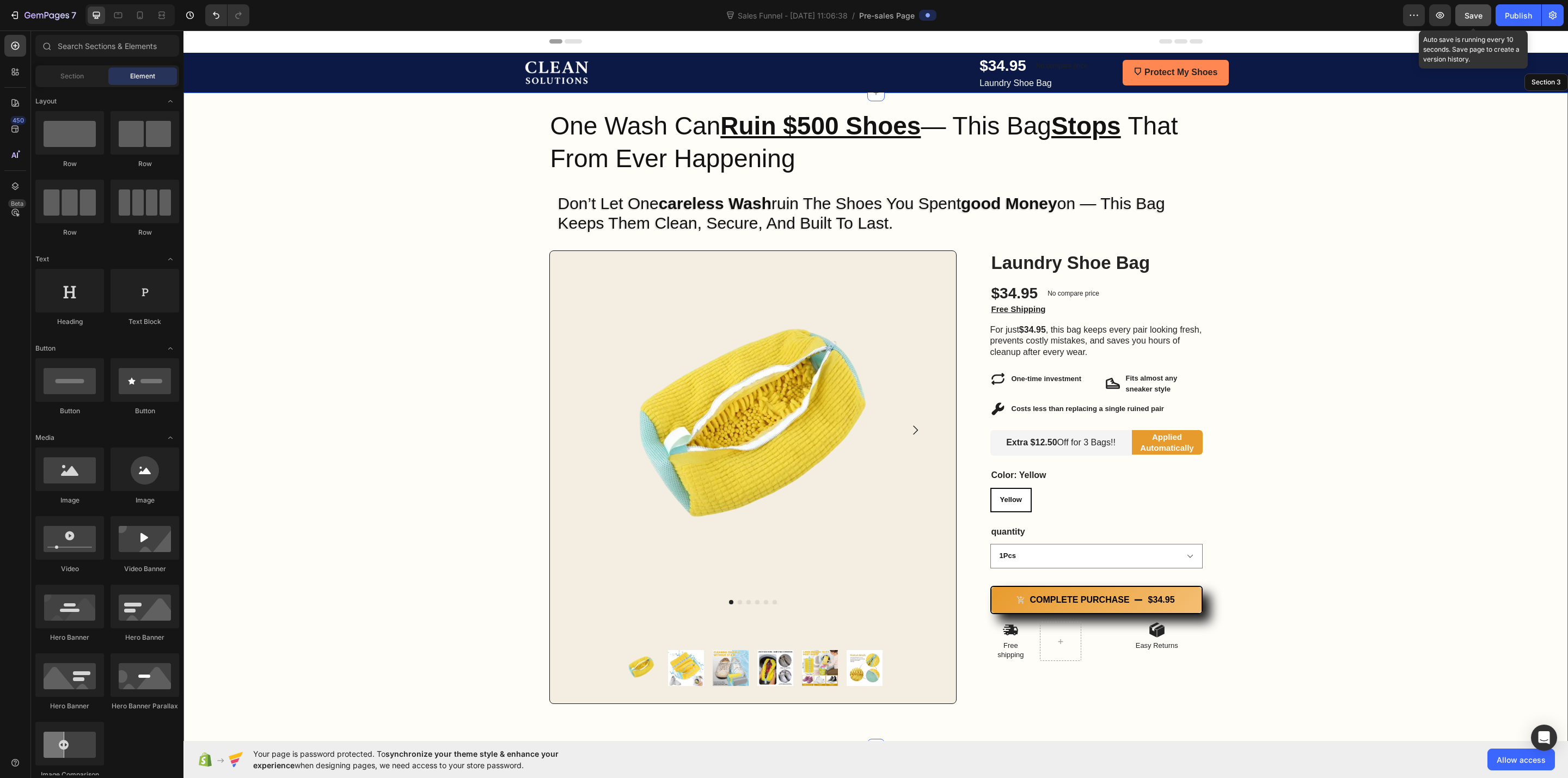
click at [1480, 12] on span "Save" at bounding box center [1473, 15] width 18 height 9
click at [11, 14] on icon "button" at bounding box center [14, 15] width 11 height 11
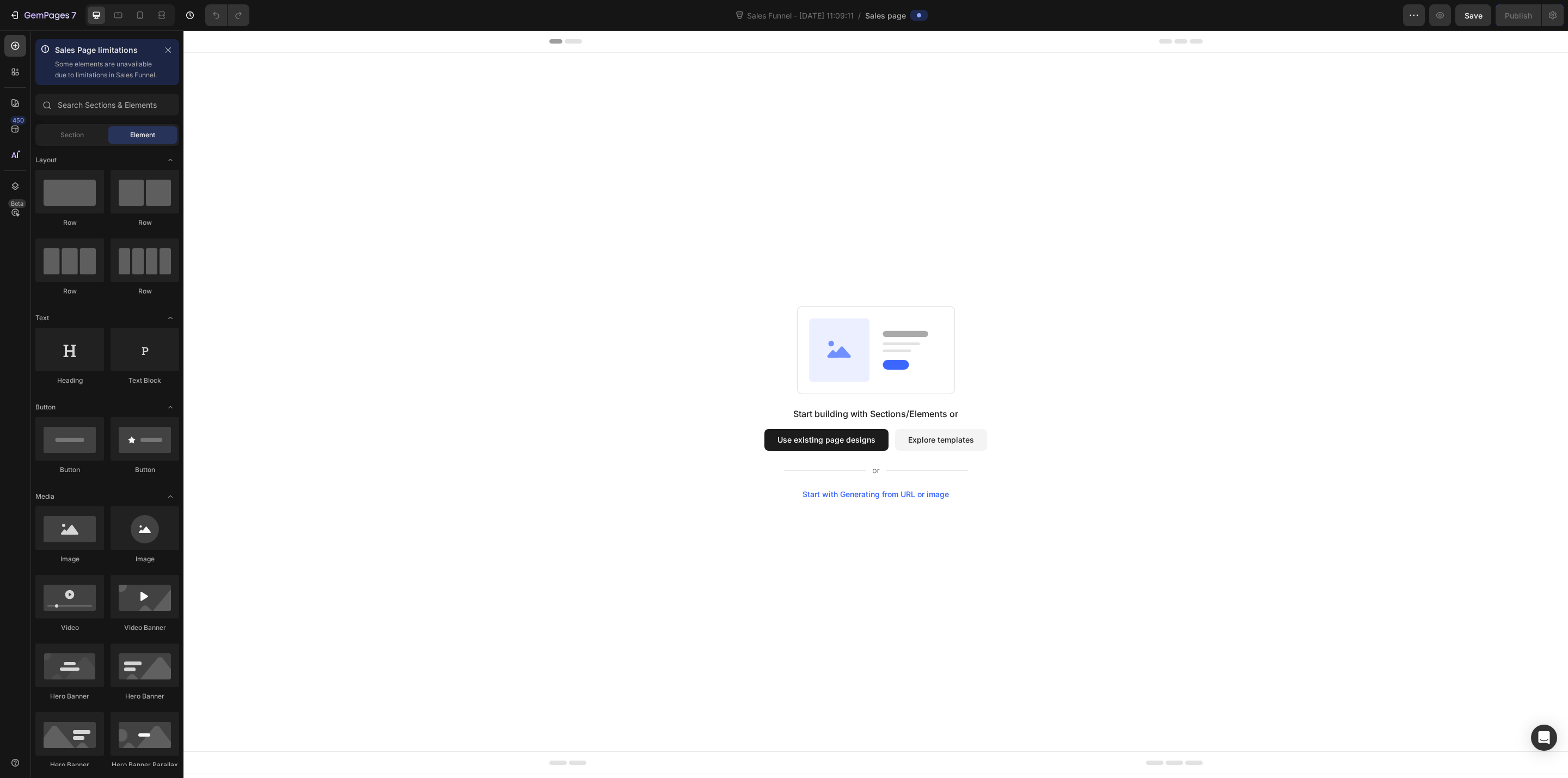
click at [880, 440] on button "Use existing page designs" at bounding box center [826, 439] width 124 height 22
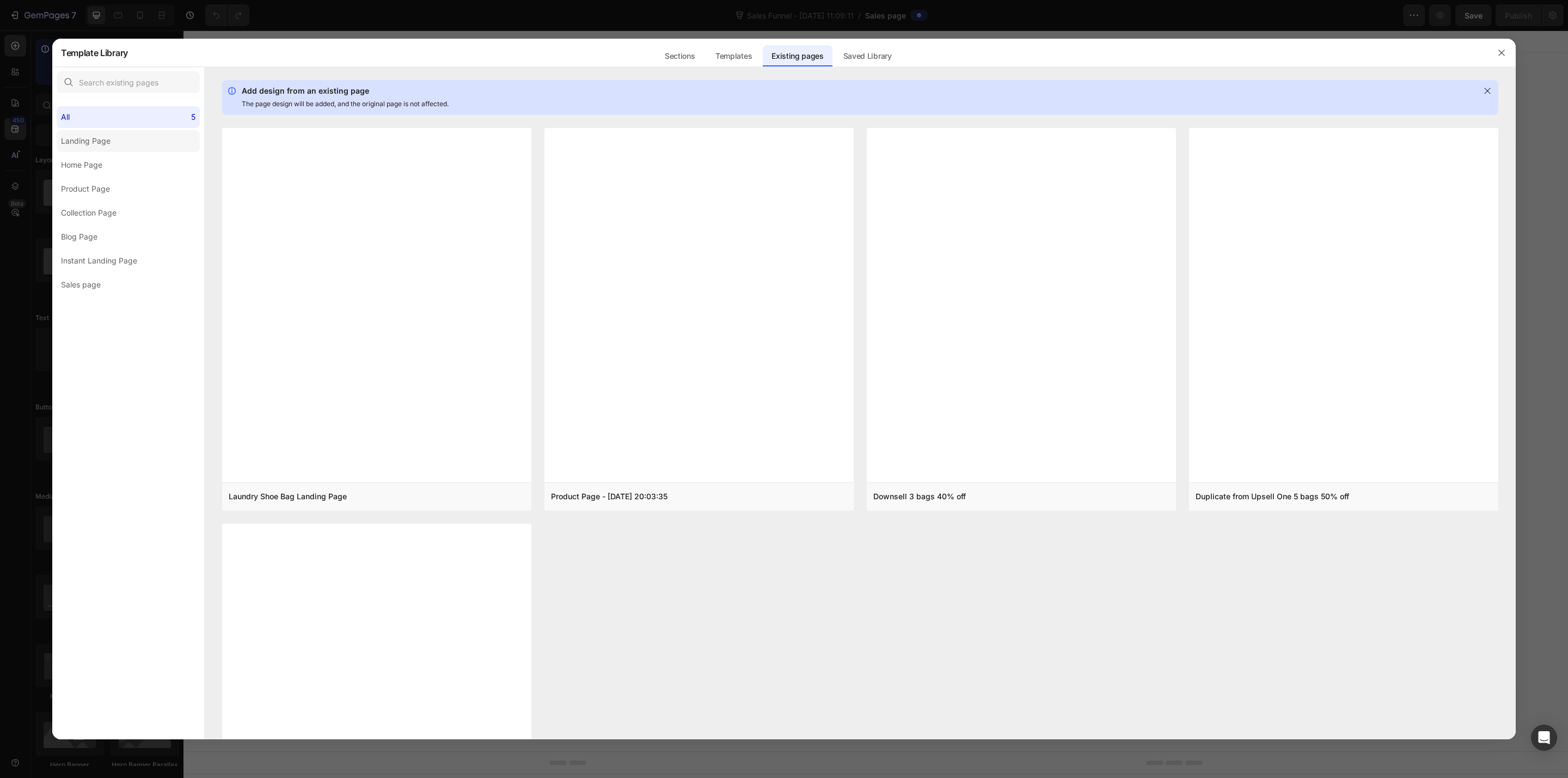
click at [79, 139] on div "Landing Page" at bounding box center [85, 141] width 49 height 13
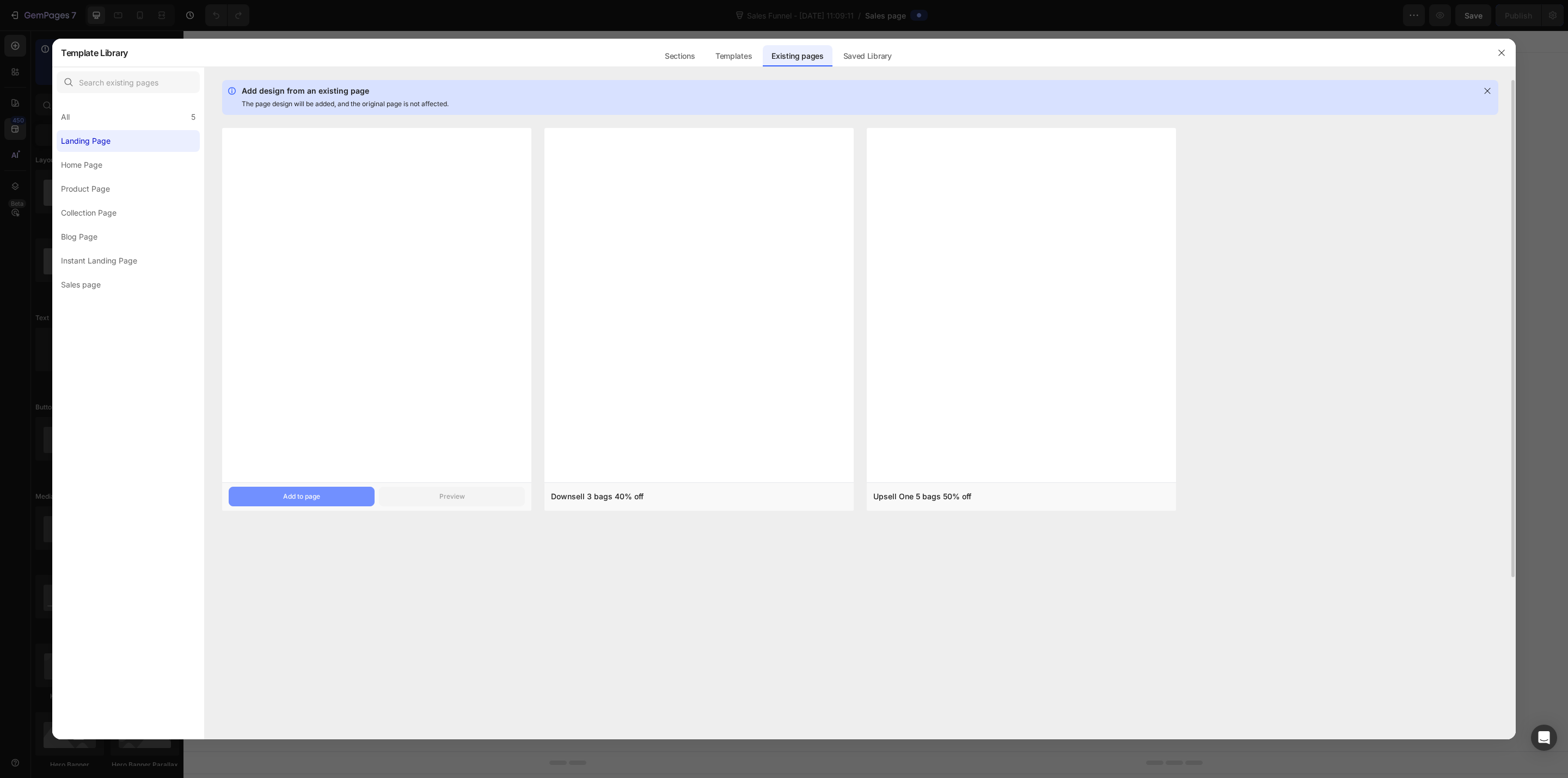
click at [316, 494] on div "Add to page" at bounding box center [301, 497] width 37 height 10
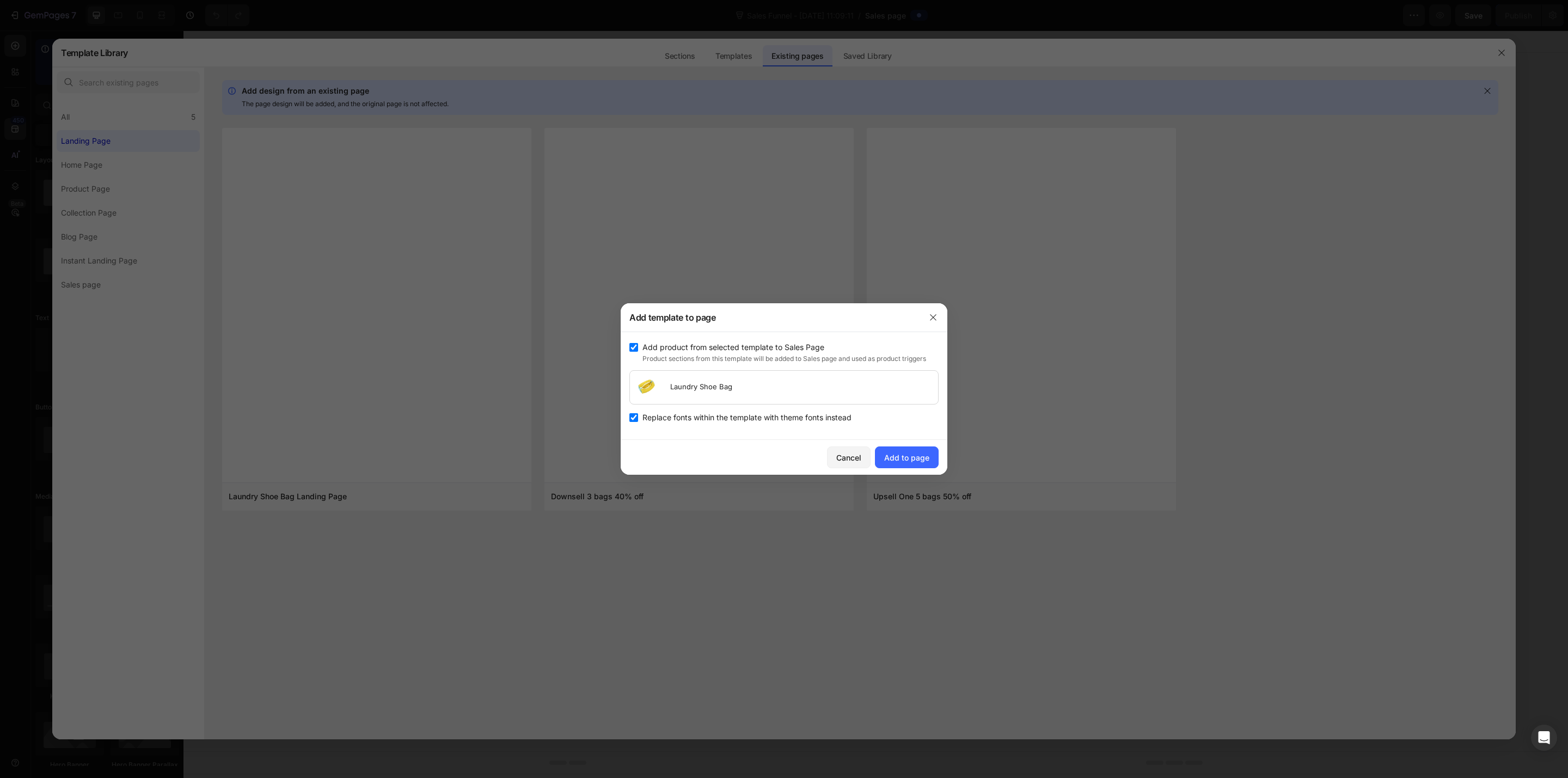
click at [716, 389] on p "Laundry Shoe Bag" at bounding box center [701, 387] width 69 height 11
click at [910, 456] on div "Add to page" at bounding box center [907, 458] width 45 height 11
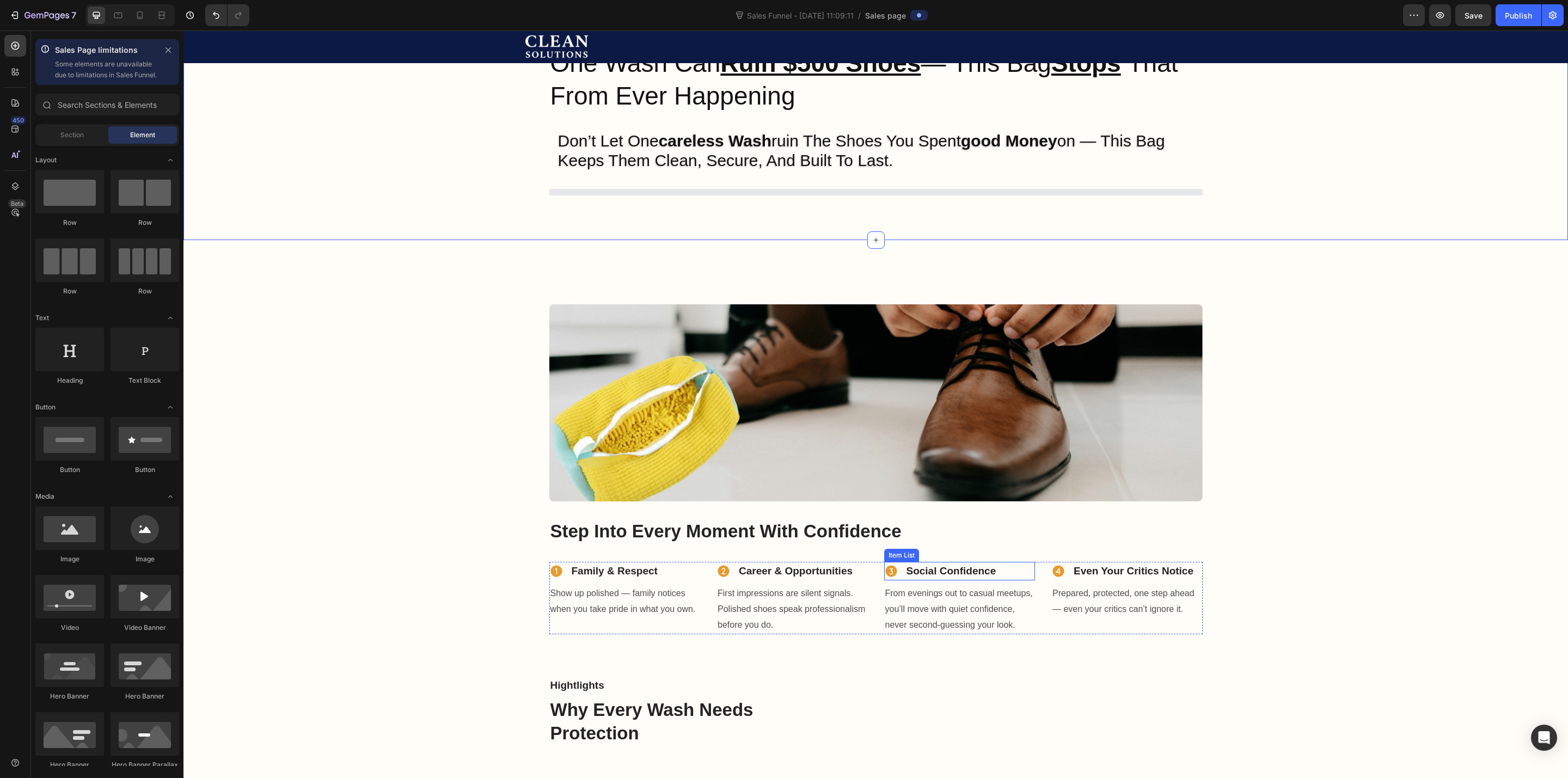
scroll to position [62, 0]
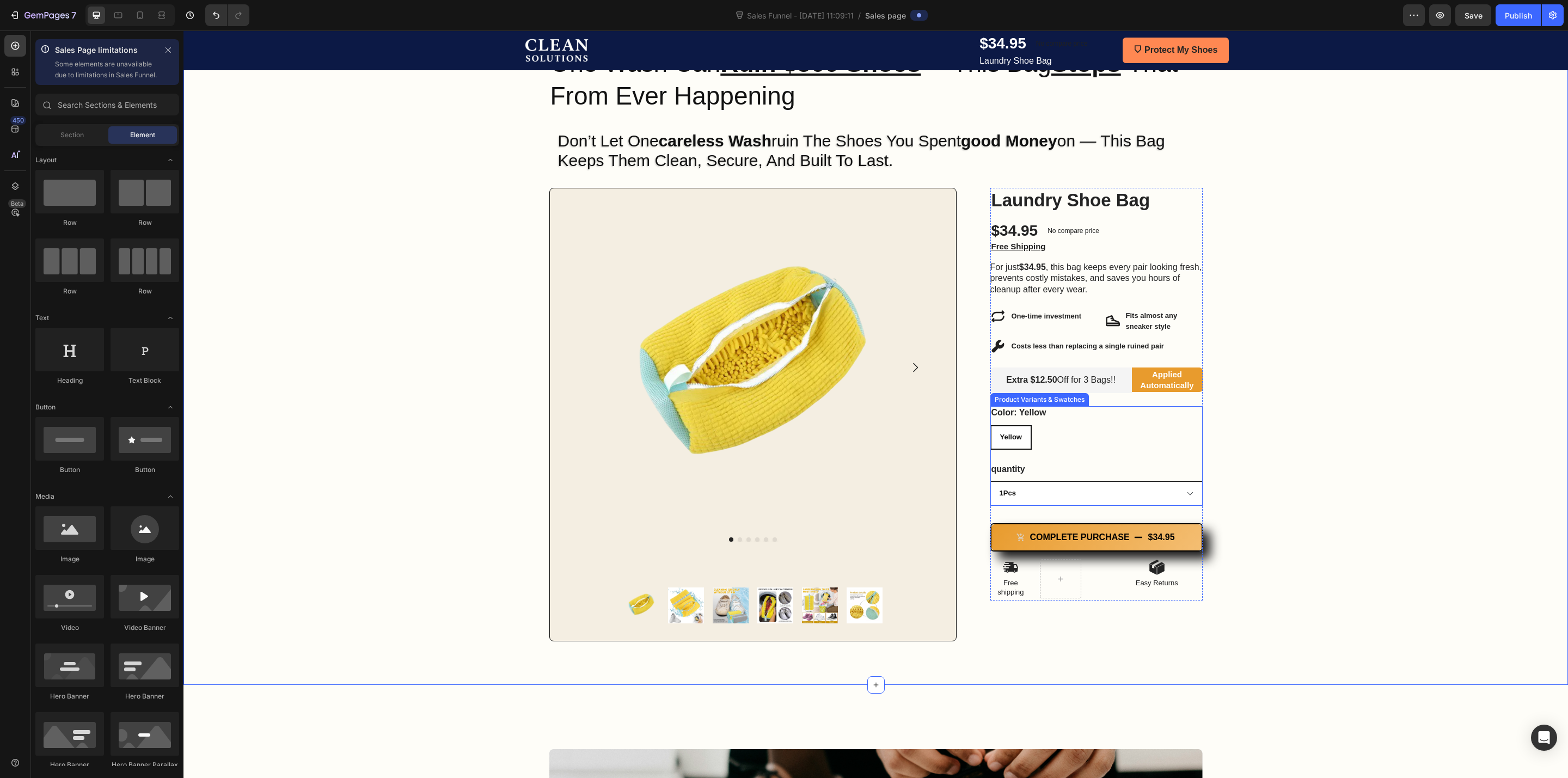
click at [1021, 501] on select "1Pcs 2Pcs 3Pcs 4Pcs 5Pcs 6Pcs 7Pcs 8Pcs 9Pcs 10Pcs" at bounding box center [1097, 493] width 213 height 24
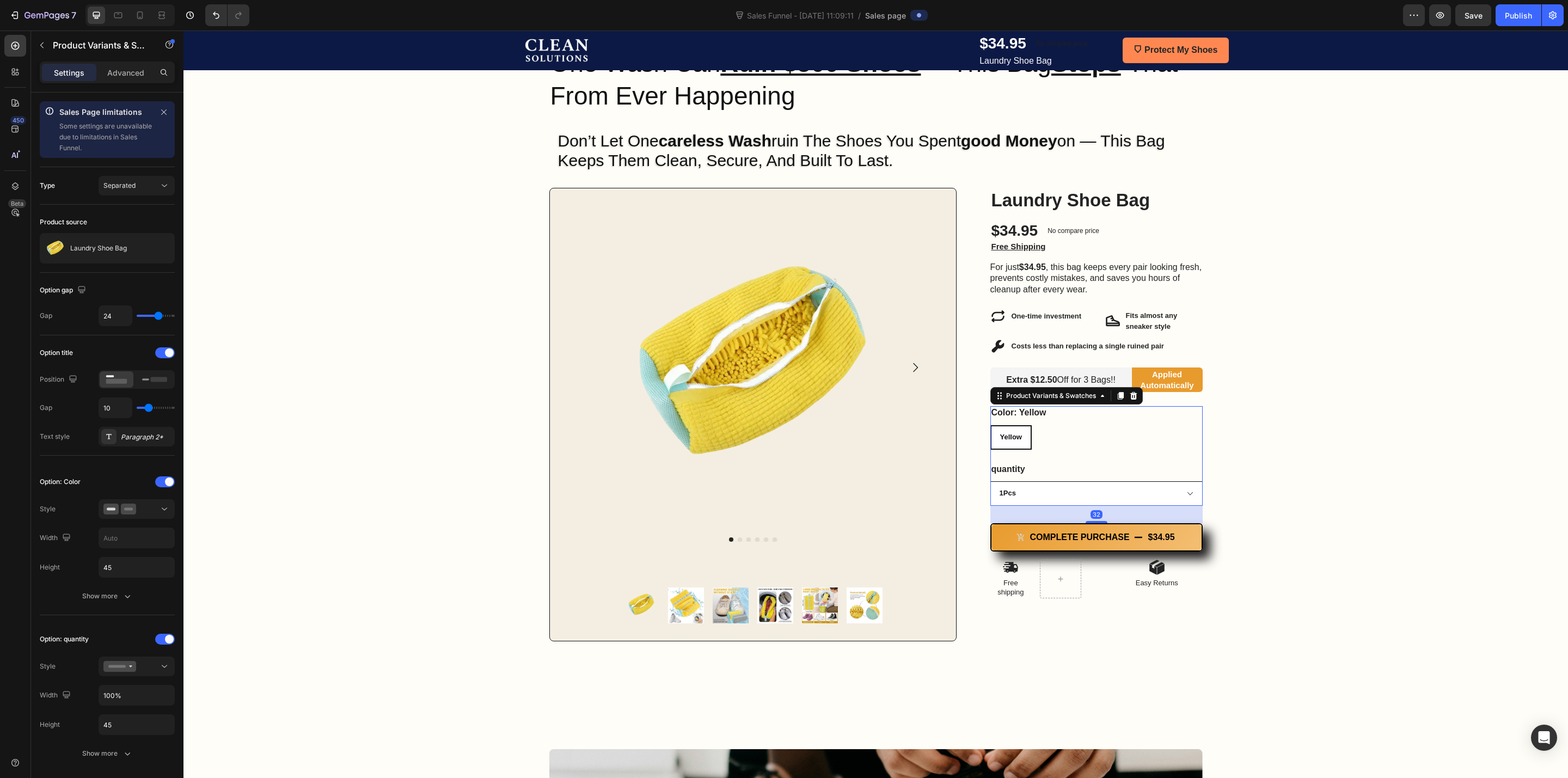
click at [1022, 497] on select "1Pcs 2Pcs 3Pcs 4Pcs 5Pcs 6Pcs 7Pcs 8Pcs 9Pcs 10Pcs" at bounding box center [1097, 493] width 213 height 24
click at [1031, 494] on select "1Pcs 2Pcs 3Pcs 4Pcs 5Pcs 6Pcs 7Pcs 8Pcs 9Pcs 10Pcs" at bounding box center [1097, 493] width 213 height 24
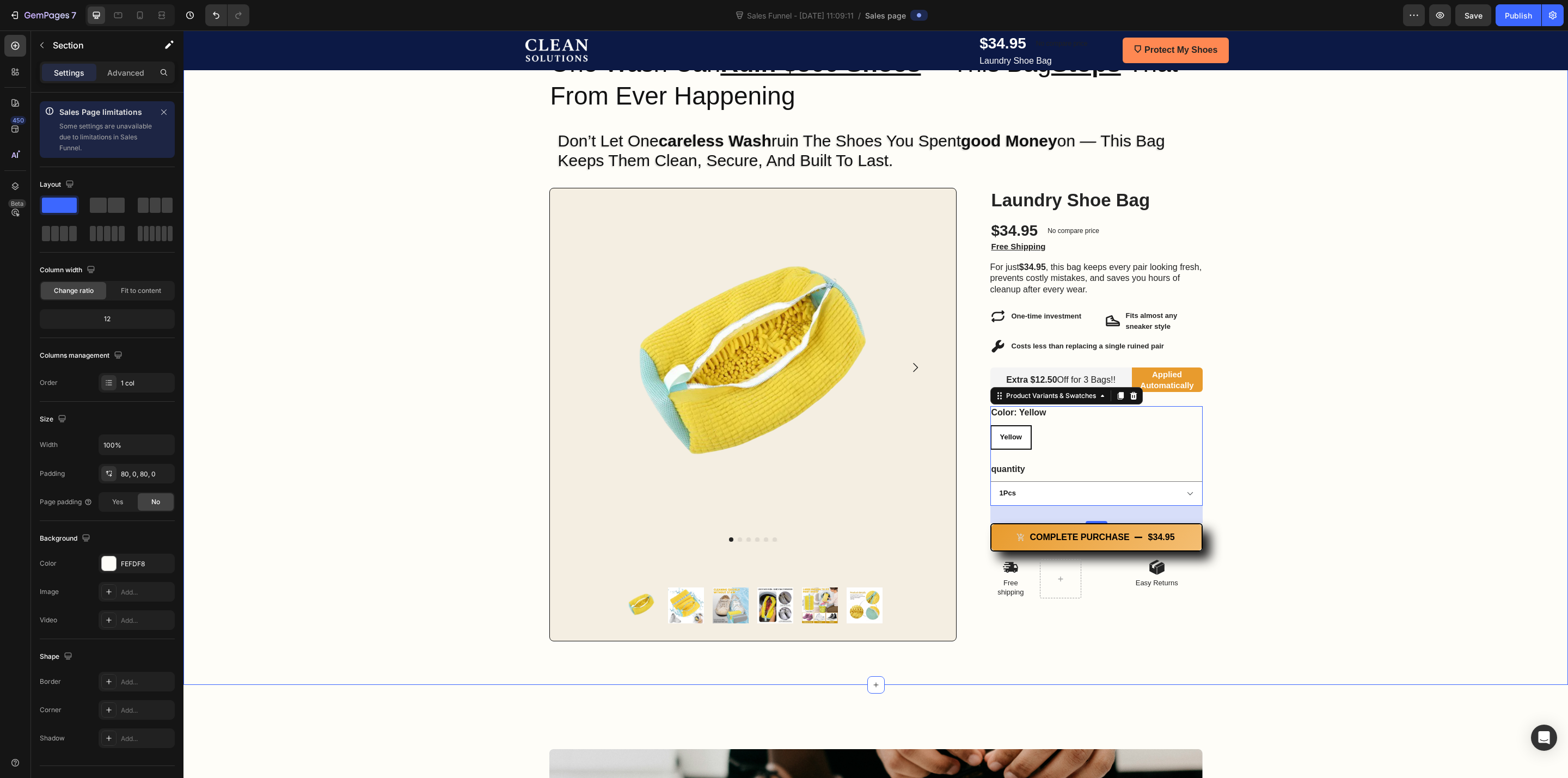
click at [1342, 479] on div "Image Row One Wash Can Ruin $500 Shoes — This Bag Stops That From Ever Happenin…" at bounding box center [875, 357] width 1385 height 568
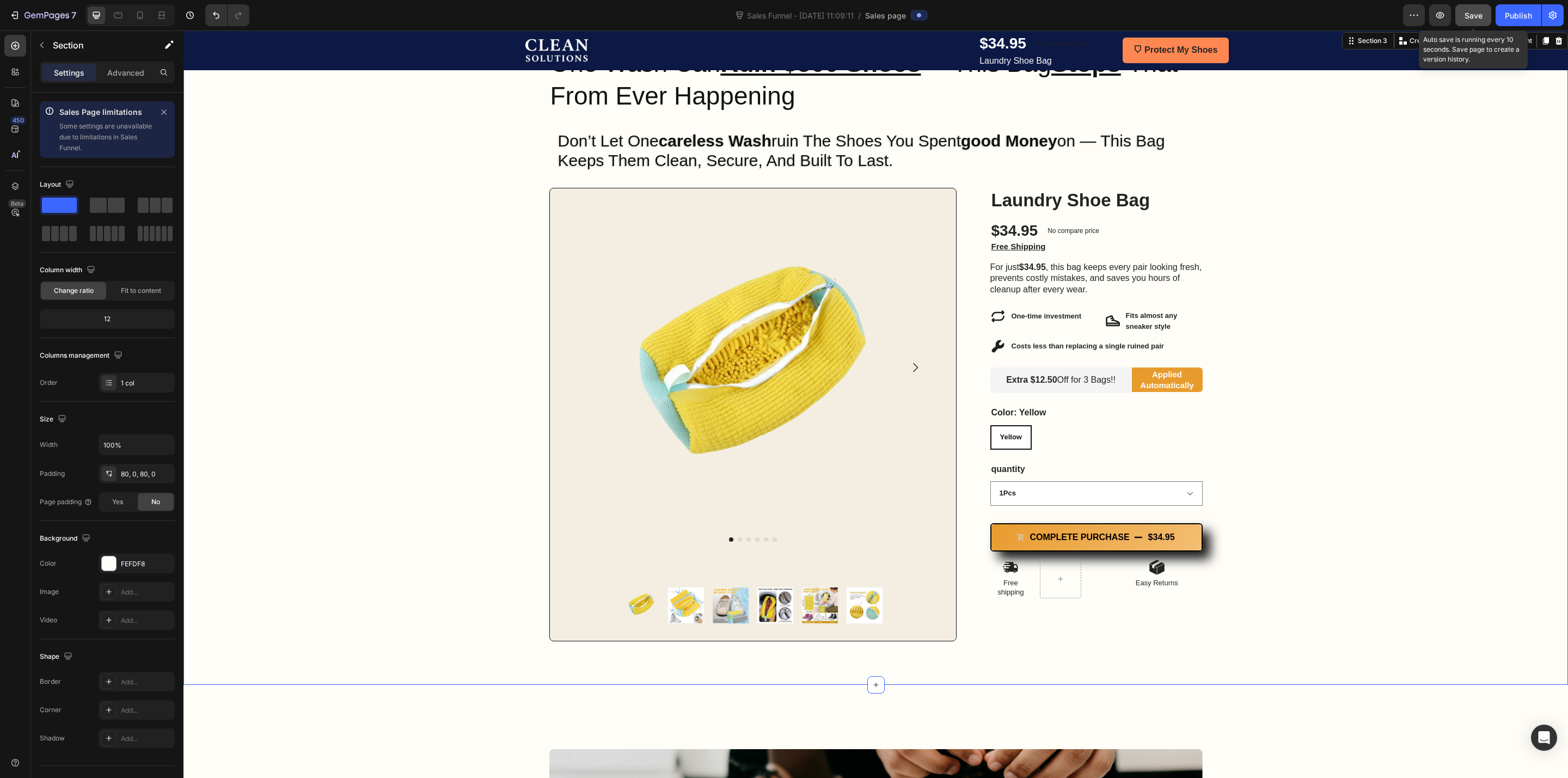
click at [1487, 13] on button "Save" at bounding box center [1474, 15] width 36 height 22
click at [15, 15] on icon "button" at bounding box center [14, 15] width 11 height 11
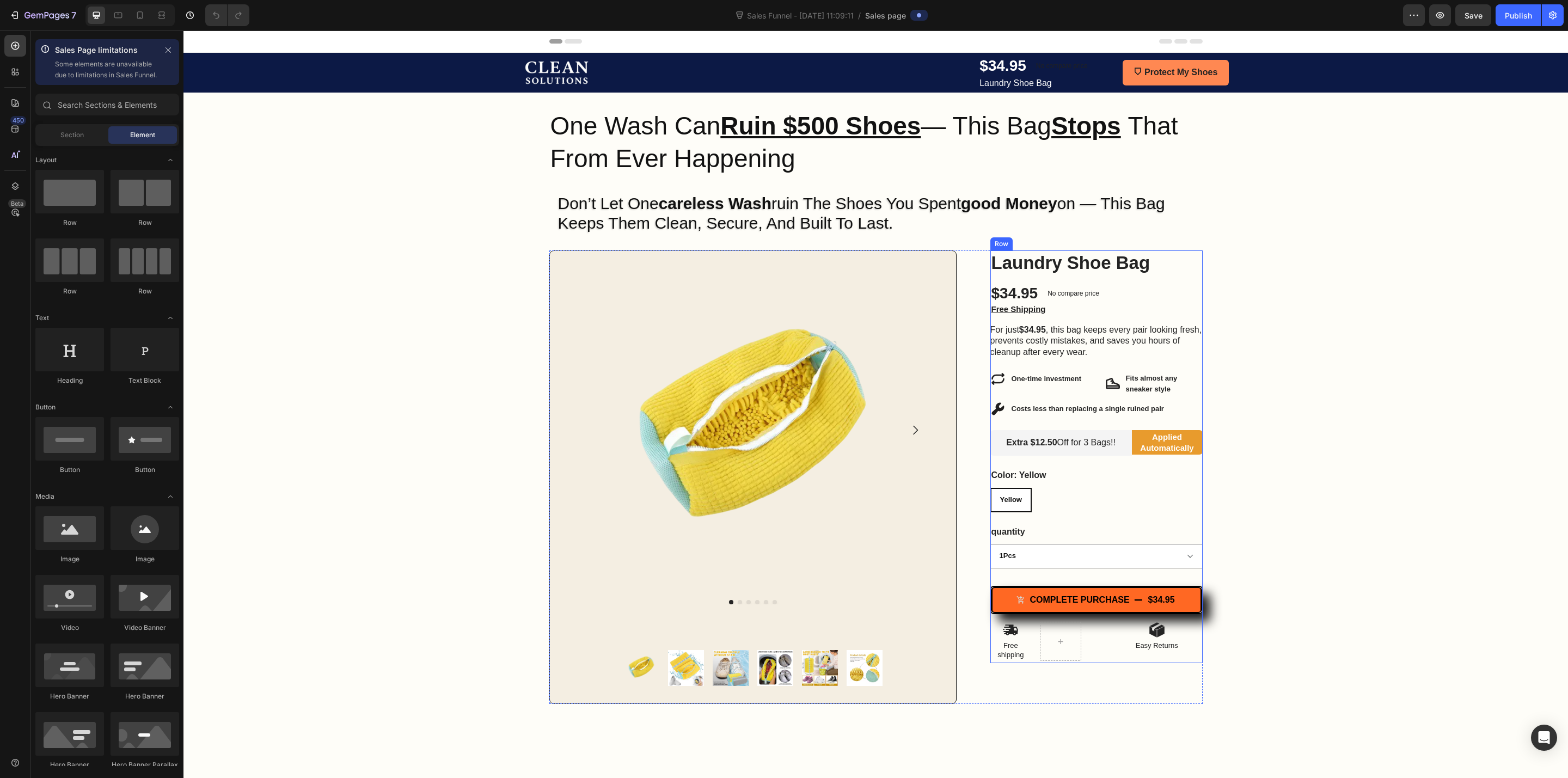
click at [1052, 592] on button "Complete purchase $34.95" at bounding box center [1096, 600] width 210 height 26
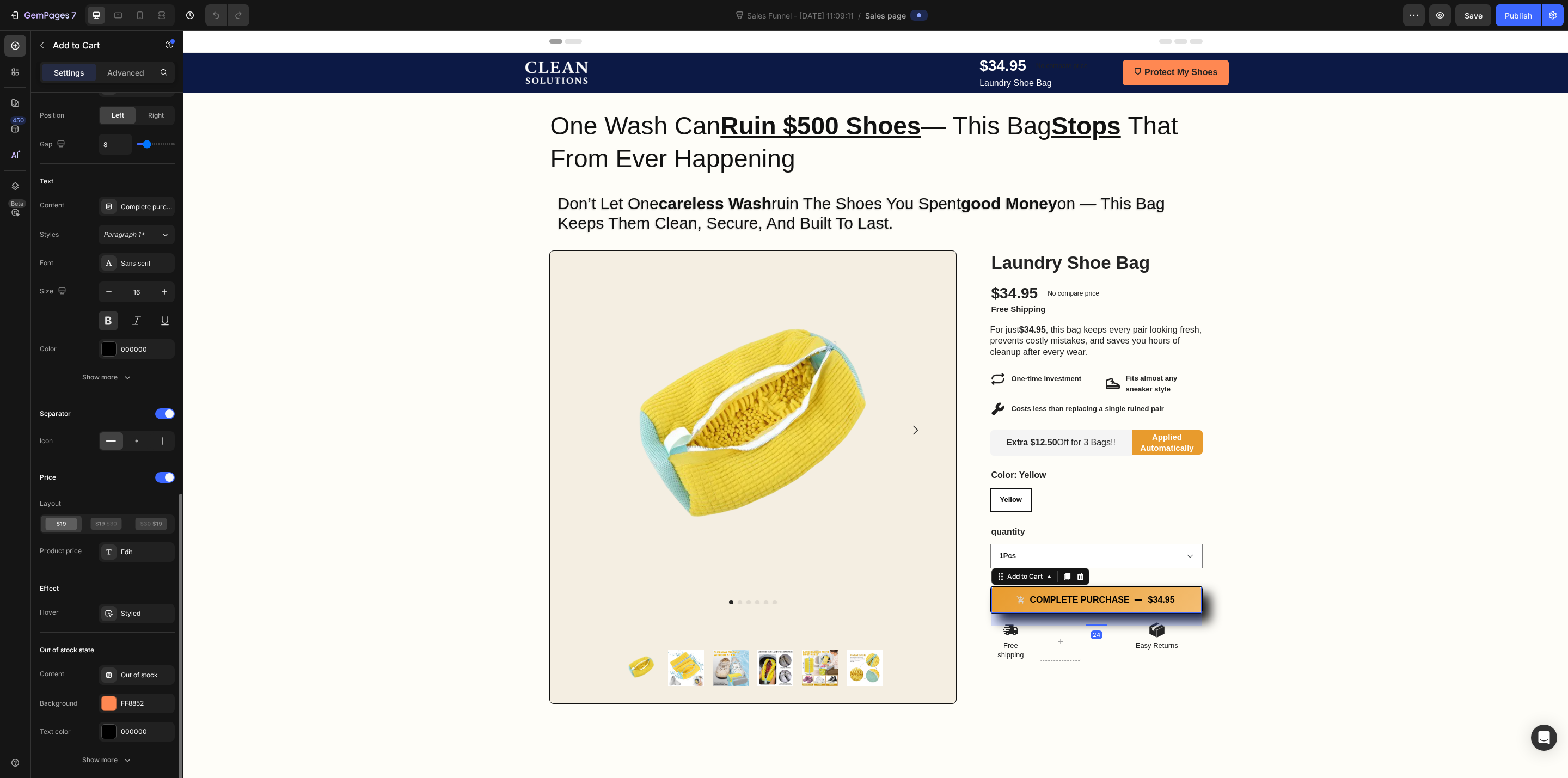
scroll to position [748, 0]
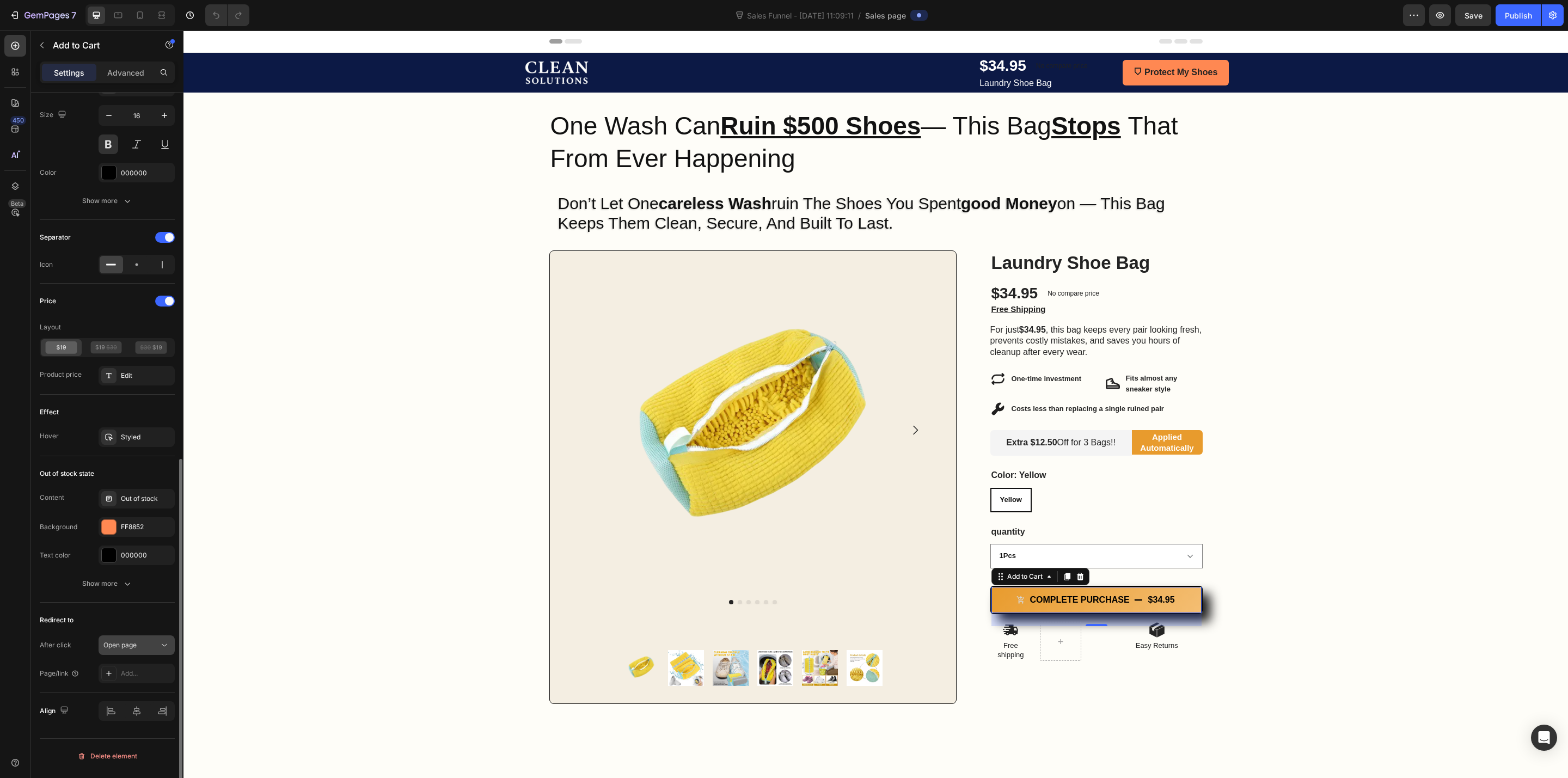
click at [121, 655] on button "Open page" at bounding box center [137, 645] width 76 height 19
click at [131, 629] on div "Redirect to" at bounding box center [107, 620] width 135 height 17
click at [127, 672] on div "Add..." at bounding box center [137, 673] width 76 height 19
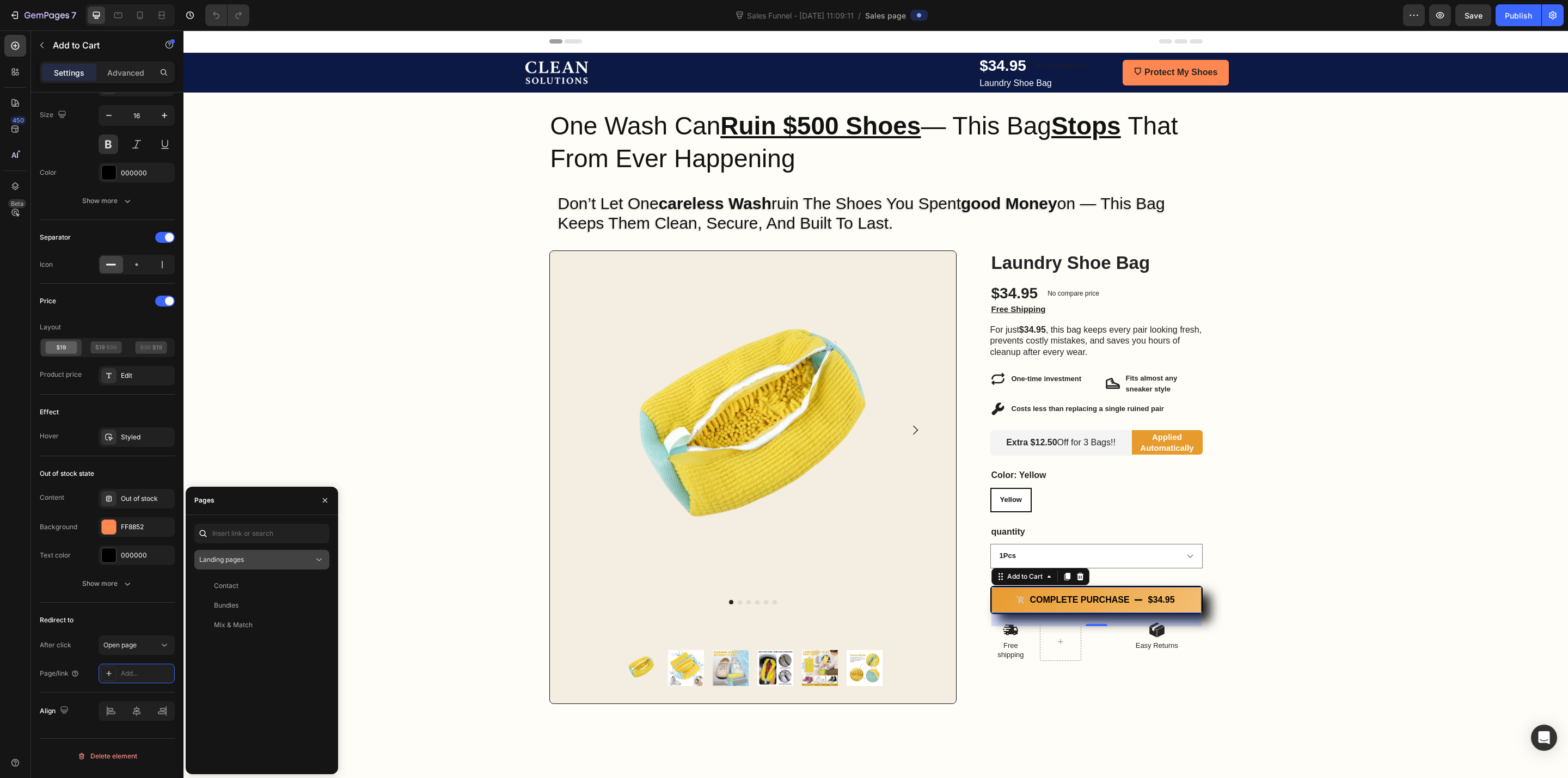
click at [248, 559] on div "Landing pages" at bounding box center [256, 560] width 114 height 10
click at [238, 638] on div "Product pages" at bounding box center [262, 648] width 127 height 21
click at [254, 555] on div "Product pages" at bounding box center [256, 560] width 114 height 10
click at [245, 585] on span "Landing pages" at bounding box center [244, 587] width 45 height 10
click at [268, 560] on div "Landing pages" at bounding box center [256, 560] width 114 height 10
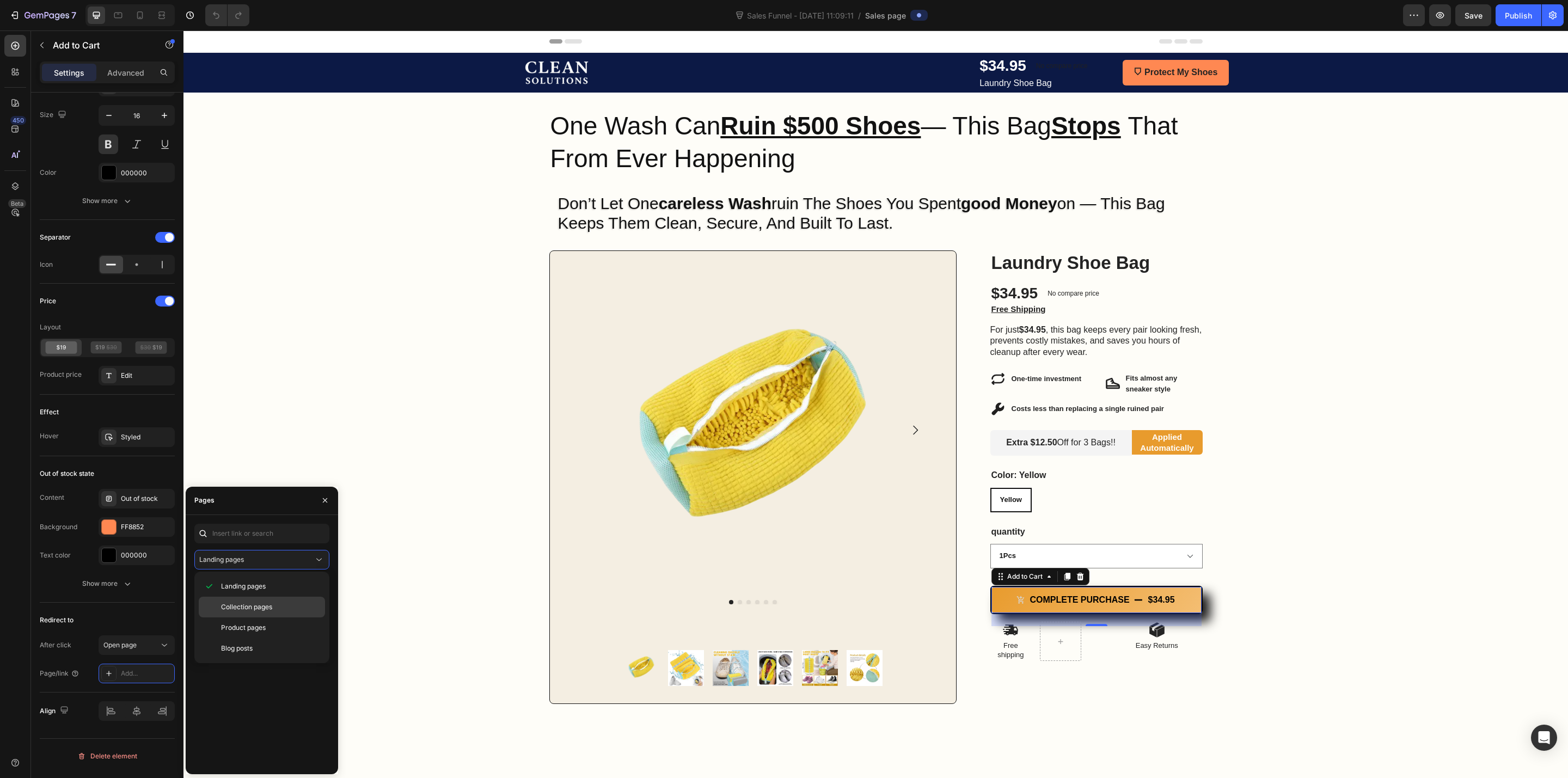
click at [260, 605] on span "Collection pages" at bounding box center [247, 607] width 51 height 10
click at [260, 537] on input "text" at bounding box center [262, 533] width 135 height 19
click at [249, 565] on button "Collection pages" at bounding box center [262, 559] width 135 height 19
click at [254, 626] on span "Product pages" at bounding box center [244, 628] width 45 height 10
click at [314, 588] on div "View" at bounding box center [312, 586] width 16 height 10
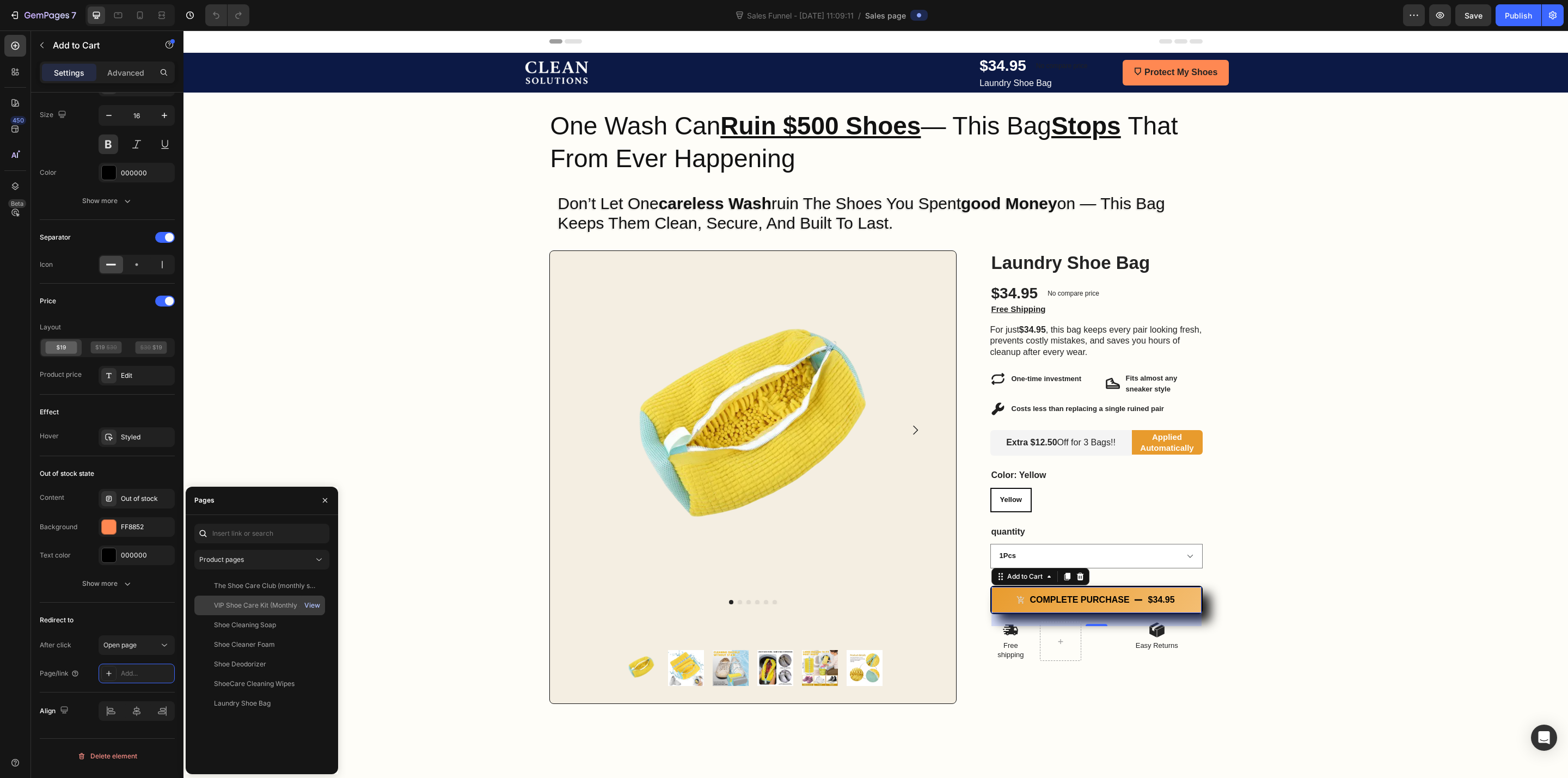
click at [310, 608] on div "View" at bounding box center [312, 605] width 16 height 10
click at [312, 626] on div "View" at bounding box center [312, 625] width 16 height 10
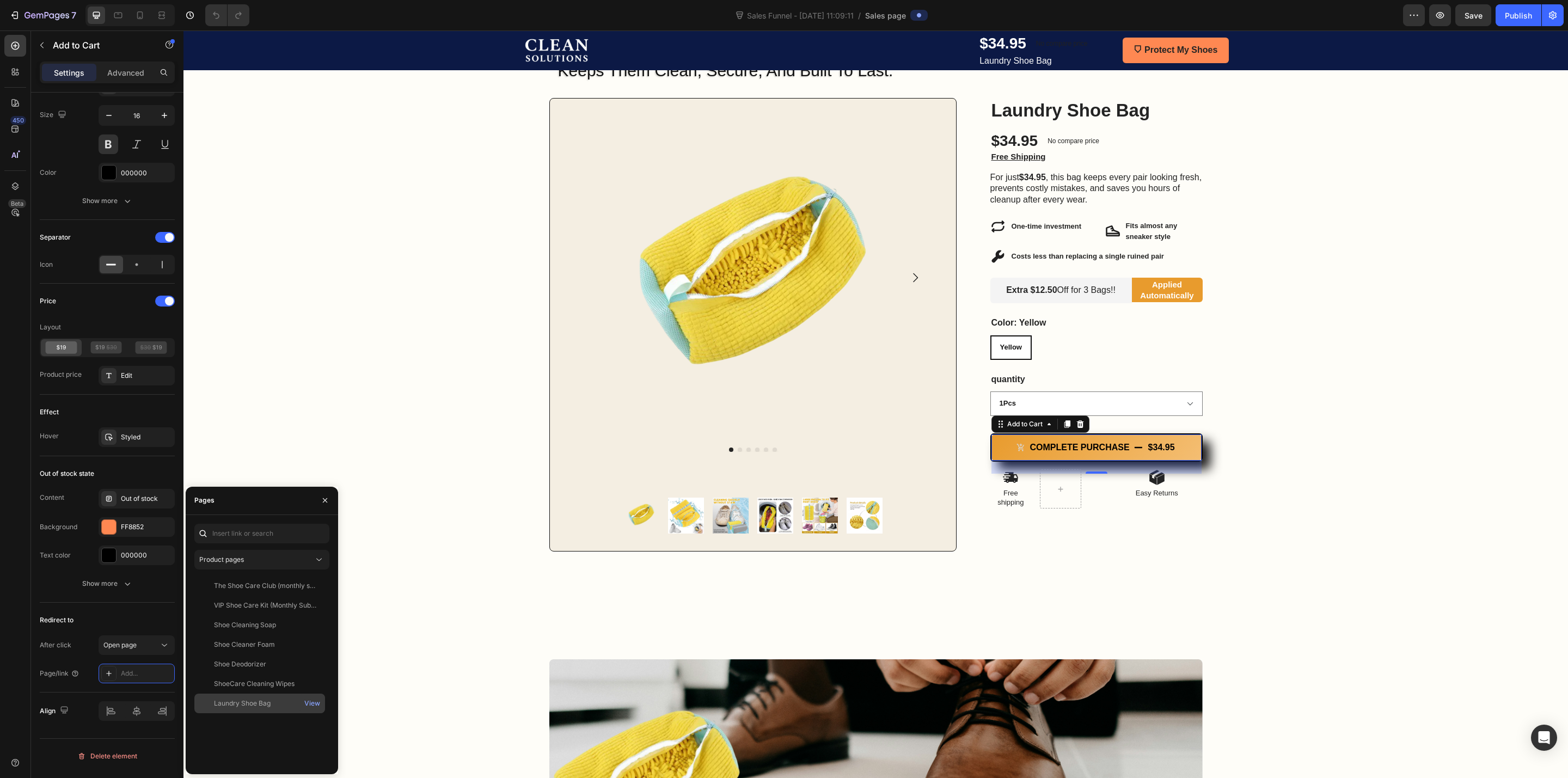
scroll to position [163, 0]
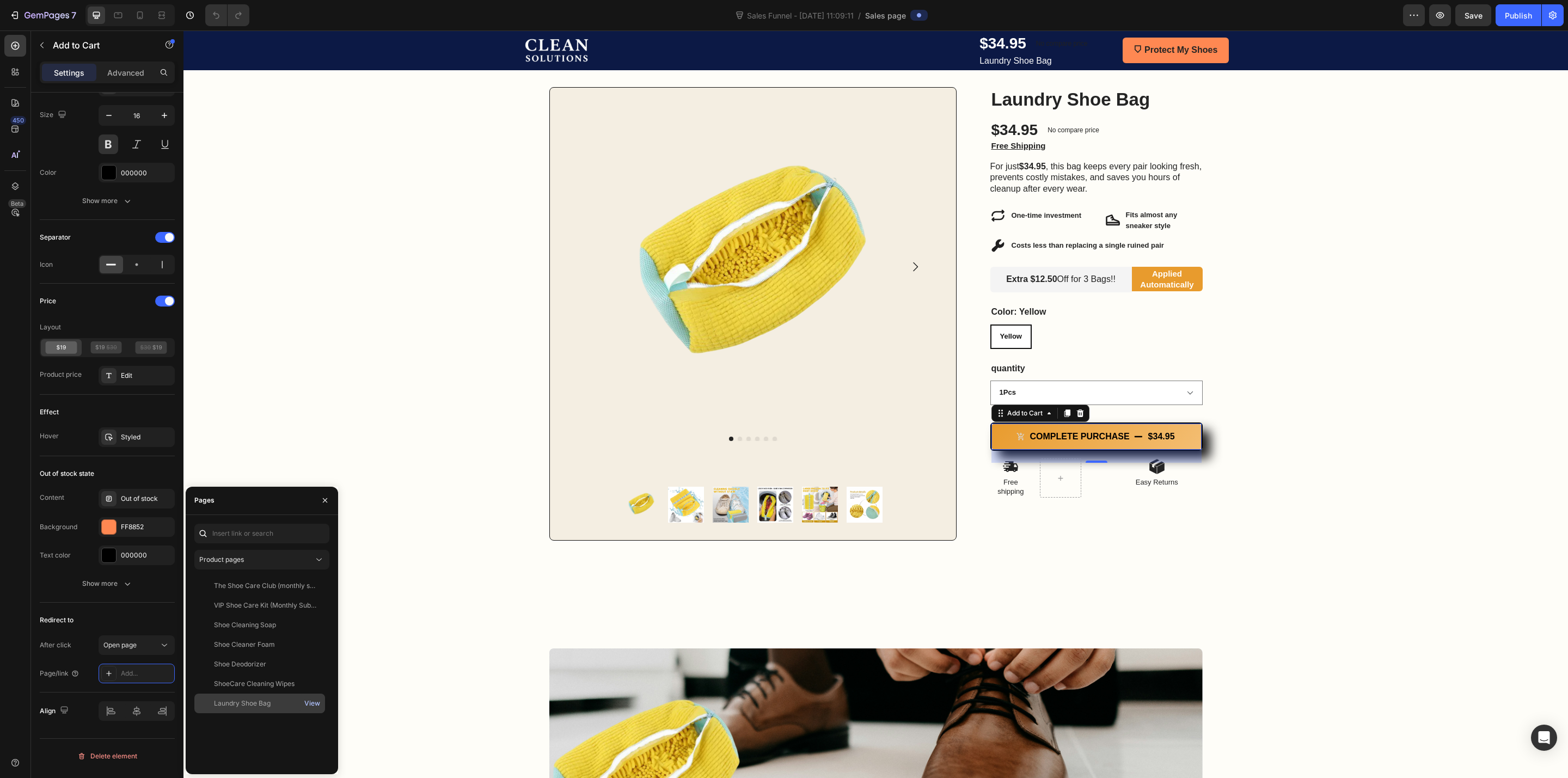
click at [309, 703] on div "View" at bounding box center [312, 704] width 16 height 10
click at [122, 675] on div "Add..." at bounding box center [147, 674] width 51 height 10
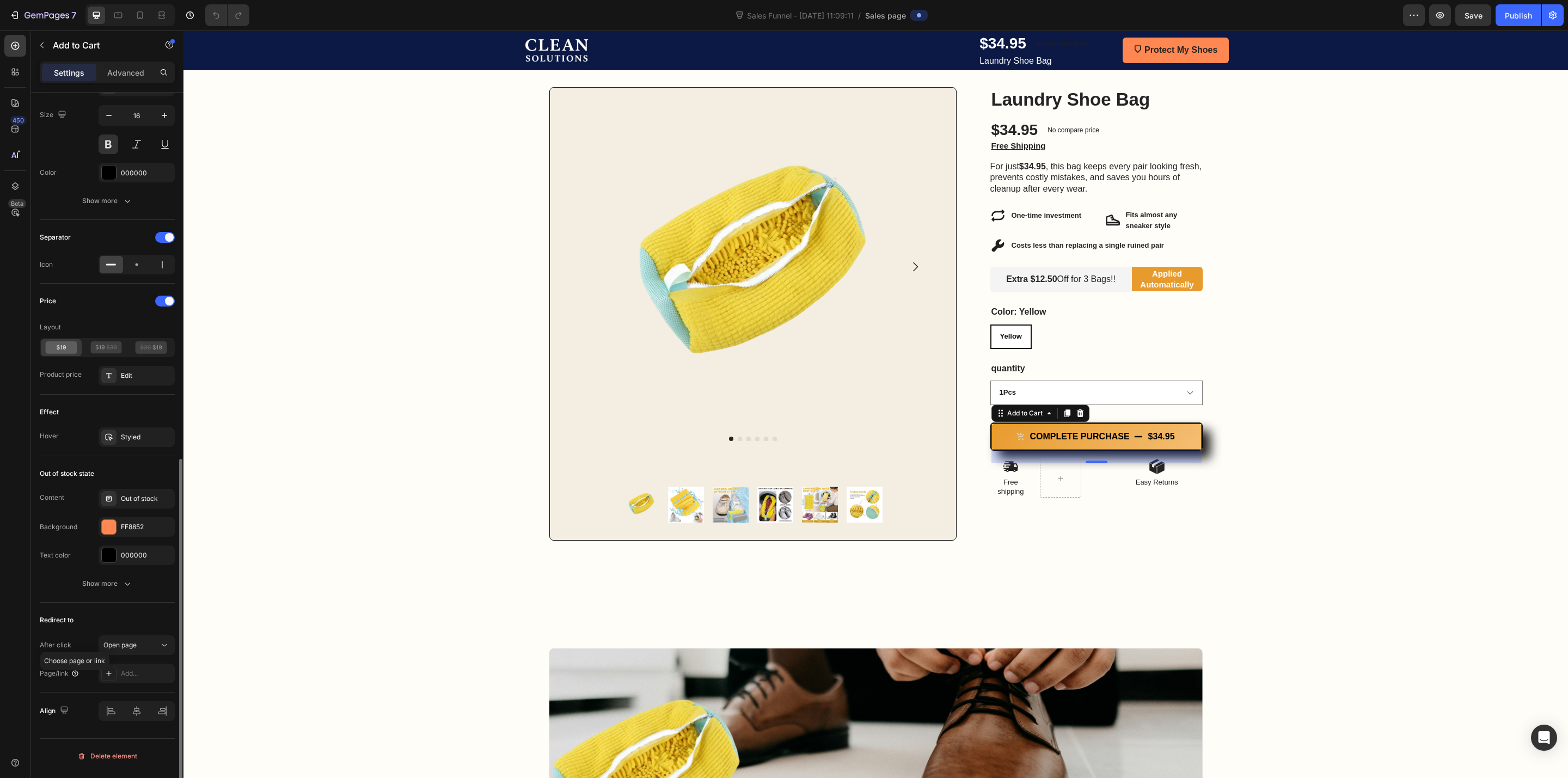
click at [74, 674] on icon at bounding box center [75, 673] width 2 height 2
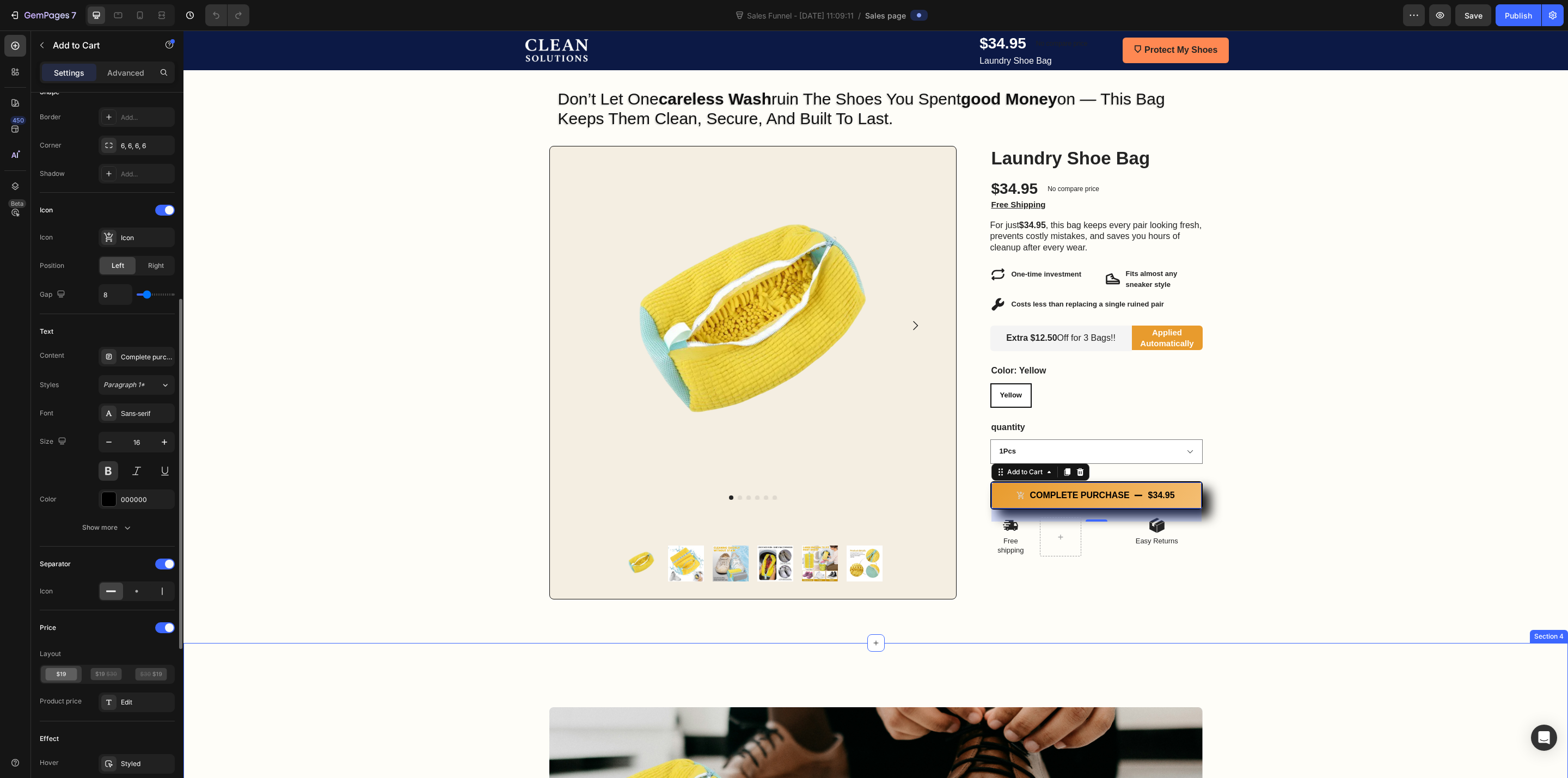
scroll to position [0, 0]
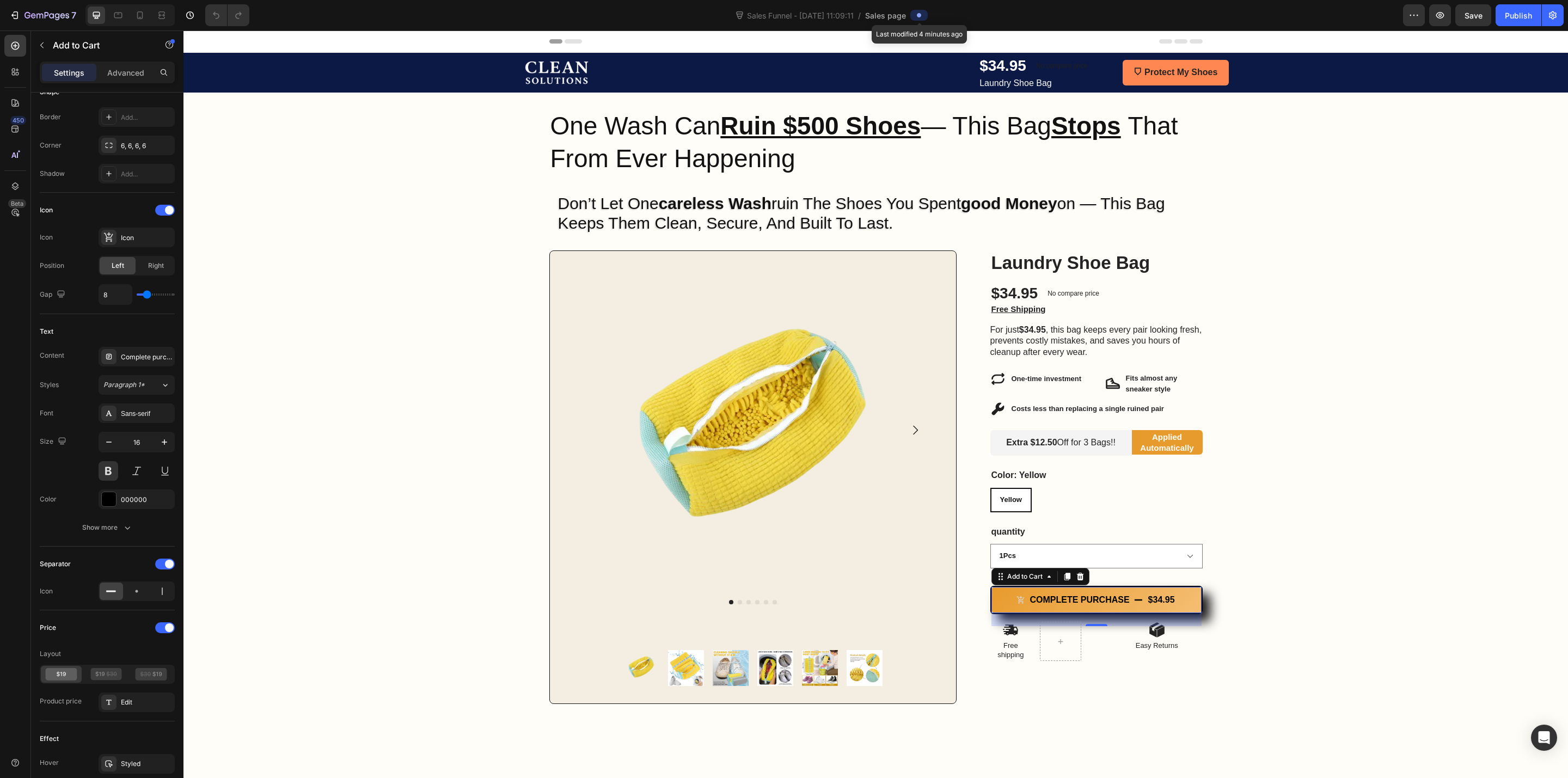
click at [920, 11] on span at bounding box center [919, 15] width 9 height 9
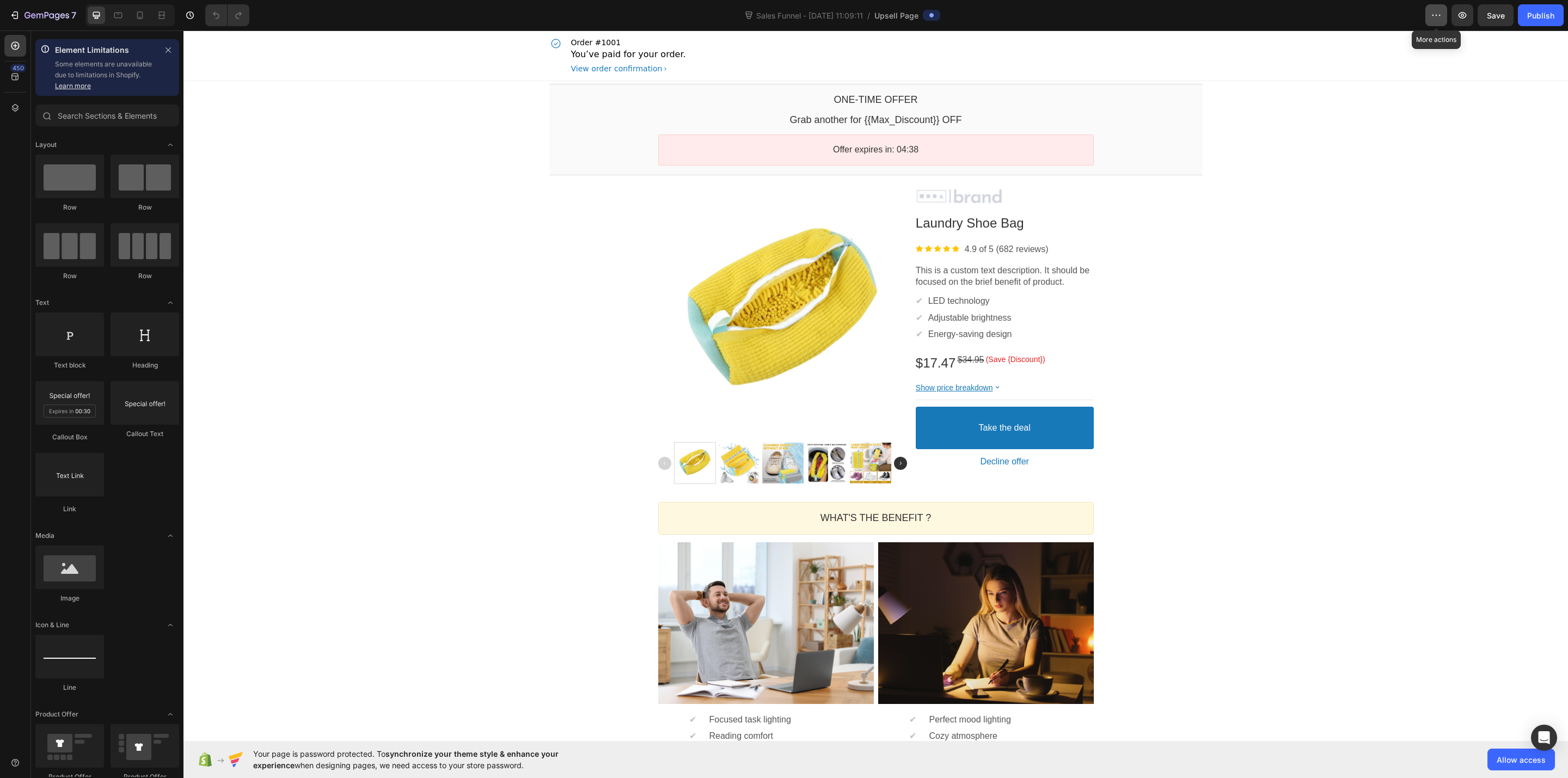
click at [1440, 16] on icon "button" at bounding box center [1436, 15] width 11 height 11
click at [1445, 17] on button "button" at bounding box center [1436, 15] width 22 height 22
click at [6, 70] on div "450" at bounding box center [15, 77] width 22 height 22
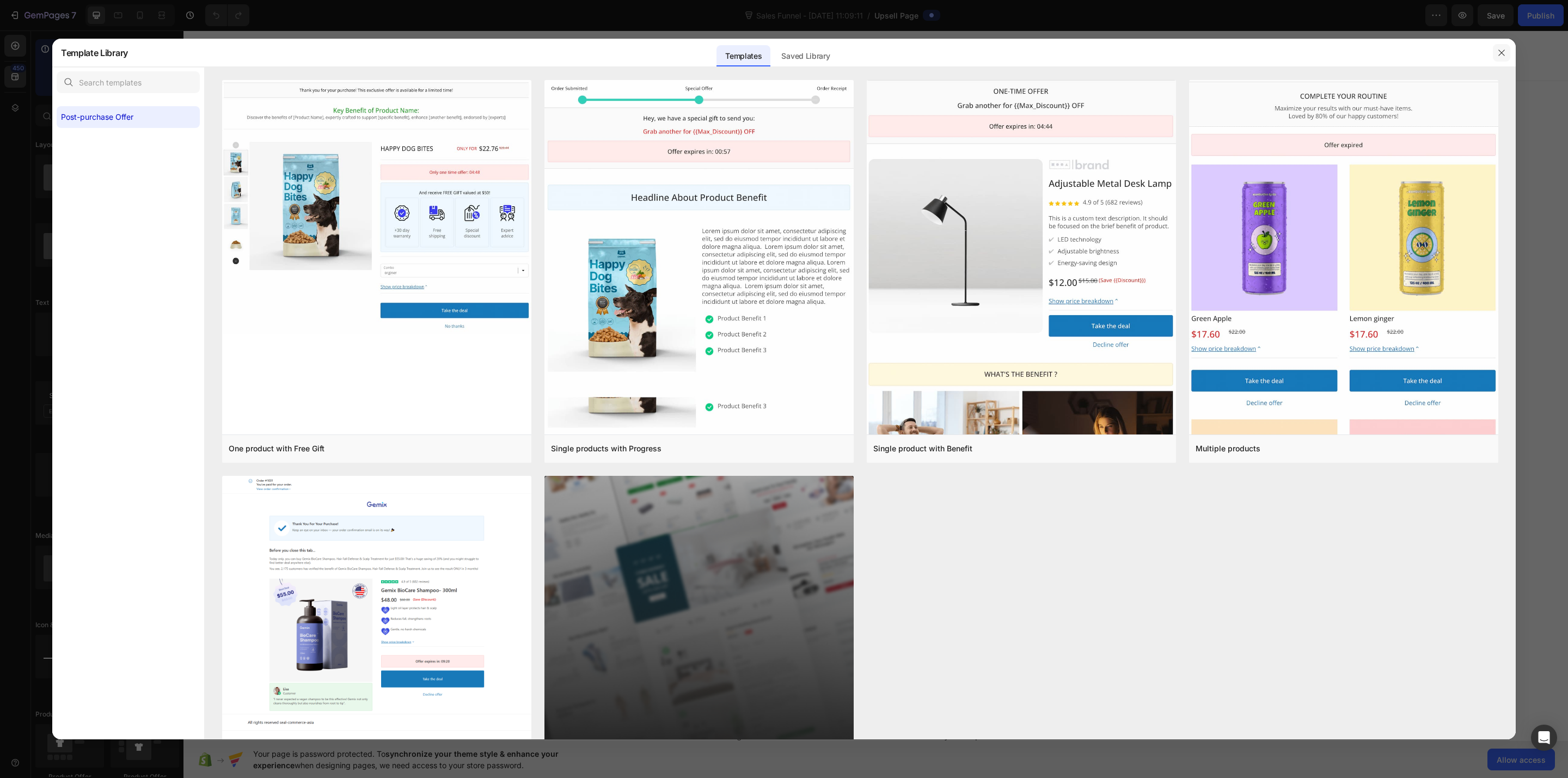
click at [1494, 49] on button "button" at bounding box center [1502, 53] width 17 height 17
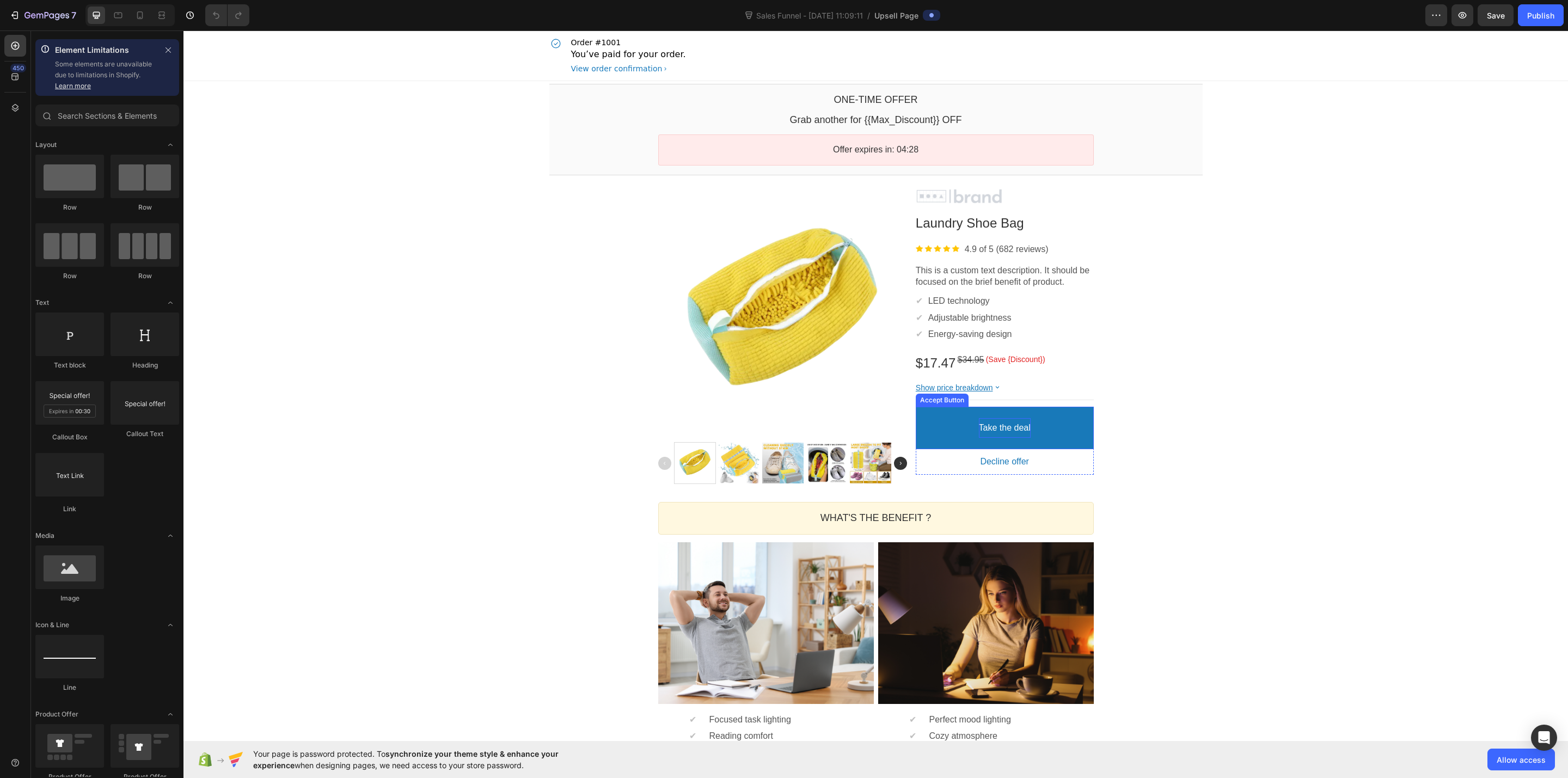
click at [996, 423] on bdo "Take the deal" at bounding box center [1004, 428] width 52 height 11
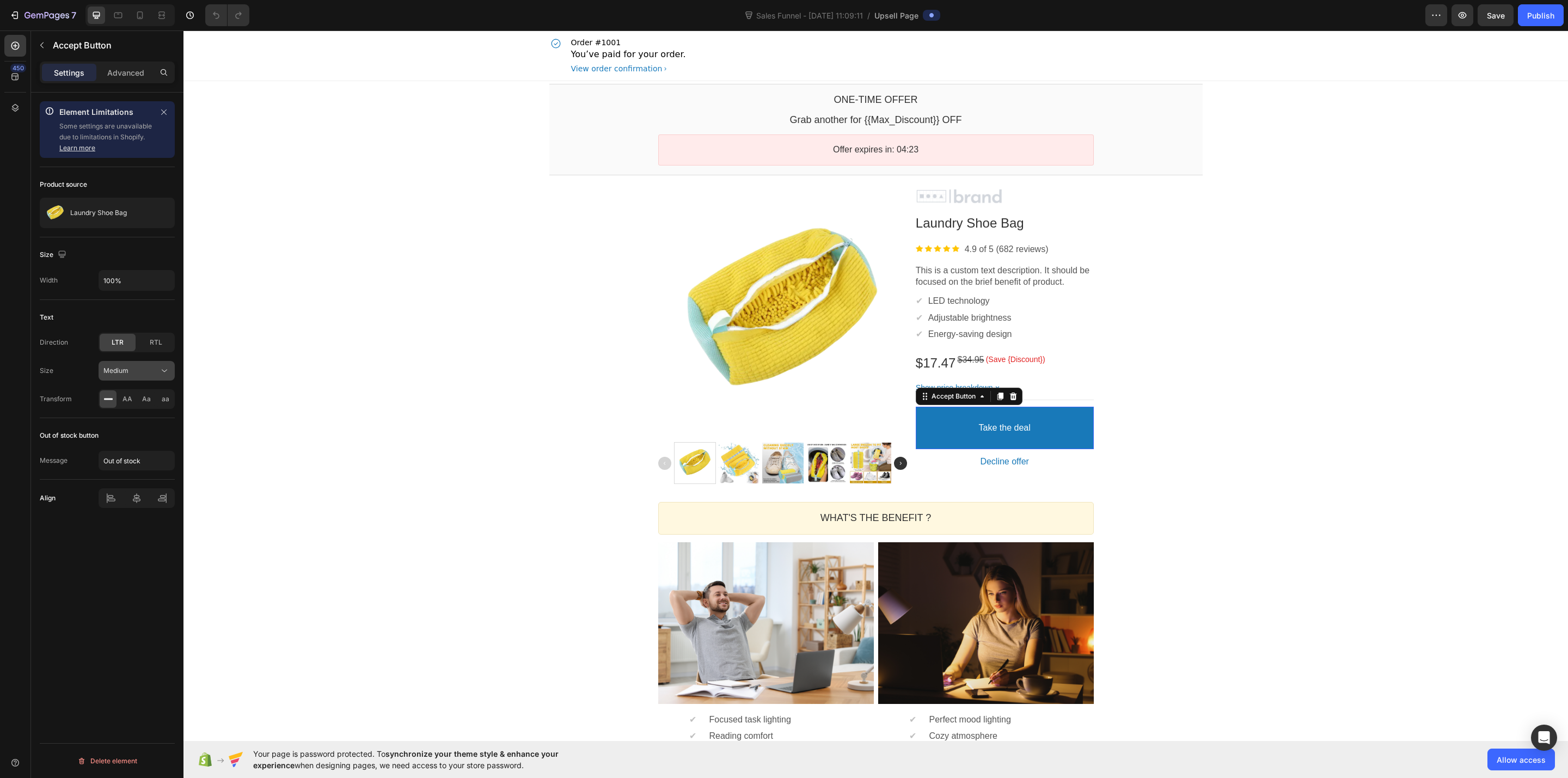
click at [122, 367] on div "Medium" at bounding box center [137, 370] width 67 height 11
click at [108, 80] on div "Advanced" at bounding box center [125, 72] width 54 height 17
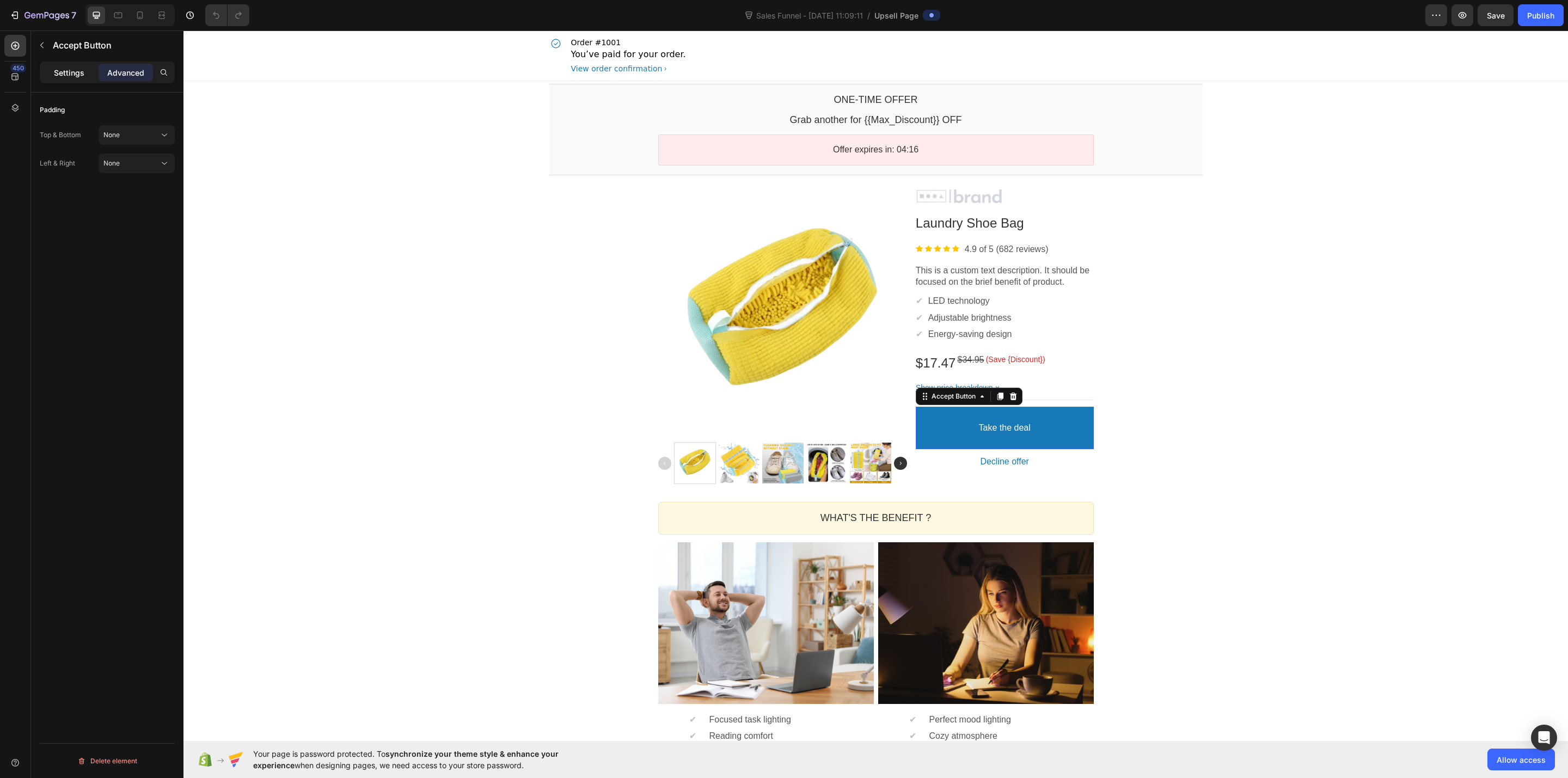
click at [69, 75] on p "Settings" at bounding box center [69, 72] width 31 height 11
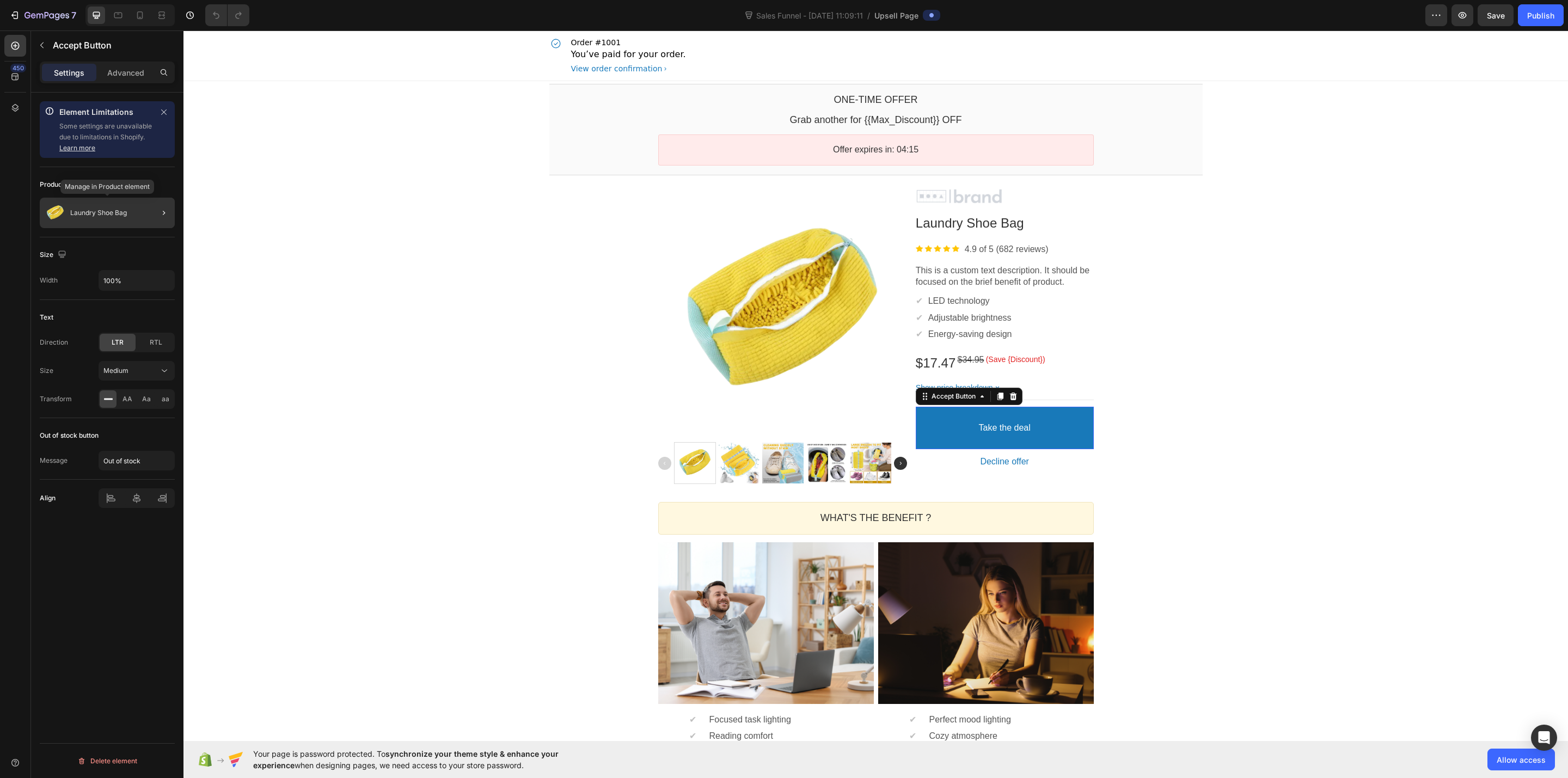
click at [112, 221] on div "Laundry Shoe Bag" at bounding box center [107, 213] width 135 height 31
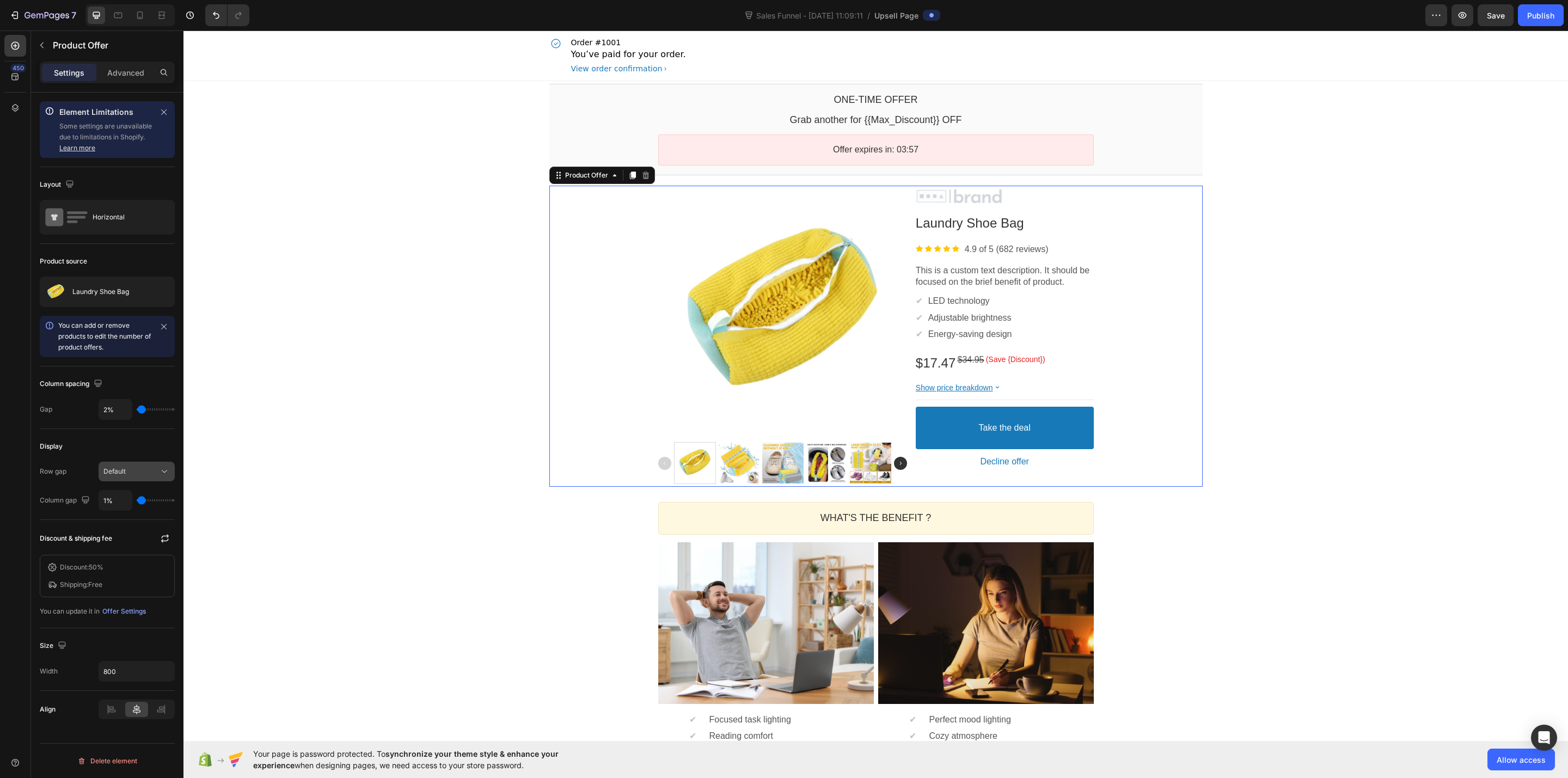
click at [153, 476] on div "Default" at bounding box center [131, 472] width 55 height 10
click at [157, 289] on button "button" at bounding box center [163, 292] width 13 height 13
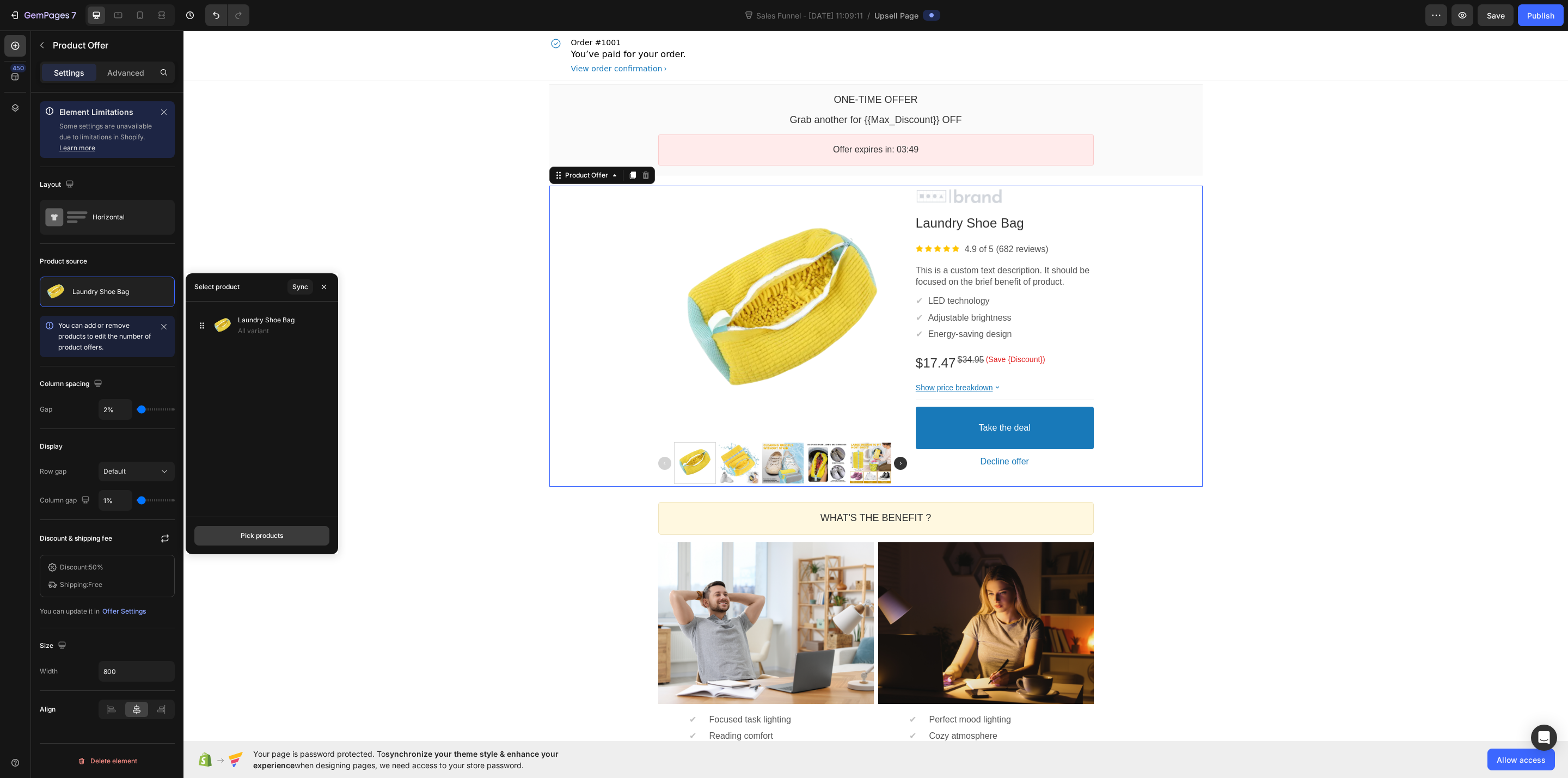
click at [277, 533] on div "Pick products" at bounding box center [262, 536] width 42 height 10
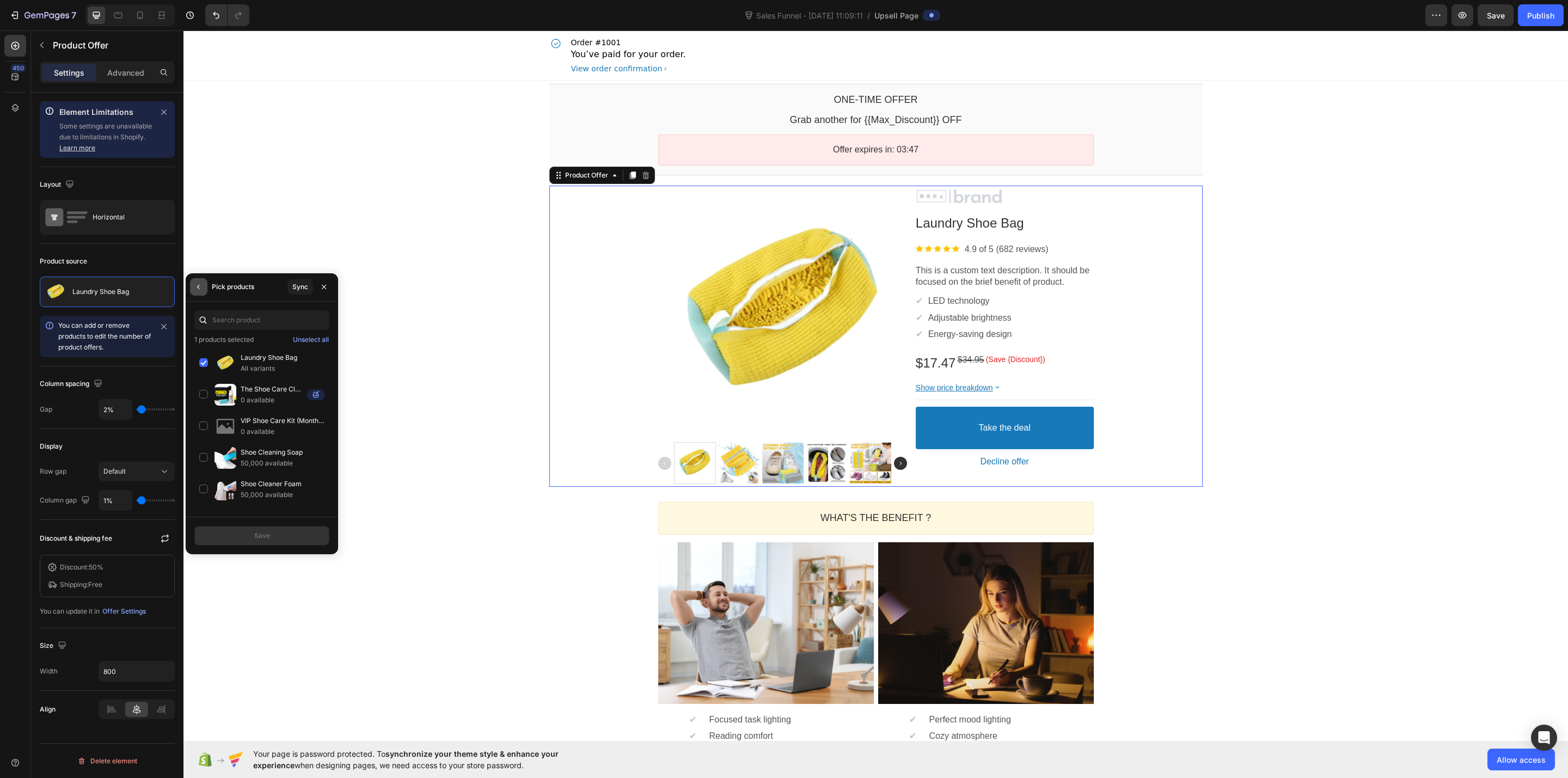
click at [198, 290] on icon "button" at bounding box center [199, 287] width 9 height 9
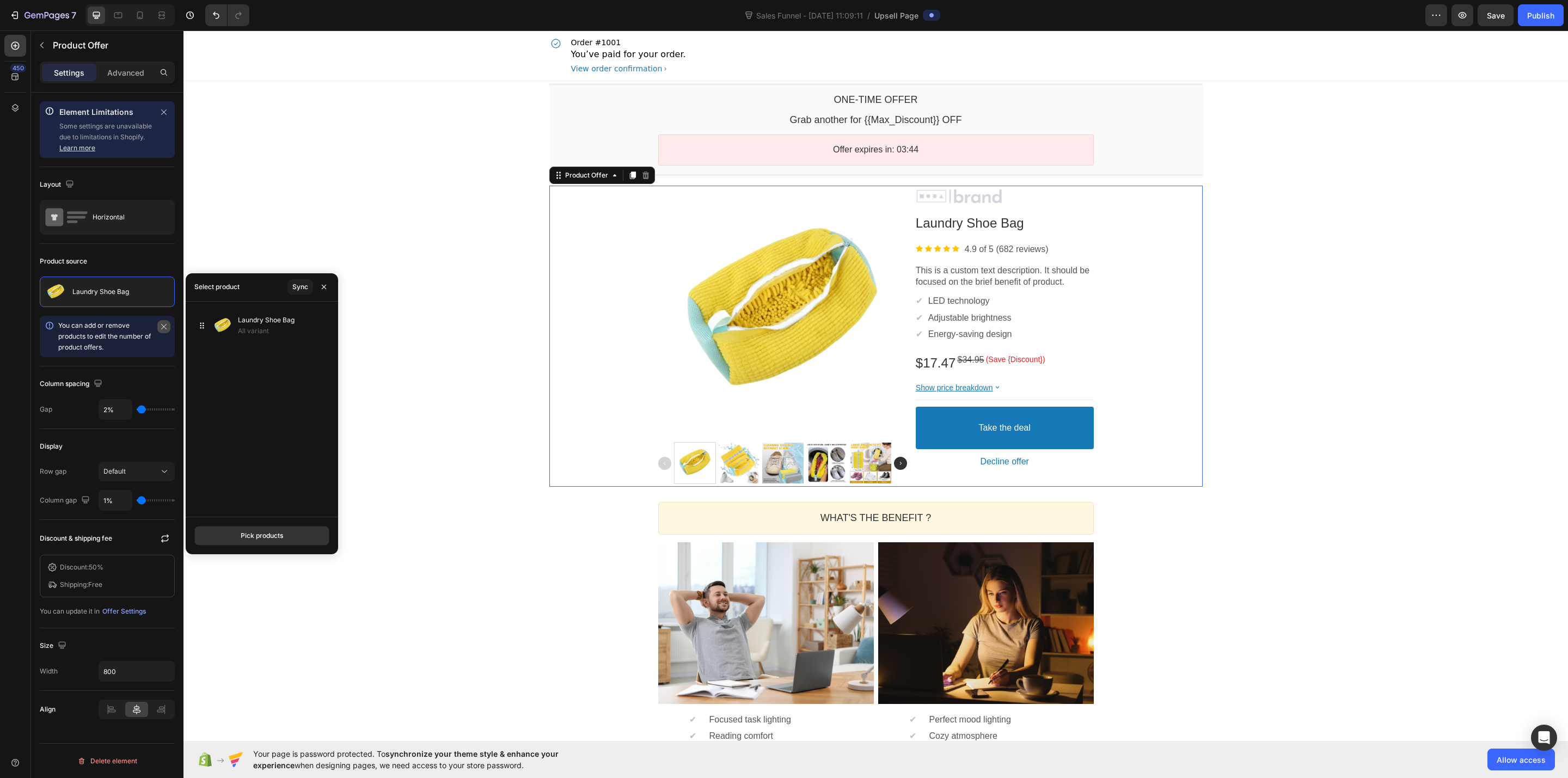
click at [160, 327] on icon "button" at bounding box center [164, 327] width 7 height 7
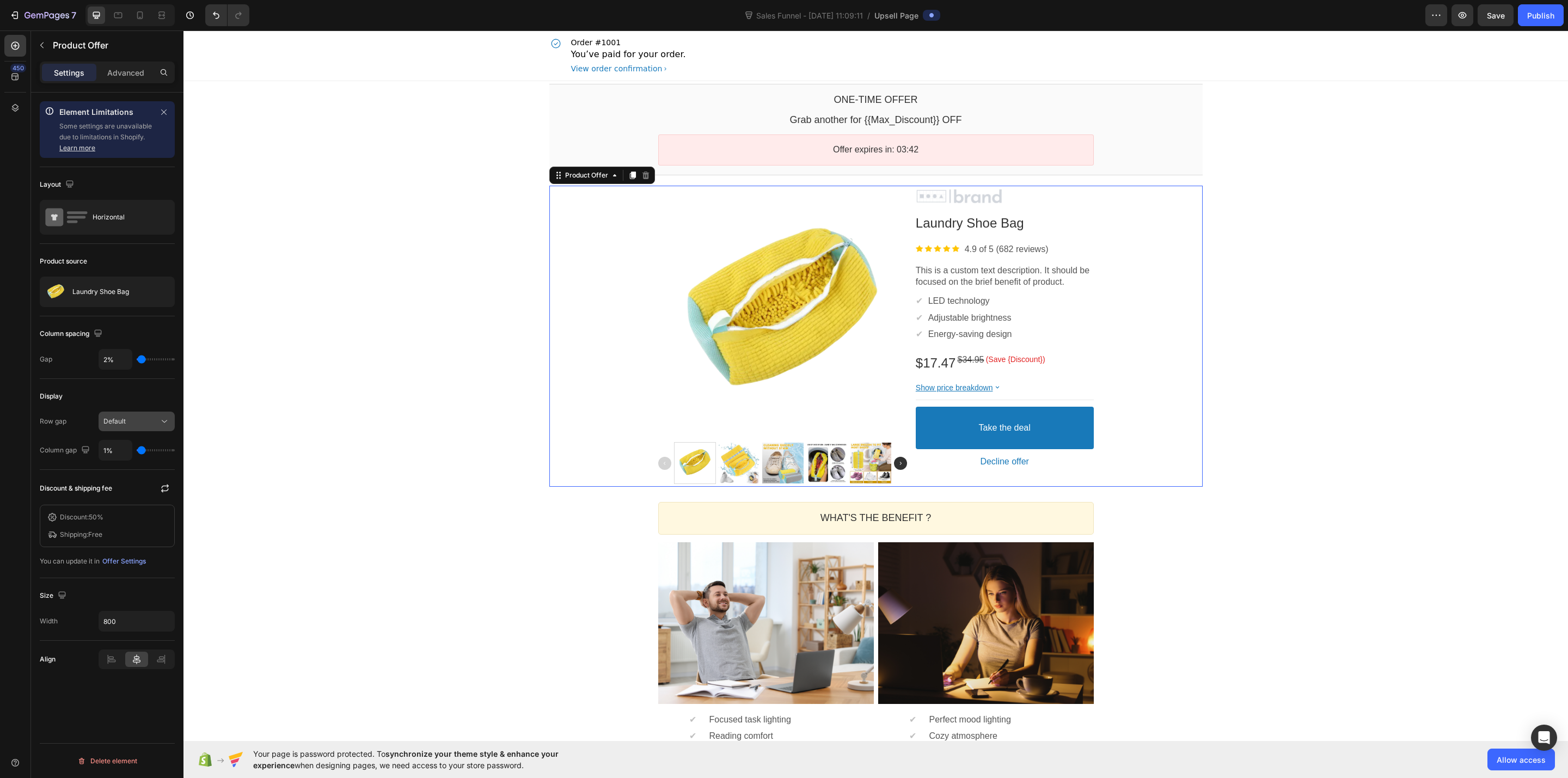
click at [124, 424] on span "Default" at bounding box center [115, 421] width 22 height 8
click at [160, 490] on icon "button" at bounding box center [165, 488] width 11 height 11
click at [123, 561] on div "Offer Settings" at bounding box center [124, 562] width 44 height 10
